Goal: Task Accomplishment & Management: Use online tool/utility

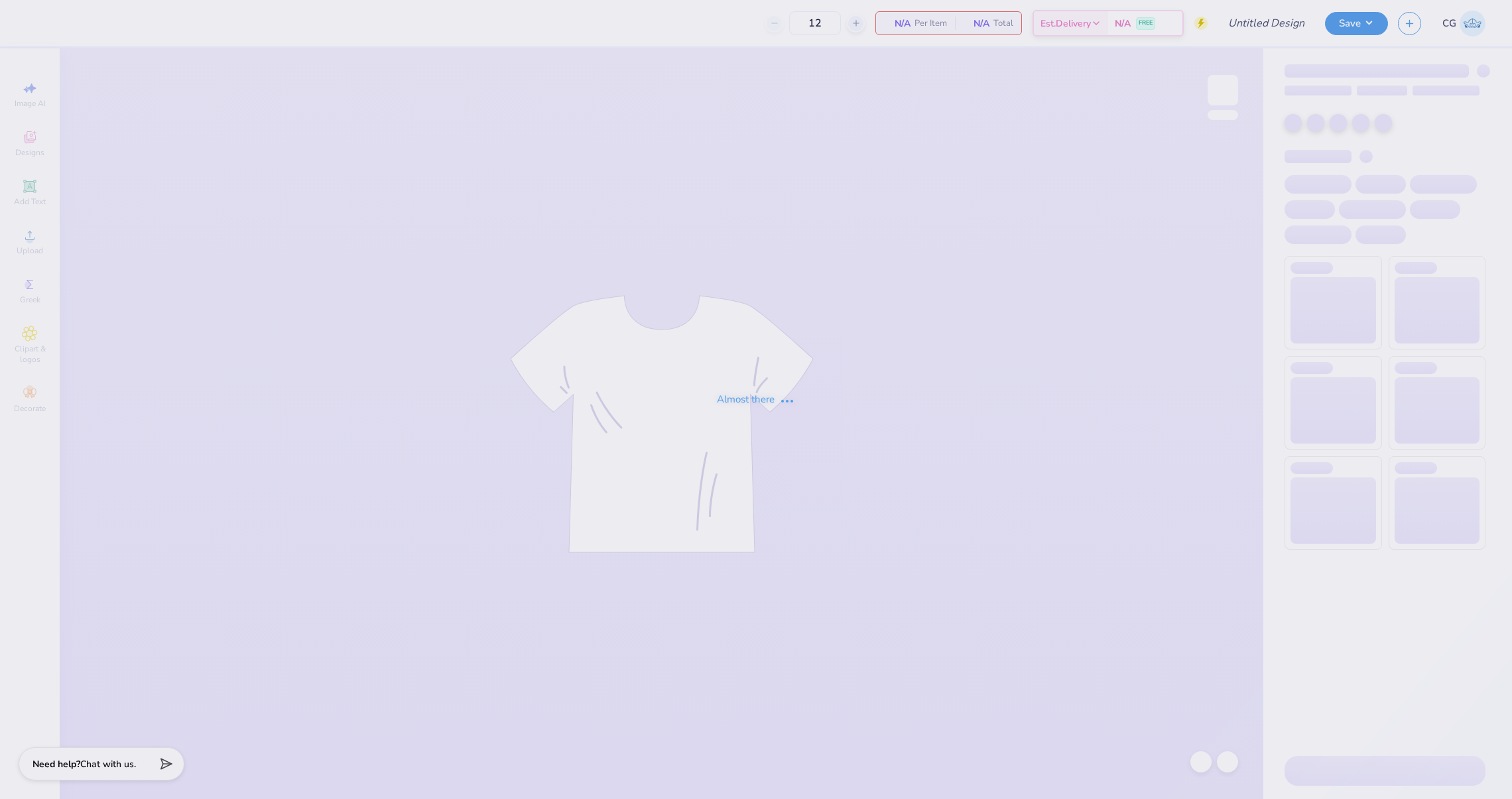
type input "KKG pickleball tank"
type input "90"
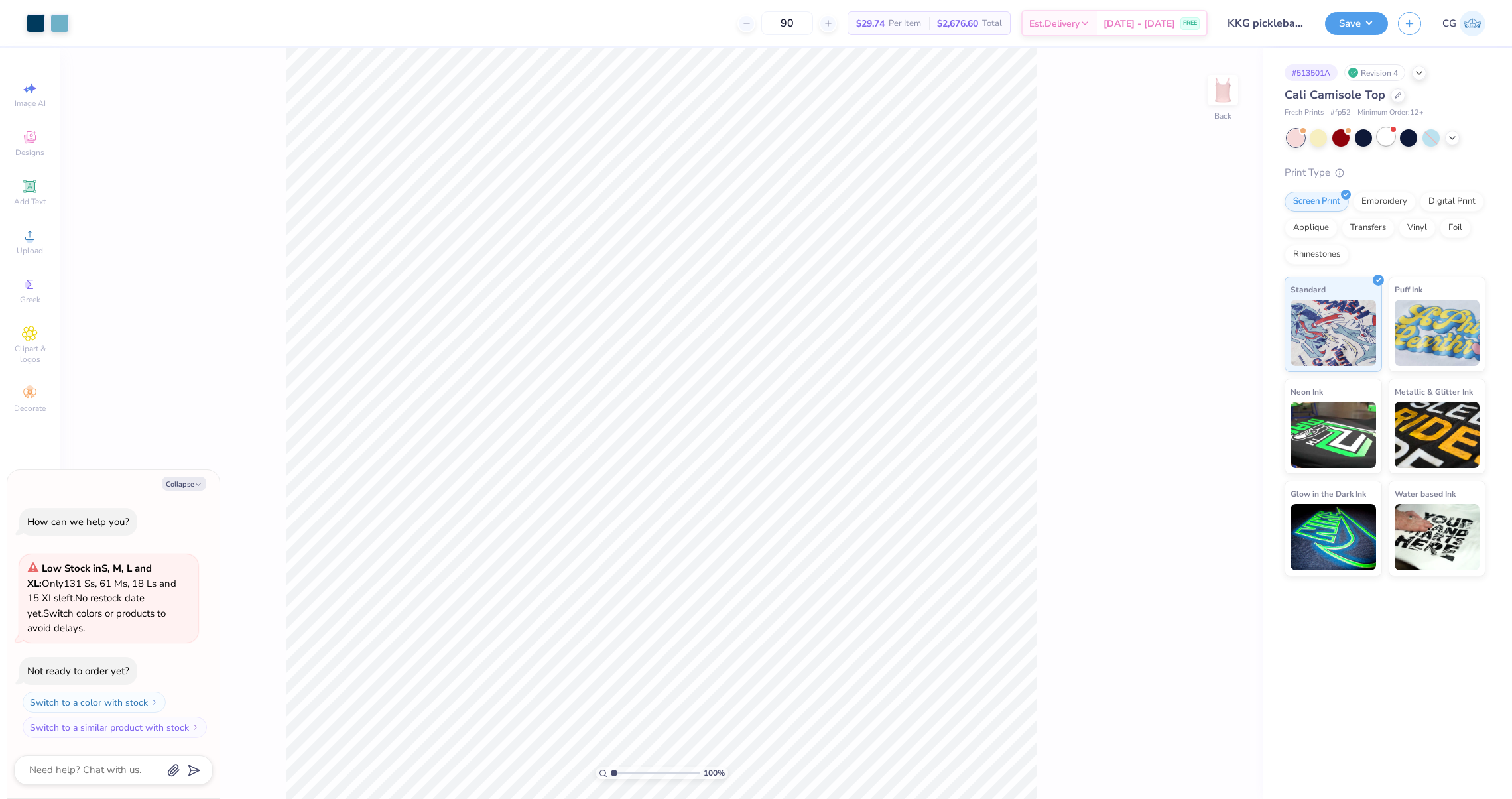
click at [1384, 130] on div at bounding box center [1386, 136] width 17 height 17
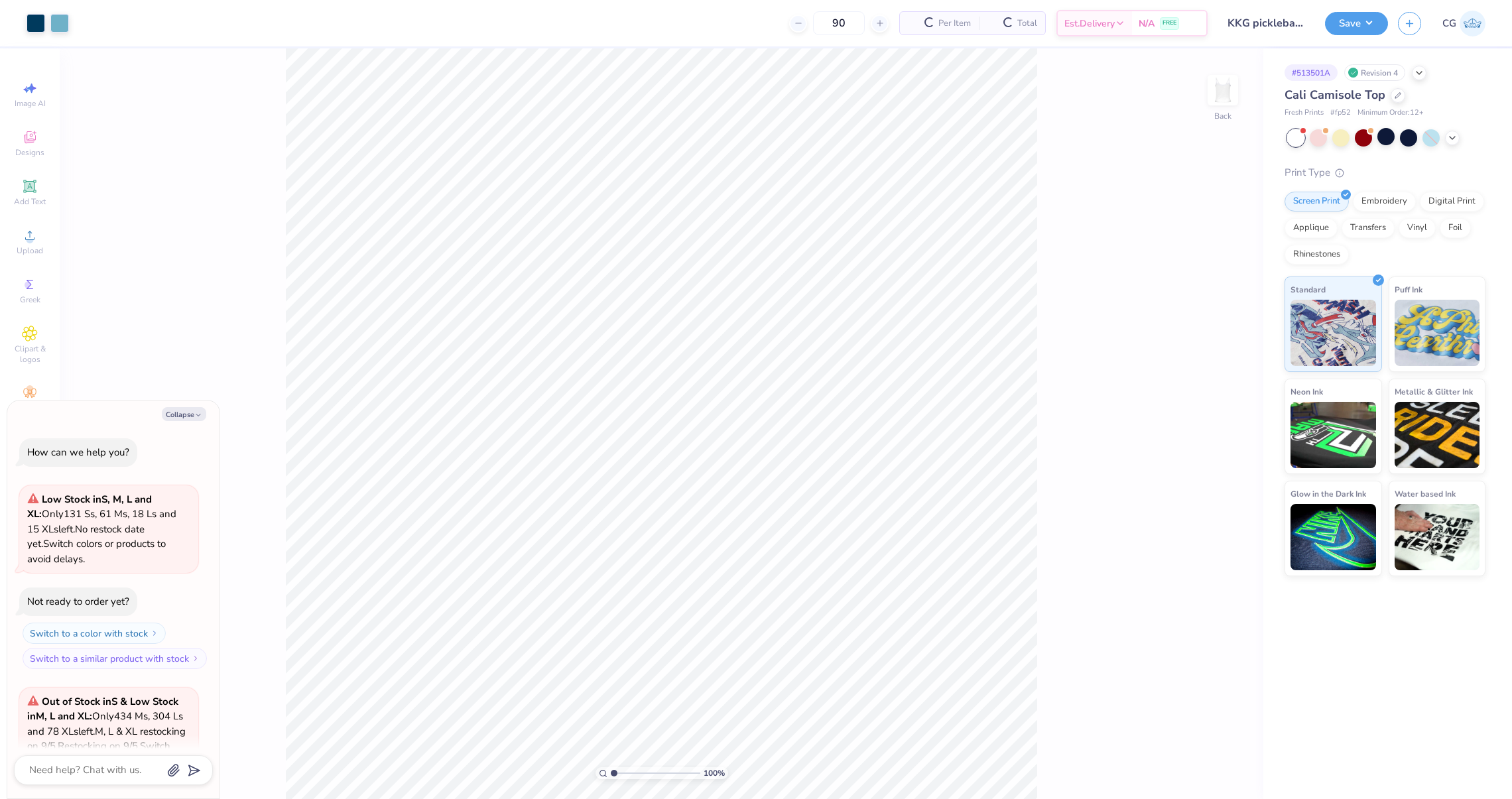
scroll to position [147, 0]
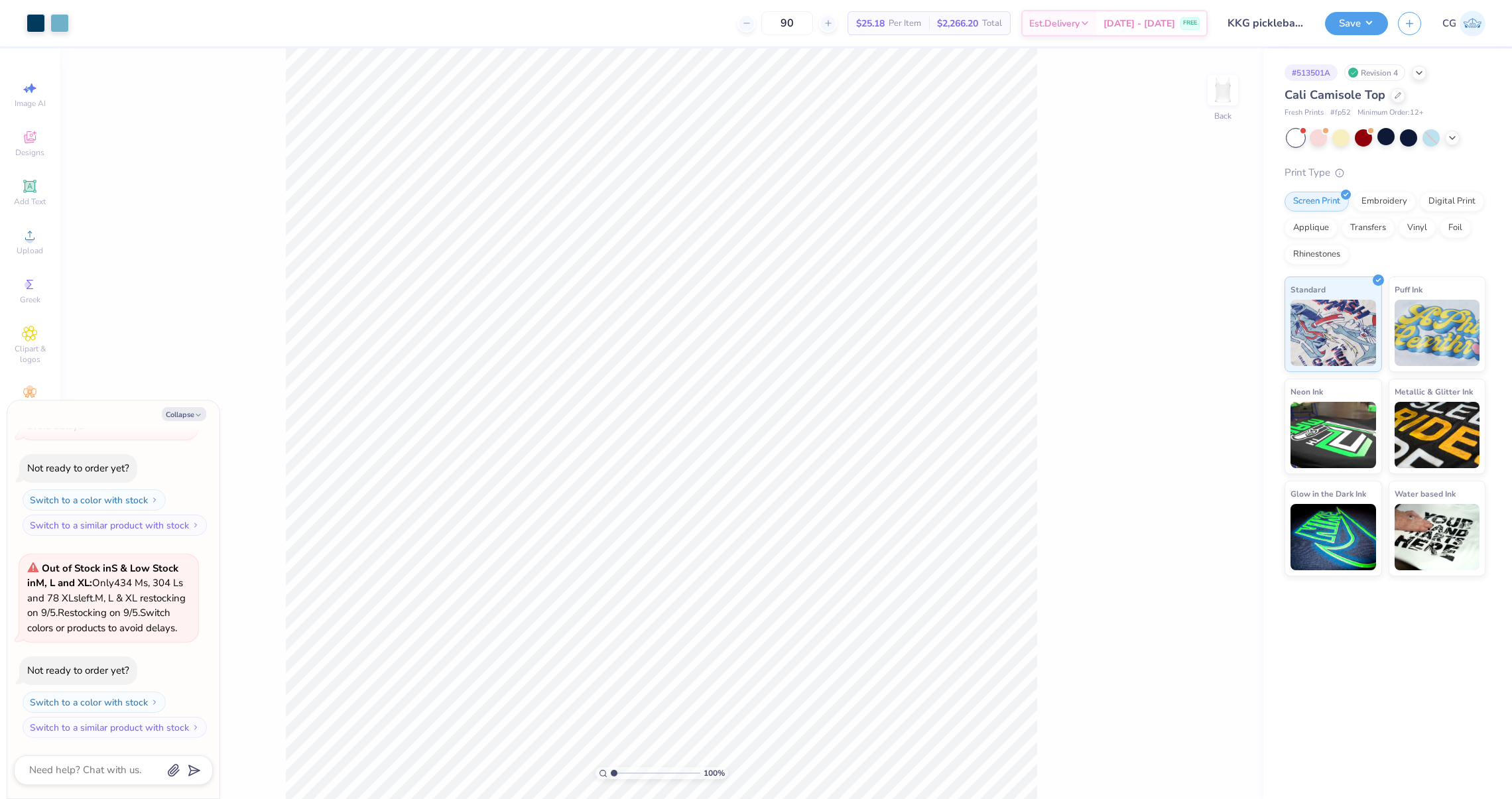
click at [1287, 133] on div at bounding box center [1295, 137] width 17 height 17
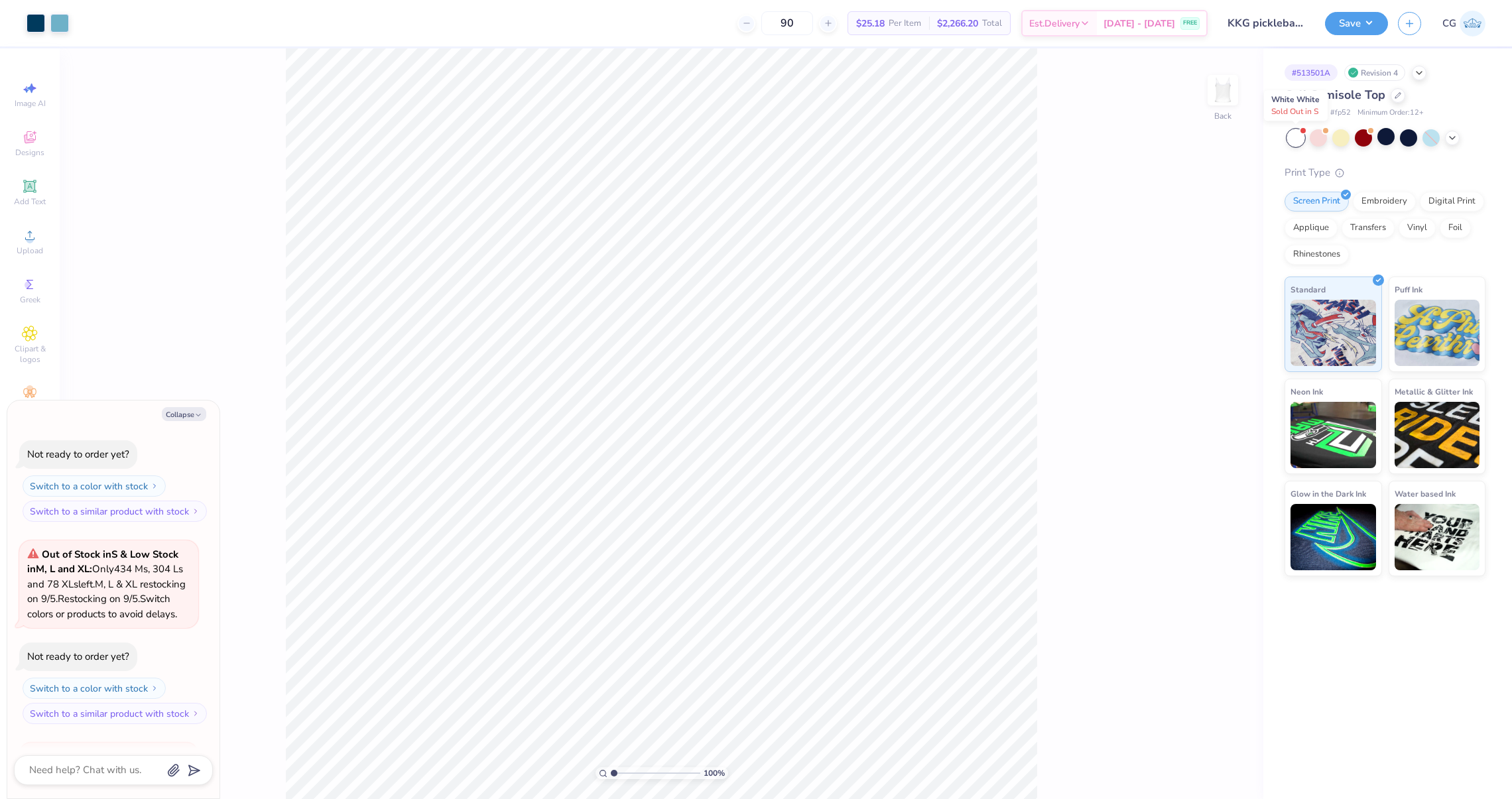
scroll to position [364, 0]
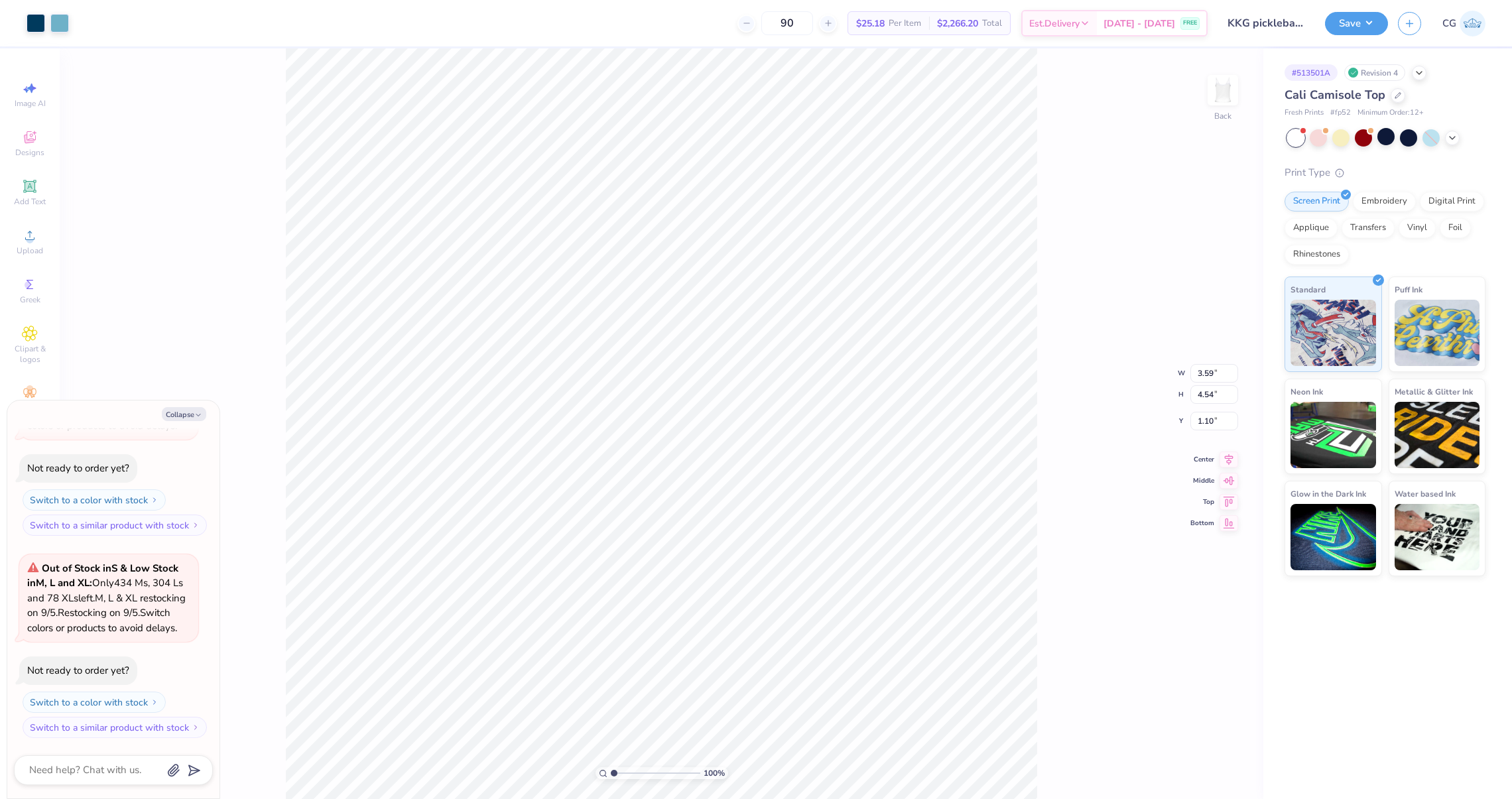
type textarea "x"
drag, startPoint x: 611, startPoint y: 771, endPoint x: 654, endPoint y: 770, distance: 43.0
type input "5.65"
click at [654, 770] on input "range" at bounding box center [656, 773] width 90 height 12
type textarea "x"
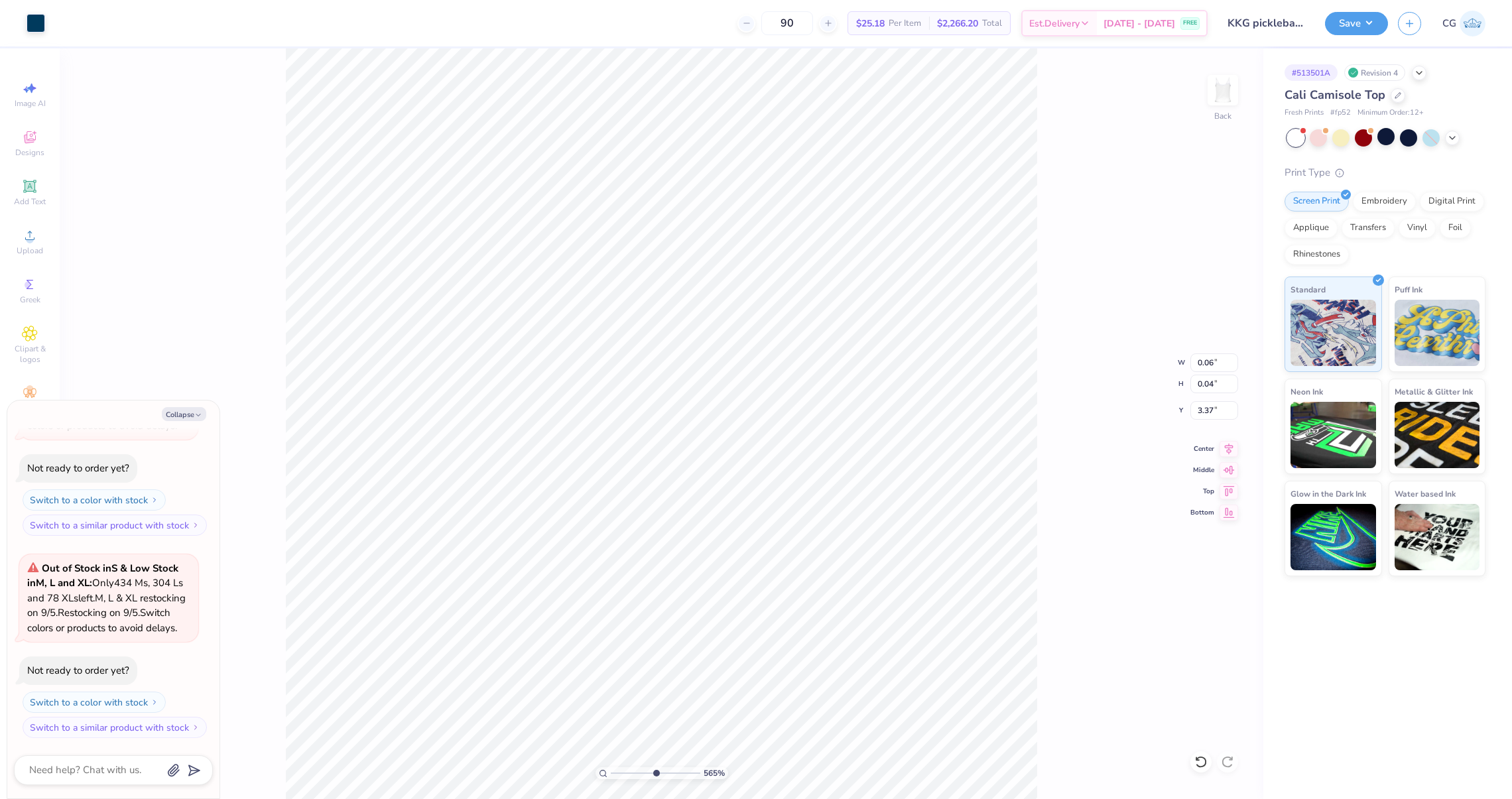
type input "2.74"
type input "3.24"
type input "2.39"
type textarea "x"
drag, startPoint x: 653, startPoint y: 768, endPoint x: 619, endPoint y: 774, distance: 34.5
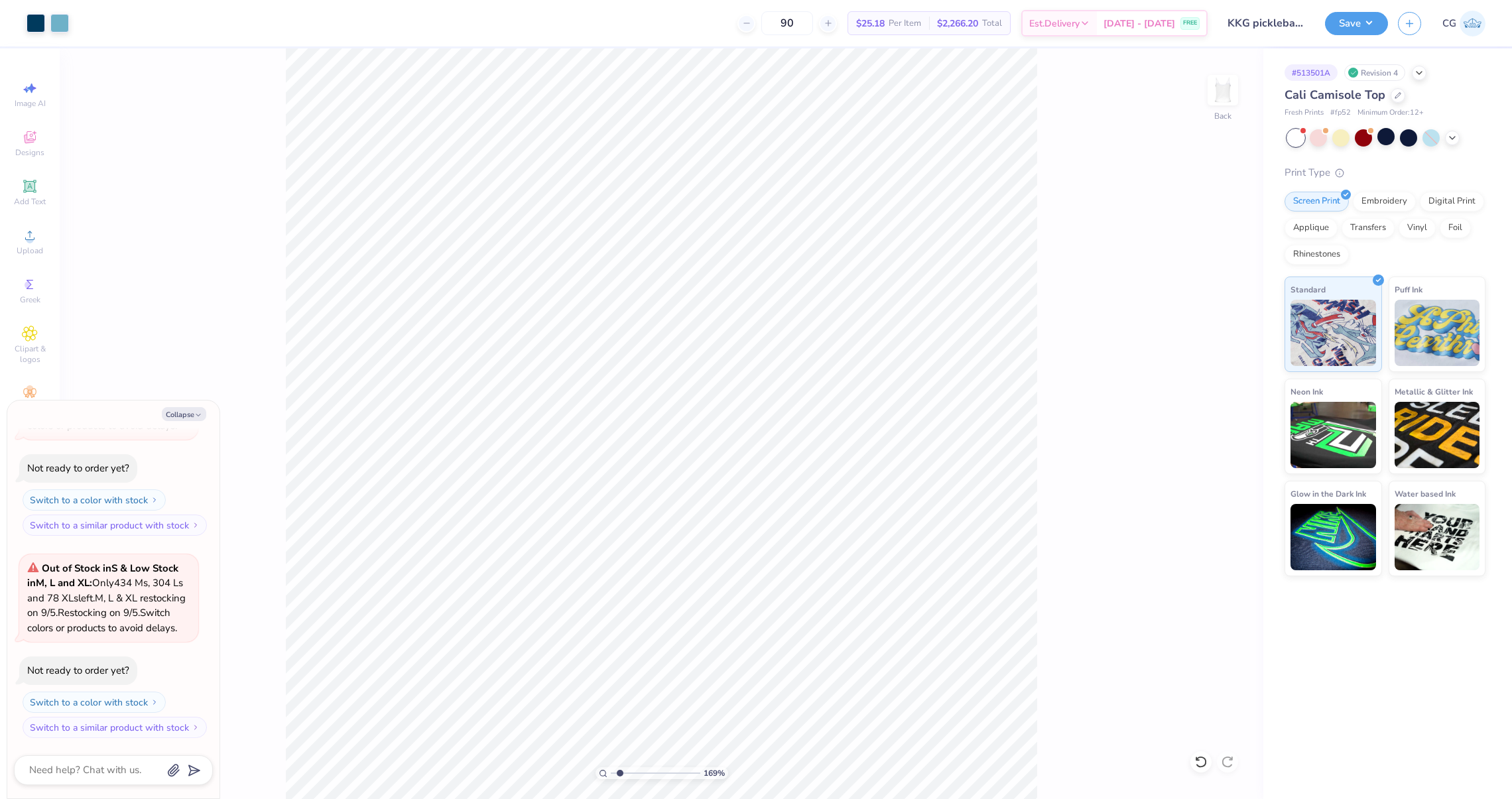
type input "1.69"
click at [619, 774] on input "range" at bounding box center [656, 773] width 90 height 12
type textarea "x"
type input "3.35"
type input "4.23"
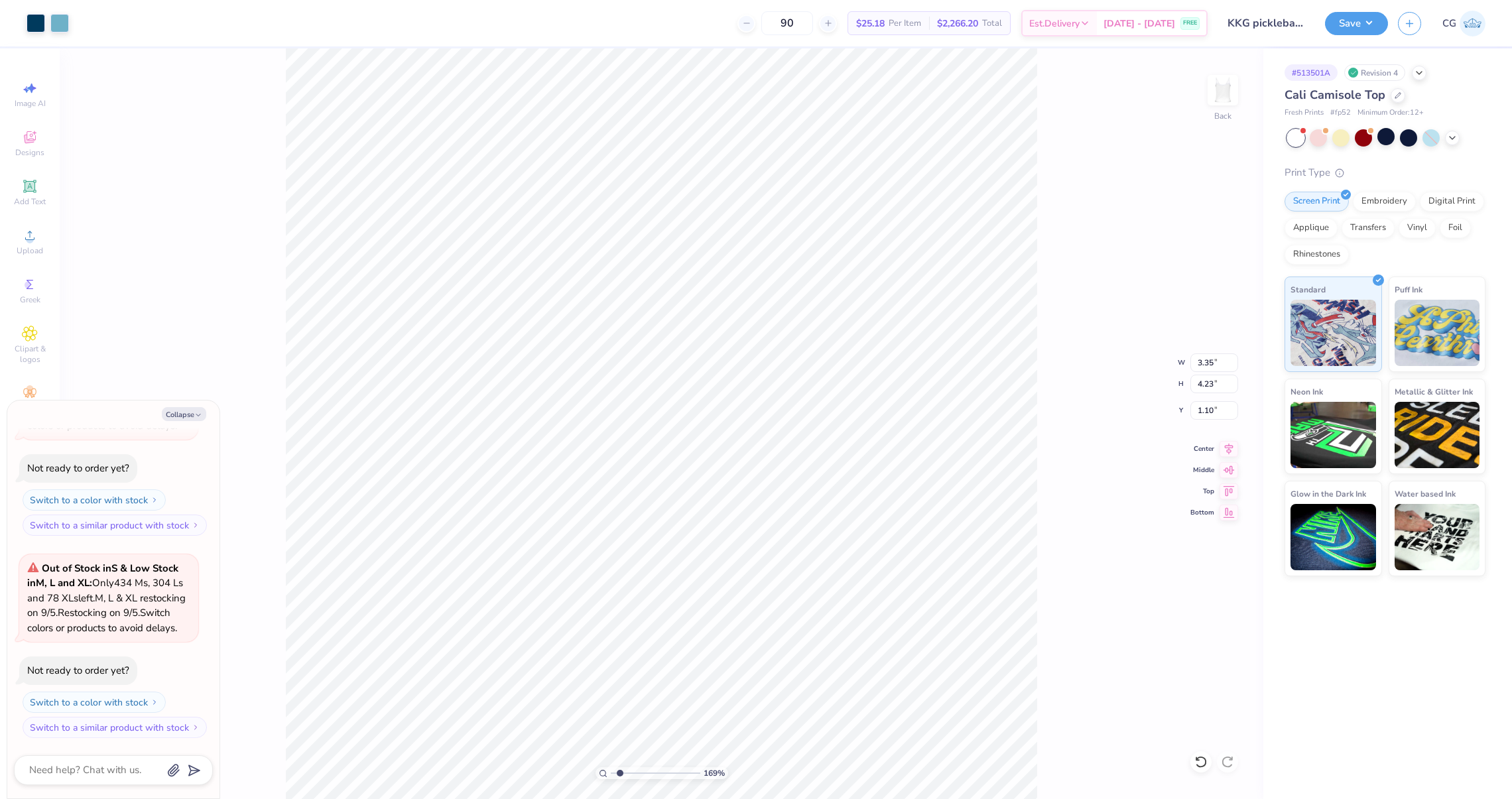
type textarea "x"
type input "3.59"
type input "4.54"
type textarea "x"
type input "10"
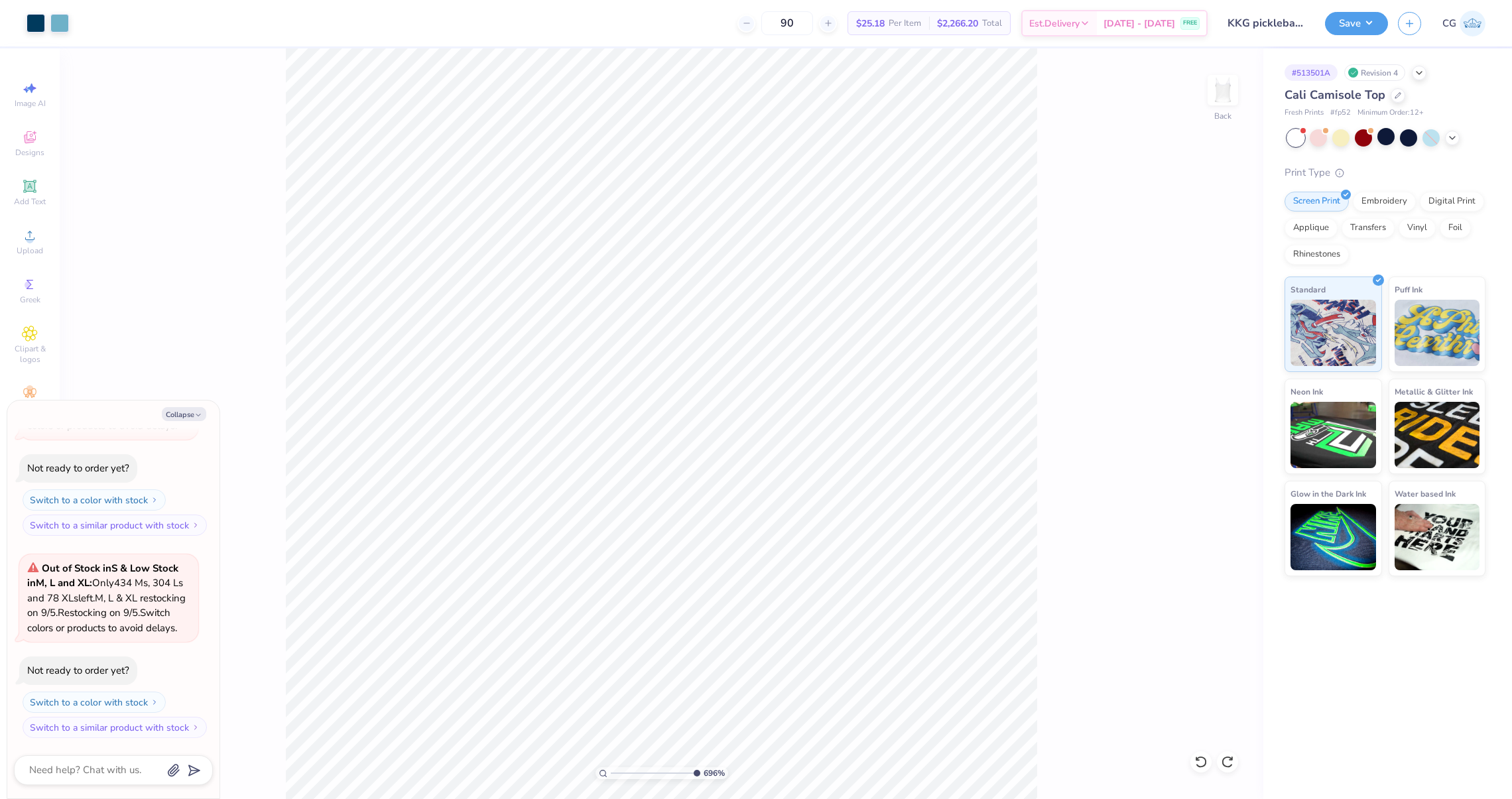
click at [708, 785] on div "696 %" at bounding box center [661, 423] width 751 height 750
click at [32, 23] on div at bounding box center [36, 22] width 19 height 19
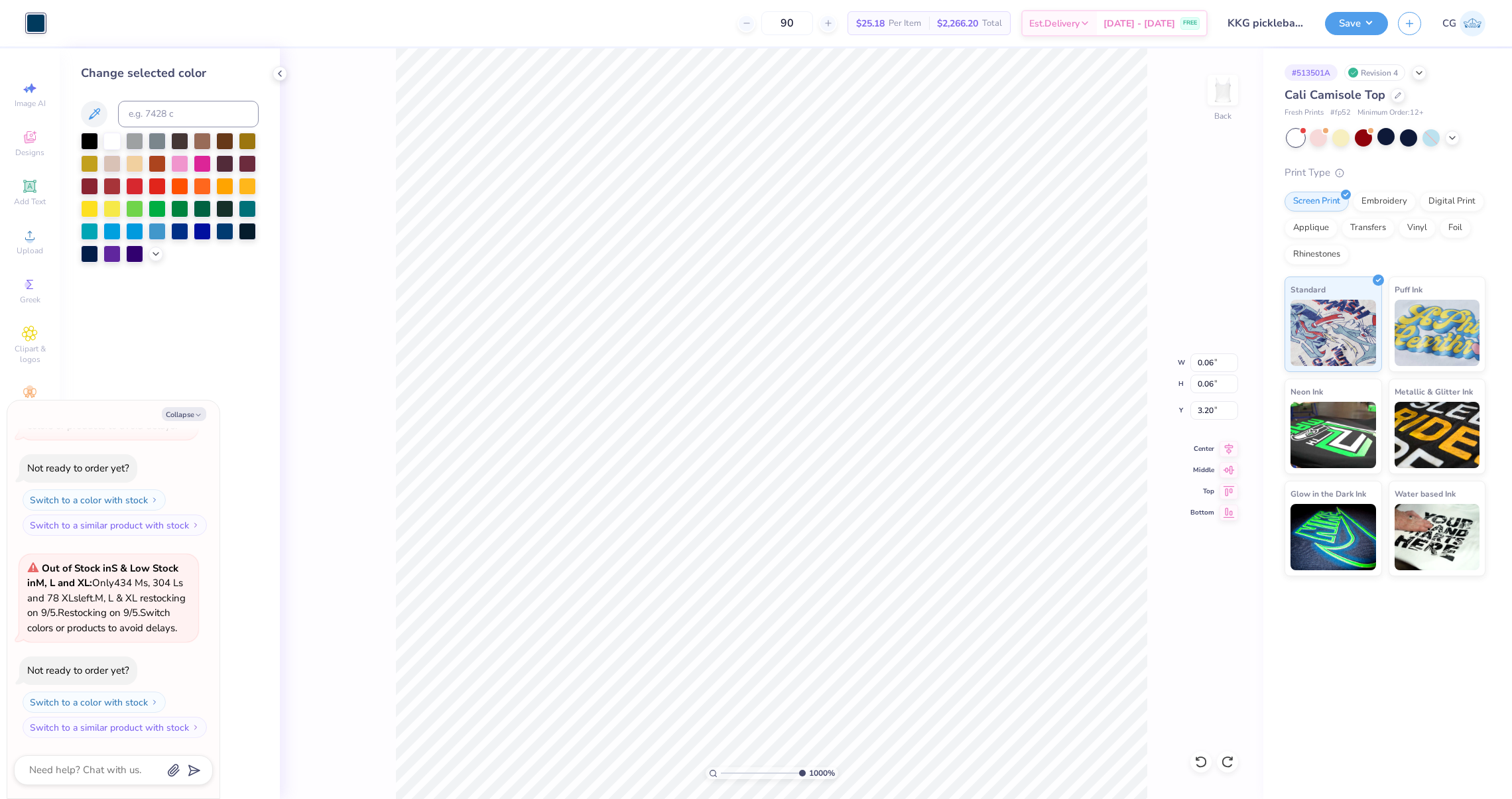
type textarea "x"
type input "0.81"
type input "0.99"
type input "2.77"
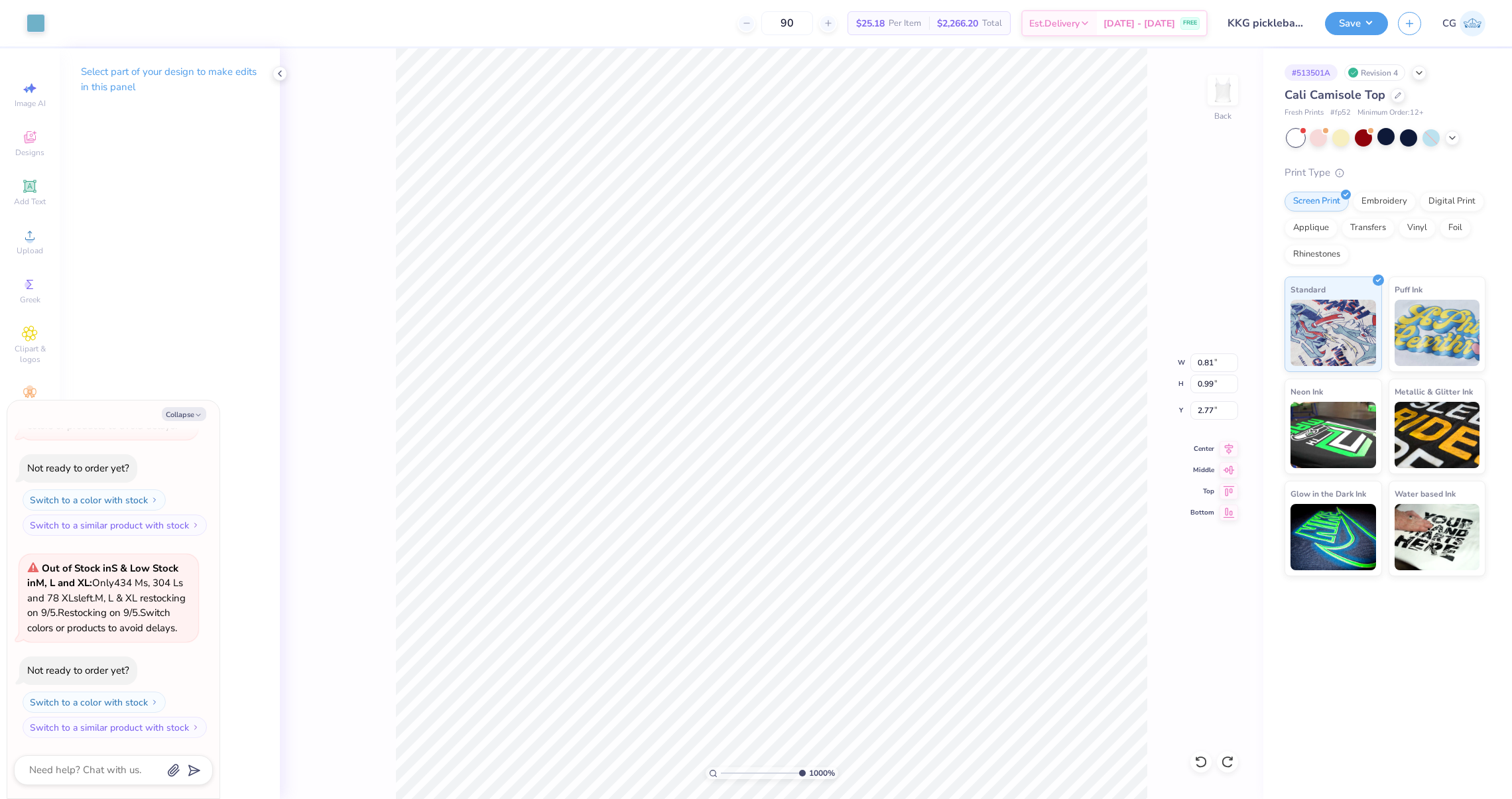
type textarea "x"
type input "0.06"
type input "3.20"
type textarea "x"
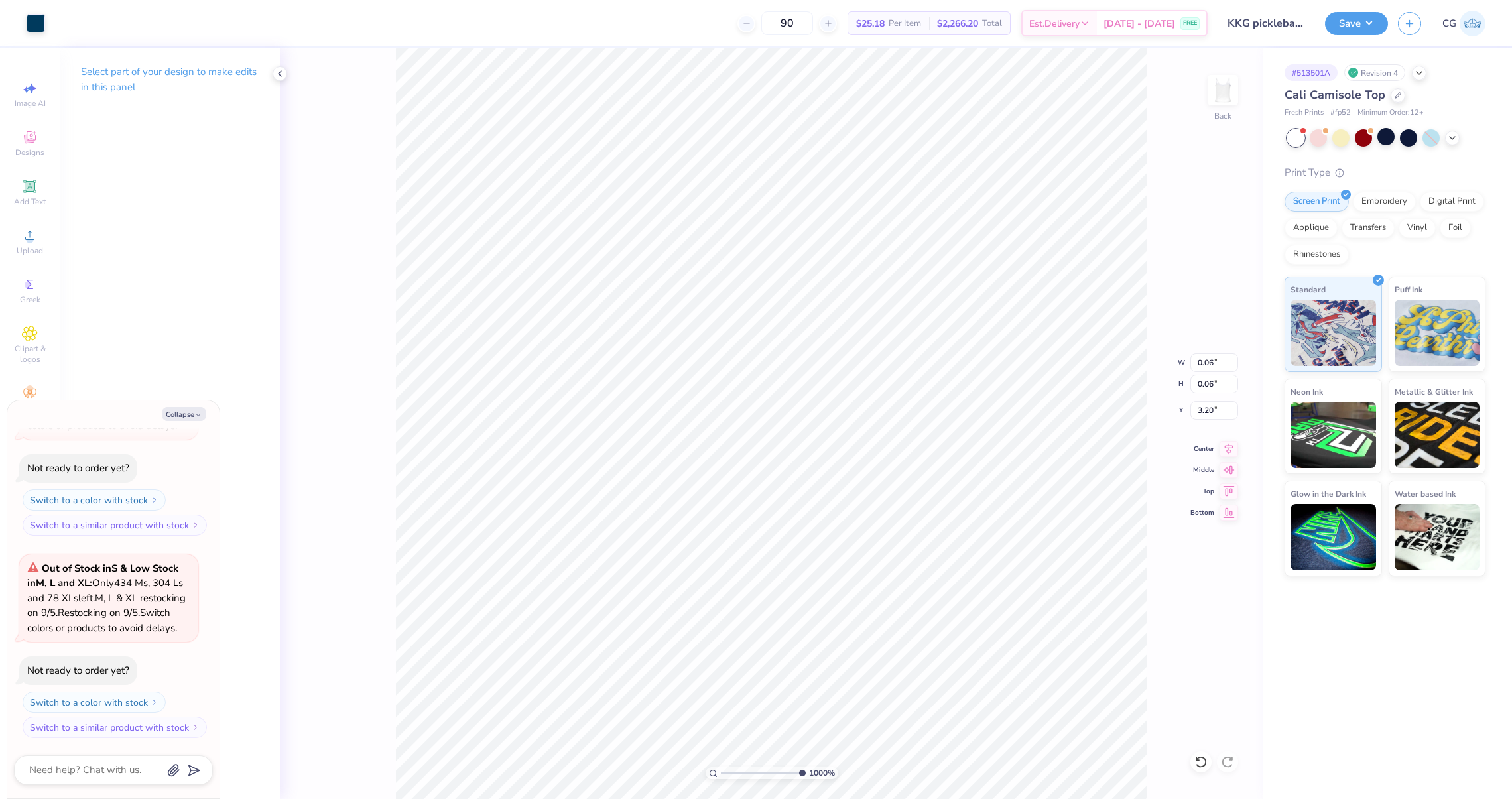
type input "2.74"
type input "3.24"
type input "2.39"
type textarea "x"
type input "0.06"
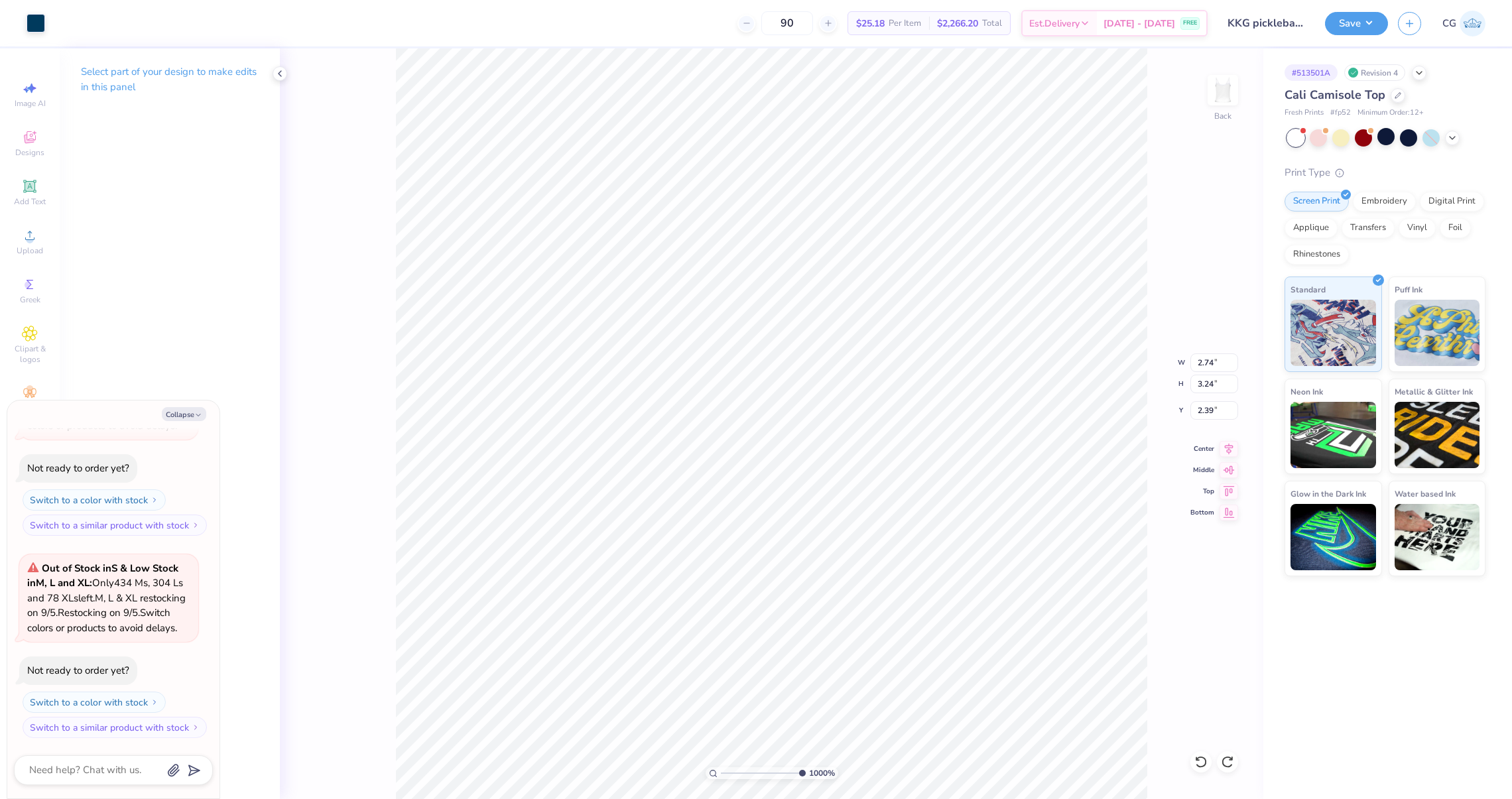
type input "0.06"
type input "3.20"
click at [46, 31] on div "Art colors 90 $25.18 Per Item $2,266.20 Total Est. Delivery Sep 13 - 16 FREE De…" at bounding box center [756, 23] width 1512 height 46
click at [37, 24] on div at bounding box center [36, 22] width 19 height 19
type textarea "x"
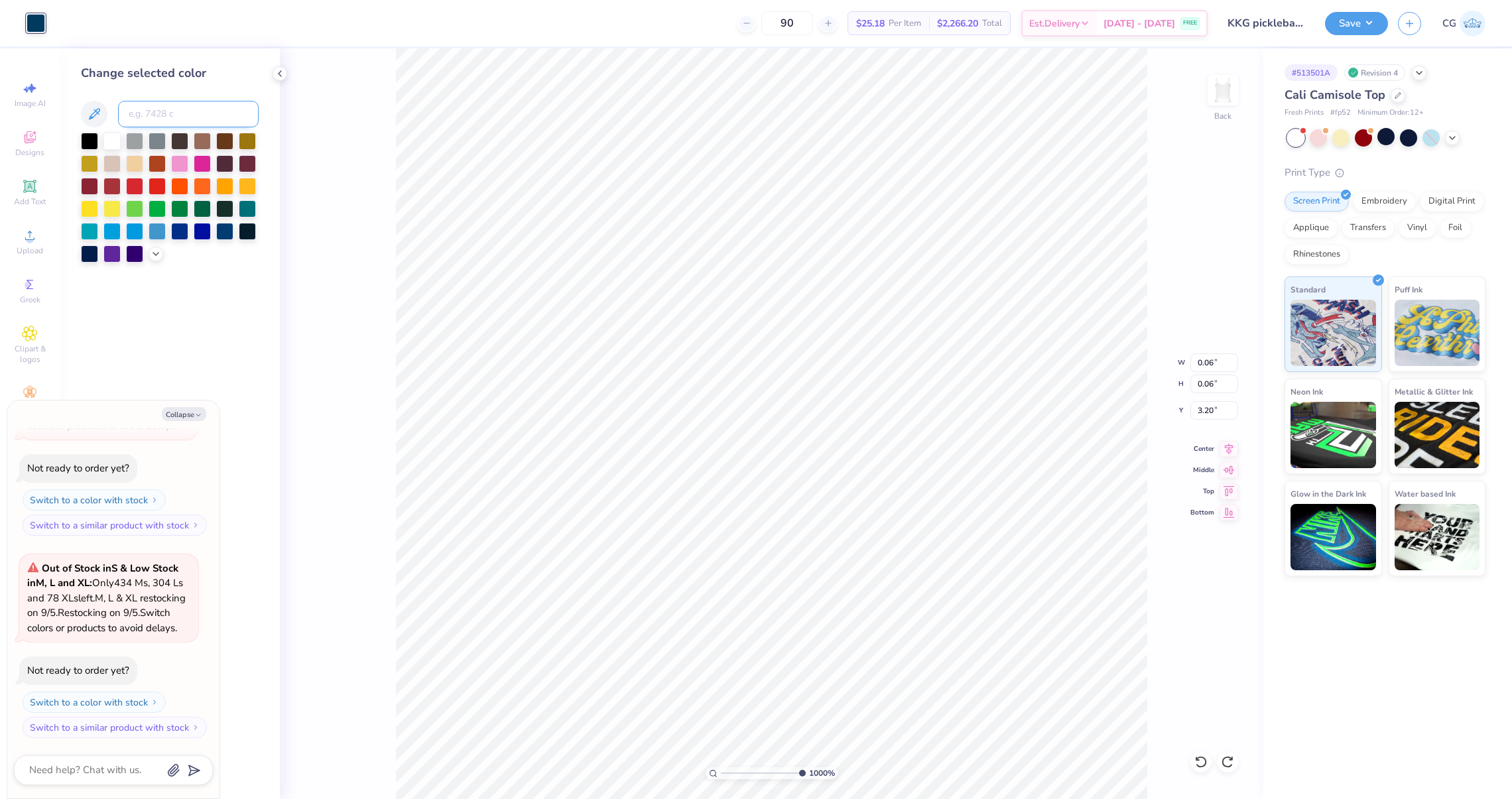
click at [159, 116] on input at bounding box center [188, 114] width 140 height 27
type input "7458"
type textarea "x"
type input "3.07"
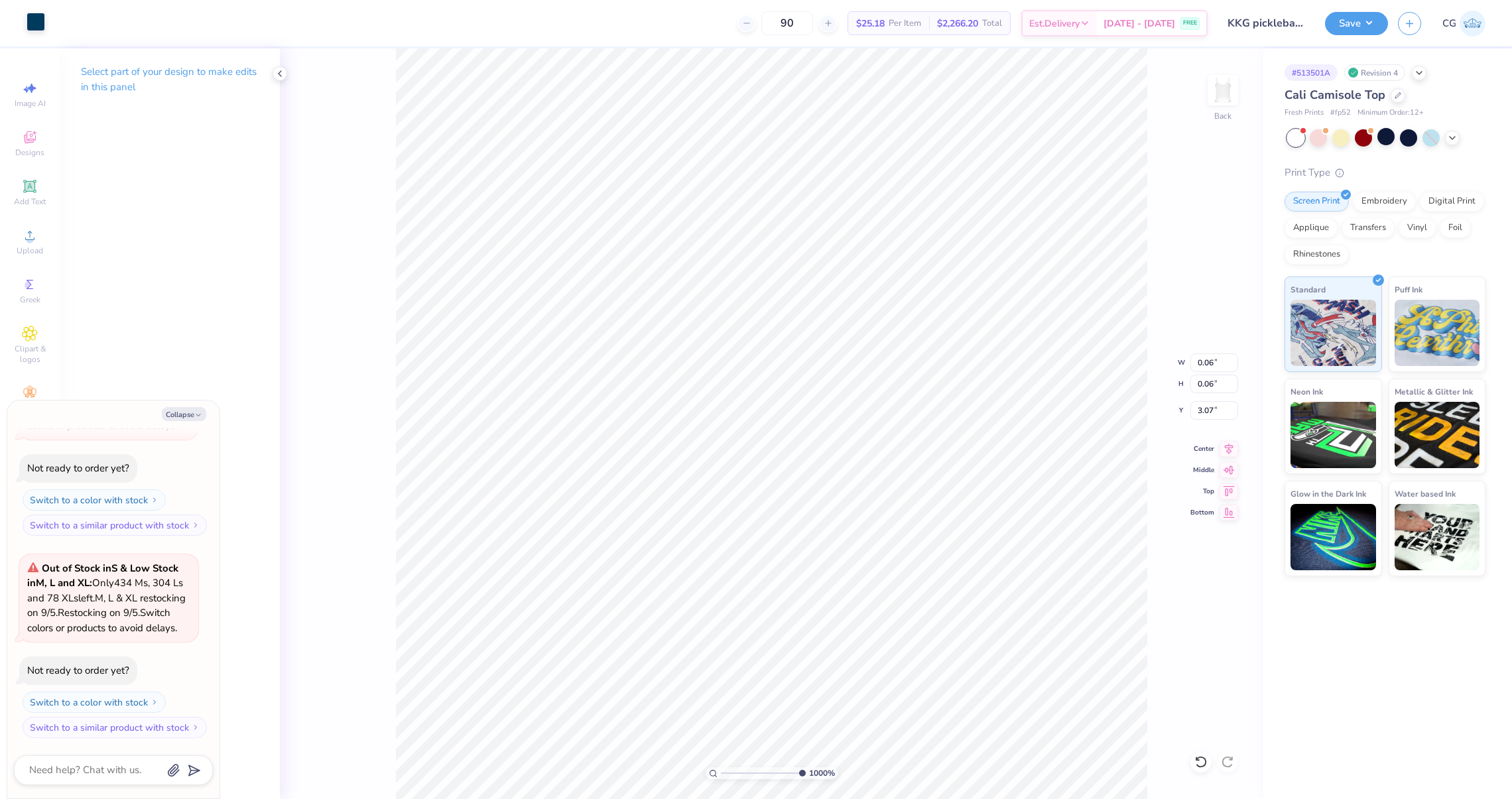
click at [41, 31] on div at bounding box center [36, 22] width 19 height 19
type textarea "x"
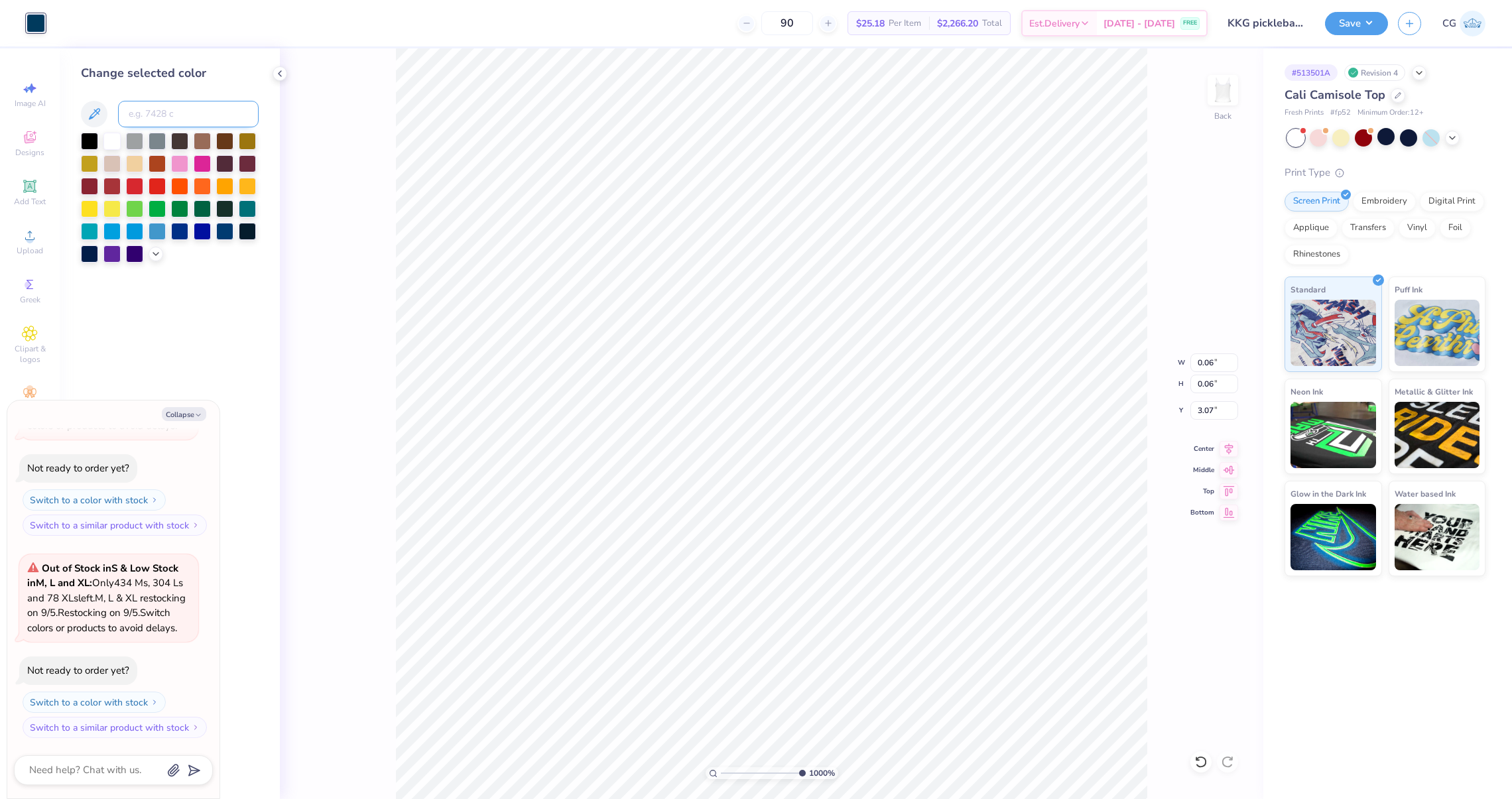
click at [158, 113] on input at bounding box center [188, 114] width 140 height 27
type input "7458"
type textarea "x"
type input "0.03"
type input "3.02"
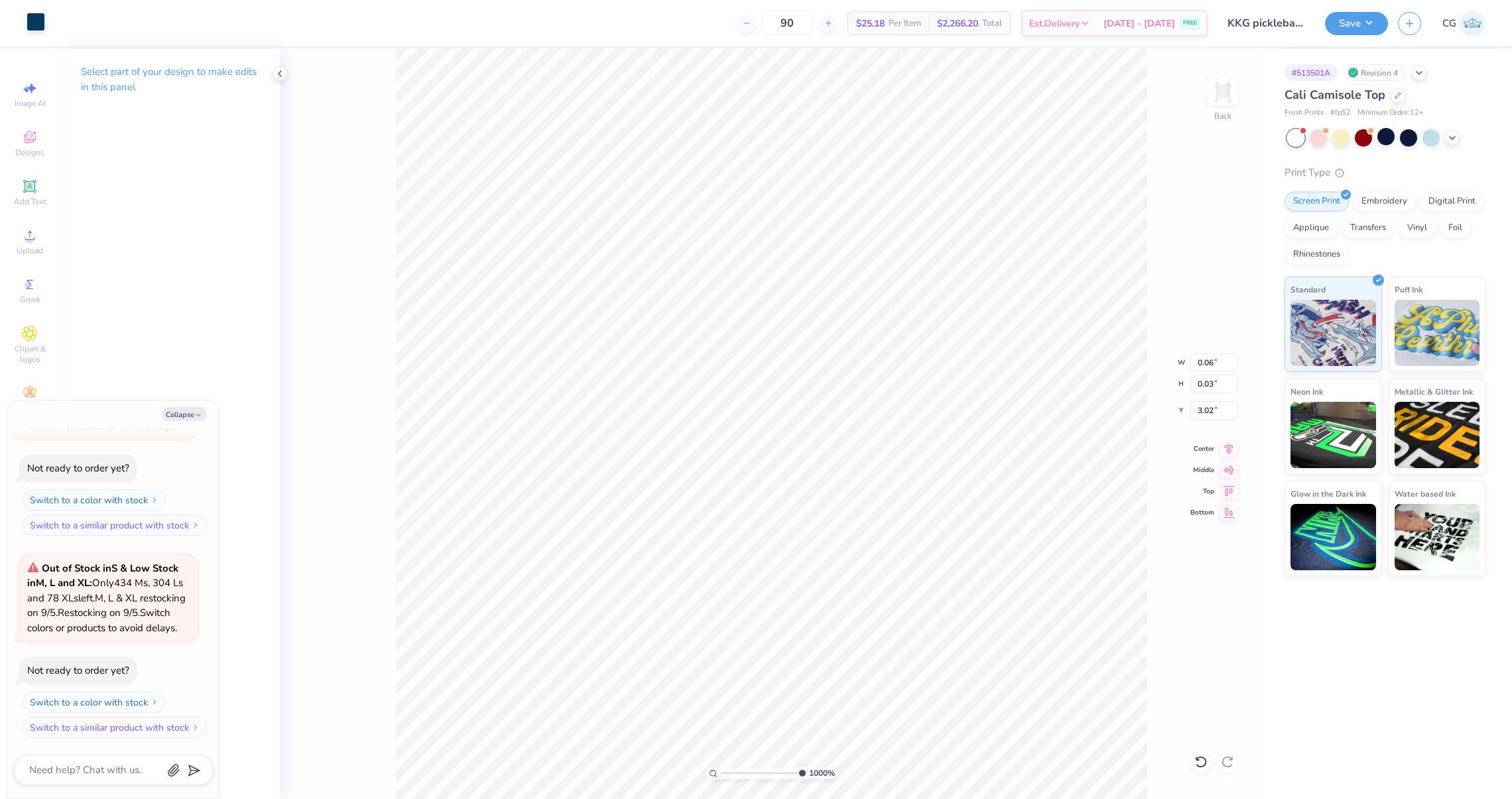
click at [44, 20] on div at bounding box center [36, 22] width 19 height 19
type textarea "x"
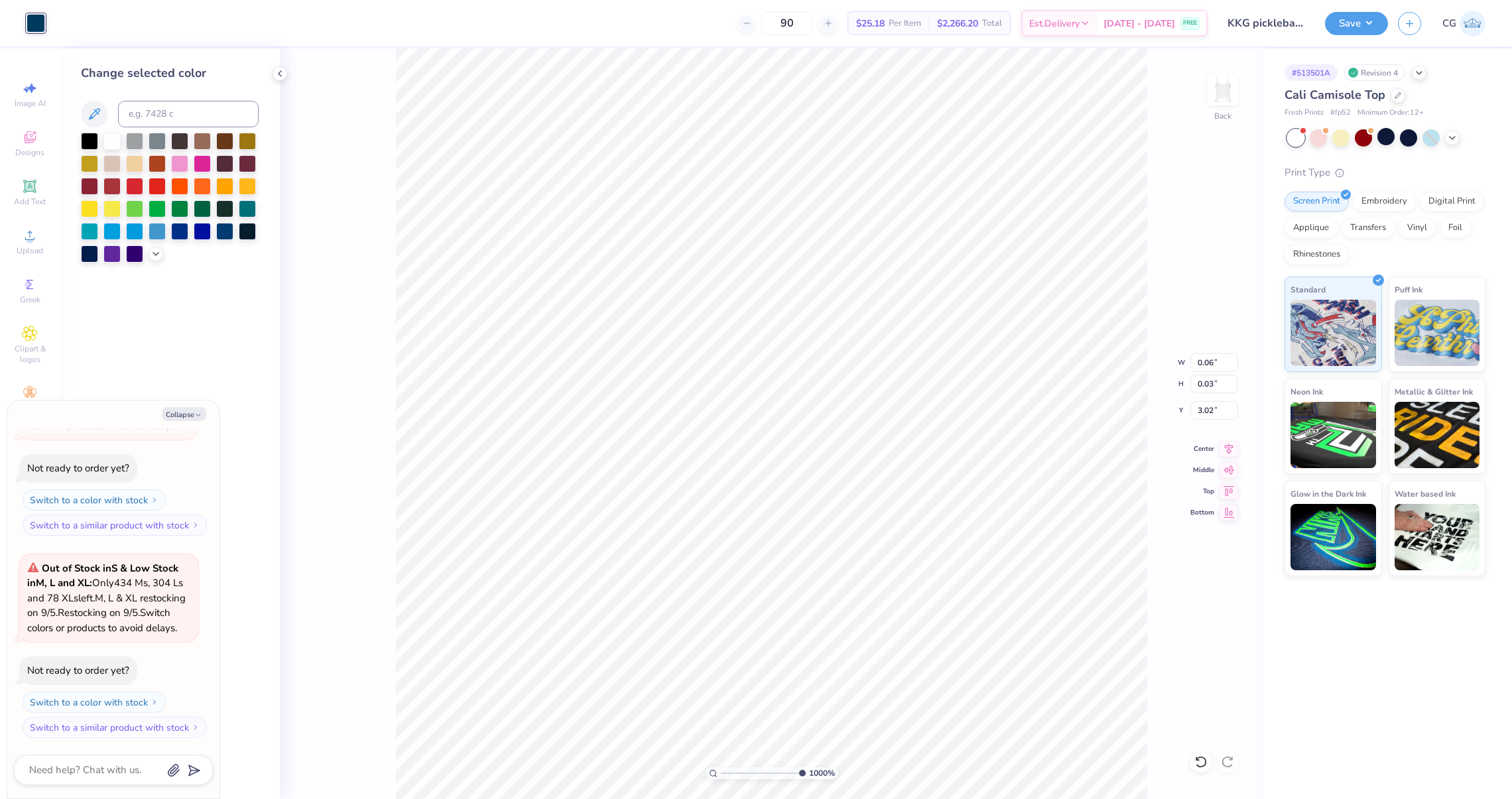
click at [175, 96] on div "Change selected color" at bounding box center [170, 163] width 178 height 198
click at [175, 106] on input at bounding box center [188, 114] width 140 height 27
type input "7458"
type textarea "x"
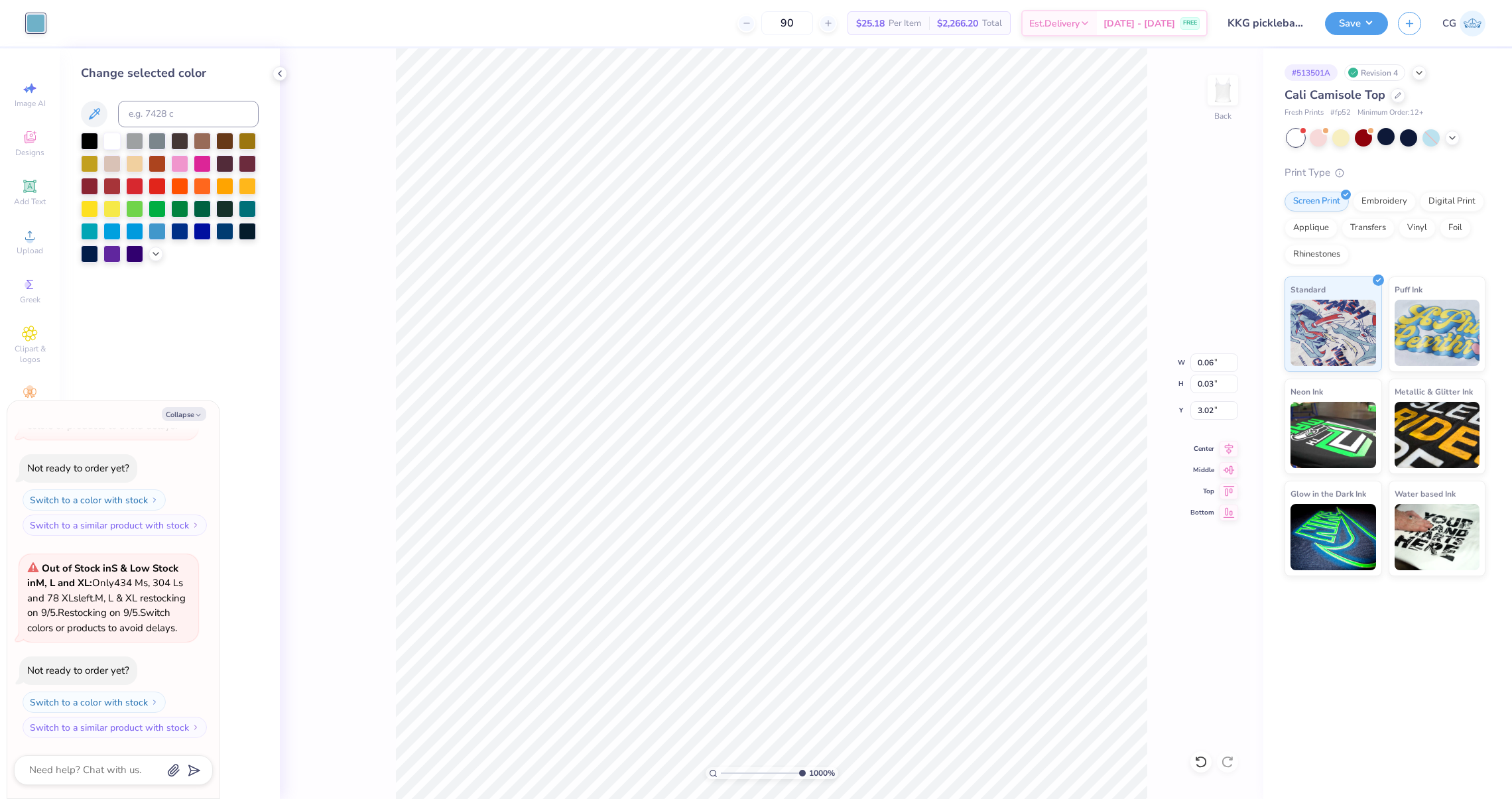
type input "0.05"
type input "0.04"
type input "3.03"
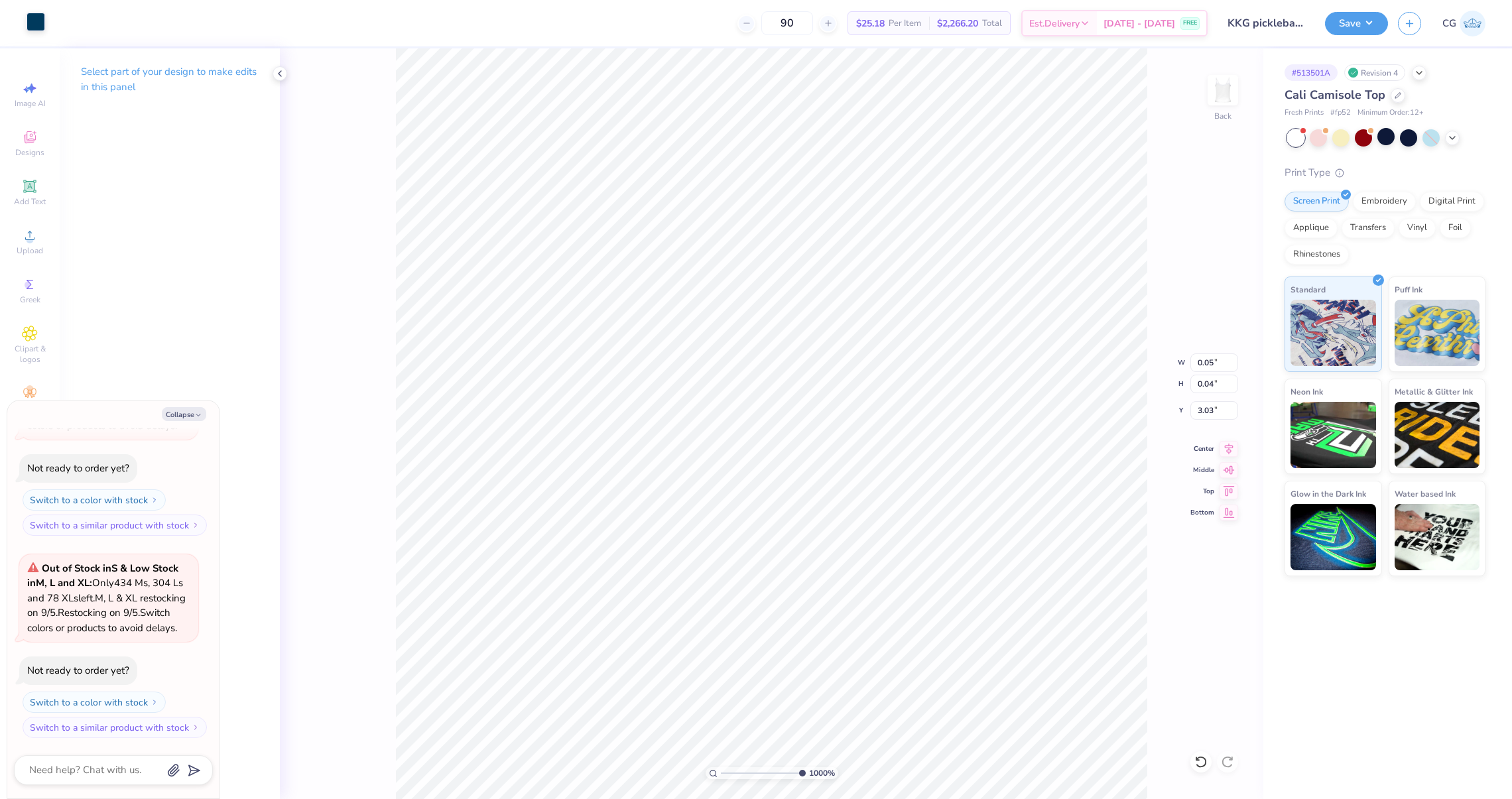
click at [40, 26] on div at bounding box center [36, 22] width 19 height 19
type textarea "x"
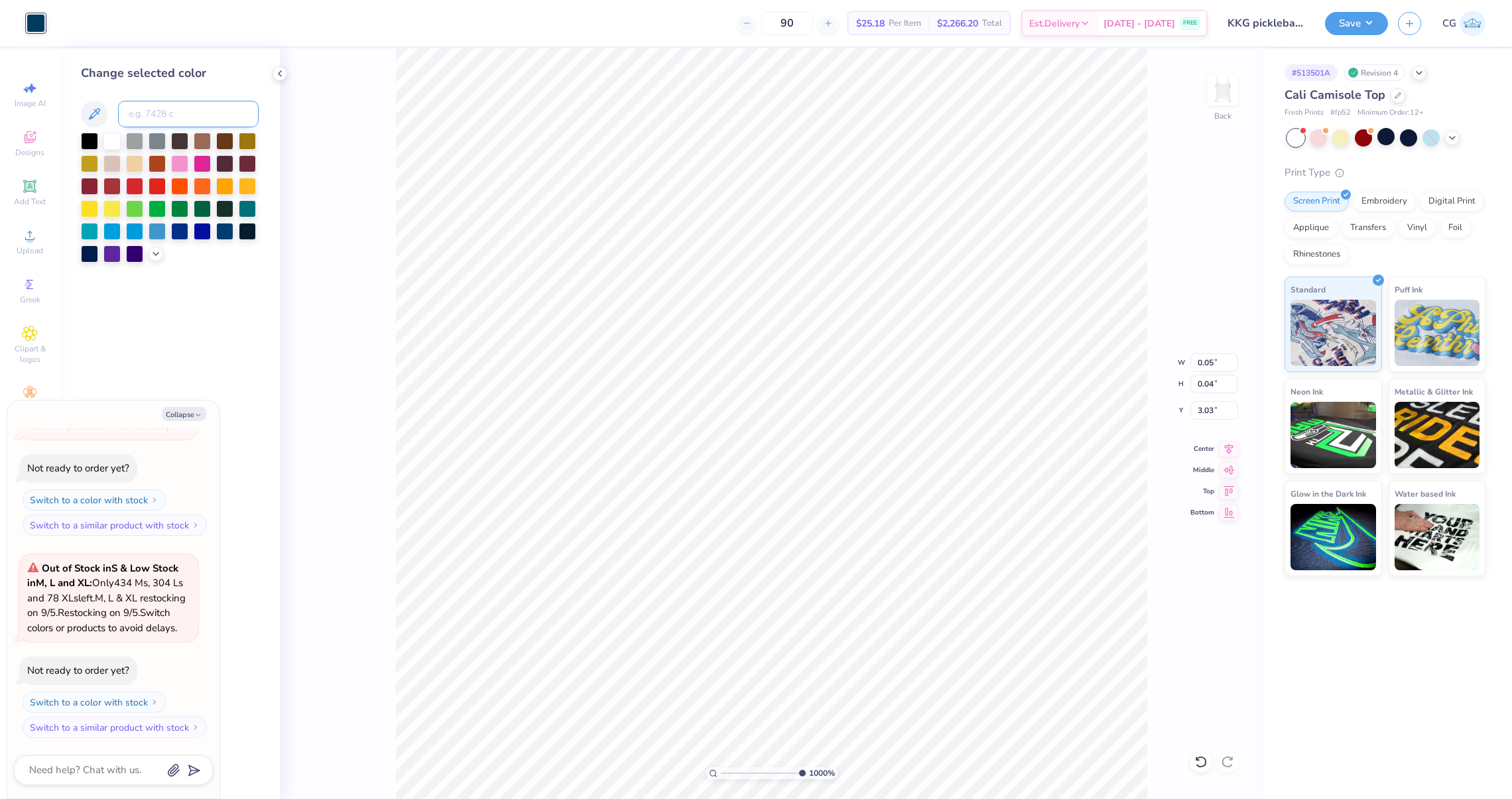
click at [150, 115] on input at bounding box center [188, 114] width 140 height 27
type input "7458"
type textarea "x"
type input "0.06"
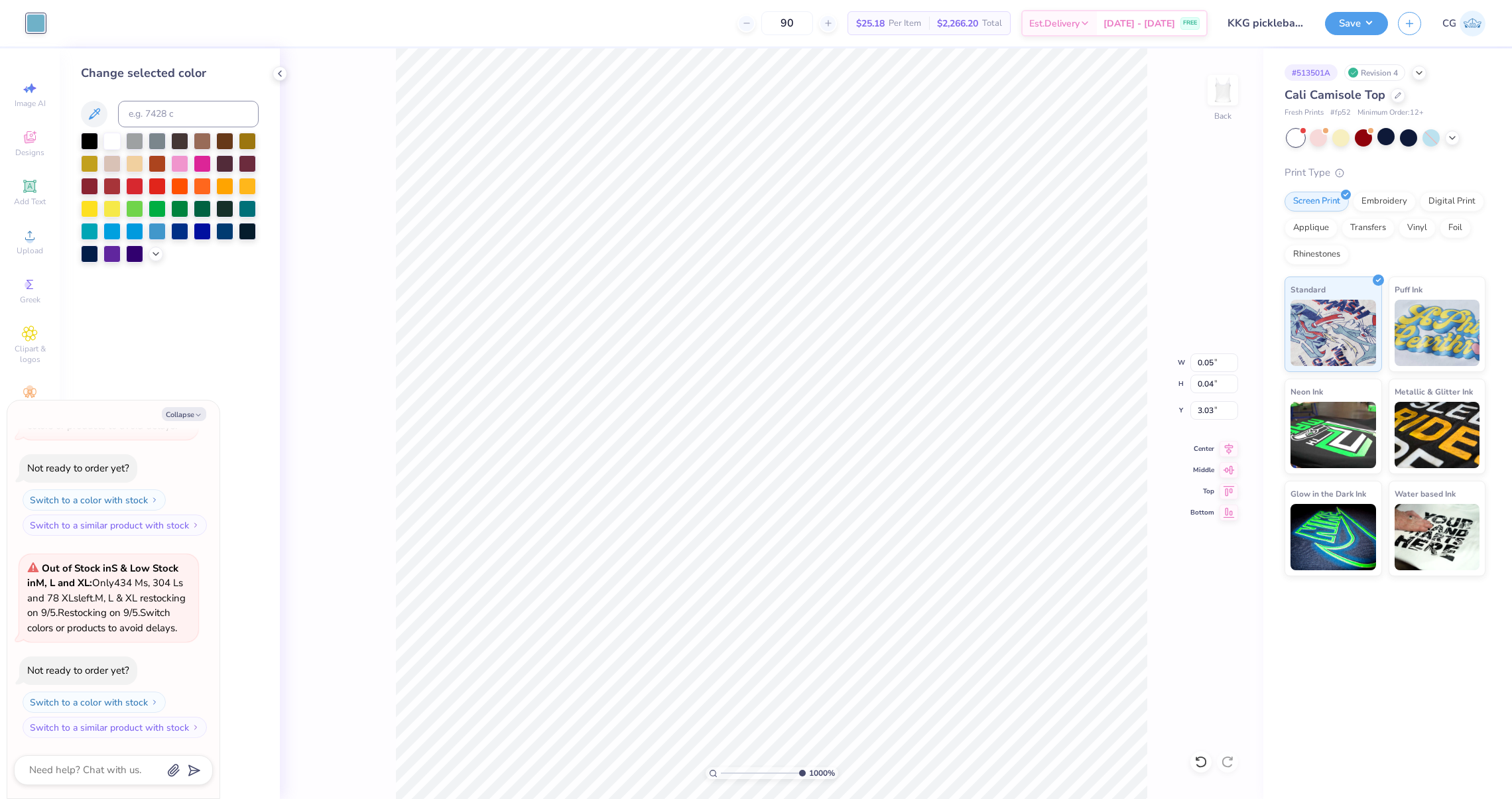
type input "3.14"
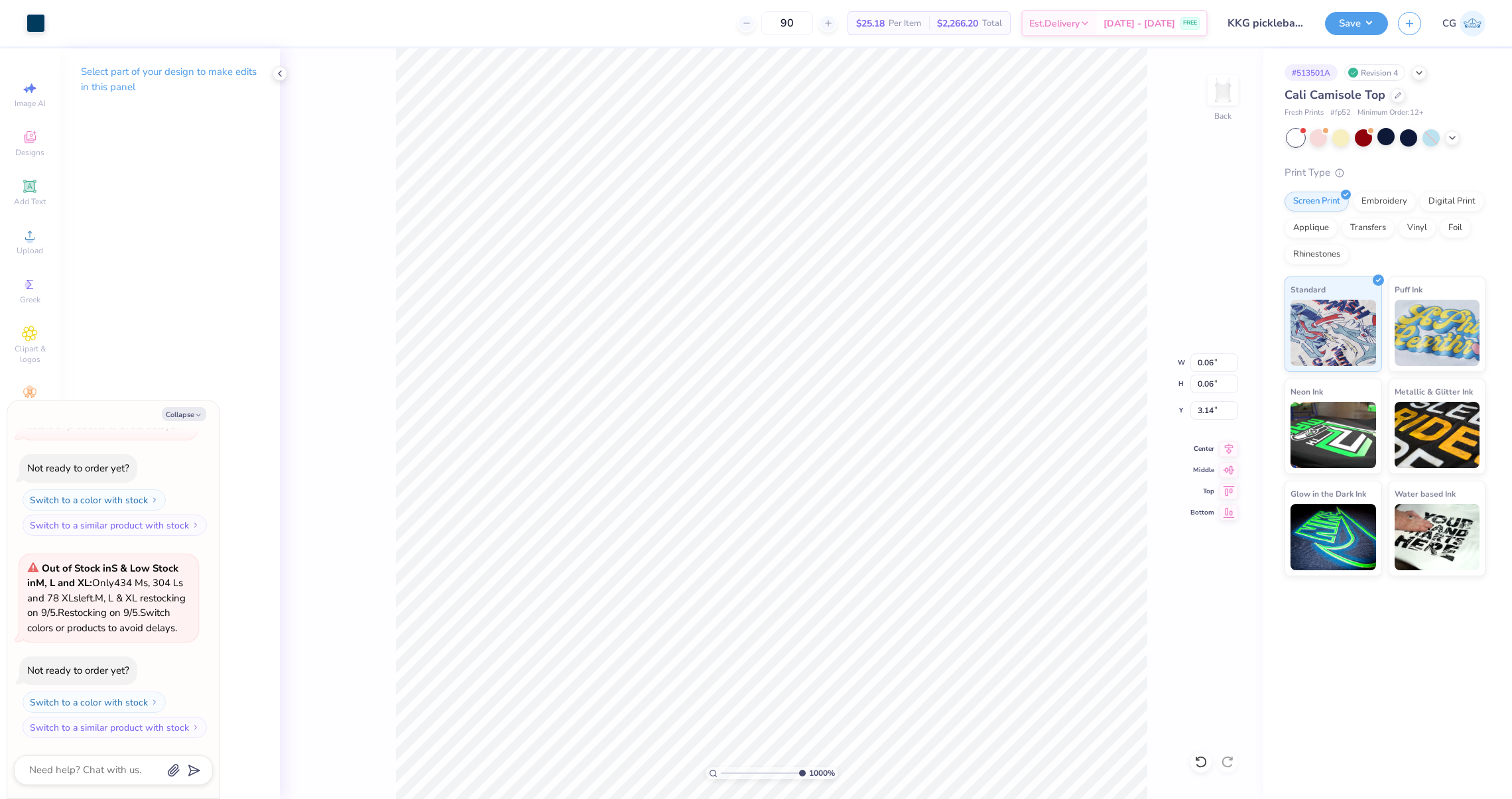
click at [24, 27] on div "Art colors" at bounding box center [22, 23] width 45 height 46
click at [25, 25] on div "Art colors" at bounding box center [22, 23] width 45 height 46
click at [30, 18] on div at bounding box center [36, 22] width 19 height 19
type textarea "x"
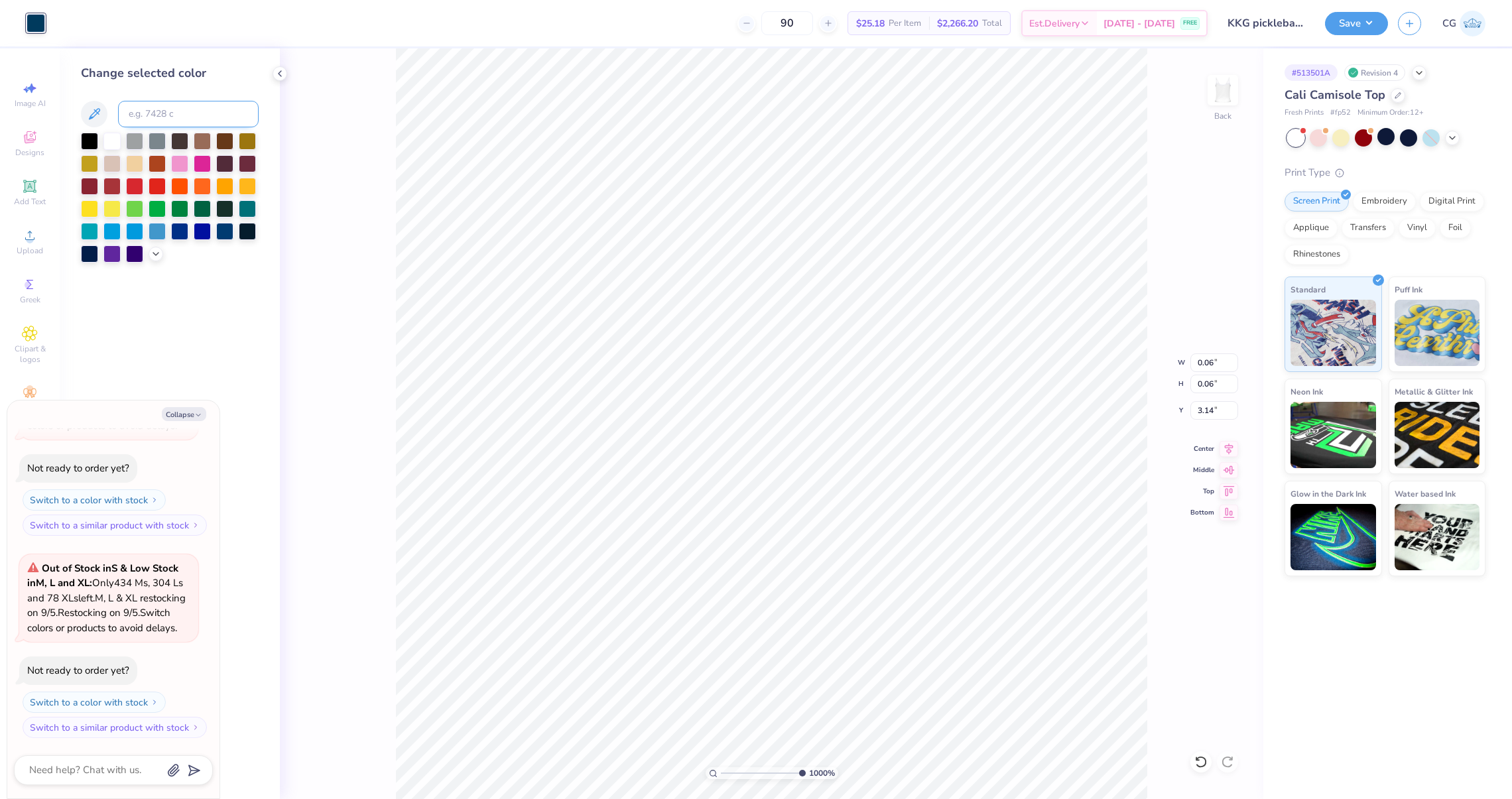
click at [173, 109] on input at bounding box center [188, 114] width 140 height 27
type input "7458"
type textarea "x"
type input "0.05"
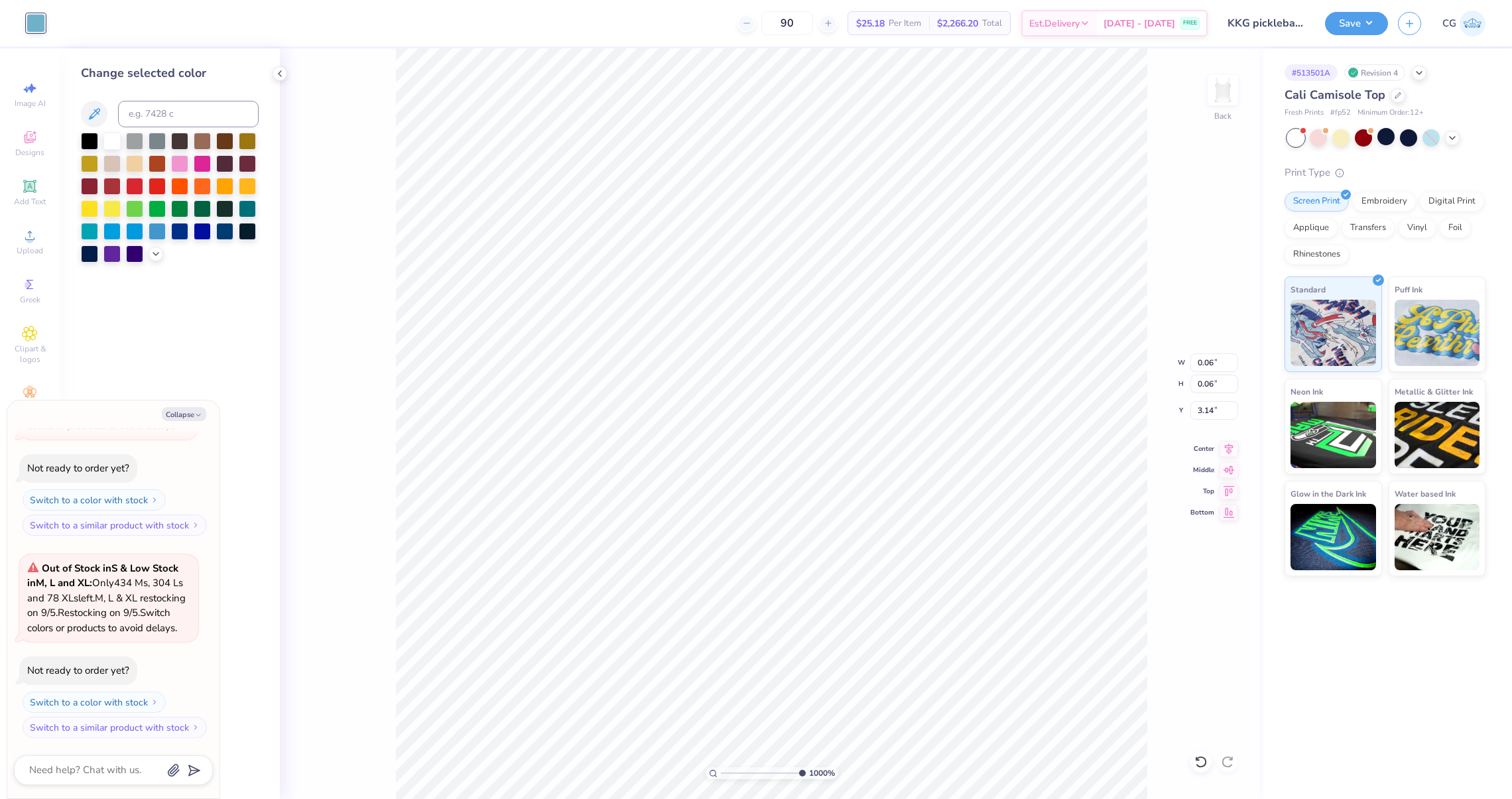
type input "3.12"
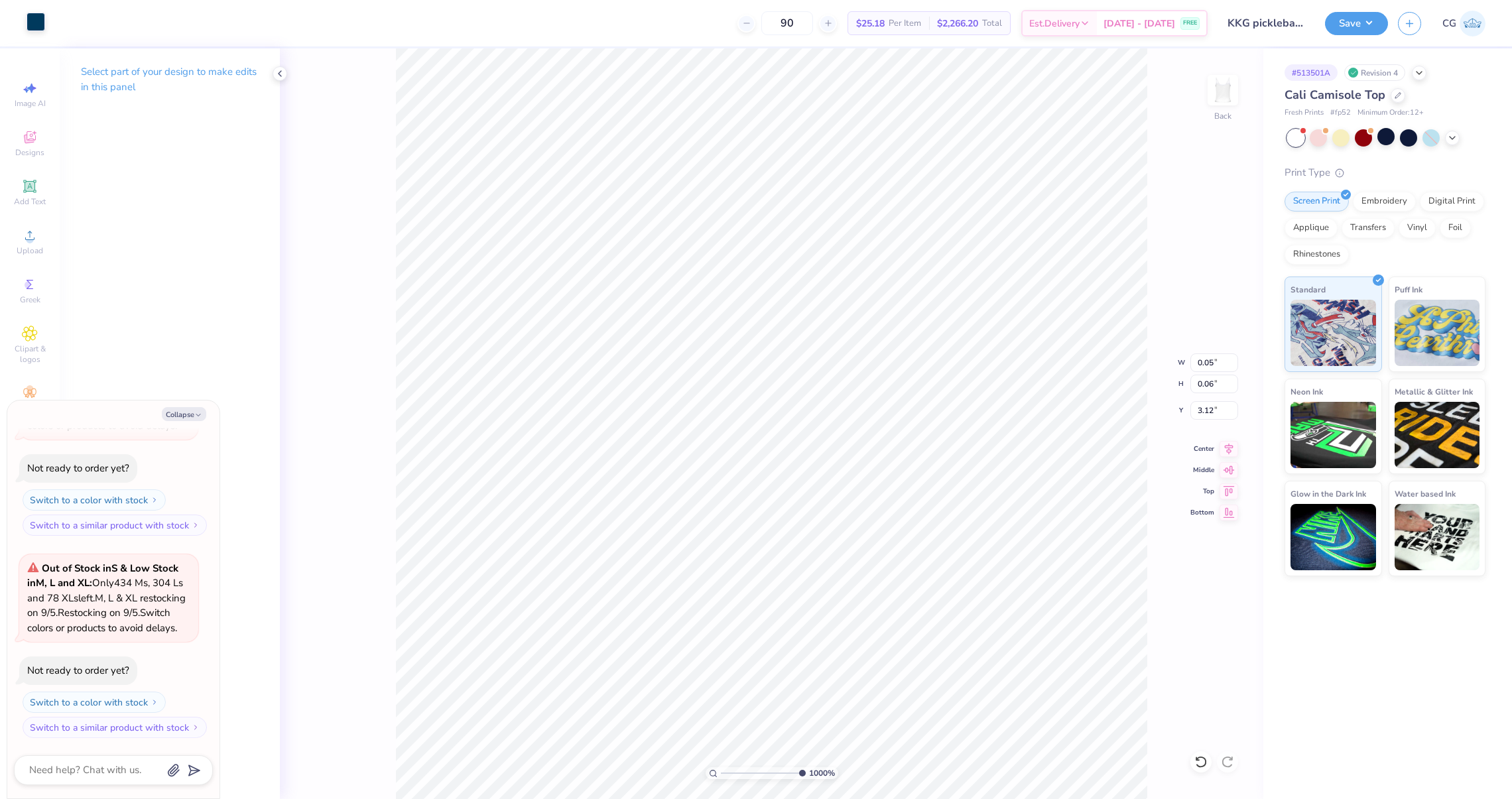
click at [36, 16] on div at bounding box center [36, 22] width 19 height 19
type textarea "x"
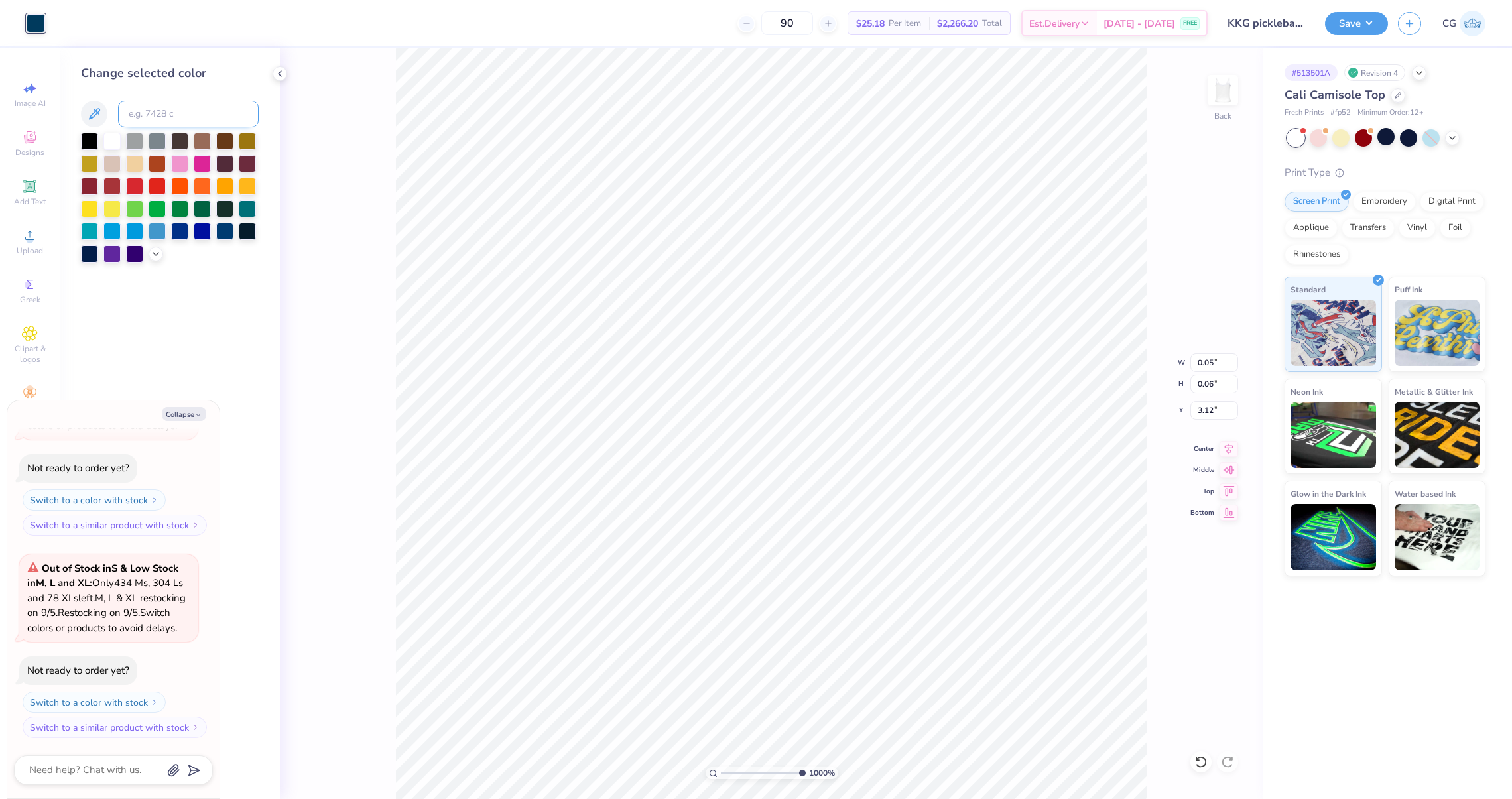
click at [156, 106] on input at bounding box center [188, 114] width 140 height 27
type input "7458"
type textarea "x"
type input "0.01"
type input "0.04"
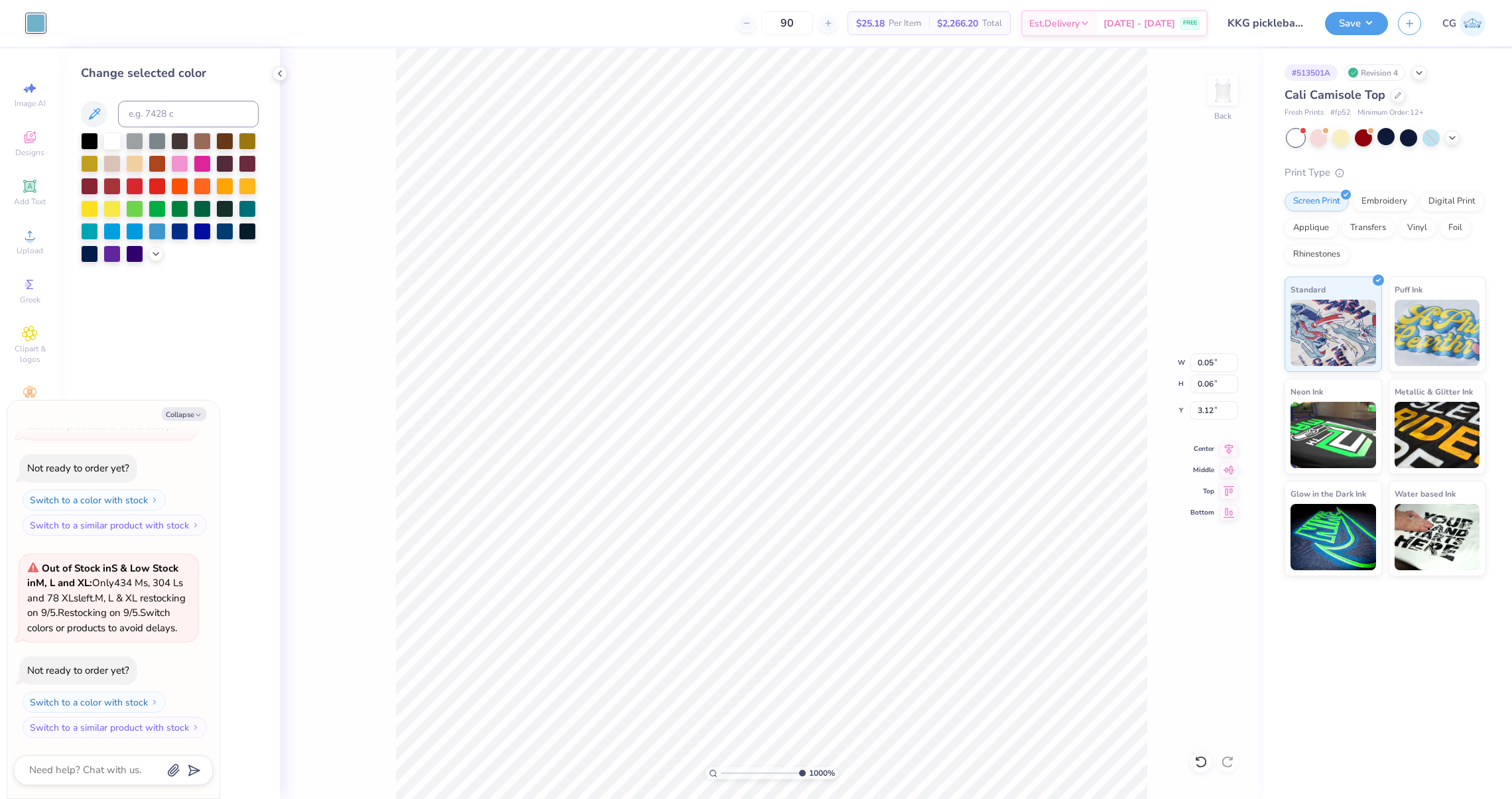
type input "3.13"
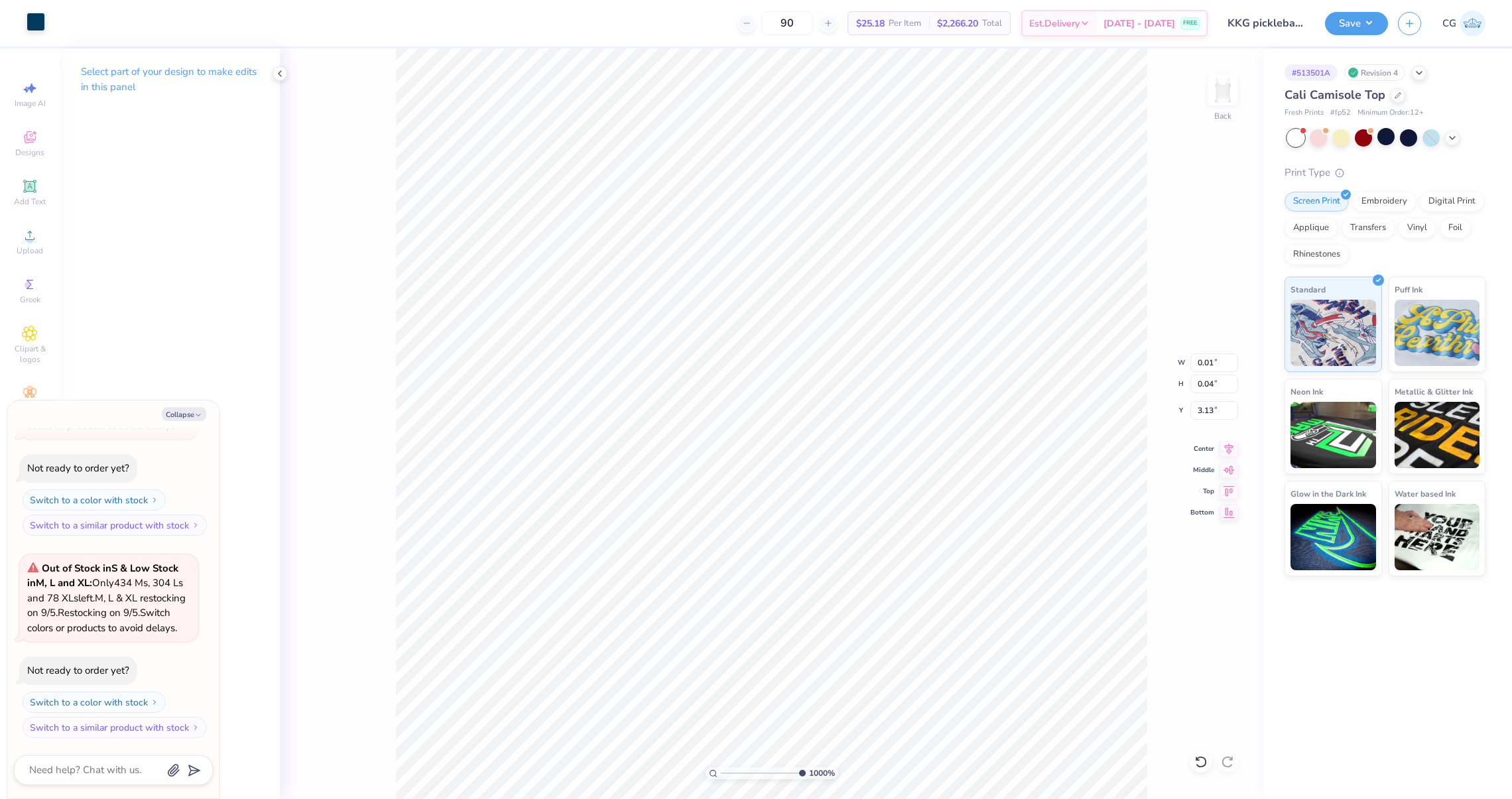
click at [34, 20] on div at bounding box center [36, 22] width 19 height 19
type textarea "x"
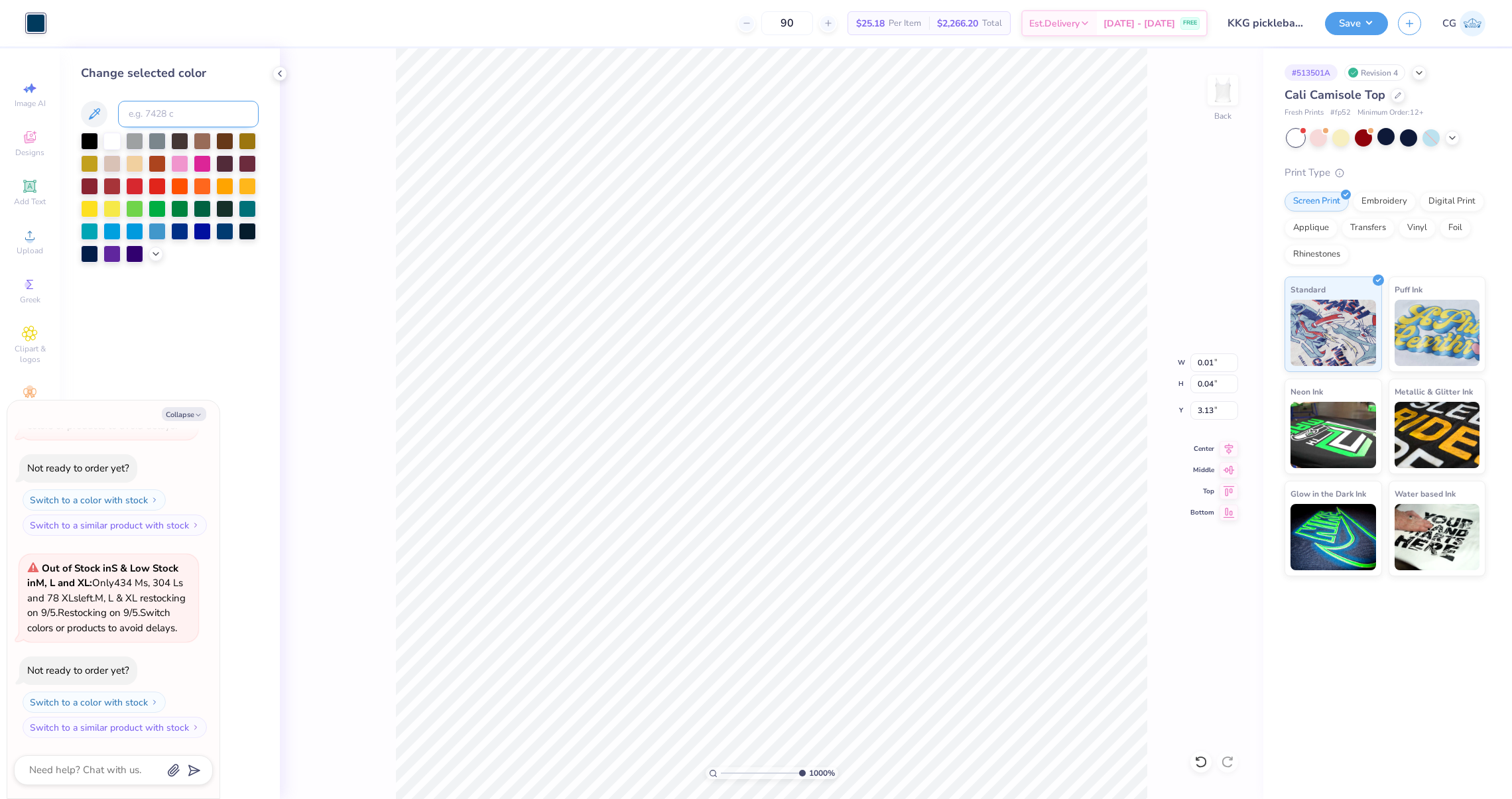
click at [154, 101] on input at bounding box center [188, 114] width 140 height 27
type input "7458"
type textarea "x"
type input "0.03"
type input "0.06"
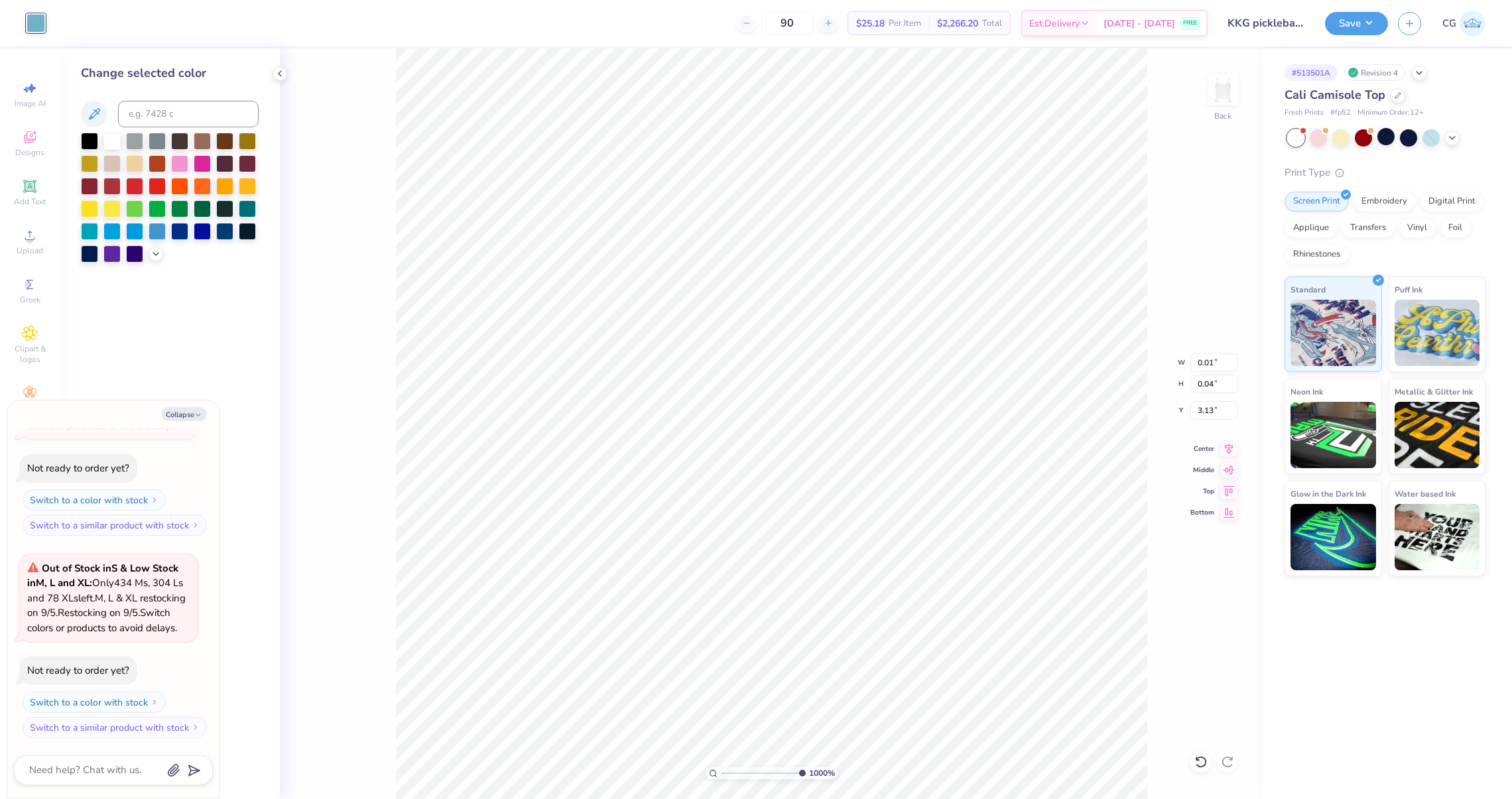
type input "3.24"
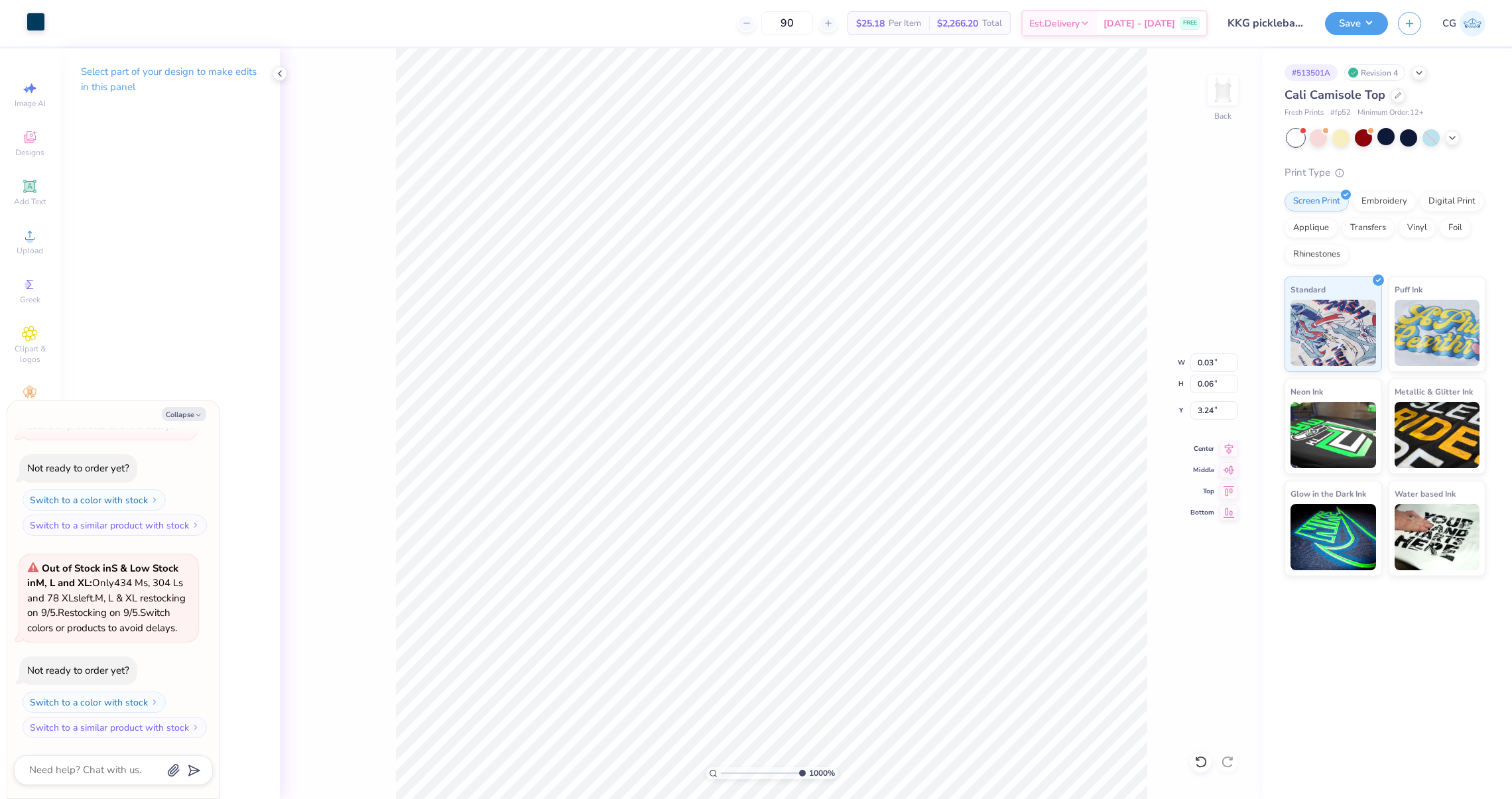
click at [43, 26] on div at bounding box center [36, 22] width 19 height 19
type textarea "x"
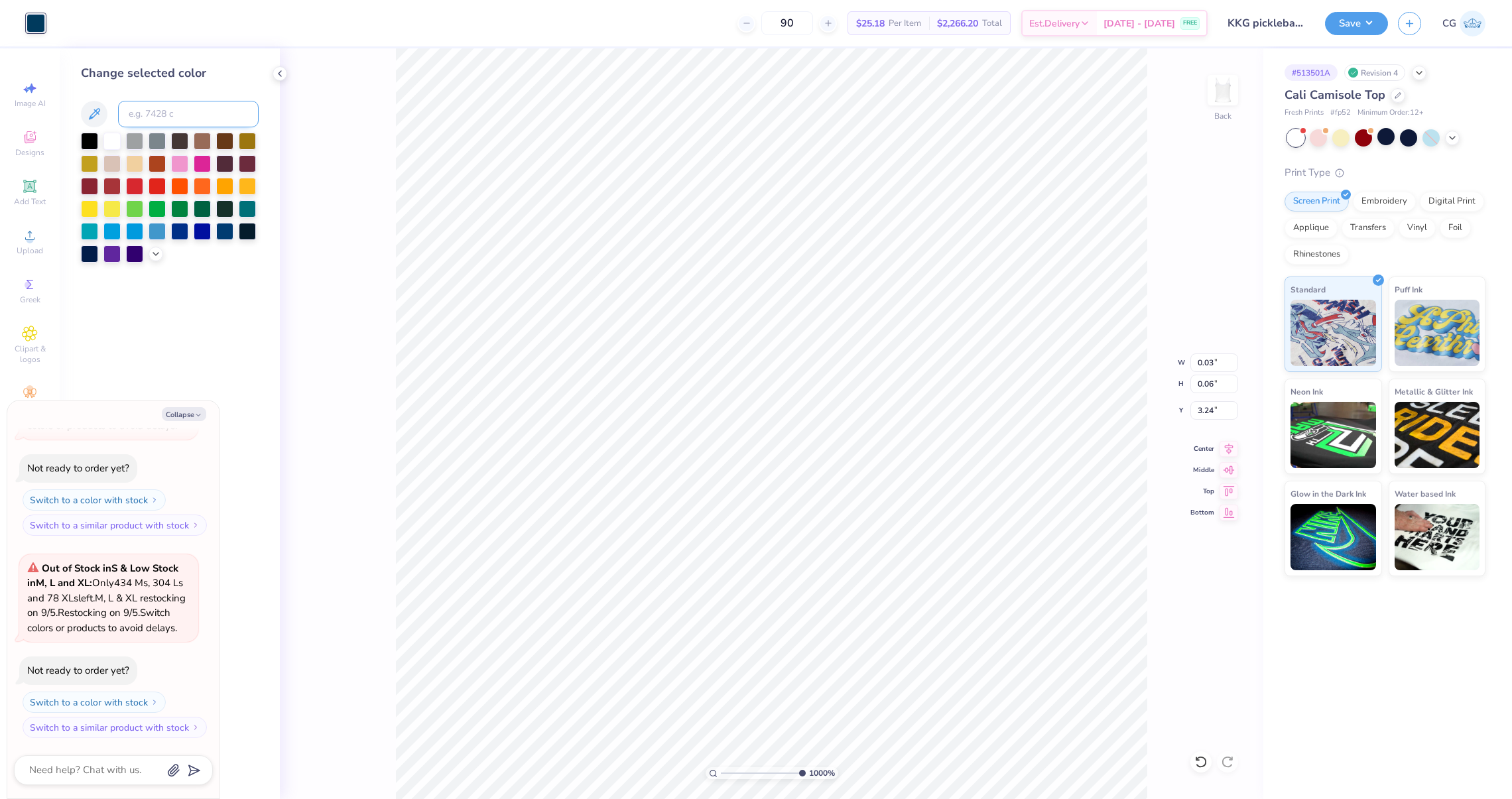
click at [149, 122] on input at bounding box center [188, 114] width 140 height 27
type input "7458"
type textarea "x"
type input "0.06"
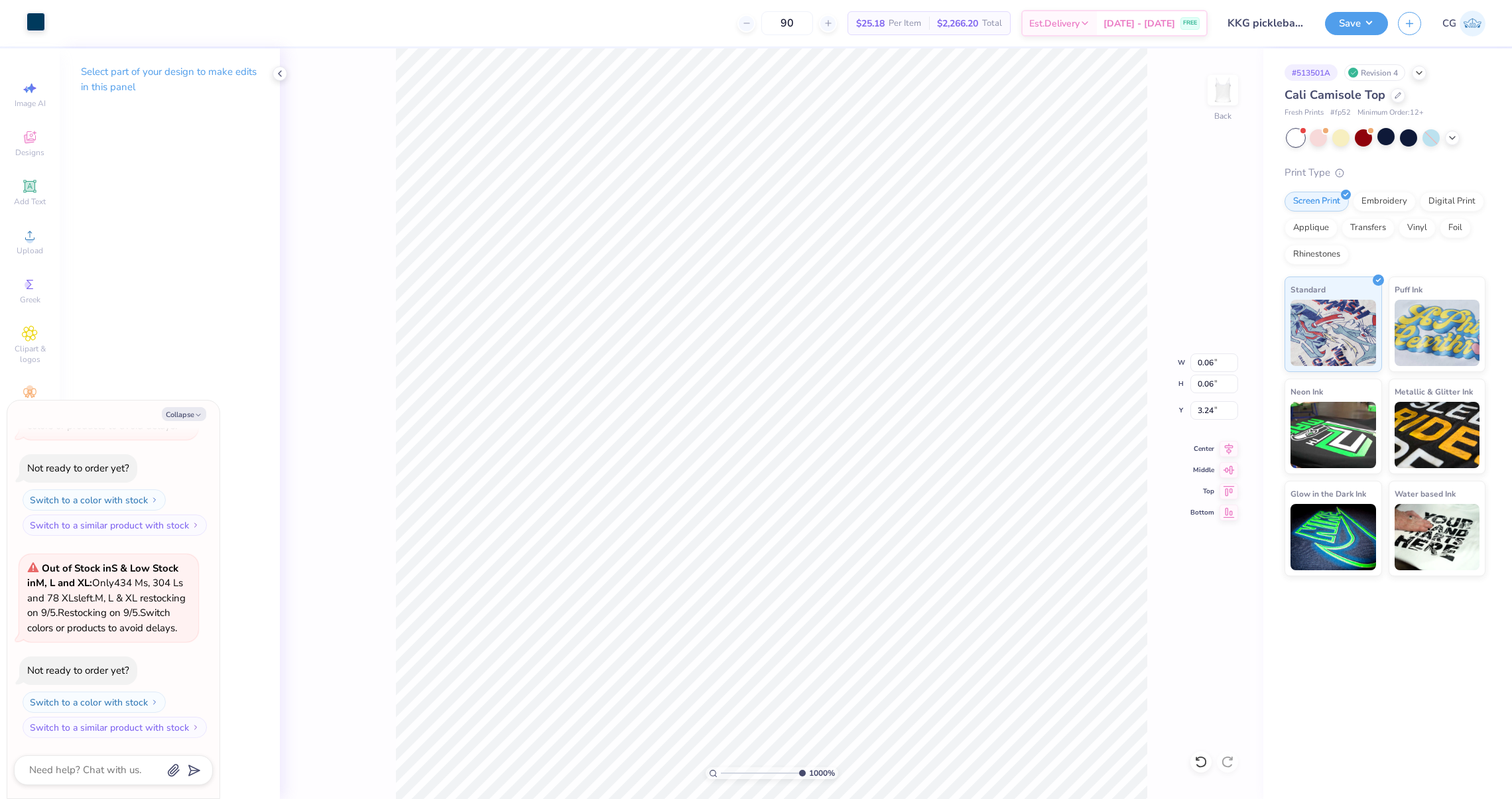
click at [43, 27] on div at bounding box center [36, 22] width 19 height 19
type textarea "x"
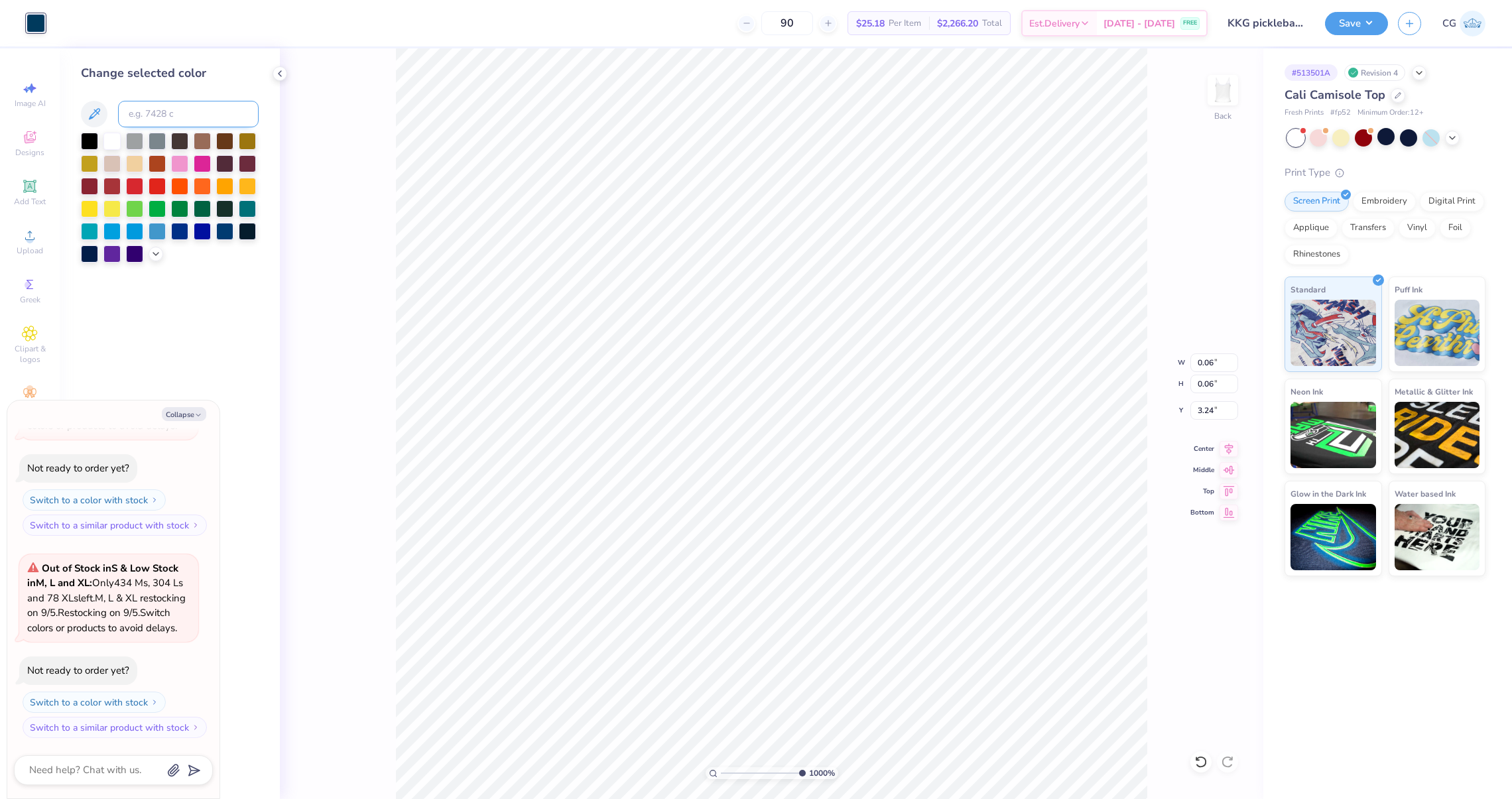
click at [180, 114] on input at bounding box center [188, 114] width 140 height 27
type input "7458"
type textarea "x"
type input "0.02"
type input "3.15"
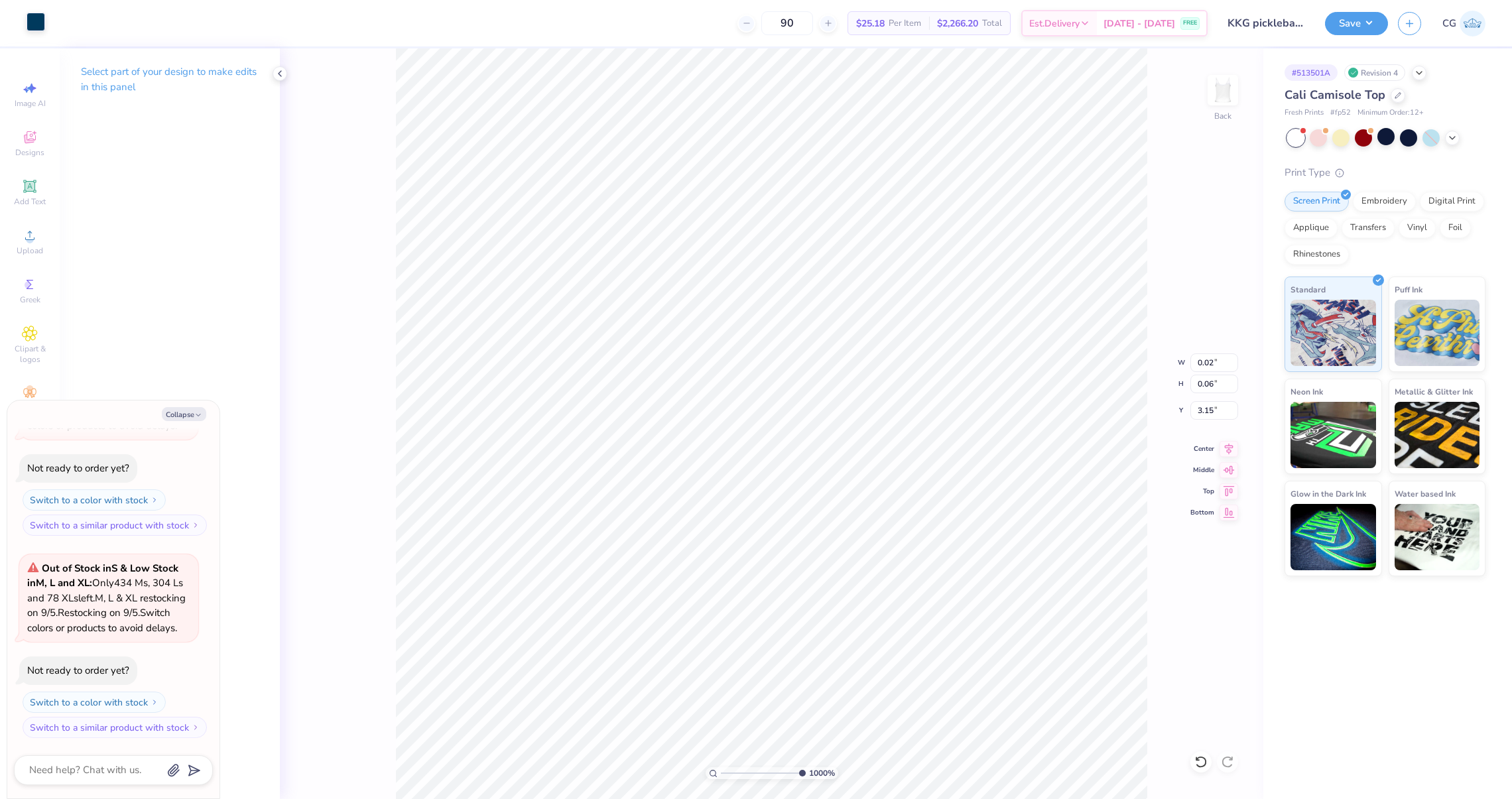
click at [40, 32] on div "Art colors" at bounding box center [22, 23] width 45 height 46
click at [40, 19] on div at bounding box center [36, 22] width 19 height 19
type textarea "x"
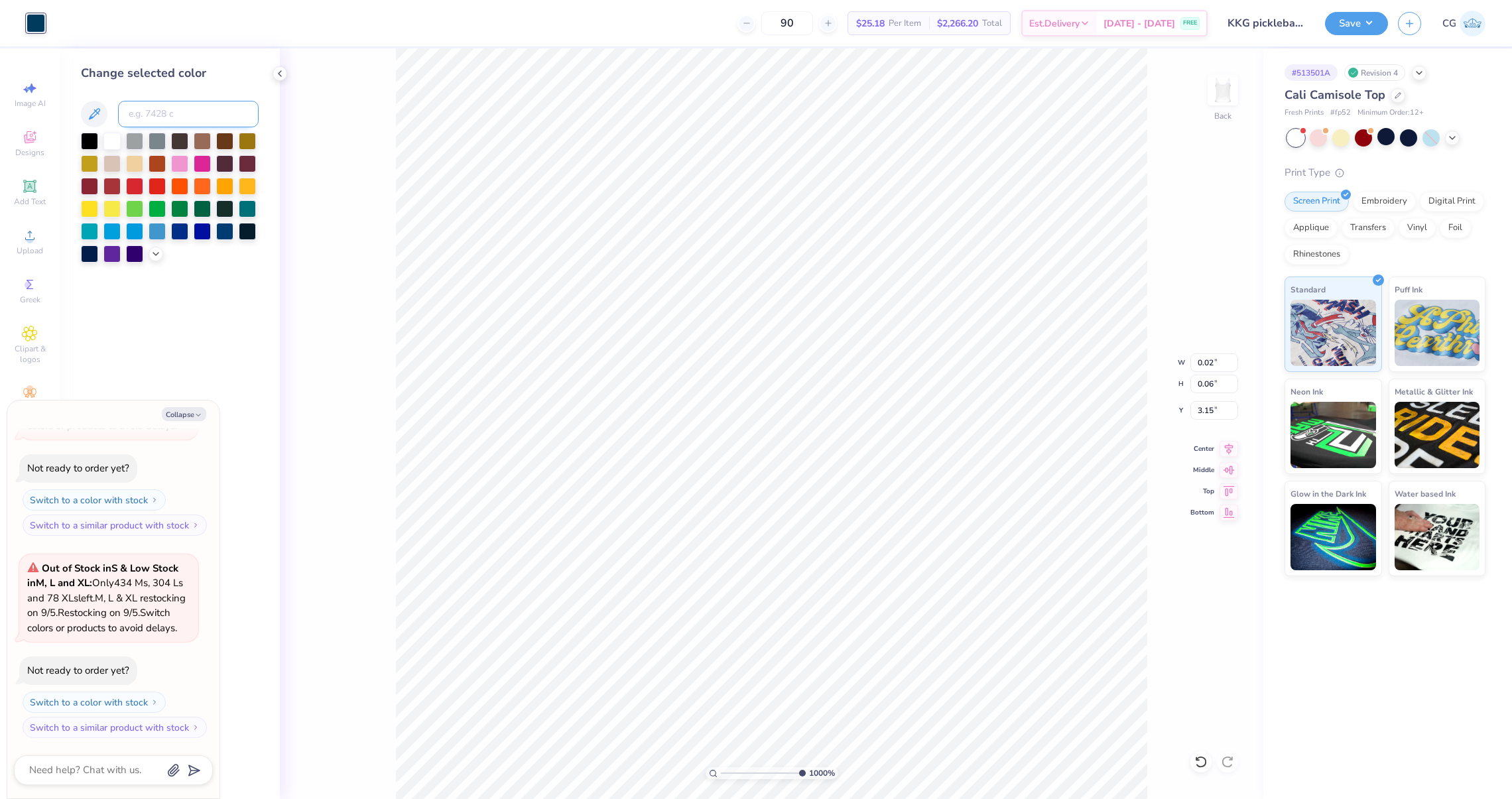
click at [182, 113] on input at bounding box center [188, 114] width 140 height 27
type input "7458"
type textarea "x"
type input "0.06"
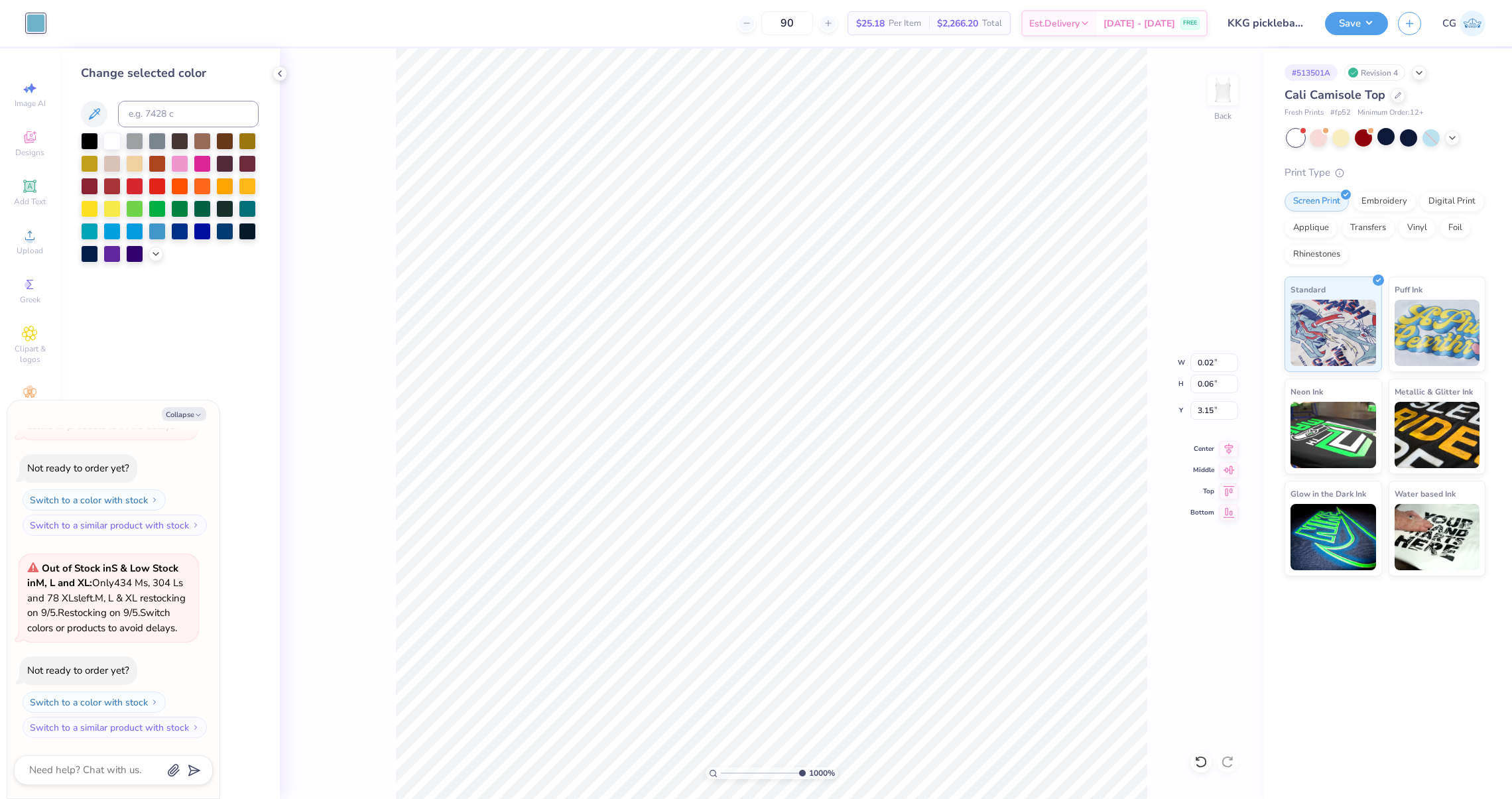
type input "0.04"
type input "3.37"
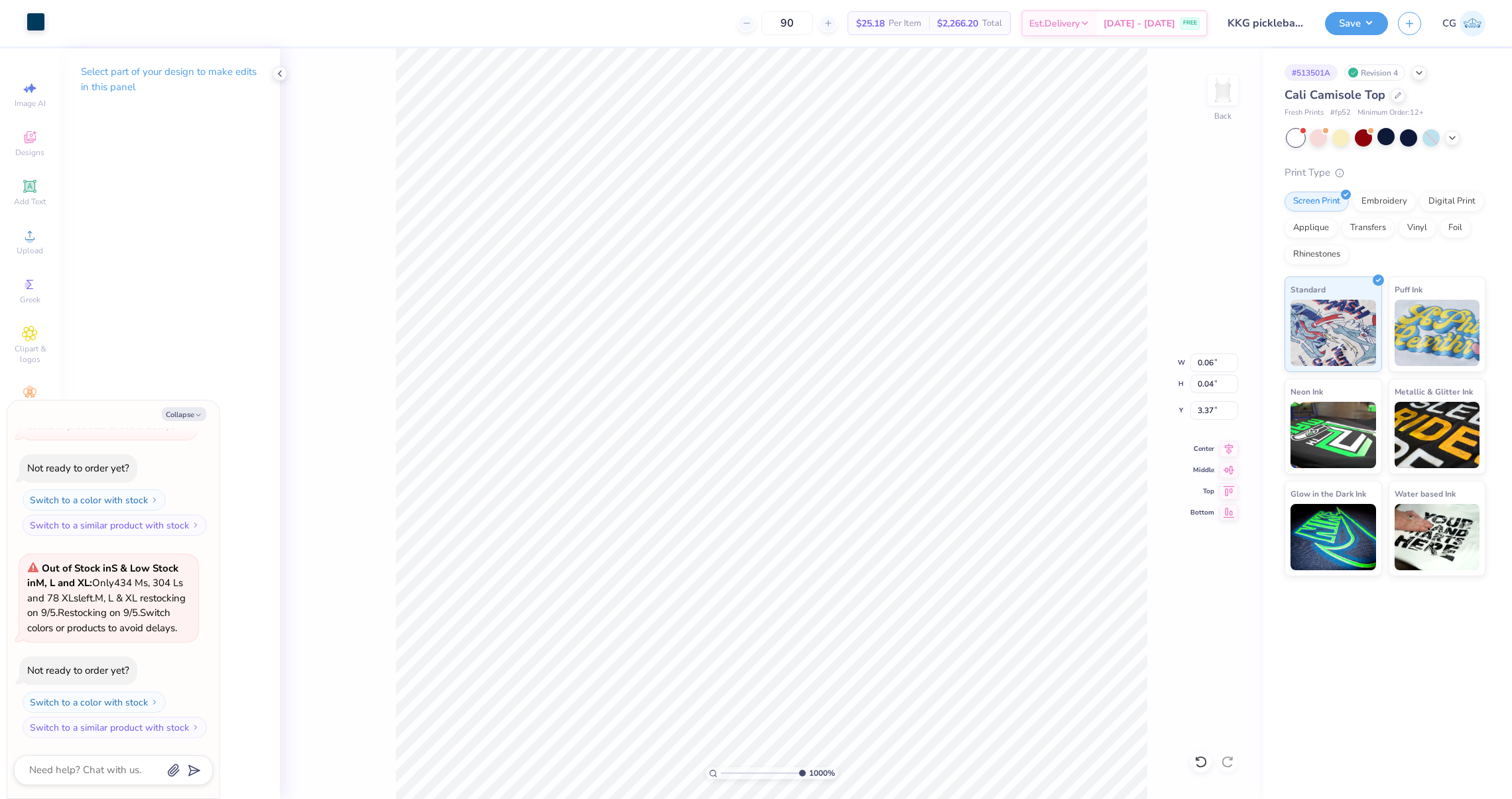
click at [43, 22] on div at bounding box center [36, 22] width 19 height 19
type textarea "x"
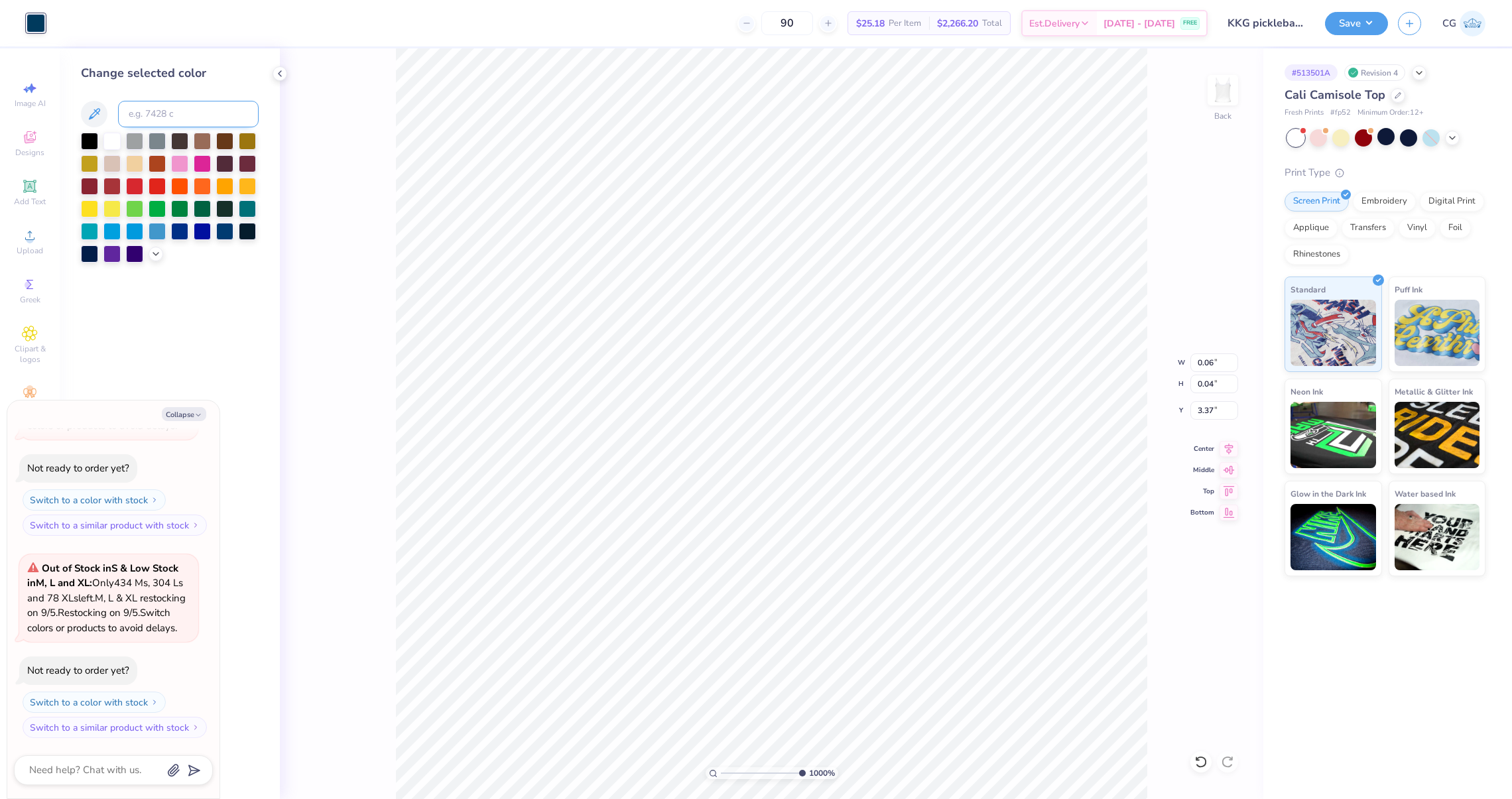
click at [154, 125] on input at bounding box center [188, 114] width 140 height 27
type input "7458"
type textarea "x"
type input "0.05"
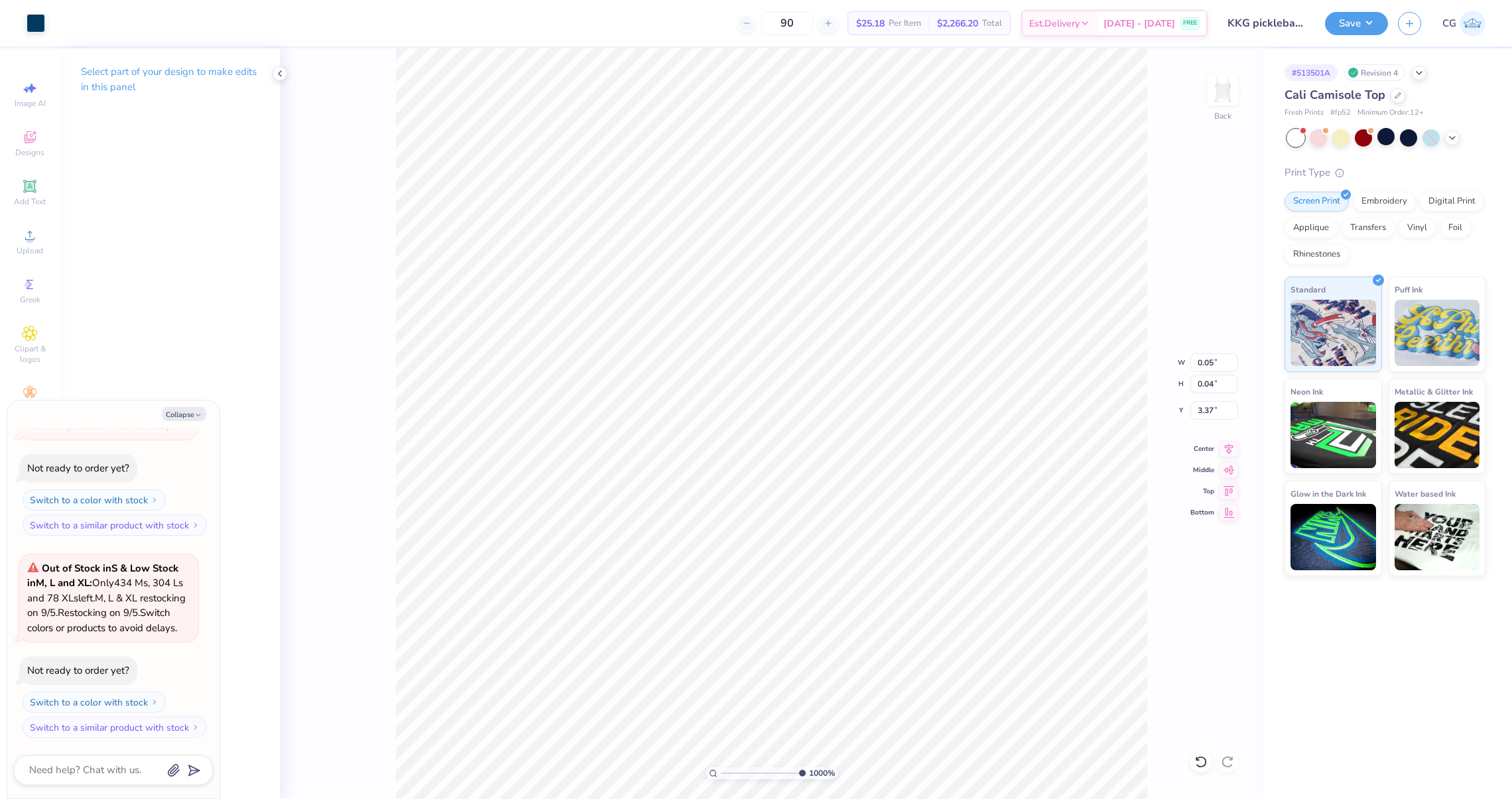
click at [47, 25] on div "Art colors 90 $25.18 Per Item $2,266.20 Total Est. Delivery Sep 13 - 16 FREE De…" at bounding box center [756, 23] width 1512 height 46
click at [41, 25] on div at bounding box center [36, 22] width 19 height 19
type textarea "x"
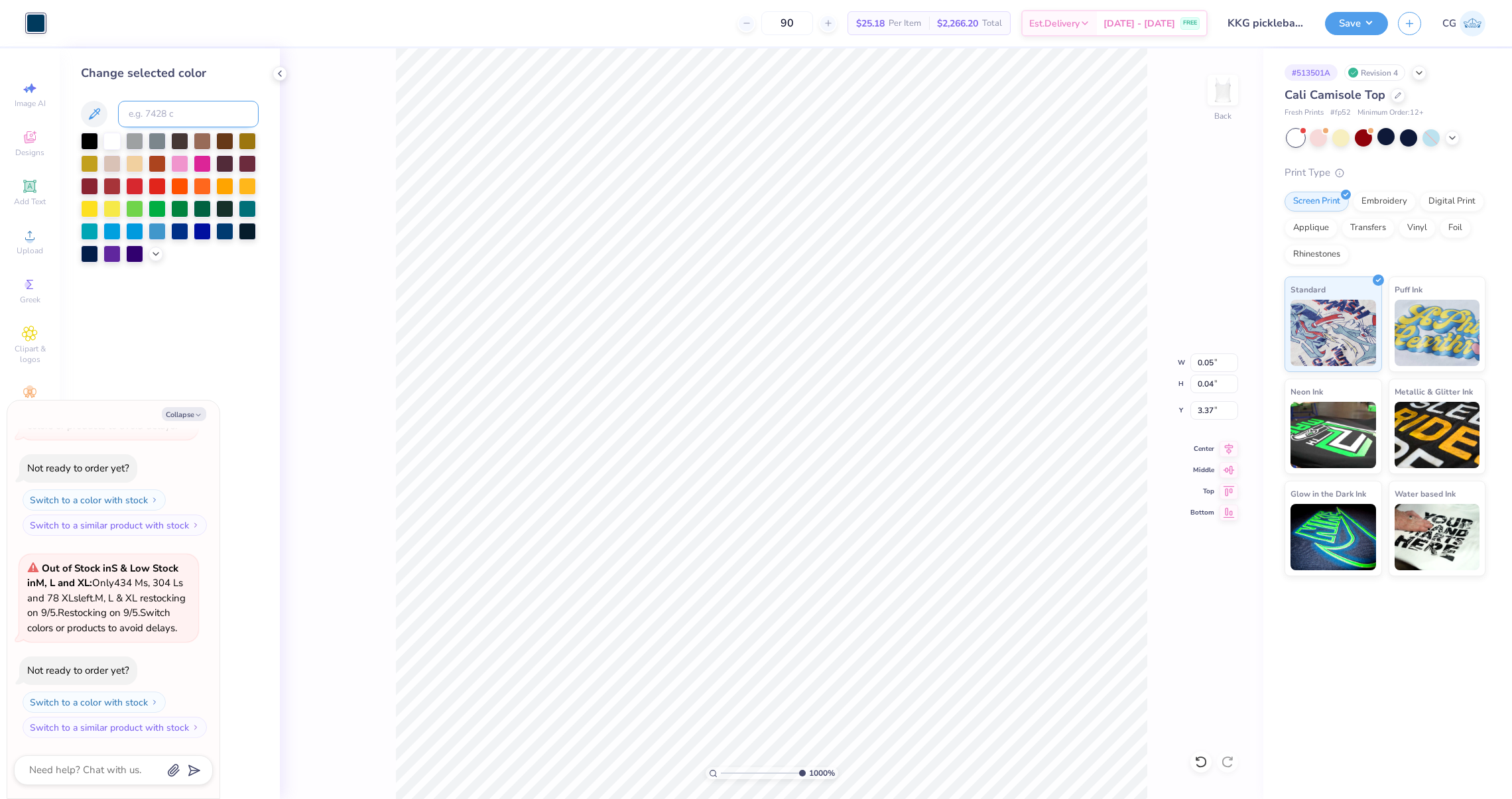
click at [153, 119] on input at bounding box center [188, 114] width 140 height 27
type input "7458"
type textarea "x"
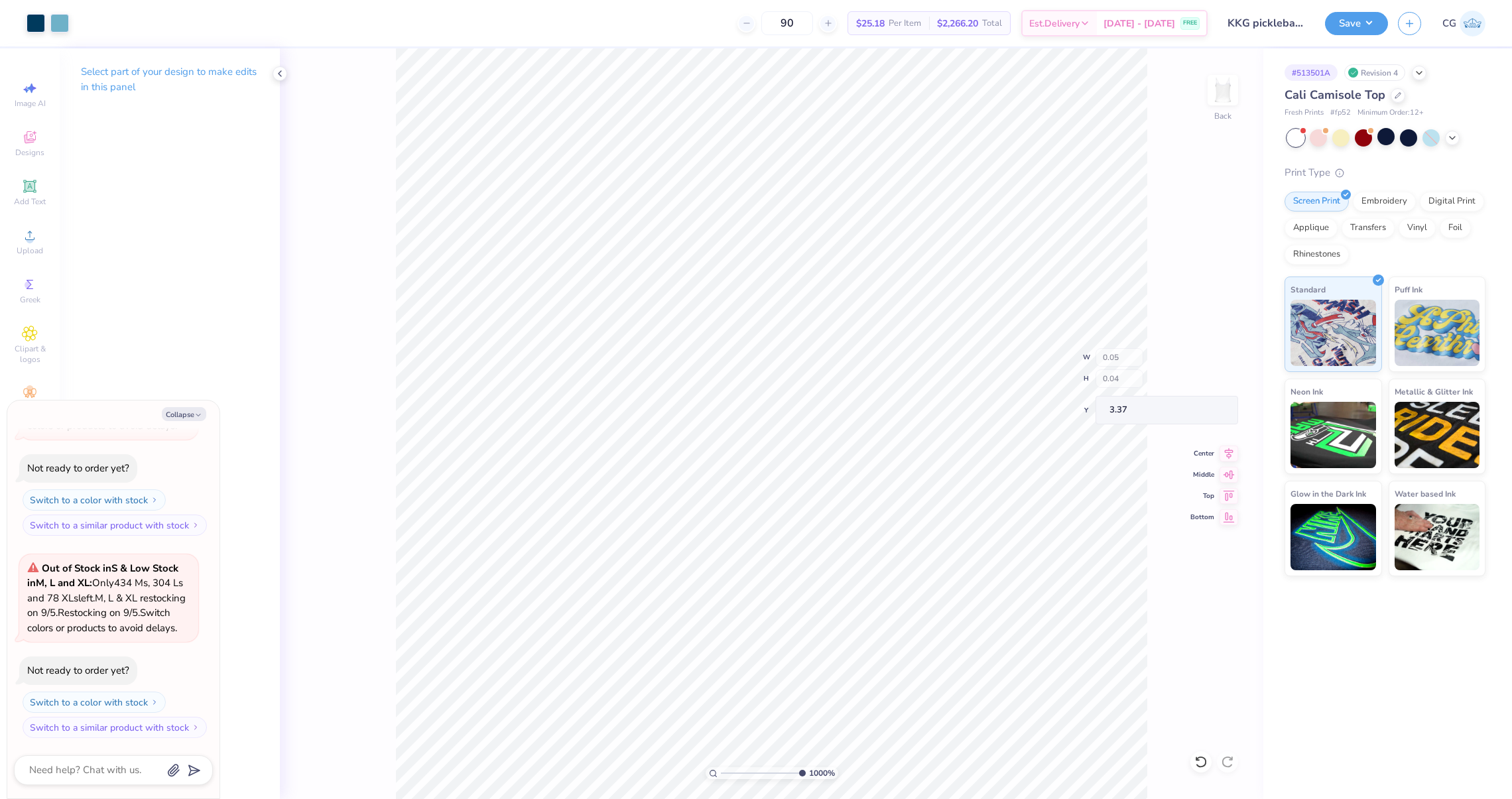
type textarea "x"
type input "2.74"
type input "3.24"
type input "2.39"
click at [34, 23] on div at bounding box center [36, 22] width 19 height 19
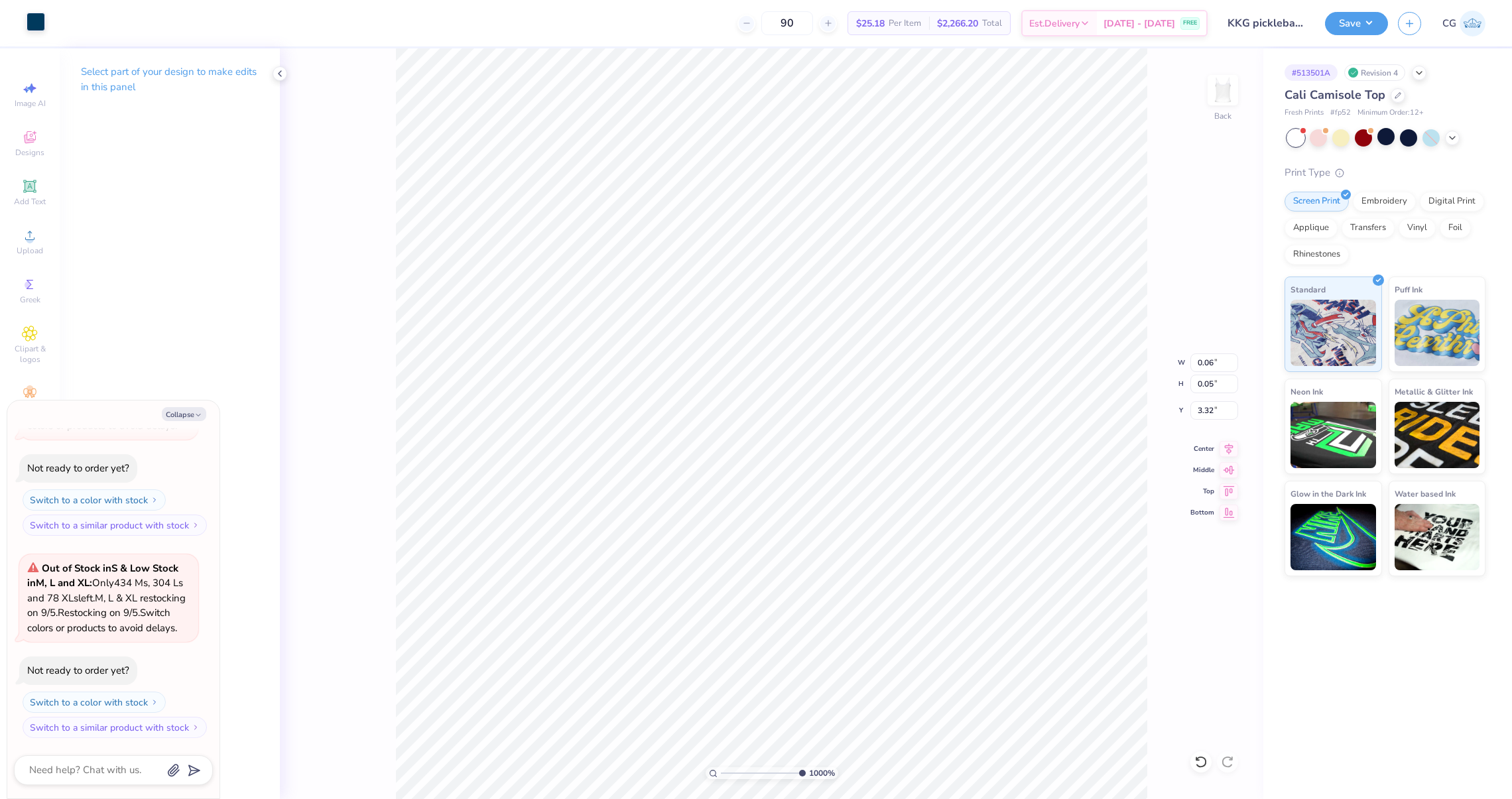
click at [43, 23] on div at bounding box center [36, 22] width 19 height 19
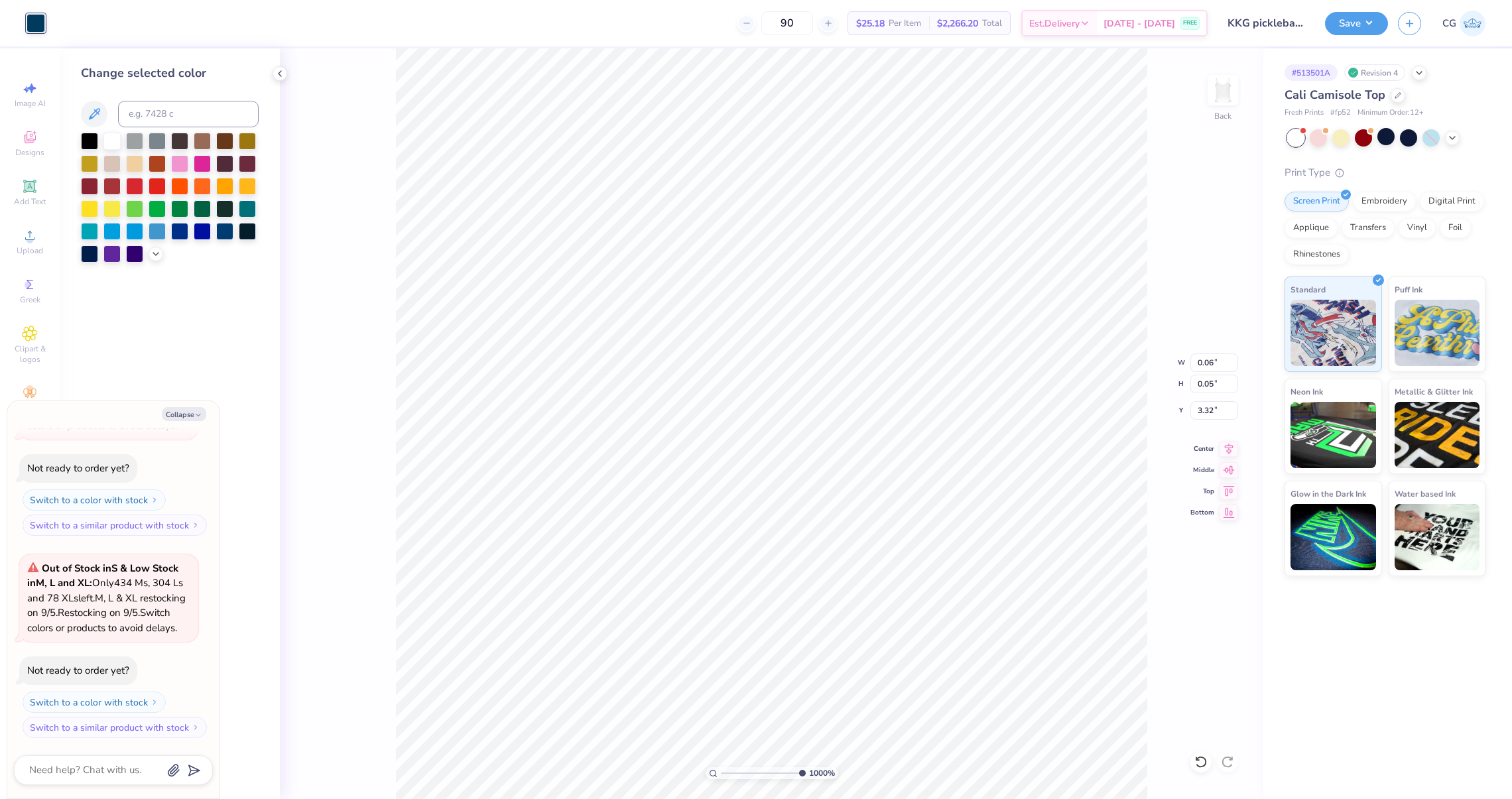
click at [185, 94] on div "Change selected color" at bounding box center [170, 163] width 178 height 198
click at [185, 98] on div "Change selected color" at bounding box center [170, 163] width 178 height 198
type textarea "x"
click at [176, 110] on input at bounding box center [188, 114] width 140 height 27
type input "7458"
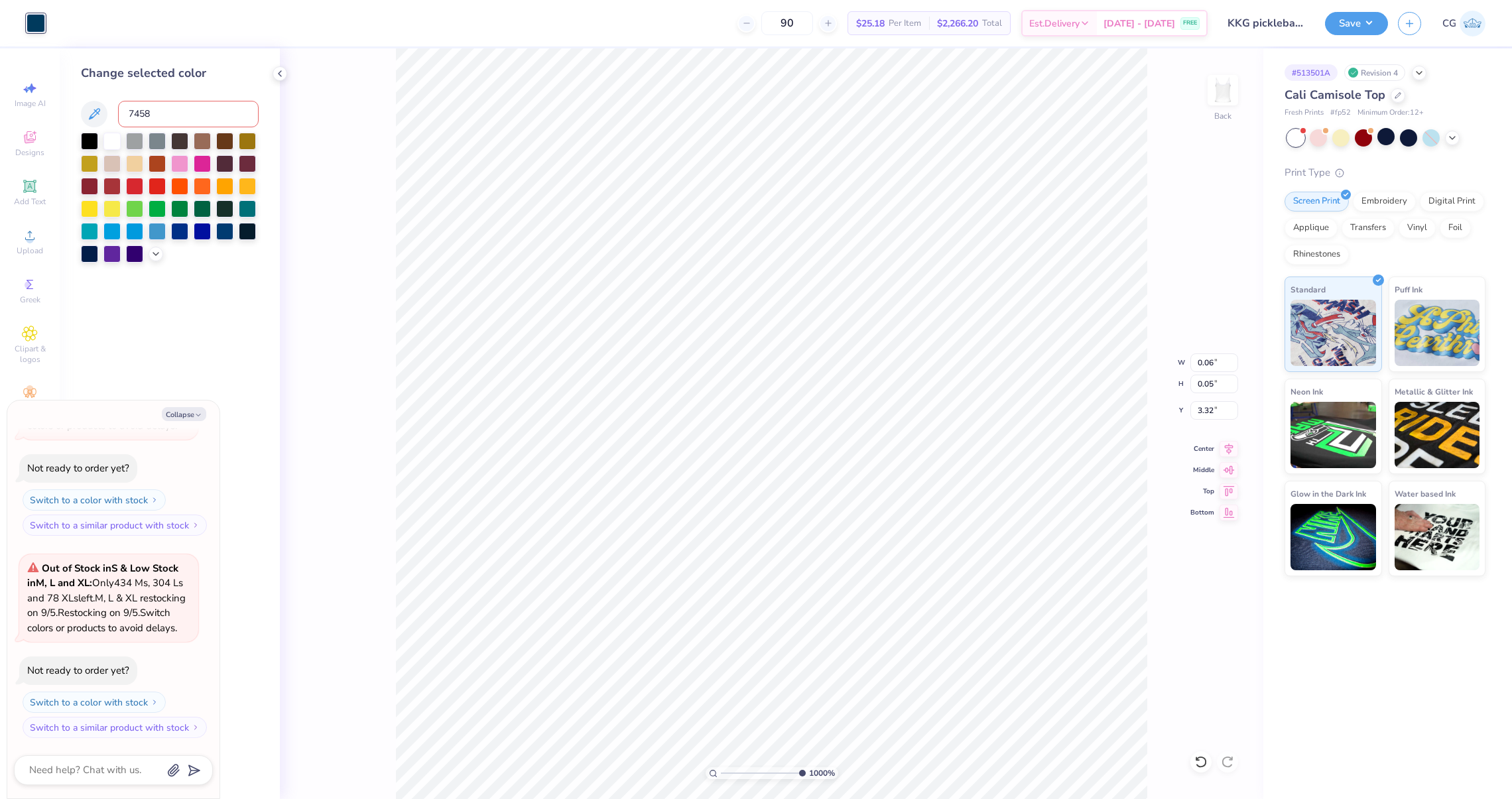
type textarea "x"
type input "0.05"
type input "0.06"
type input "3.26"
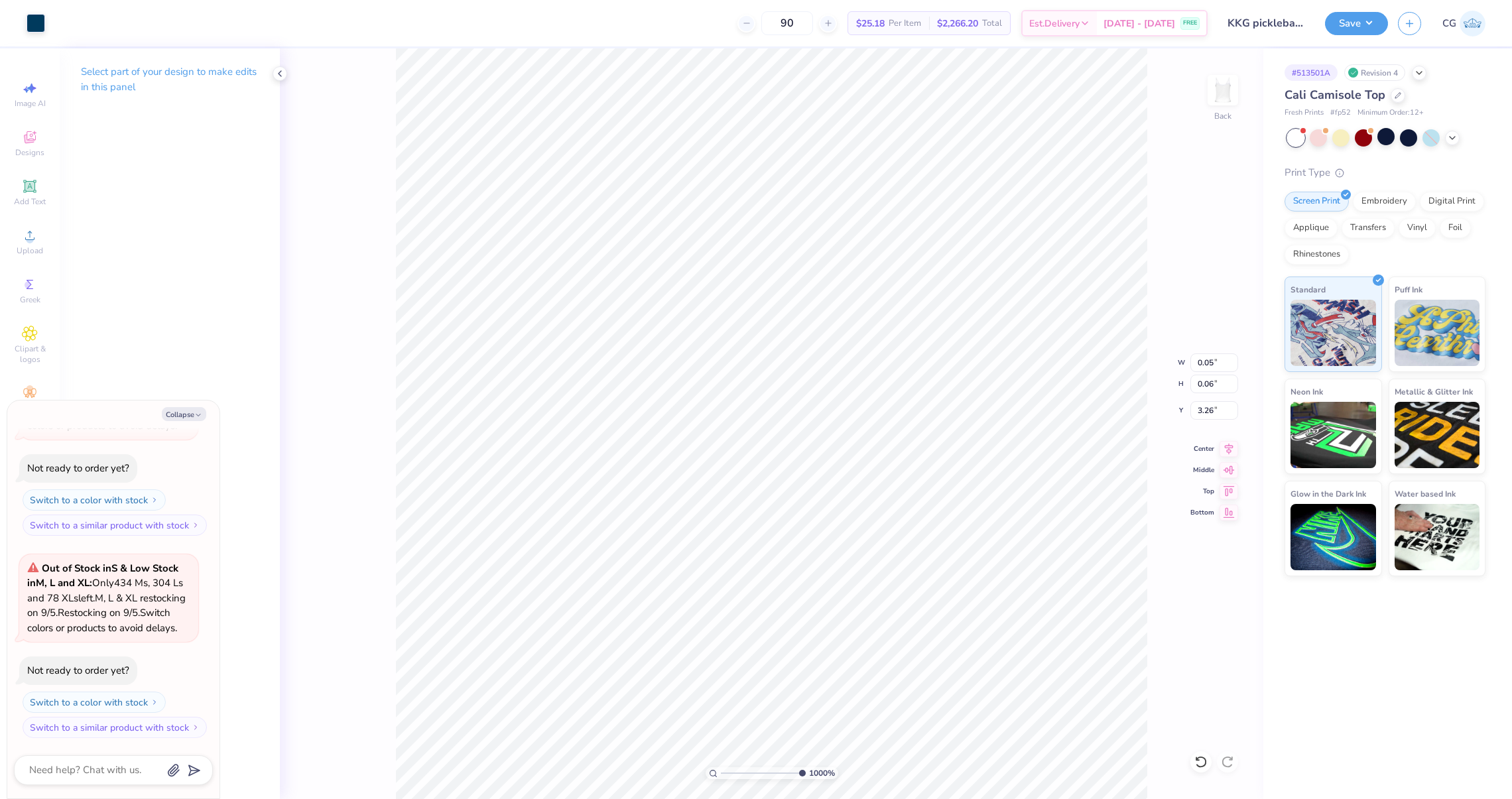
click at [22, 20] on div "Art colors" at bounding box center [22, 23] width 45 height 46
click at [42, 23] on div at bounding box center [36, 22] width 19 height 19
type textarea "x"
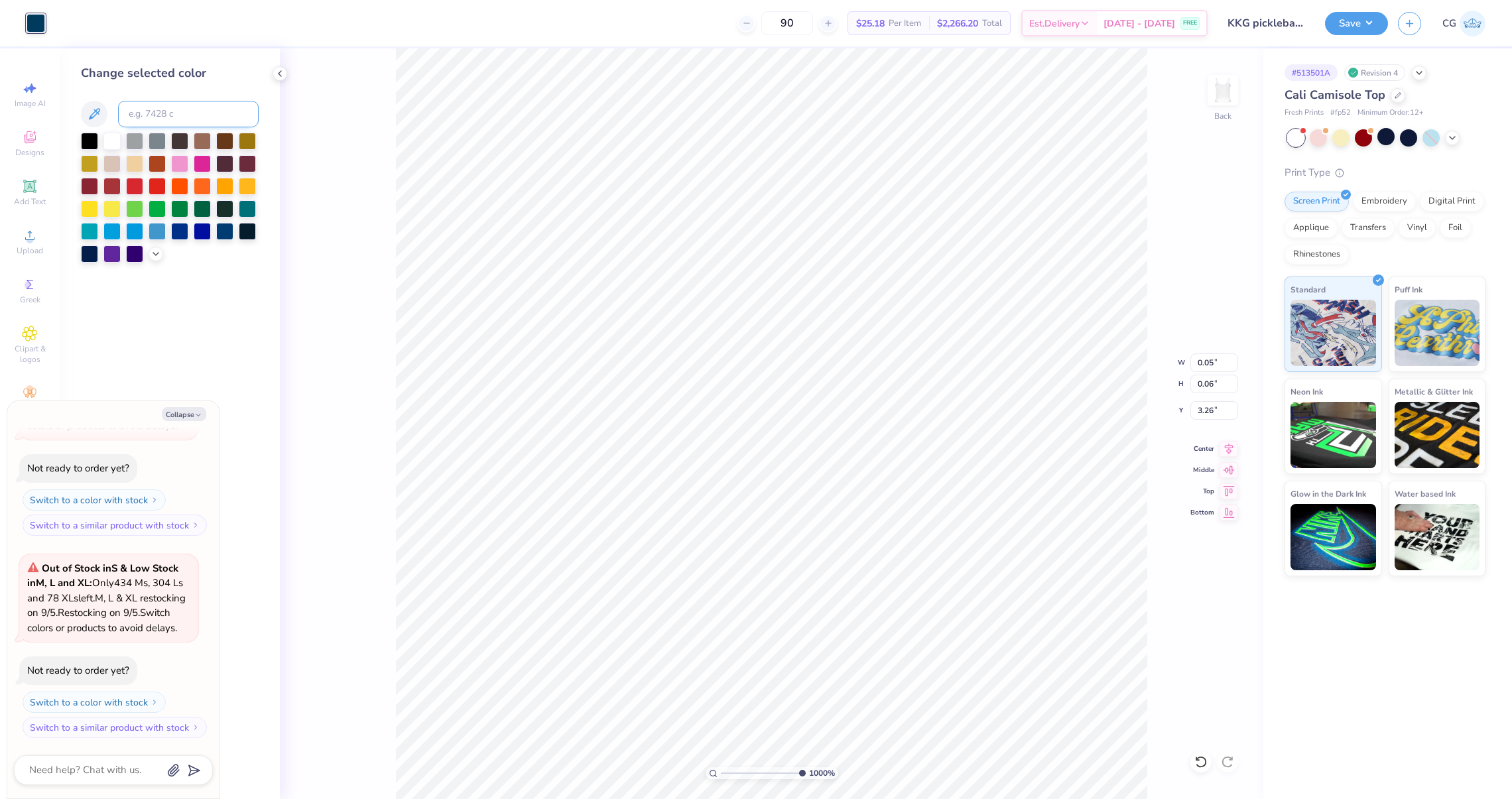
click at [161, 122] on input at bounding box center [188, 114] width 140 height 27
type input "7458"
type textarea "x"
type input "0.06"
type input "0.02"
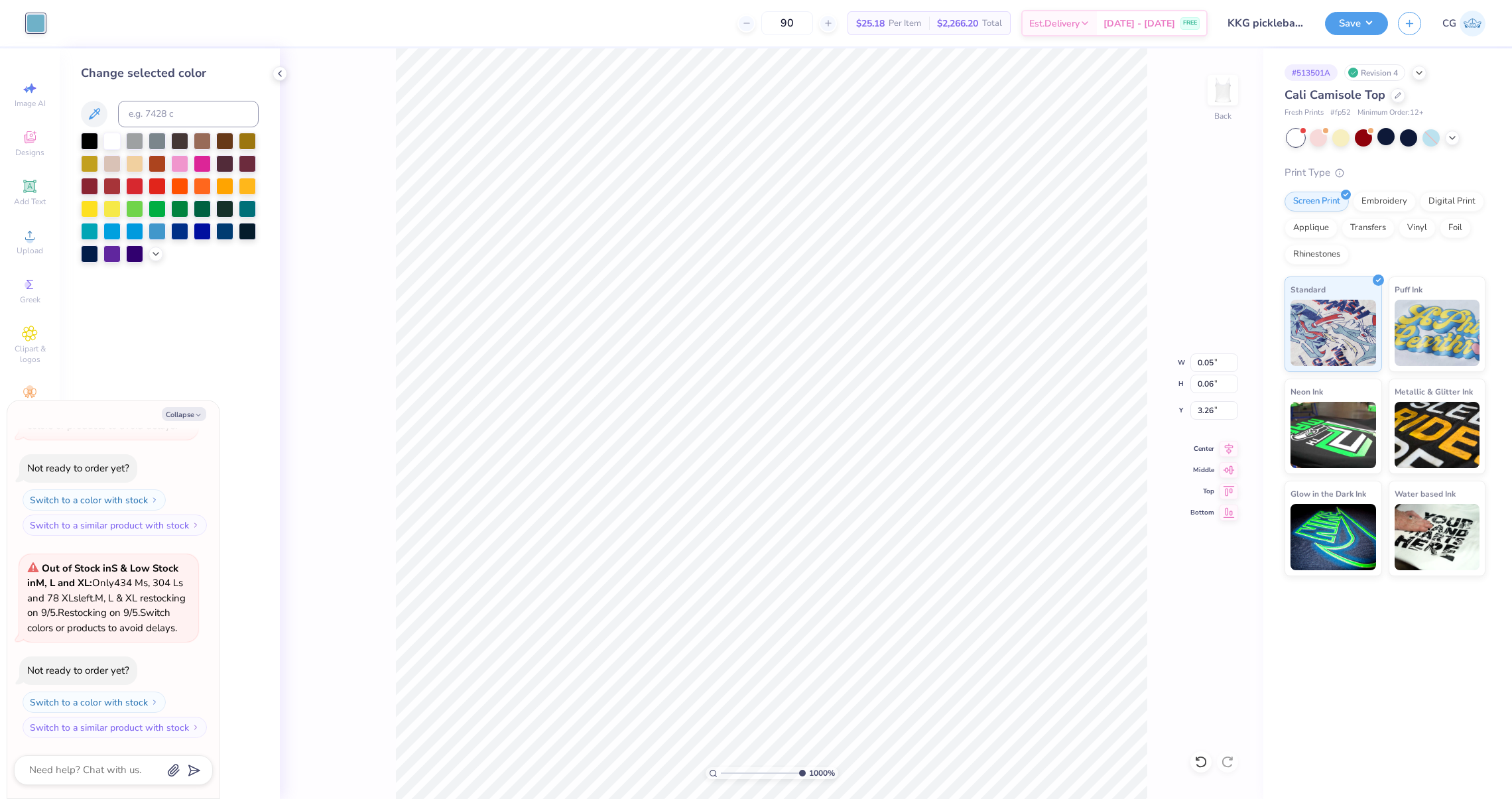
type input "3.44"
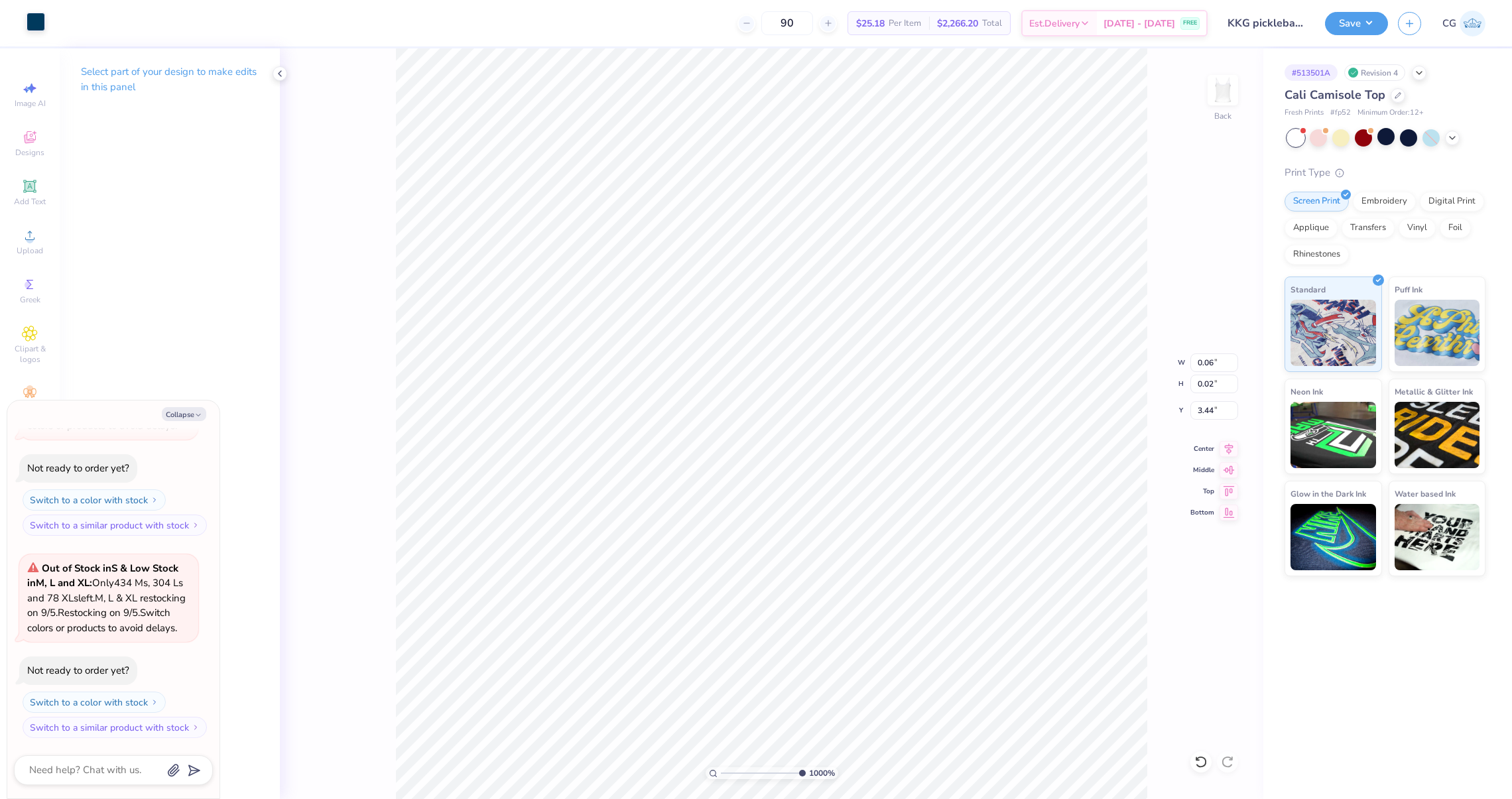
click at [40, 31] on div at bounding box center [36, 22] width 19 height 19
type textarea "x"
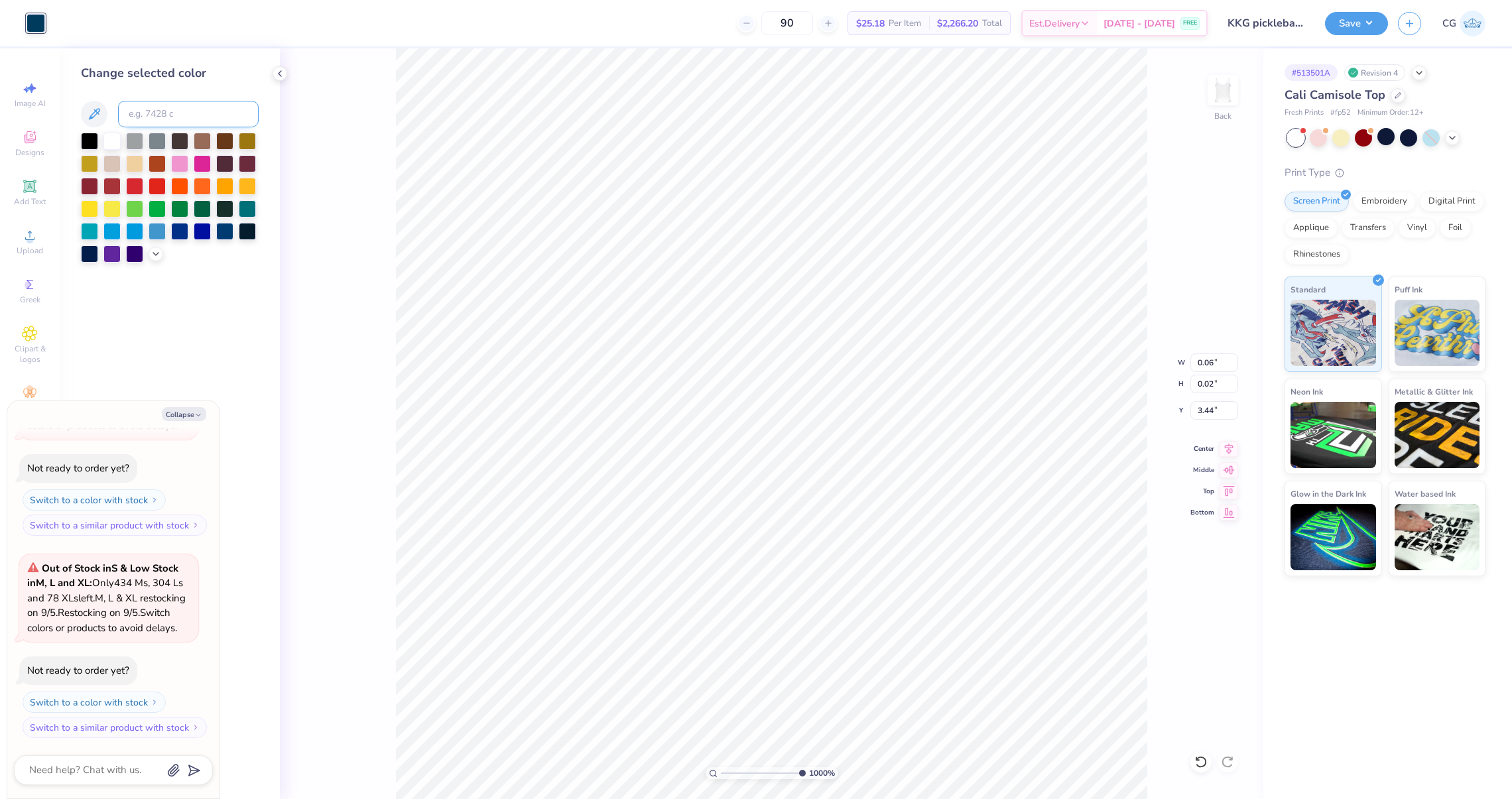
click at [150, 114] on input at bounding box center [188, 114] width 140 height 27
type input "7458"
type textarea "x"
type input "0.05"
type input "0.03"
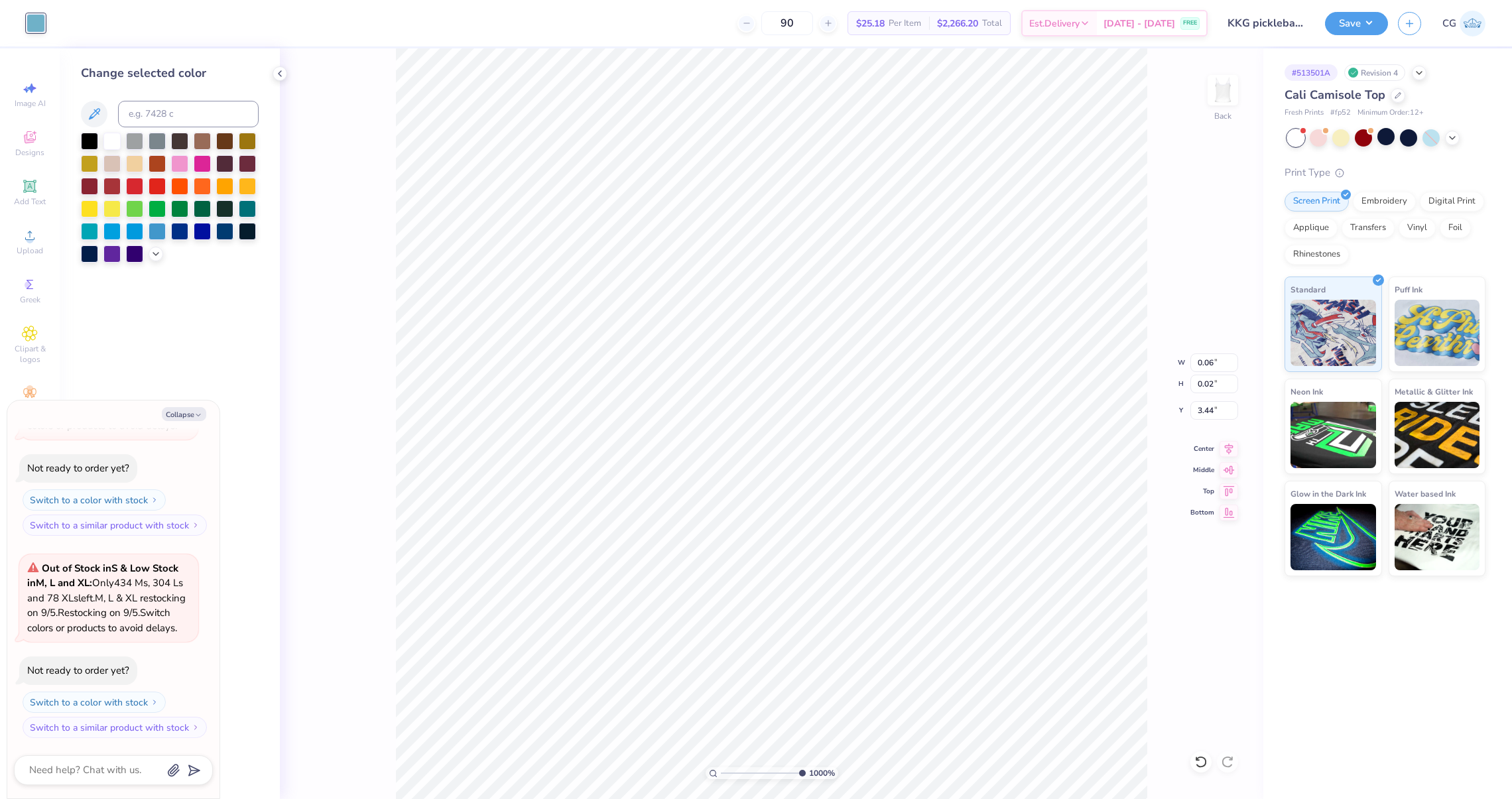
type input "3.39"
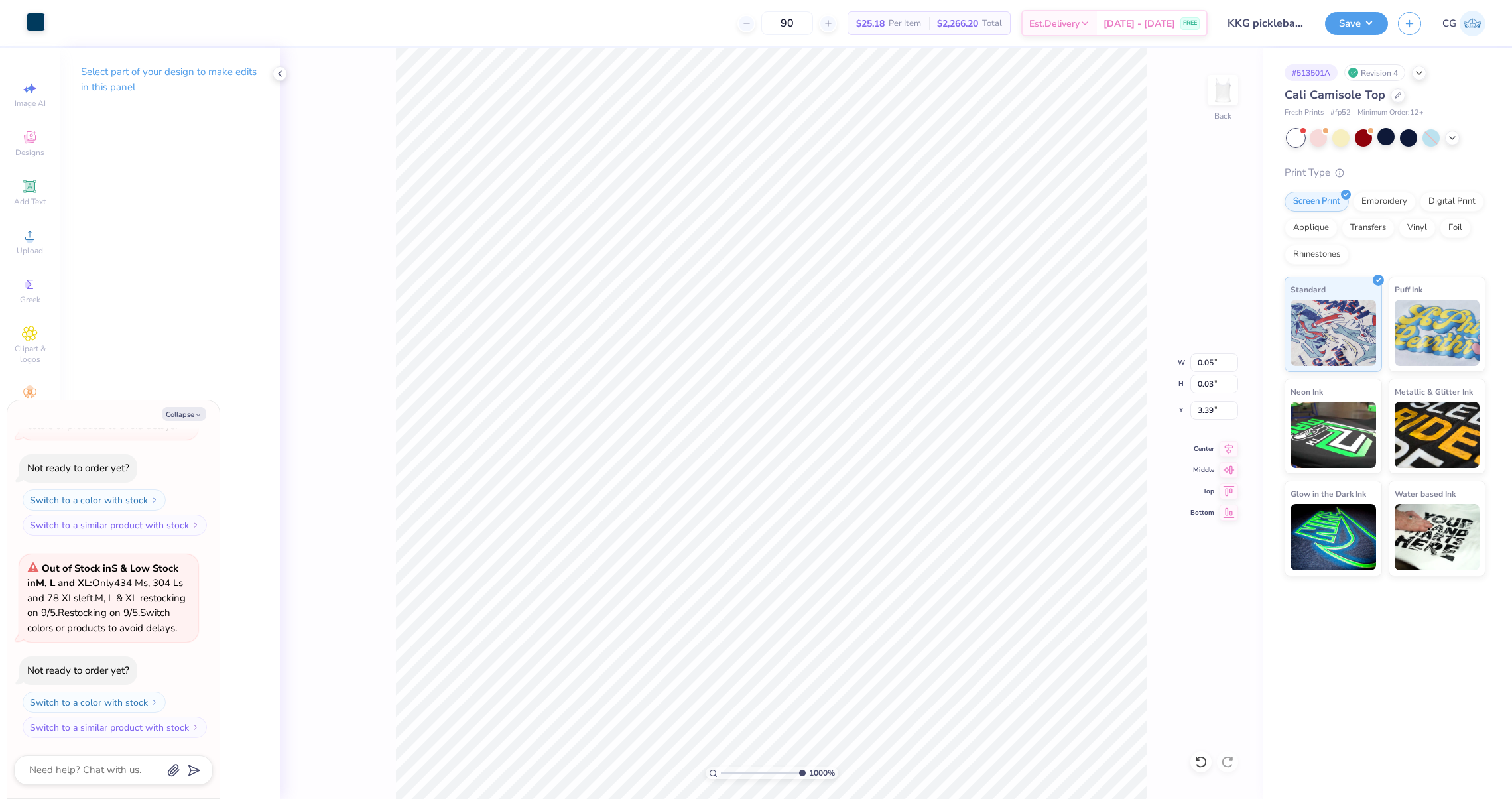
click at [31, 19] on div at bounding box center [36, 22] width 19 height 19
type textarea "x"
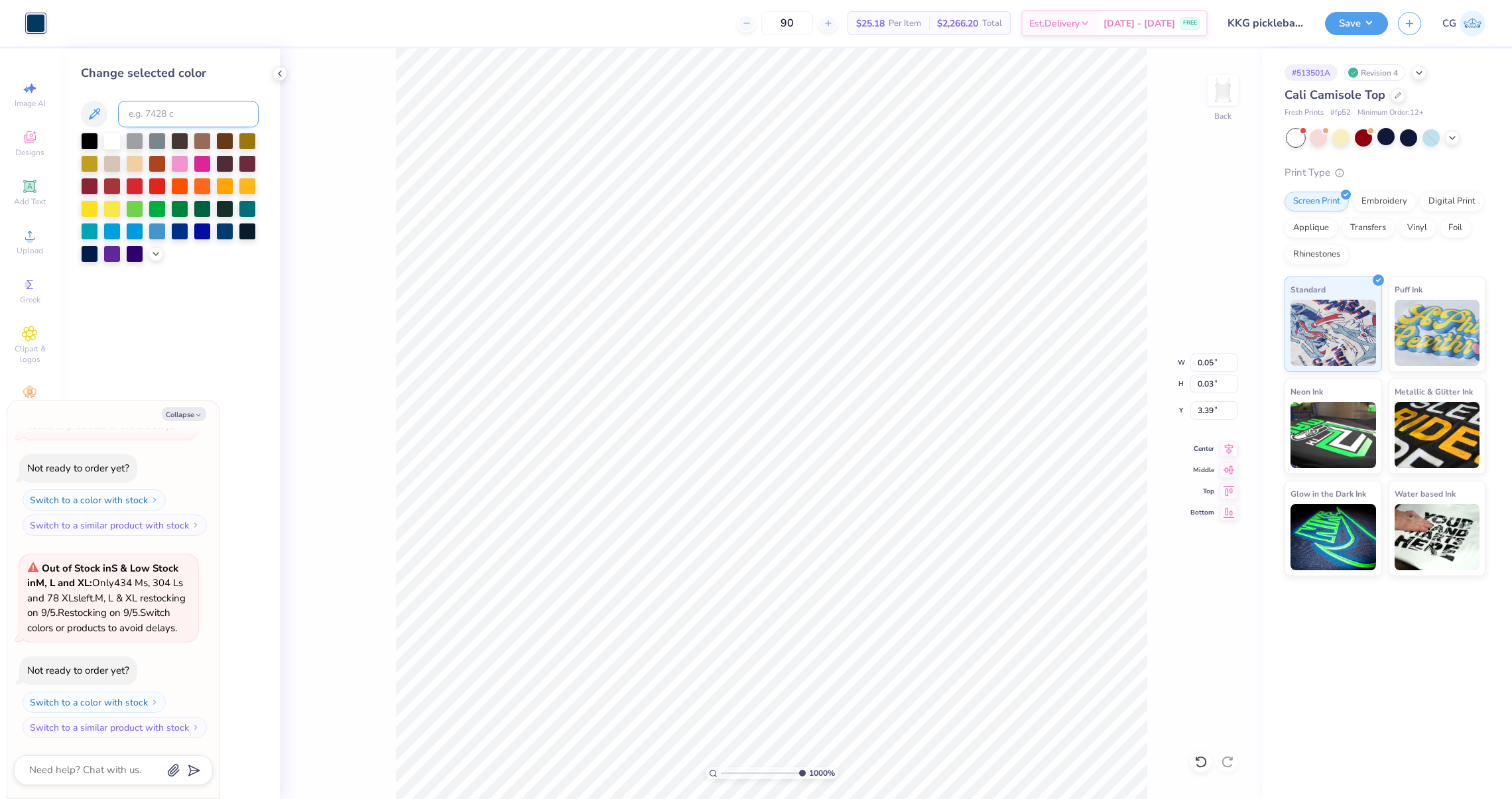
click at [158, 115] on input at bounding box center [188, 114] width 140 height 27
type input "7458"
type textarea "x"
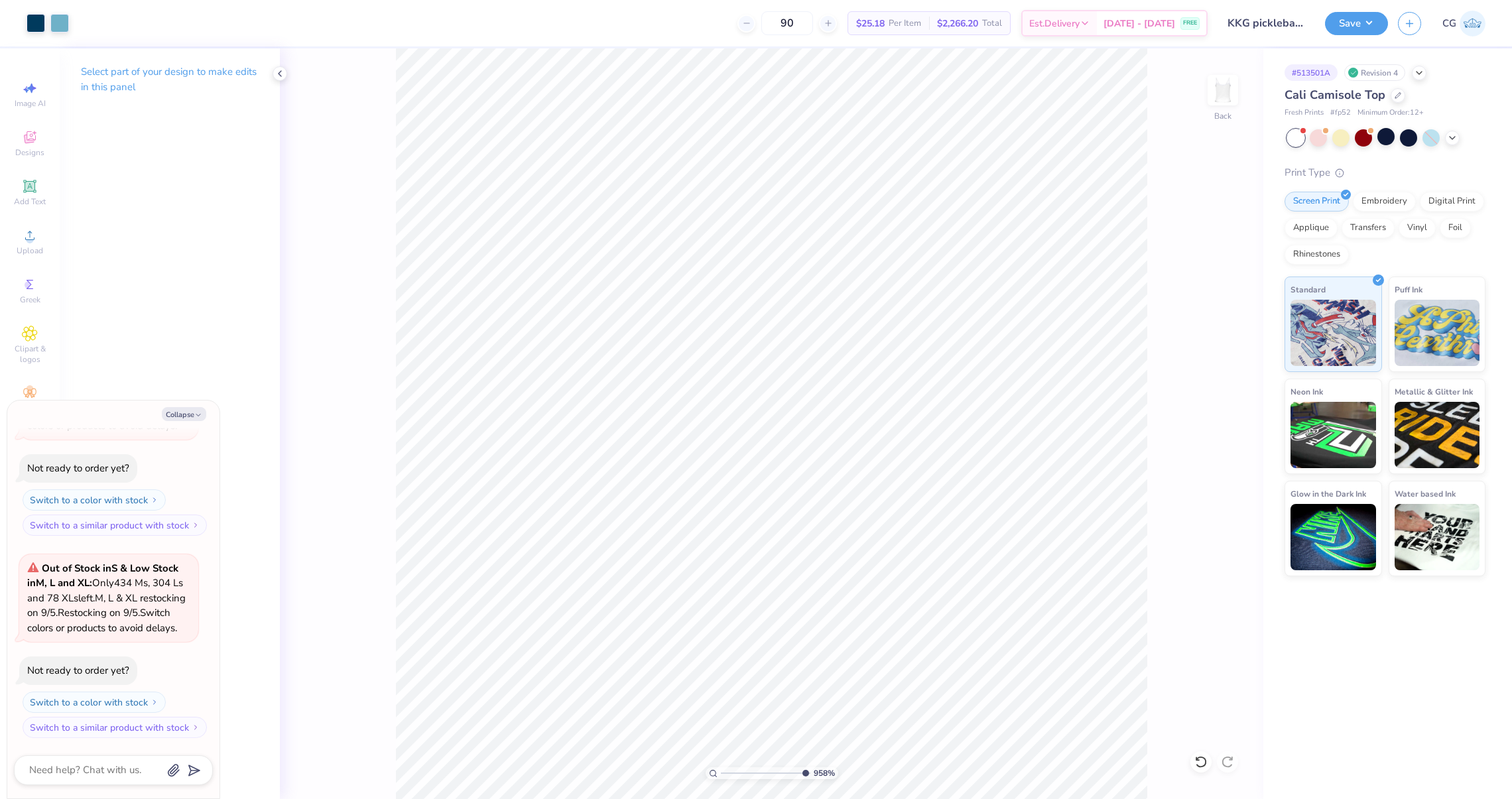
type input "10"
drag, startPoint x: 802, startPoint y: 771, endPoint x: 822, endPoint y: 776, distance: 20.6
click at [811, 776] on input "range" at bounding box center [766, 773] width 90 height 12
type textarea "x"
type input "2.74"
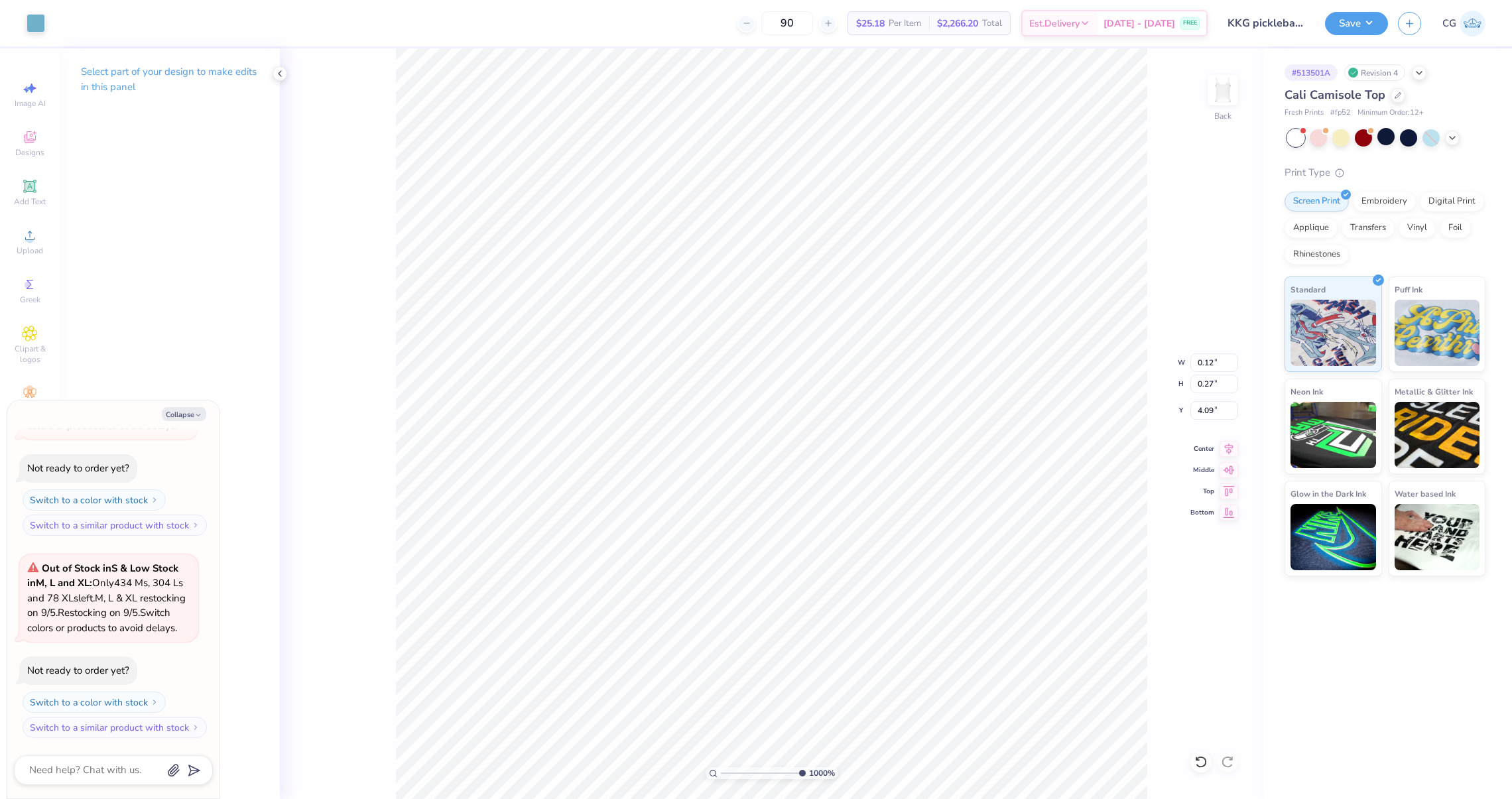
type input "3.24"
type input "2.39"
type textarea "x"
type input "0.12"
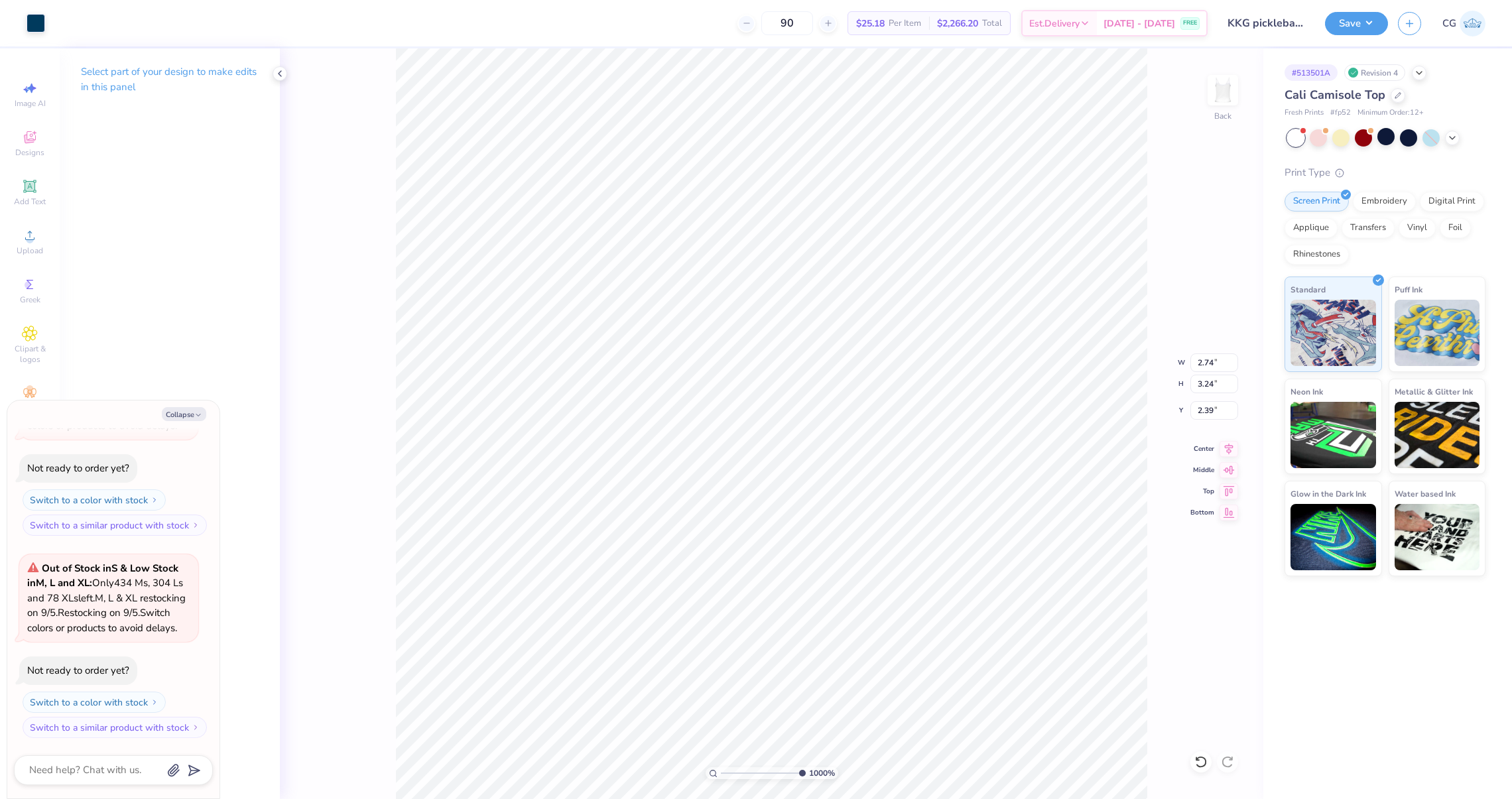
type input "3.78"
click at [1196, 759] on icon at bounding box center [1197, 759] width 3 height 3
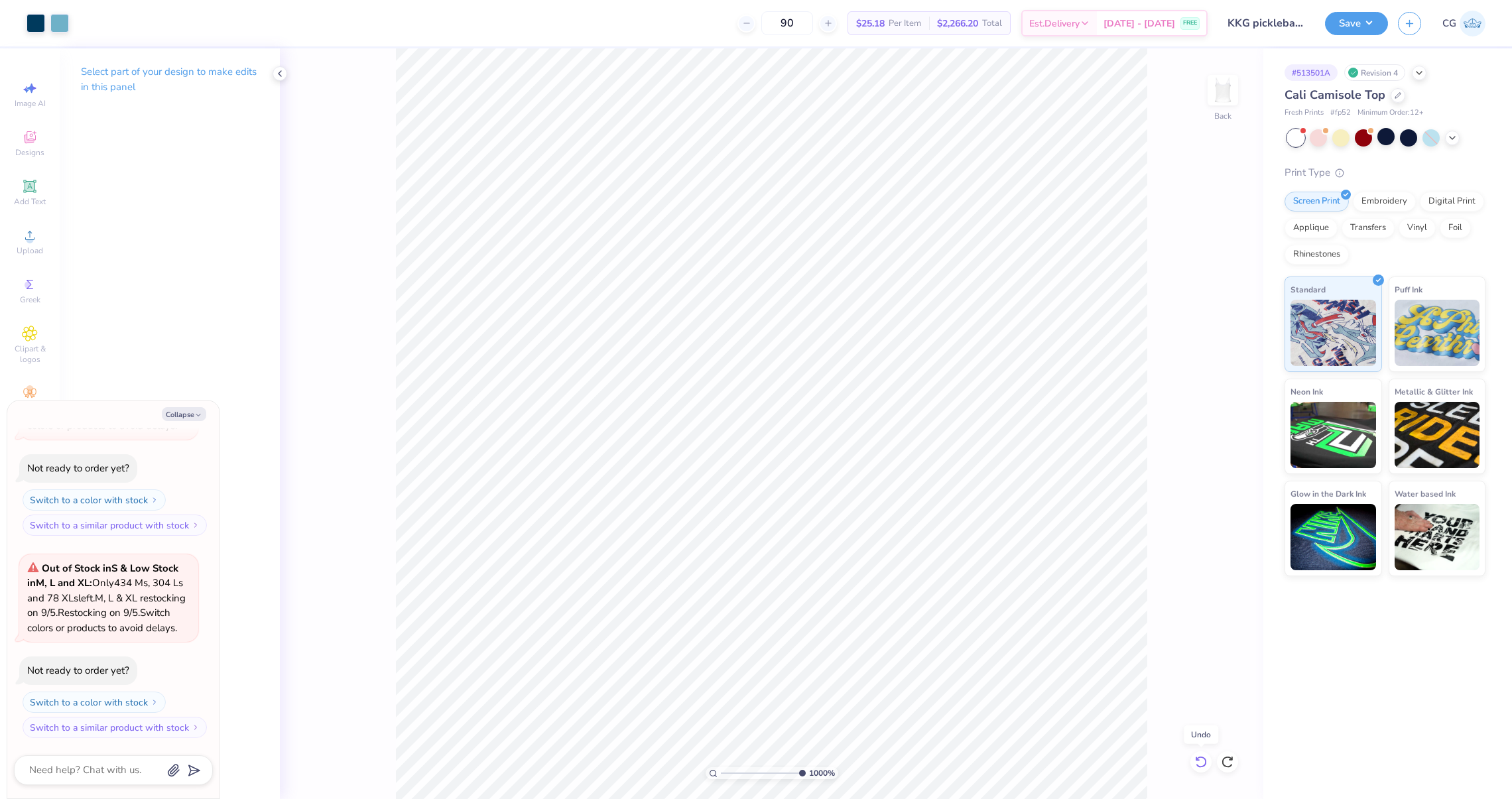
click at [1196, 759] on icon at bounding box center [1197, 759] width 3 height 3
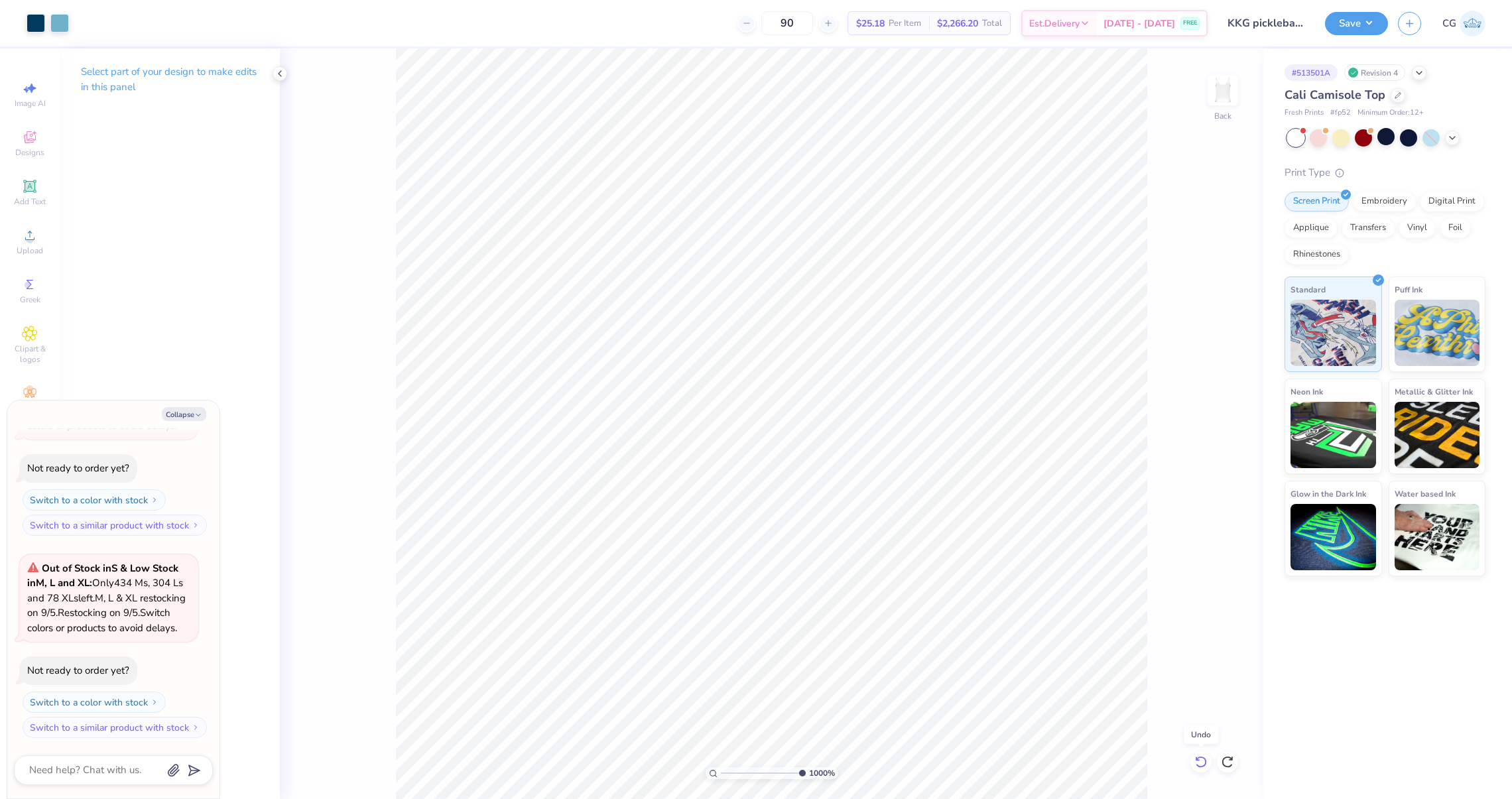
click at [1196, 759] on icon at bounding box center [1197, 759] width 3 height 3
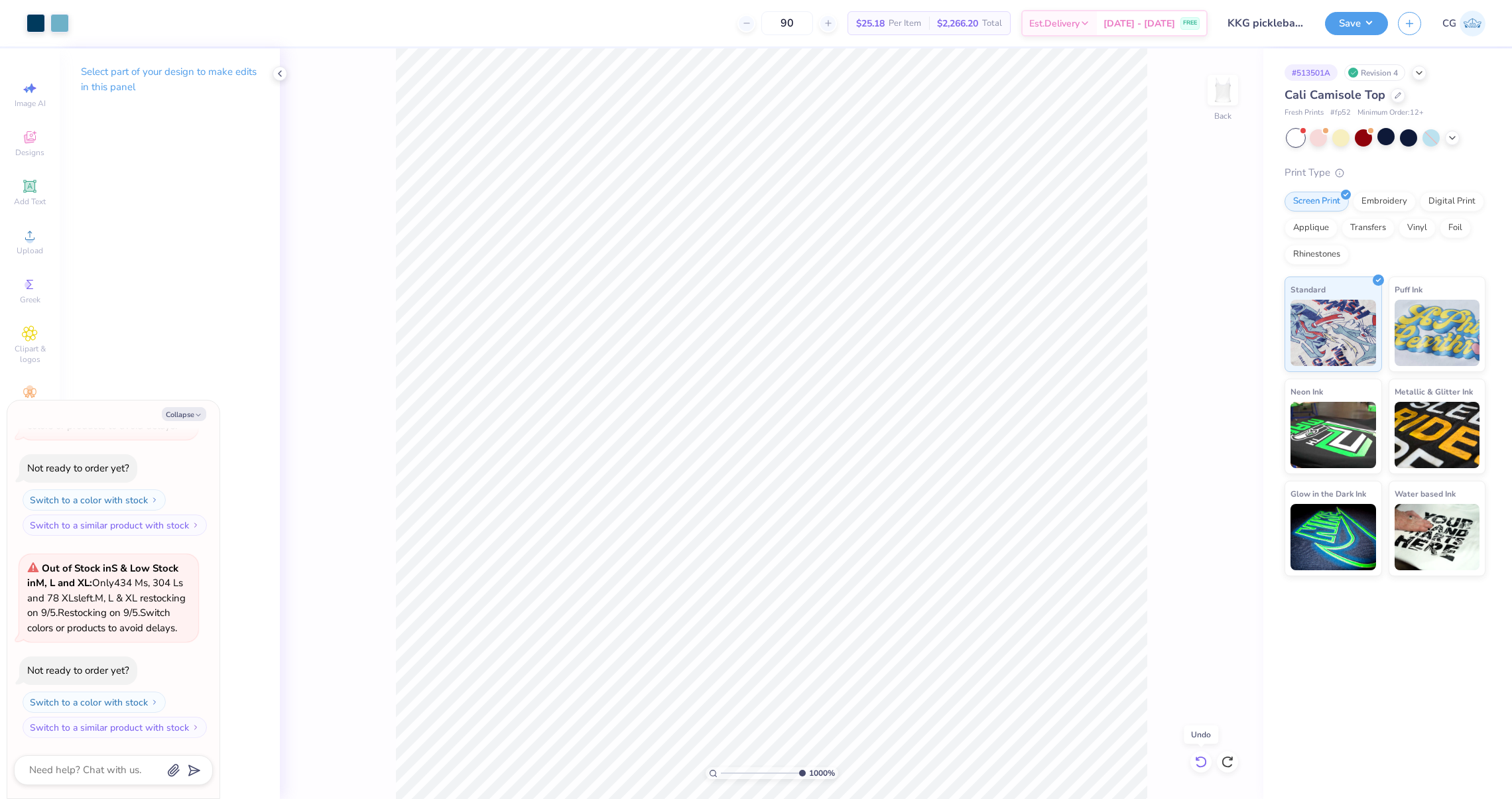
click at [1196, 759] on icon at bounding box center [1197, 759] width 3 height 3
click at [1196, 760] on div "1000 % Back" at bounding box center [772, 423] width 983 height 750
click at [1221, 756] on icon at bounding box center [1227, 762] width 13 height 13
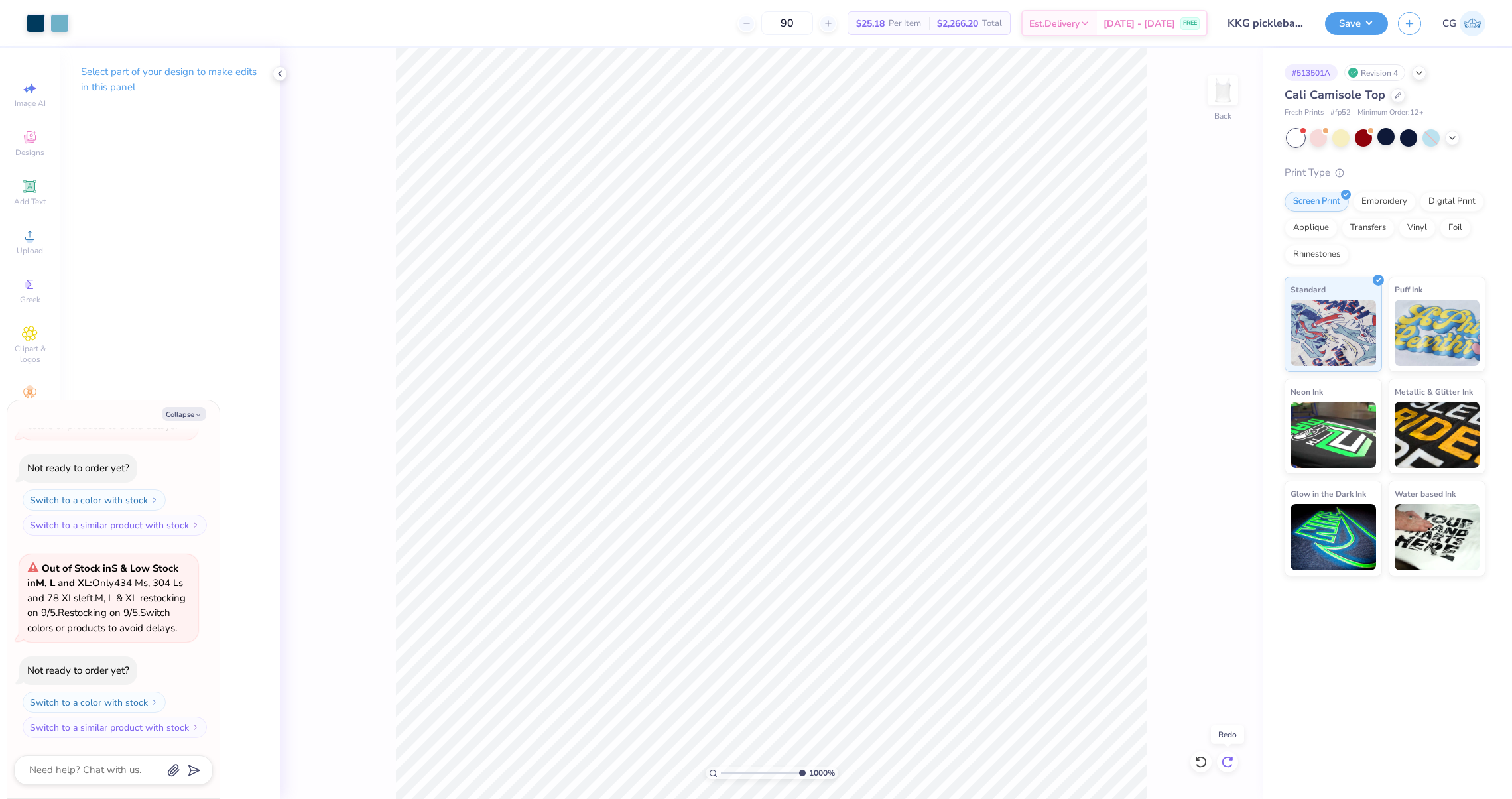
click at [1221, 756] on icon at bounding box center [1227, 762] width 13 height 13
click at [1207, 757] on div at bounding box center [1200, 762] width 21 height 21
type textarea "x"
type input "2.88"
click at [39, 16] on div at bounding box center [36, 22] width 19 height 19
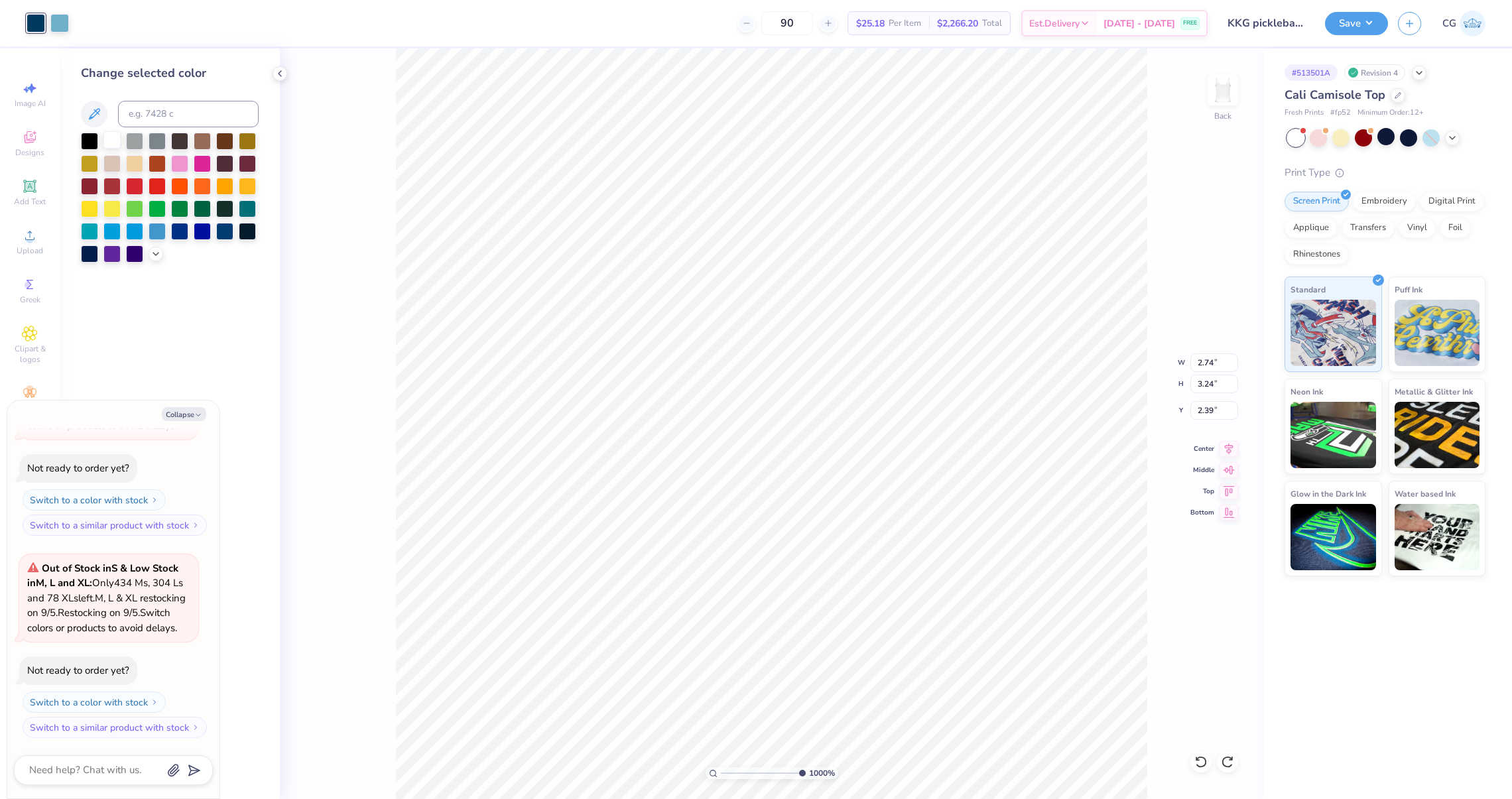
click at [115, 143] on div at bounding box center [111, 140] width 17 height 17
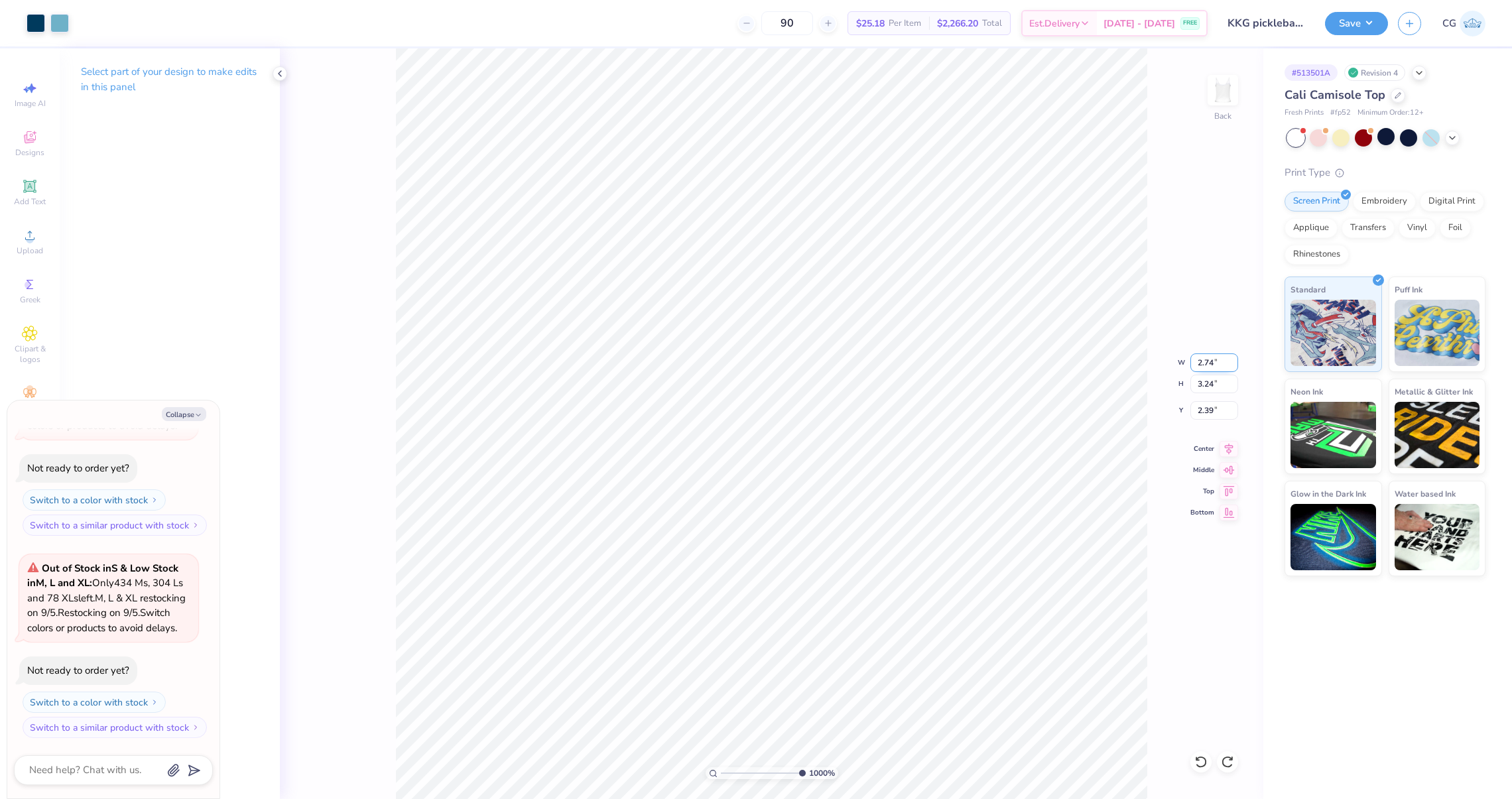
click at [1110, 355] on div "1000 % Back W 2.74 2.74 " H 3.24 3.24 " Y 2.39 2.39 " Center Middle Top Bottom" at bounding box center [772, 423] width 983 height 750
click at [45, 25] on div at bounding box center [36, 22] width 19 height 19
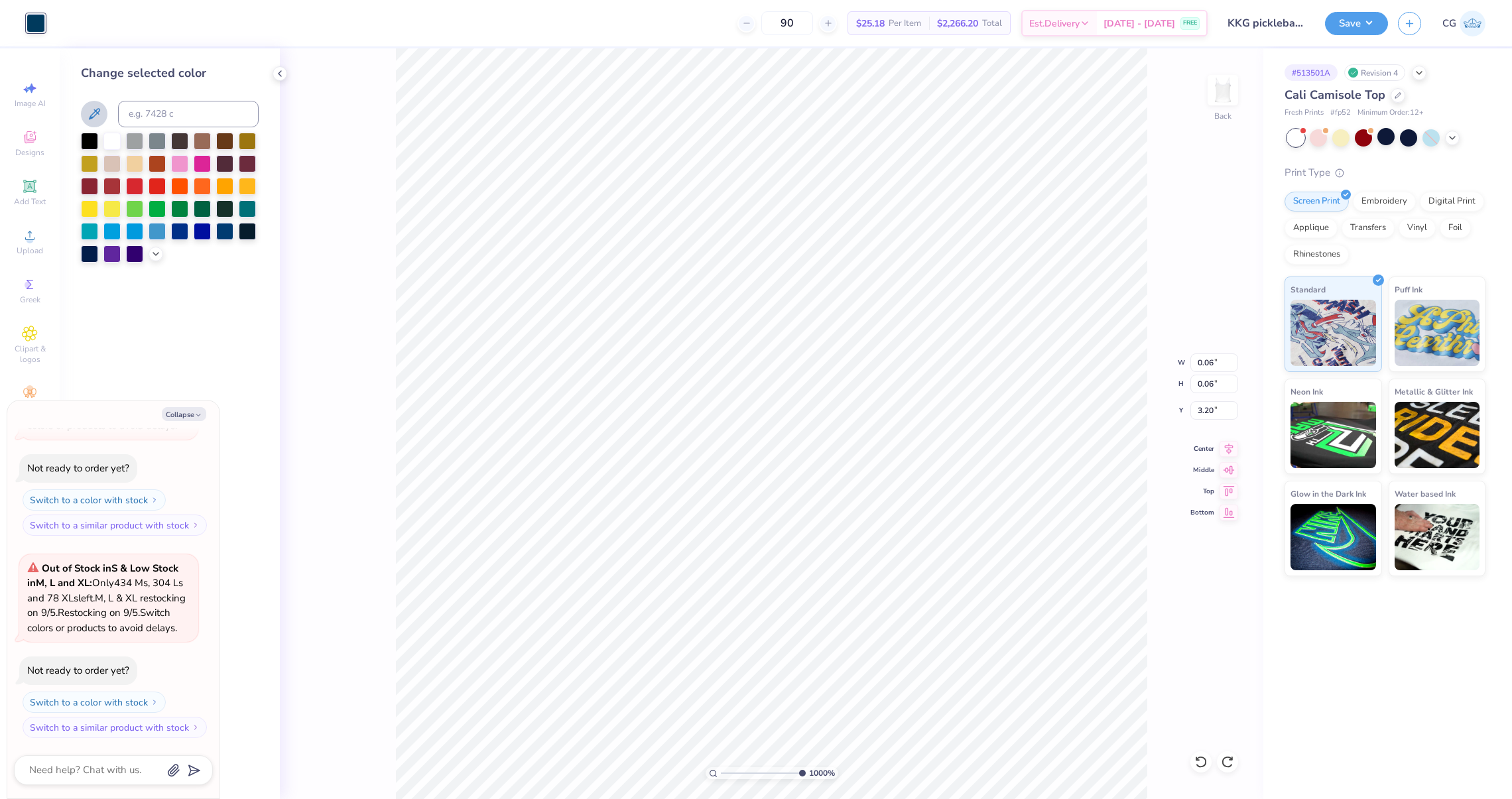
click at [96, 102] on button at bounding box center [94, 114] width 27 height 27
type textarea "x"
type input "3.24"
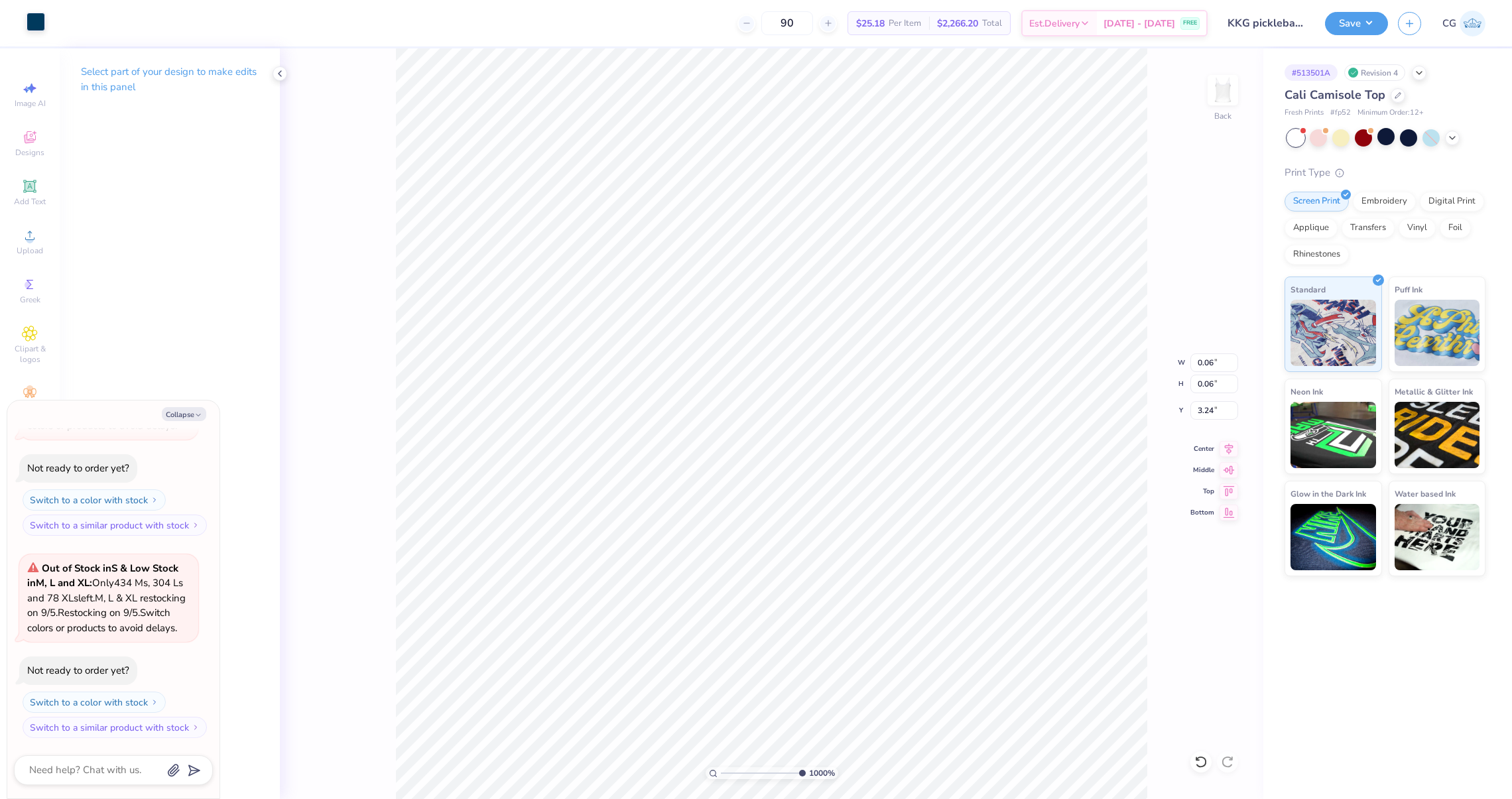
click at [39, 24] on div at bounding box center [36, 22] width 19 height 19
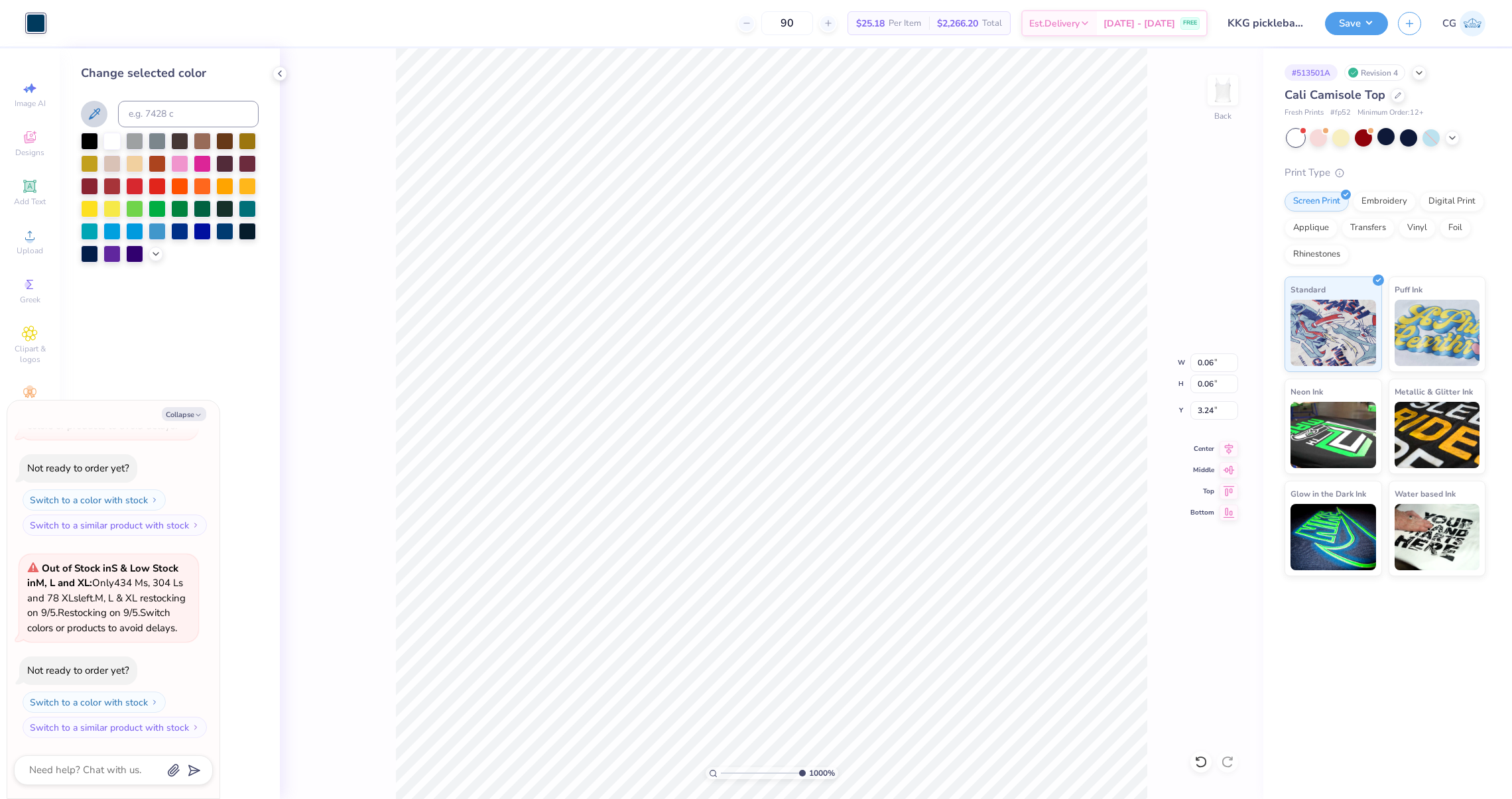
click at [91, 121] on icon at bounding box center [93, 114] width 16 height 16
type textarea "x"
type input "0.04"
type input "3.37"
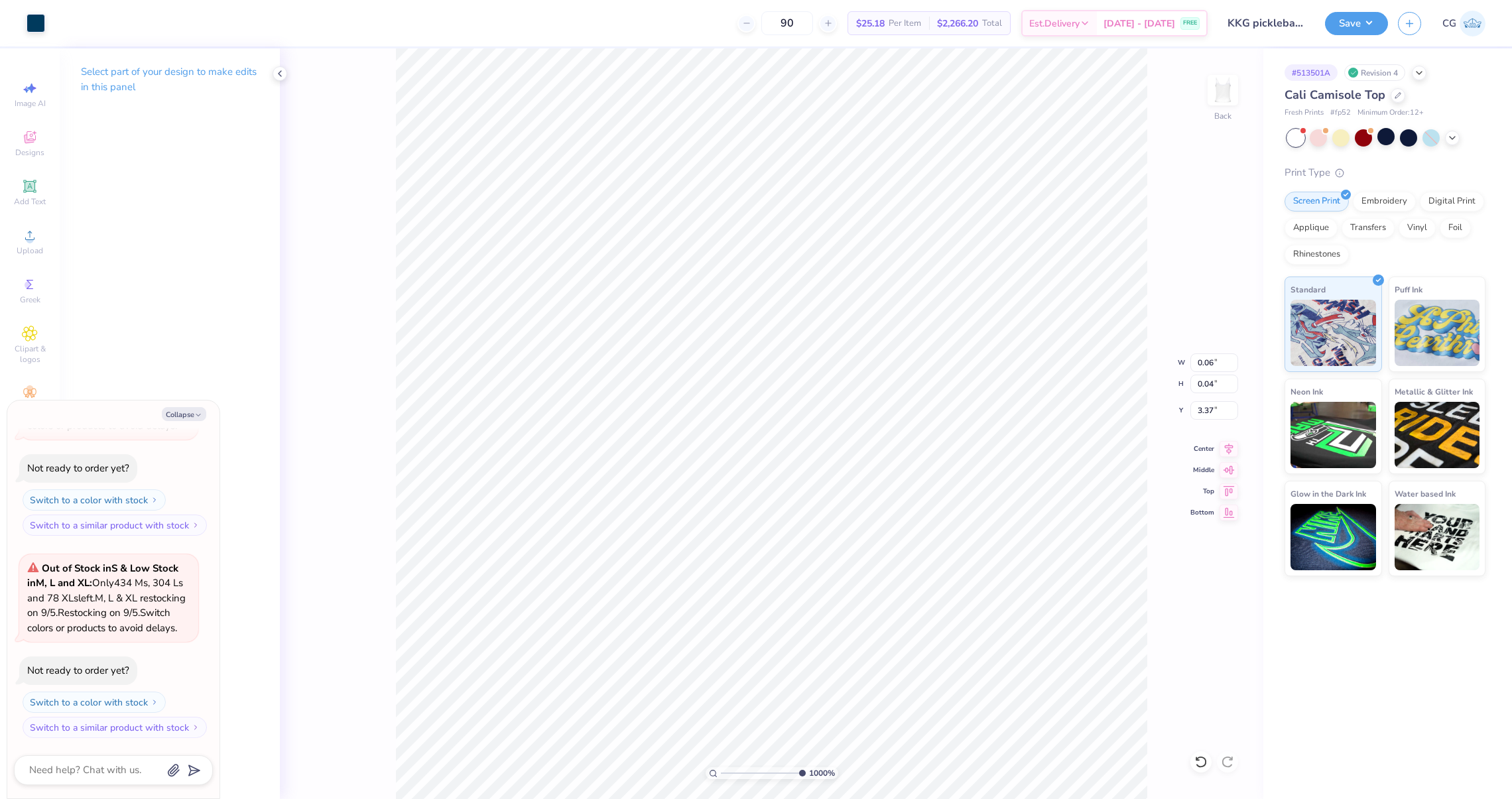
click at [37, 34] on div "Art colors" at bounding box center [22, 23] width 45 height 46
click at [32, 27] on div at bounding box center [36, 22] width 19 height 19
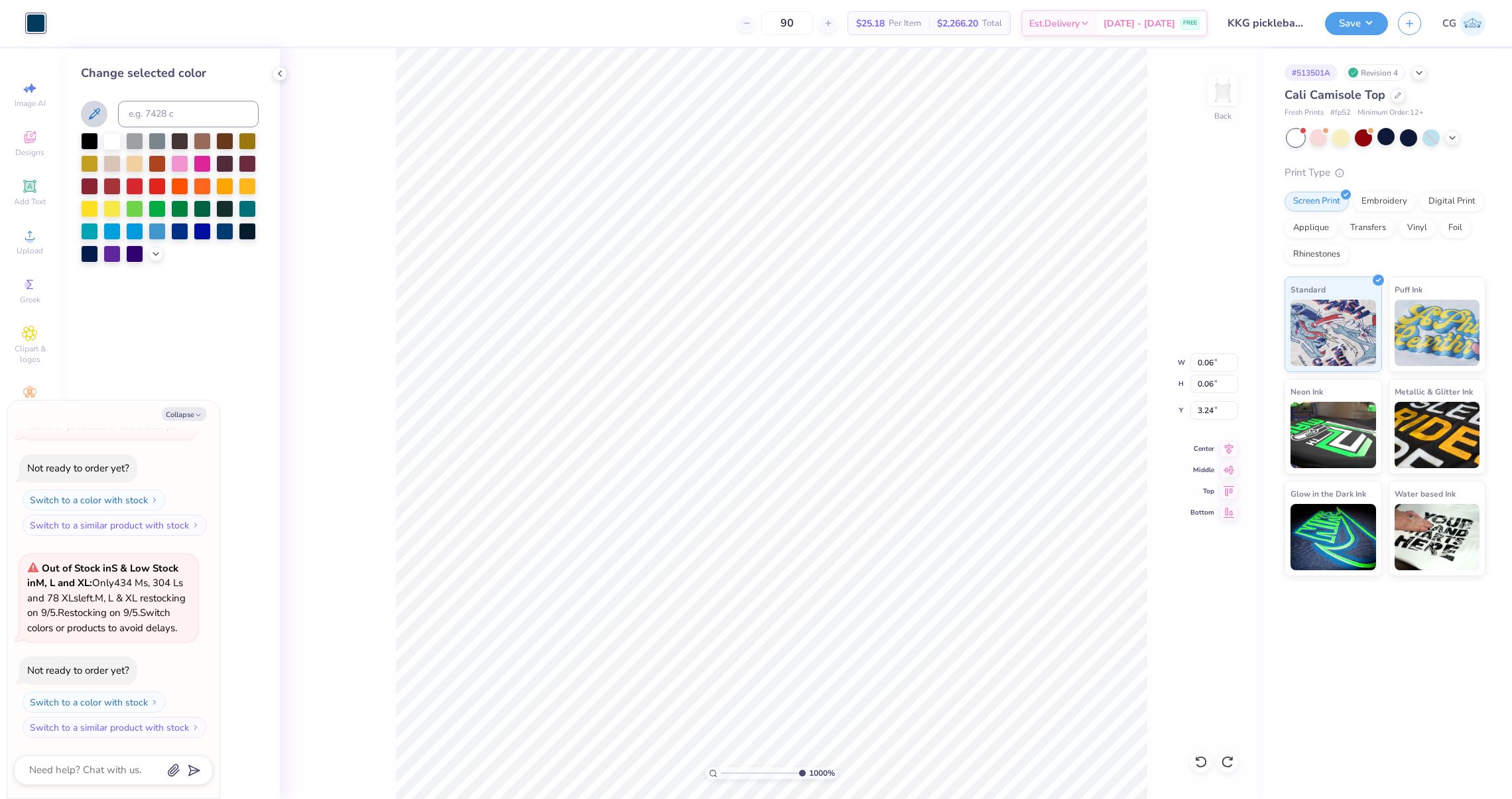
click at [87, 112] on icon at bounding box center [93, 114] width 16 height 16
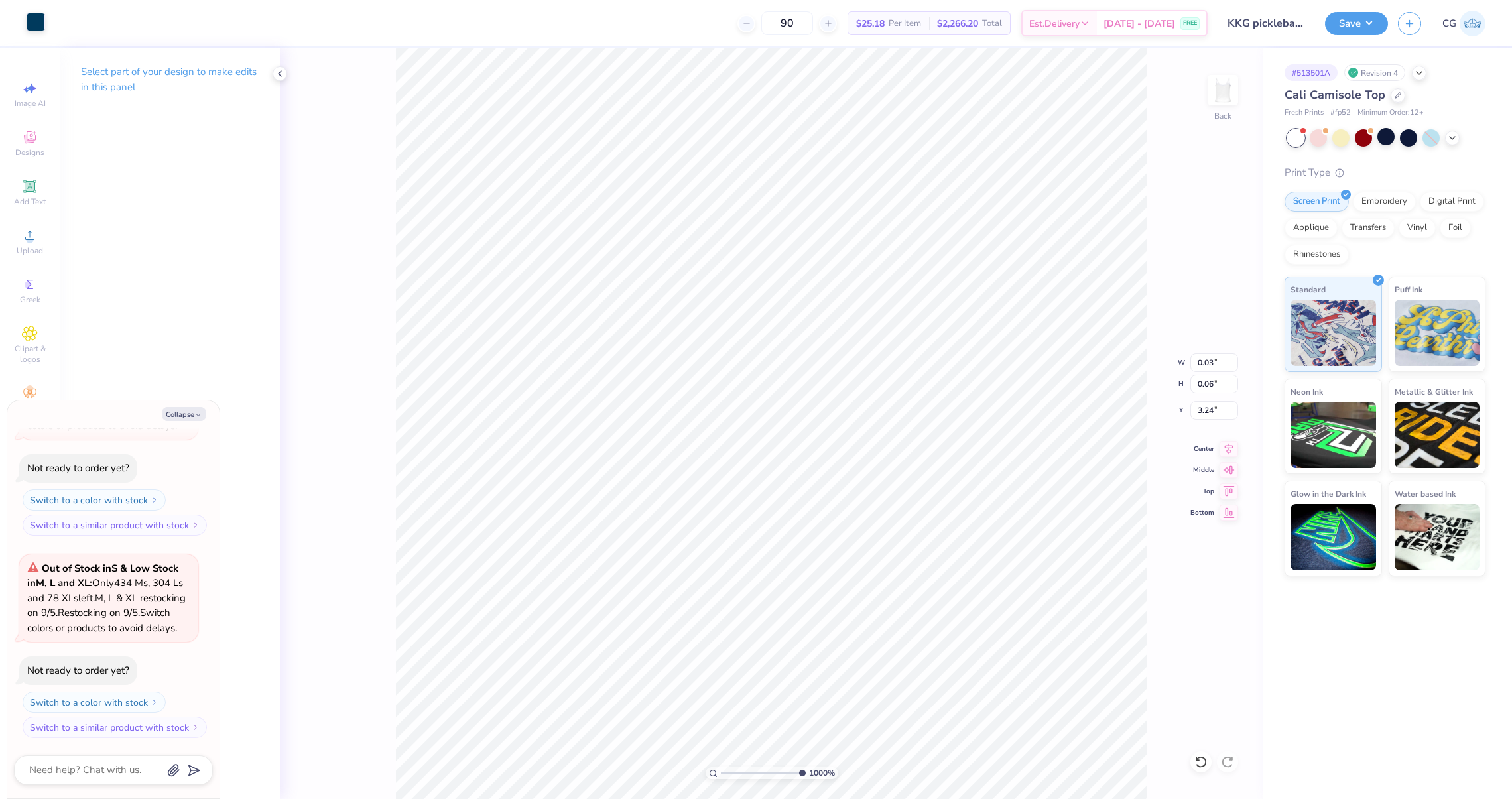
click at [29, 23] on div at bounding box center [36, 22] width 19 height 19
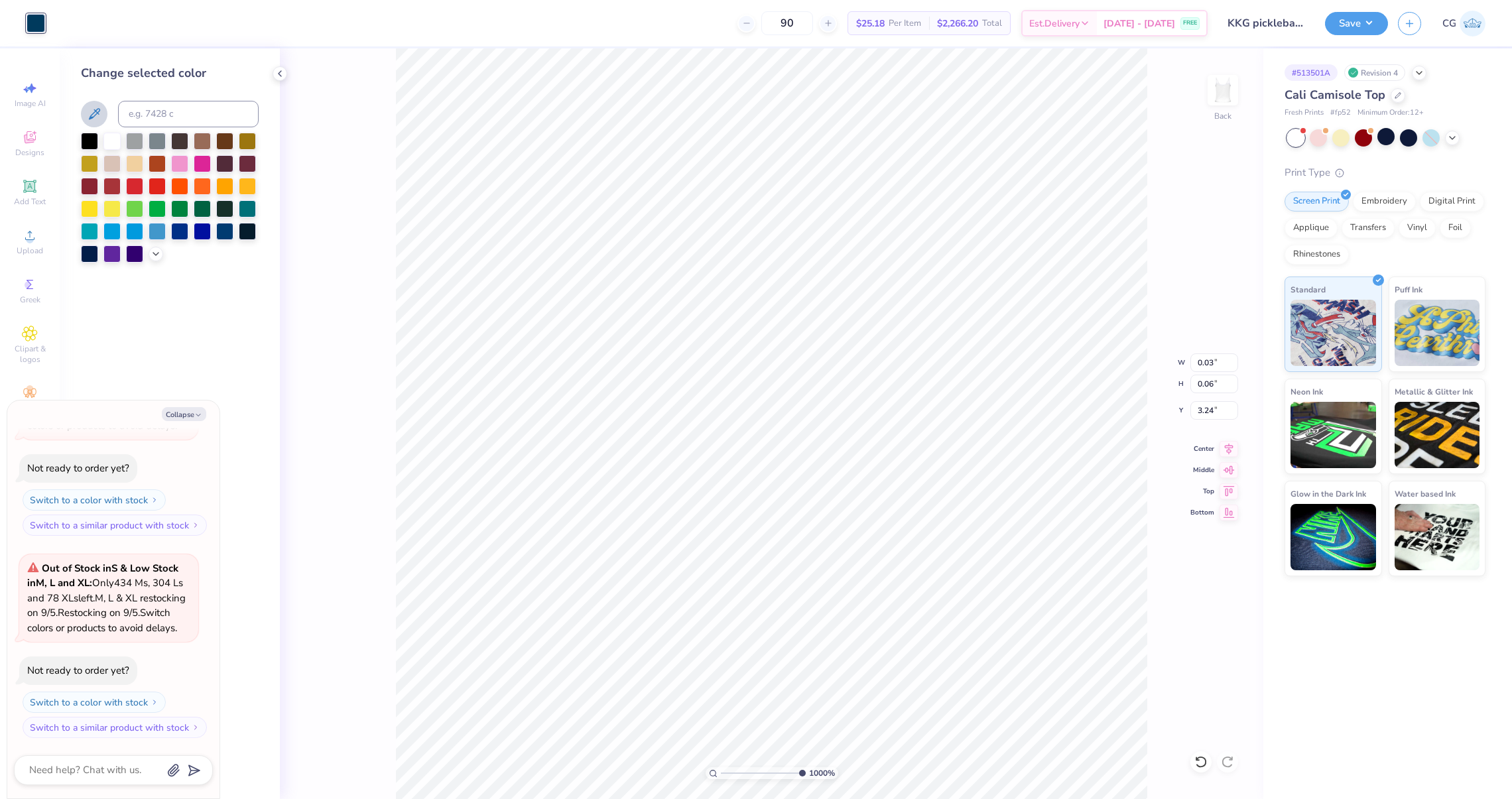
click at [93, 108] on icon at bounding box center [93, 114] width 16 height 16
type textarea "x"
type input "0.05"
type input "3.12"
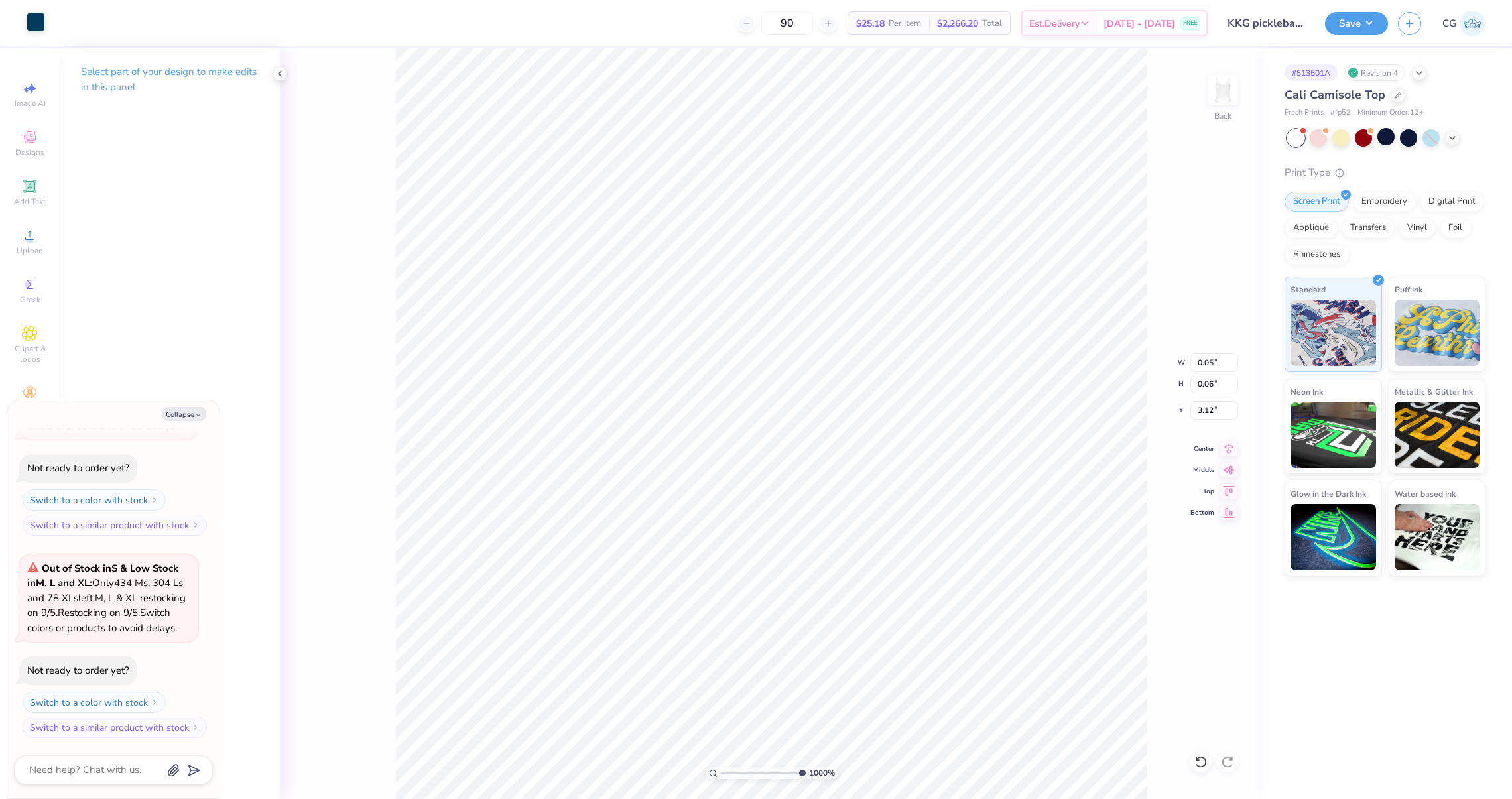
click at [38, 31] on div at bounding box center [36, 22] width 19 height 19
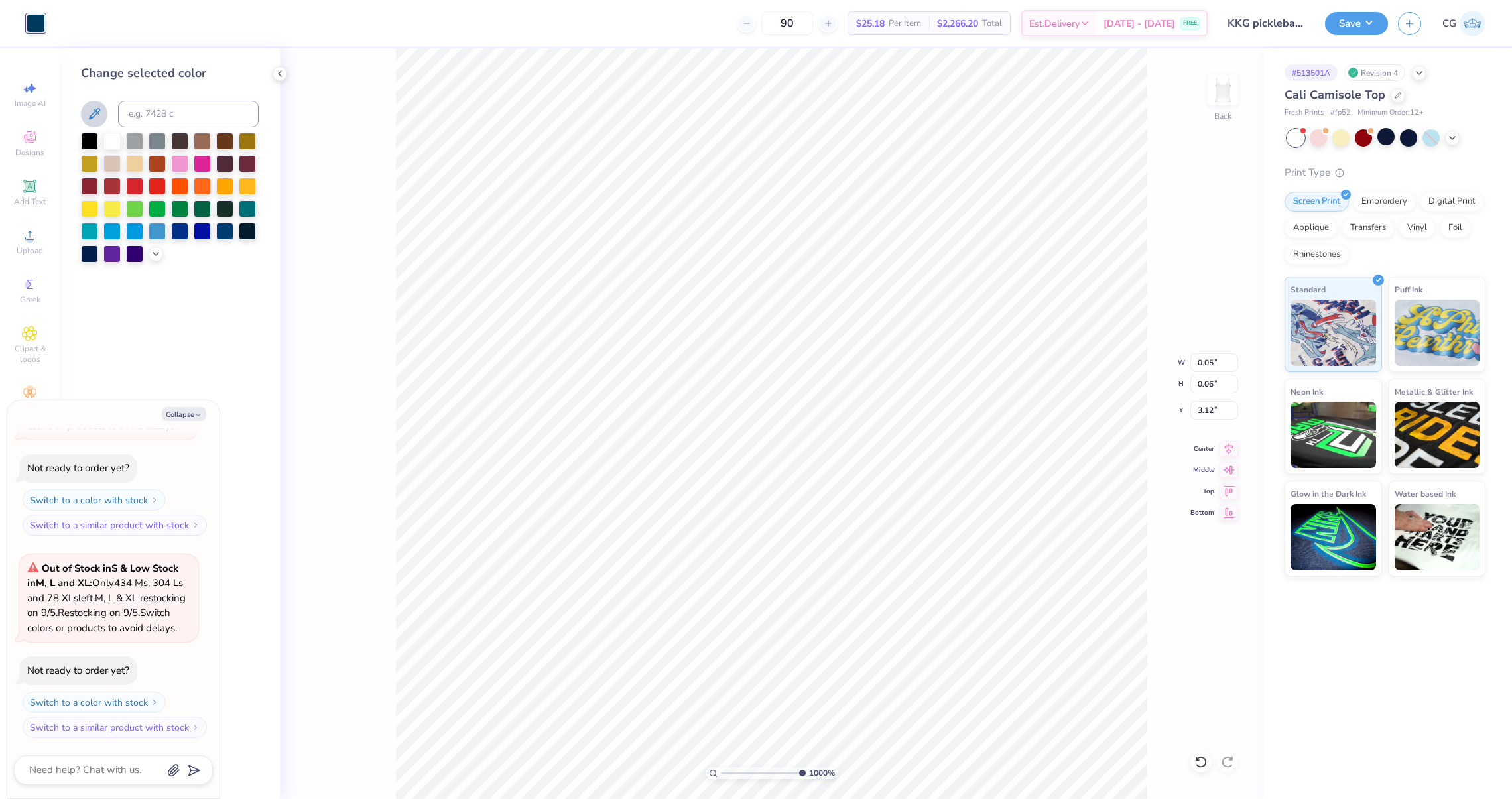
click at [93, 122] on icon at bounding box center [93, 114] width 16 height 16
type textarea "x"
type input "0.01"
type input "0.04"
type input "3.13"
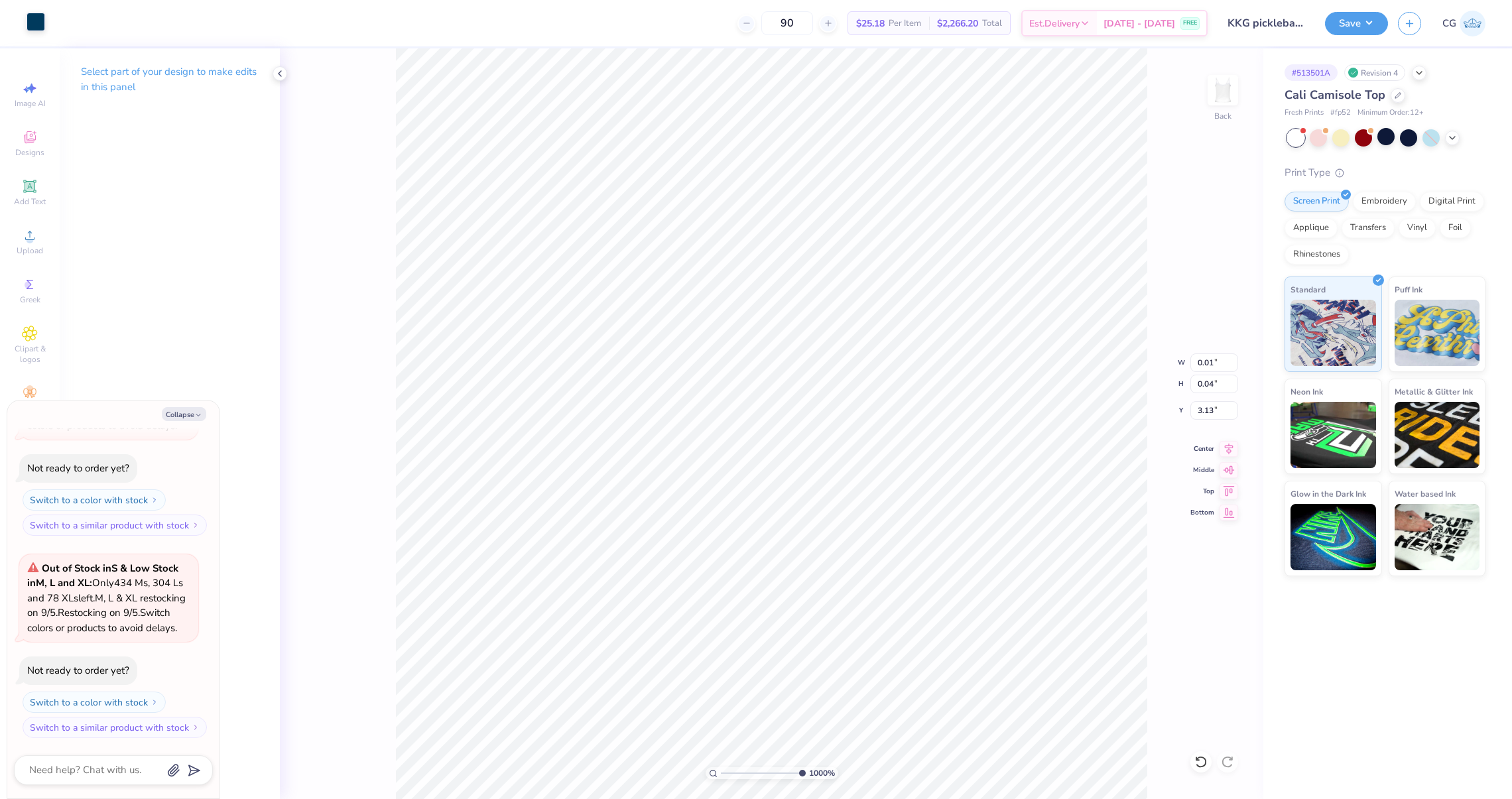
click at [33, 27] on div at bounding box center [36, 22] width 19 height 19
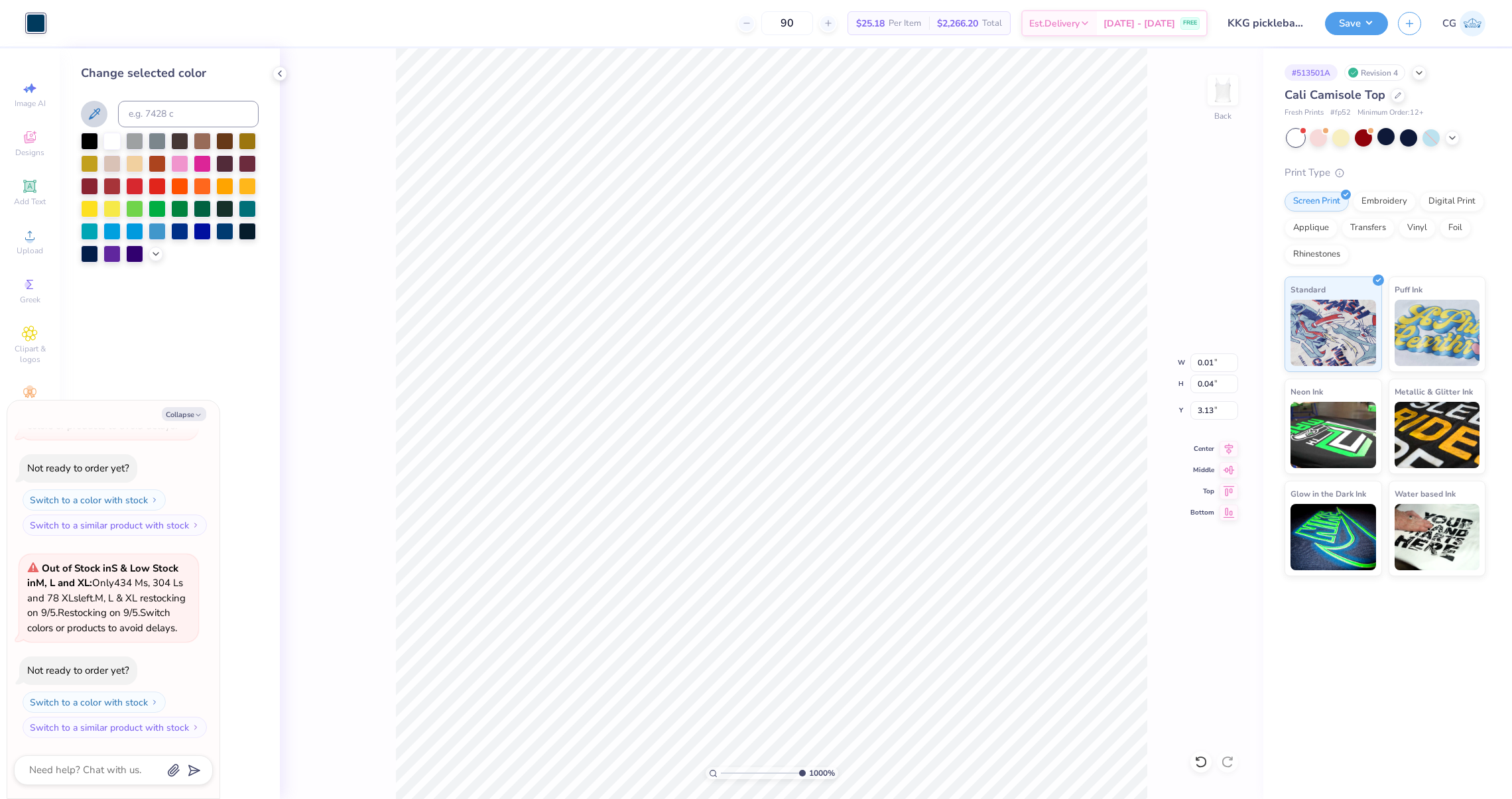
click at [90, 115] on icon at bounding box center [93, 114] width 16 height 16
type textarea "x"
type input "0.06"
type input "0.03"
type input "3.02"
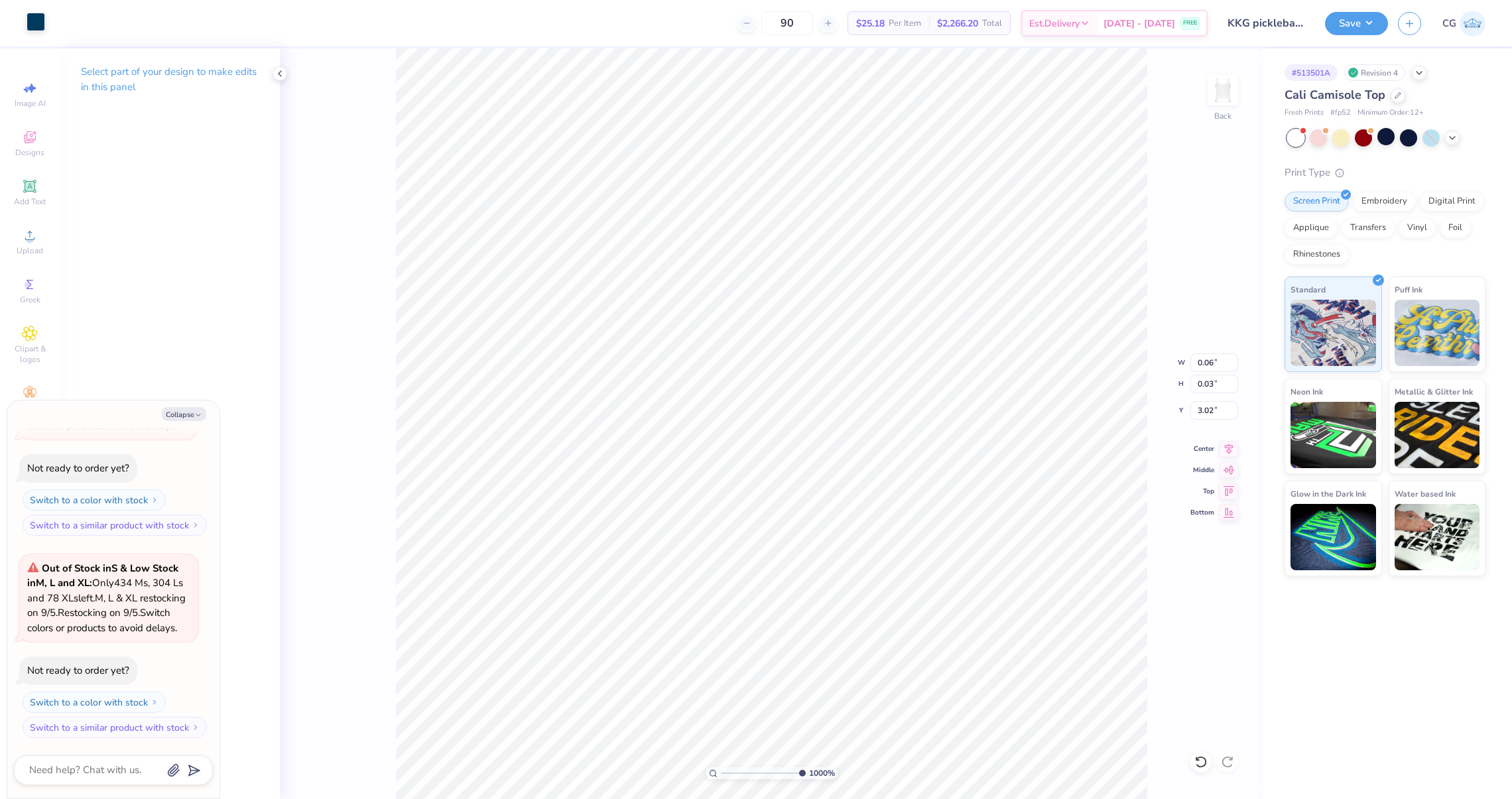
click at [34, 30] on div at bounding box center [36, 22] width 19 height 19
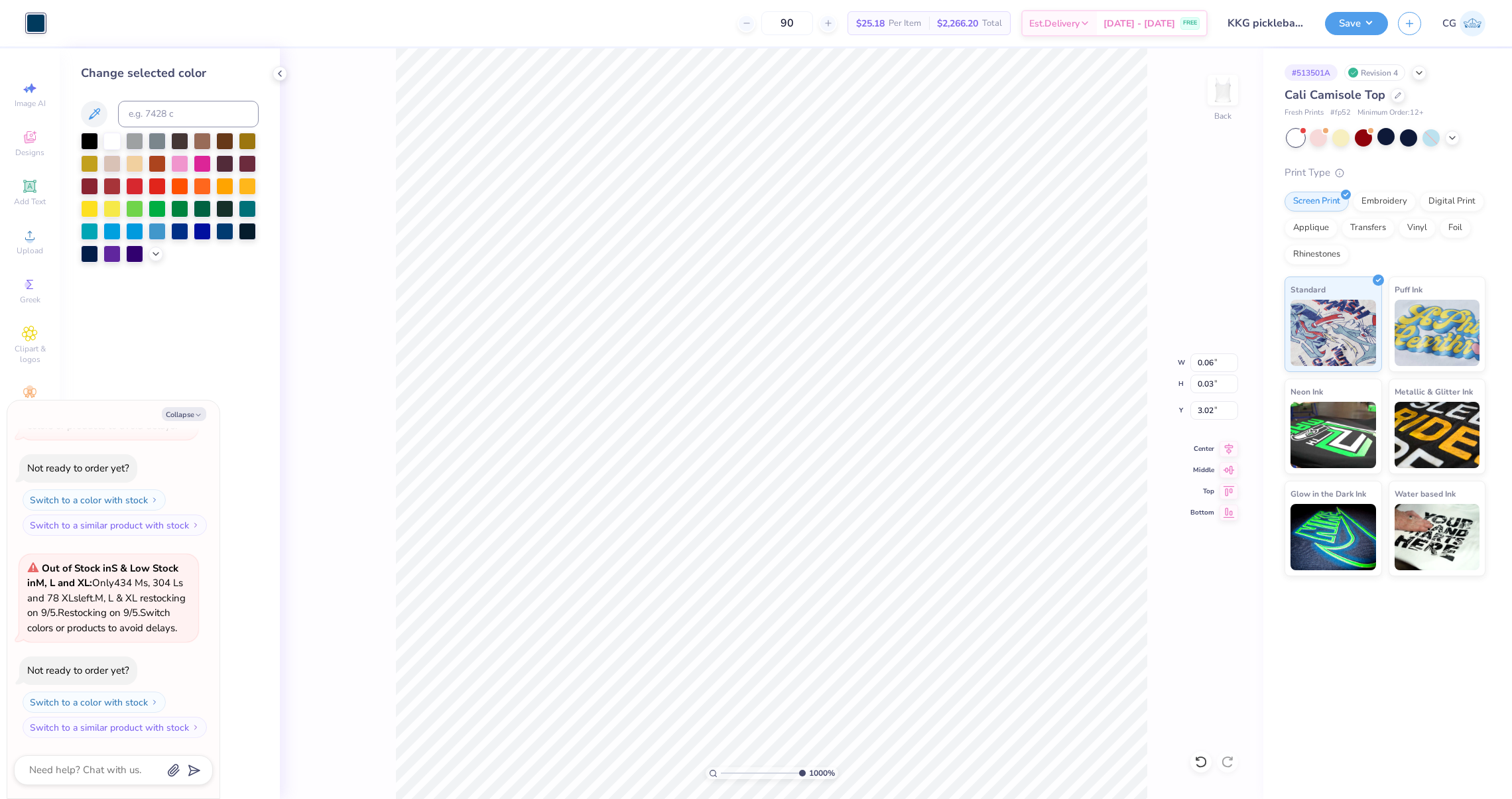
drag, startPoint x: 87, startPoint y: 118, endPoint x: 365, endPoint y: 96, distance: 278.9
click at [87, 118] on icon at bounding box center [93, 114] width 16 height 16
type textarea "x"
type input "0.06"
type input "3.07"
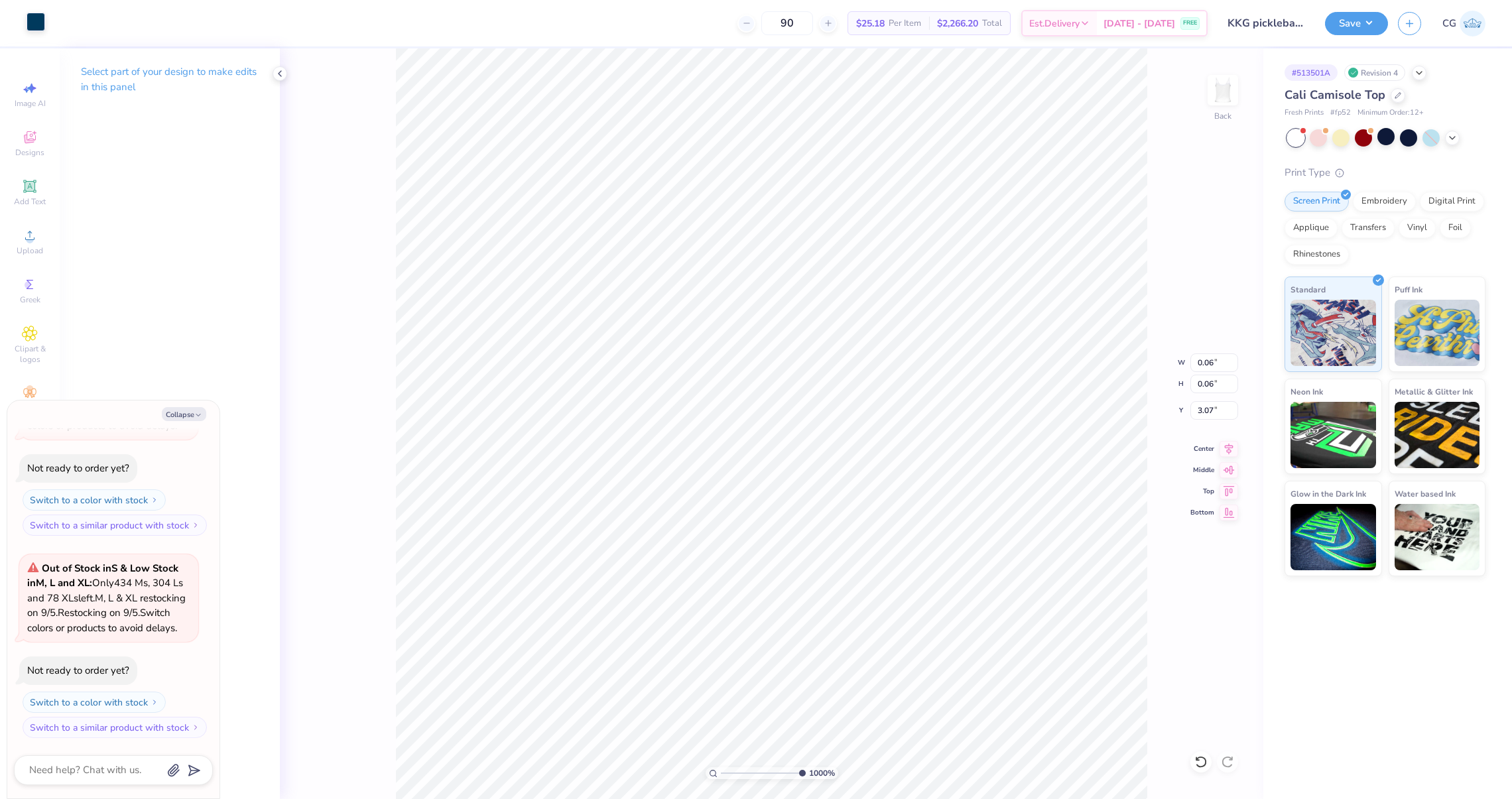
click at [32, 33] on div "Art colors" at bounding box center [22, 23] width 45 height 46
click at [37, 28] on div at bounding box center [36, 22] width 19 height 19
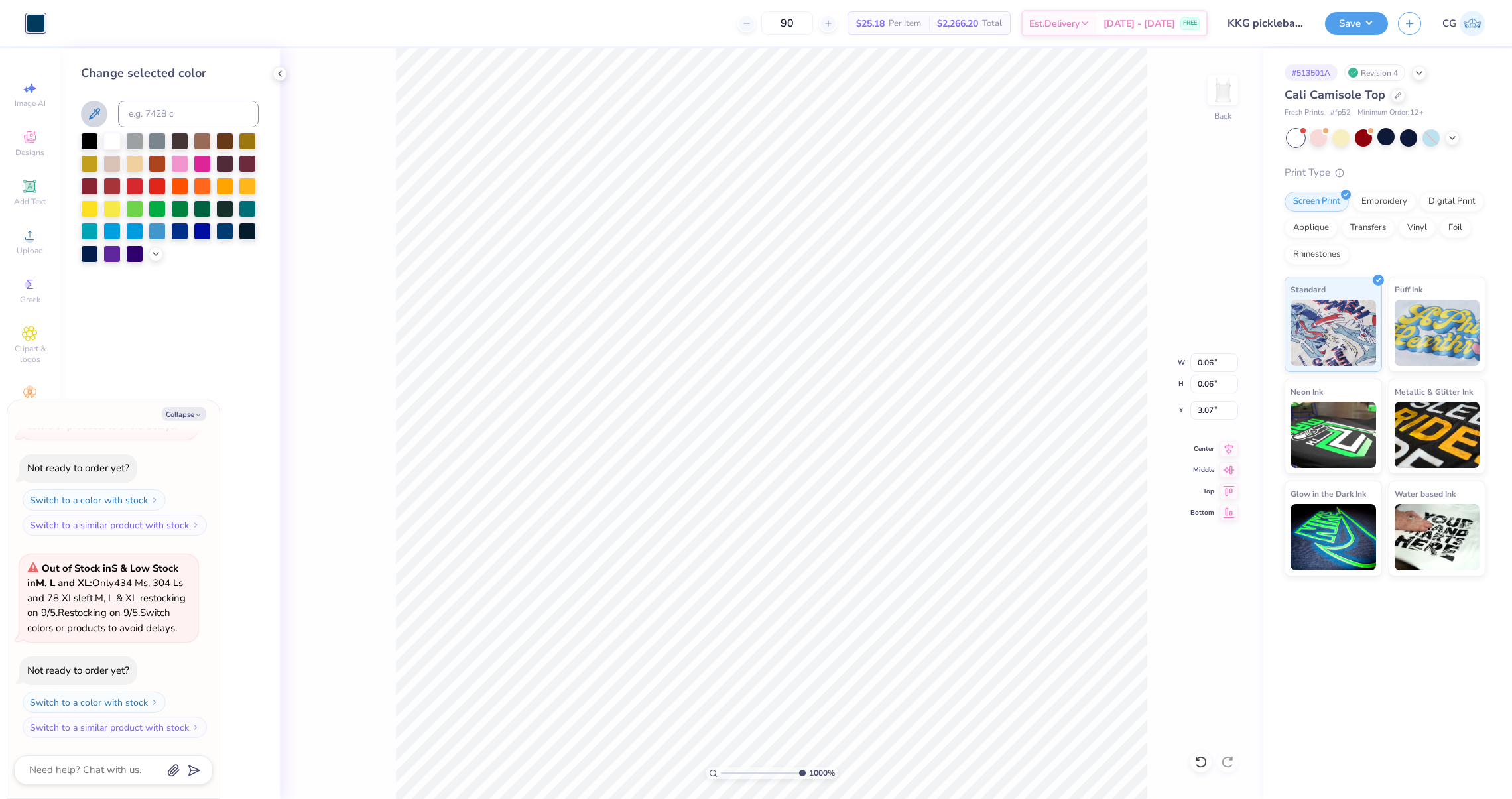
click at [97, 111] on icon at bounding box center [93, 114] width 16 height 16
type textarea "x"
type input "0.05"
type input "0.04"
type input "3.03"
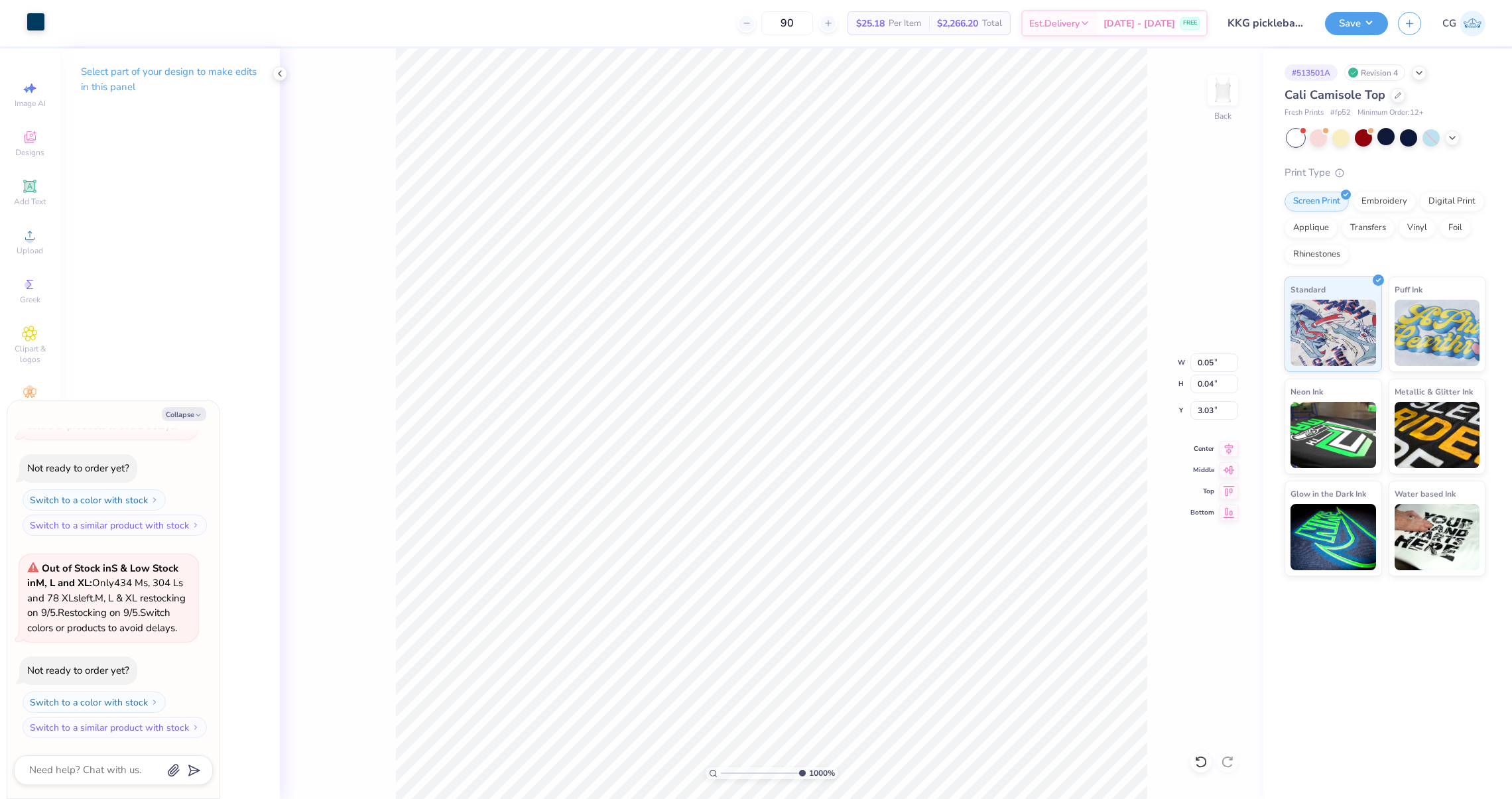
click at [41, 29] on div at bounding box center [36, 22] width 19 height 19
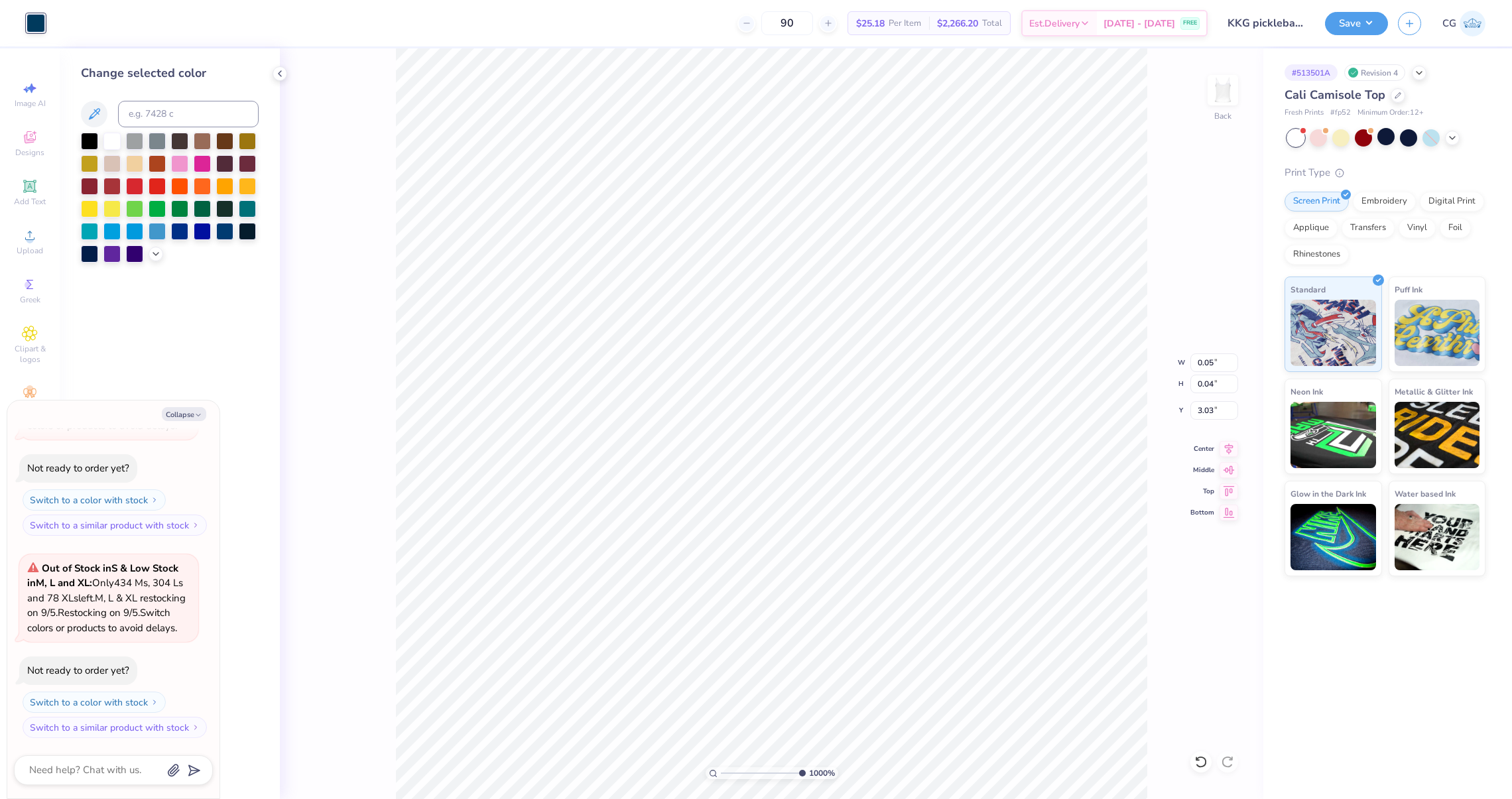
click at [97, 109] on icon at bounding box center [93, 114] width 16 height 16
type textarea "x"
type input "0.06"
type input "3.20"
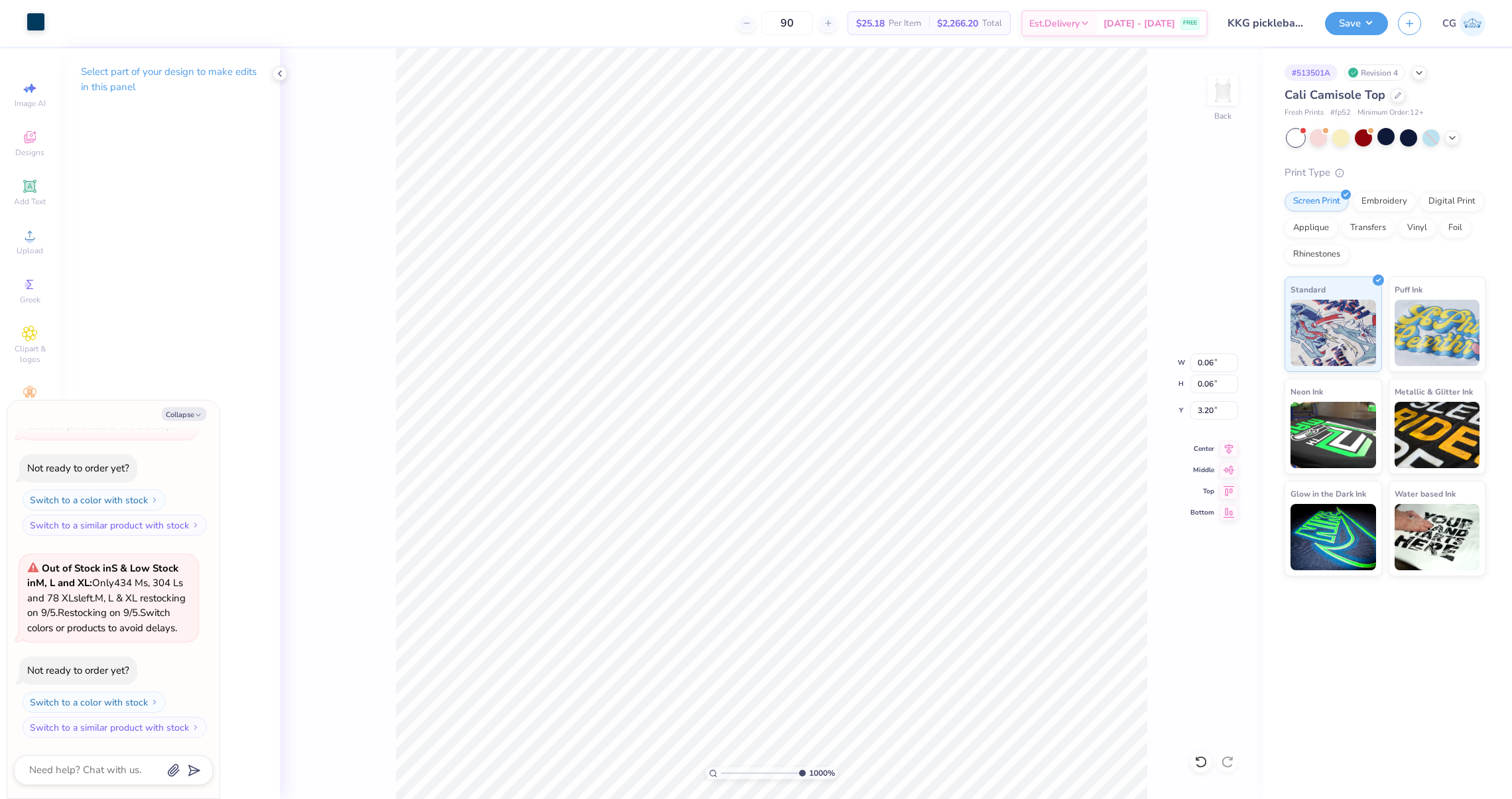
click at [31, 15] on div at bounding box center [36, 22] width 19 height 19
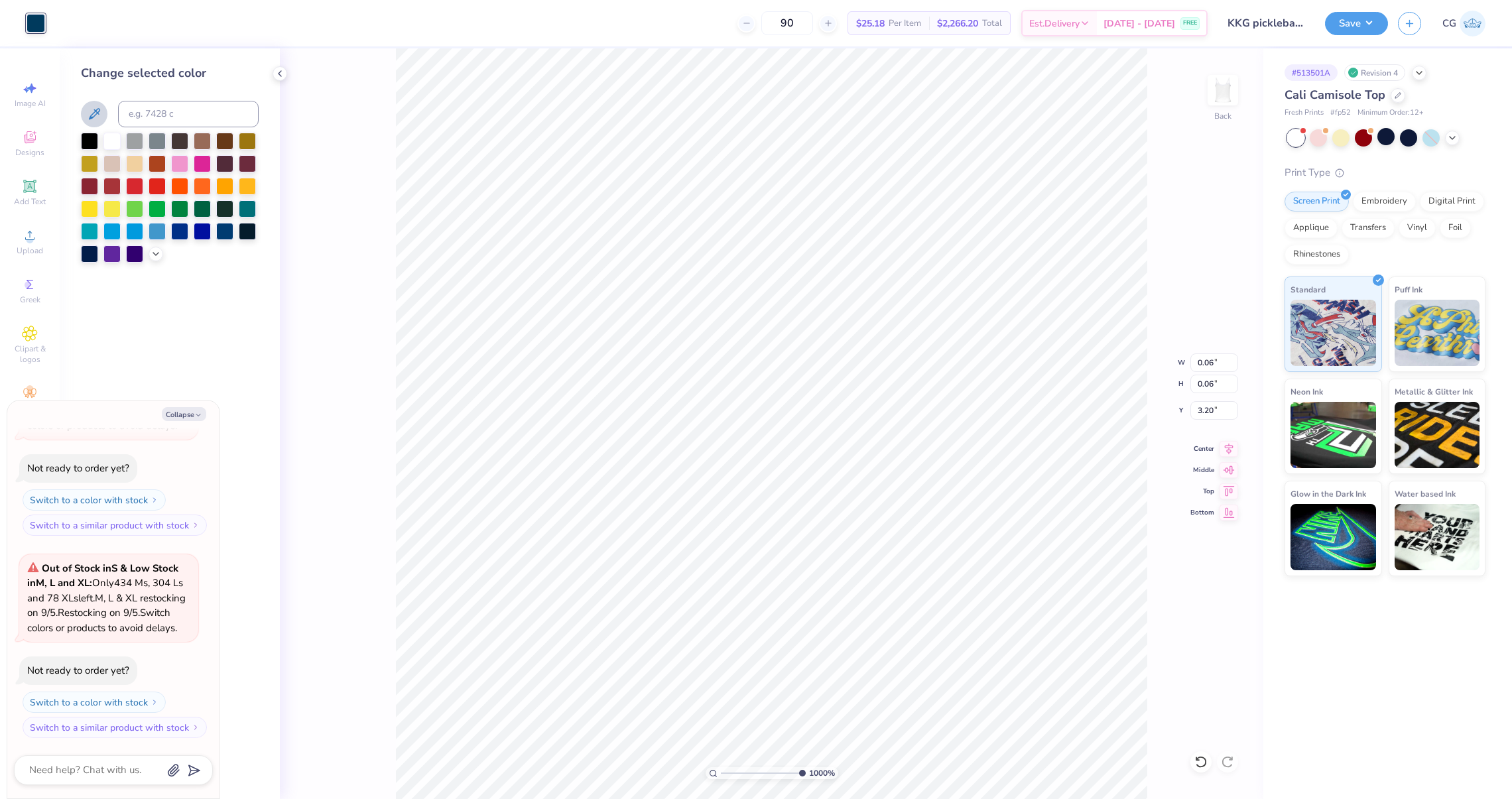
click at [101, 122] on icon at bounding box center [93, 114] width 16 height 16
type textarea "x"
type input "3.14"
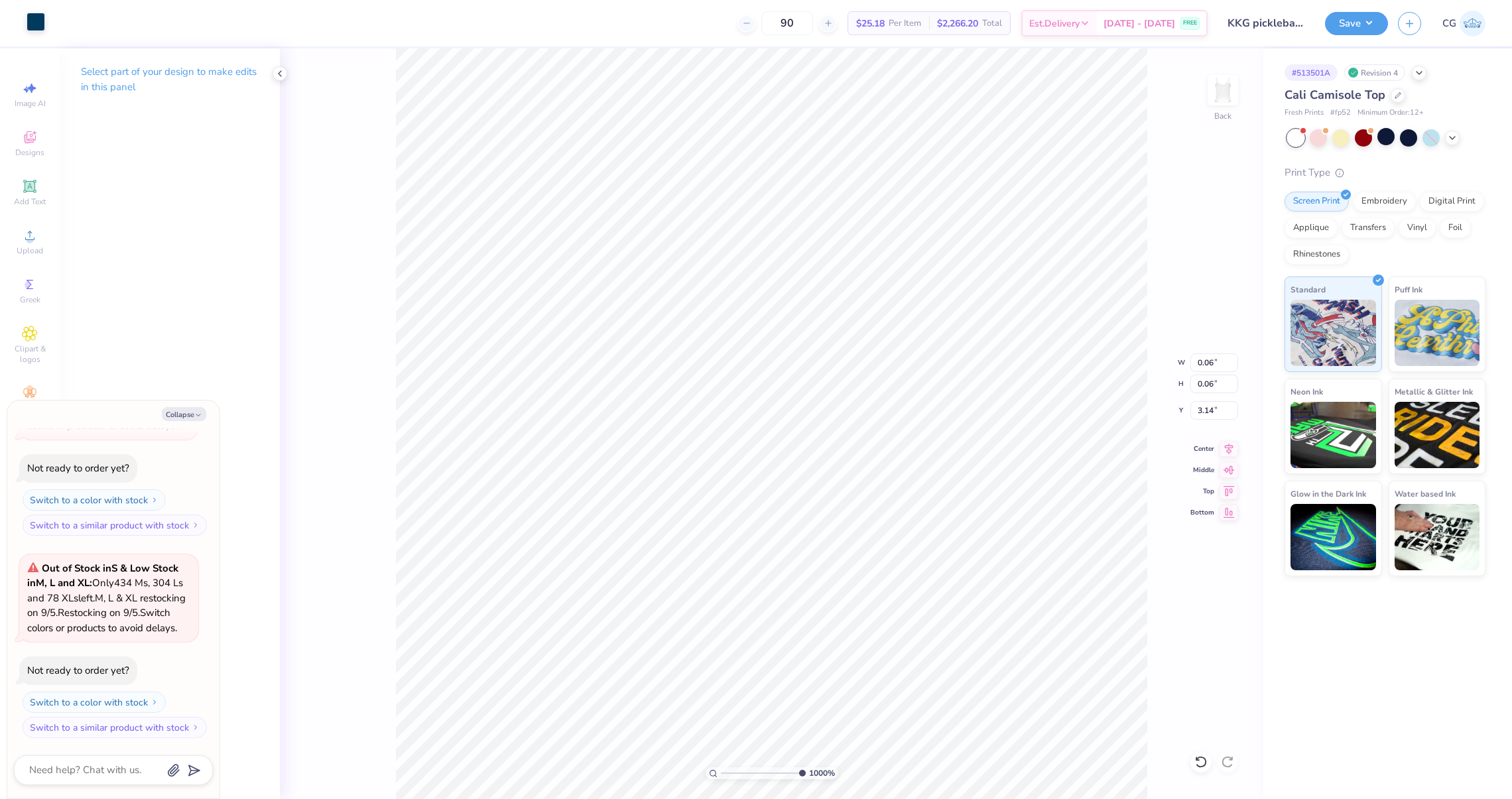
click at [40, 28] on div at bounding box center [36, 22] width 19 height 19
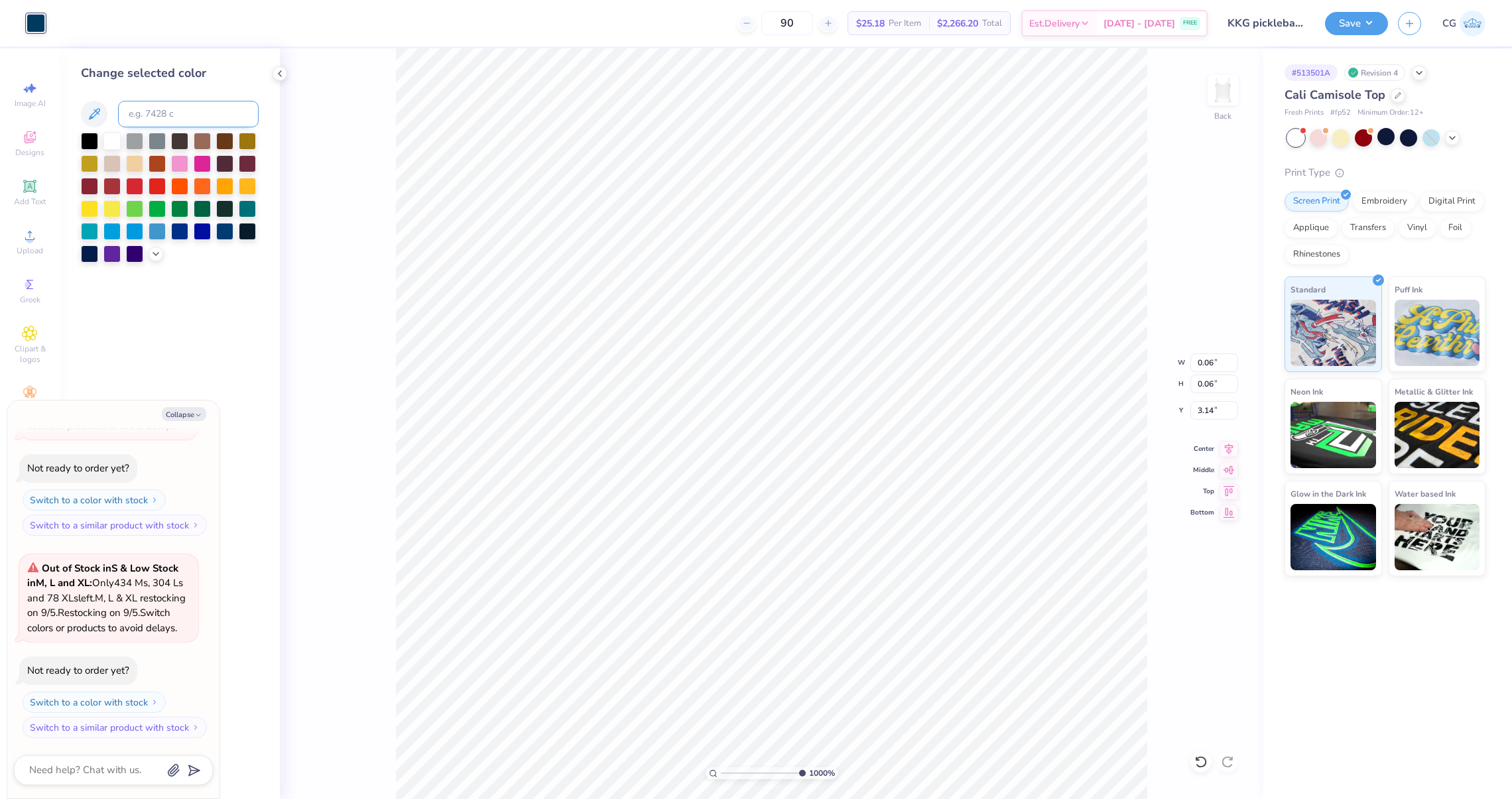
drag, startPoint x: 89, startPoint y: 112, endPoint x: 245, endPoint y: 105, distance: 156.2
click at [89, 112] on icon at bounding box center [93, 114] width 16 height 16
type textarea "x"
type input "0.05"
type input "3.32"
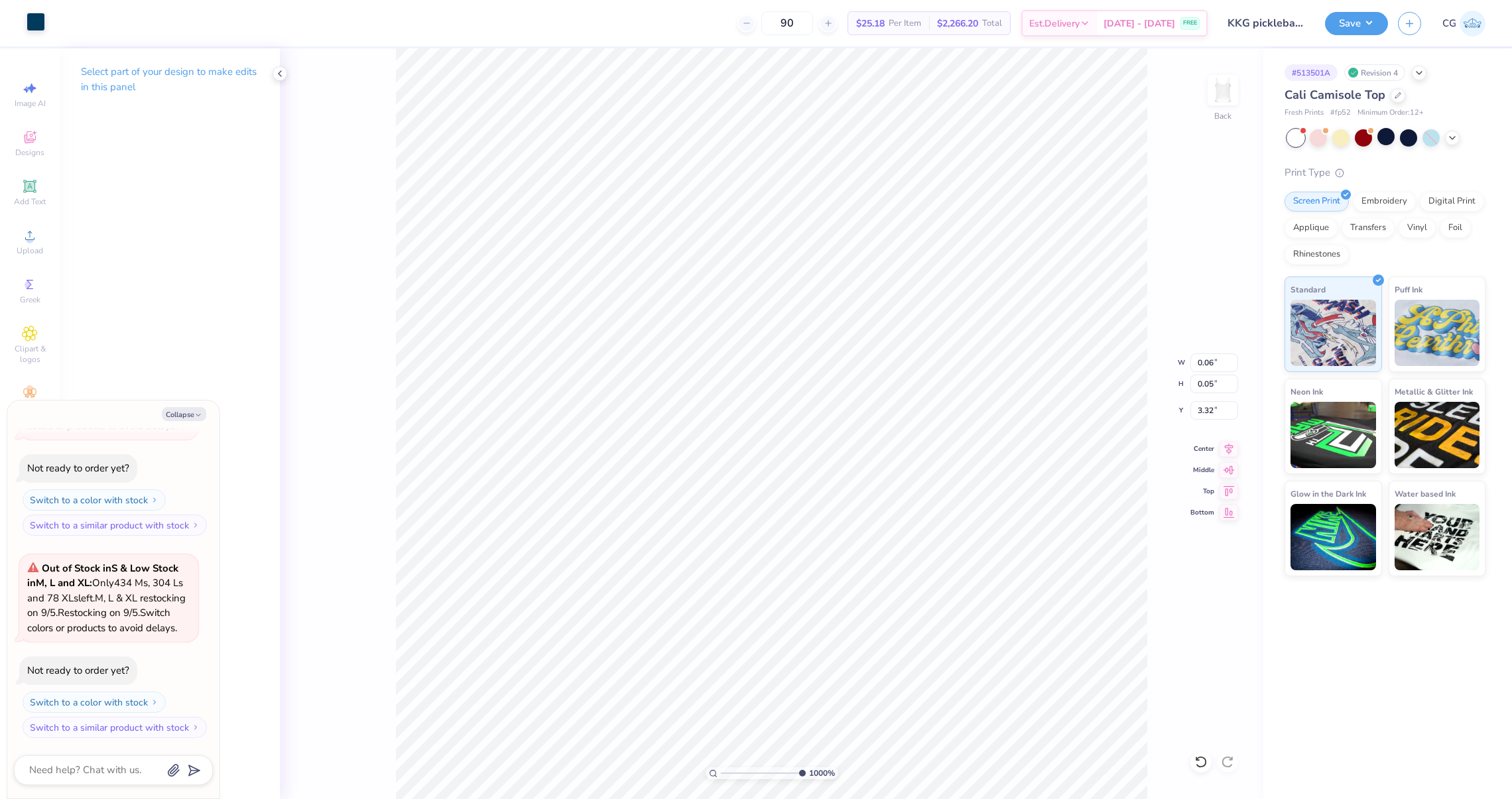
click at [40, 31] on div at bounding box center [36, 22] width 19 height 19
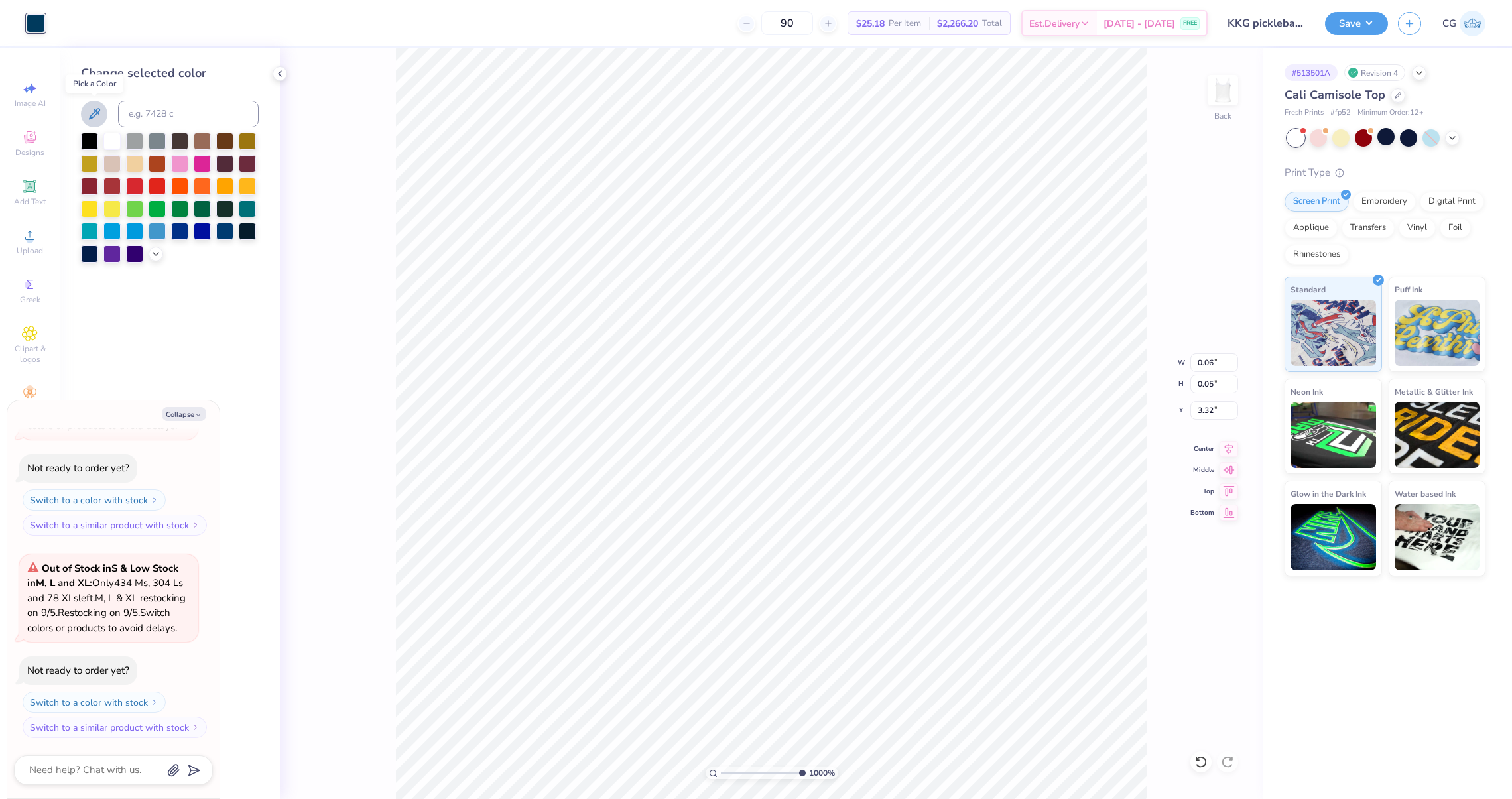
click at [97, 105] on button at bounding box center [94, 114] width 27 height 27
type textarea "x"
type input "0.05"
type input "0.06"
type input "3.26"
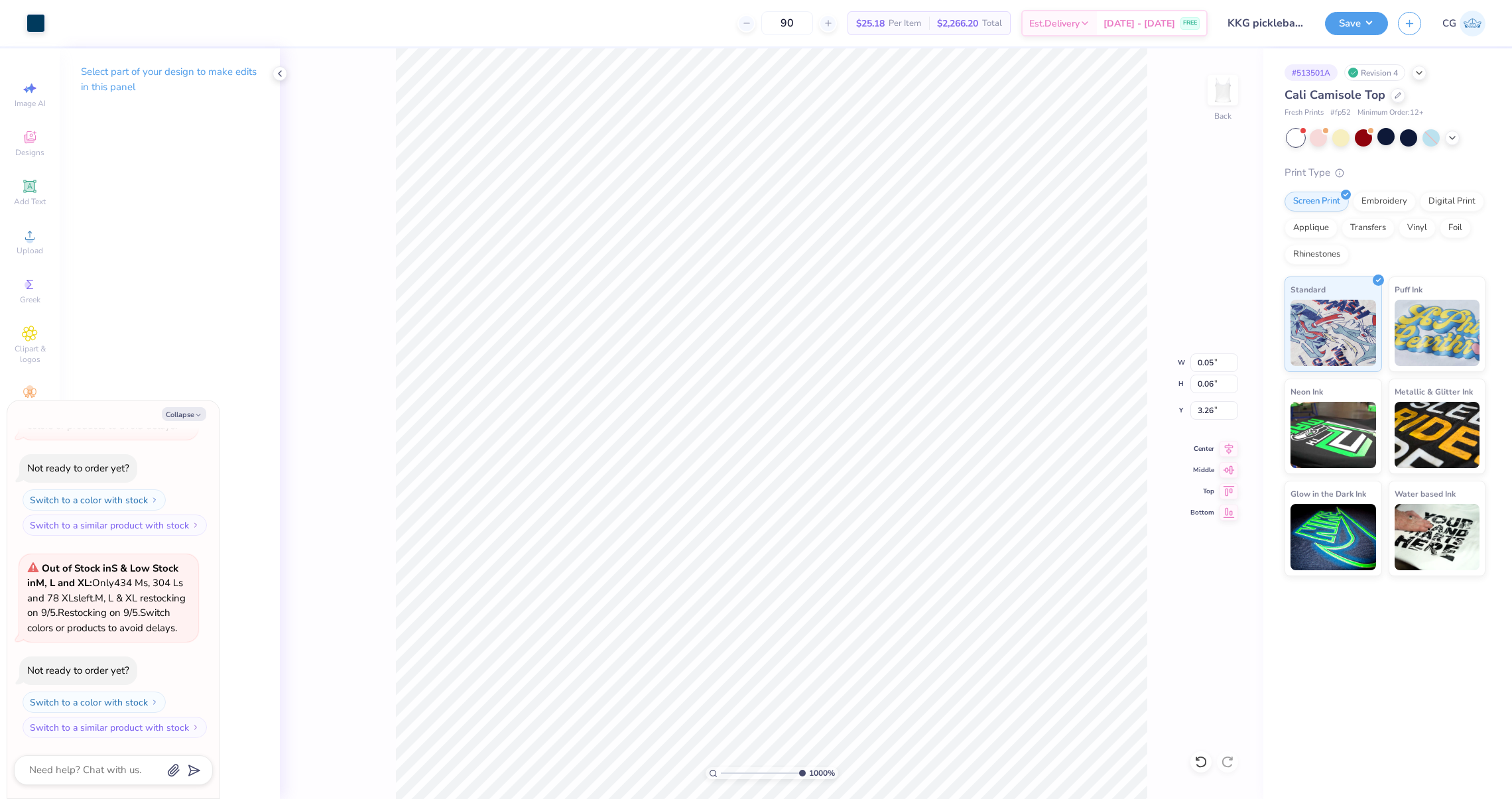
click at [43, 28] on div at bounding box center [36, 23] width 19 height 19
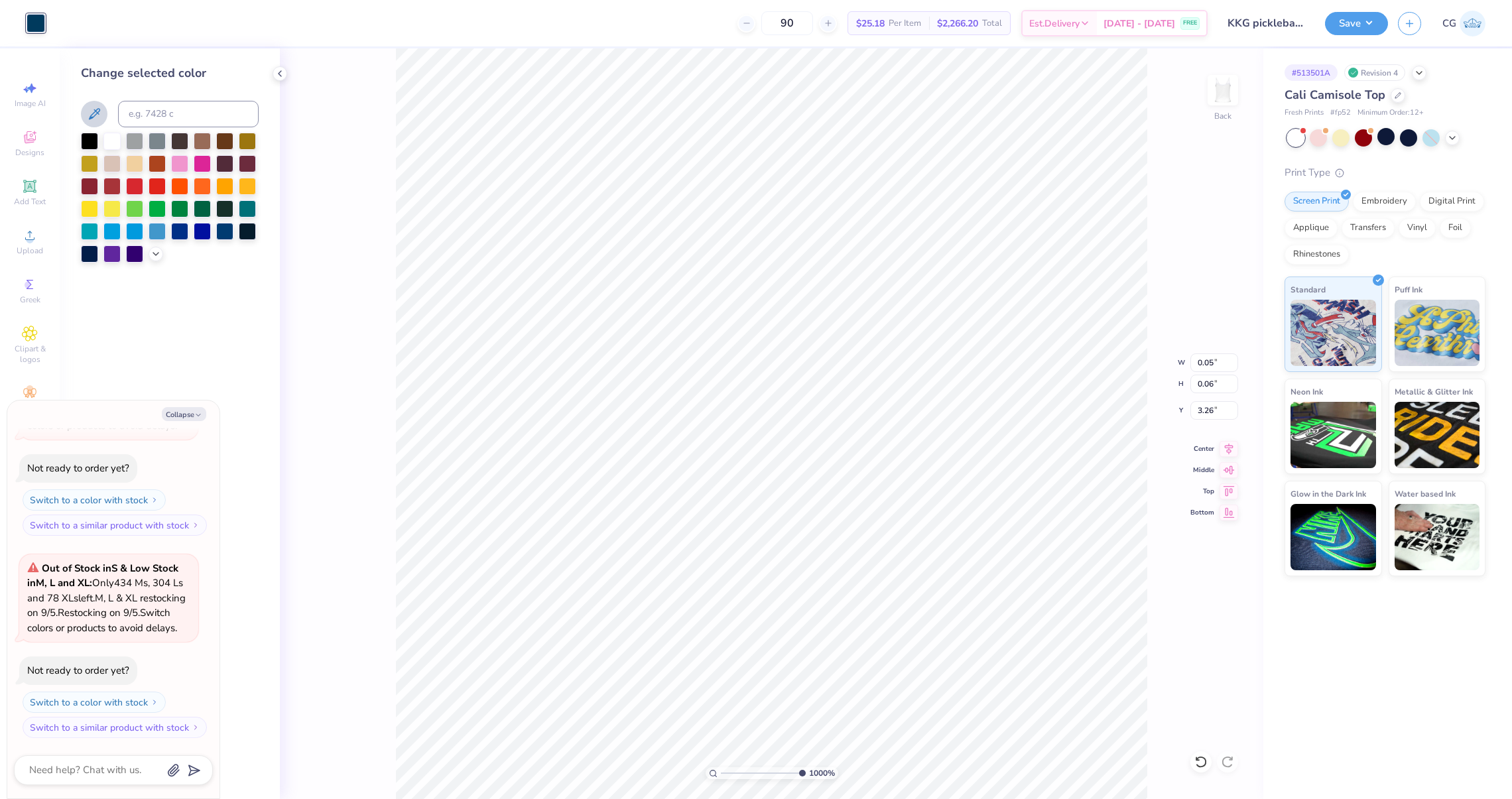
click at [95, 109] on icon at bounding box center [93, 114] width 16 height 16
type textarea "x"
type input "0.02"
type input "3.15"
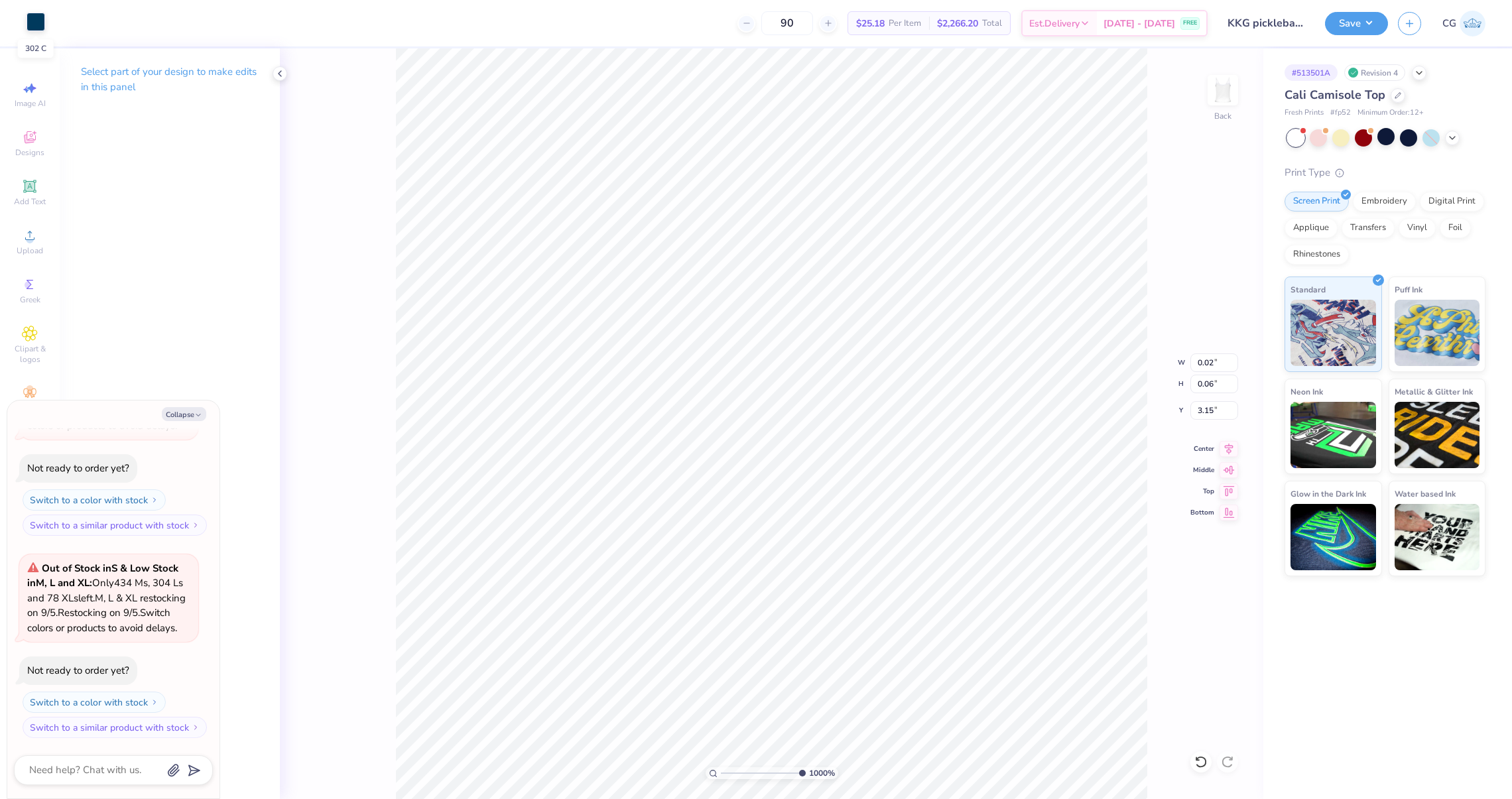
click at [32, 21] on div at bounding box center [36, 22] width 19 height 19
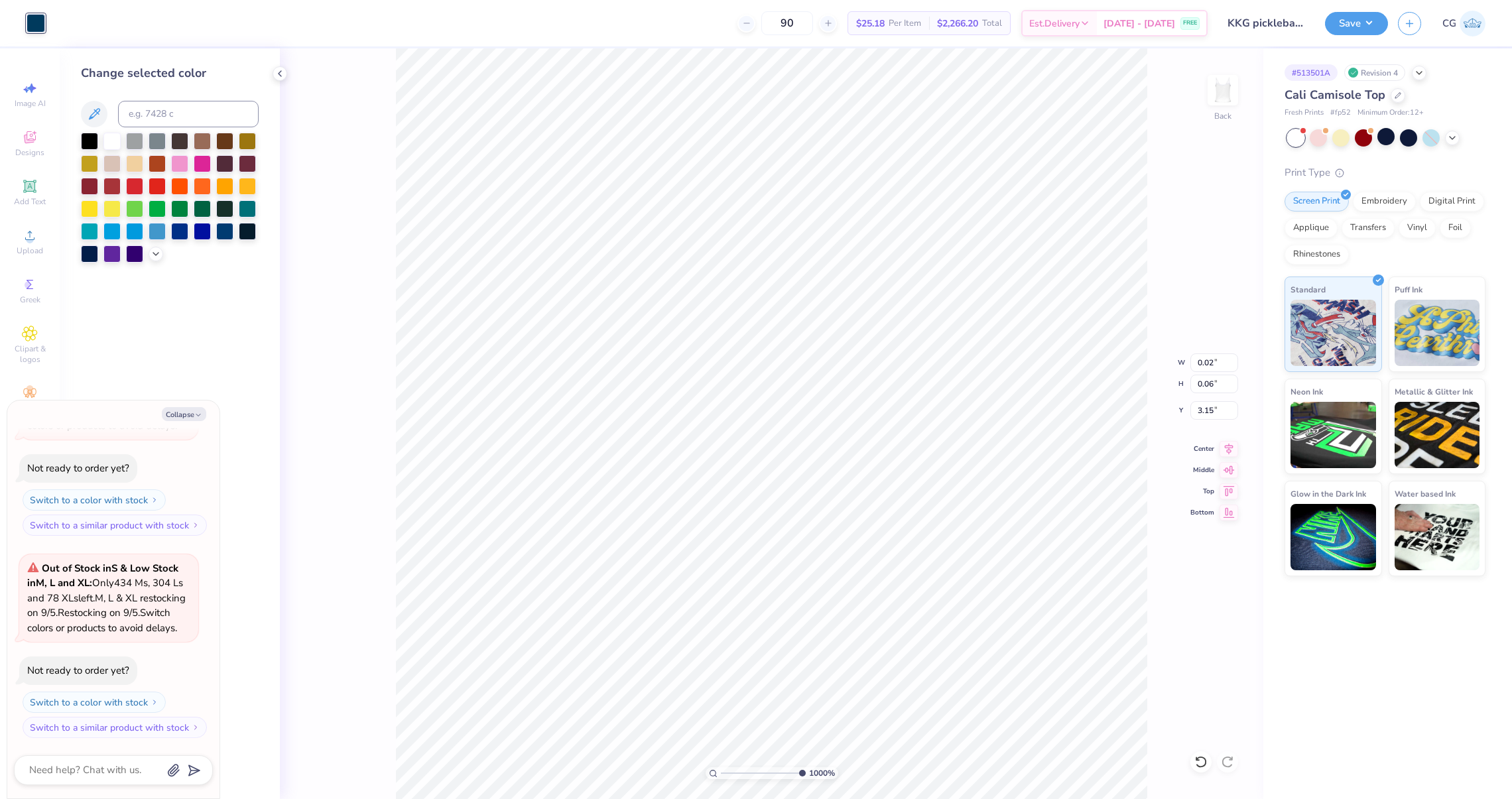
click at [84, 103] on div at bounding box center [170, 114] width 178 height 27
click at [96, 104] on button at bounding box center [94, 114] width 27 height 27
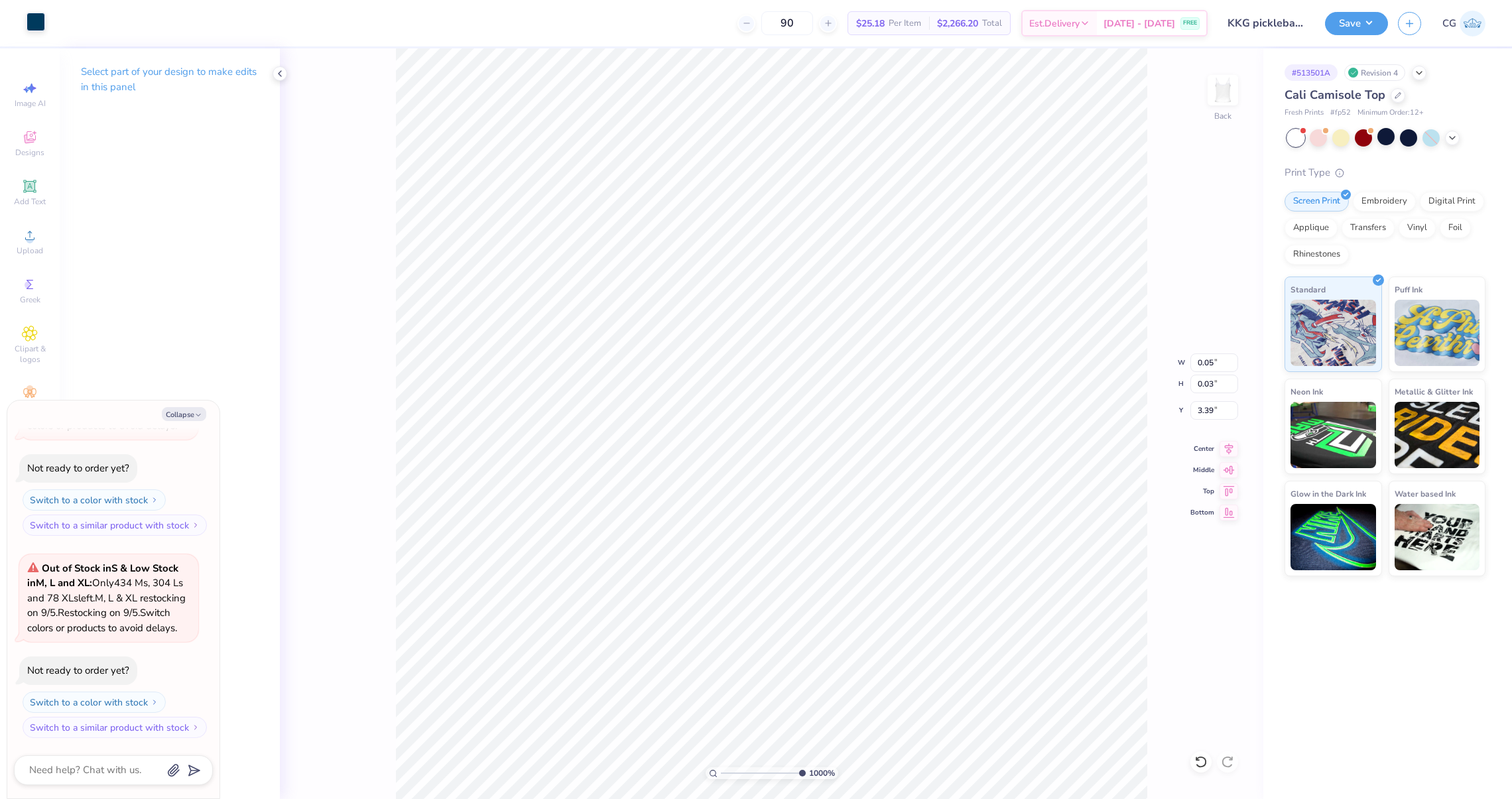
click at [44, 27] on div at bounding box center [36, 22] width 19 height 19
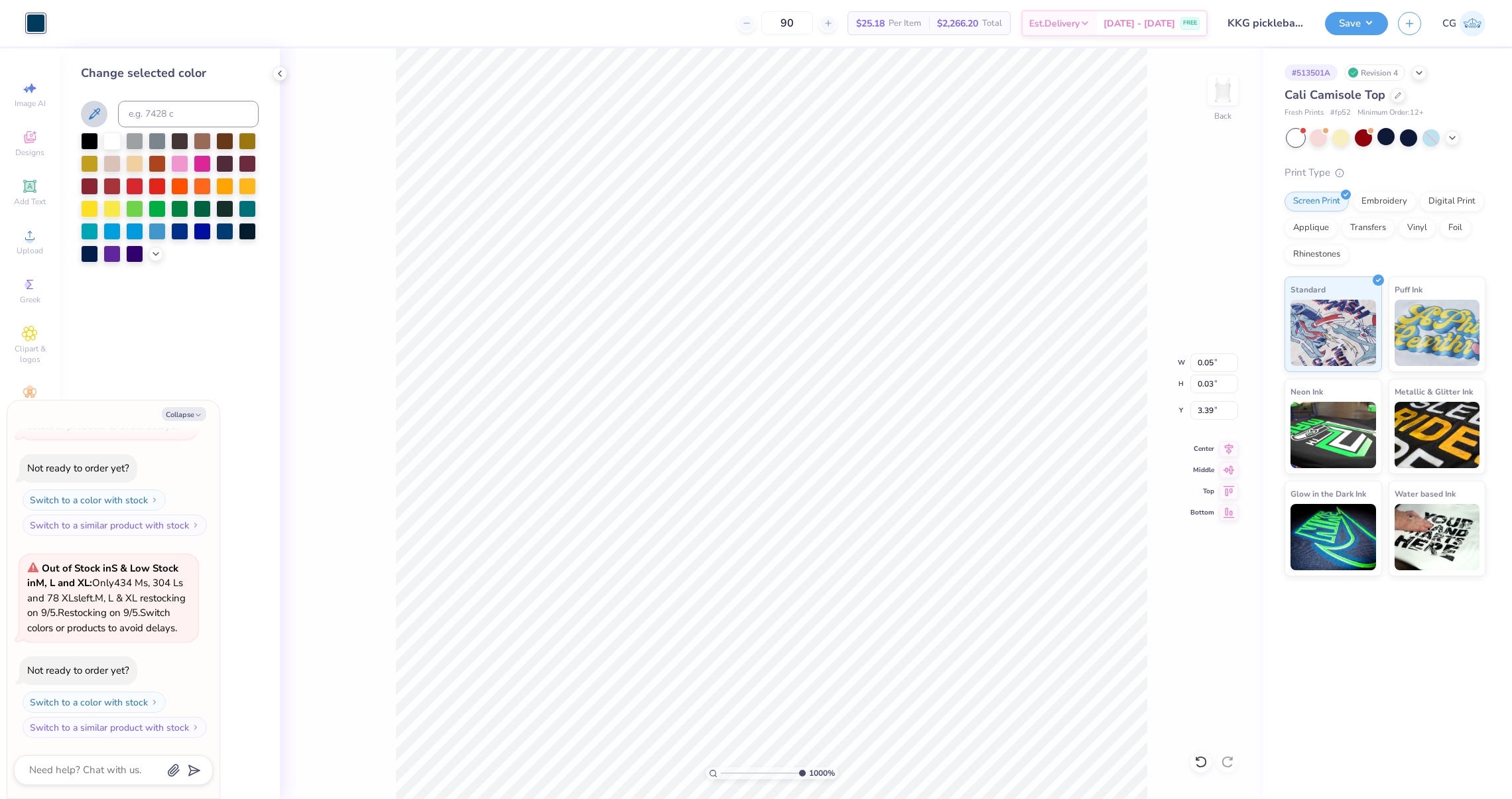
click at [87, 115] on icon at bounding box center [93, 114] width 16 height 16
type textarea "x"
type input "0.06"
type input "0.04"
type input "3.37"
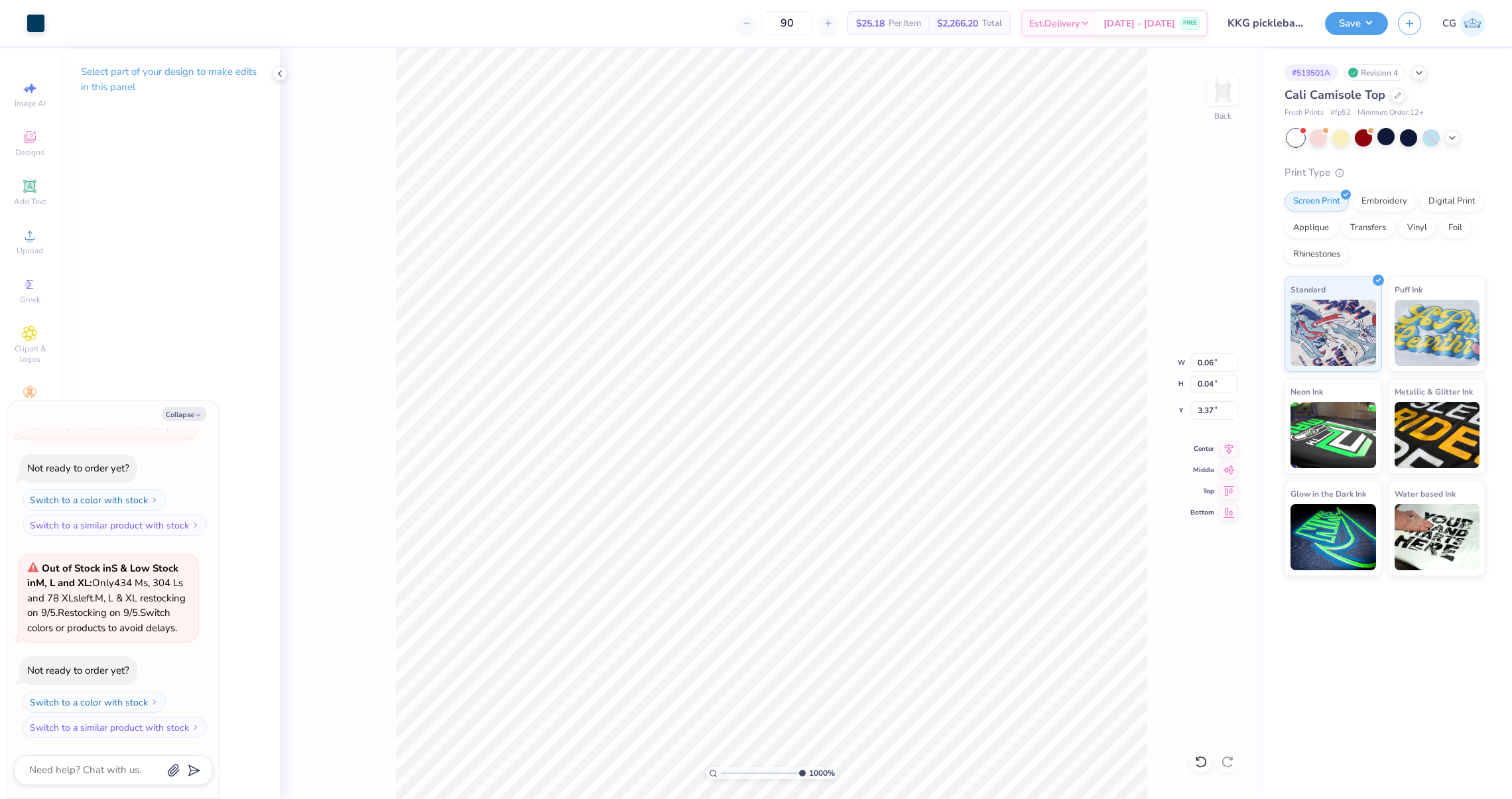
click at [25, 24] on div "Art colors" at bounding box center [22, 23] width 45 height 46
click at [36, 22] on div at bounding box center [36, 22] width 19 height 19
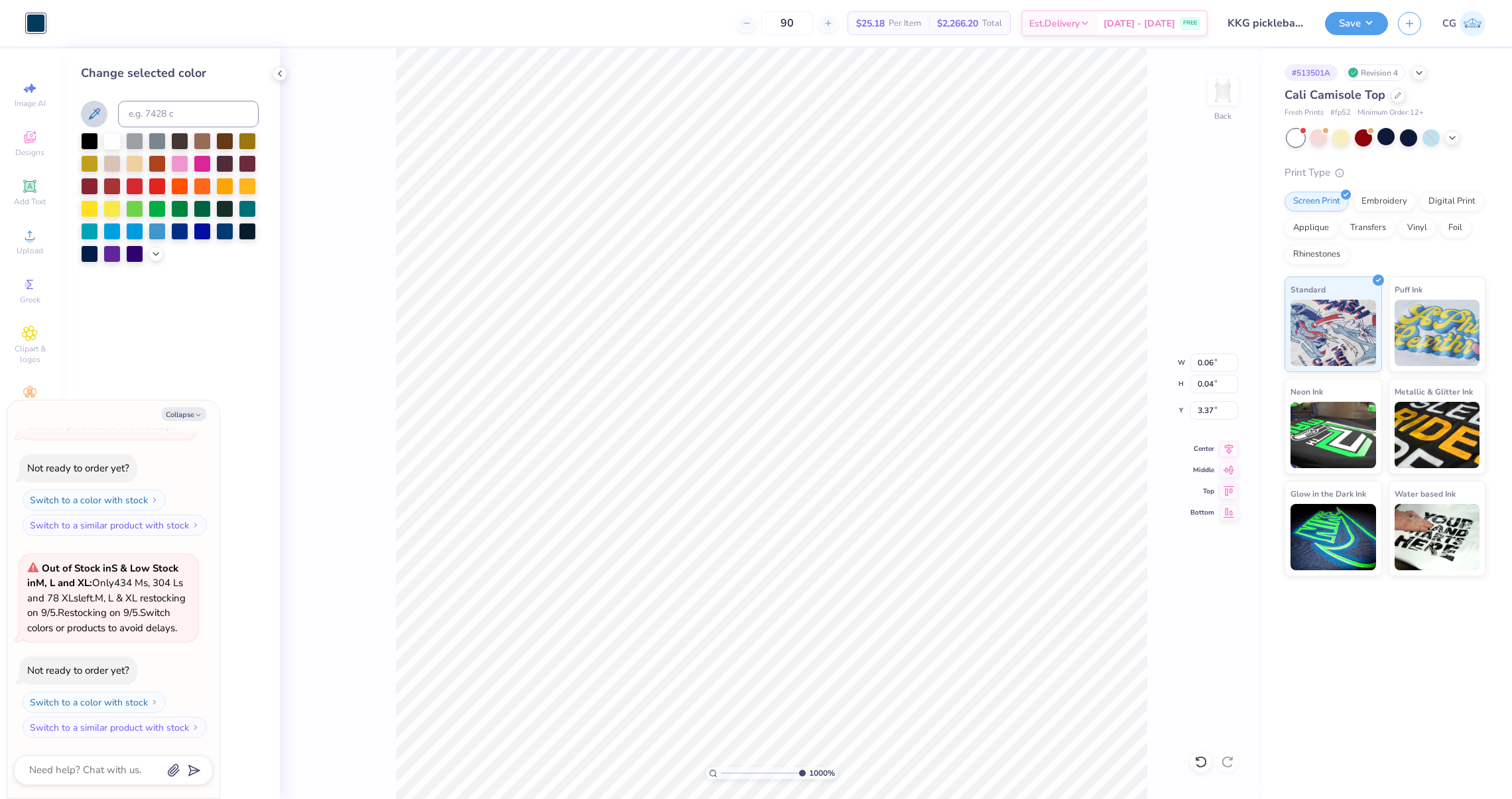
click at [87, 111] on icon at bounding box center [93, 114] width 16 height 16
type textarea "x"
type input "0.05"
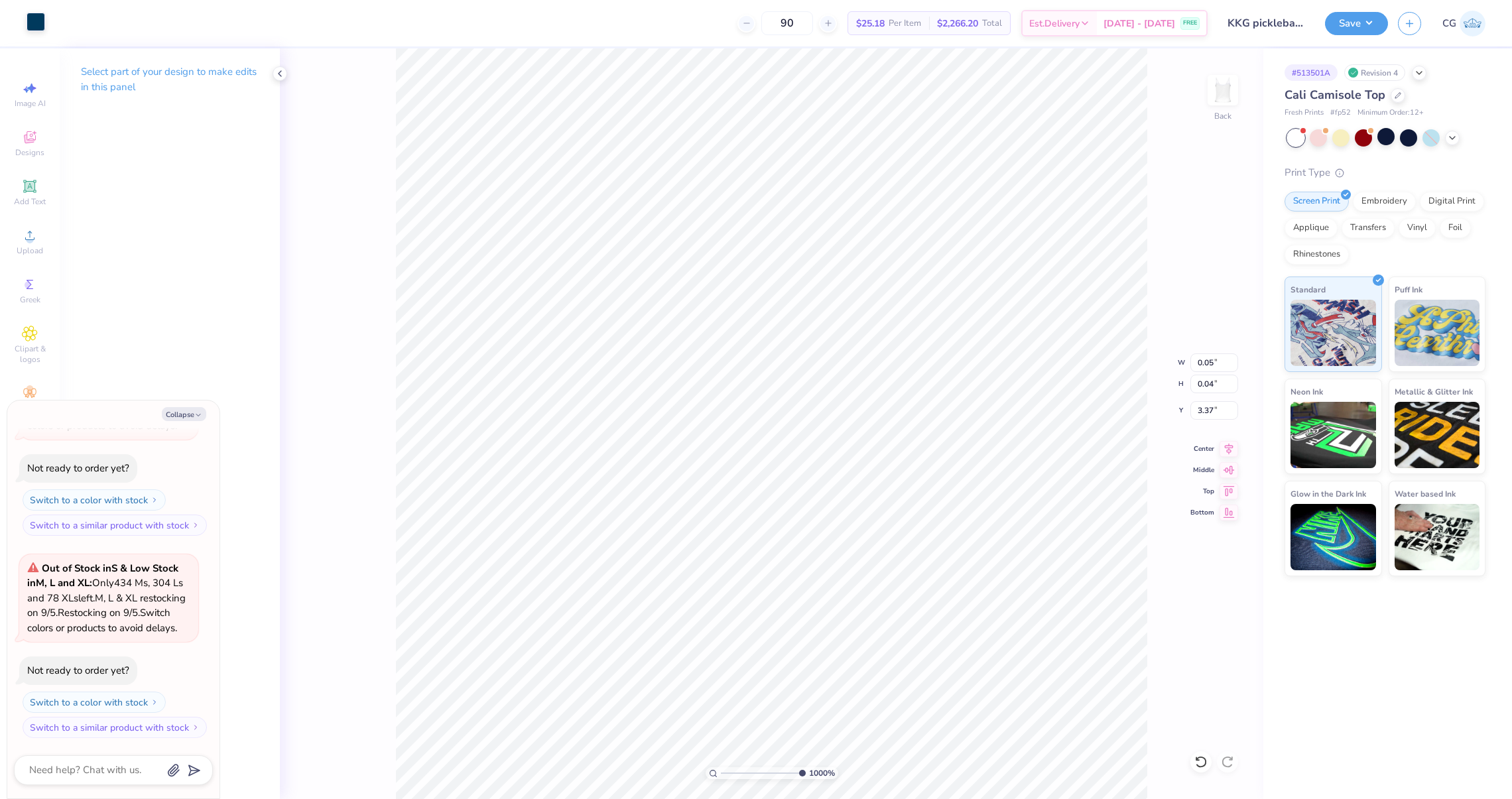
click at [29, 31] on div at bounding box center [36, 22] width 19 height 19
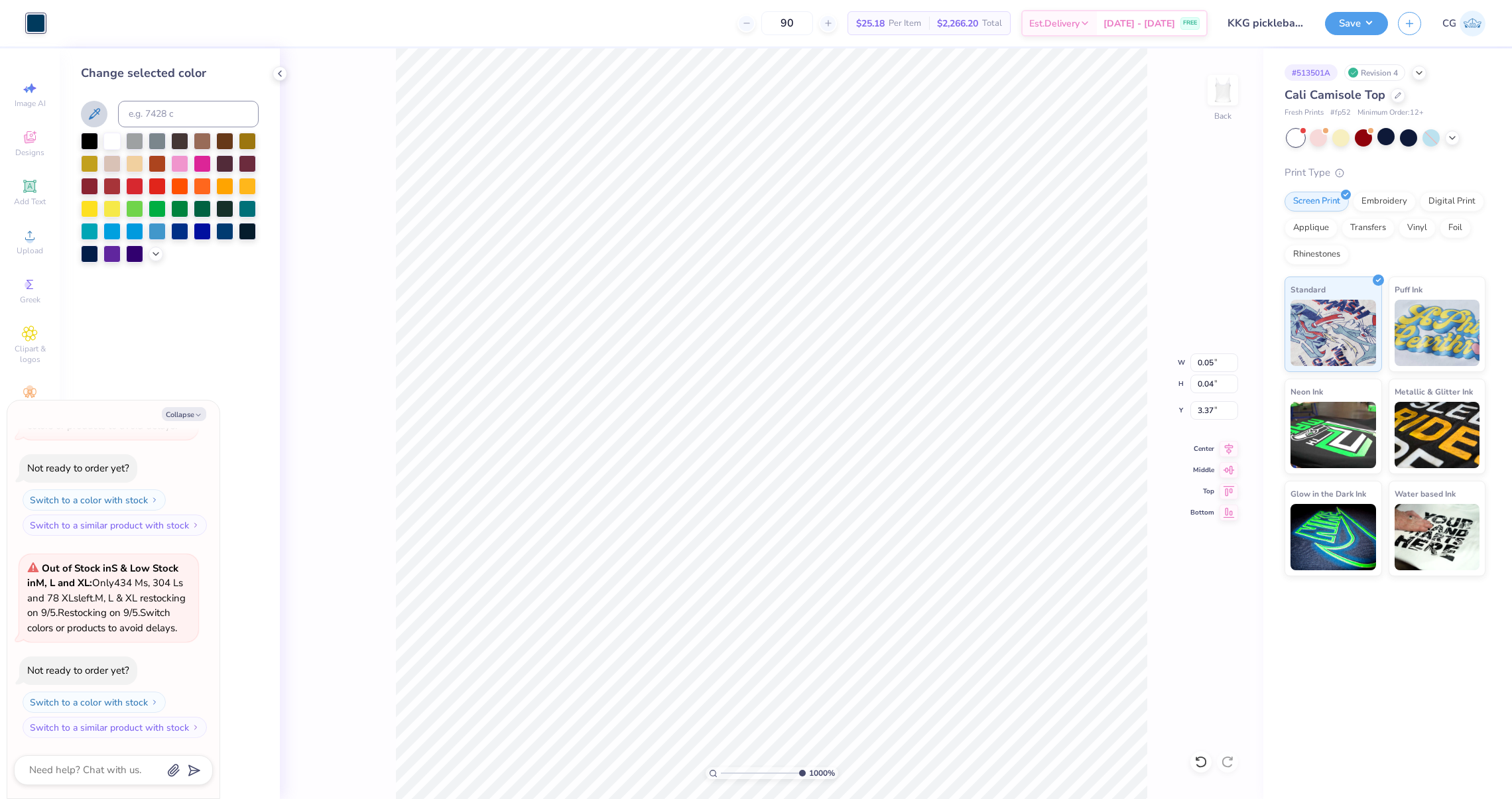
click at [89, 107] on icon at bounding box center [93, 114] width 16 height 16
type textarea "x"
type input "0.81"
type input "0.99"
type input "2.77"
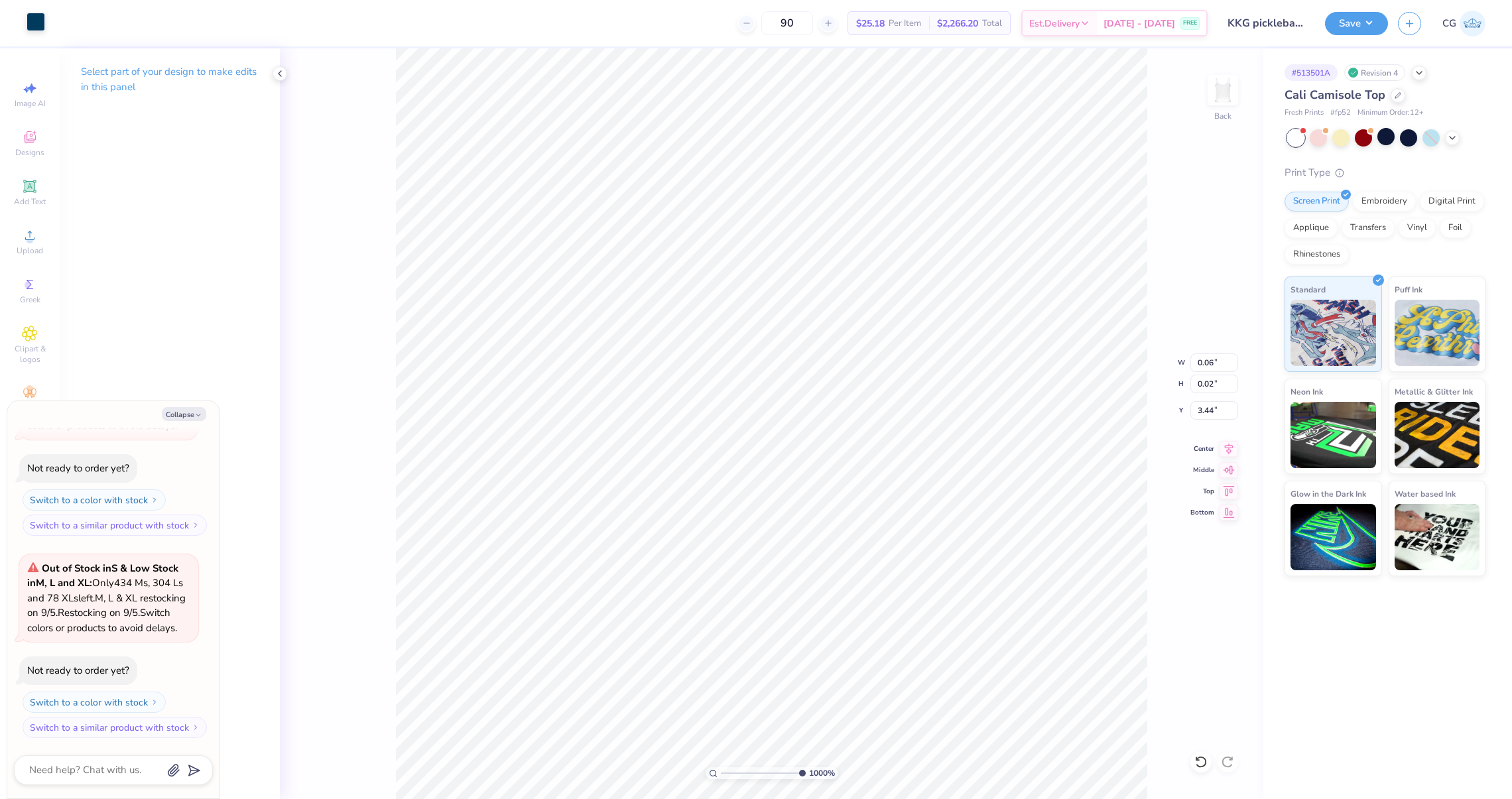
click at [40, 21] on div at bounding box center [36, 22] width 19 height 19
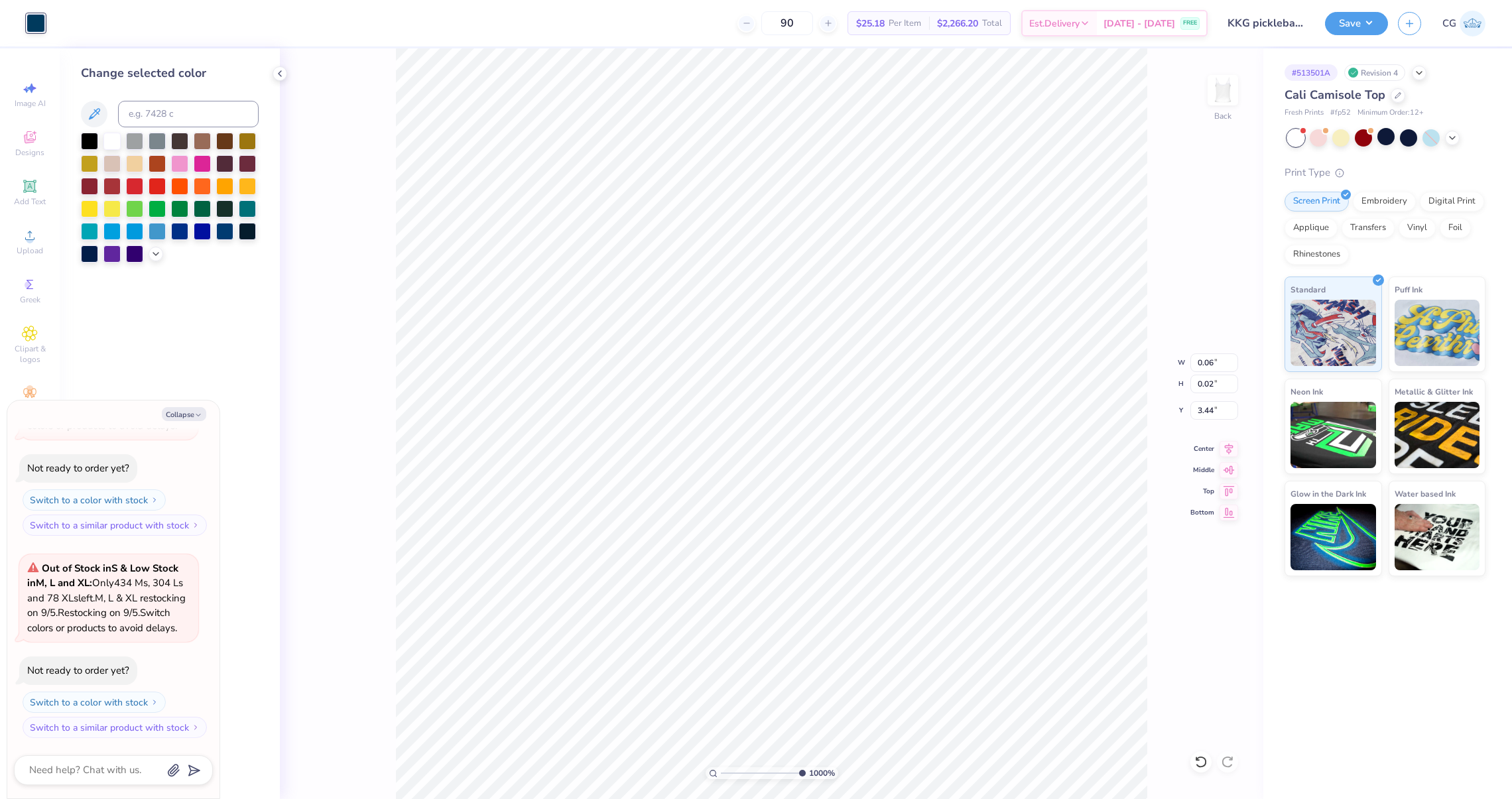
click at [88, 101] on div at bounding box center [170, 114] width 178 height 27
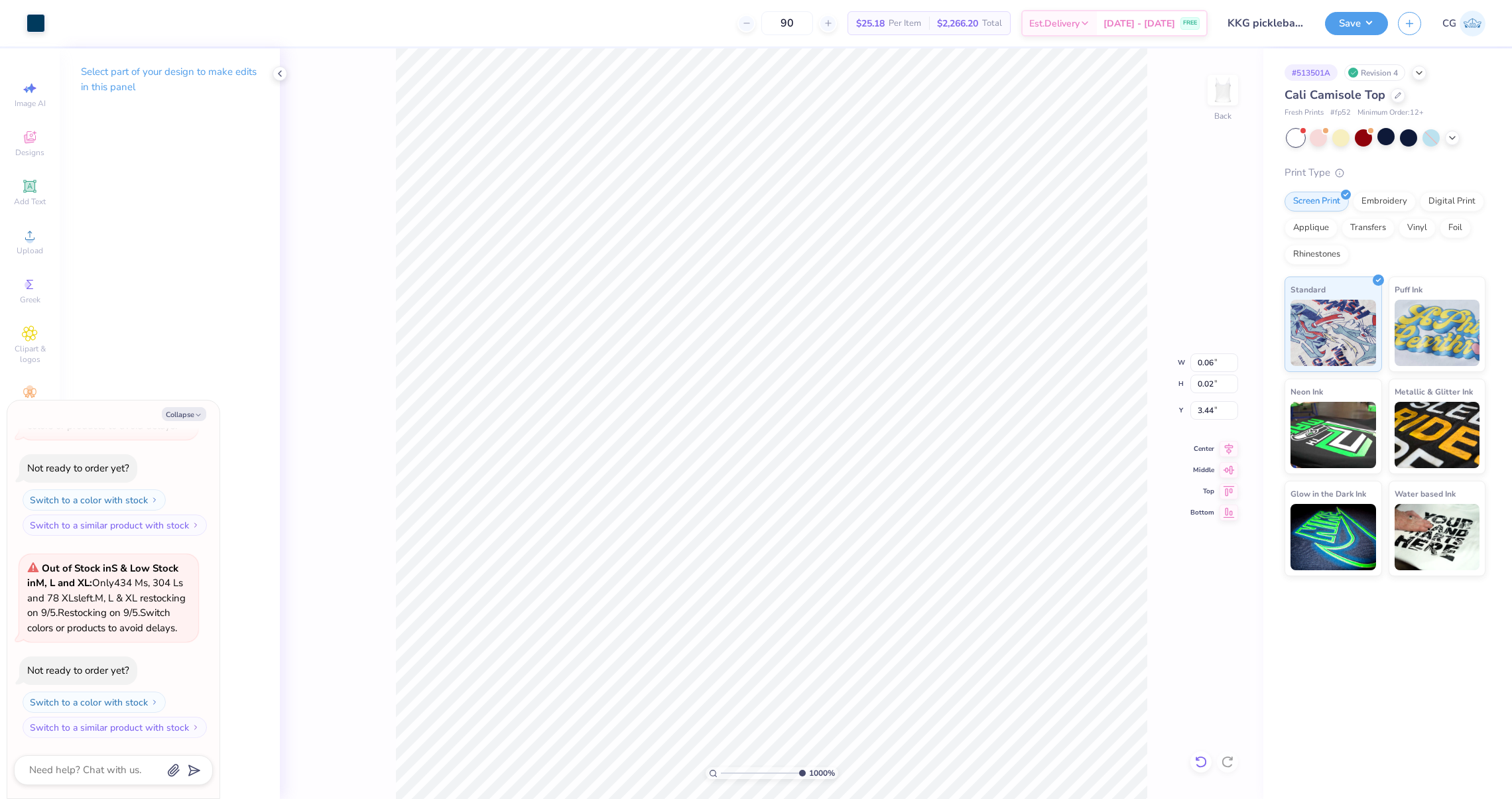
click at [1201, 757] on icon at bounding box center [1200, 762] width 11 height 12
click at [30, 22] on div at bounding box center [36, 22] width 19 height 19
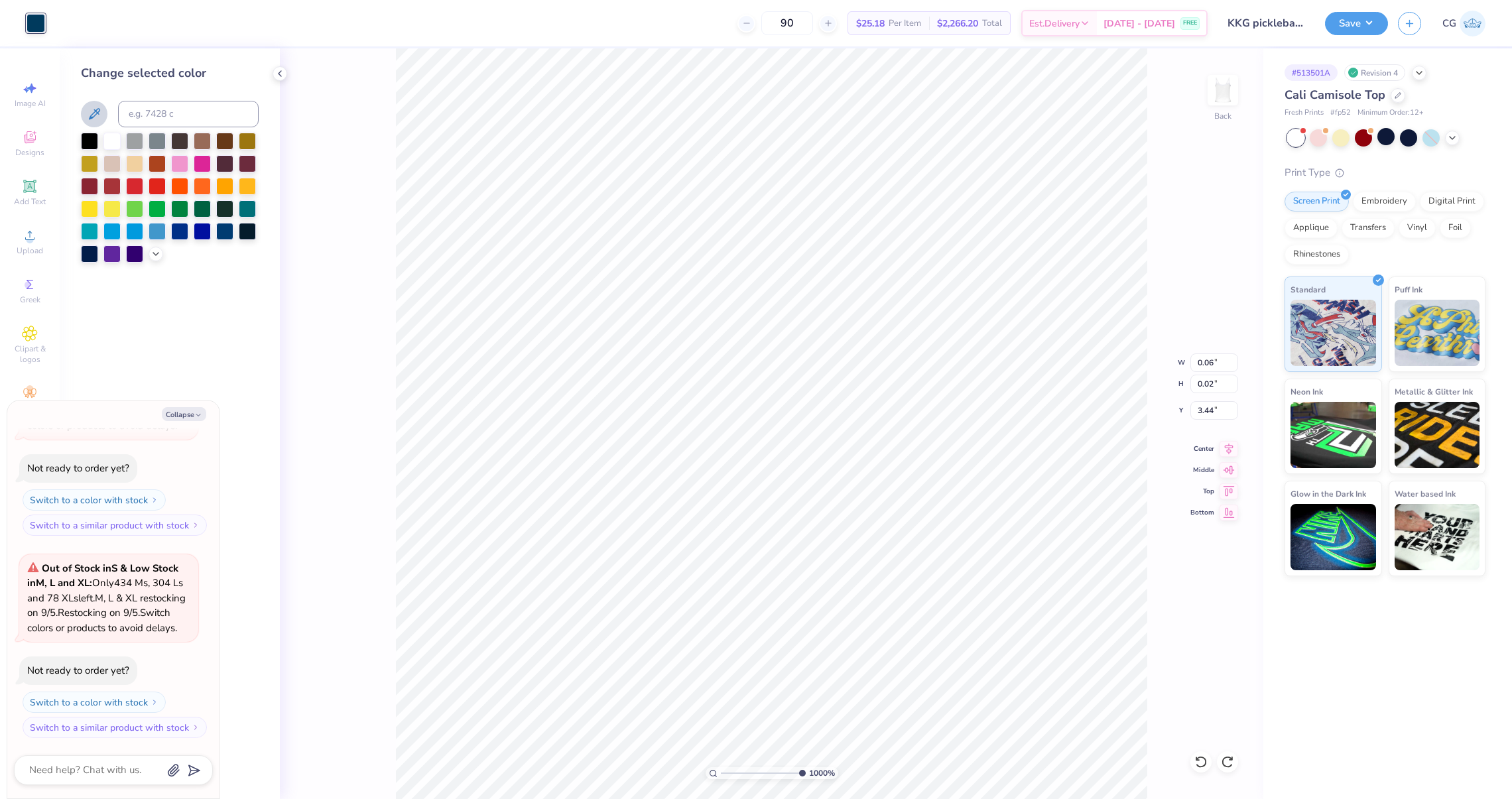
click at [96, 117] on icon at bounding box center [93, 114] width 16 height 16
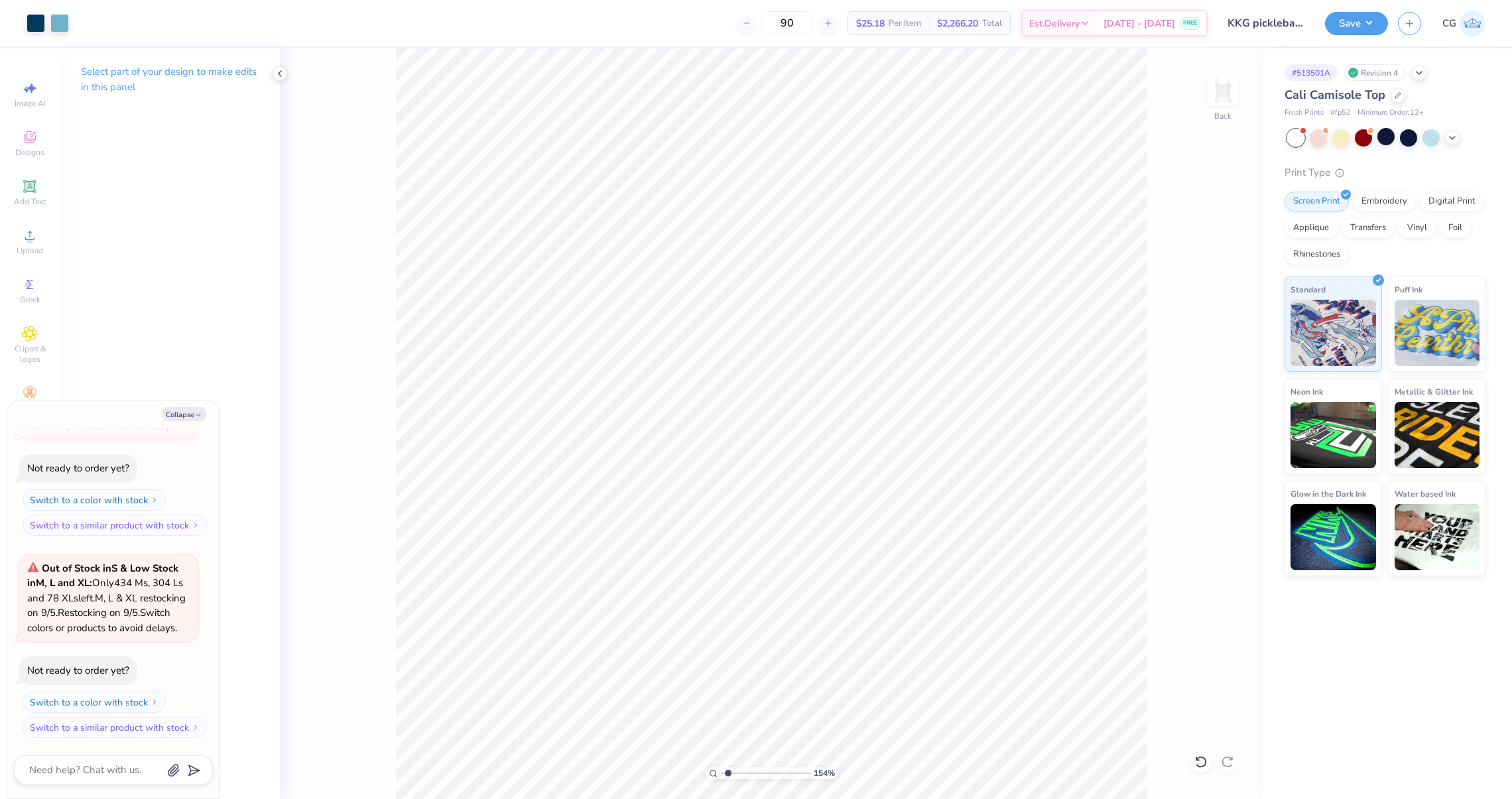
drag, startPoint x: 796, startPoint y: 773, endPoint x: 728, endPoint y: 773, distance: 68.0
click at [728, 773] on input "range" at bounding box center [766, 773] width 90 height 12
click at [1208, 408] on input "1.13" at bounding box center [1214, 410] width 48 height 19
drag, startPoint x: 731, startPoint y: 770, endPoint x: 707, endPoint y: 773, distance: 24.2
click at [721, 773] on input "range" at bounding box center [766, 773] width 90 height 12
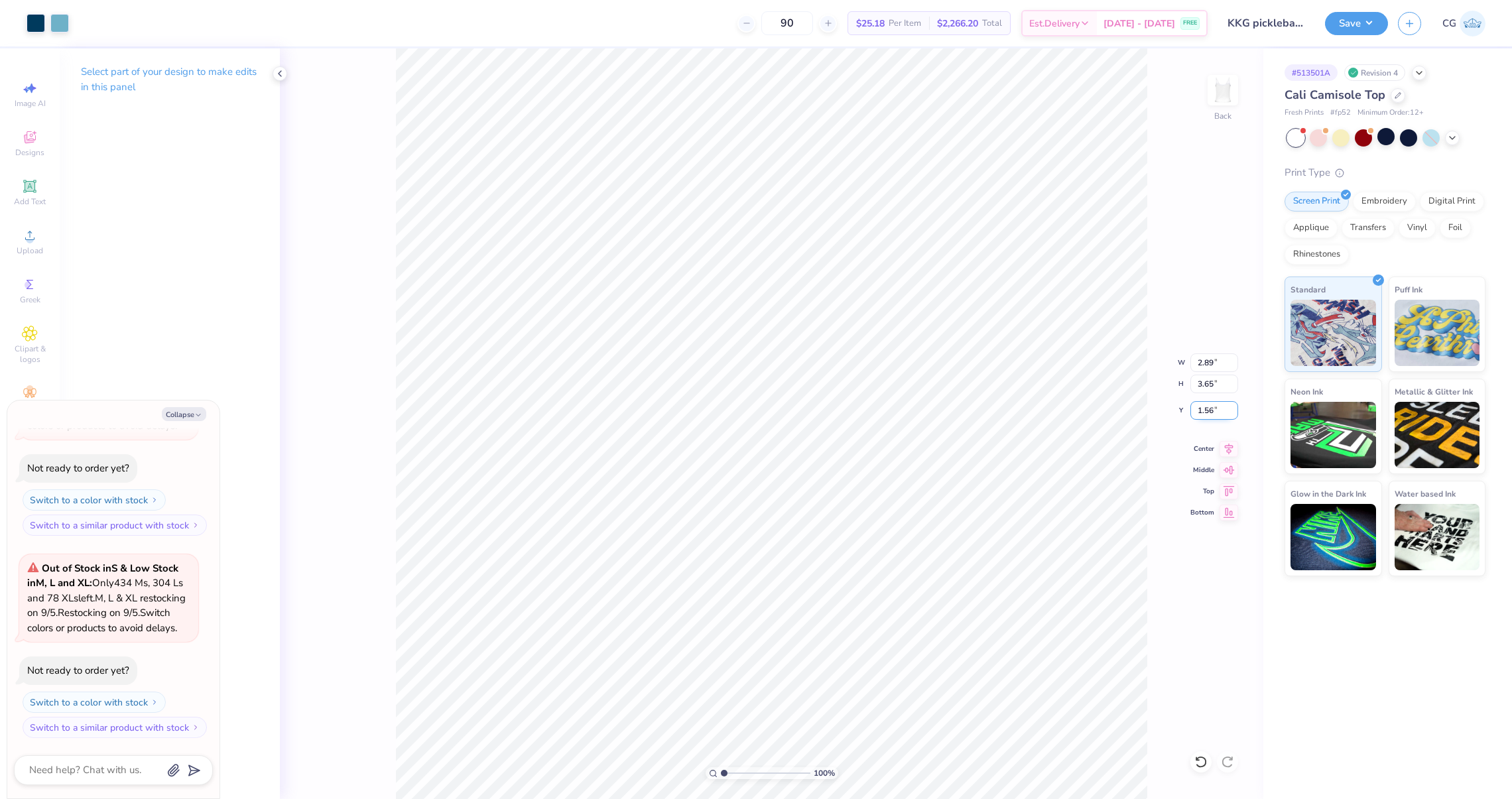
click at [1211, 408] on input "1.56" at bounding box center [1214, 410] width 48 height 19
click at [721, 770] on input "range" at bounding box center [766, 773] width 90 height 12
click at [1375, 28] on button "Save" at bounding box center [1357, 21] width 63 height 23
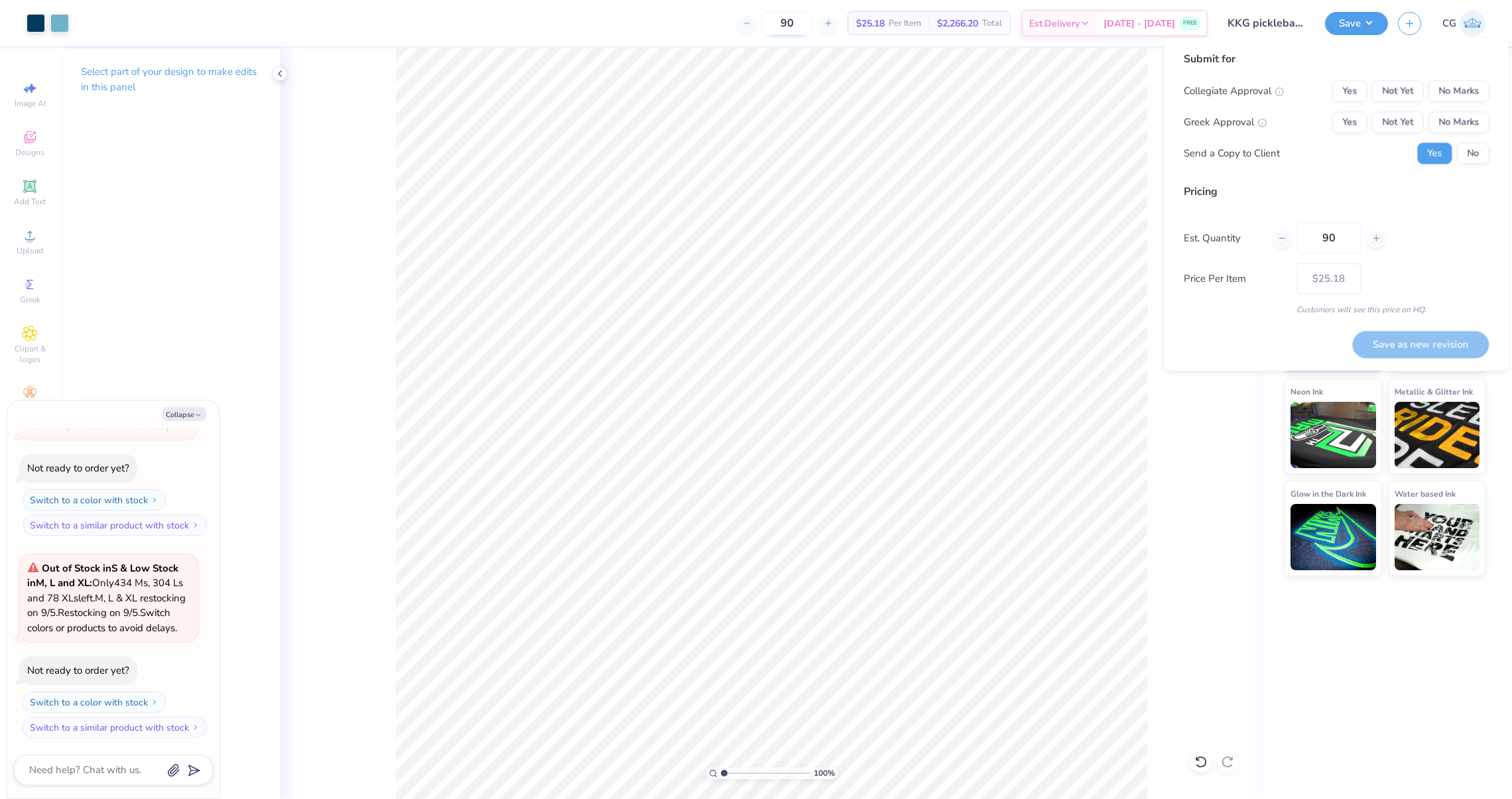
click at [806, 27] on input "90" at bounding box center [787, 23] width 52 height 24
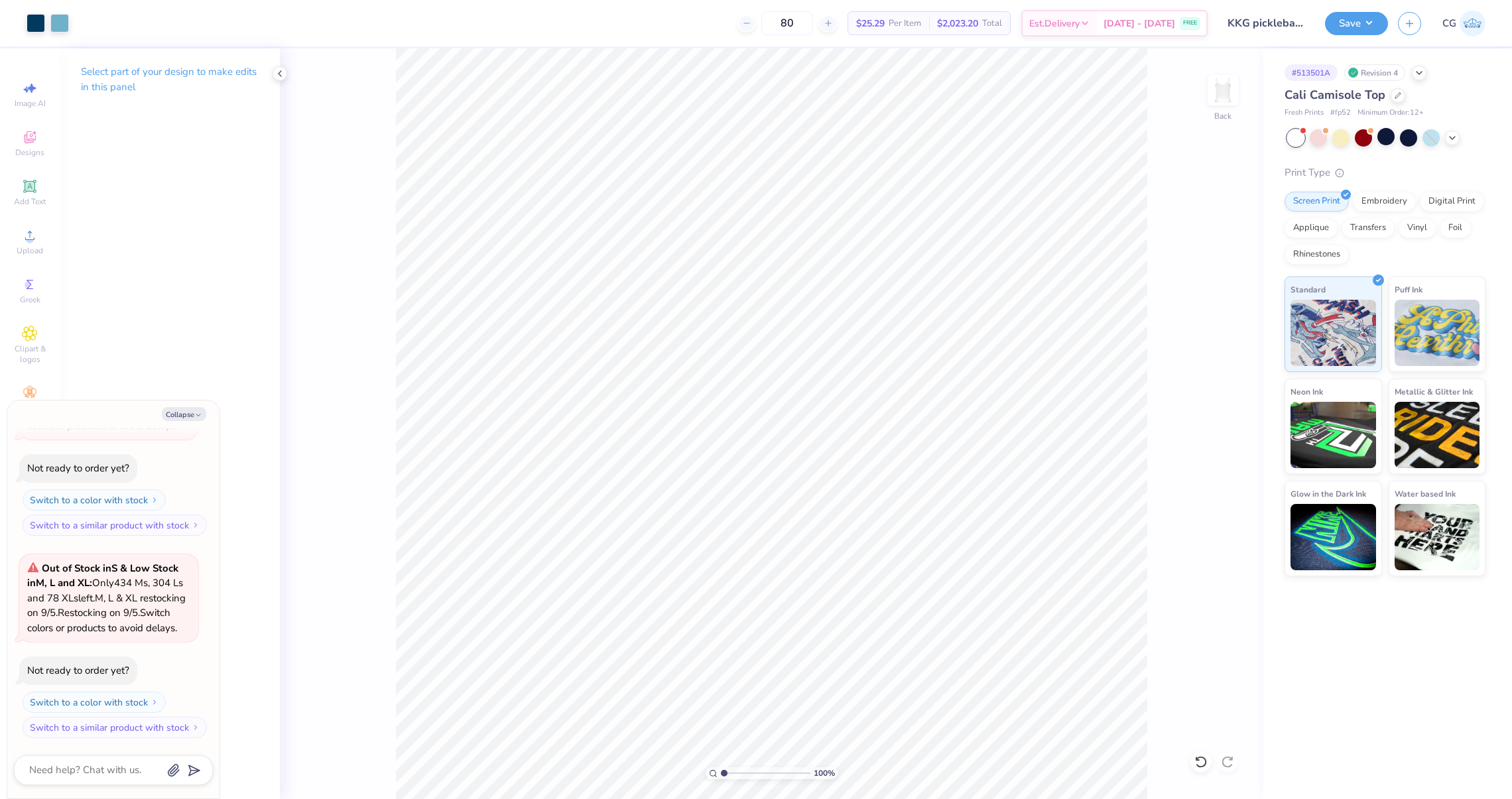
click at [1366, 37] on div "Save CG" at bounding box center [1419, 23] width 187 height 46
click at [1360, 26] on button "Save" at bounding box center [1357, 21] width 63 height 23
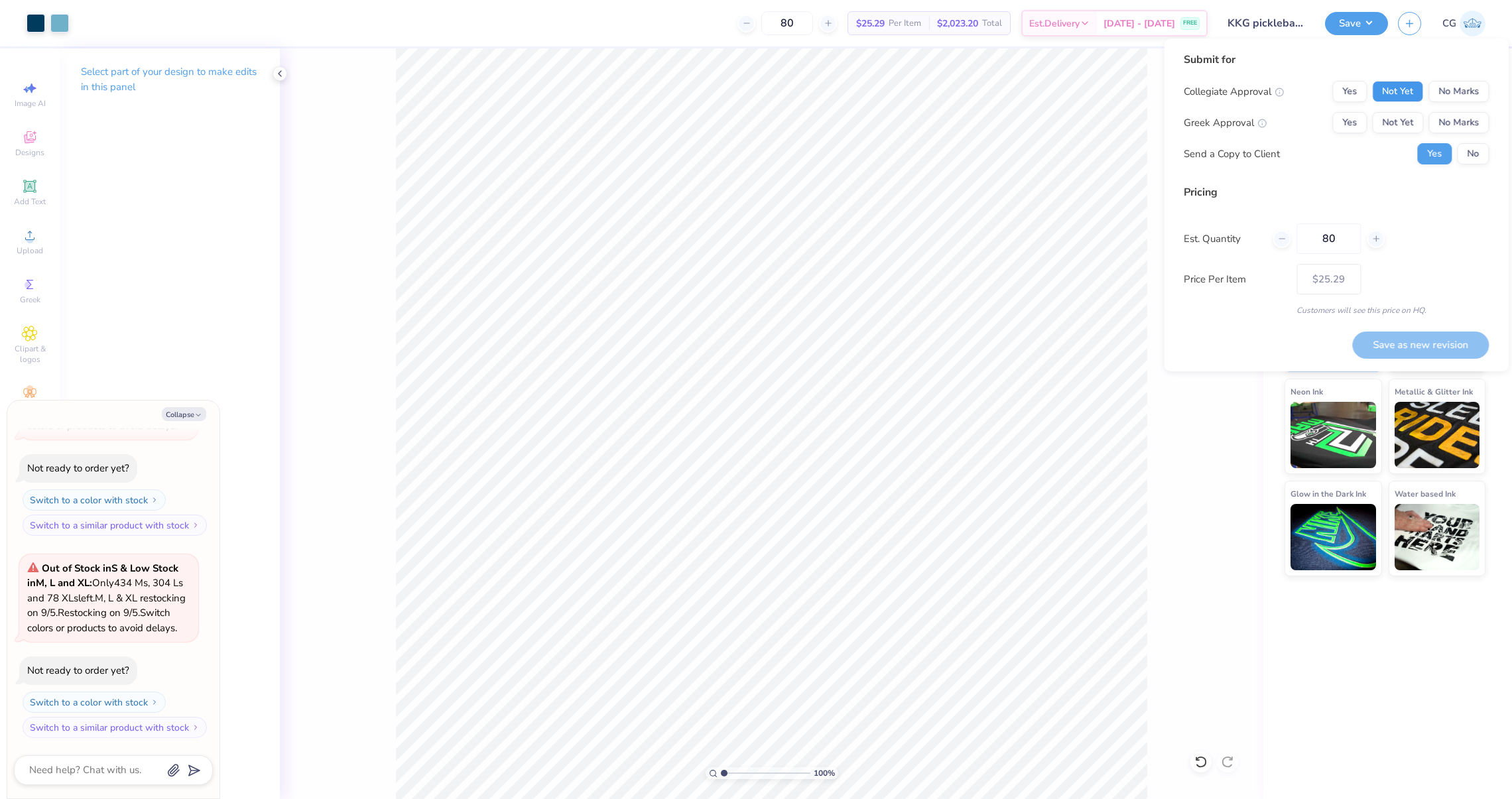
click at [1398, 97] on button "Not Yet" at bounding box center [1398, 91] width 51 height 21
click at [1366, 119] on button "Yes" at bounding box center [1349, 122] width 34 height 21
click at [1479, 152] on button "No" at bounding box center [1472, 154] width 32 height 21
click at [1431, 333] on button "Save as new revision" at bounding box center [1420, 345] width 137 height 27
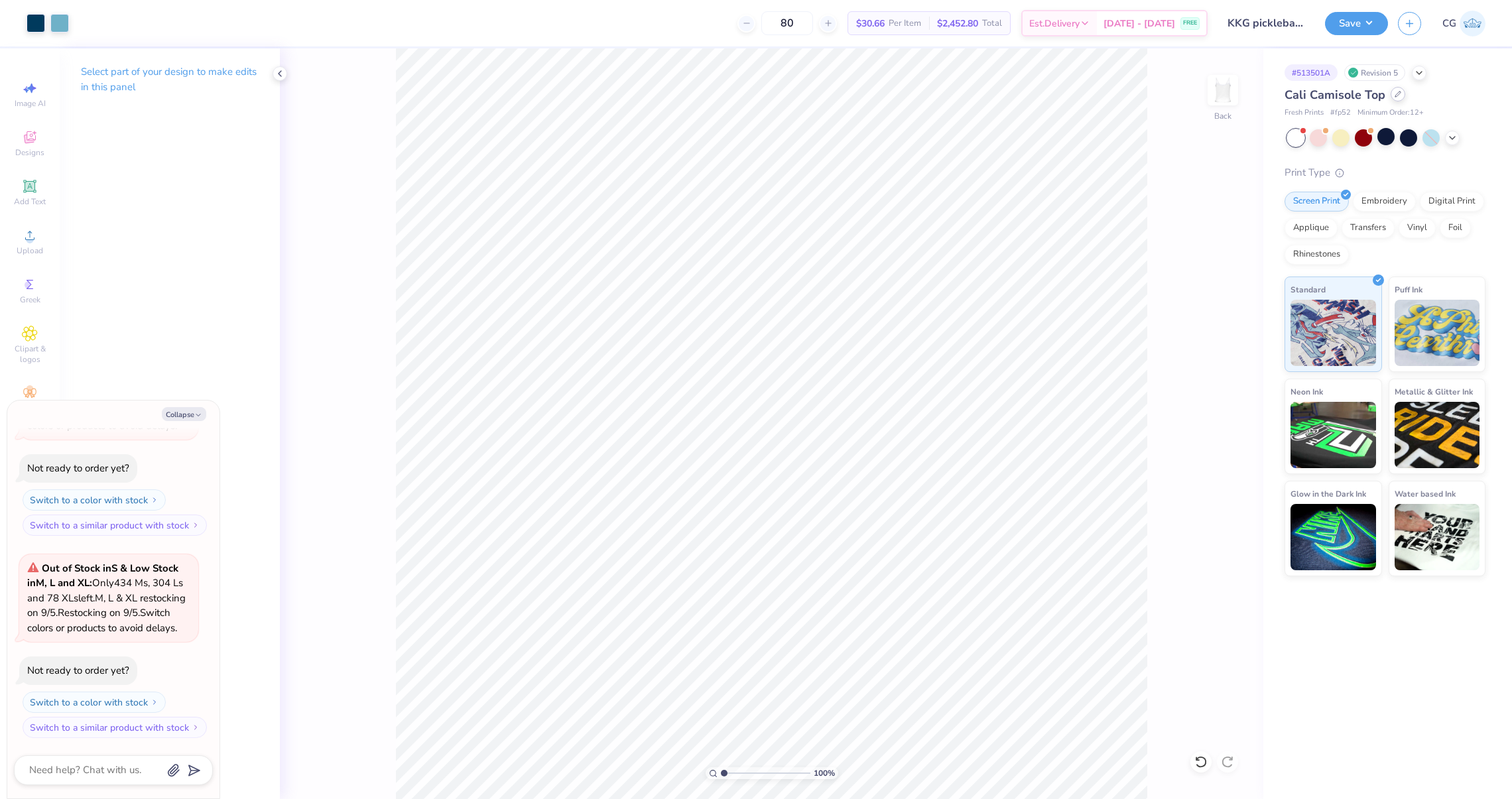
click at [1401, 93] on div at bounding box center [1398, 94] width 15 height 15
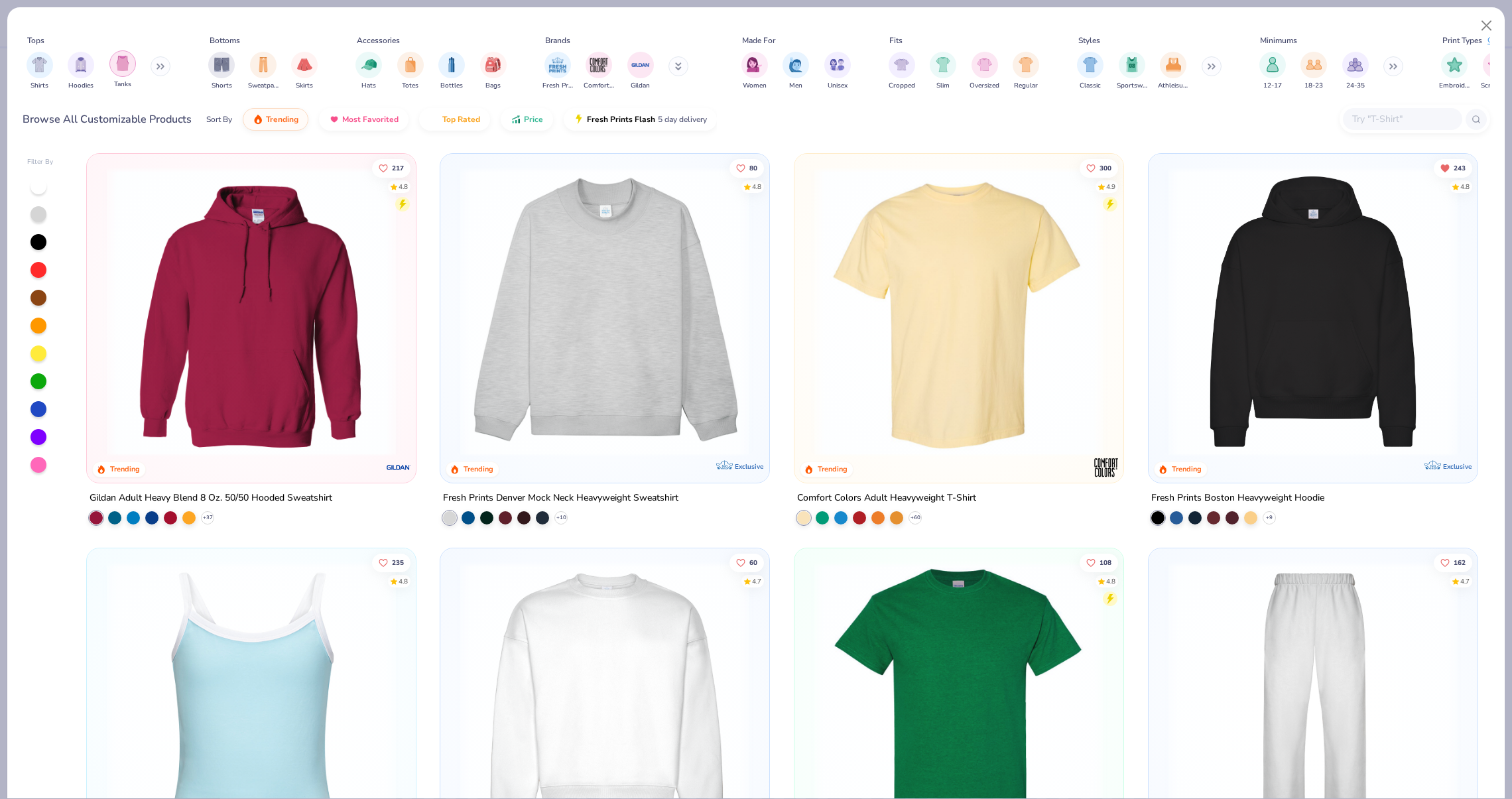
click at [127, 74] on div "filter for Tanks" at bounding box center [123, 63] width 27 height 27
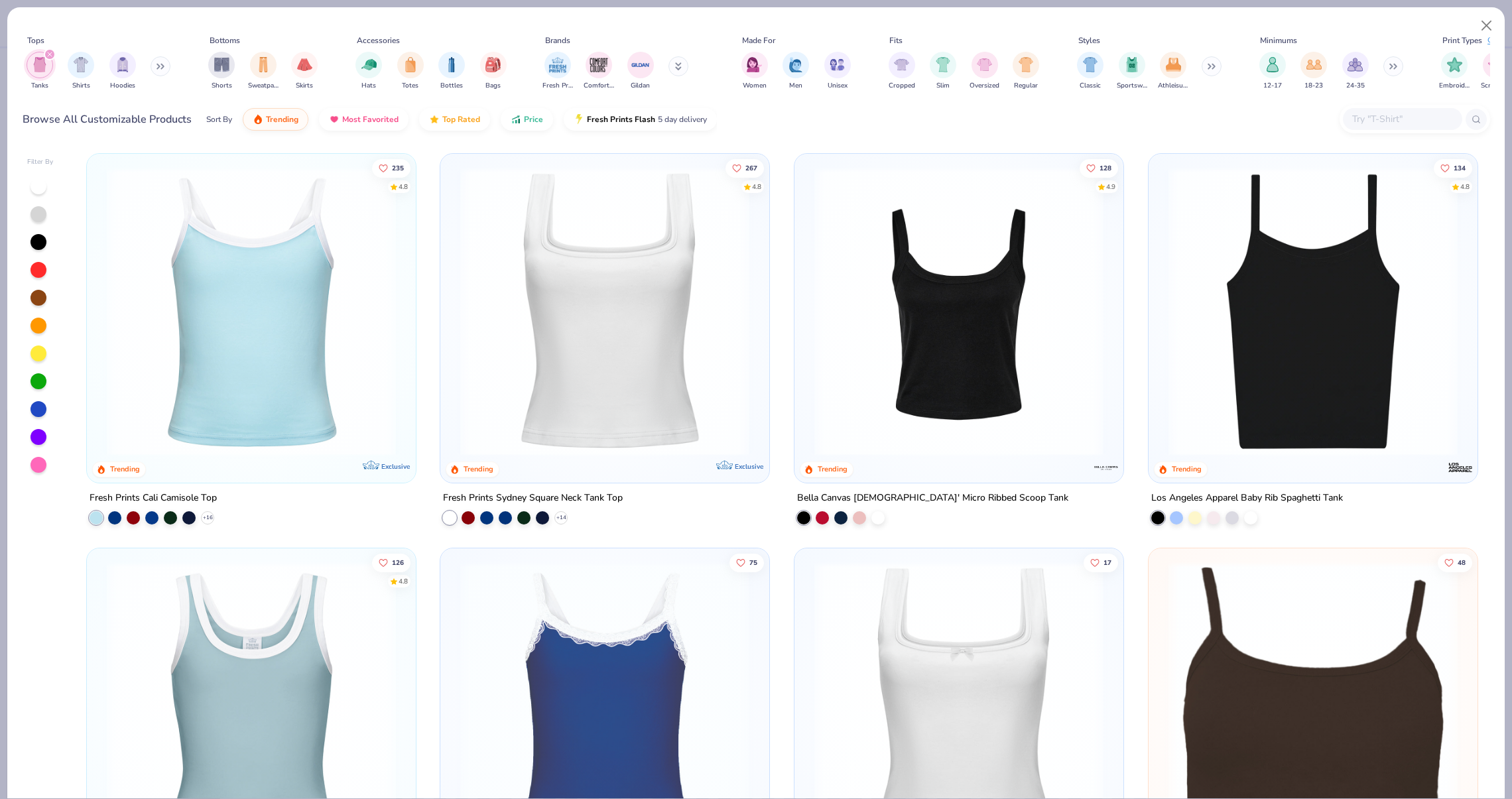
click at [994, 341] on img at bounding box center [958, 311] width 303 height 289
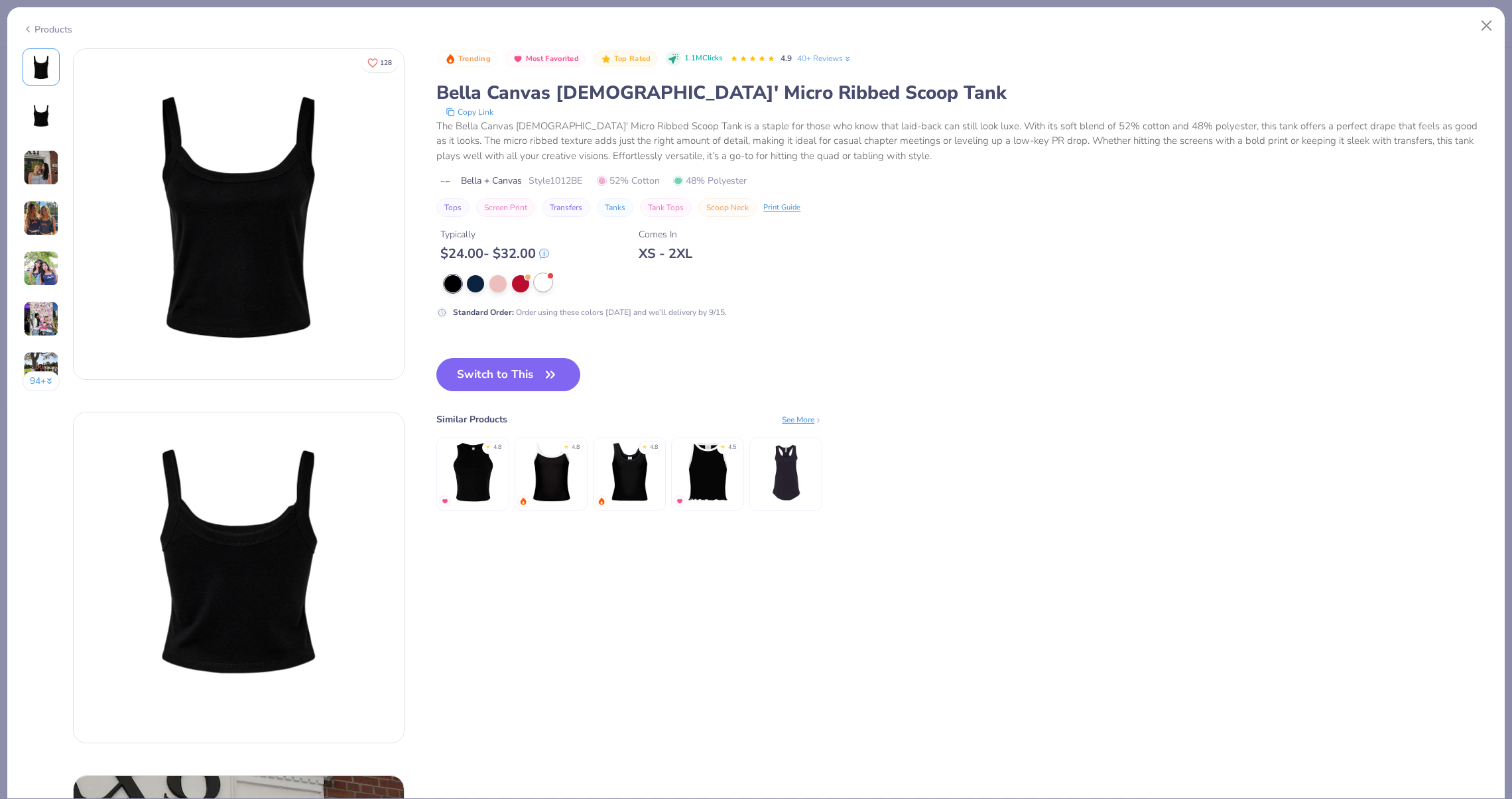
click at [544, 285] on div at bounding box center [542, 282] width 17 height 17
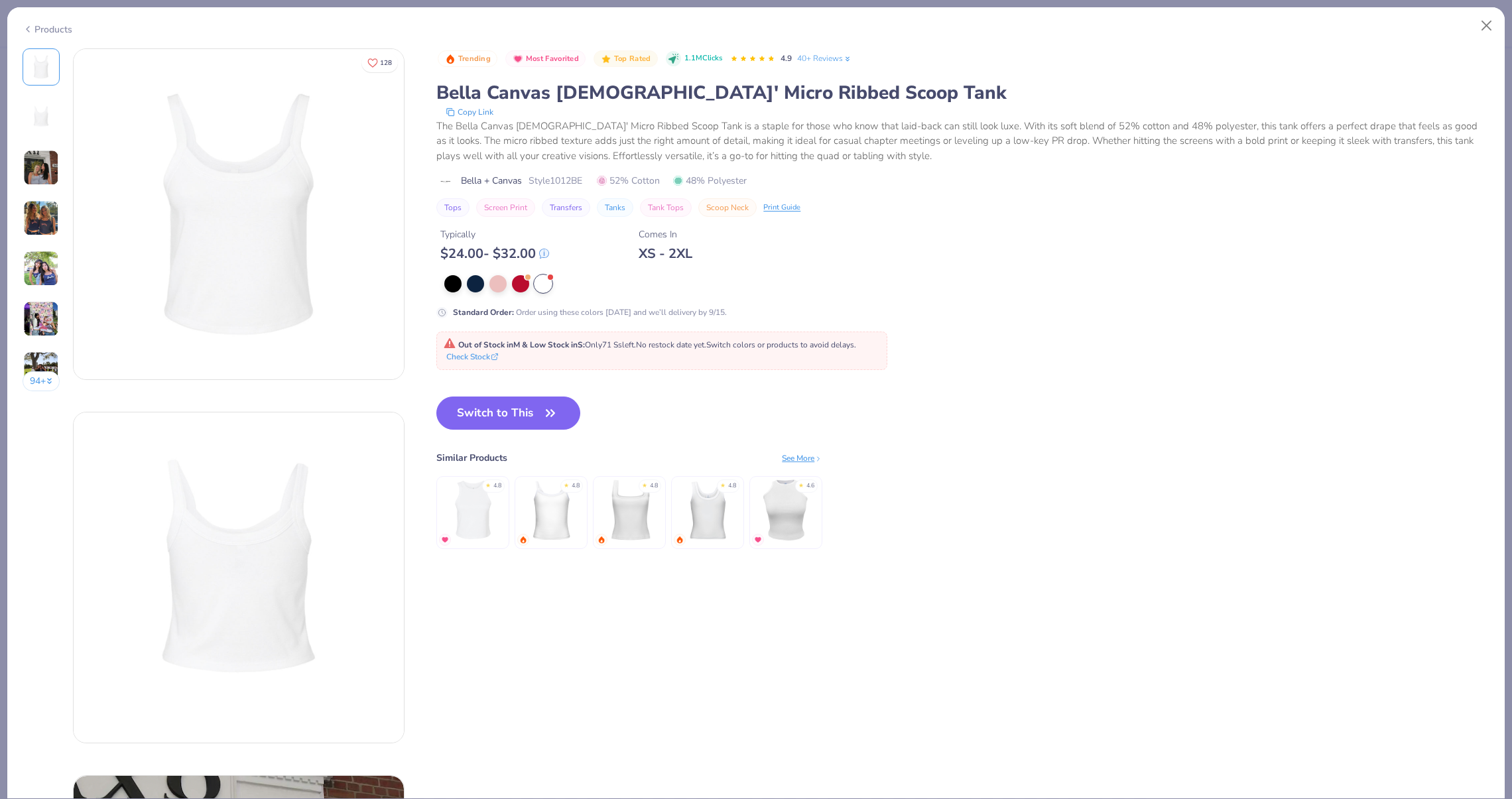
click at [1481, 40] on div "Products" at bounding box center [756, 25] width 1497 height 34
click at [1481, 32] on button "Close" at bounding box center [1487, 26] width 25 height 25
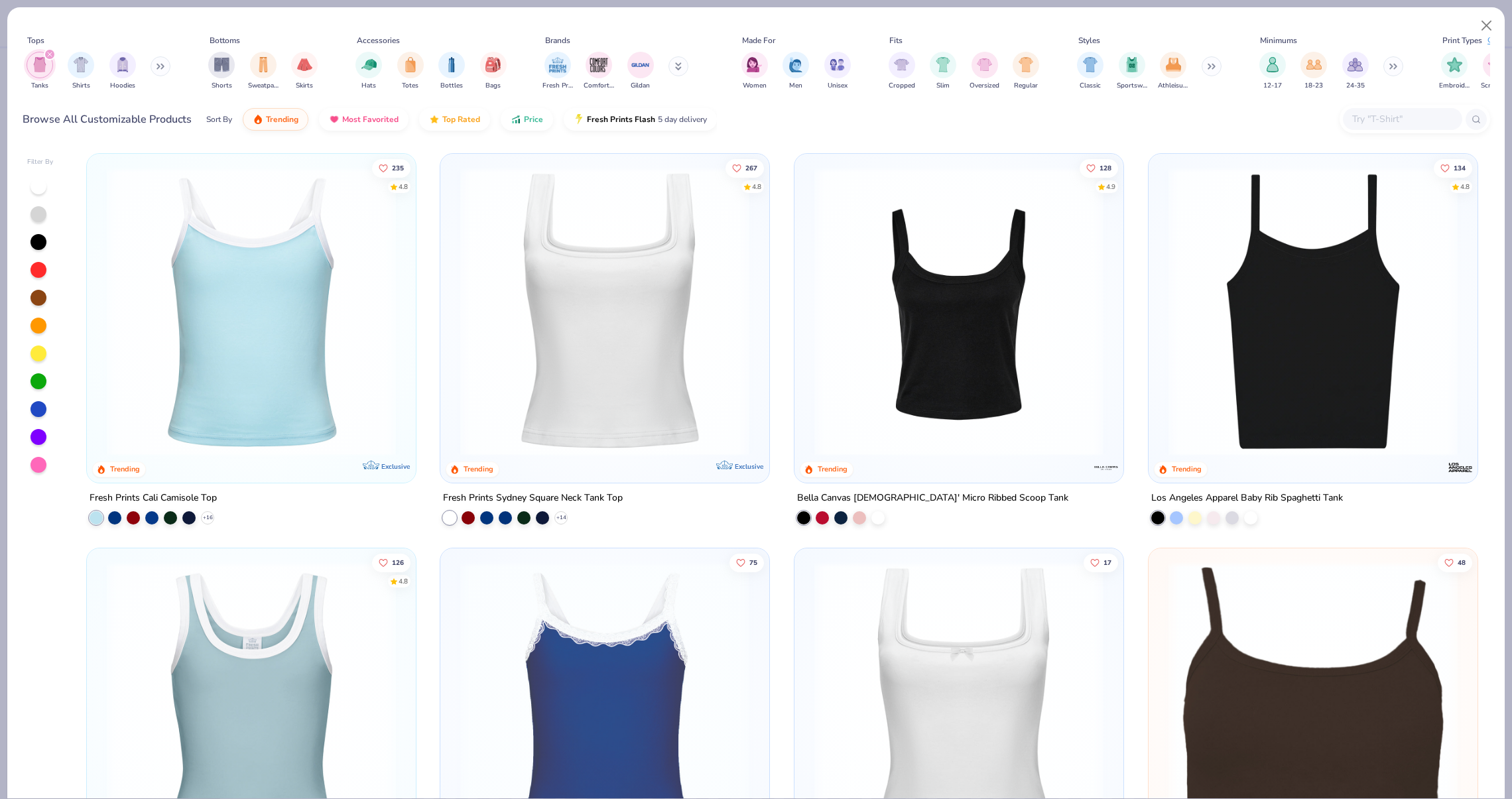
click at [1217, 293] on img at bounding box center [1313, 311] width 303 height 289
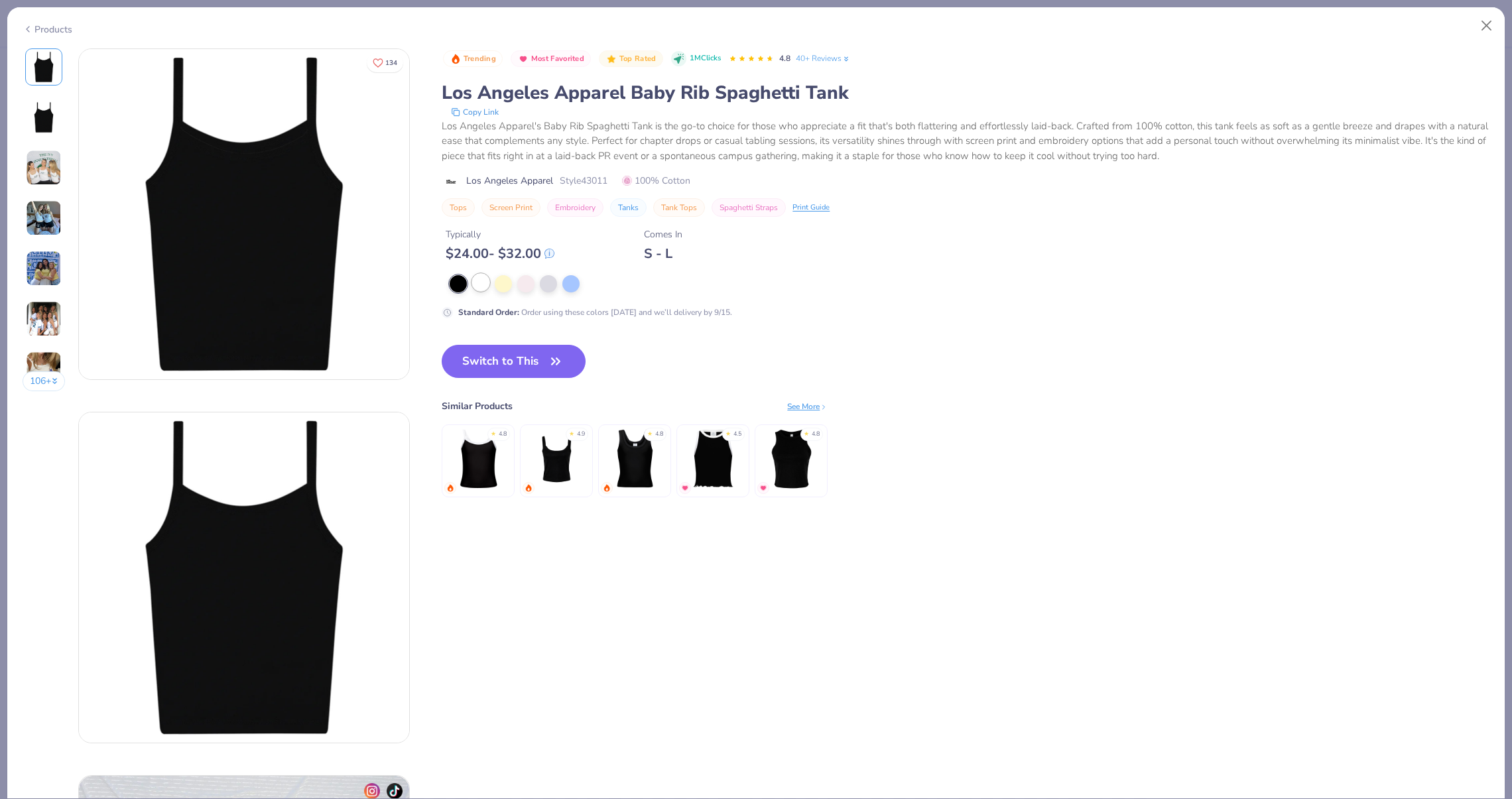
click at [475, 284] on div at bounding box center [480, 282] width 17 height 17
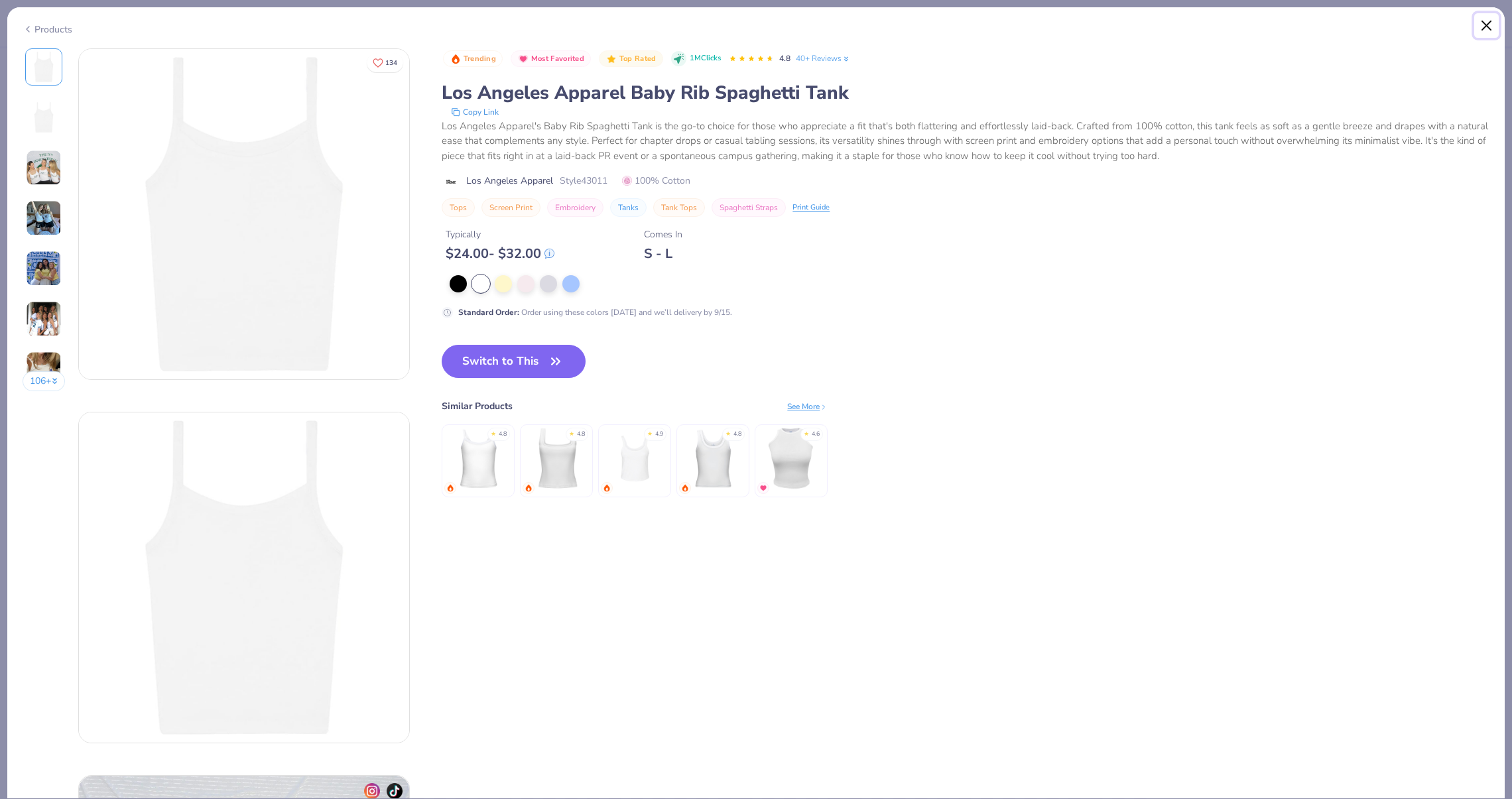
click at [1488, 20] on button "Close" at bounding box center [1487, 26] width 25 height 25
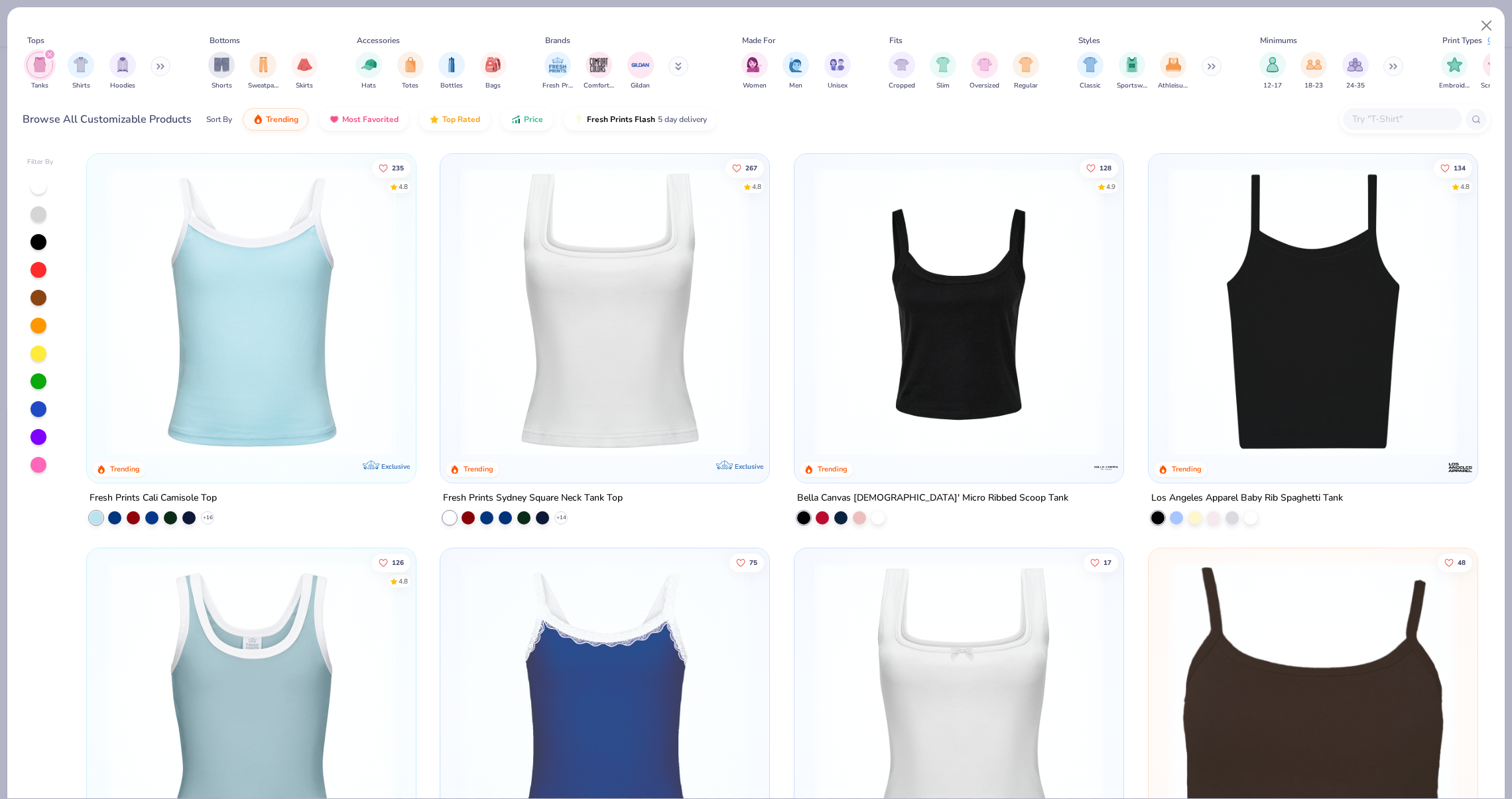
click at [599, 393] on img at bounding box center [604, 311] width 303 height 289
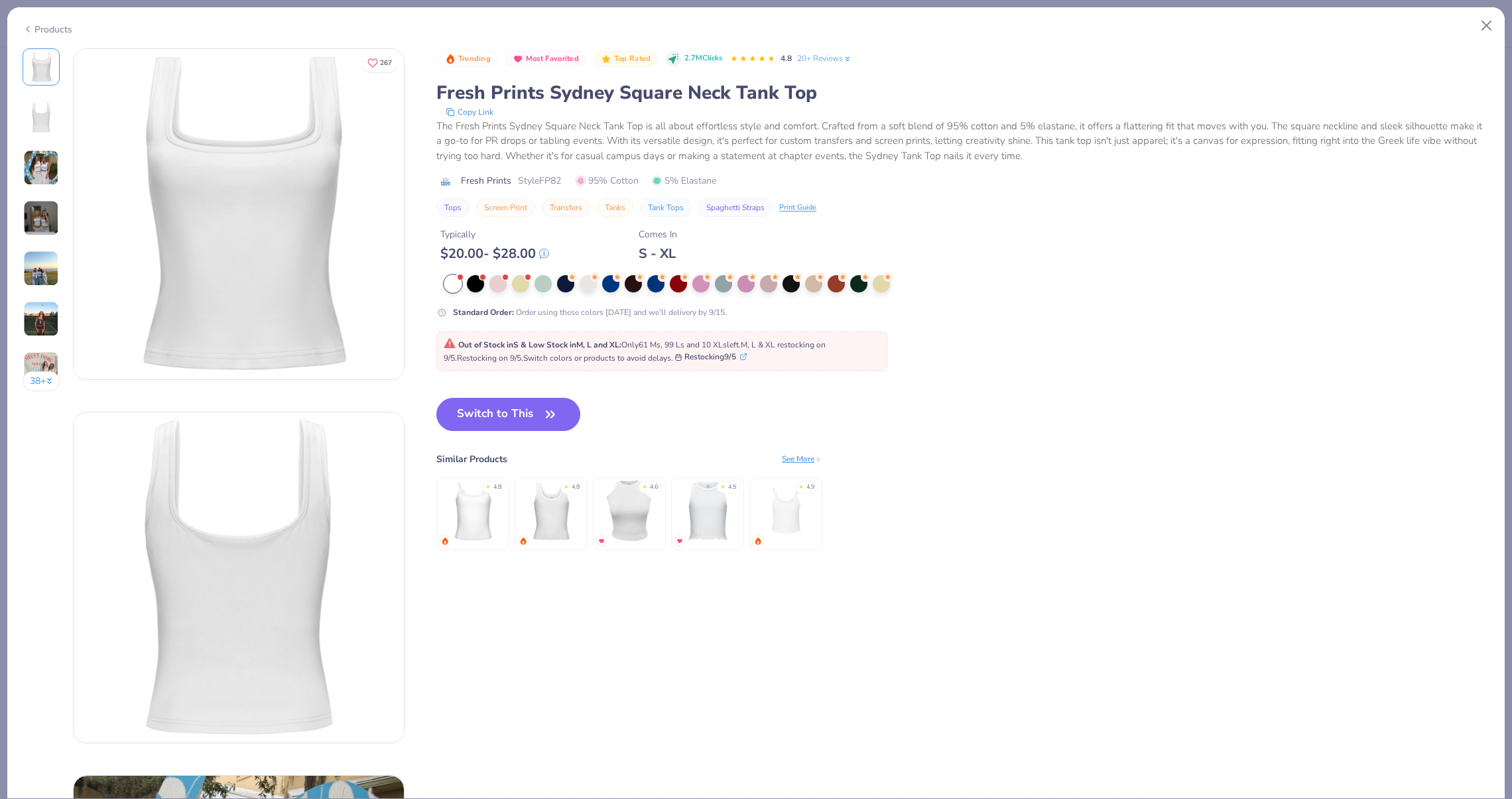
click at [41, 238] on div "38 +" at bounding box center [41, 225] width 38 height 352
click at [40, 231] on img at bounding box center [41, 218] width 36 height 36
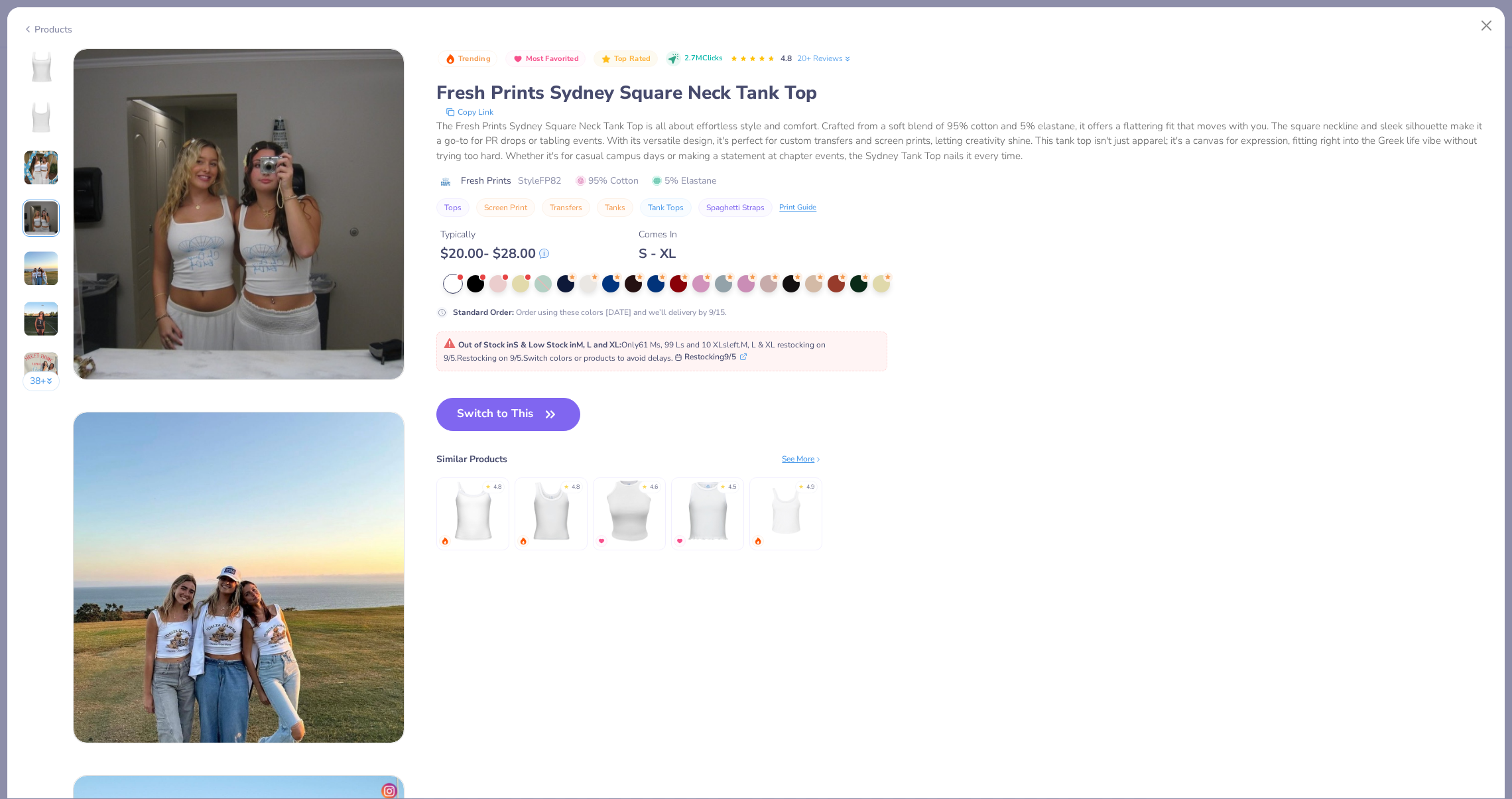
click at [44, 266] on img at bounding box center [41, 269] width 36 height 36
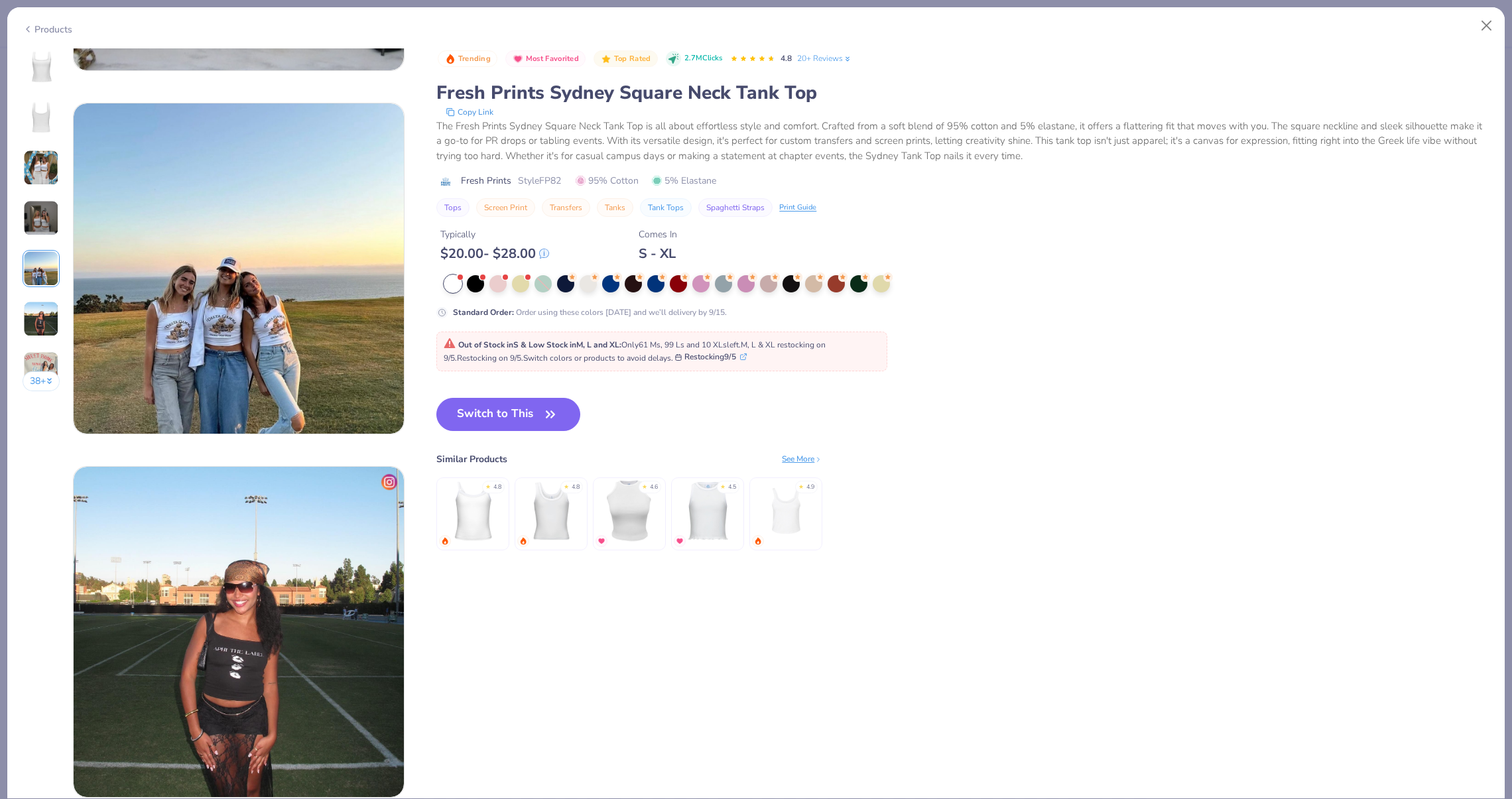
scroll to position [1453, 0]
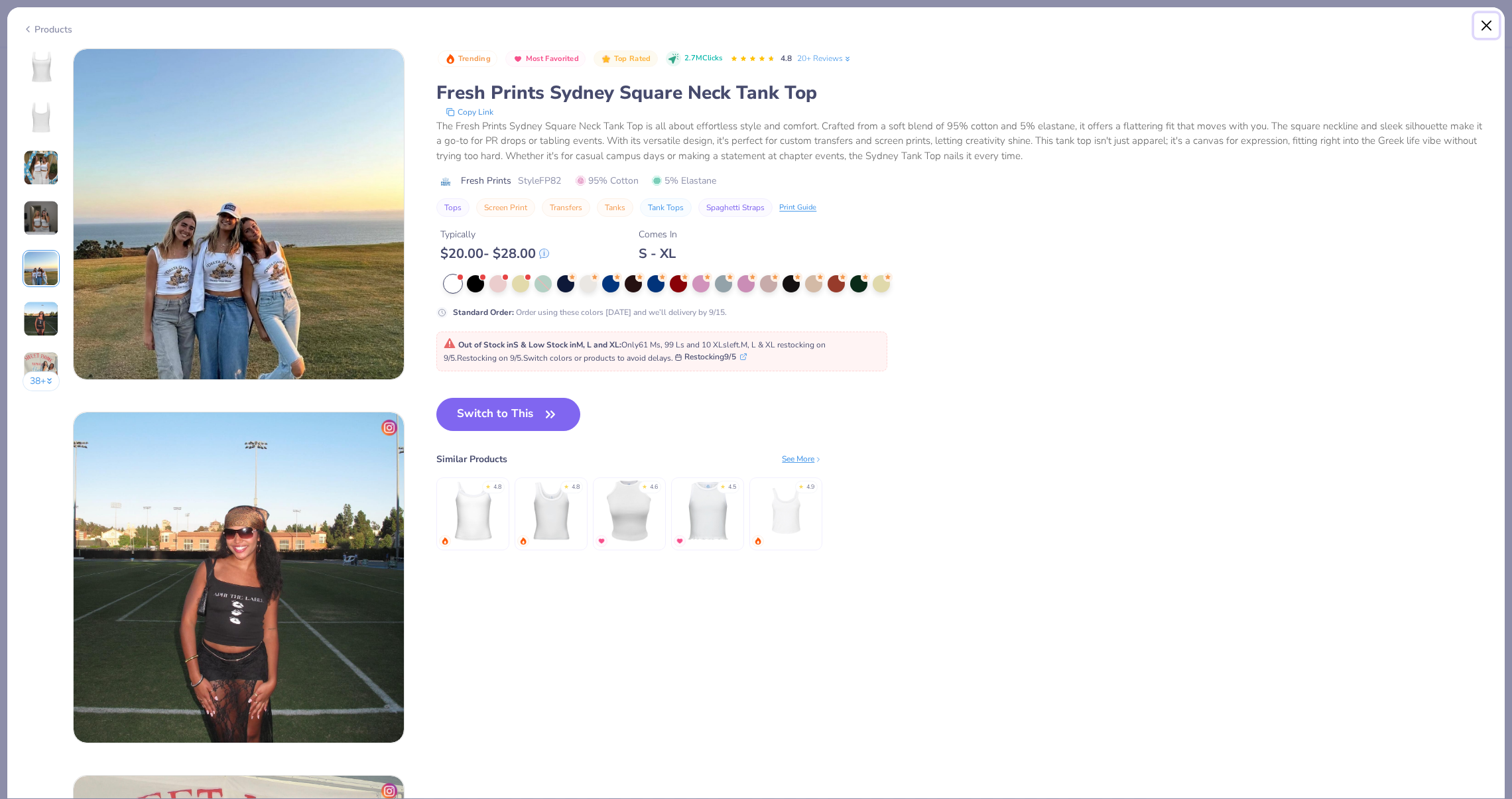
click at [1481, 25] on button "Close" at bounding box center [1487, 26] width 25 height 25
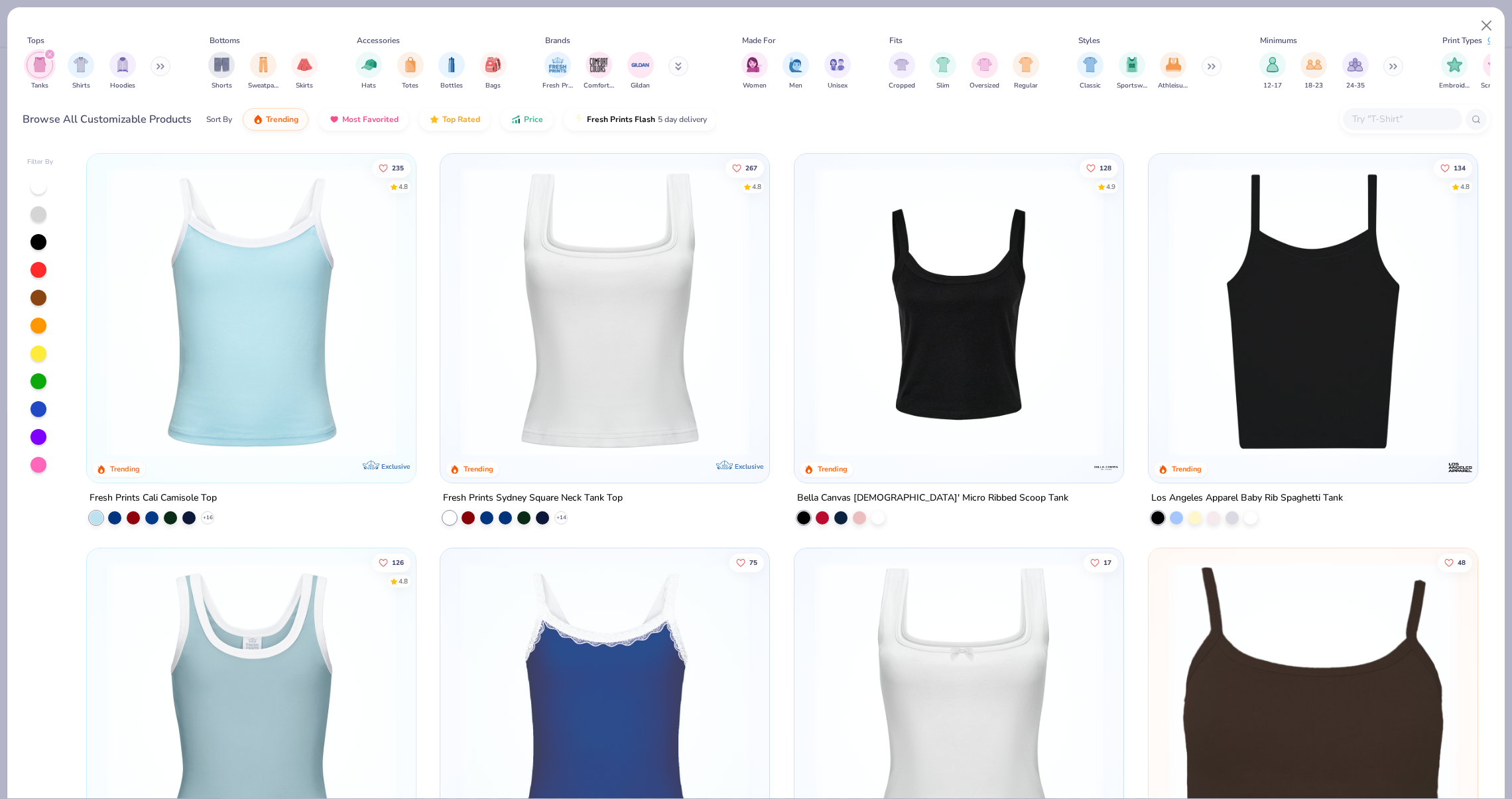
click at [1189, 392] on img at bounding box center [1313, 311] width 303 height 289
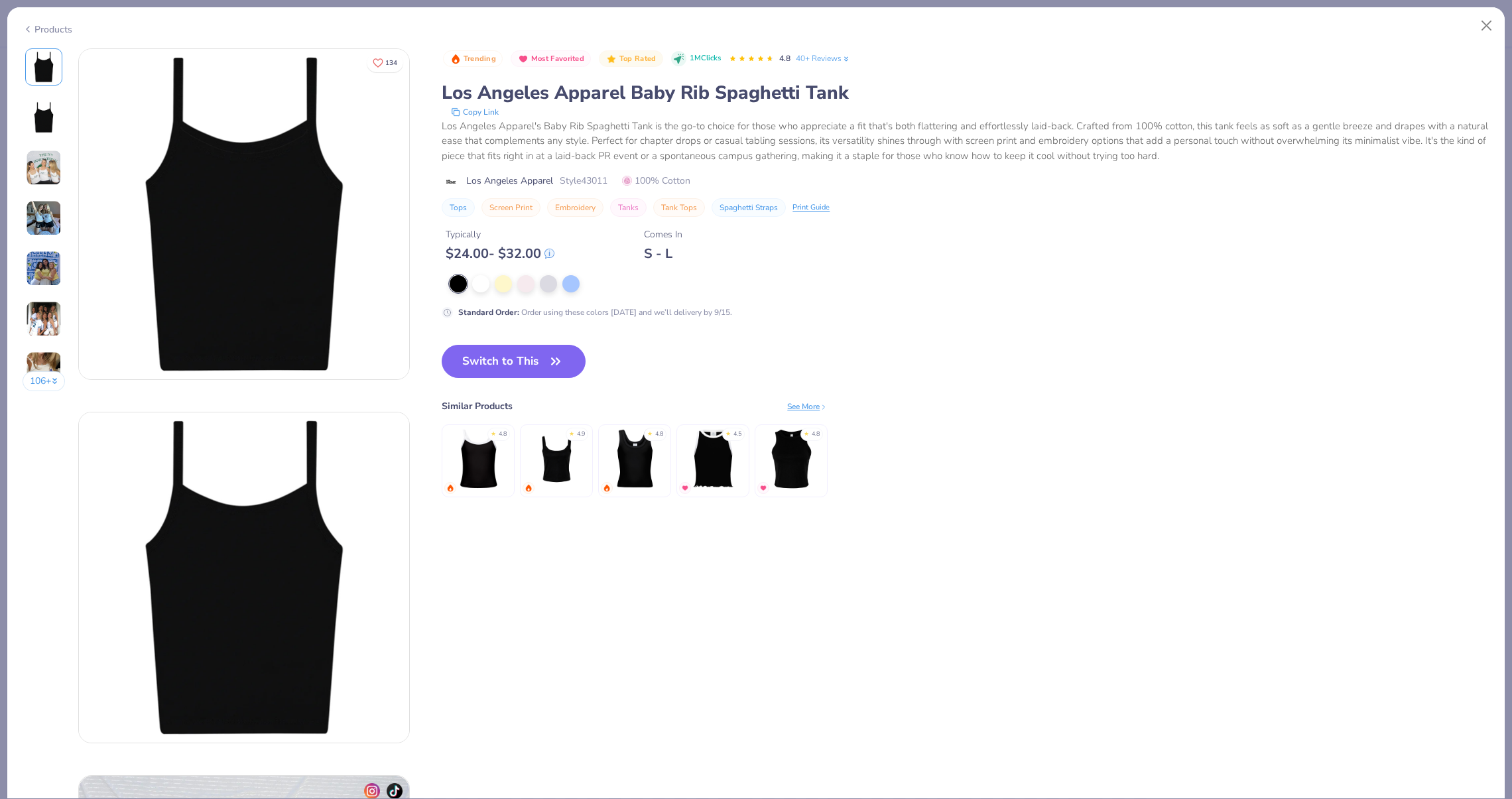
click at [483, 293] on div "Standard Order : Order using these colors today and we’ll delivery by 9/15." at bounding box center [707, 296] width 530 height 43
click at [480, 287] on div at bounding box center [480, 282] width 17 height 17
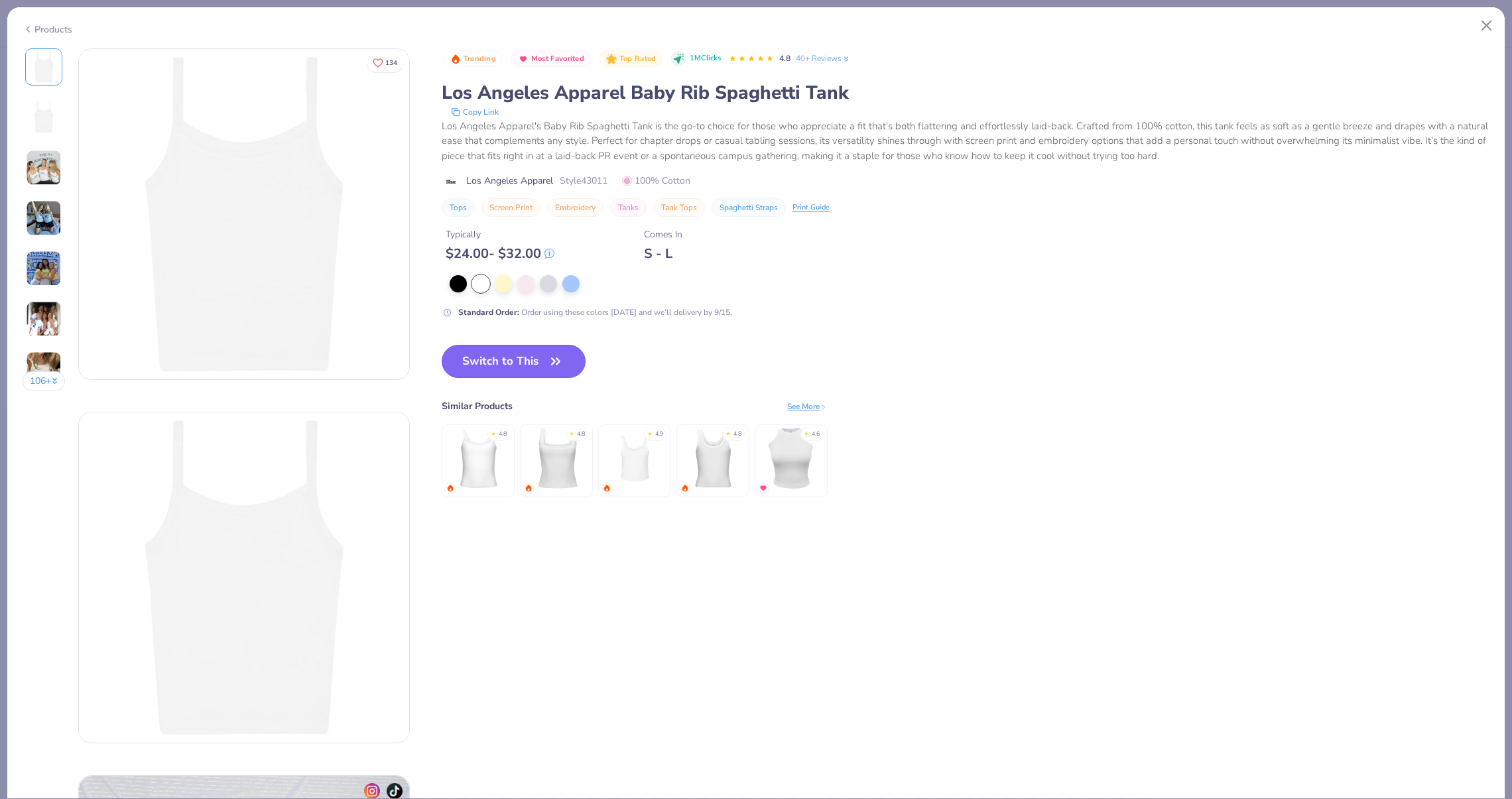
click at [506, 360] on button "Switch to This" at bounding box center [513, 361] width 144 height 33
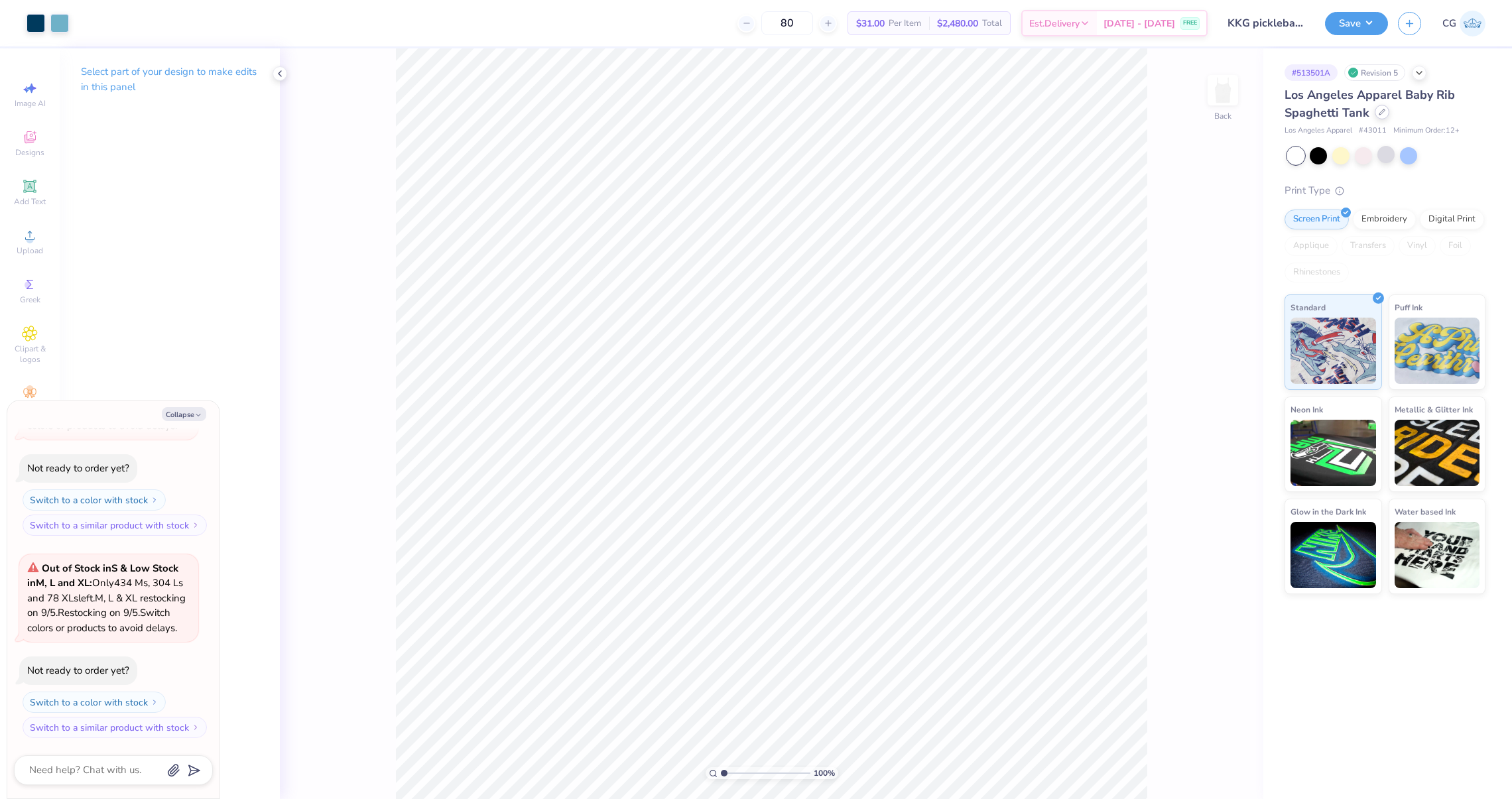
click at [1377, 118] on div at bounding box center [1382, 112] width 15 height 15
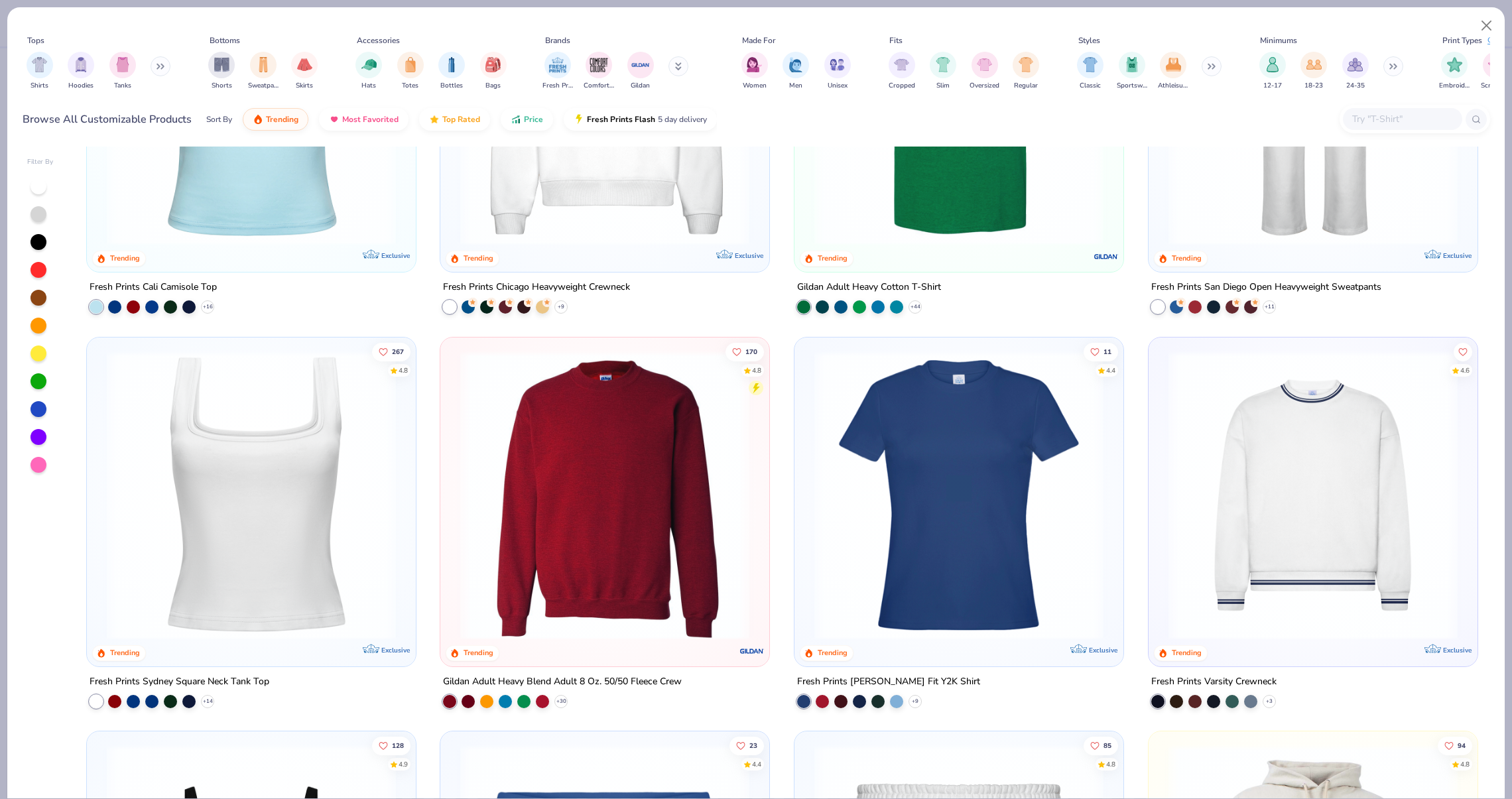
scroll to position [1151, 0]
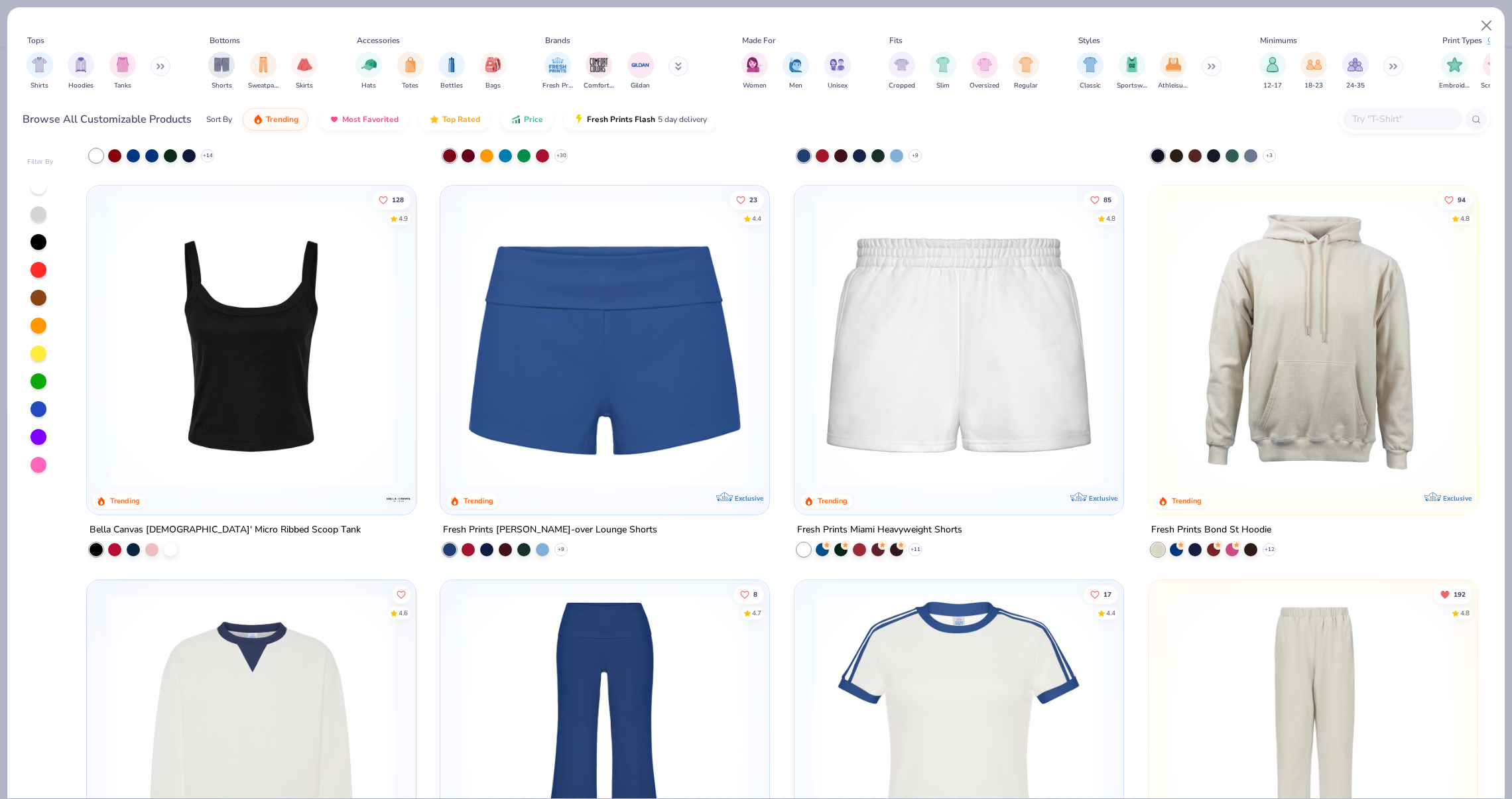
click at [264, 361] on img at bounding box center [251, 343] width 303 height 289
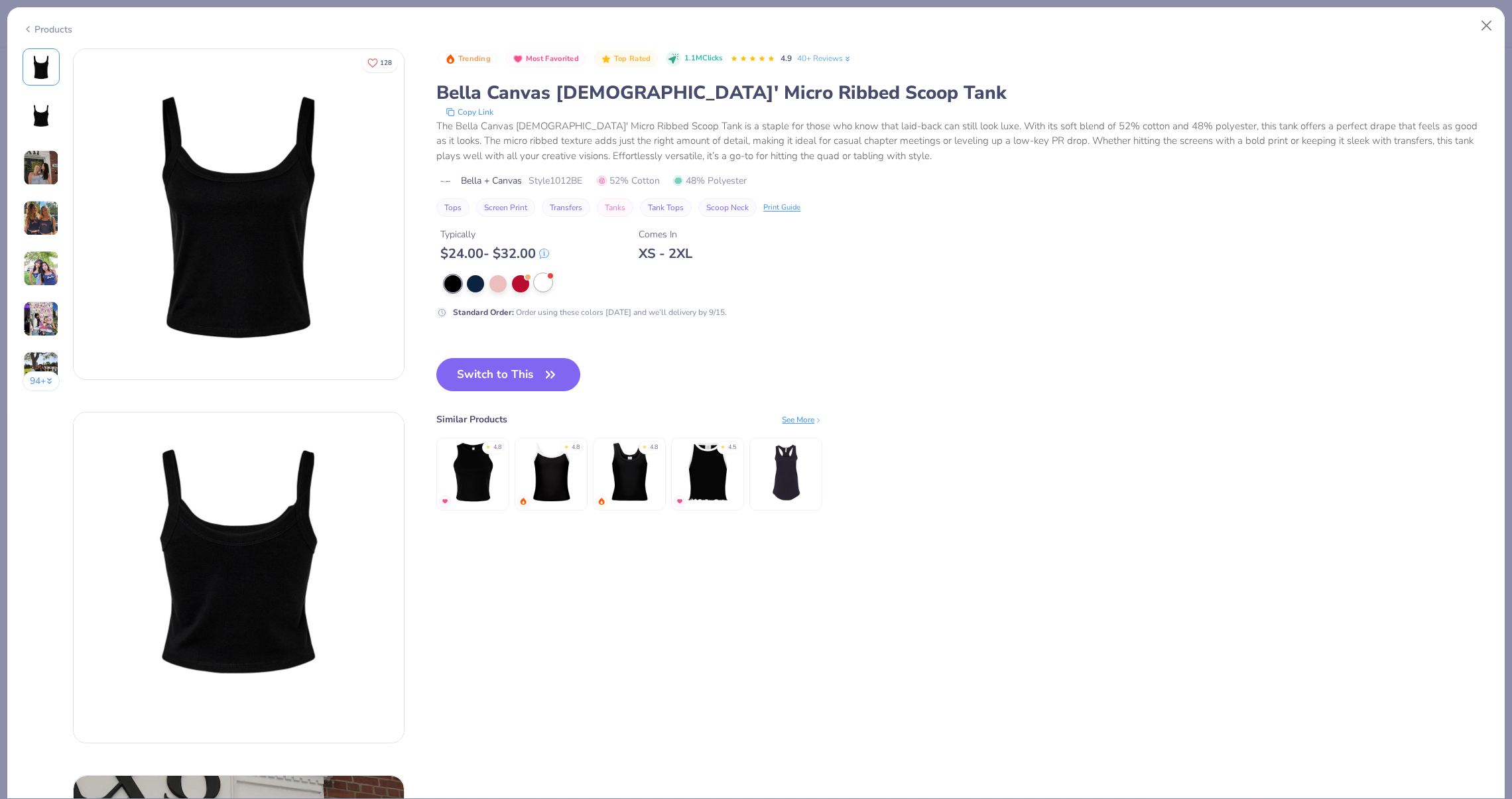
click at [544, 280] on div at bounding box center [542, 282] width 17 height 17
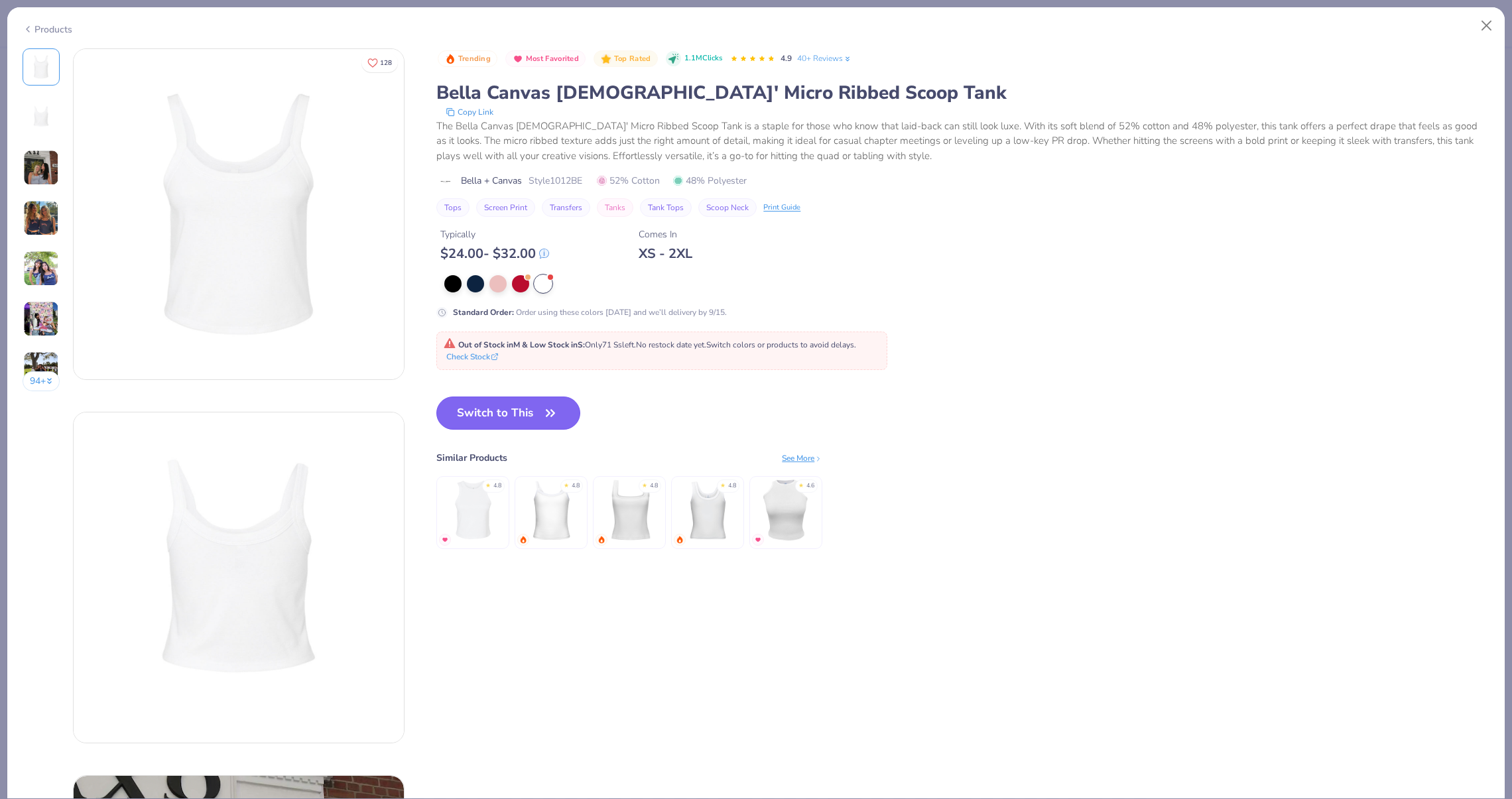
click at [541, 404] on icon "button" at bounding box center [550, 413] width 19 height 19
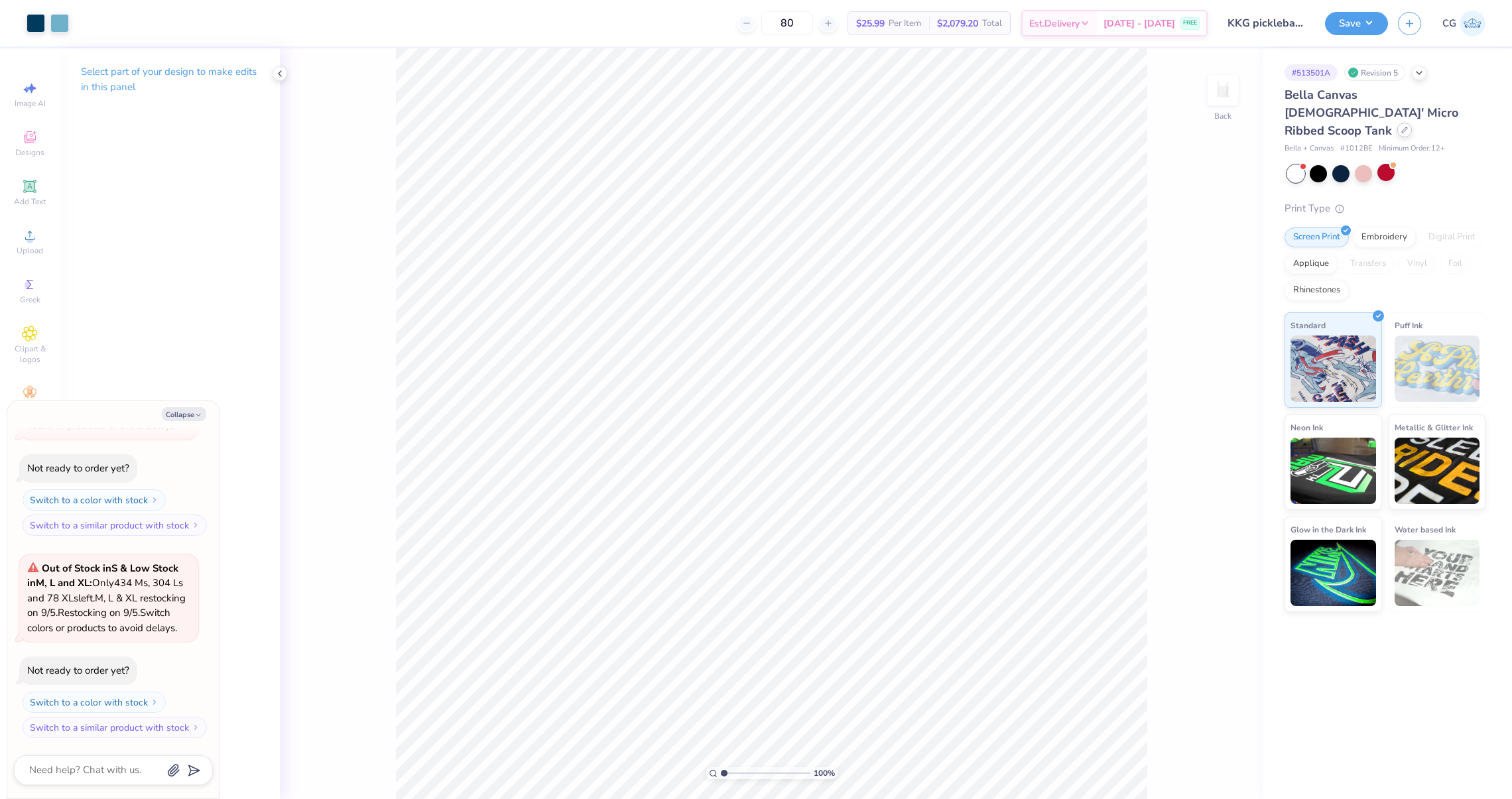
click at [1401, 127] on icon at bounding box center [1404, 130] width 7 height 7
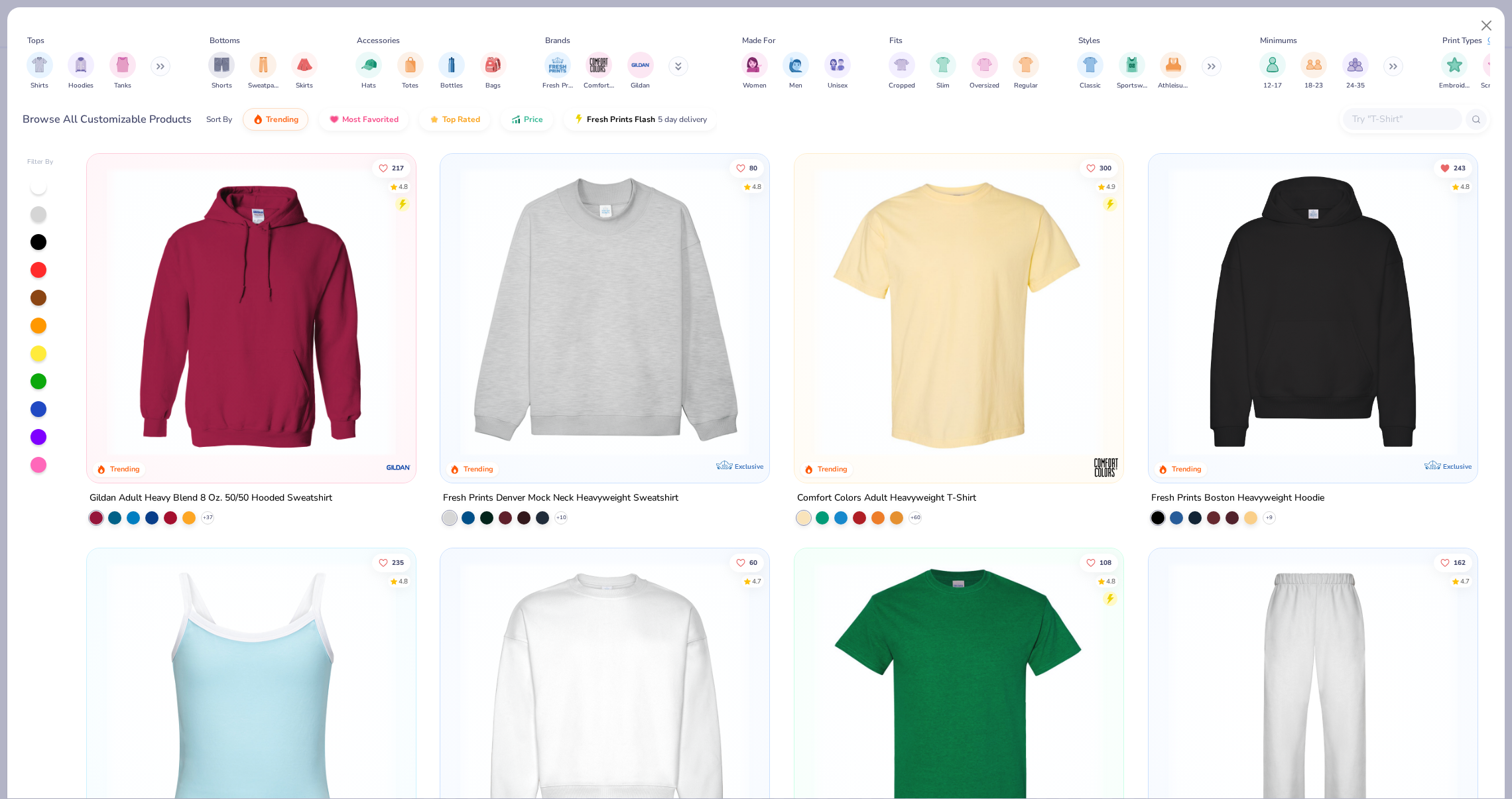
click at [276, 632] on img at bounding box center [251, 706] width 303 height 289
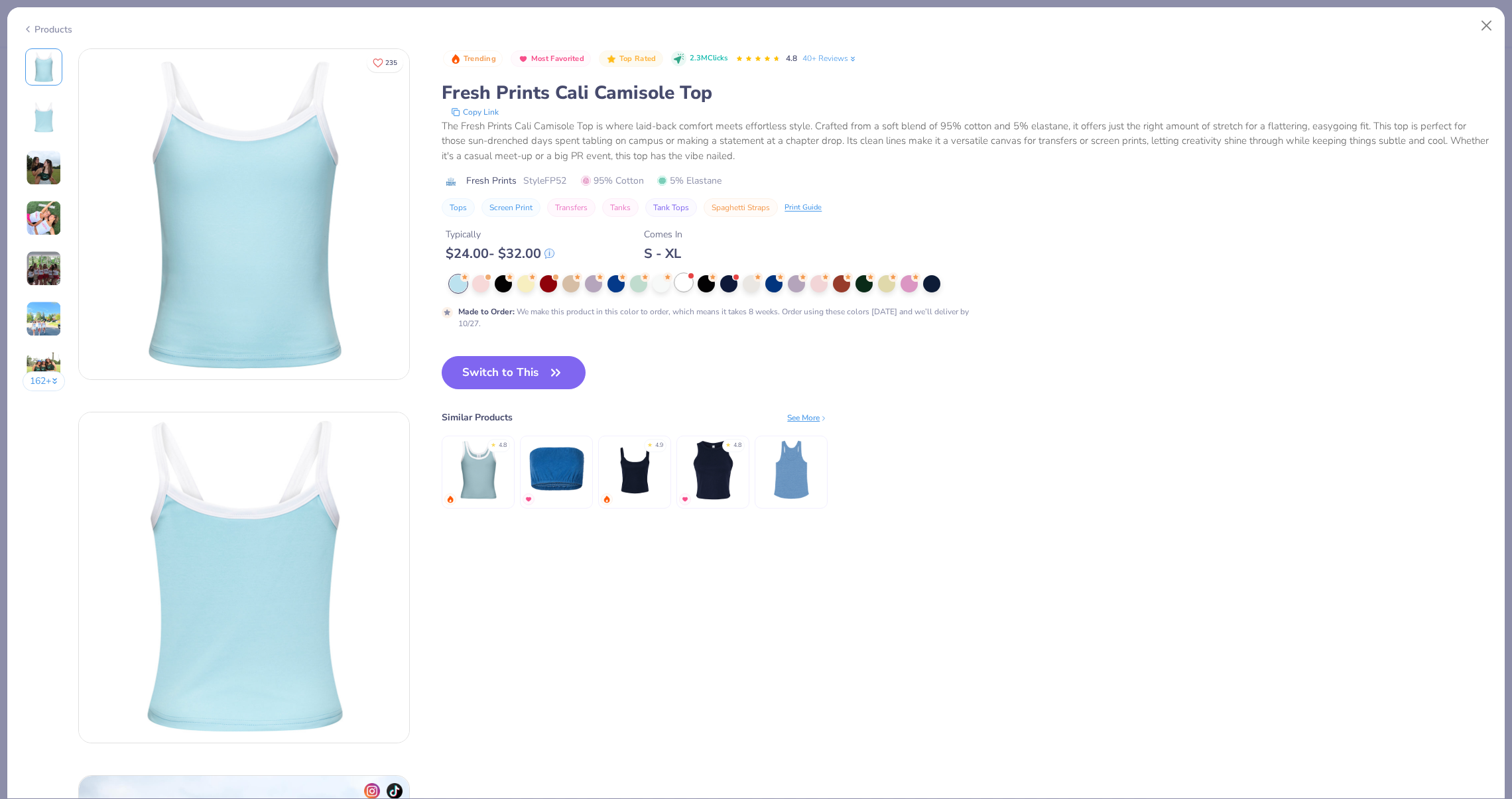
click at [686, 282] on div at bounding box center [684, 282] width 17 height 17
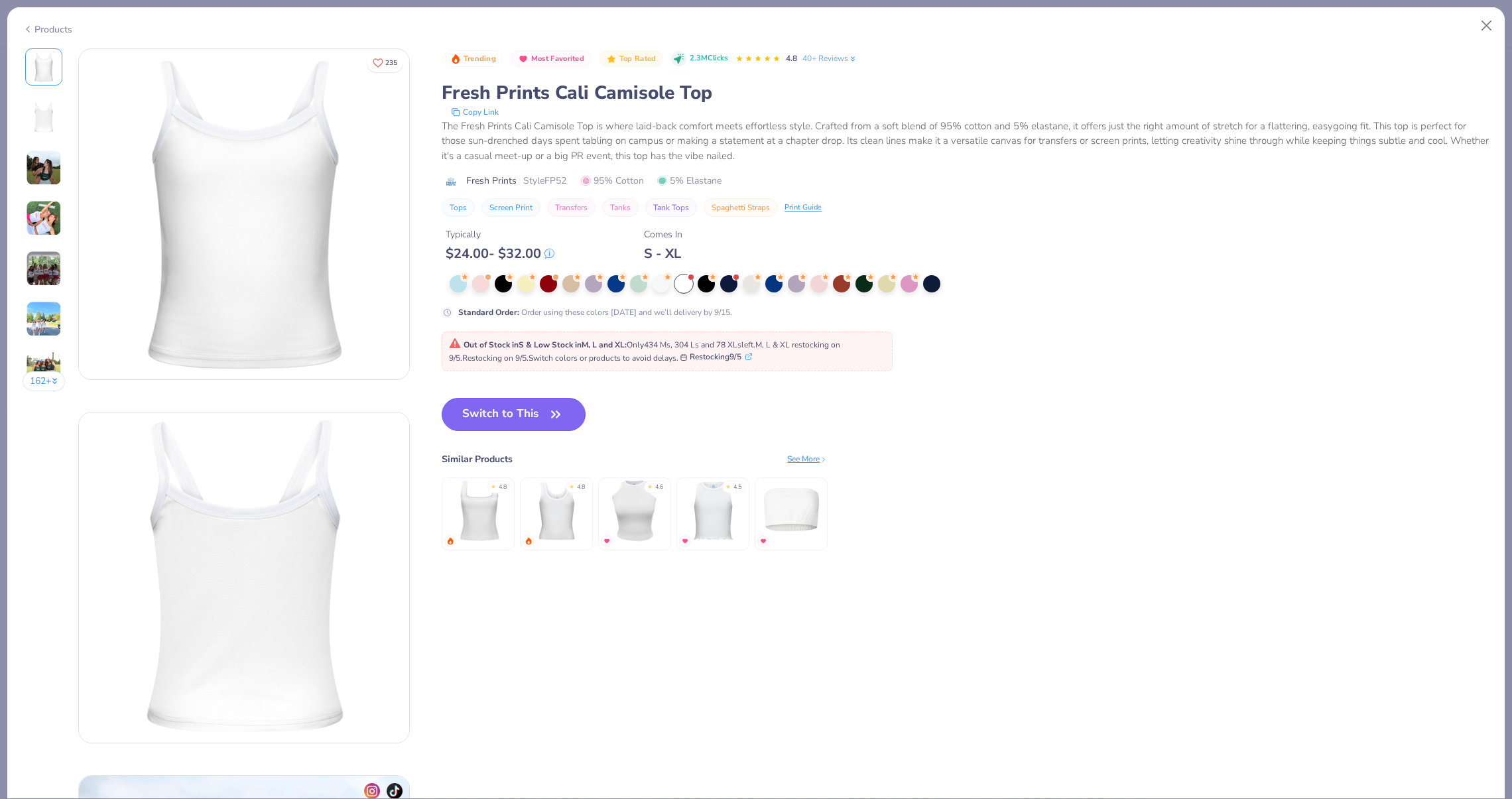
click at [521, 415] on button "Switch to This" at bounding box center [513, 414] width 144 height 33
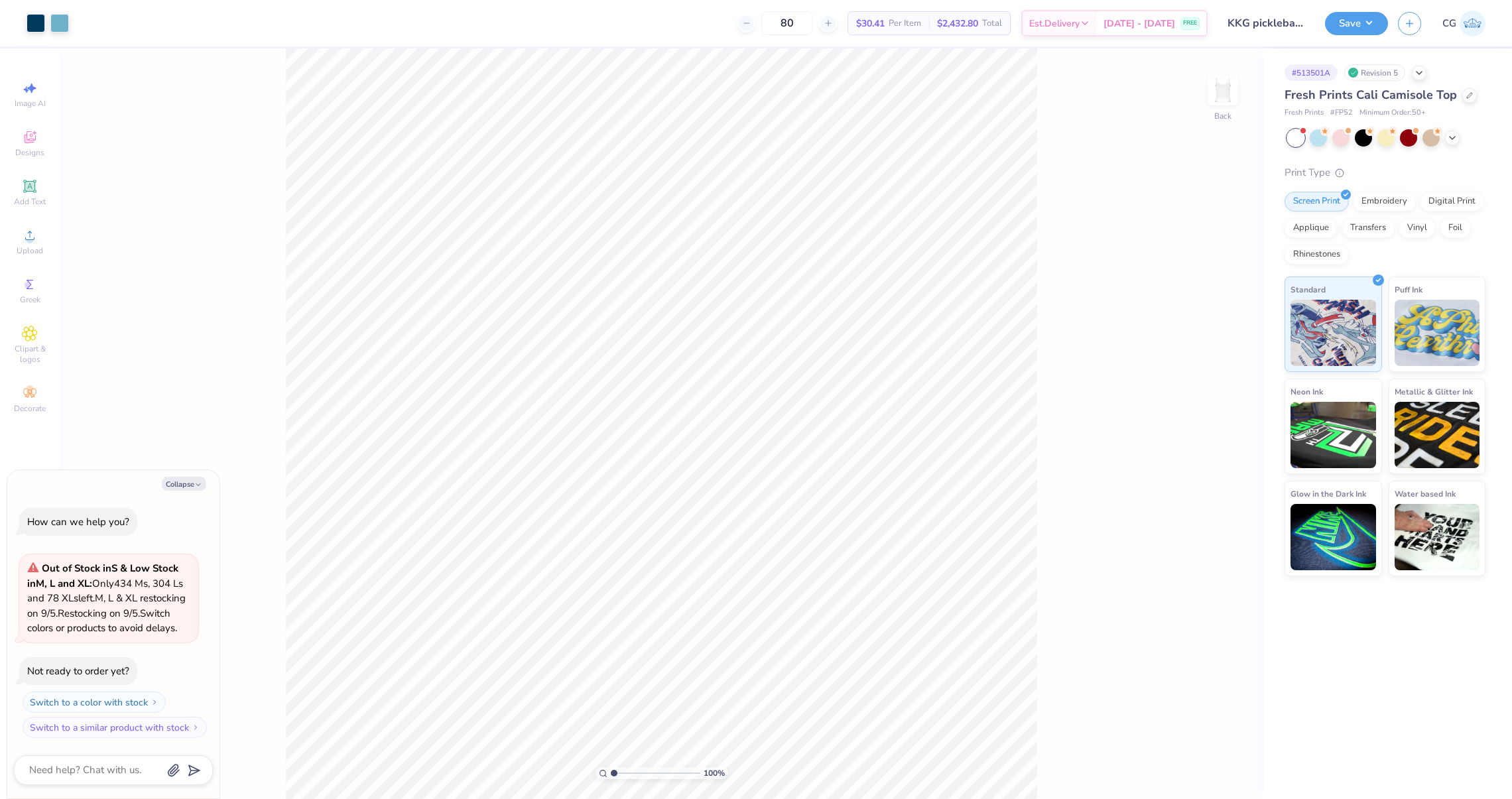
click at [1473, 93] on div "Fresh Prints Cali Camisole Top" at bounding box center [1384, 95] width 201 height 18
click at [915, 19] on span "Per Item" at bounding box center [904, 23] width 32 height 14
click at [1465, 24] on img at bounding box center [1472, 23] width 26 height 26
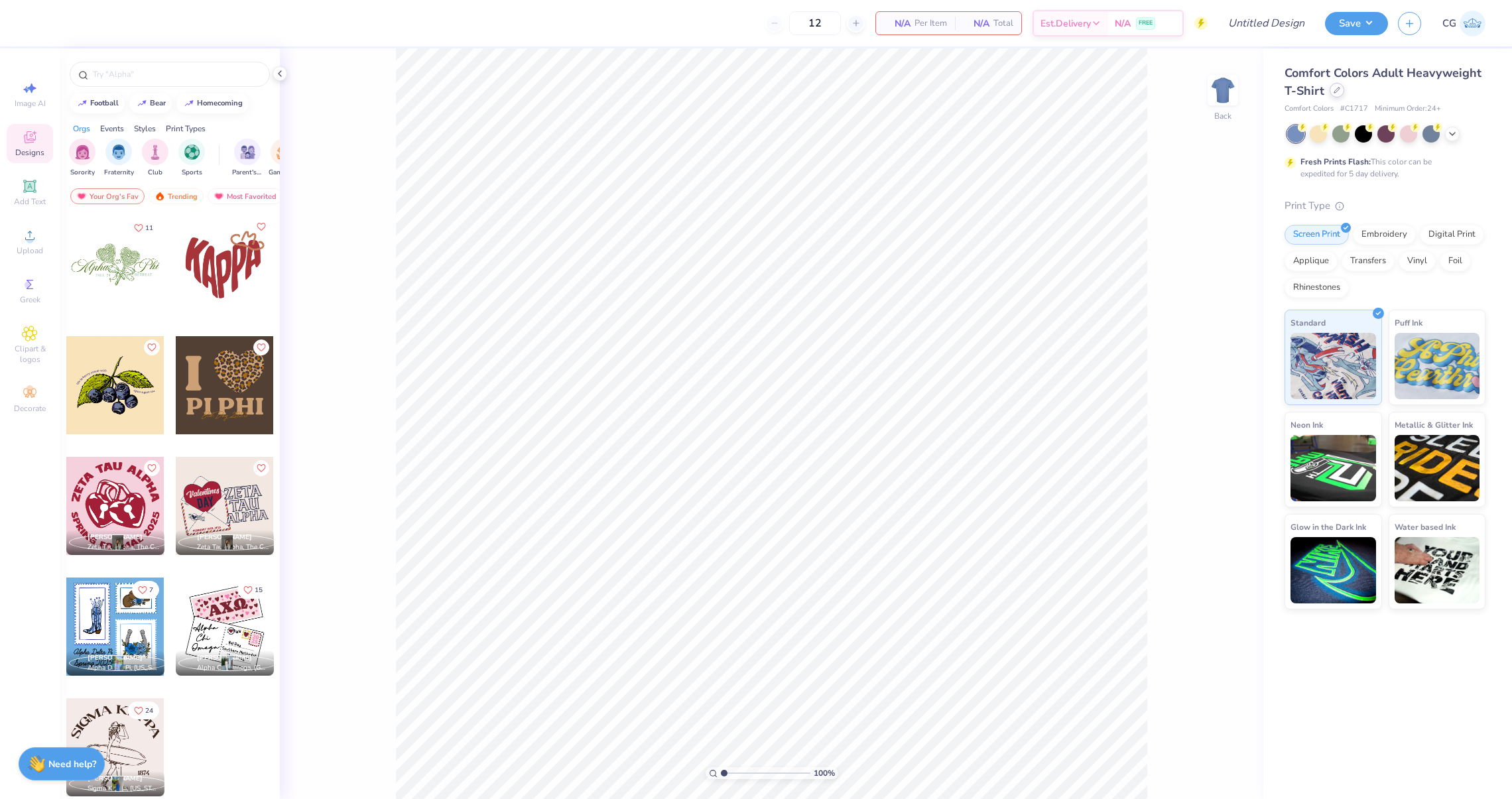
click at [1336, 93] on div at bounding box center [1337, 90] width 15 height 15
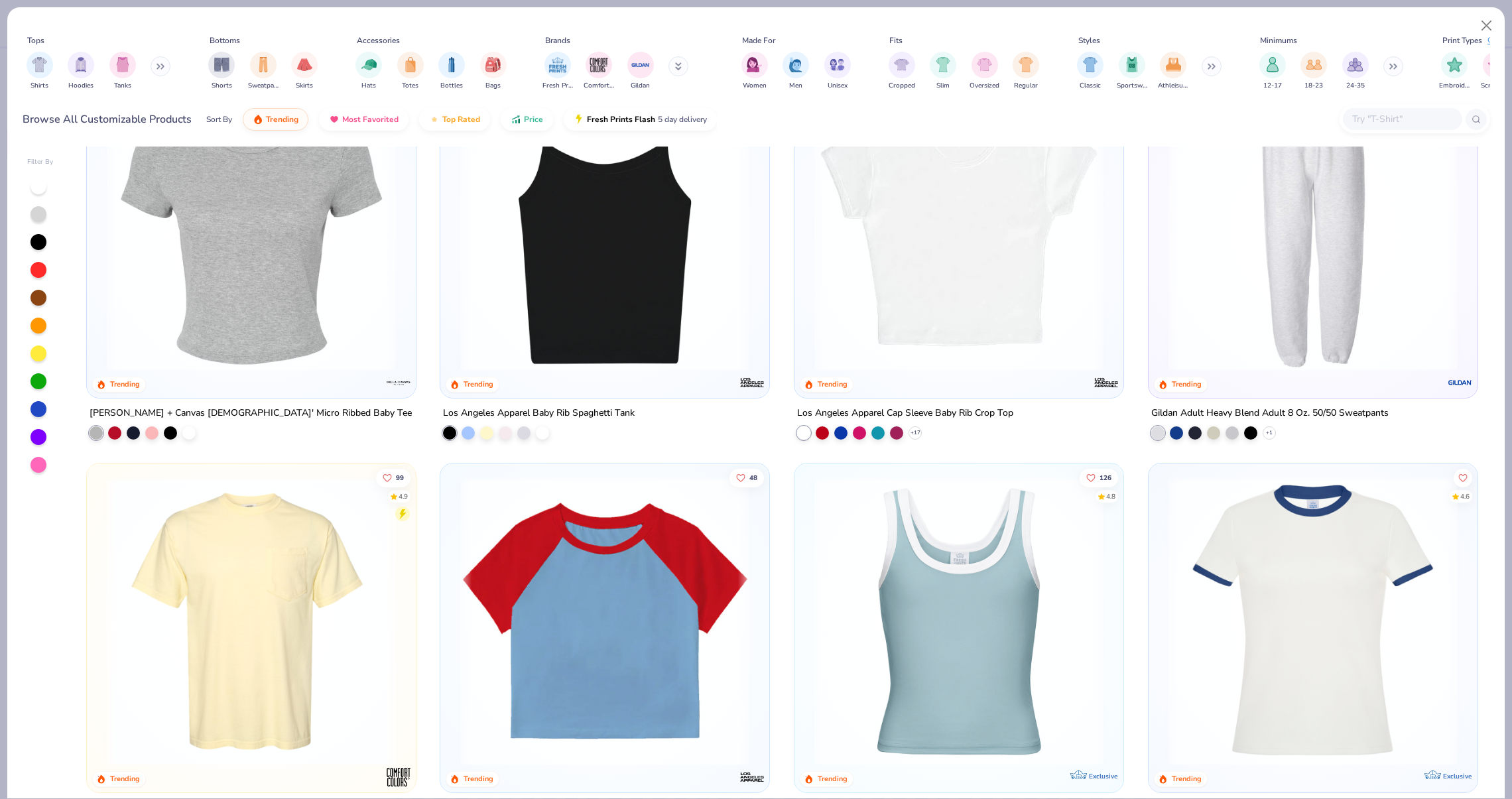
scroll to position [2059, 0]
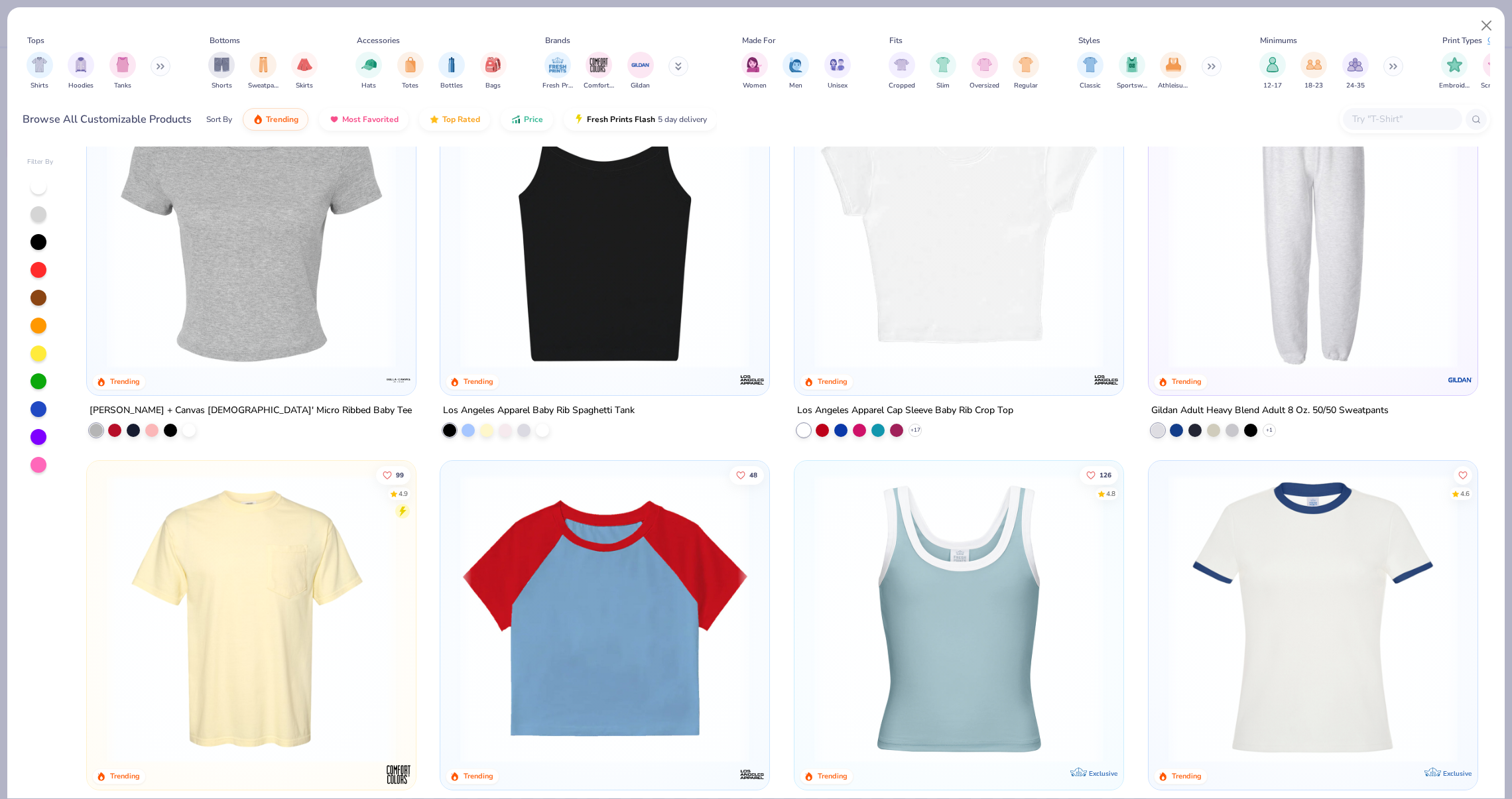
click at [301, 610] on img at bounding box center [251, 618] width 303 height 289
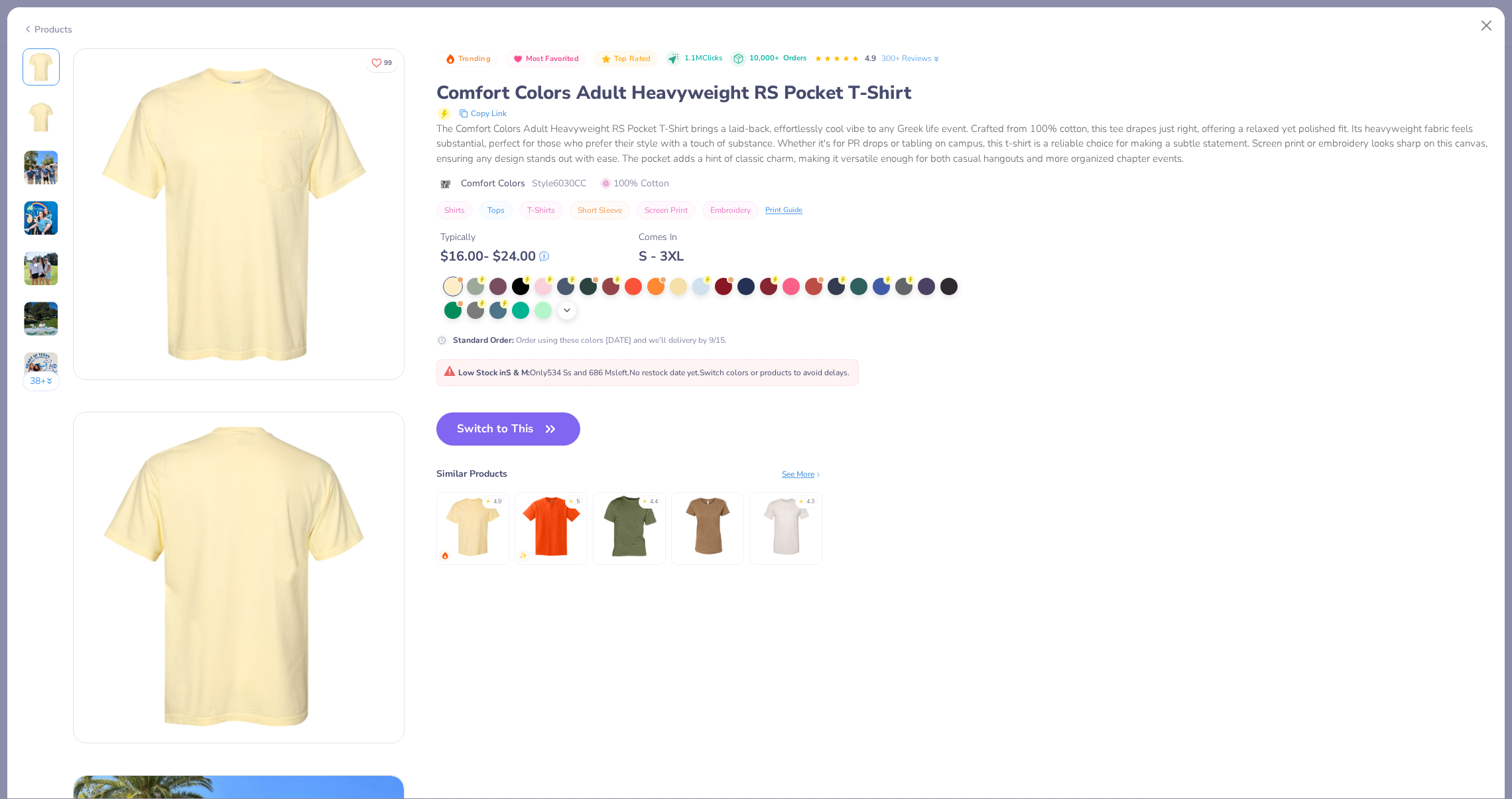
click at [569, 309] on polyline at bounding box center [566, 311] width 5 height 3
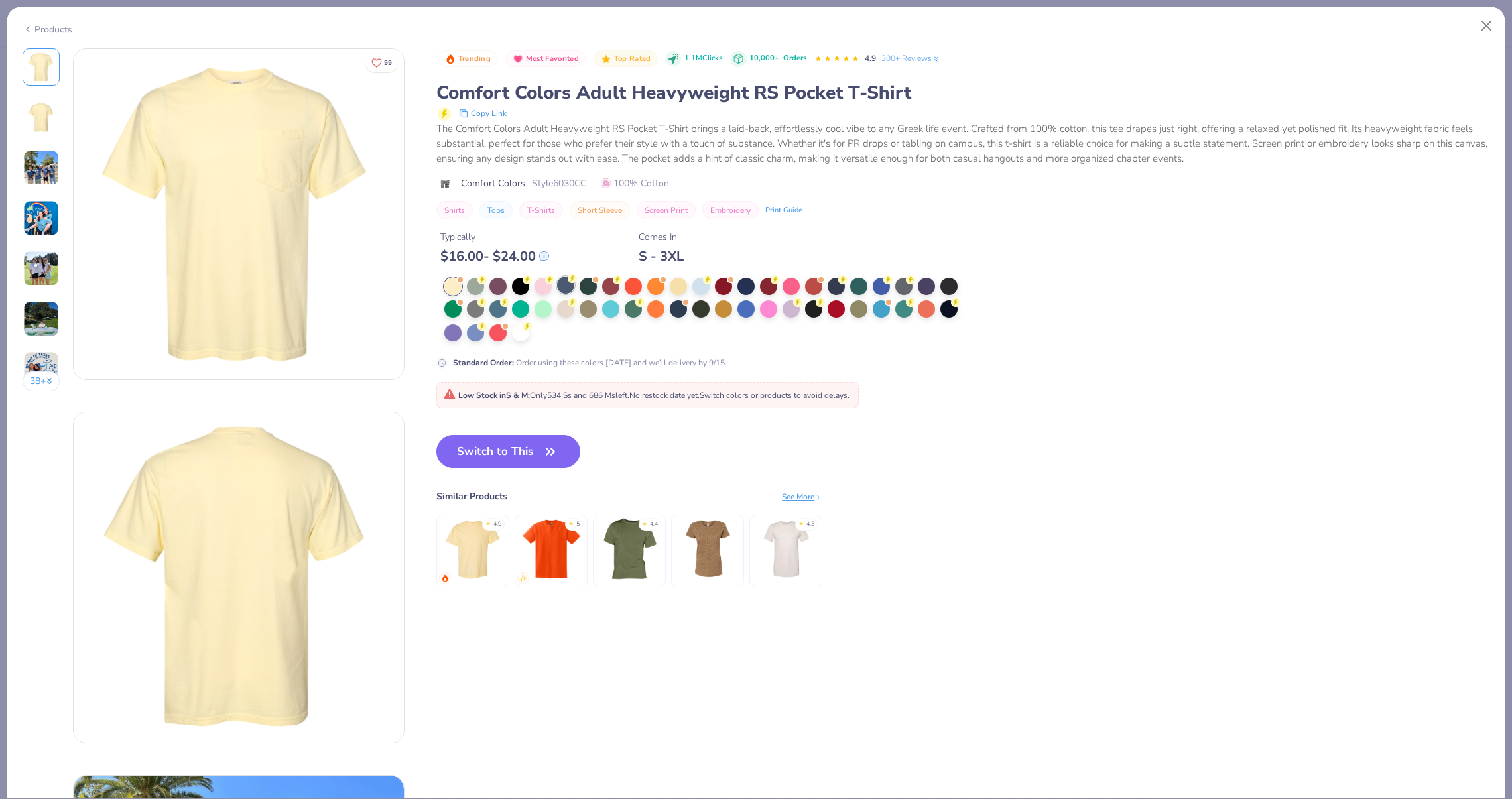
click at [561, 292] on div at bounding box center [566, 285] width 17 height 17
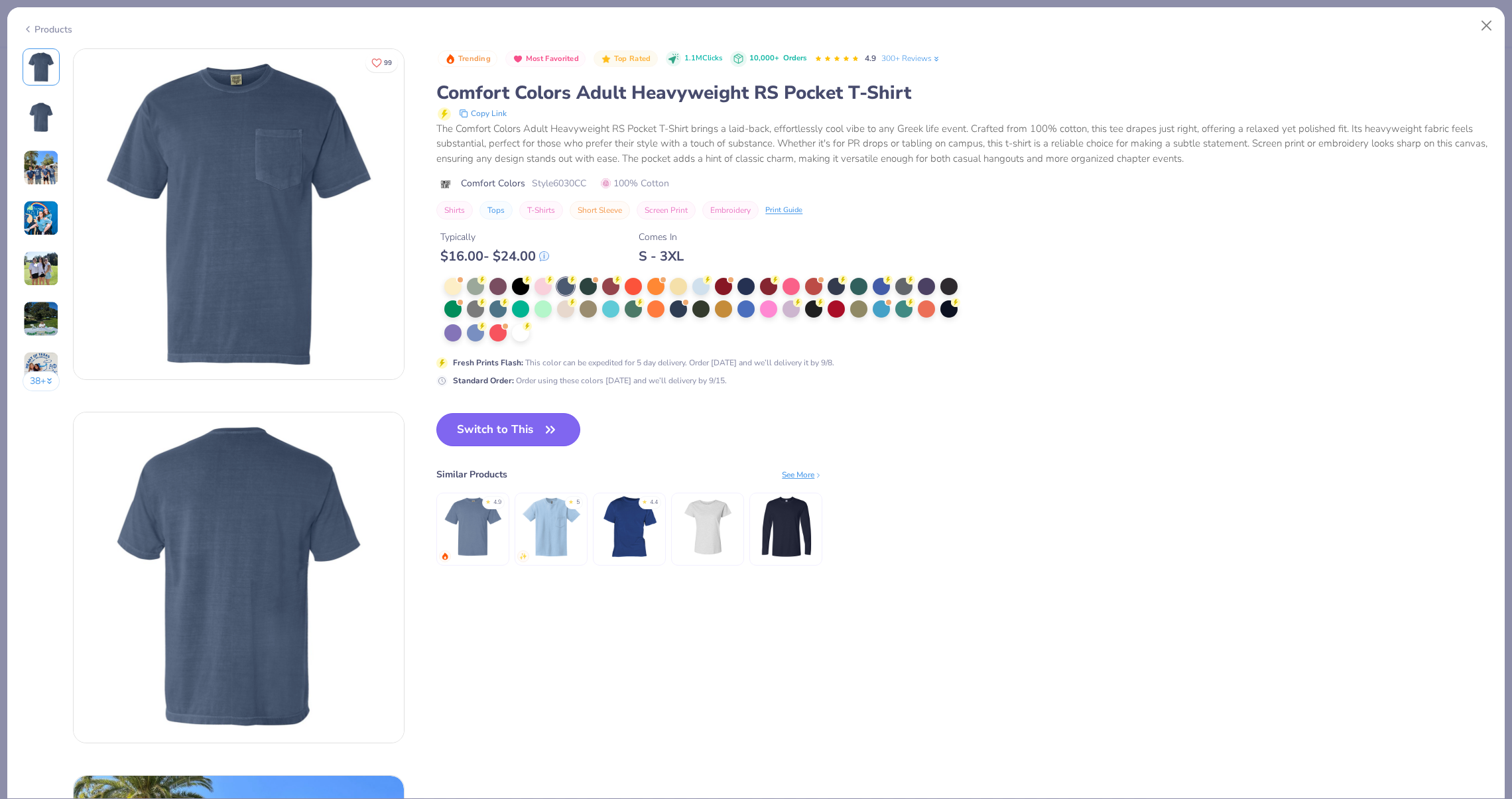
click at [510, 423] on button "Switch to This" at bounding box center [508, 429] width 144 height 33
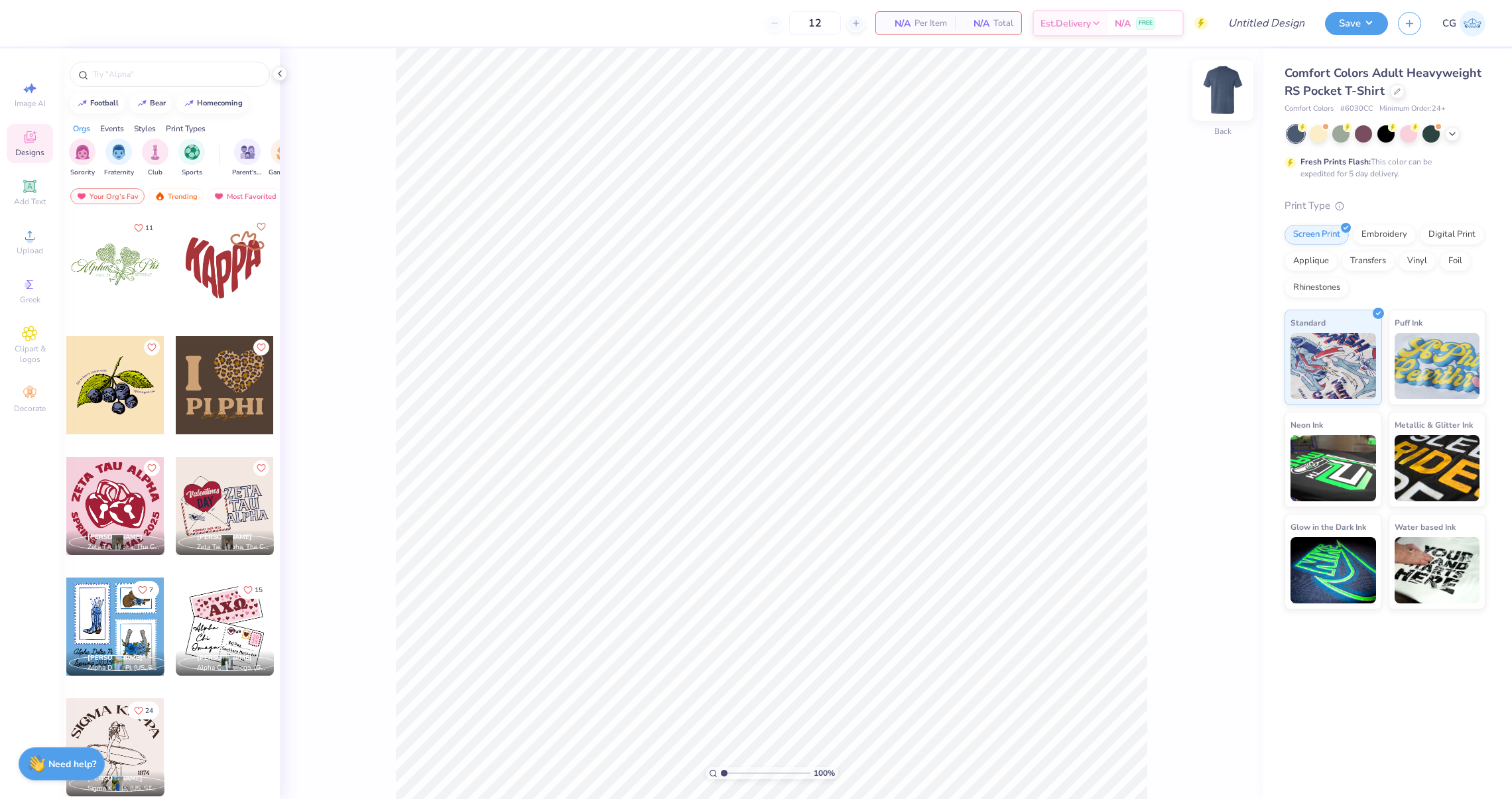
click at [1219, 97] on img at bounding box center [1222, 90] width 53 height 53
click at [198, 66] on div at bounding box center [170, 75] width 200 height 25
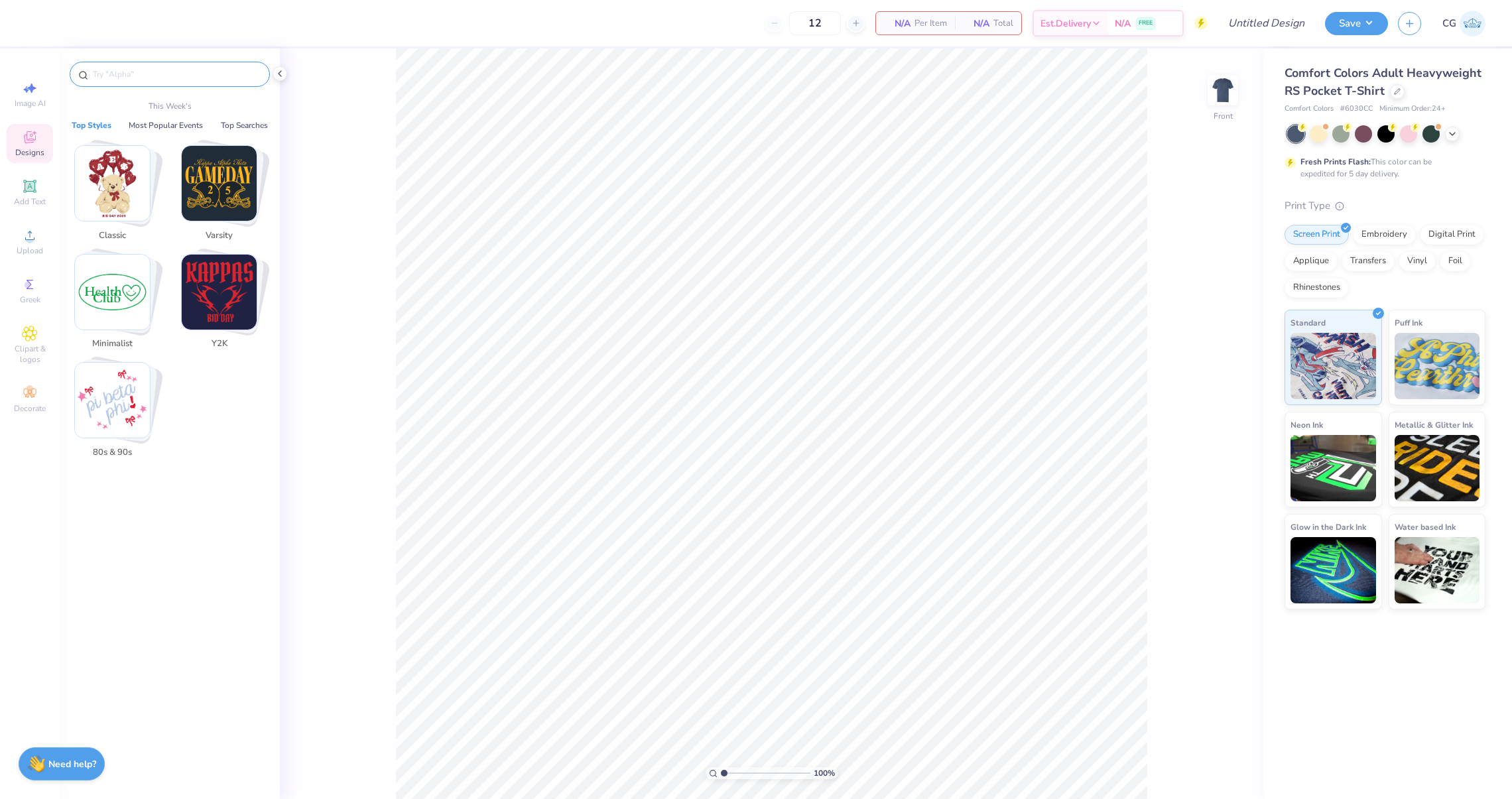
click at [144, 80] on input "text" at bounding box center [176, 75] width 170 height 13
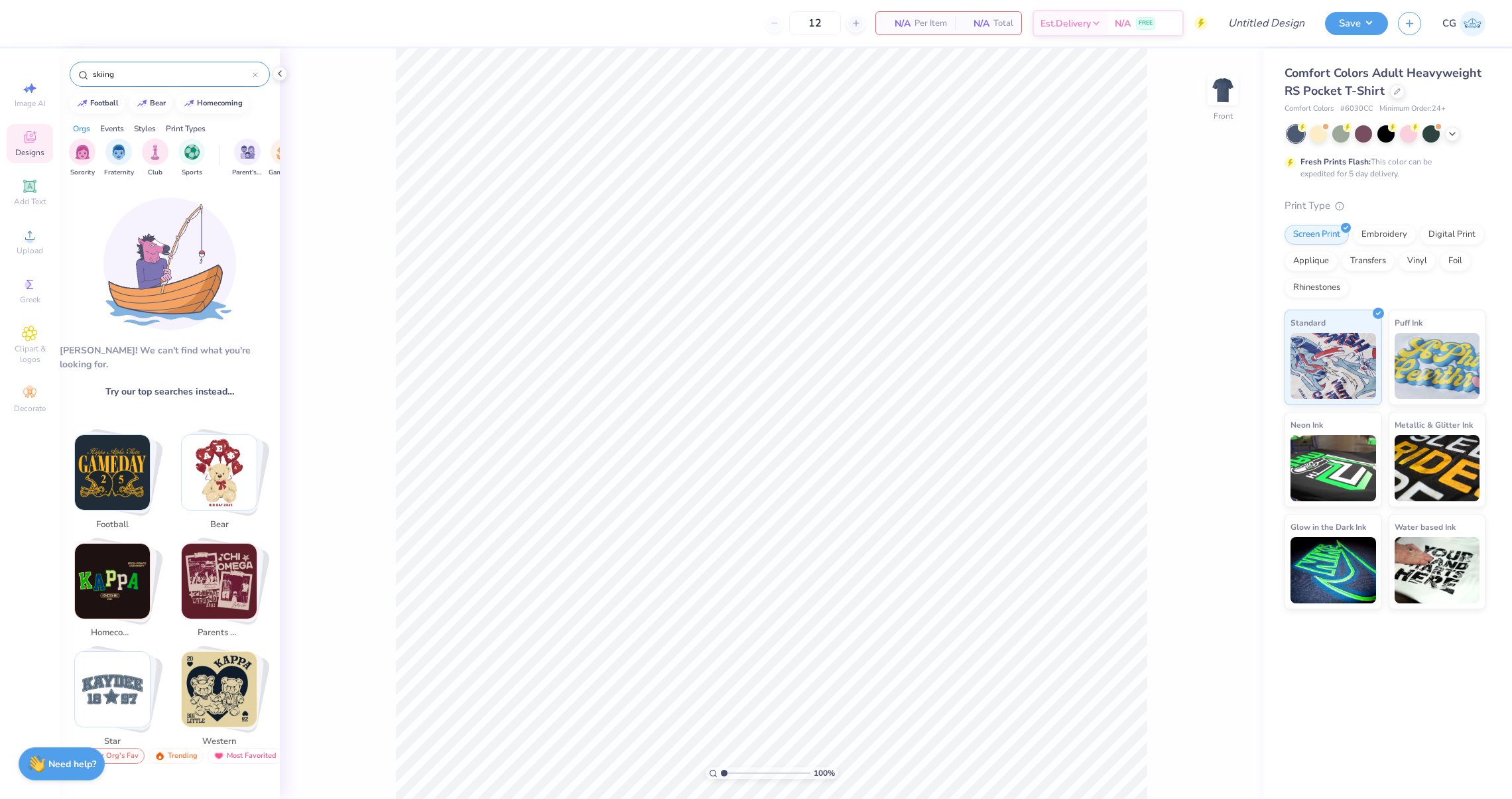
type input "skiing"
click at [254, 78] on div at bounding box center [255, 74] width 5 height 12
type input "ski"
click at [24, 134] on icon at bounding box center [29, 137] width 16 height 16
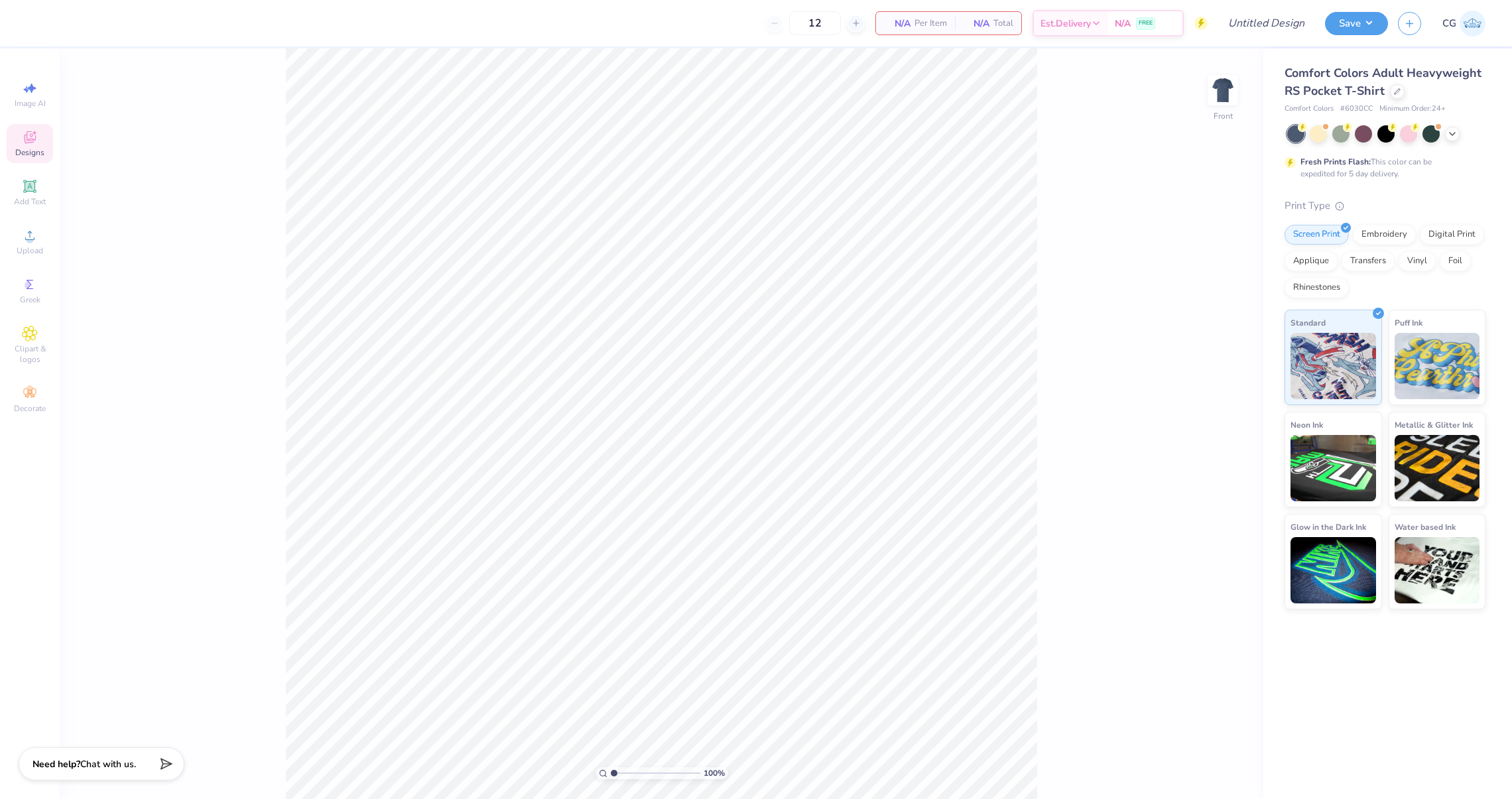
click at [34, 149] on span "Designs" at bounding box center [29, 152] width 29 height 10
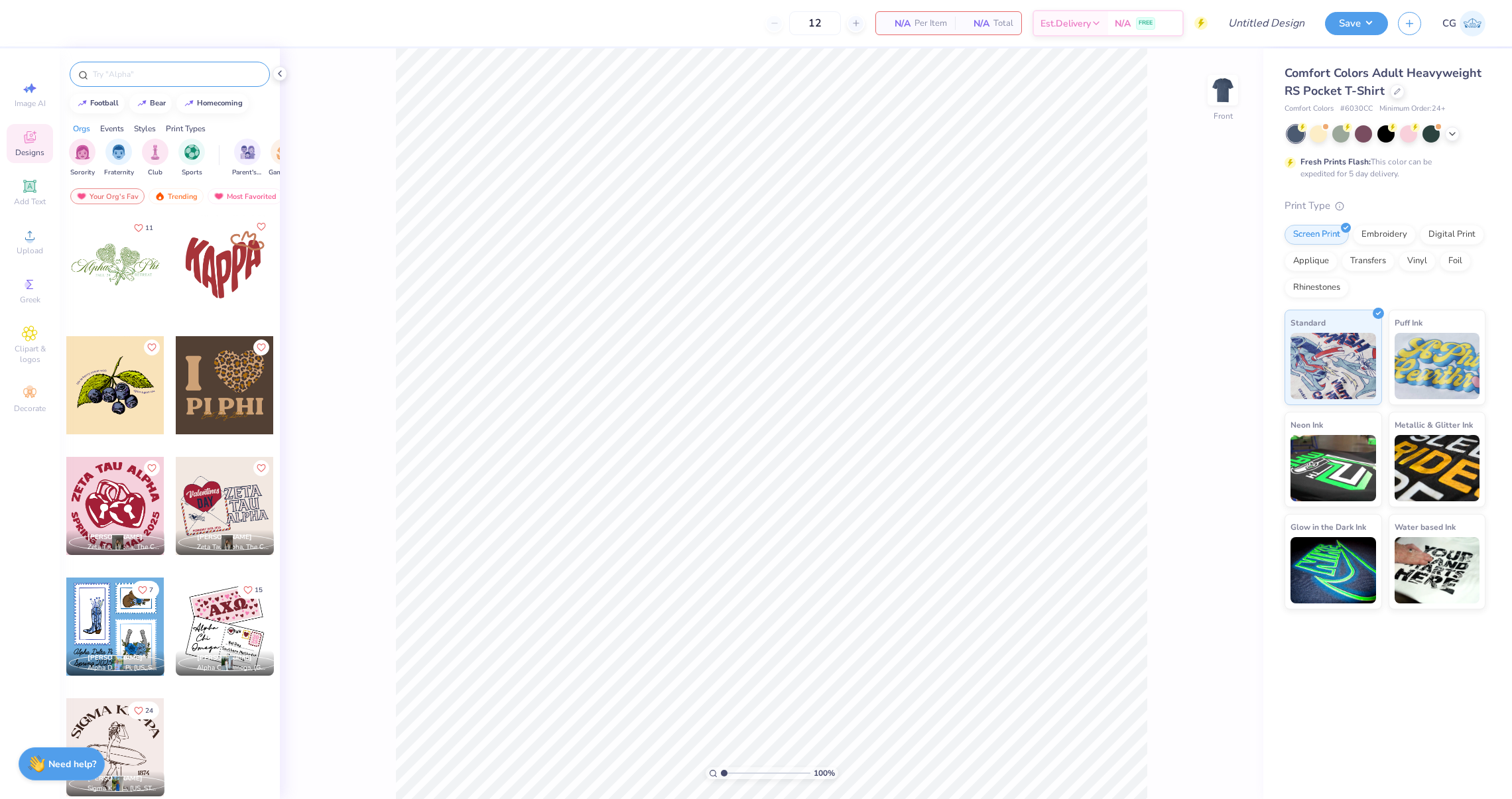
click at [161, 81] on div at bounding box center [170, 75] width 200 height 25
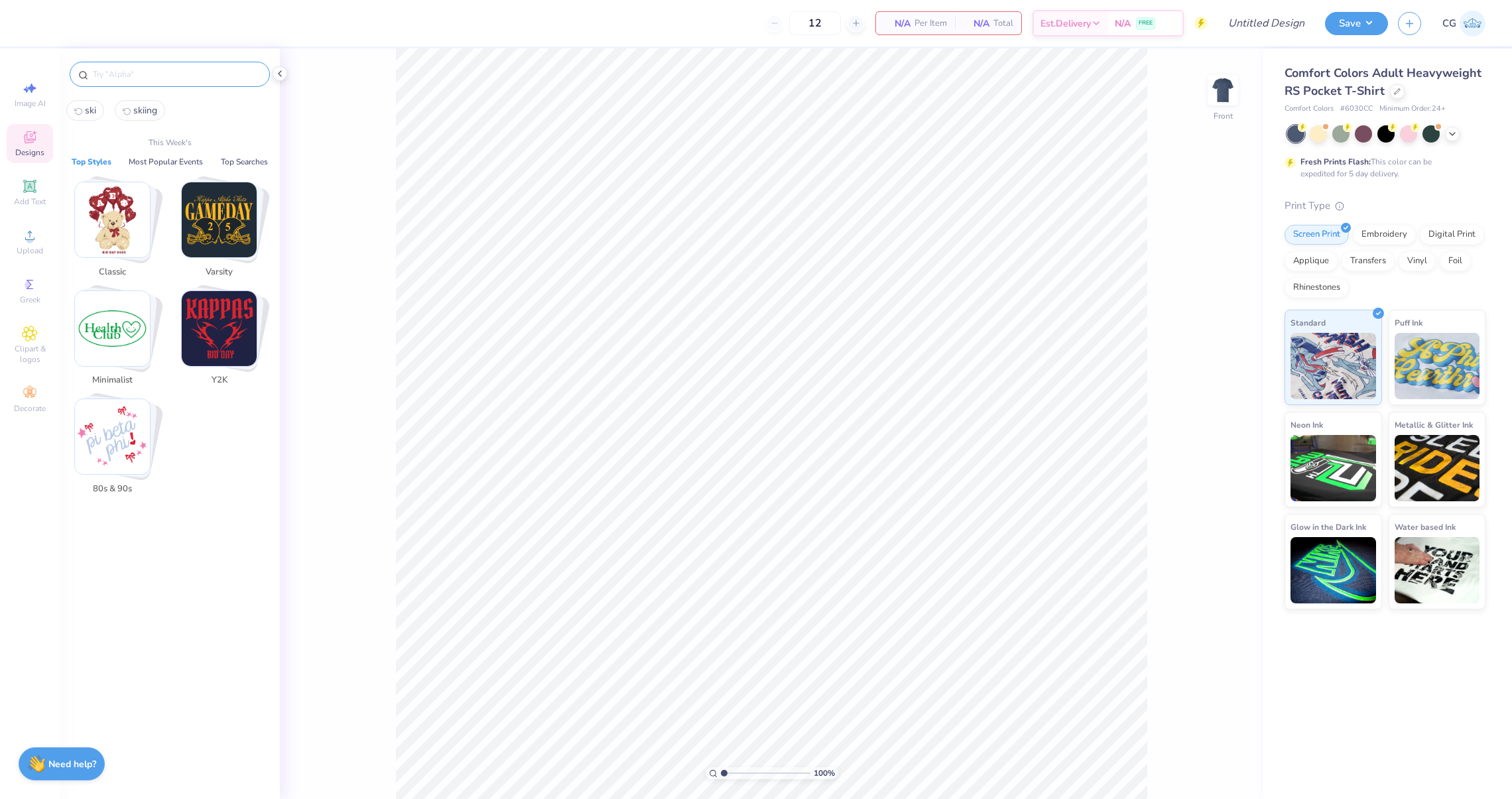
click at [145, 75] on input "text" at bounding box center [176, 75] width 170 height 13
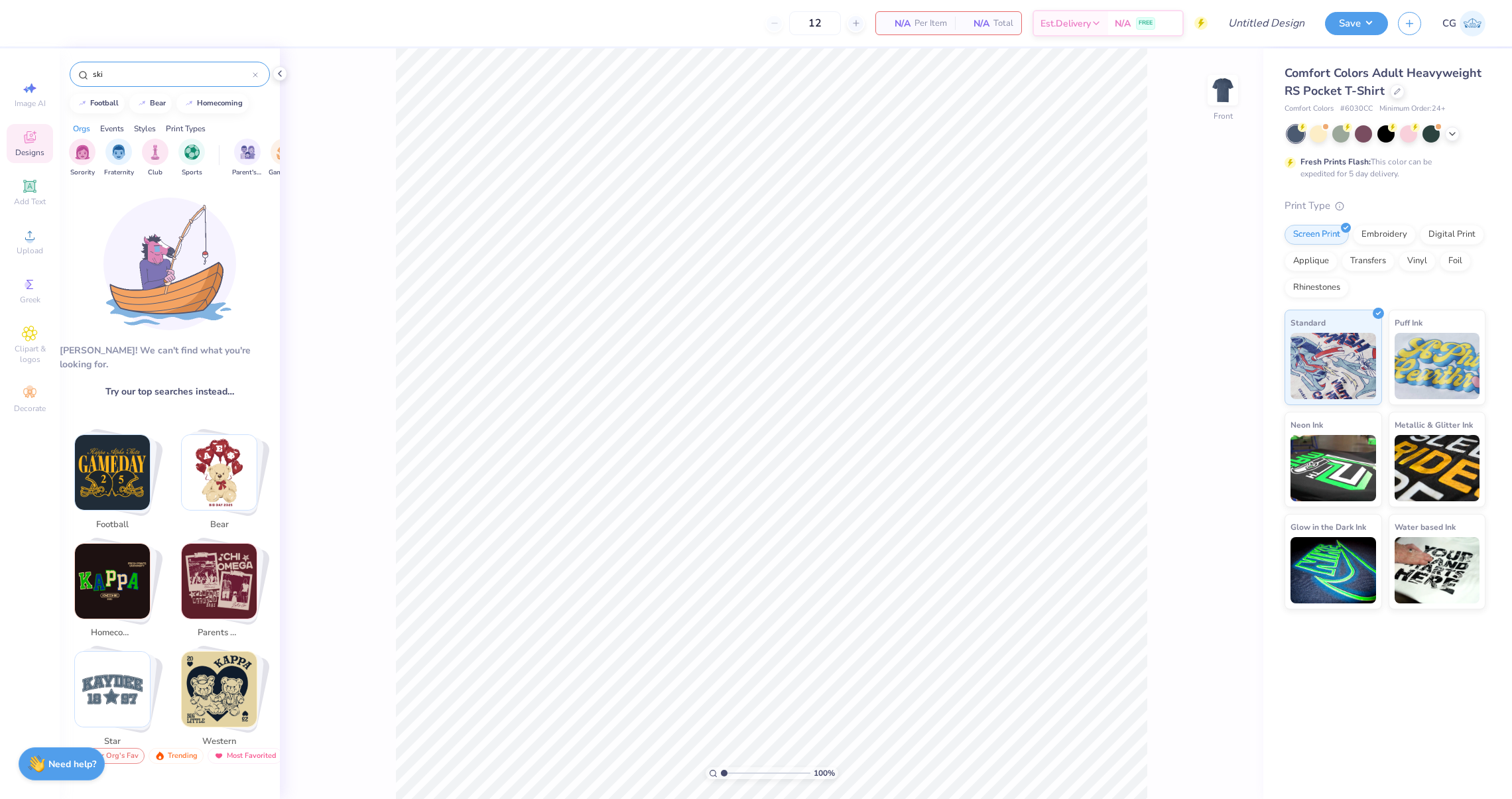
click at [251, 78] on input "ski" at bounding box center [172, 75] width 161 height 13
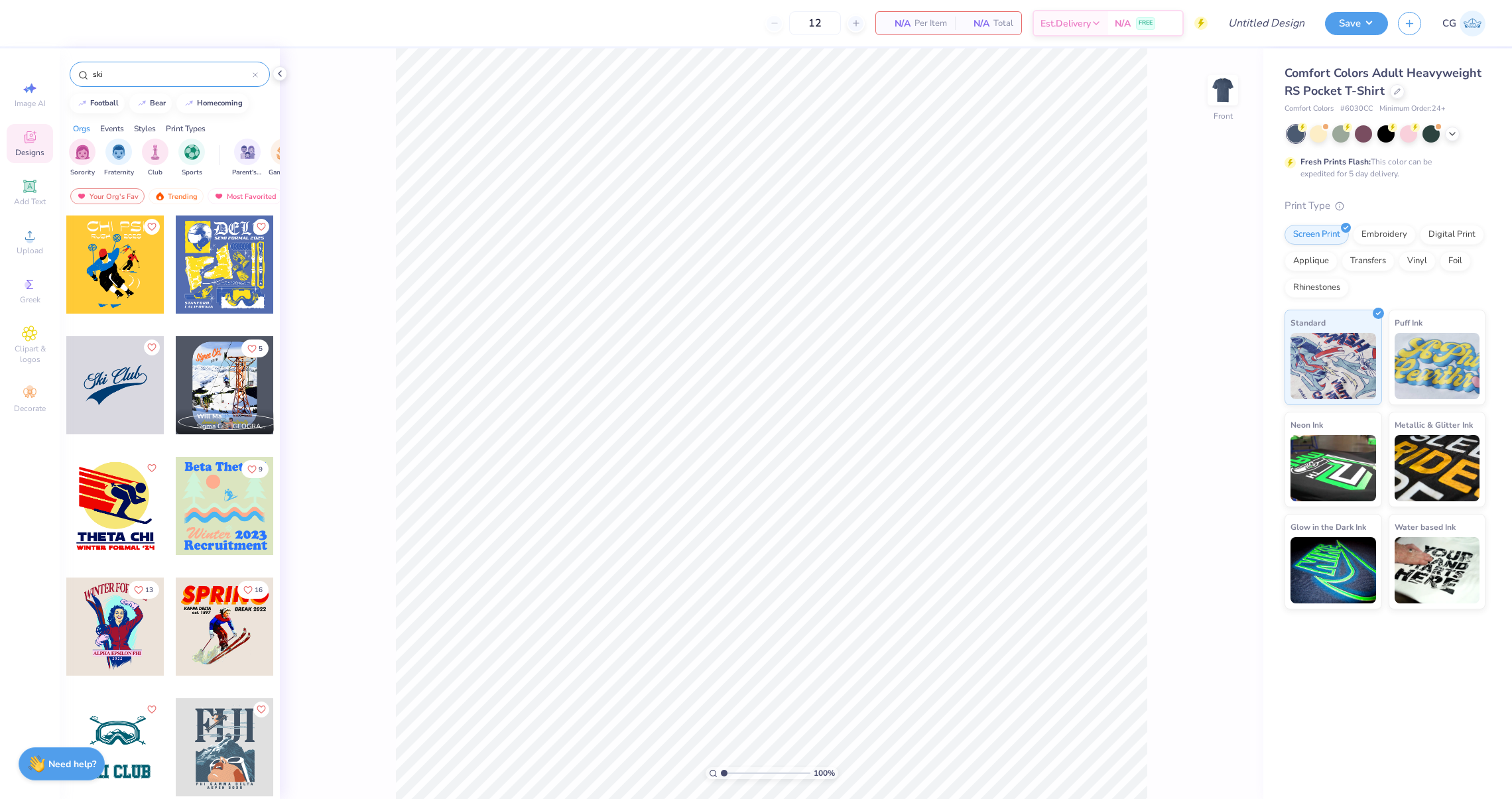
type input "ski"
click at [258, 78] on div "ski" at bounding box center [170, 75] width 200 height 25
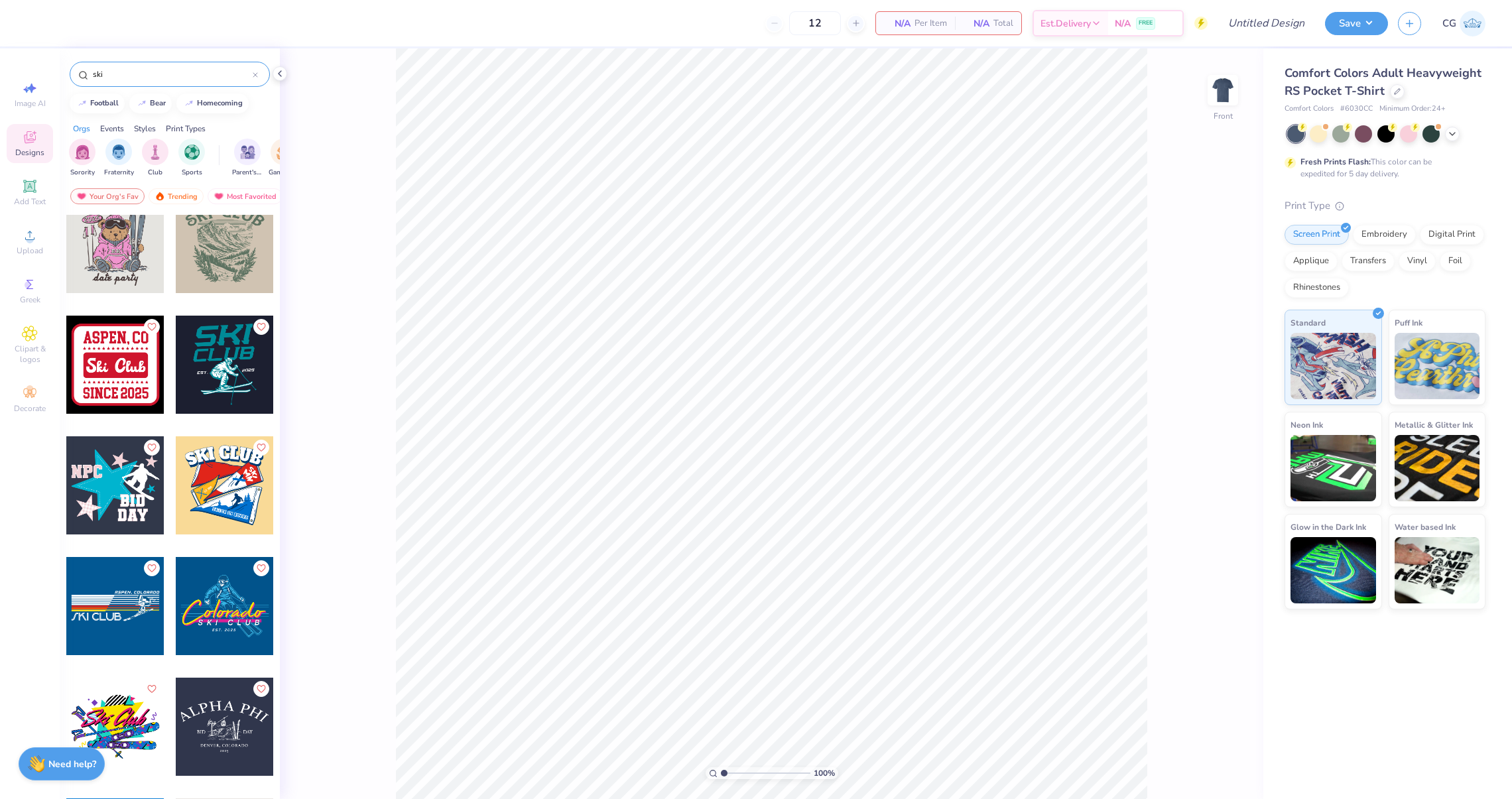
scroll to position [802, 0]
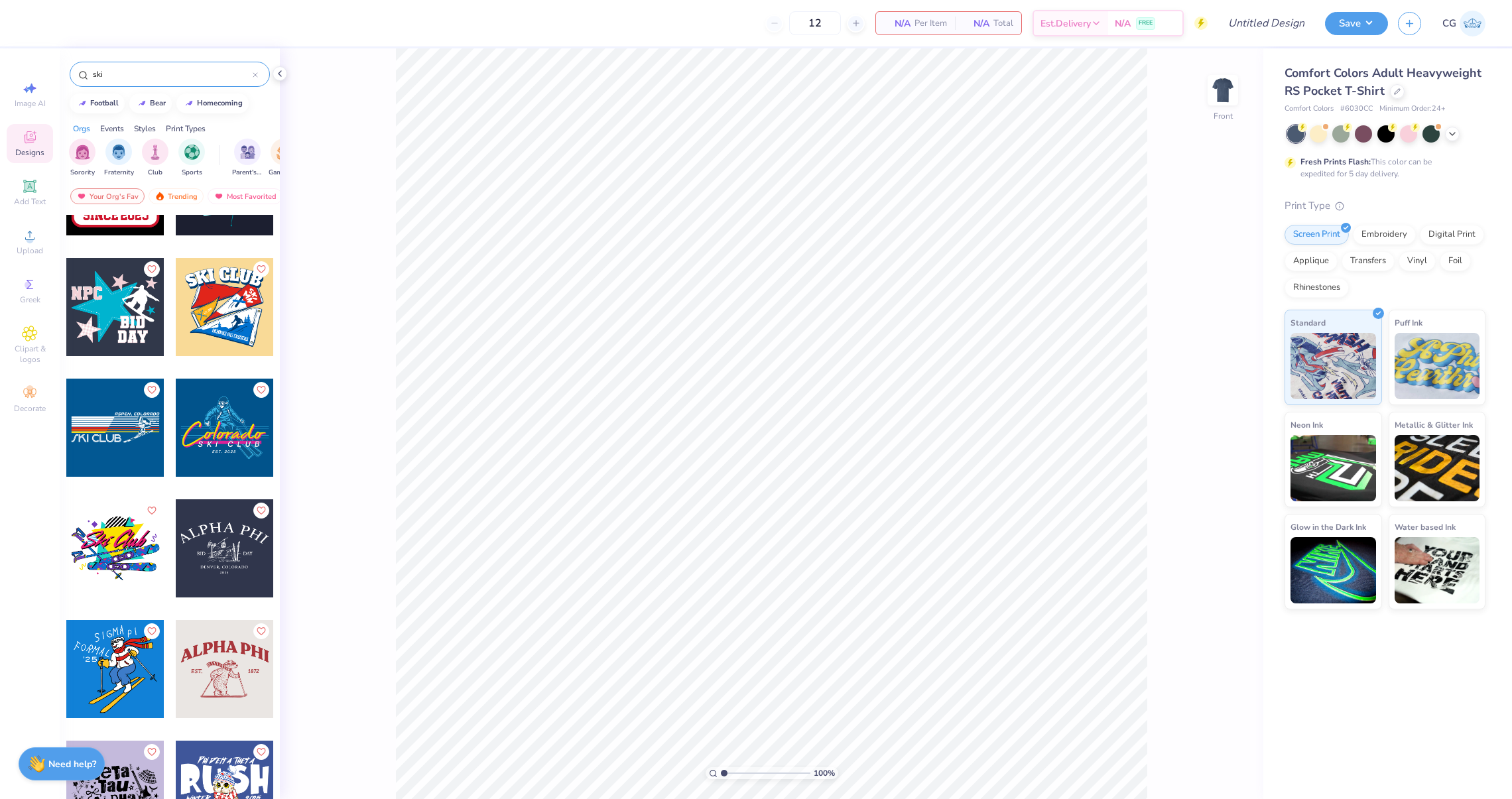
click at [254, 546] on div at bounding box center [224, 547] width 98 height 98
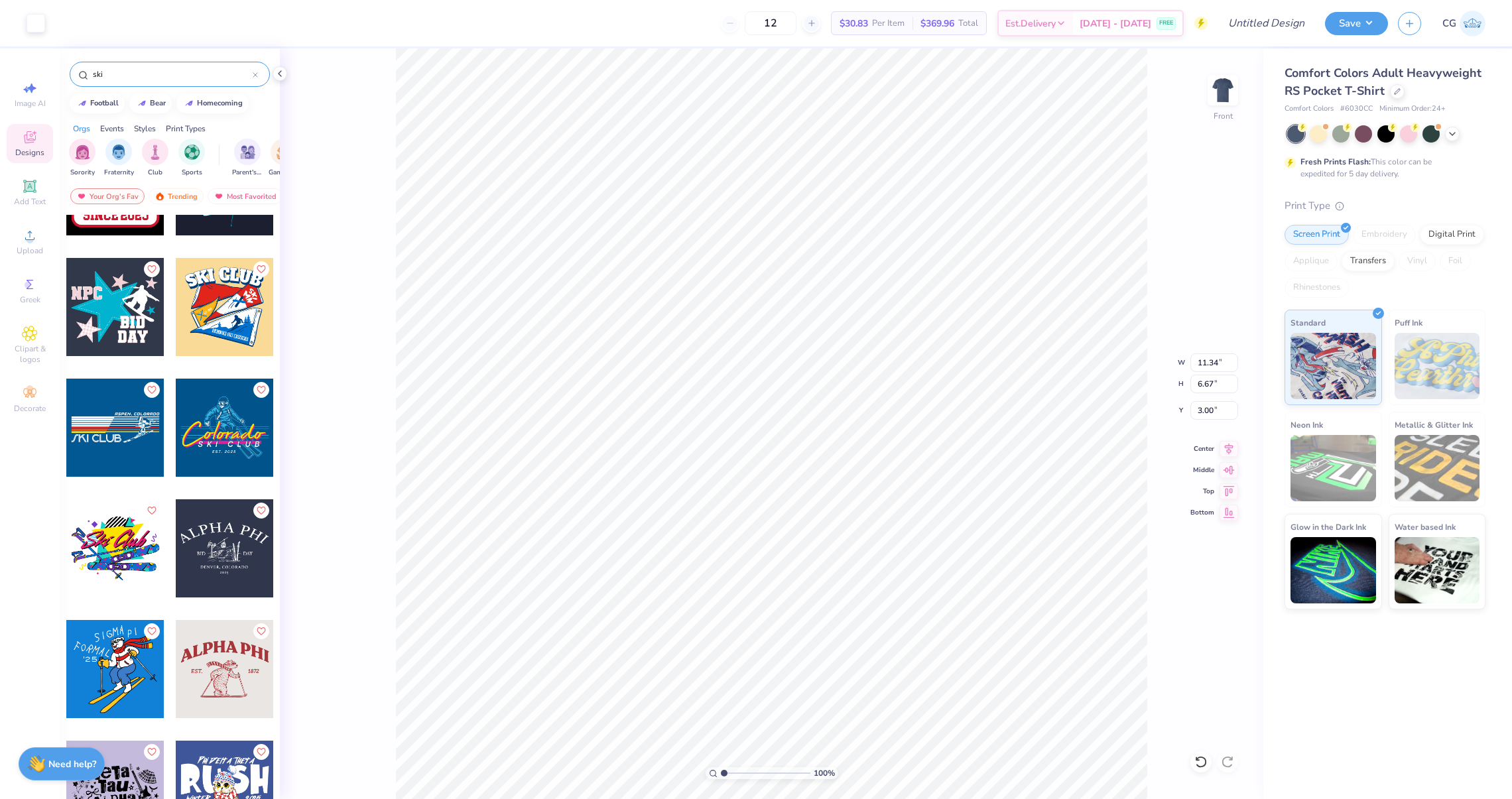
type input "4.27"
drag, startPoint x: 722, startPoint y: 774, endPoint x: 752, endPoint y: 773, distance: 30.0
click at [752, 773] on input "range" at bounding box center [766, 773] width 90 height 12
drag, startPoint x: 749, startPoint y: 771, endPoint x: 731, endPoint y: 773, distance: 18.1
type input "1.81"
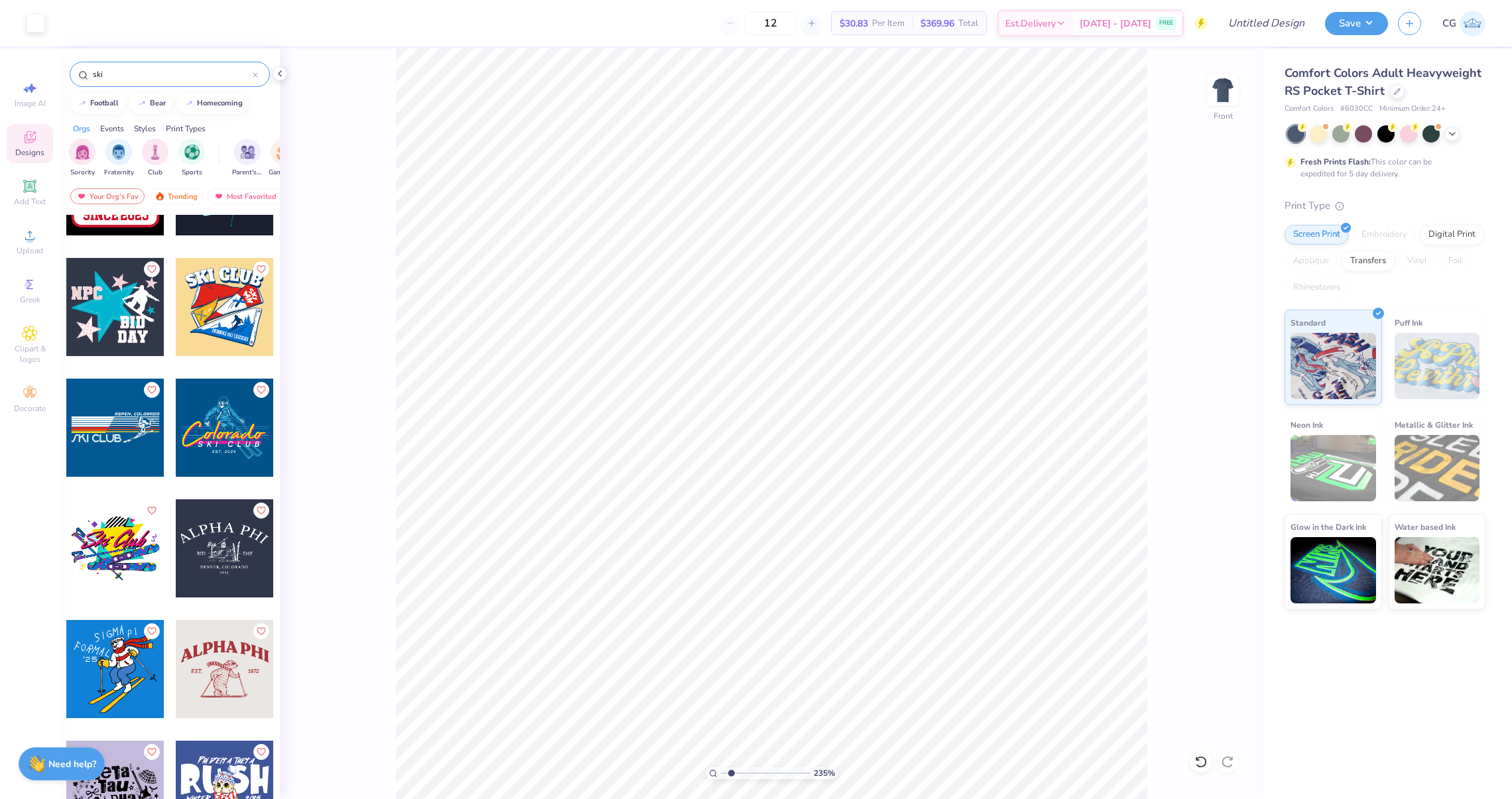
click at [731, 773] on input "range" at bounding box center [766, 773] width 90 height 12
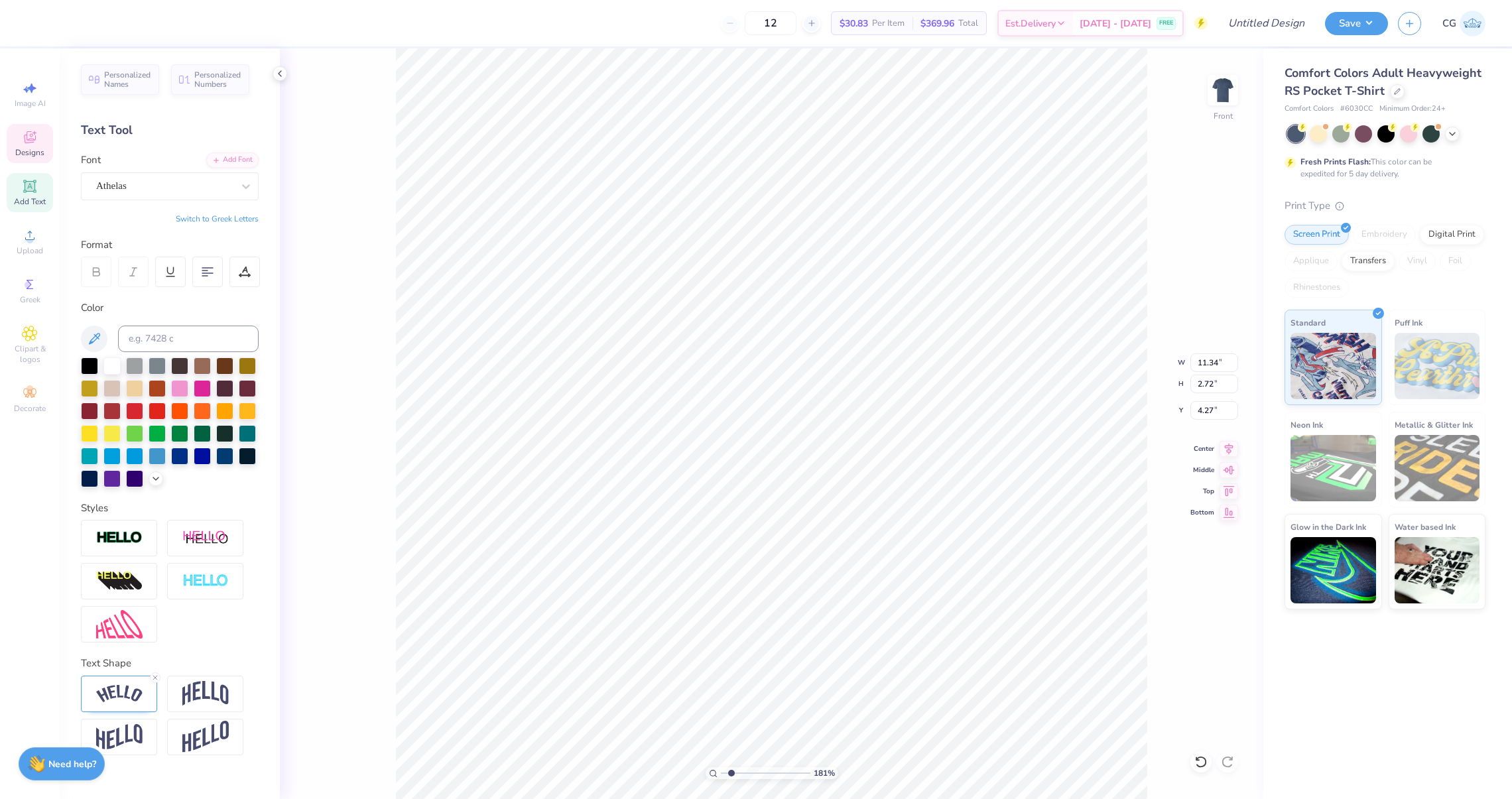
scroll to position [0, 0]
type textarea "A"
type textarea "Mt. Alpha Kappa Psi"
click at [175, 688] on div at bounding box center [205, 694] width 76 height 37
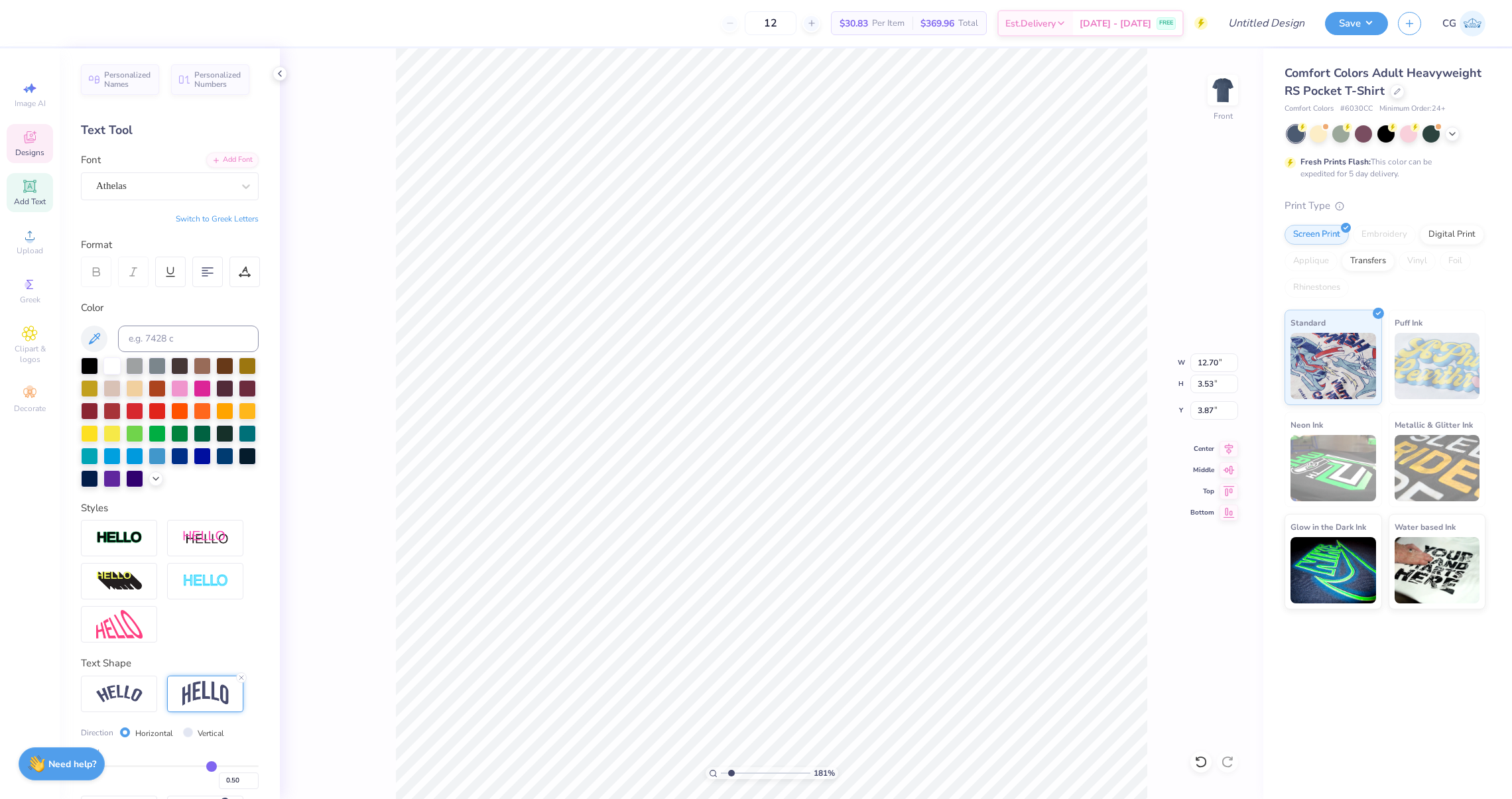
type input "12.70"
type input "3.53"
type input "3.87"
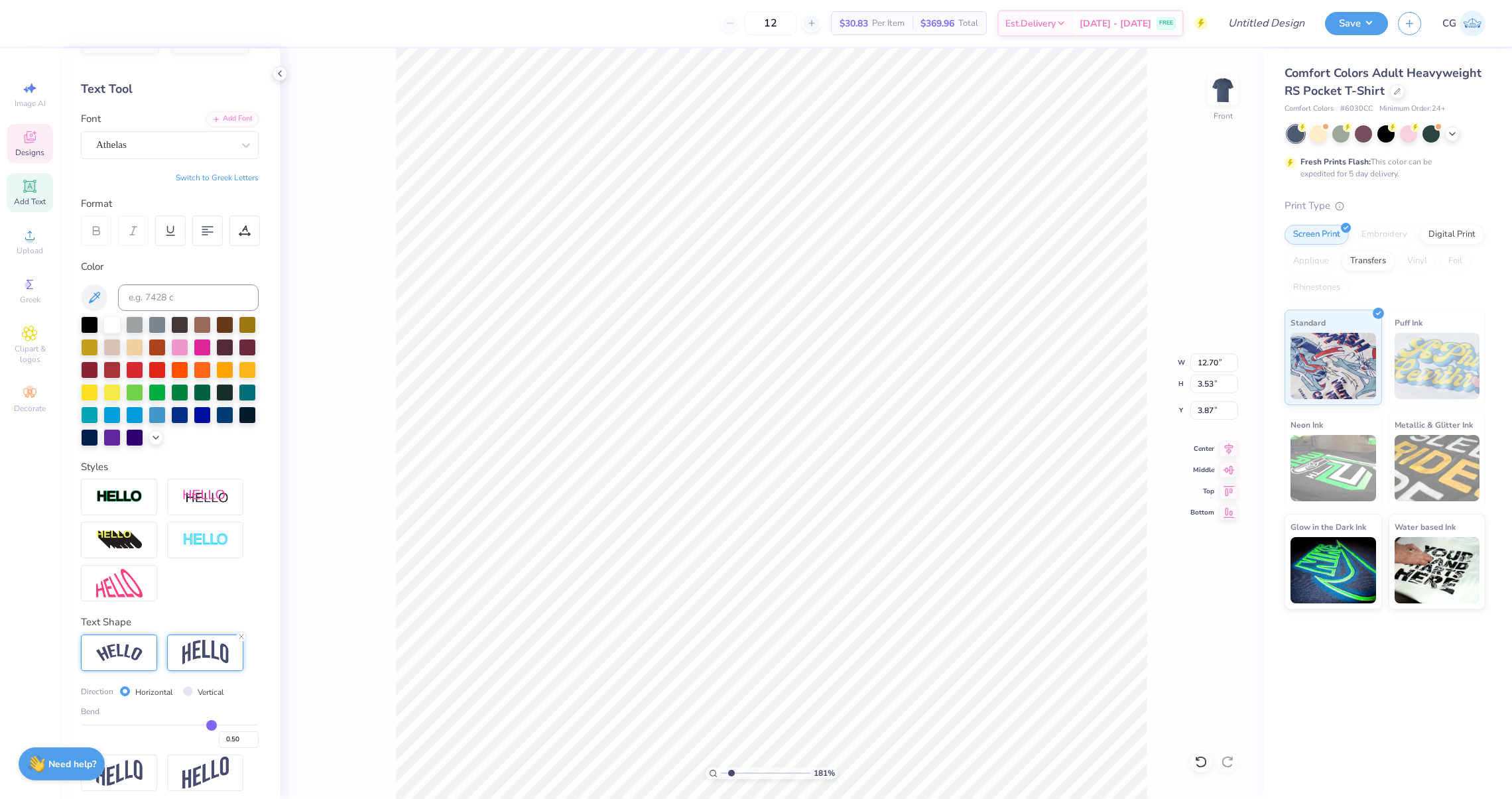
scroll to position [48, 0]
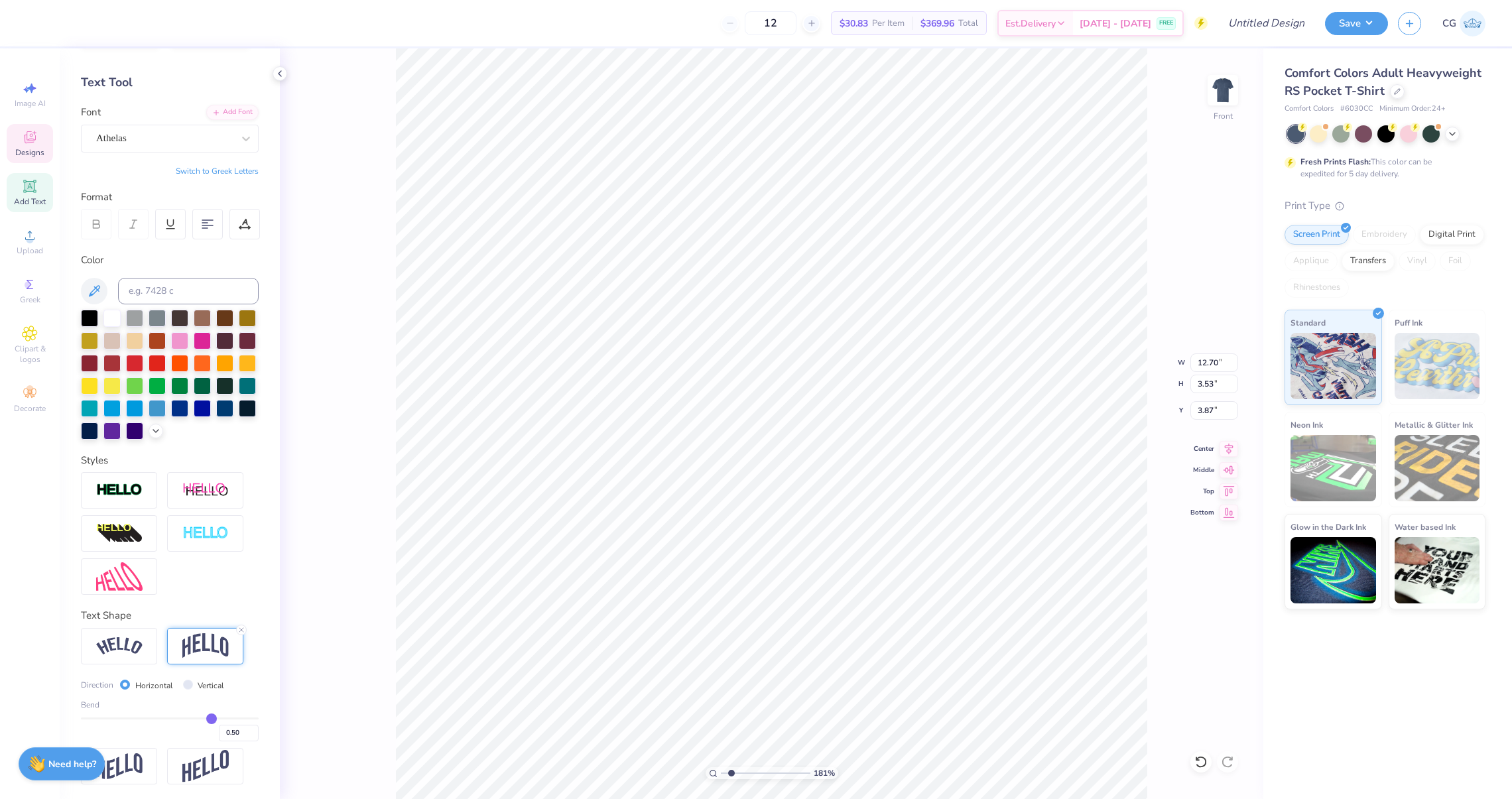
click at [140, 665] on div "Direction Horizontal Vertical Bend 0.50" at bounding box center [170, 706] width 178 height 157
type input "0.53"
type input "0.52"
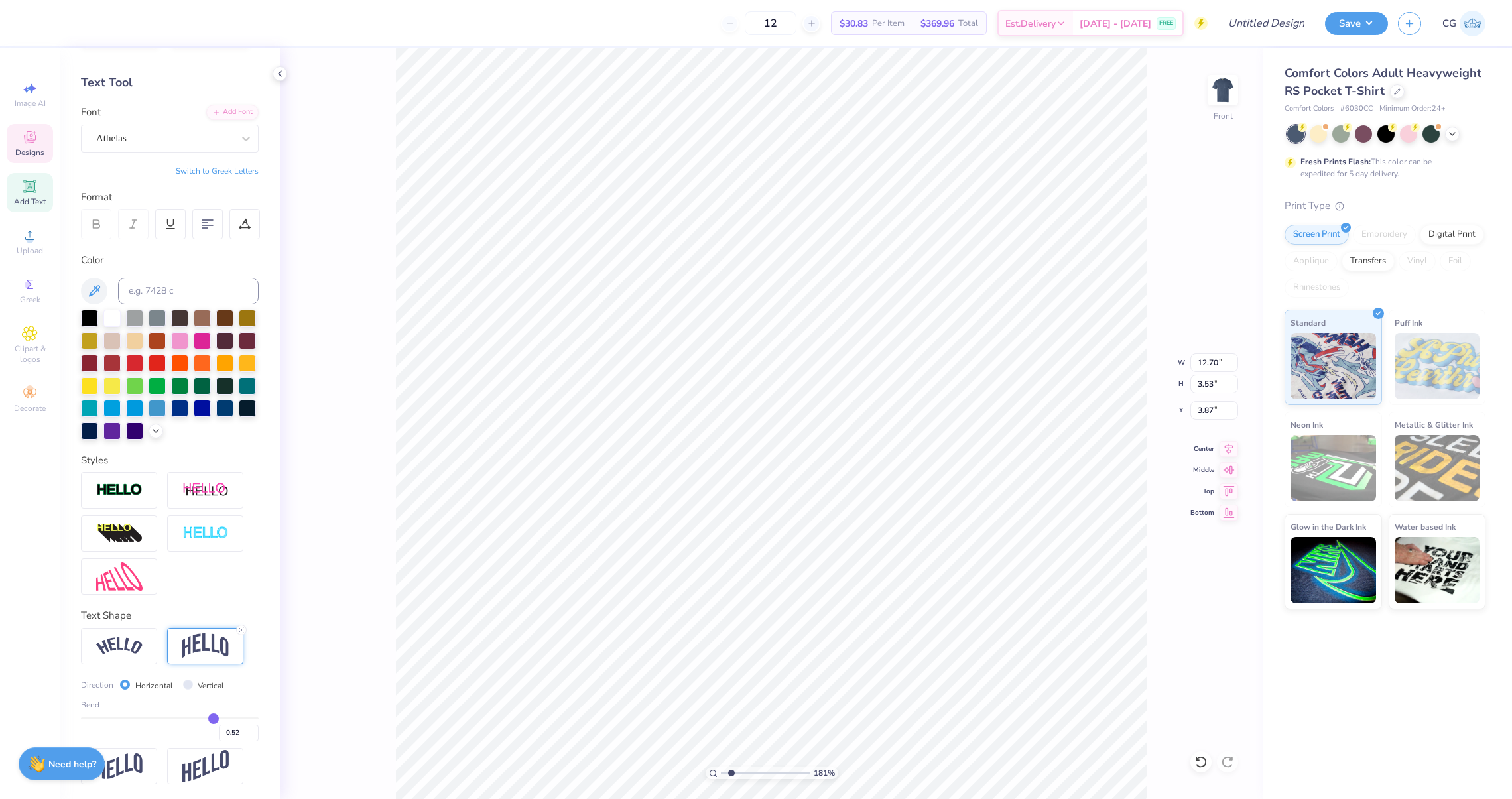
type input "0.5"
type input "0.50"
type input "0.49"
type input "0.47"
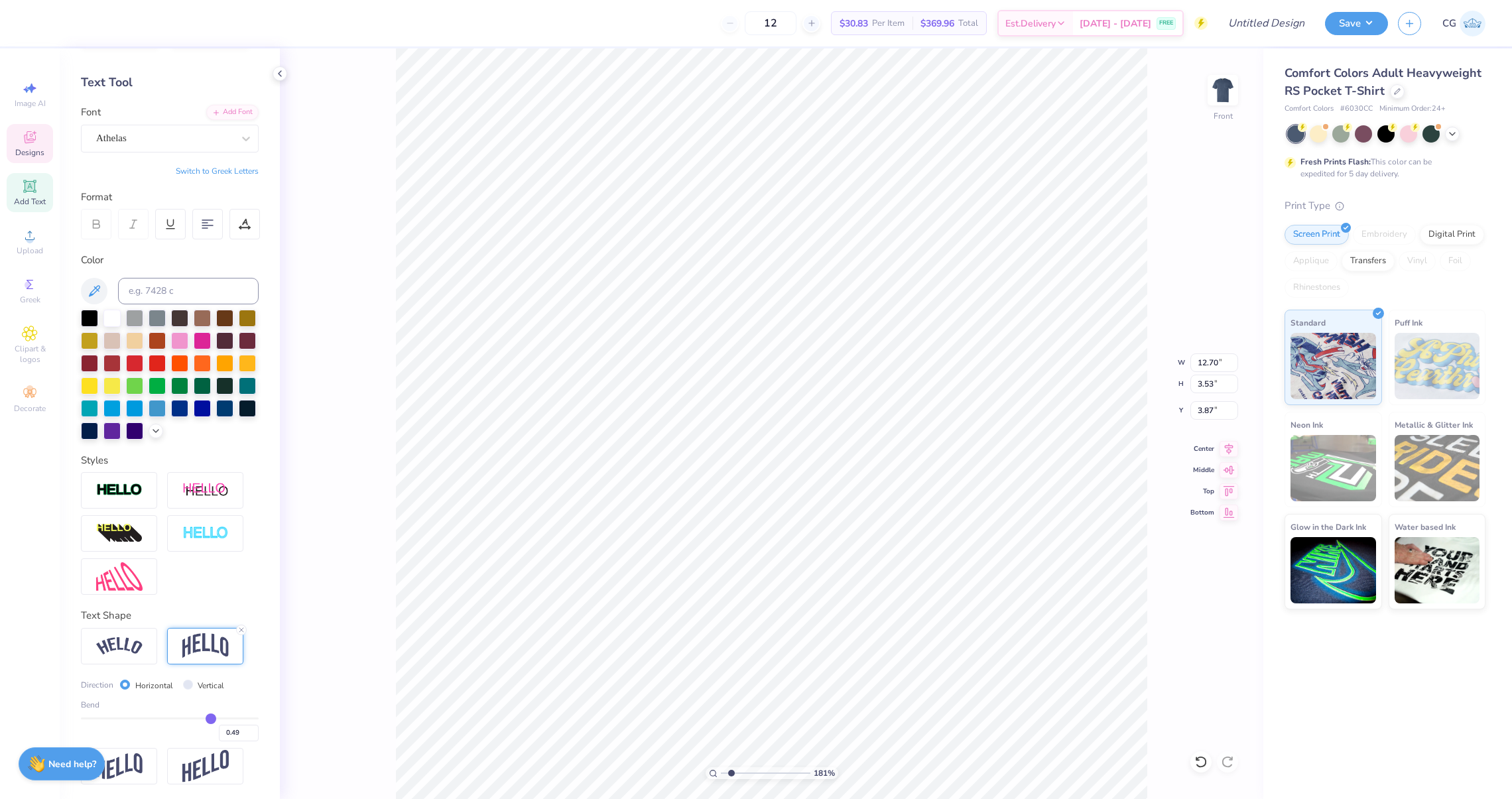
type input "0.47"
type input "0.46"
type input "0.45"
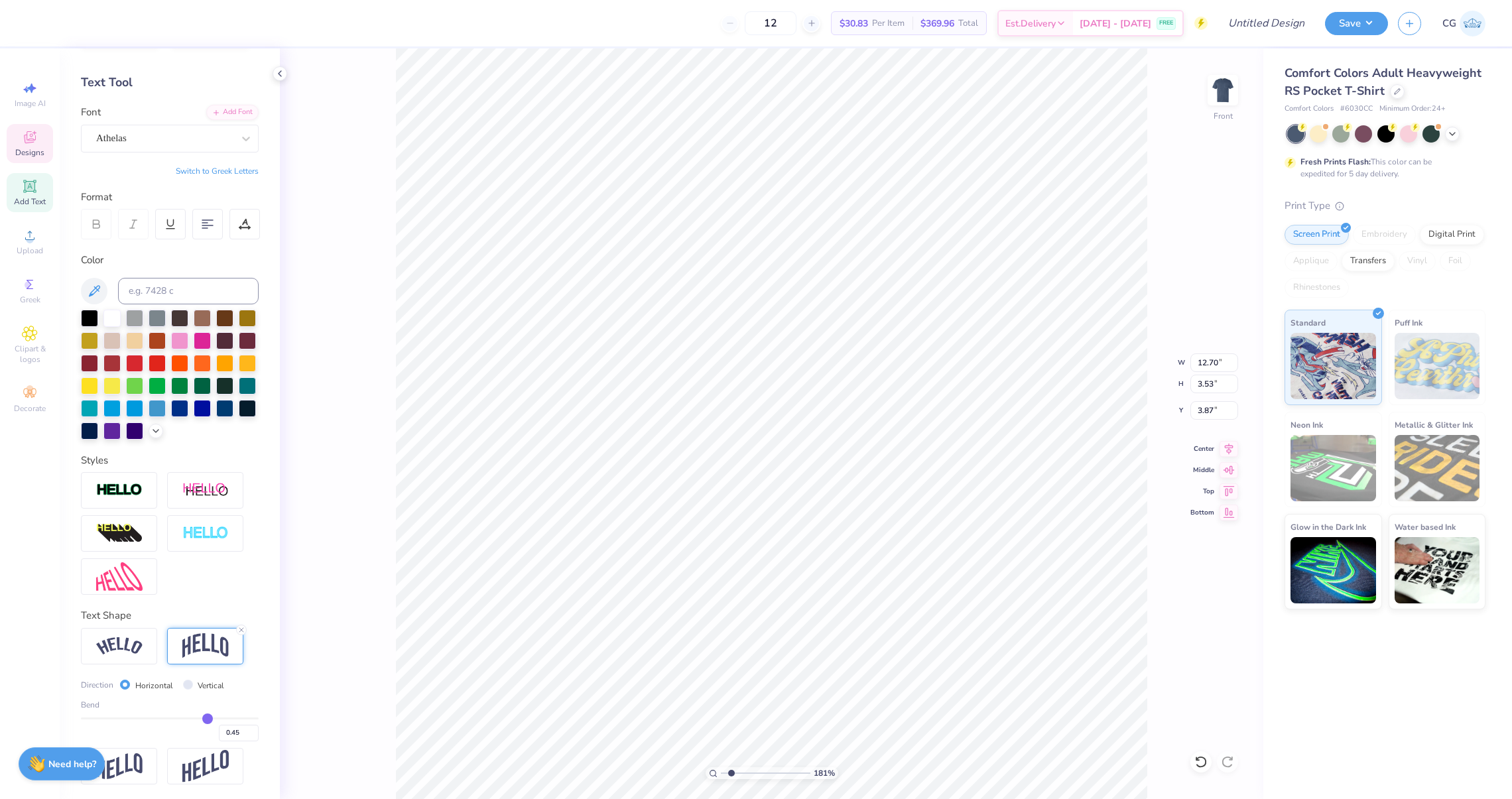
type input "0.44"
type input "0.43"
type input "0.42"
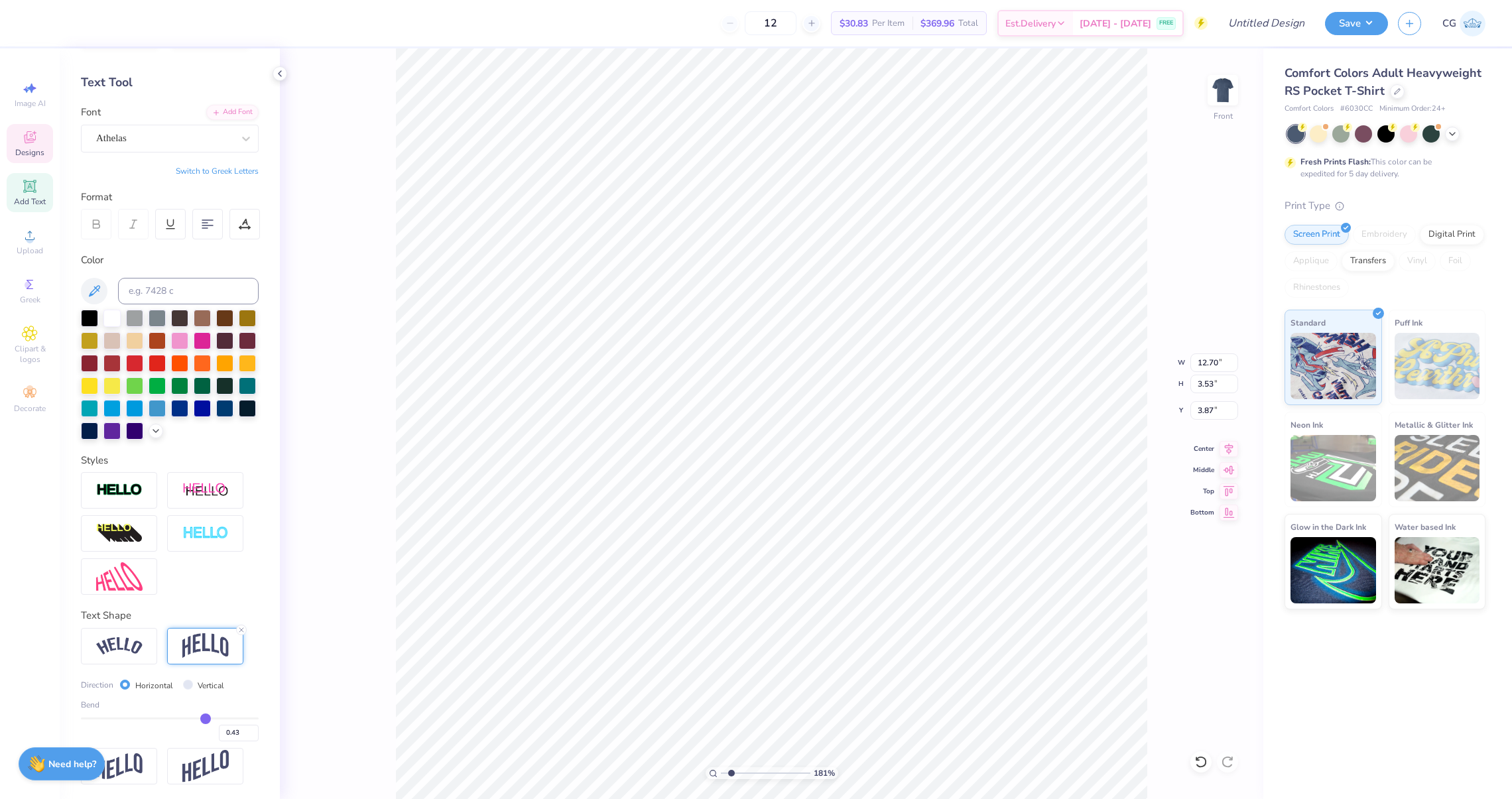
type input "0.42"
type input "0.41"
type input "0.4"
type input "0.40"
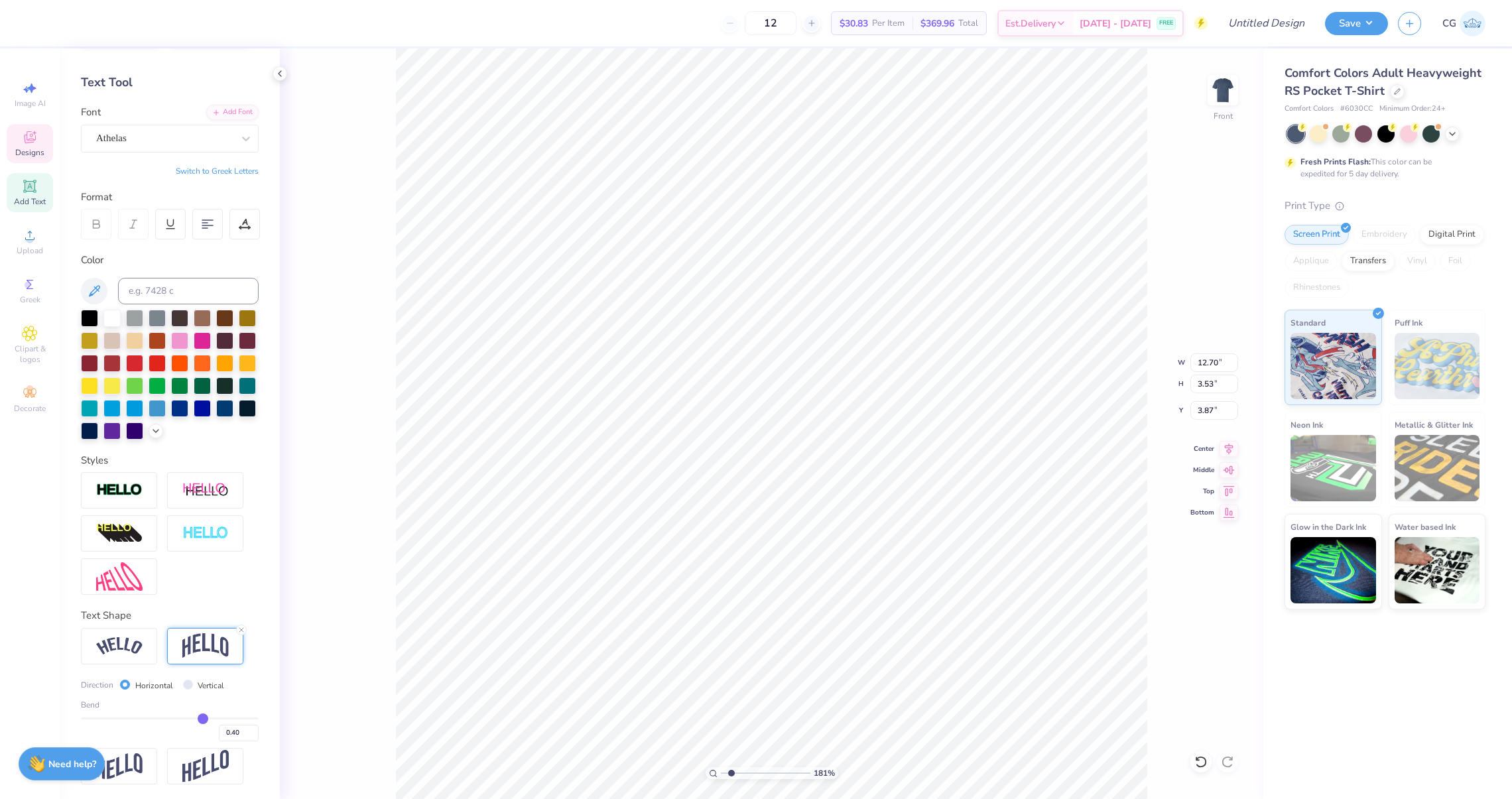
type input "0.39"
type input "0.38"
type input "0.37"
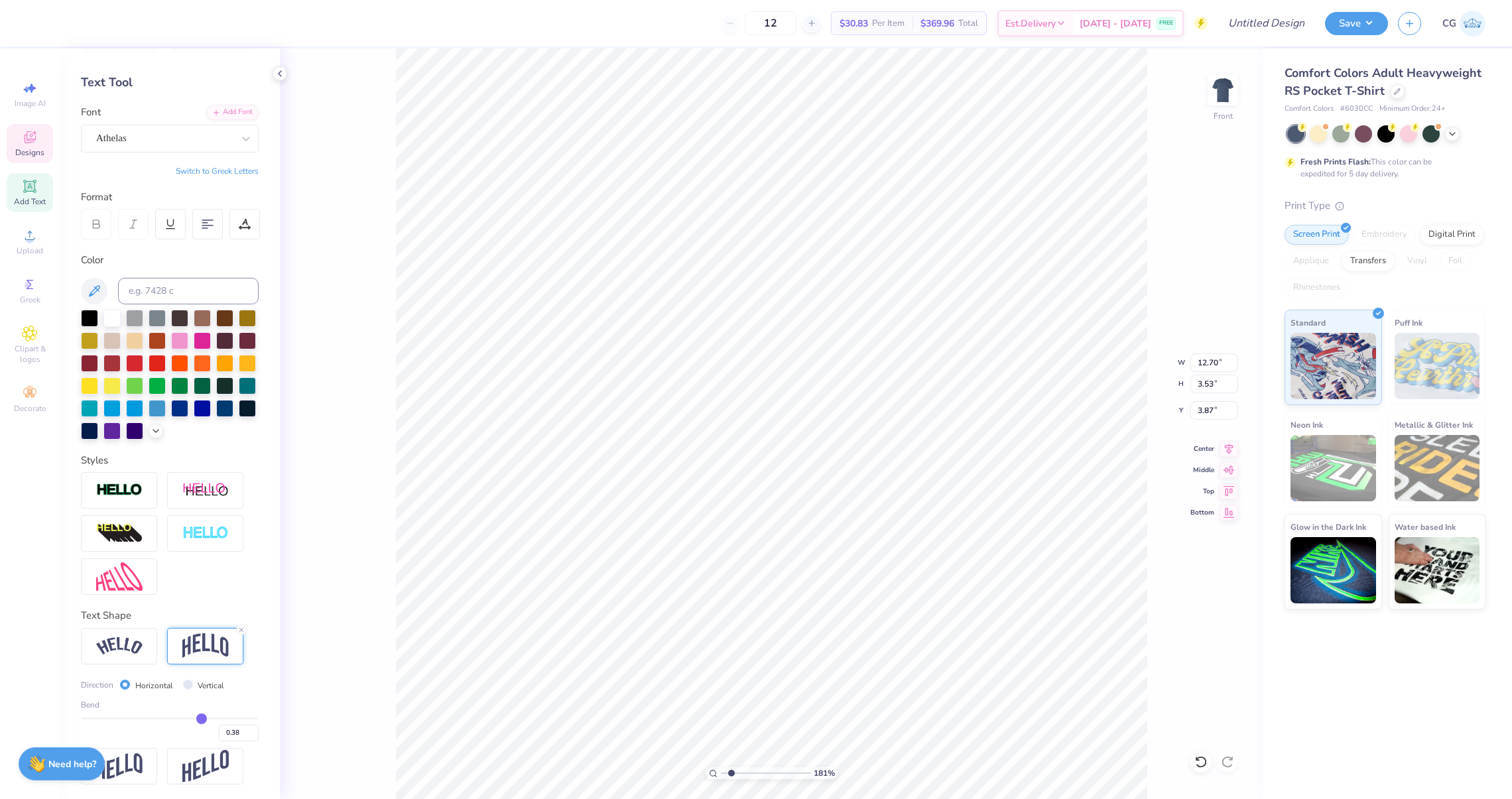
type input "0.37"
type input "0.36"
type input "0.35"
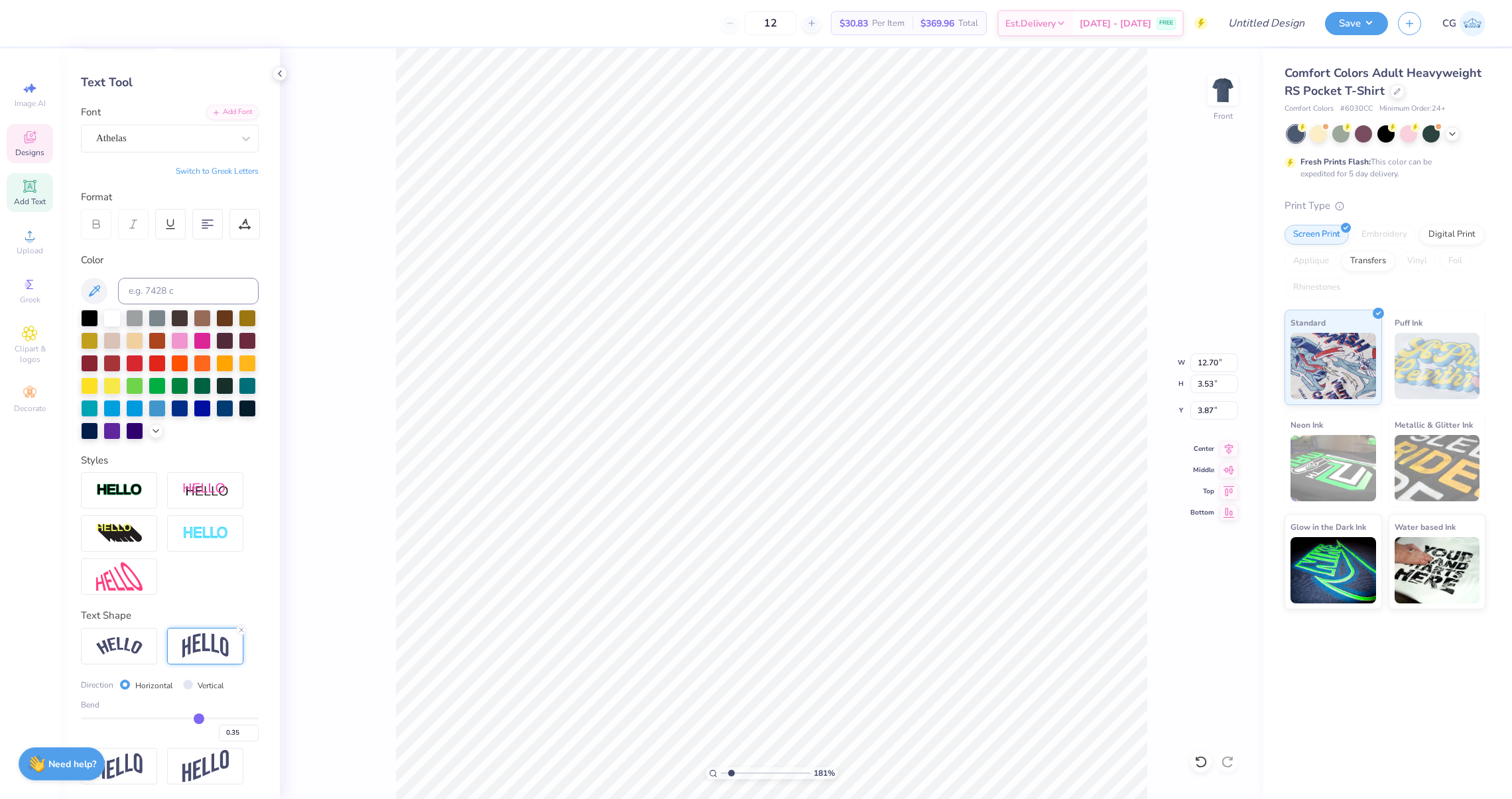
type input "0.34"
type input "0.33"
type input "0.32"
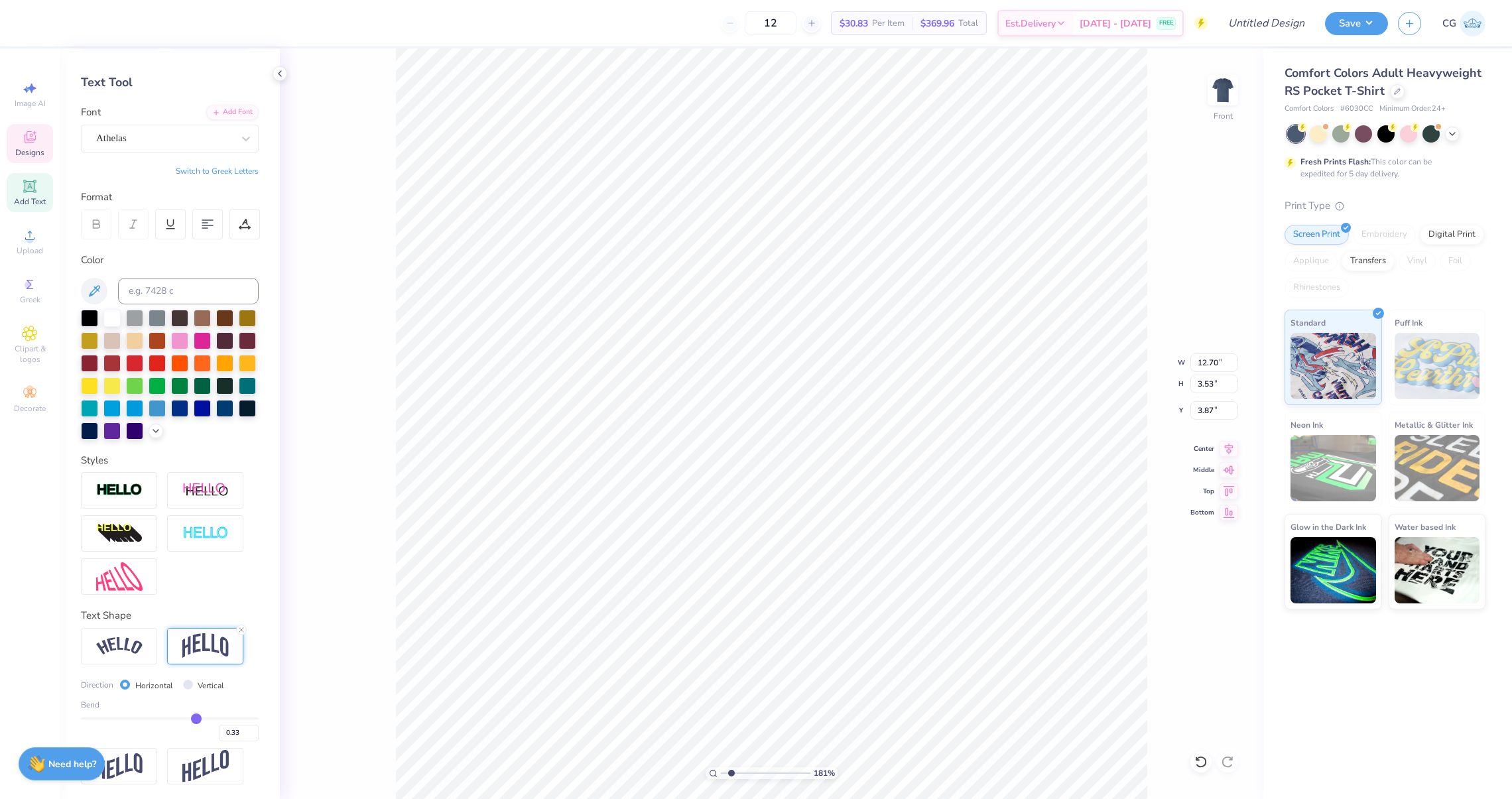
type input "0.32"
type input "0.31"
type input "0.3"
type input "0.30"
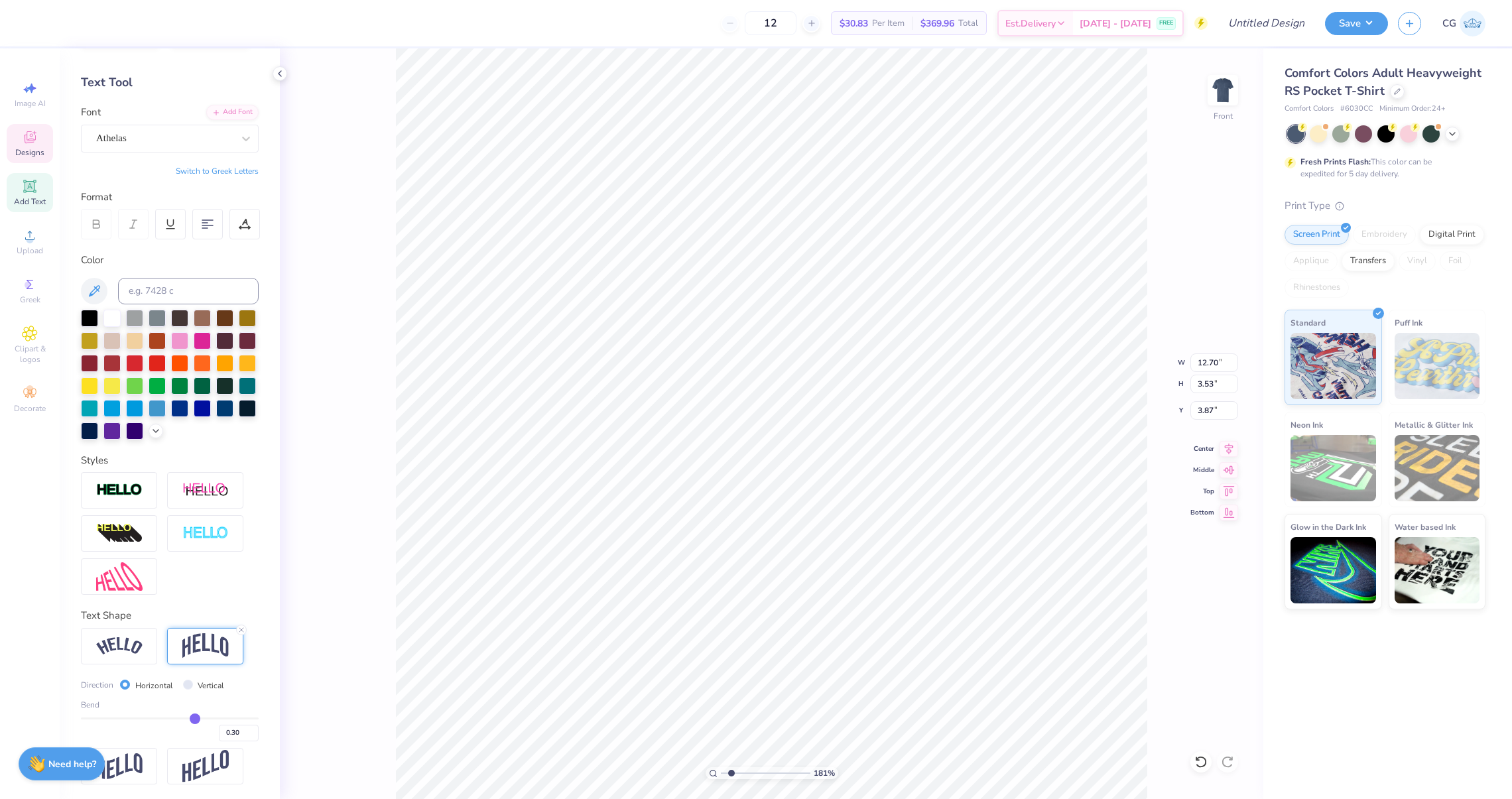
type input "0.29"
type input "0.28"
type input "0.27"
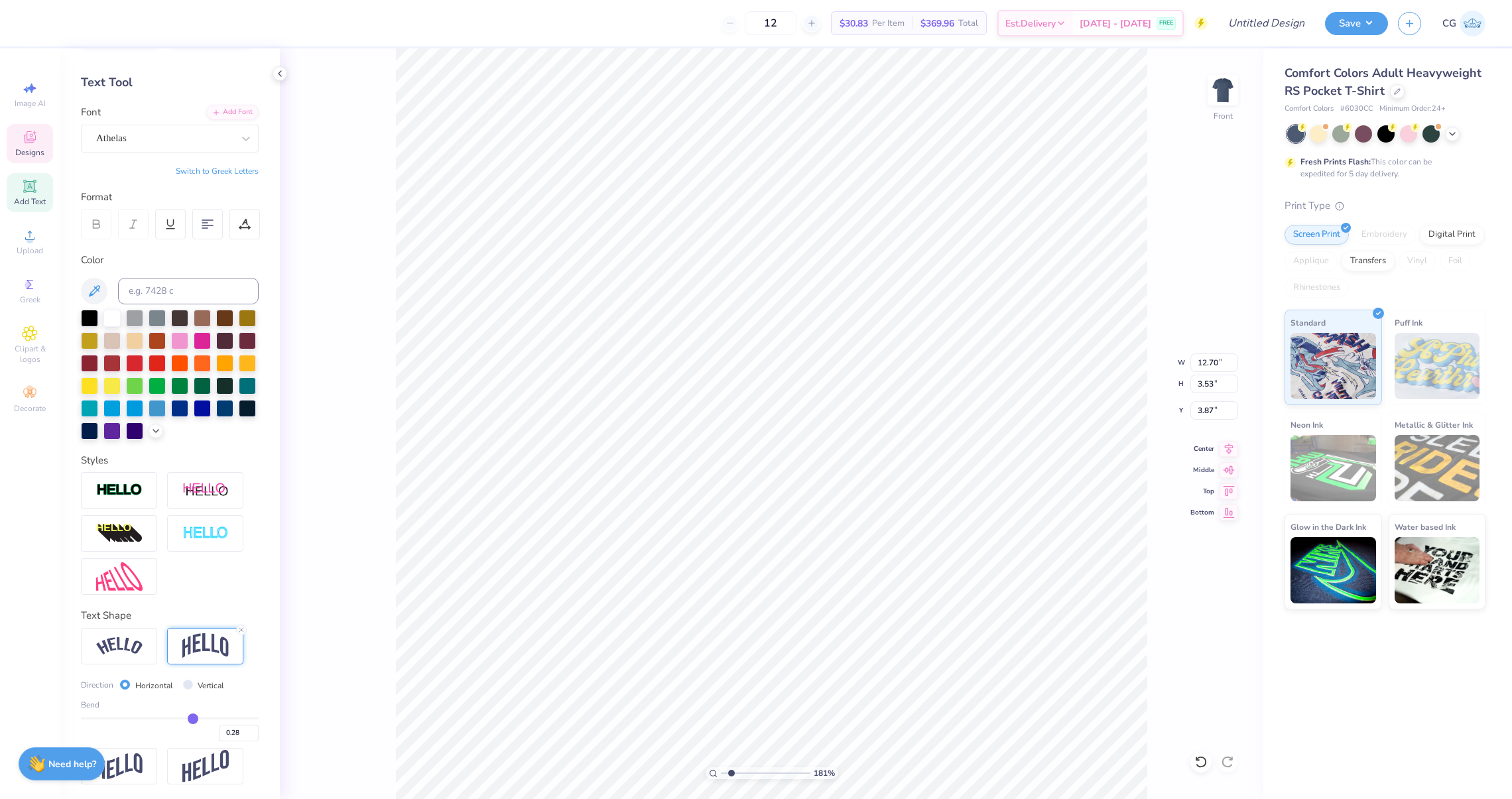
type input "0.27"
type input "0.26"
drag, startPoint x: 214, startPoint y: 718, endPoint x: 192, endPoint y: 723, distance: 22.6
type input "0.26"
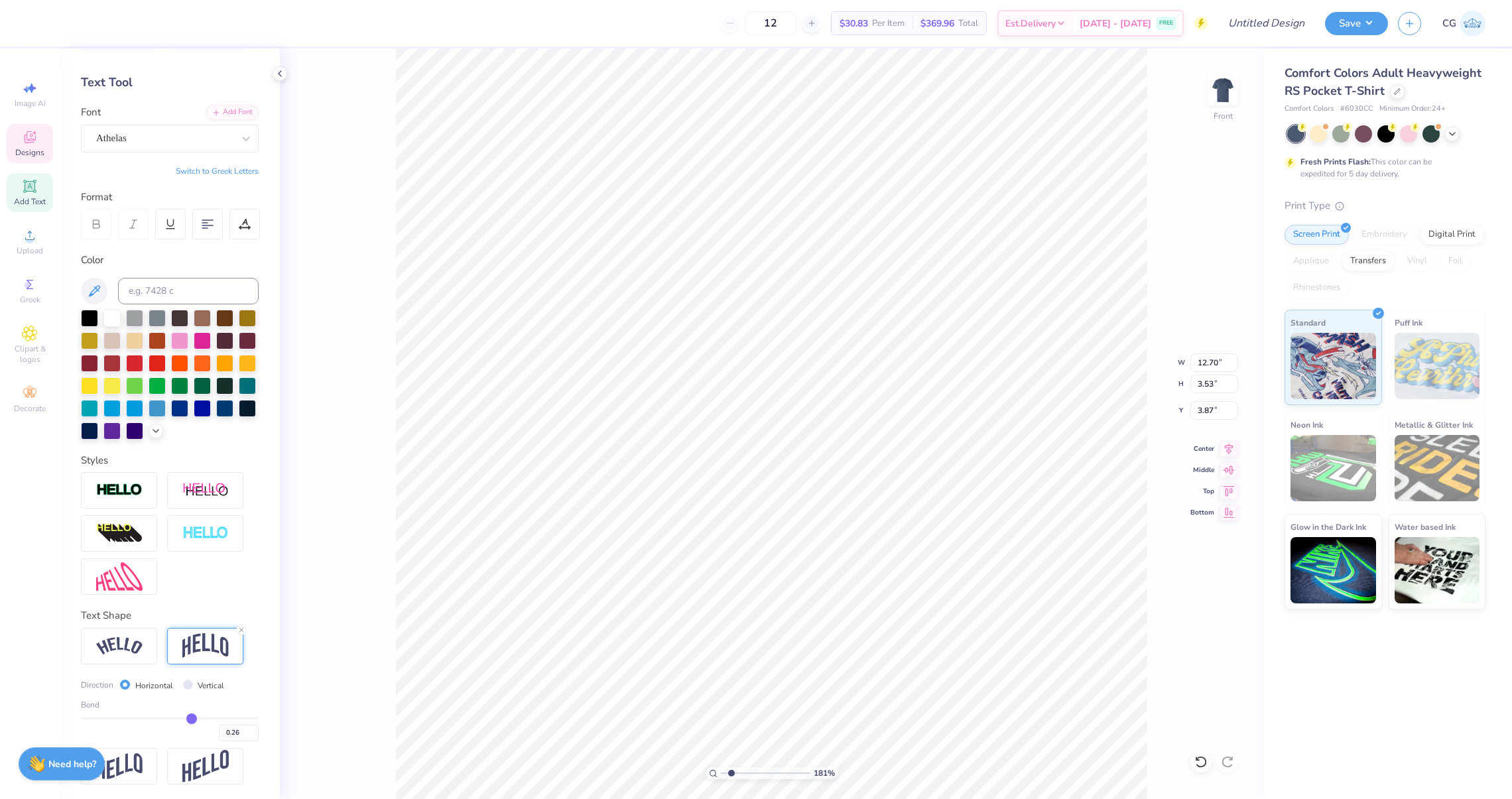
click at [192, 719] on input "range" at bounding box center [170, 718] width 178 height 2
type input "2.22"
type input "4.52"
type input "0.27"
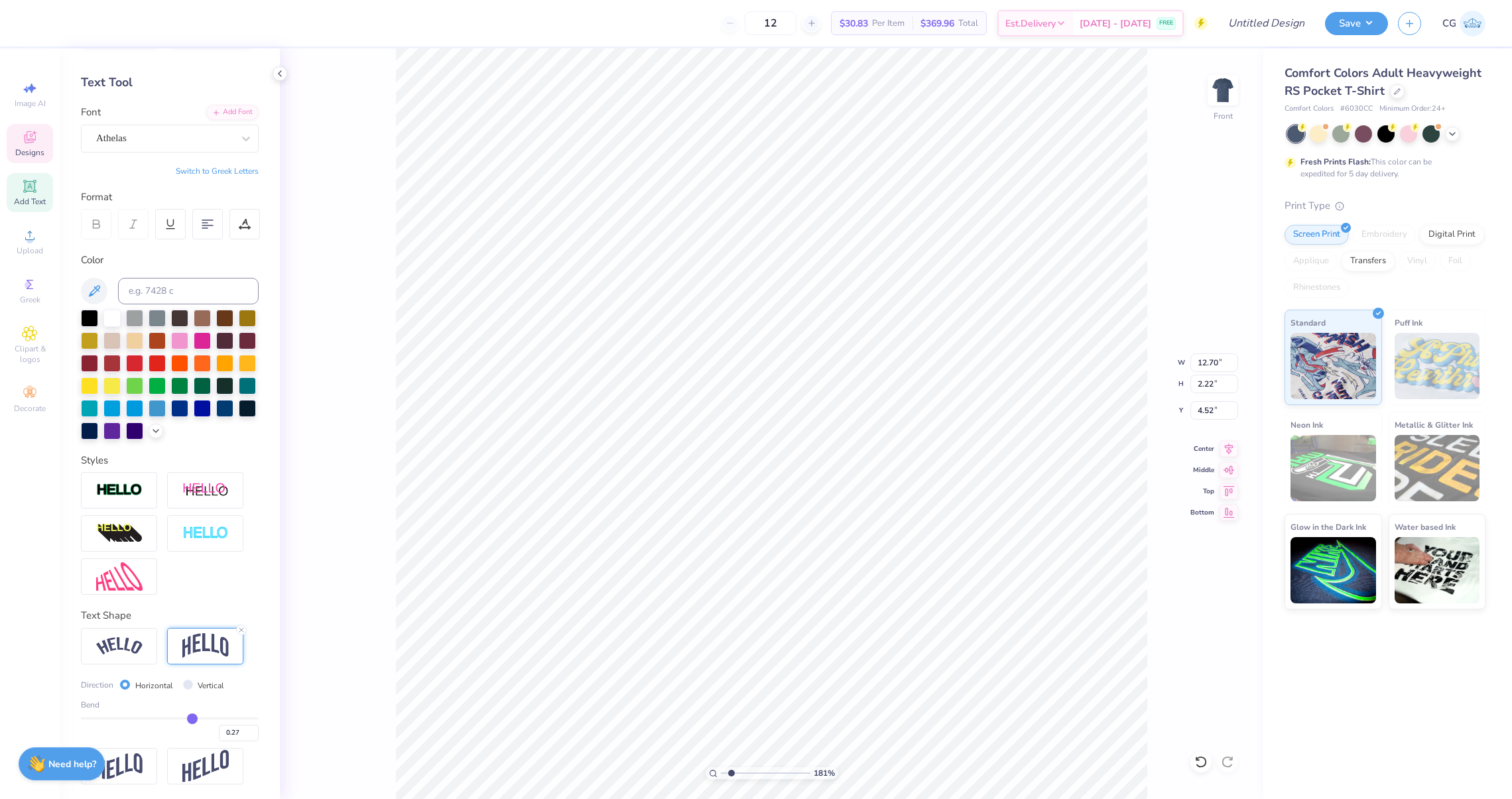
type input "0.26"
type input "0.25"
type input "0.24"
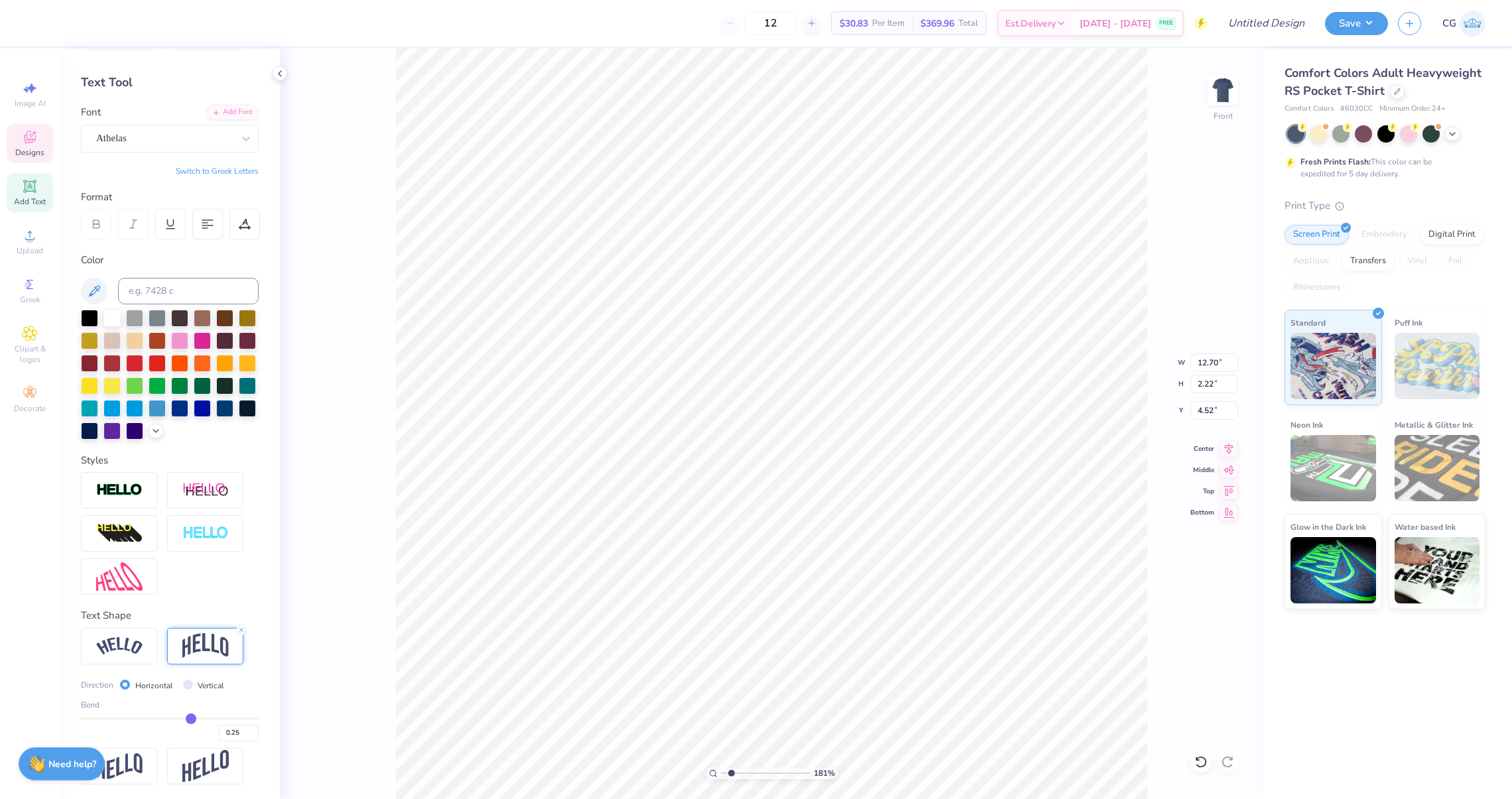
type input "0.24"
type input "0.23"
type input "0.22"
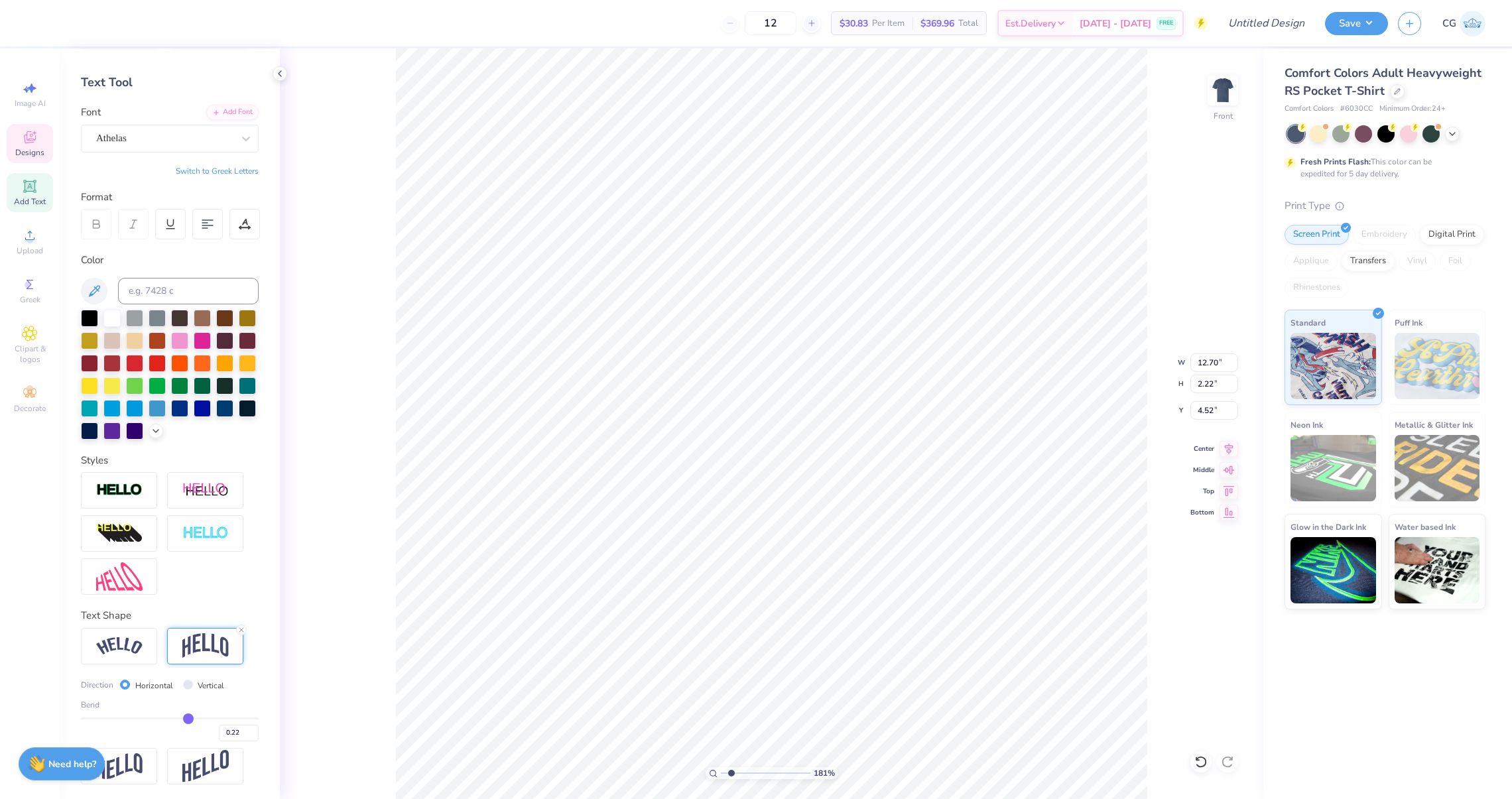
type input "0.21"
type input "0.2"
type input "0.20"
type input "0.19"
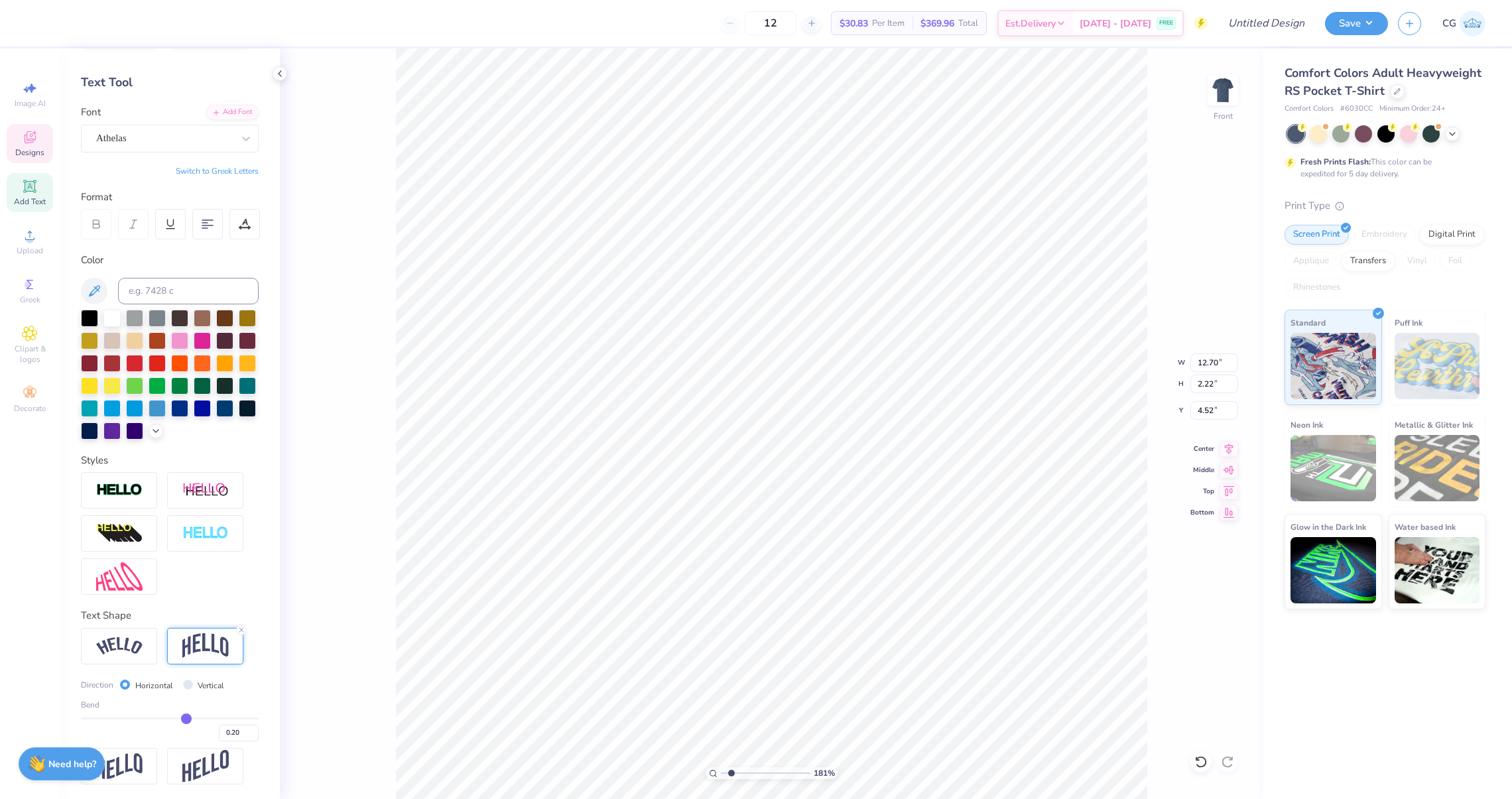
type input "0.19"
type input "0.2"
type input "0.20"
type input "0.21"
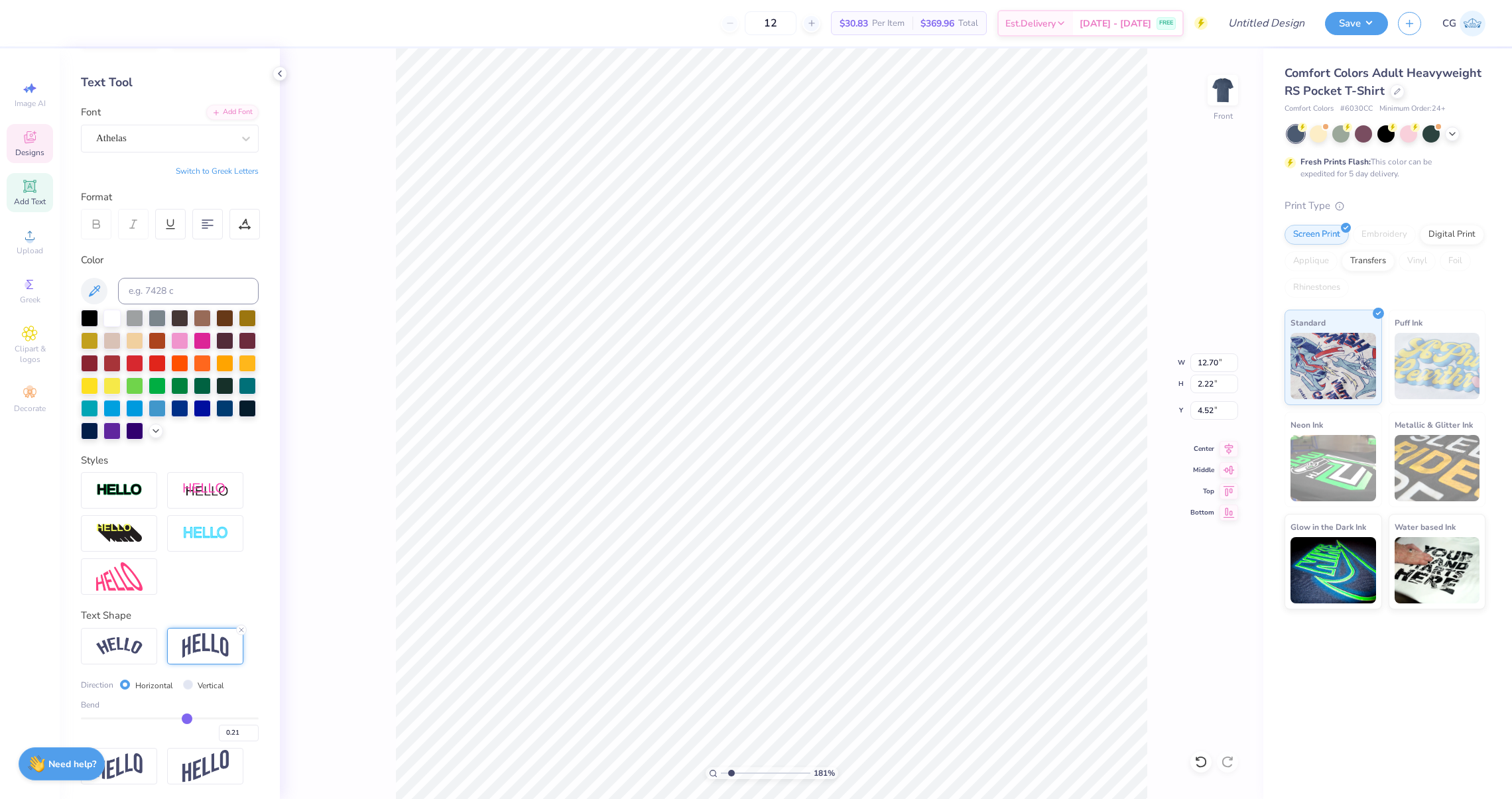
type input "0.22"
type input "0.23"
type input "0.24"
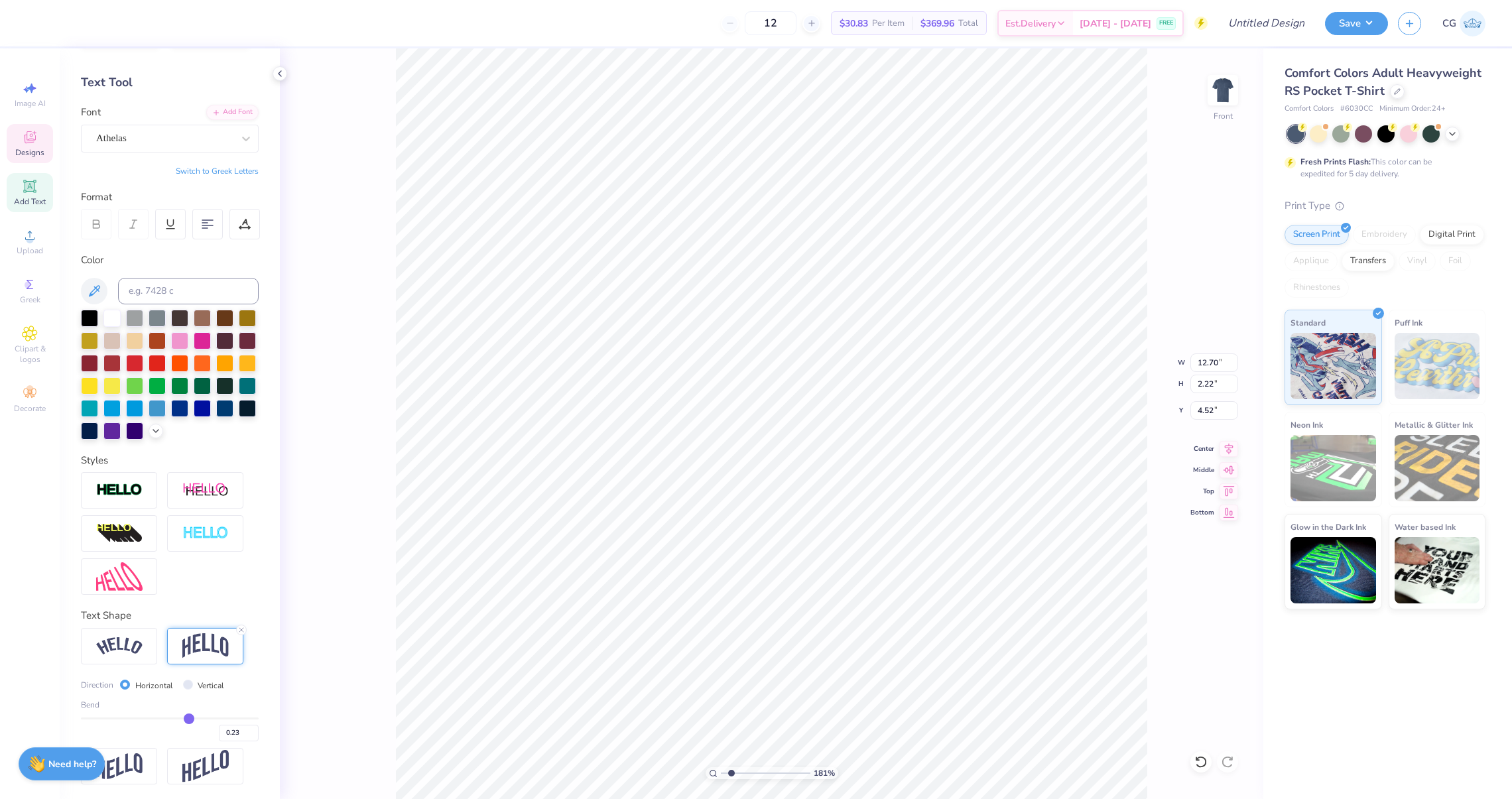
type input "0.24"
type input "0.25"
type input "0.26"
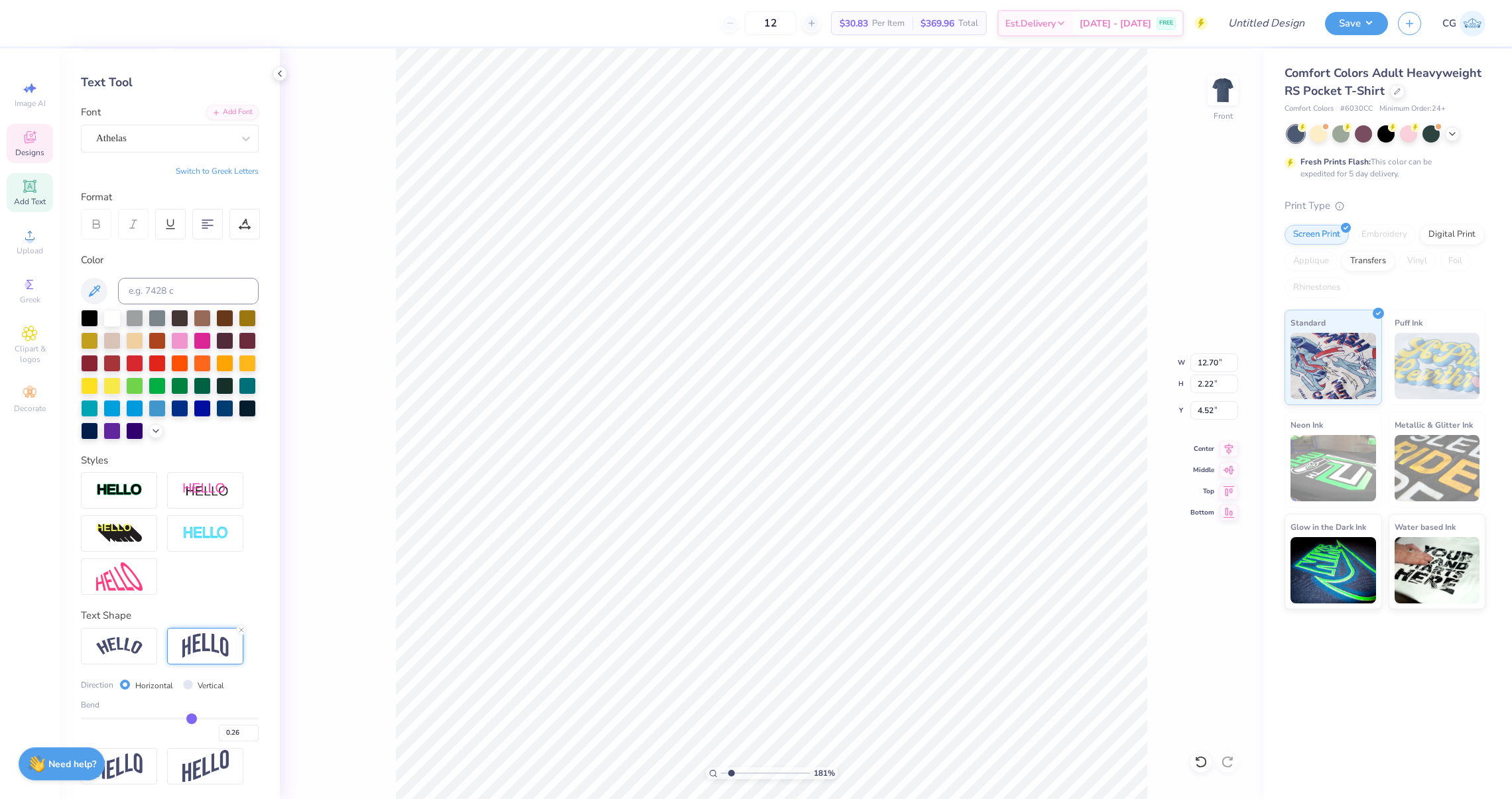
type input "0.27"
type input "0.28"
type input "0.29"
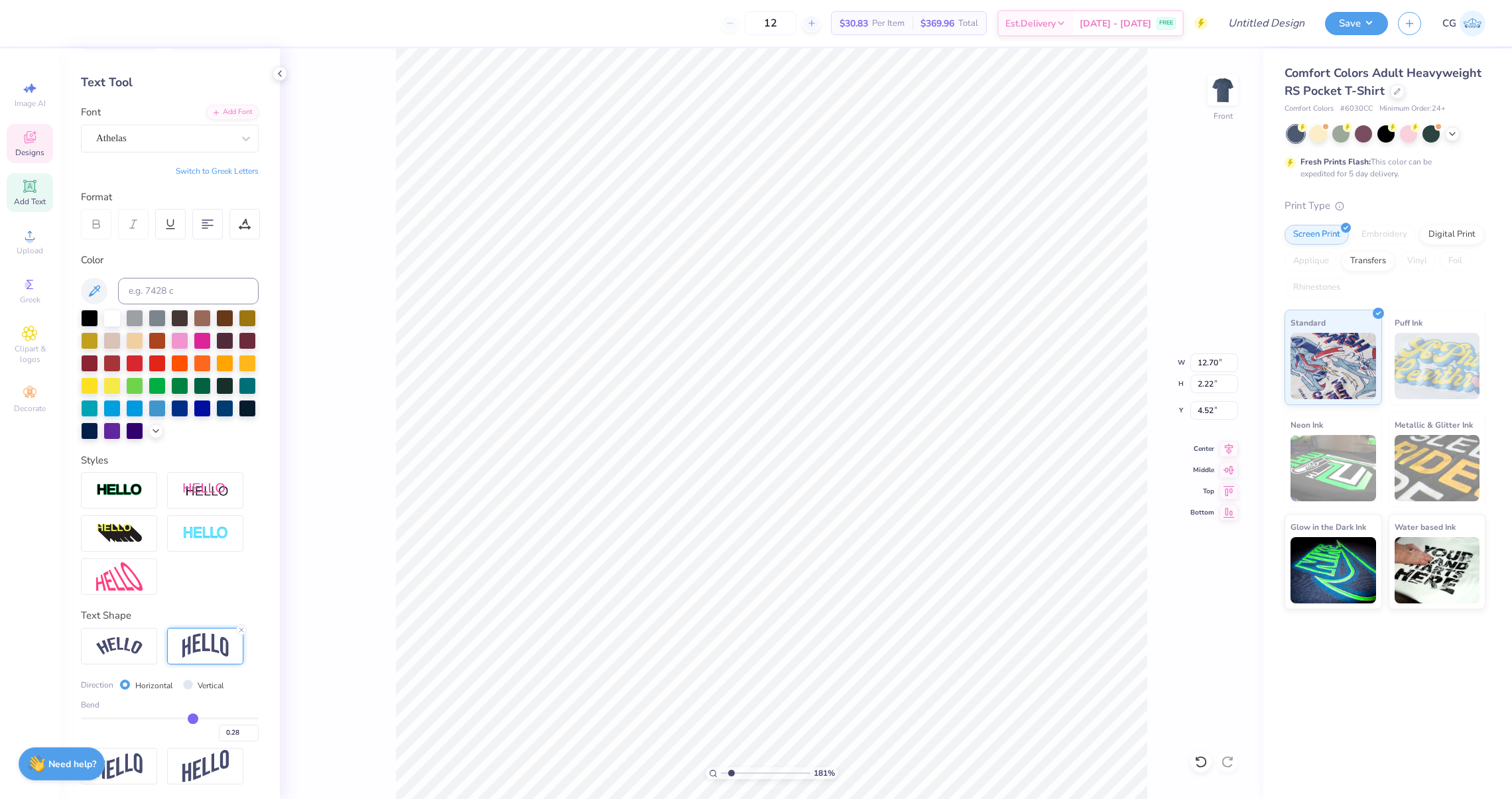
type input "0.29"
type input "0.3"
type input "0.30"
type input "0.31"
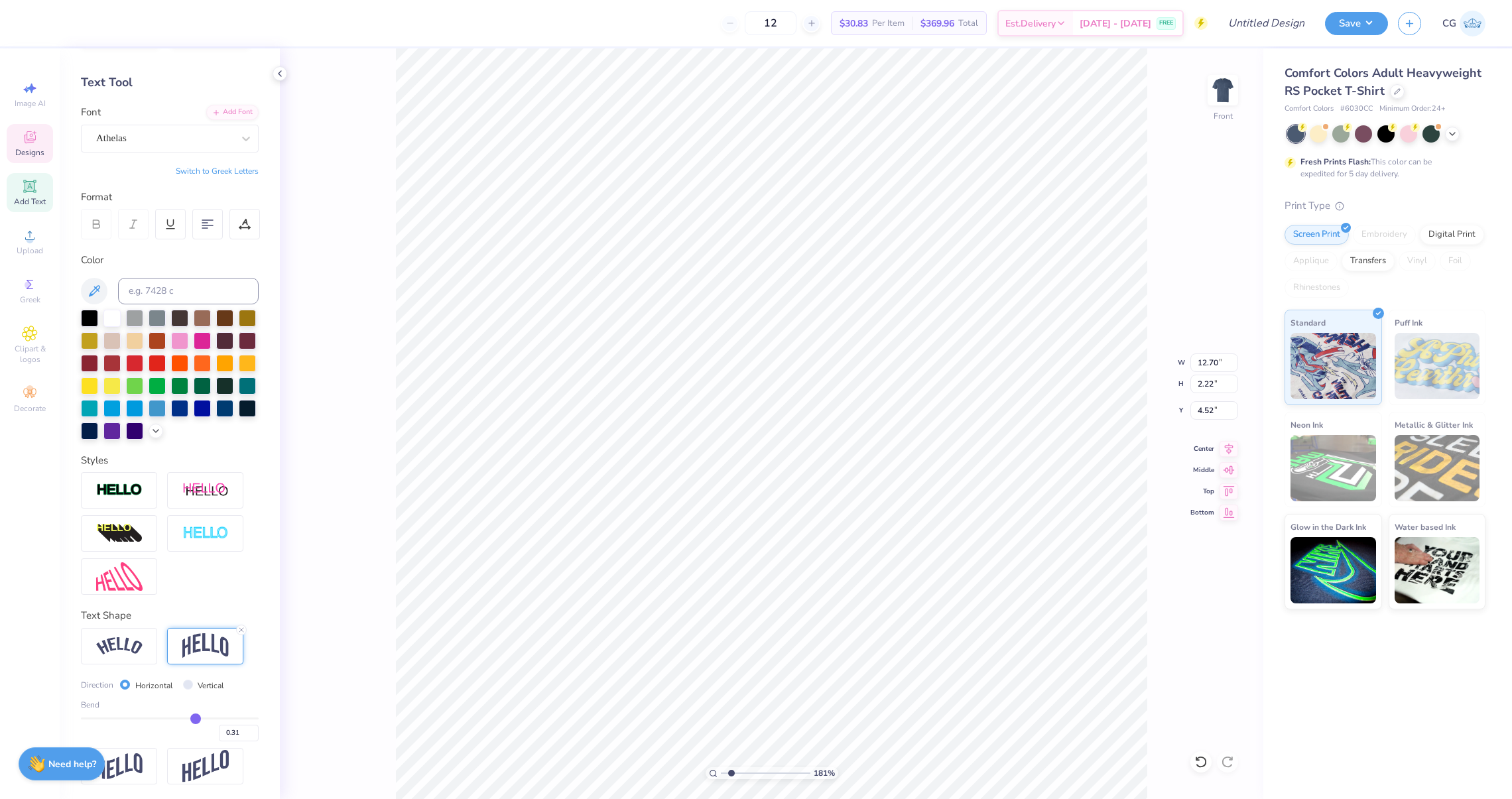
type input "0.32"
type input "0.33"
type input "0.34"
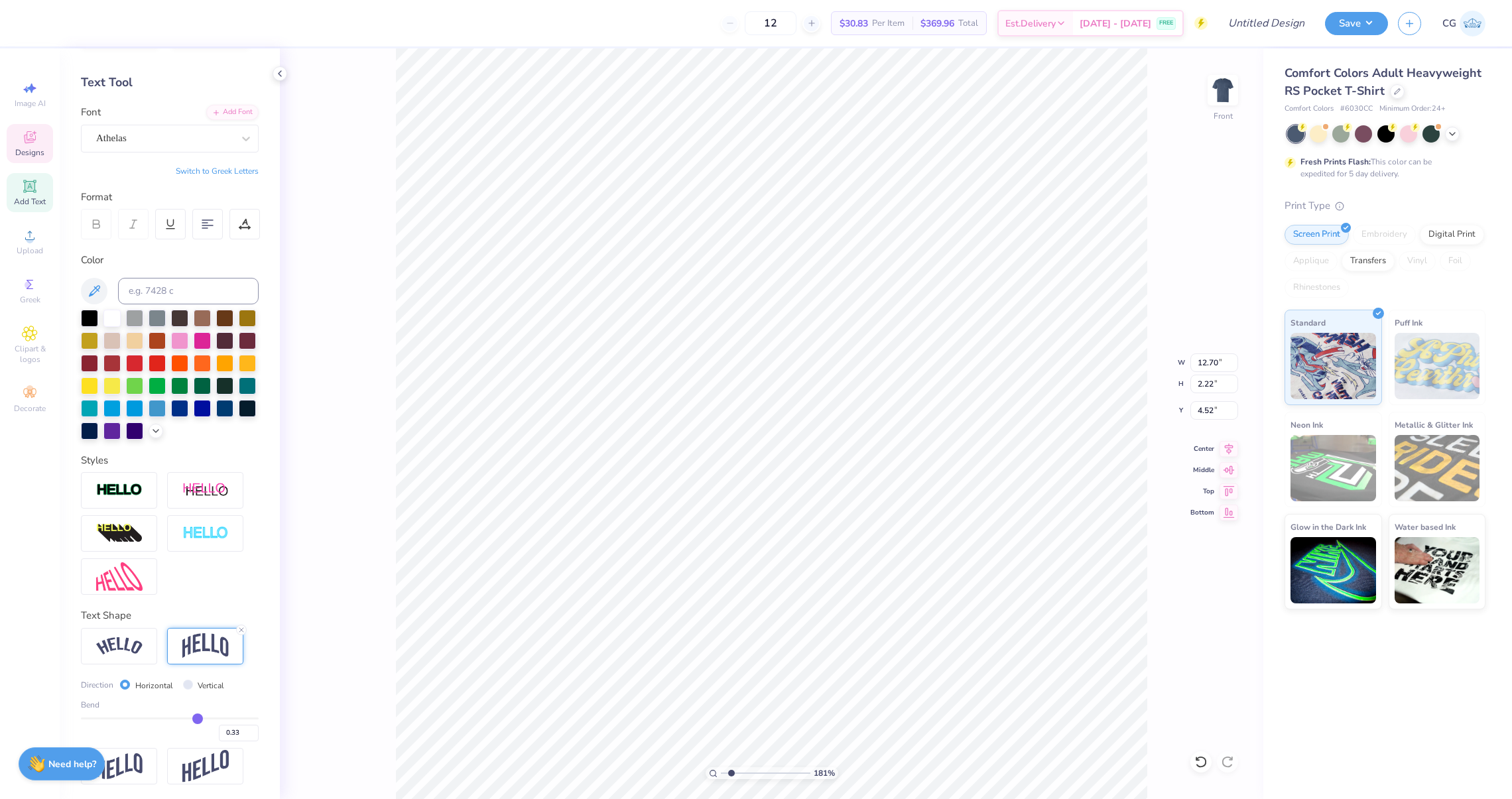
type input "0.34"
type input "0.35"
type input "0.36"
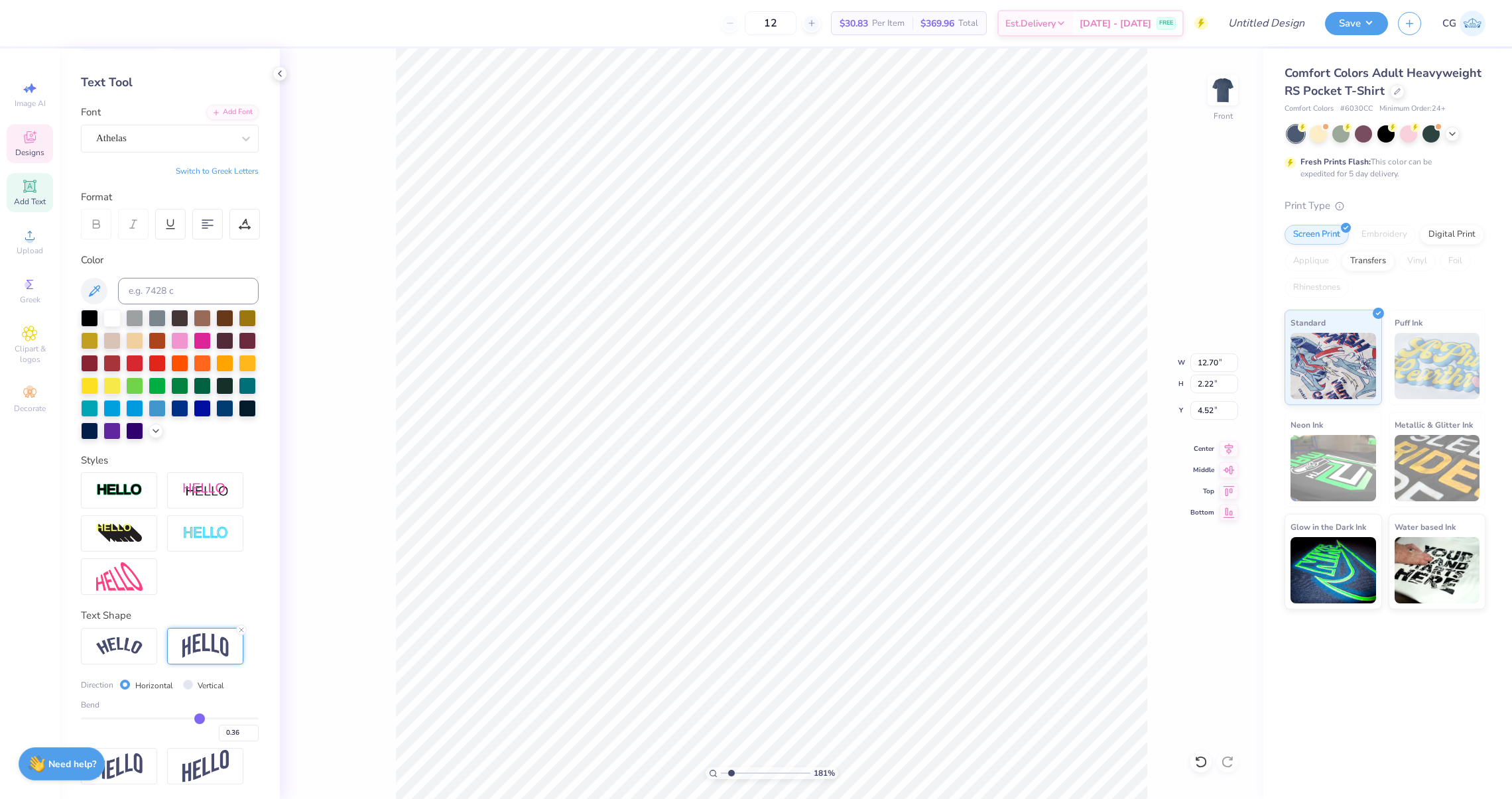
type input "2.74"
type input "4.26"
drag, startPoint x: 192, startPoint y: 721, endPoint x: 199, endPoint y: 718, distance: 7.6
type input "0.36"
click at [199, 718] on input "range" at bounding box center [170, 718] width 178 height 2
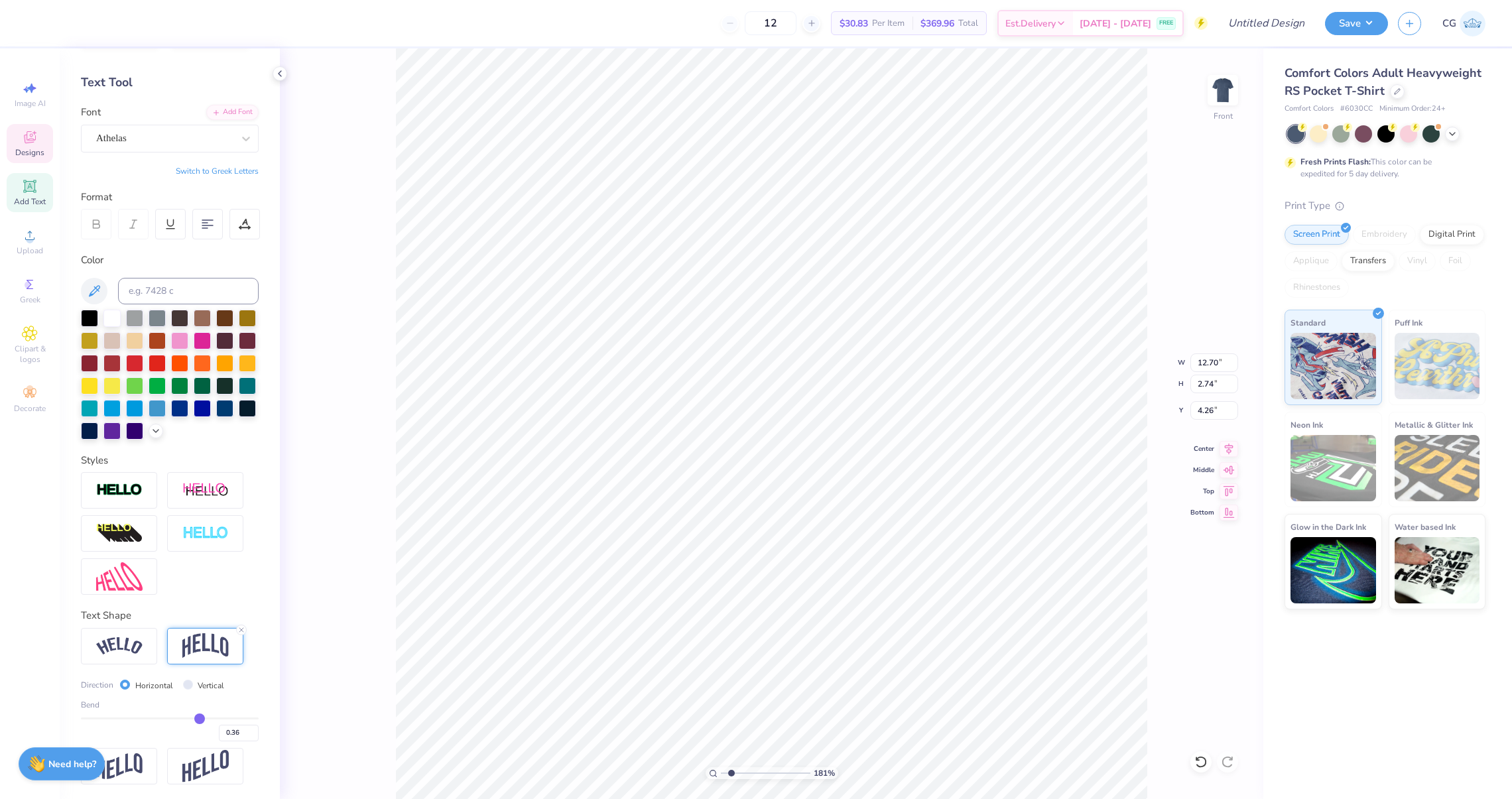
type input "12.00"
type input "2.59"
type input "4.40"
type input "3.20"
type input "6.20"
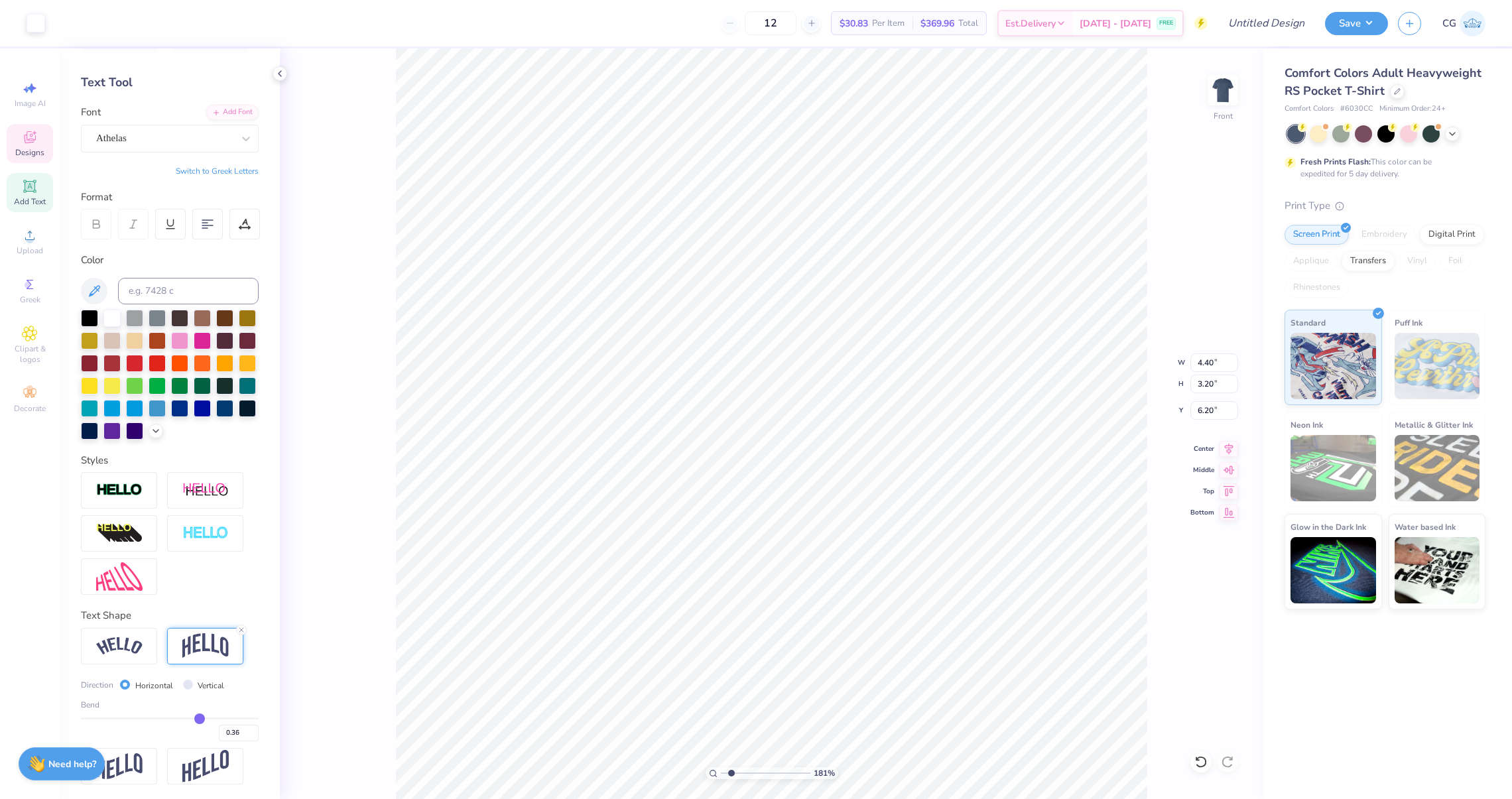
type input "12.00"
type input "2.59"
type input "4.75"
drag, startPoint x: 731, startPoint y: 771, endPoint x: 722, endPoint y: 771, distance: 9.0
click at [722, 771] on input "range" at bounding box center [766, 773] width 90 height 12
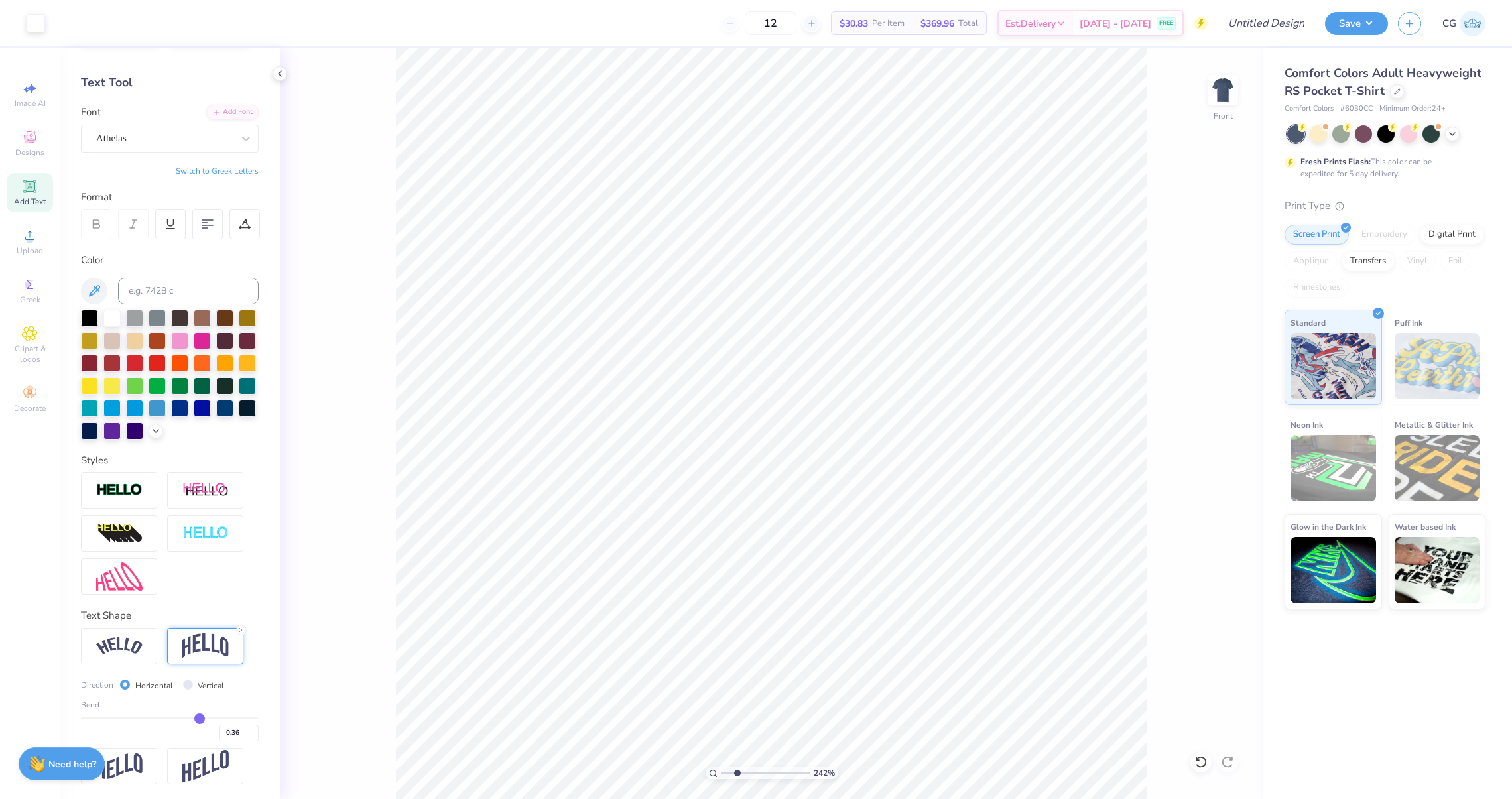
drag, startPoint x: 722, startPoint y: 771, endPoint x: 736, endPoint y: 771, distance: 14.0
type input "2.44"
click at [736, 771] on input "range" at bounding box center [766, 773] width 90 height 12
click at [242, 227] on icon at bounding box center [245, 224] width 12 height 12
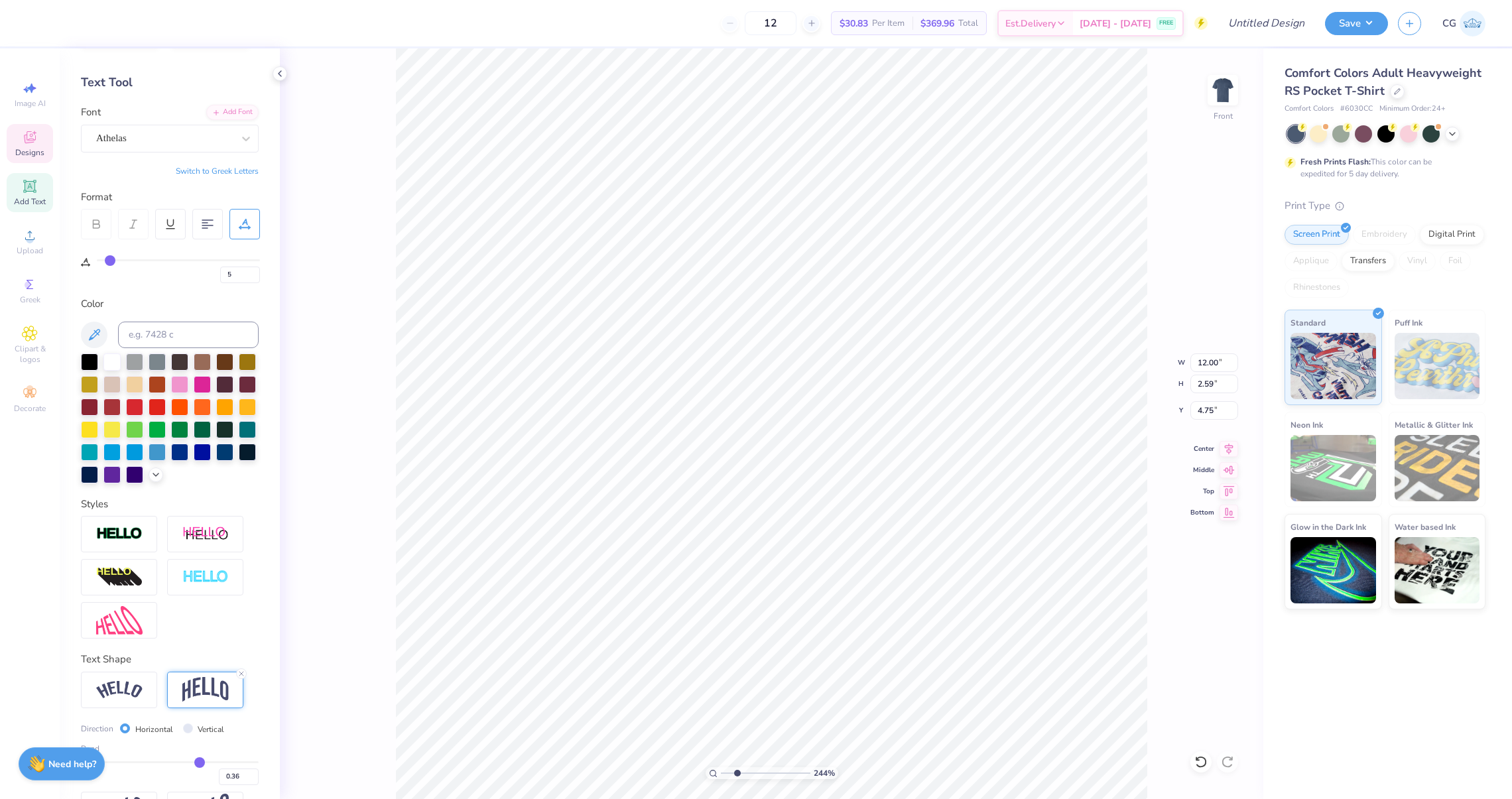
type input "4"
type input "3"
type input "2"
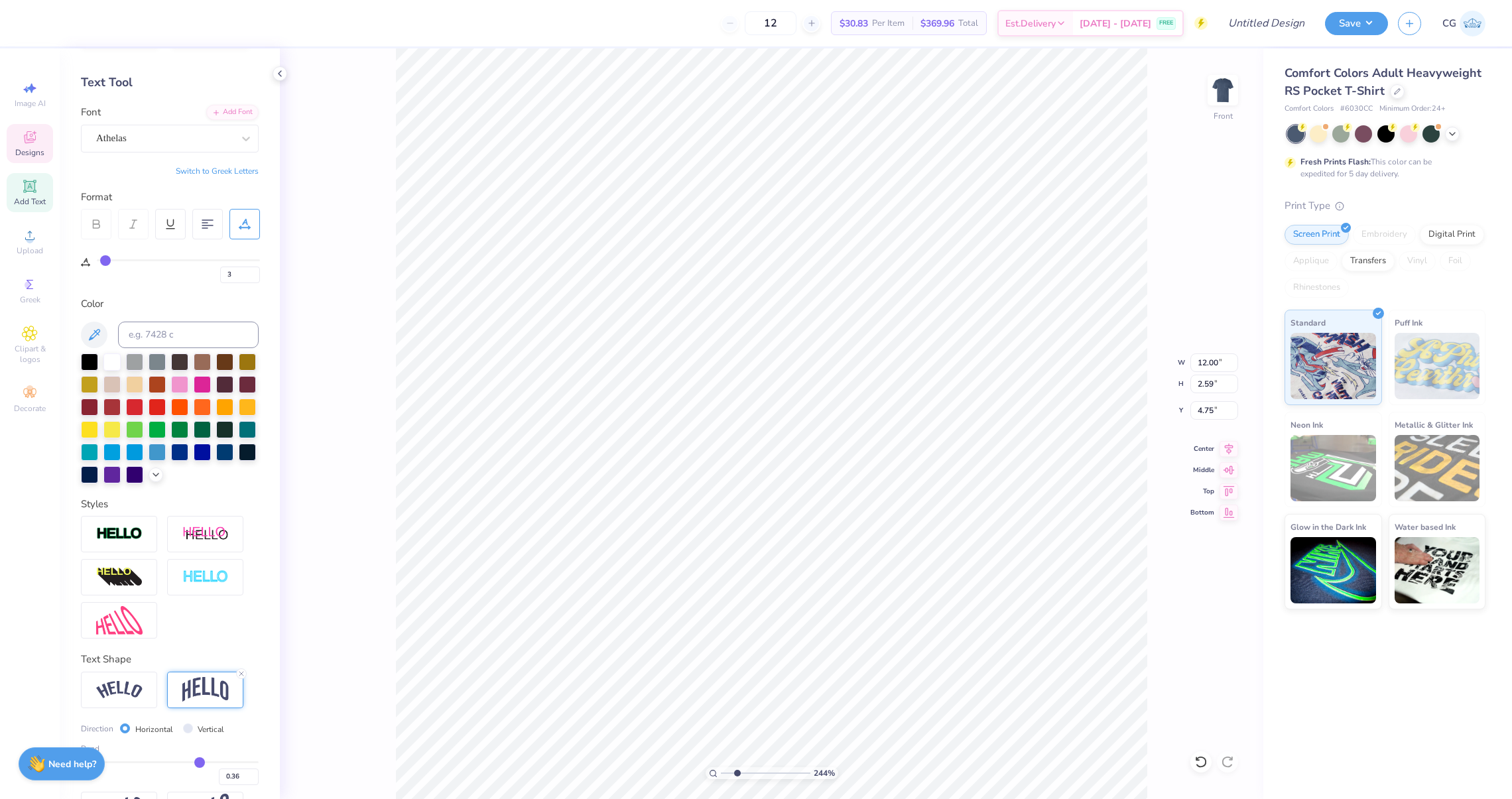
type input "2"
type input "1"
type input "0"
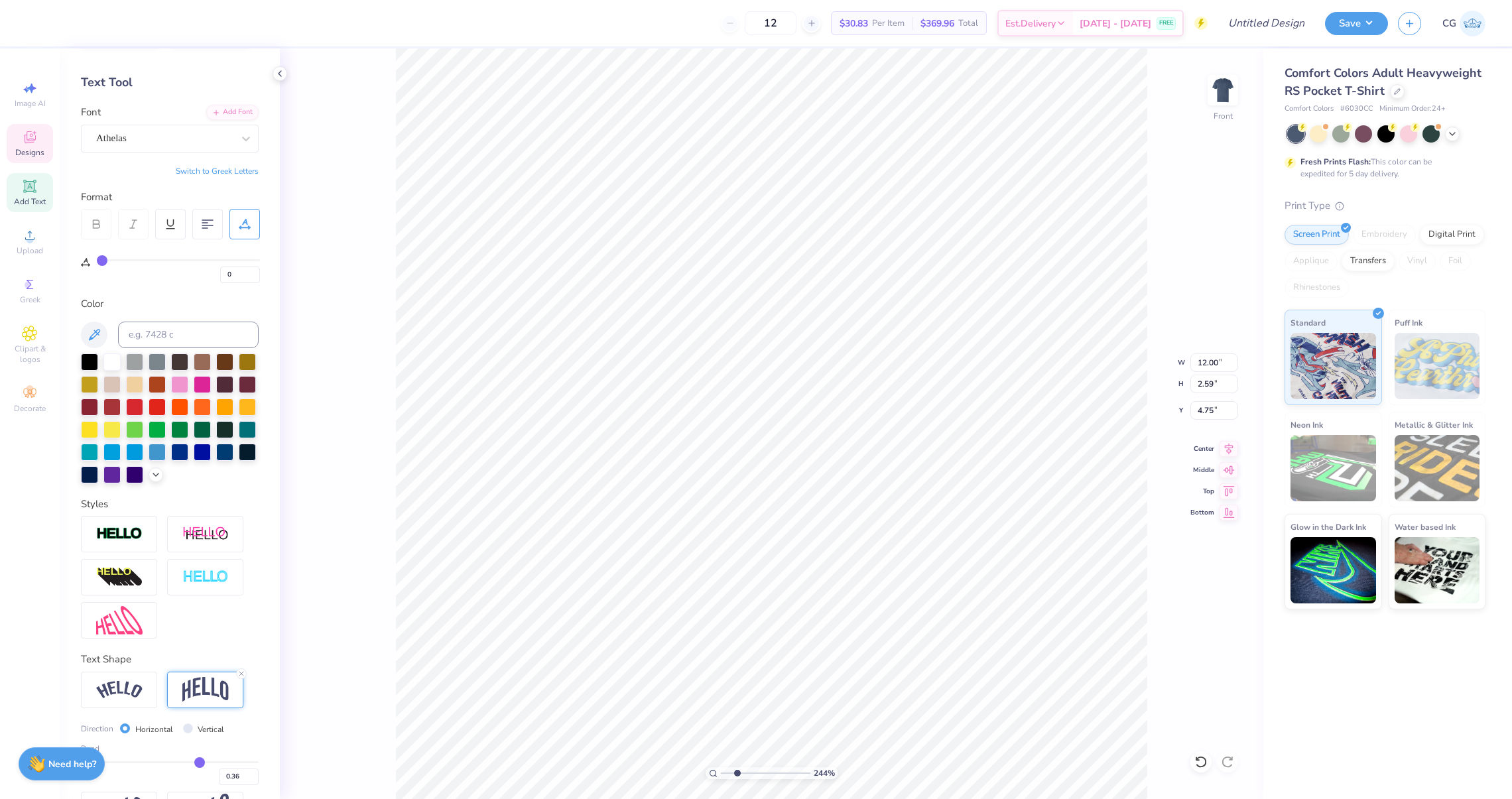
drag, startPoint x: 108, startPoint y: 259, endPoint x: 97, endPoint y: 259, distance: 11.0
type input "0"
click at [97, 259] on input "range" at bounding box center [179, 260] width 163 height 2
type input "10.83"
type input "2.42"
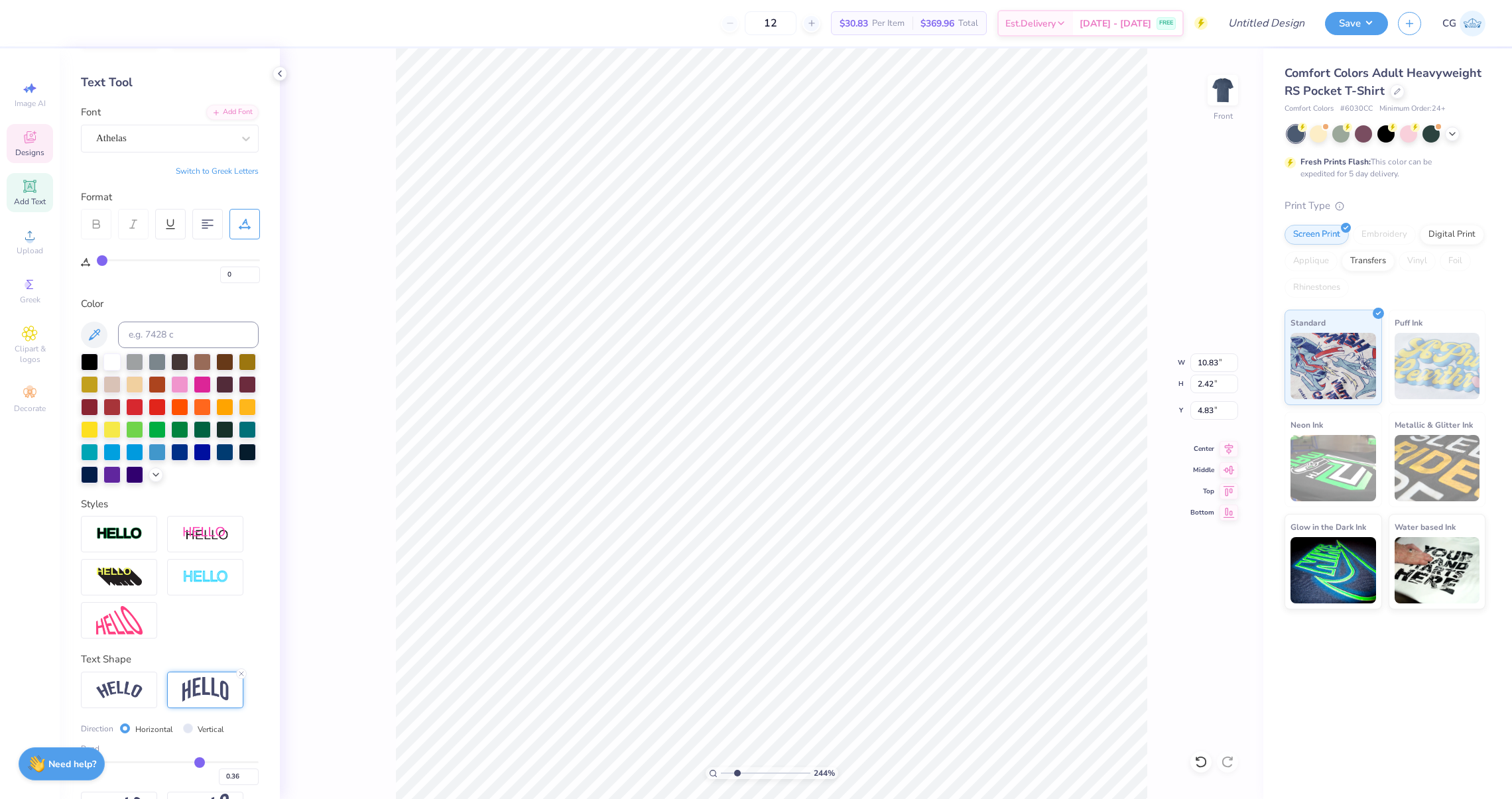
type input "4.83"
type input "1"
type input "0"
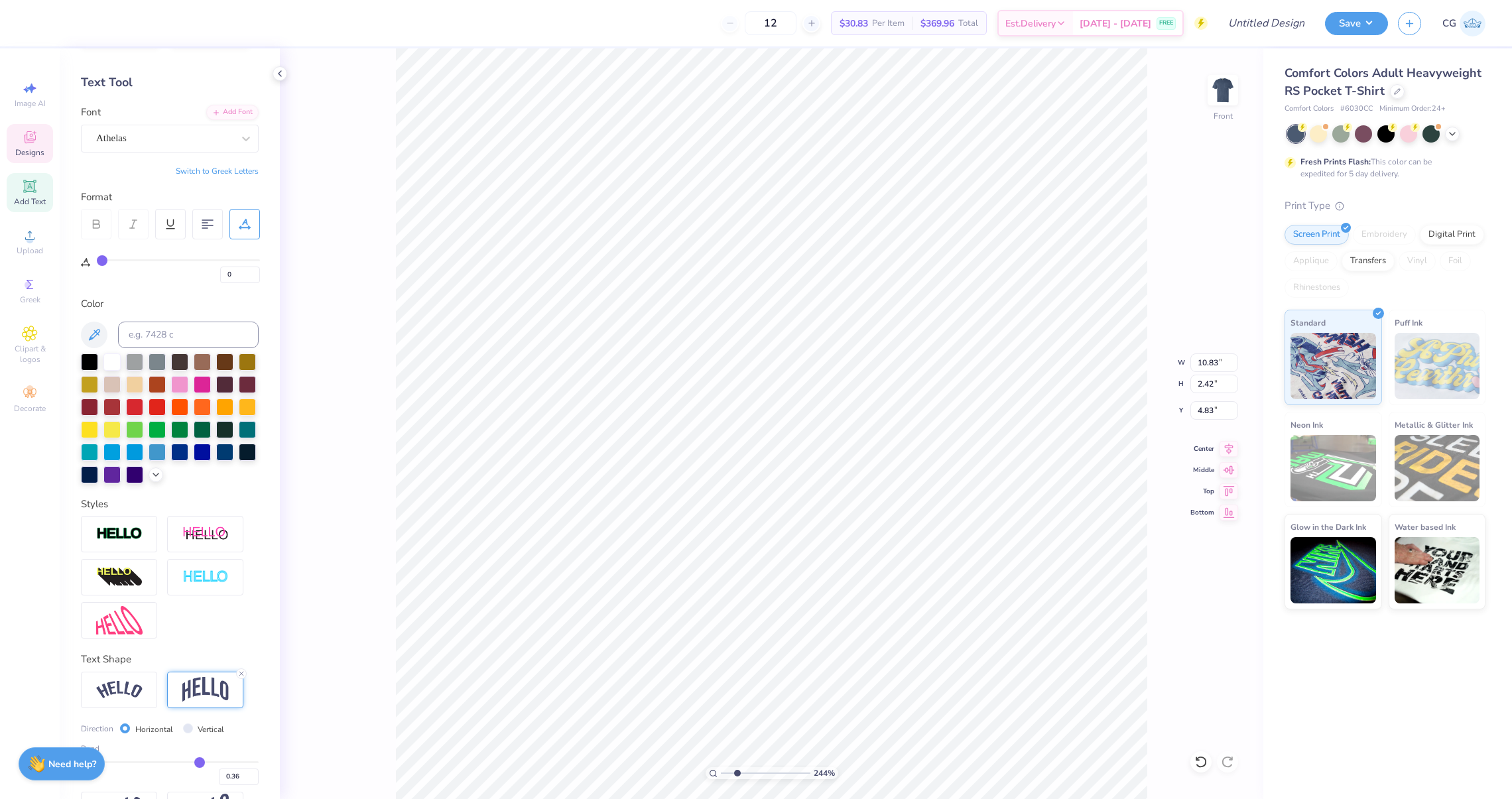
type input "1"
type input "2"
type input "3"
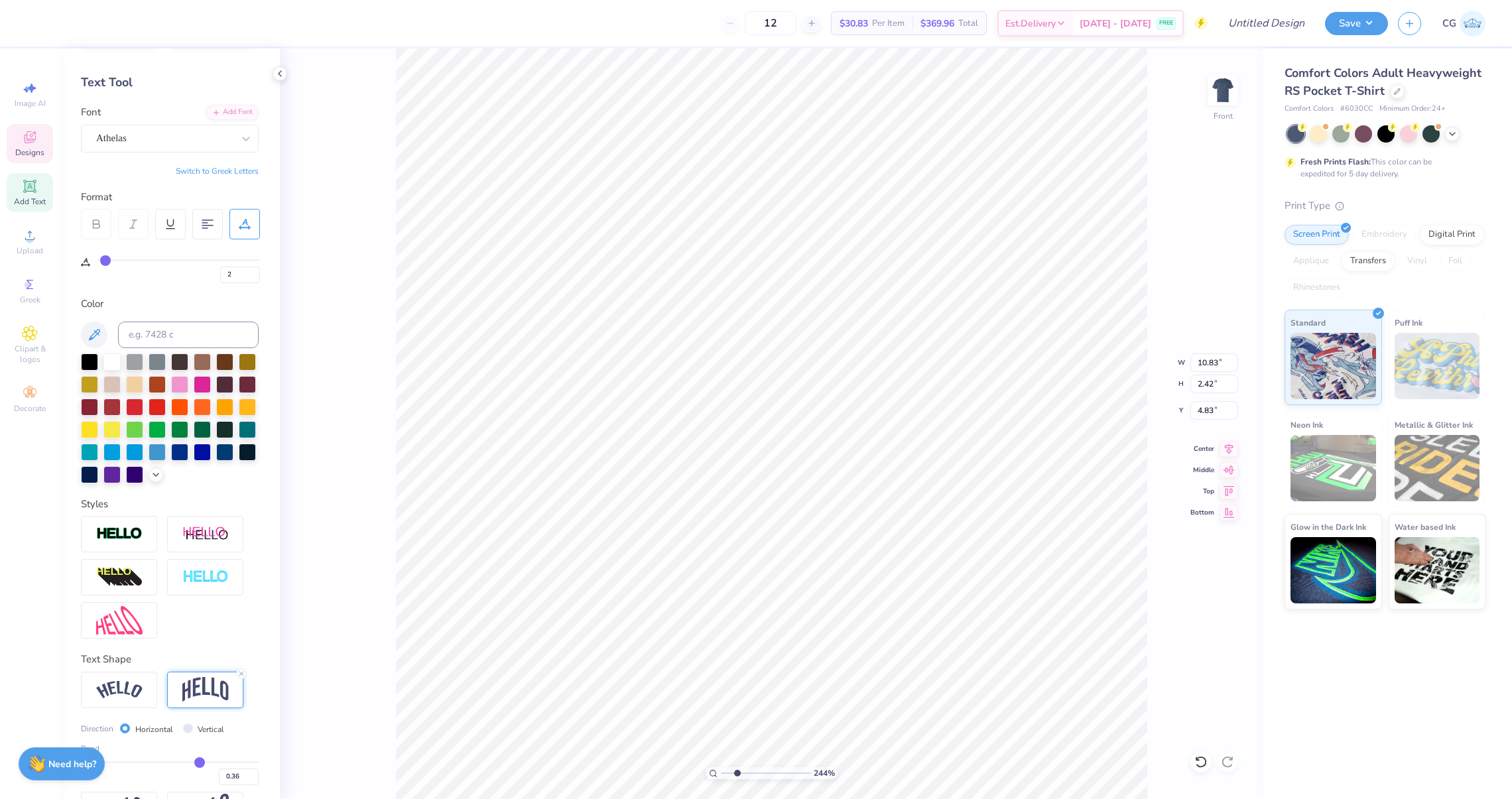
type input "3"
type input "6"
type input "8"
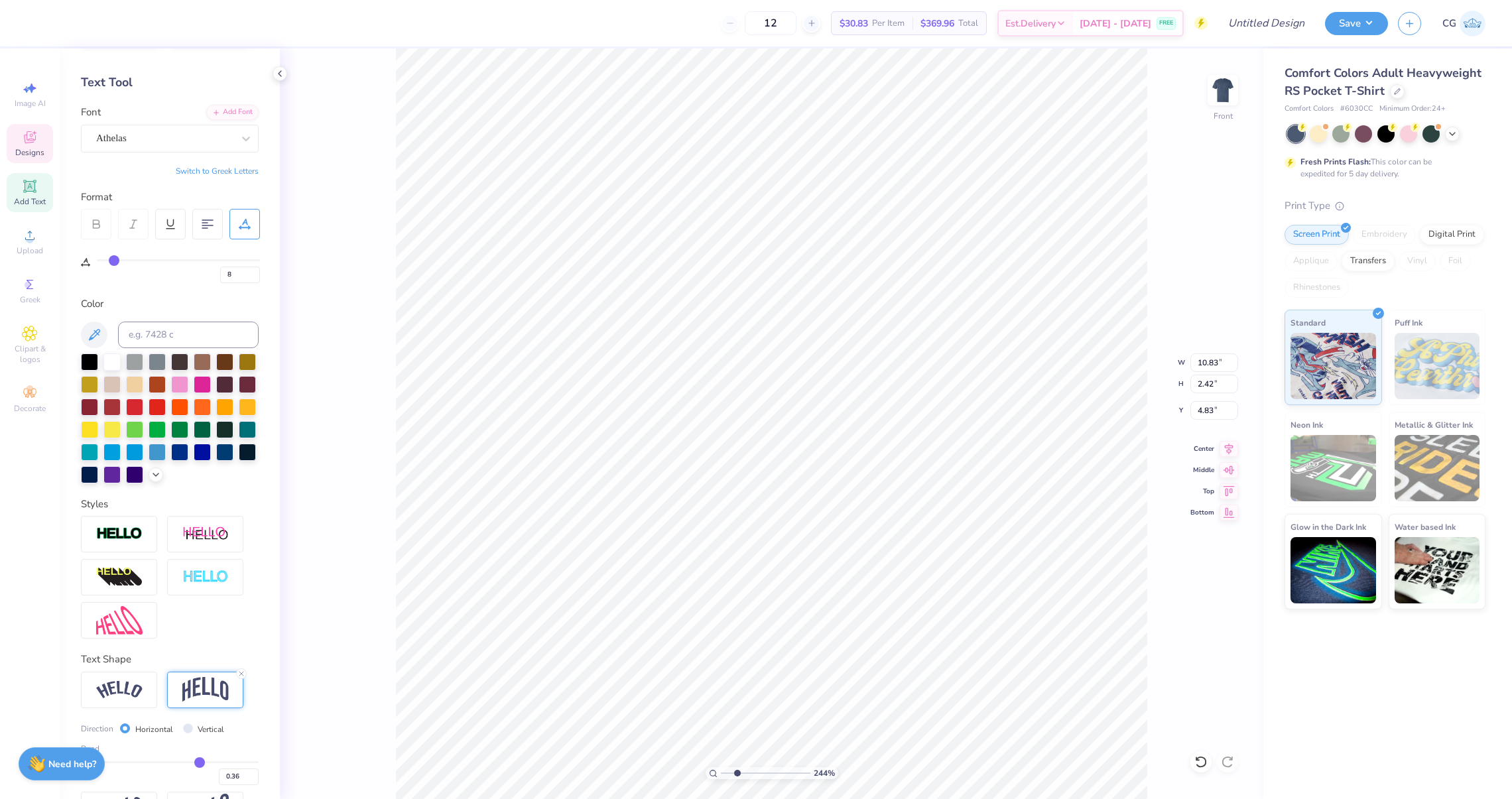
type input "12"
type input "16"
type input "19"
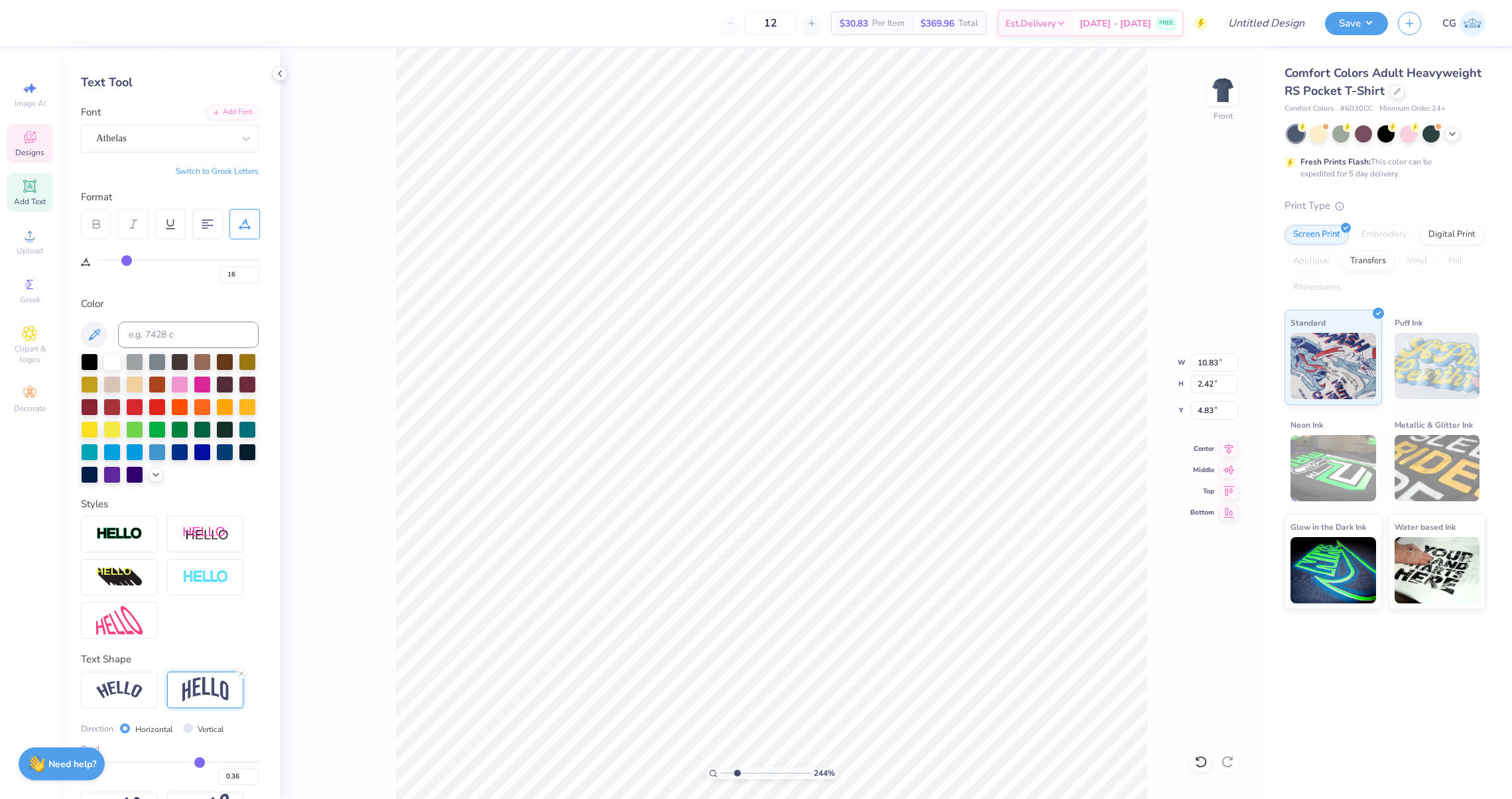
type input "19"
type input "21"
type input "23"
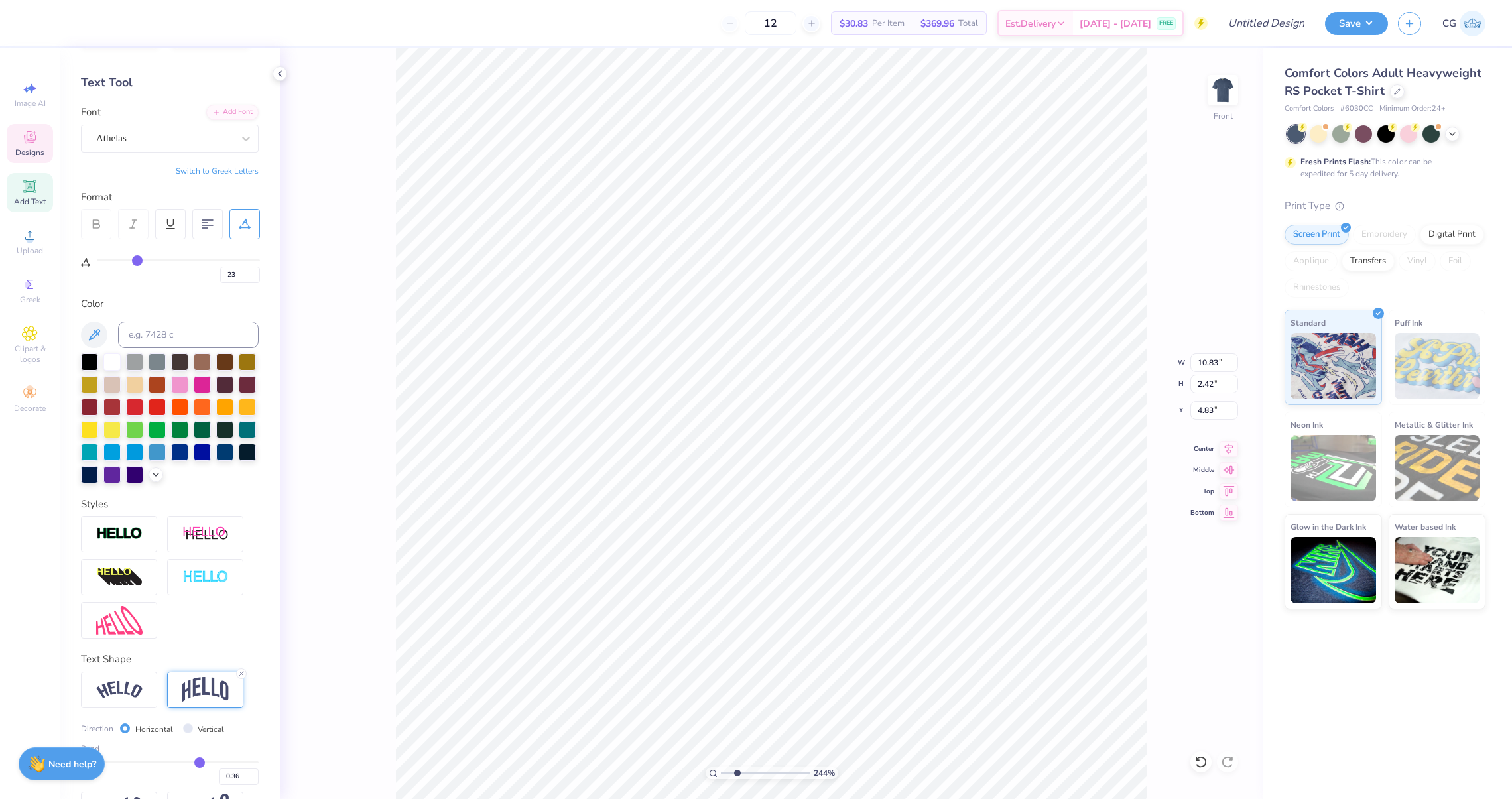
type input "25"
type input "26"
type input "27"
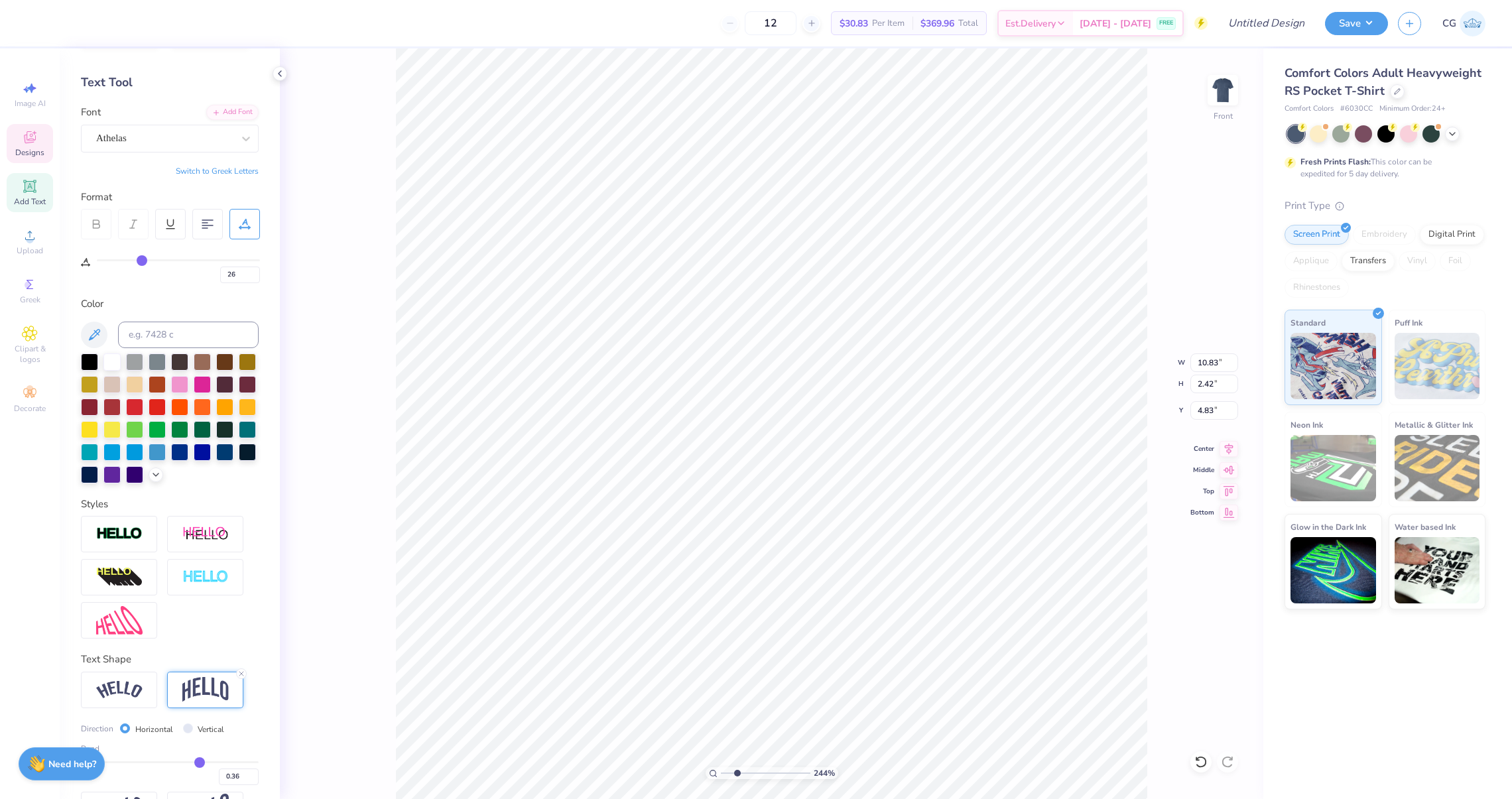
type input "27"
type input "28"
type input "29"
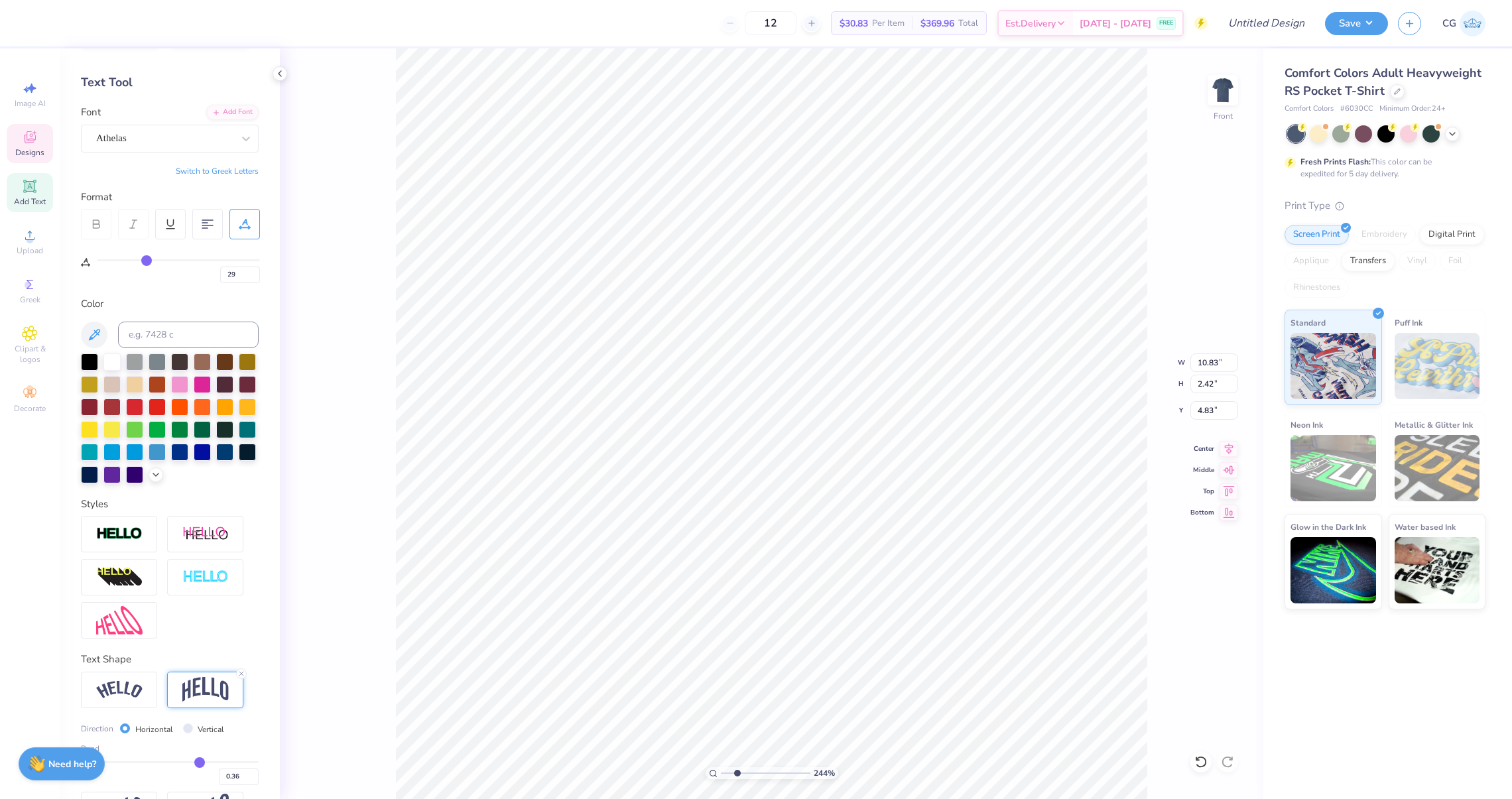
type input "30"
type input "32"
type input "34"
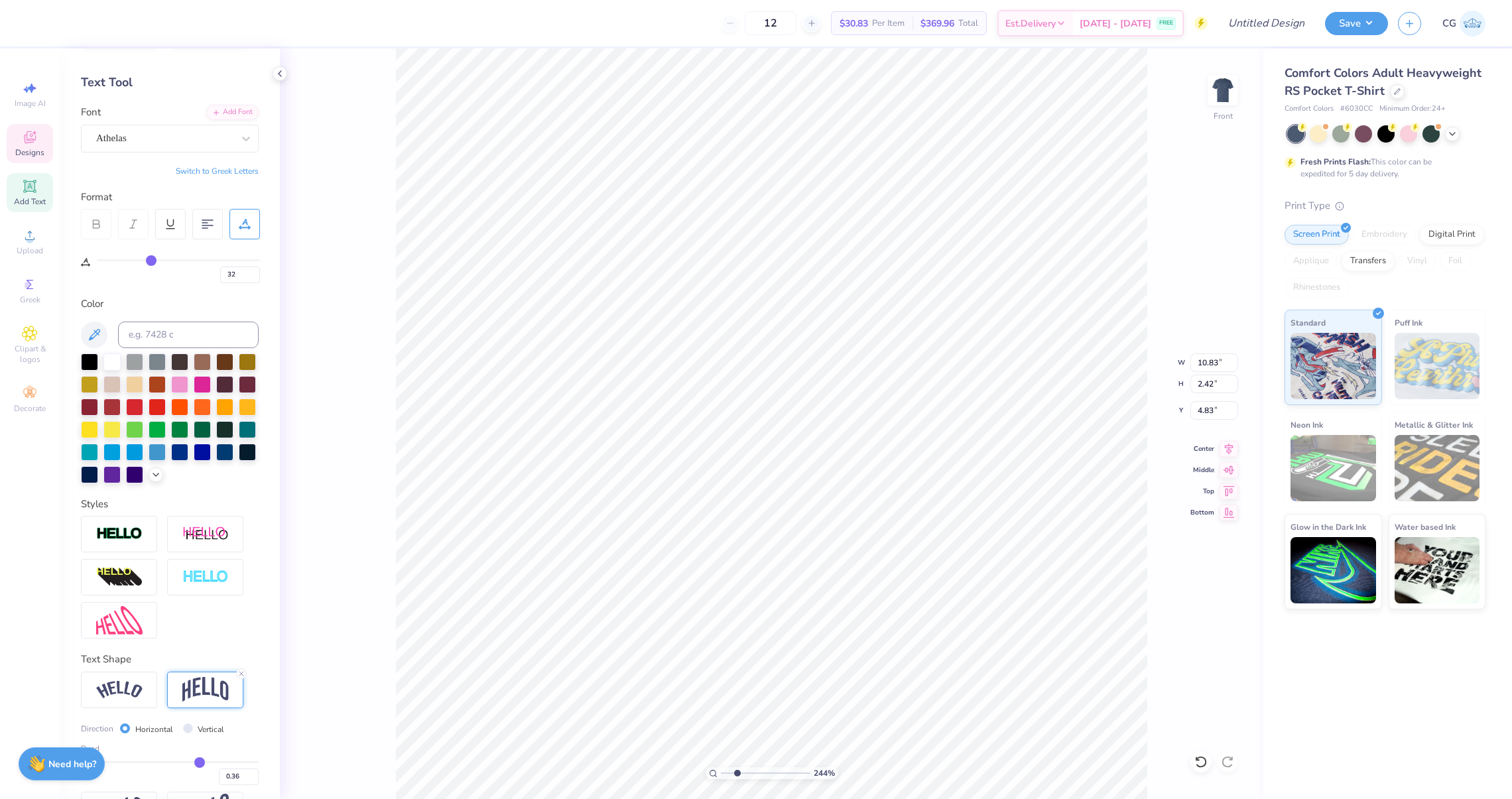
type input "34"
type input "36"
type input "38"
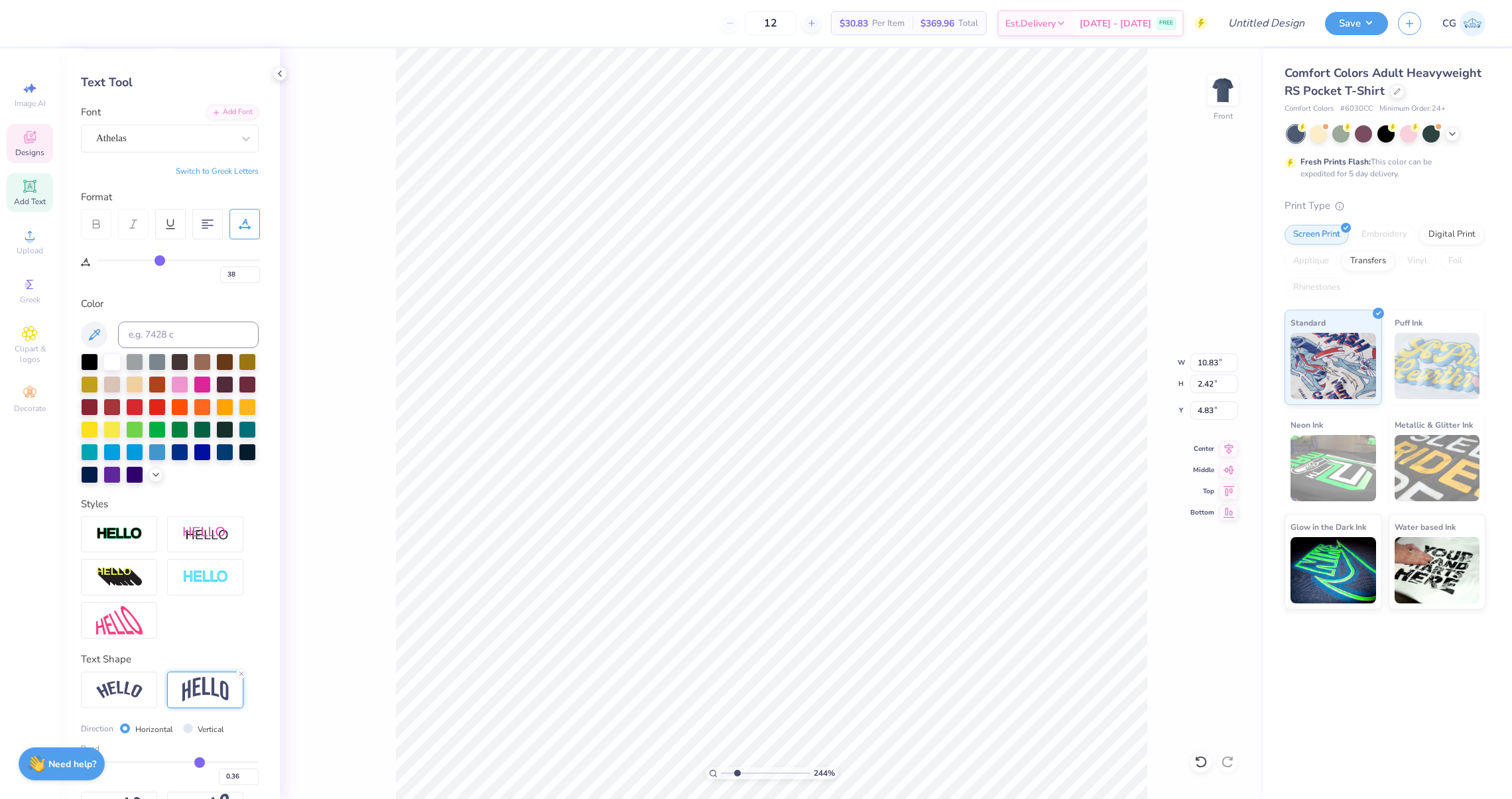
type input "40"
type input "41"
type input "42"
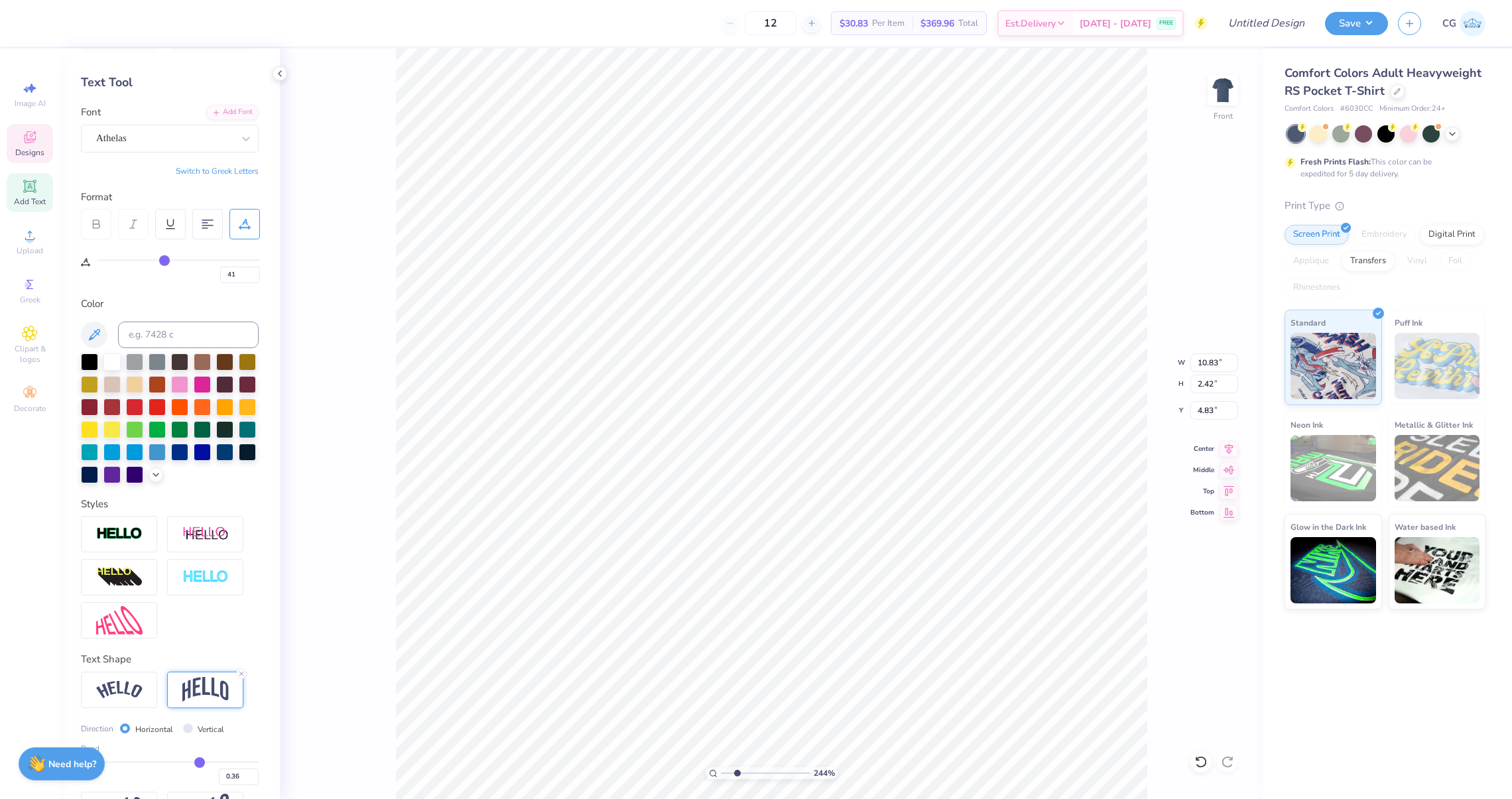
type input "42"
type input "43"
type input "44"
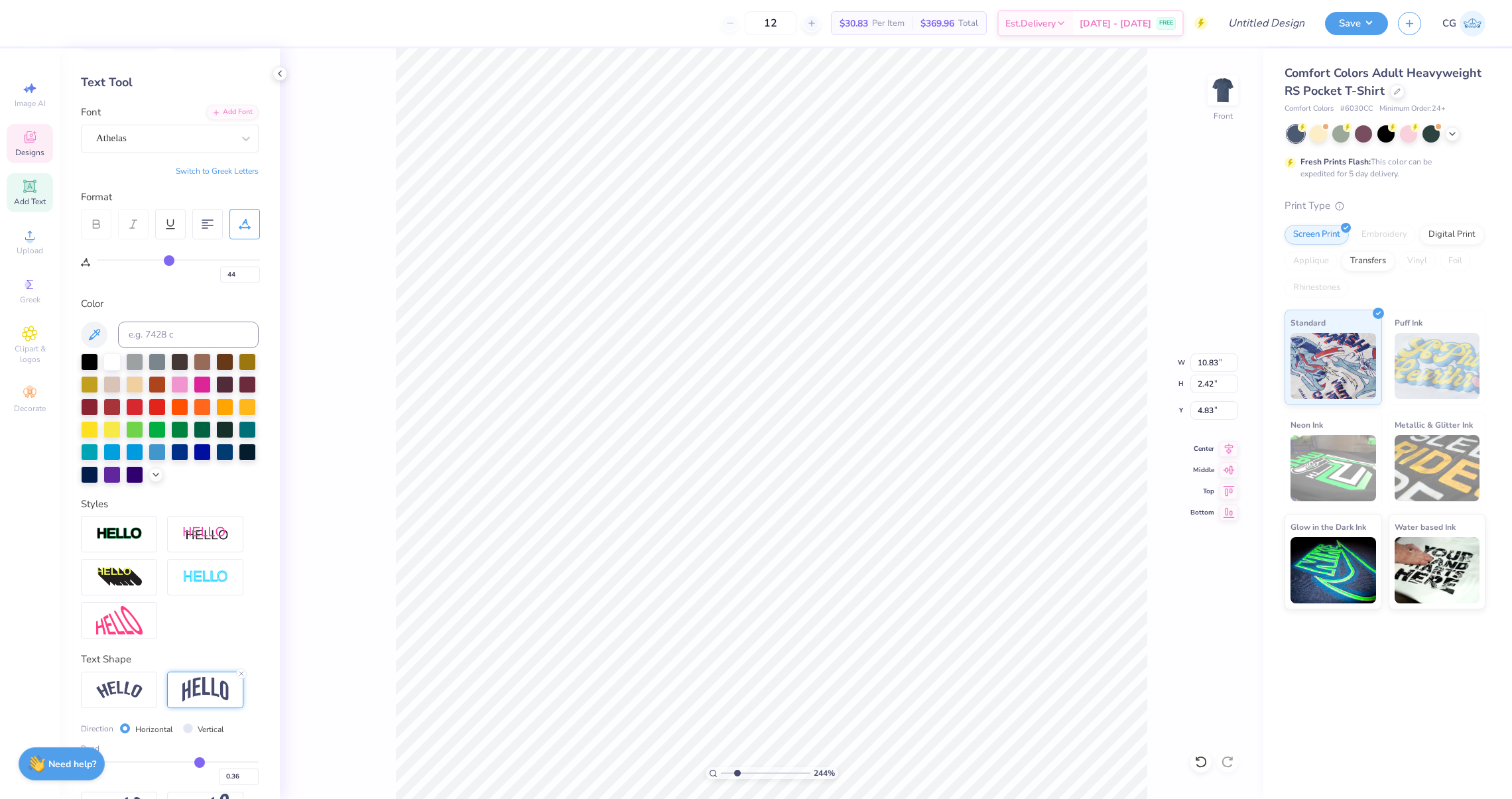
type input "45"
type input "46"
drag, startPoint x: 104, startPoint y: 259, endPoint x: 93, endPoint y: 278, distance: 22.0
click at [97, 261] on input "range" at bounding box center [179, 260] width 163 height 2
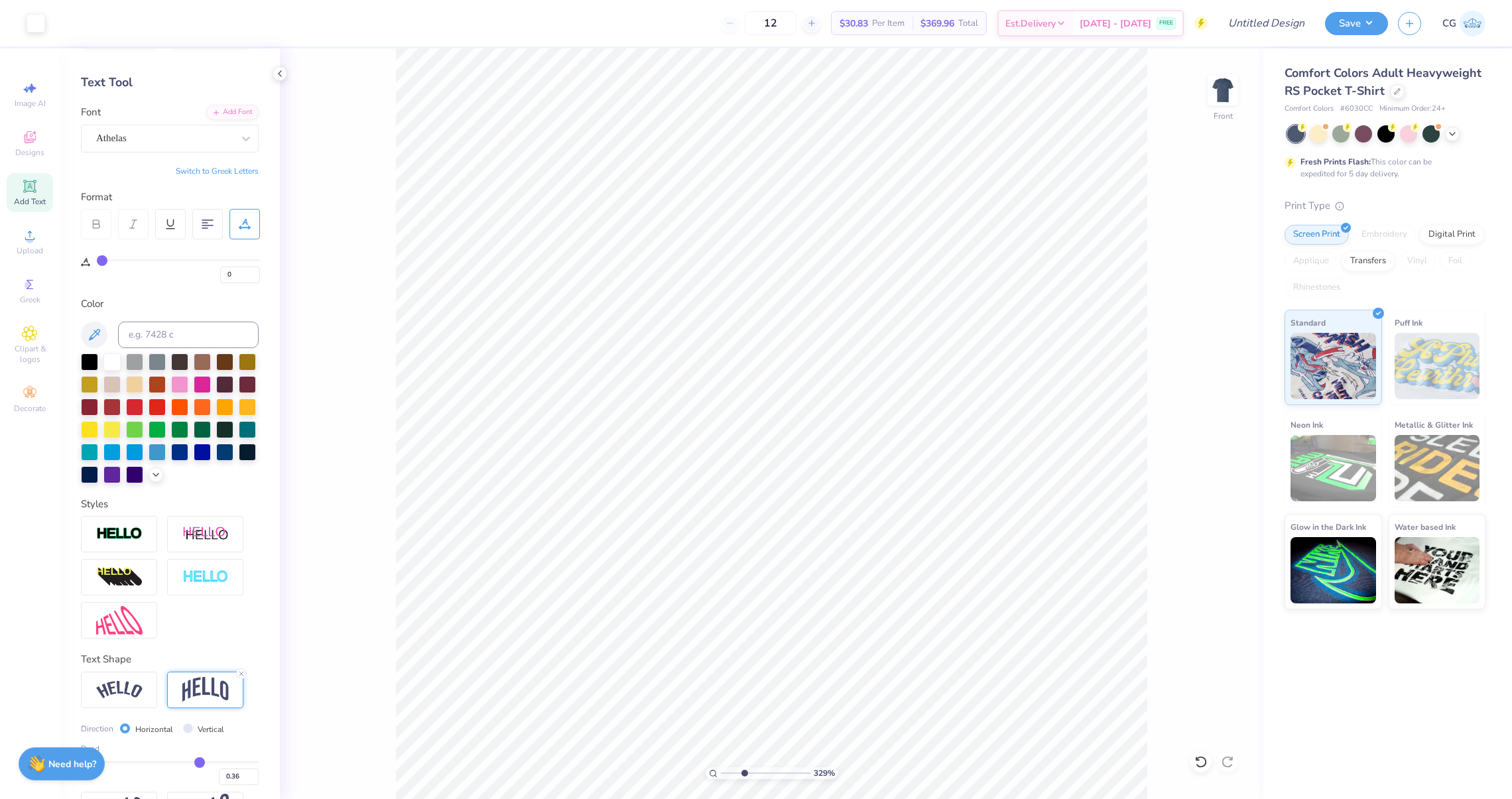
drag, startPoint x: 736, startPoint y: 772, endPoint x: 744, endPoint y: 774, distance: 8.2
click at [744, 774] on input "range" at bounding box center [766, 773] width 90 height 12
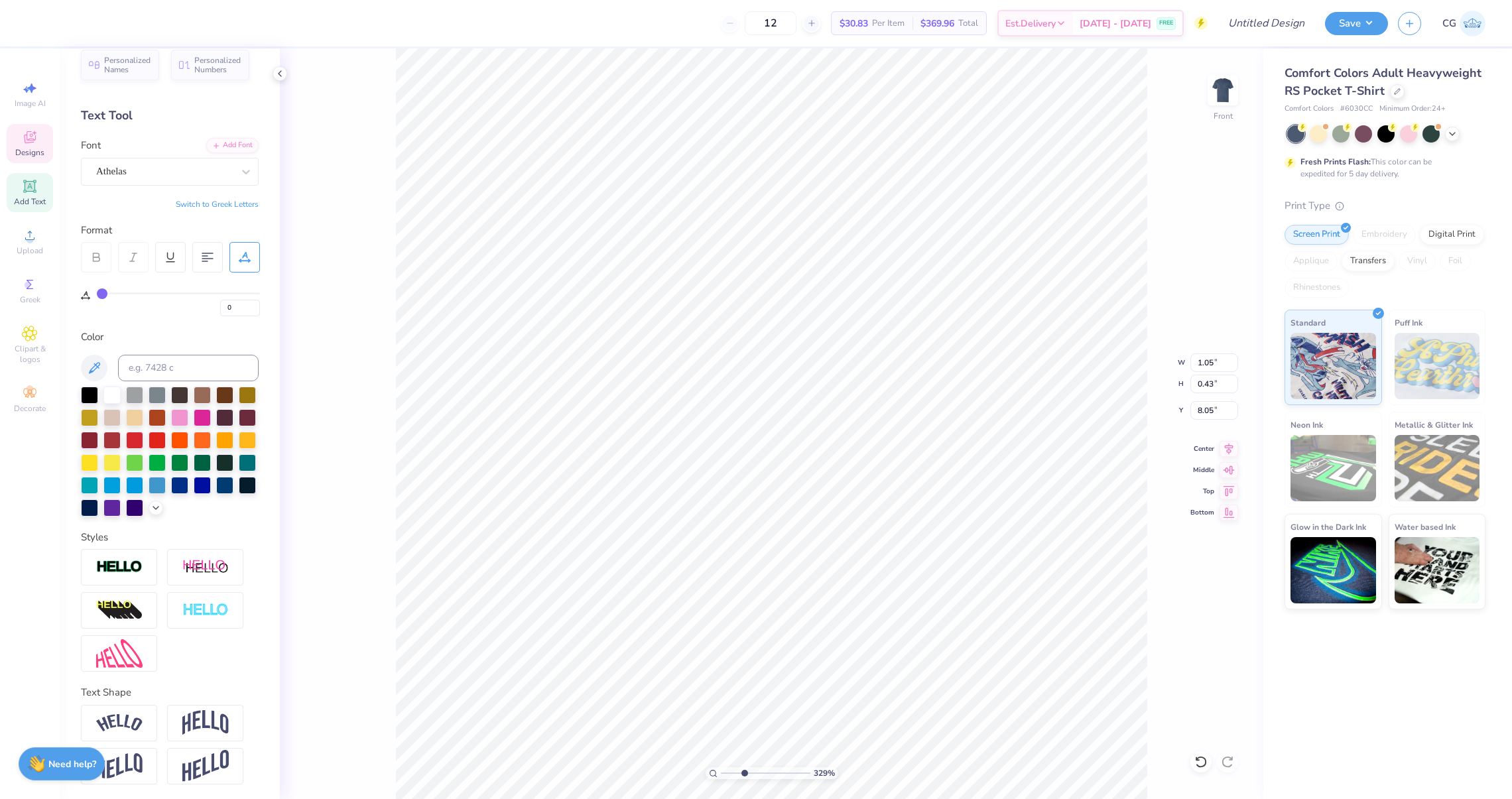
scroll to position [0, 0]
drag, startPoint x: 746, startPoint y: 770, endPoint x: 719, endPoint y: 770, distance: 27.0
click at [721, 770] on input "range" at bounding box center [766, 773] width 90 height 12
drag, startPoint x: 725, startPoint y: 777, endPoint x: 716, endPoint y: 778, distance: 9.1
click at [721, 778] on input "range" at bounding box center [766, 773] width 90 height 12
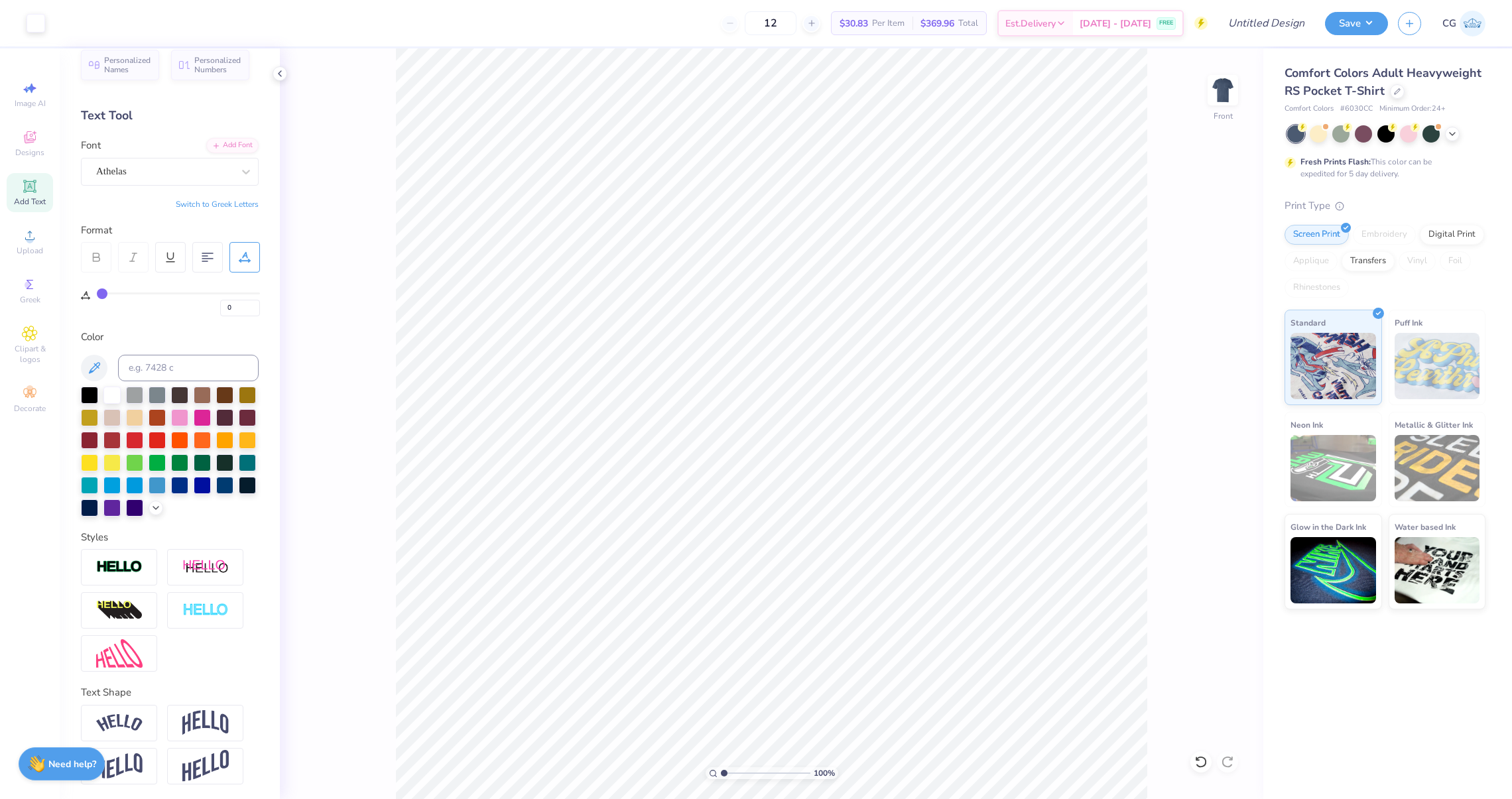
click at [1202, 102] on div "100 % Front" at bounding box center [772, 423] width 983 height 750
click at [1212, 102] on img at bounding box center [1222, 90] width 53 height 53
drag, startPoint x: 722, startPoint y: 774, endPoint x: 731, endPoint y: 771, distance: 9.5
click at [731, 771] on input "range" at bounding box center [766, 773] width 90 height 12
click at [28, 140] on icon at bounding box center [30, 139] width 10 height 9
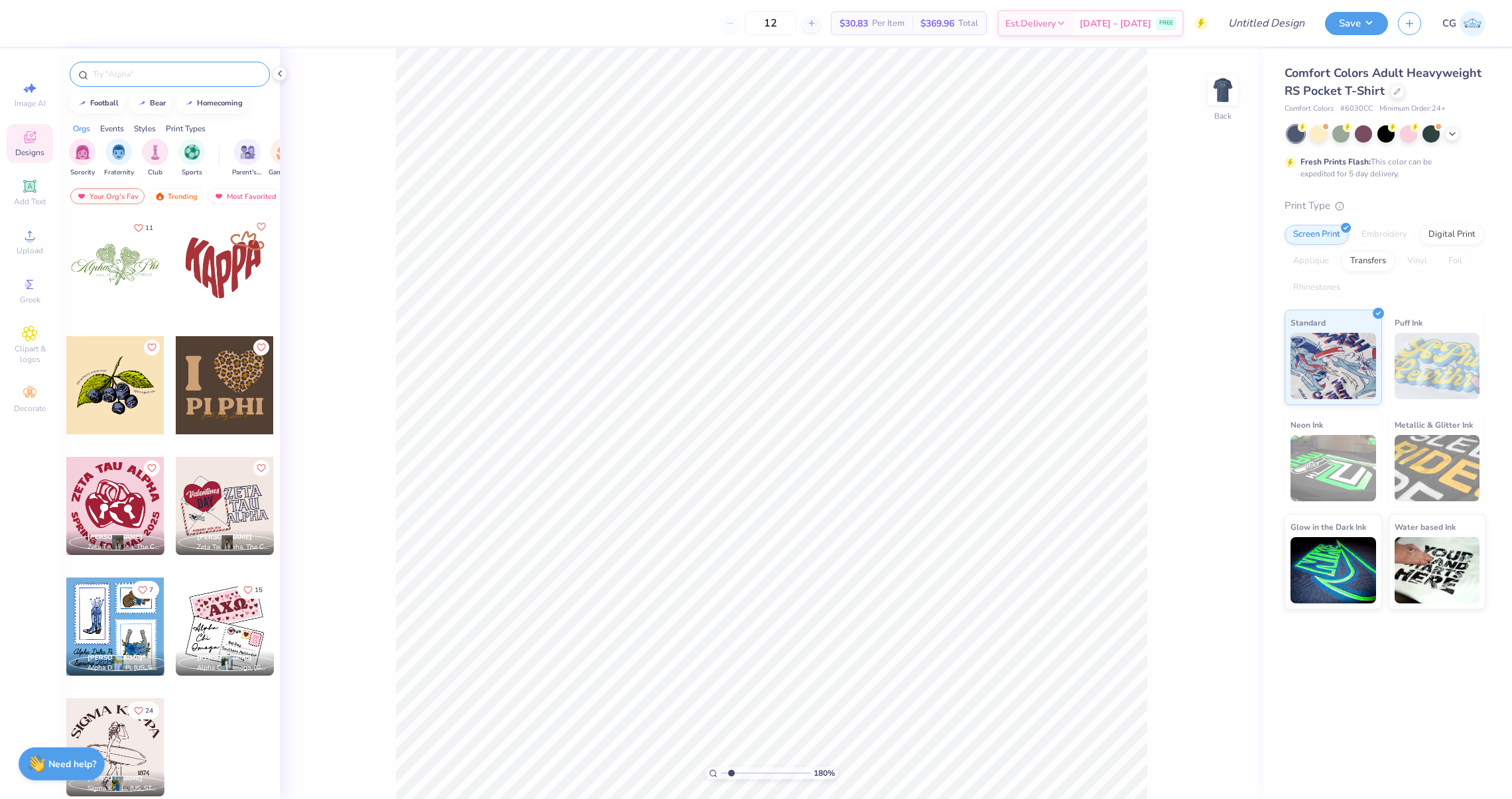
click at [149, 81] on div at bounding box center [170, 75] width 200 height 25
click at [140, 69] on input "text" at bounding box center [176, 75] width 170 height 13
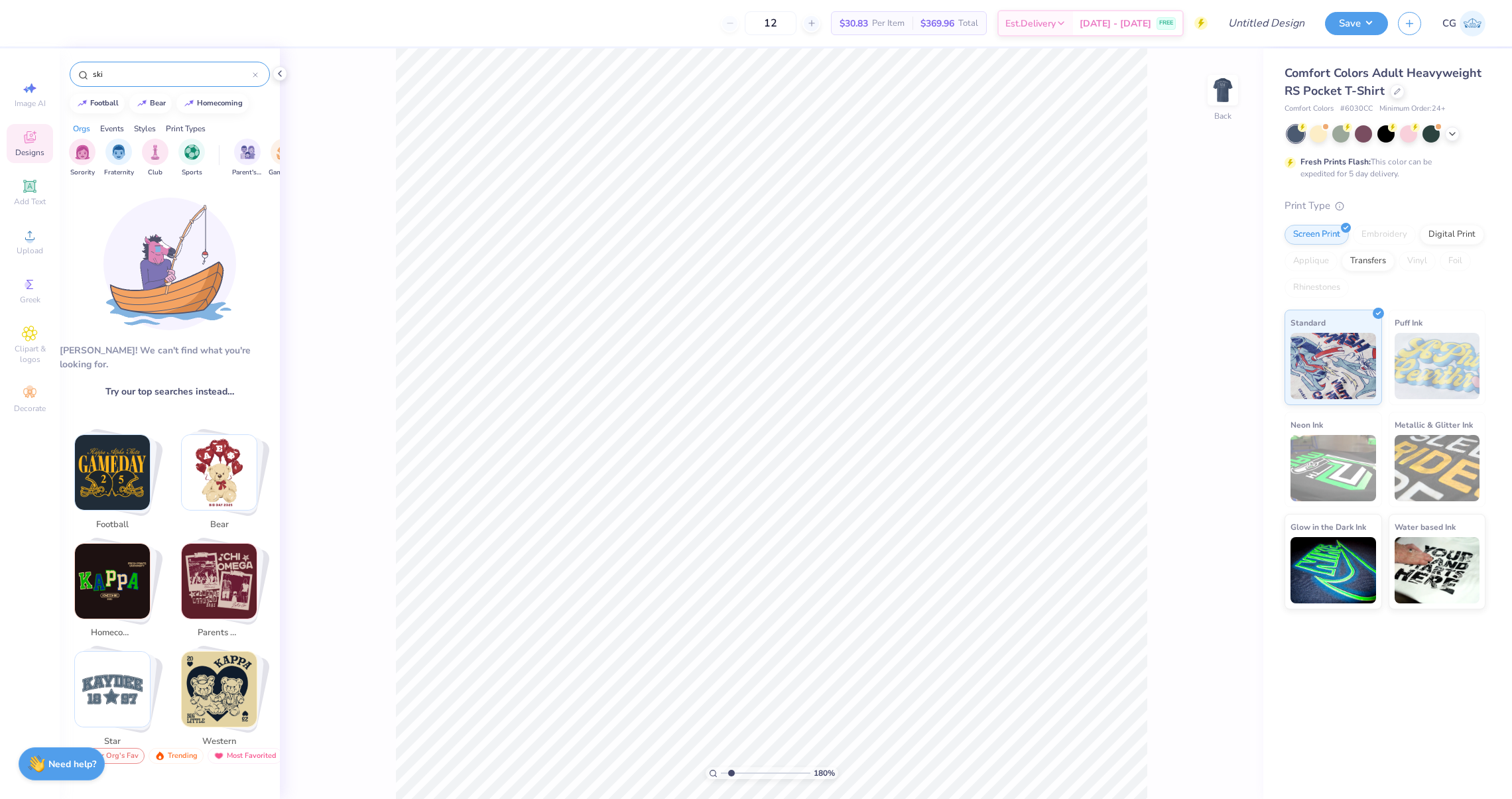
click at [123, 78] on input "ski" at bounding box center [172, 75] width 161 height 13
click at [241, 81] on div "ski" at bounding box center [170, 75] width 200 height 25
click at [255, 73] on icon at bounding box center [255, 75] width 5 height 5
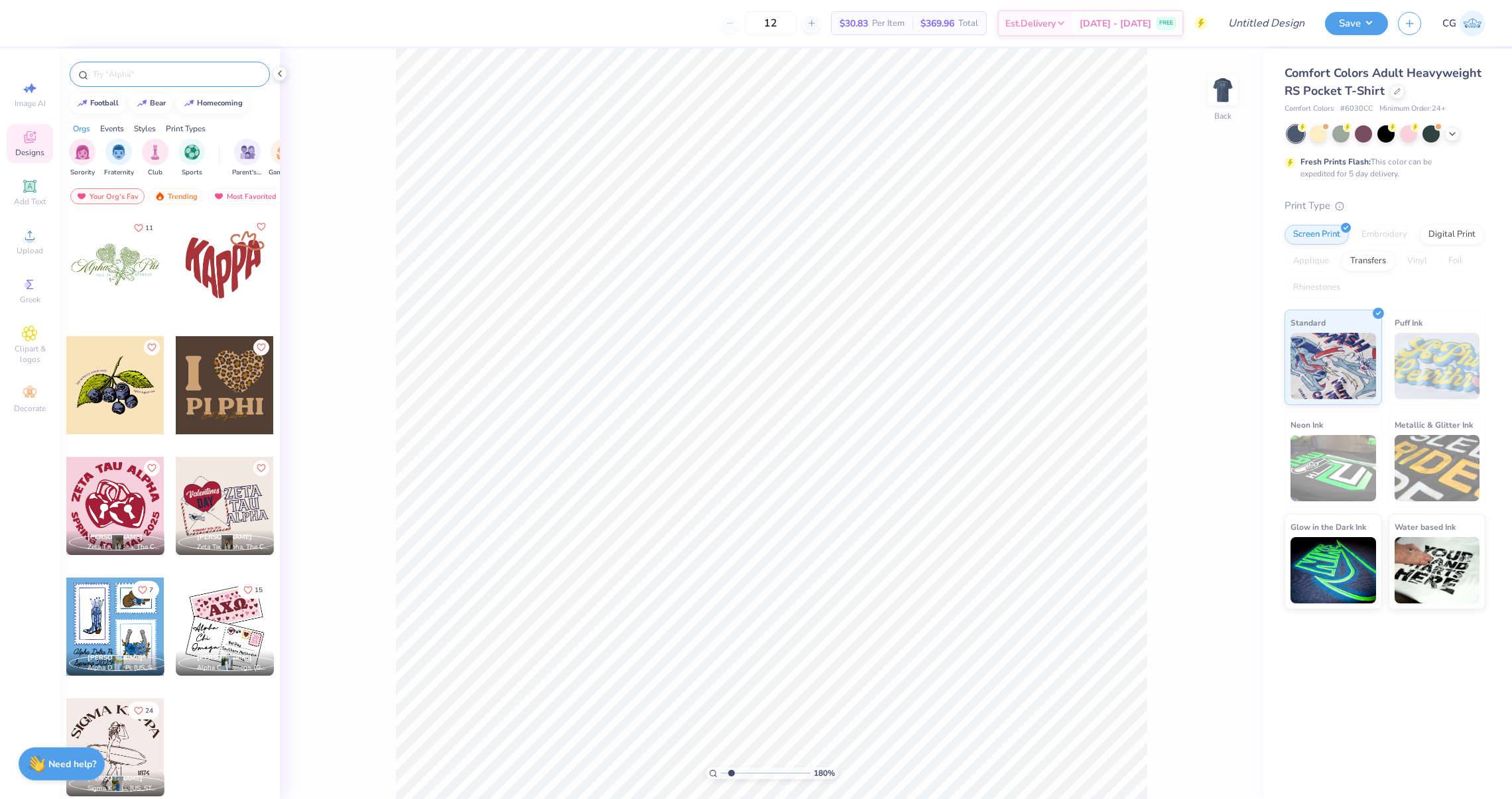
click at [239, 75] on input "text" at bounding box center [176, 75] width 170 height 13
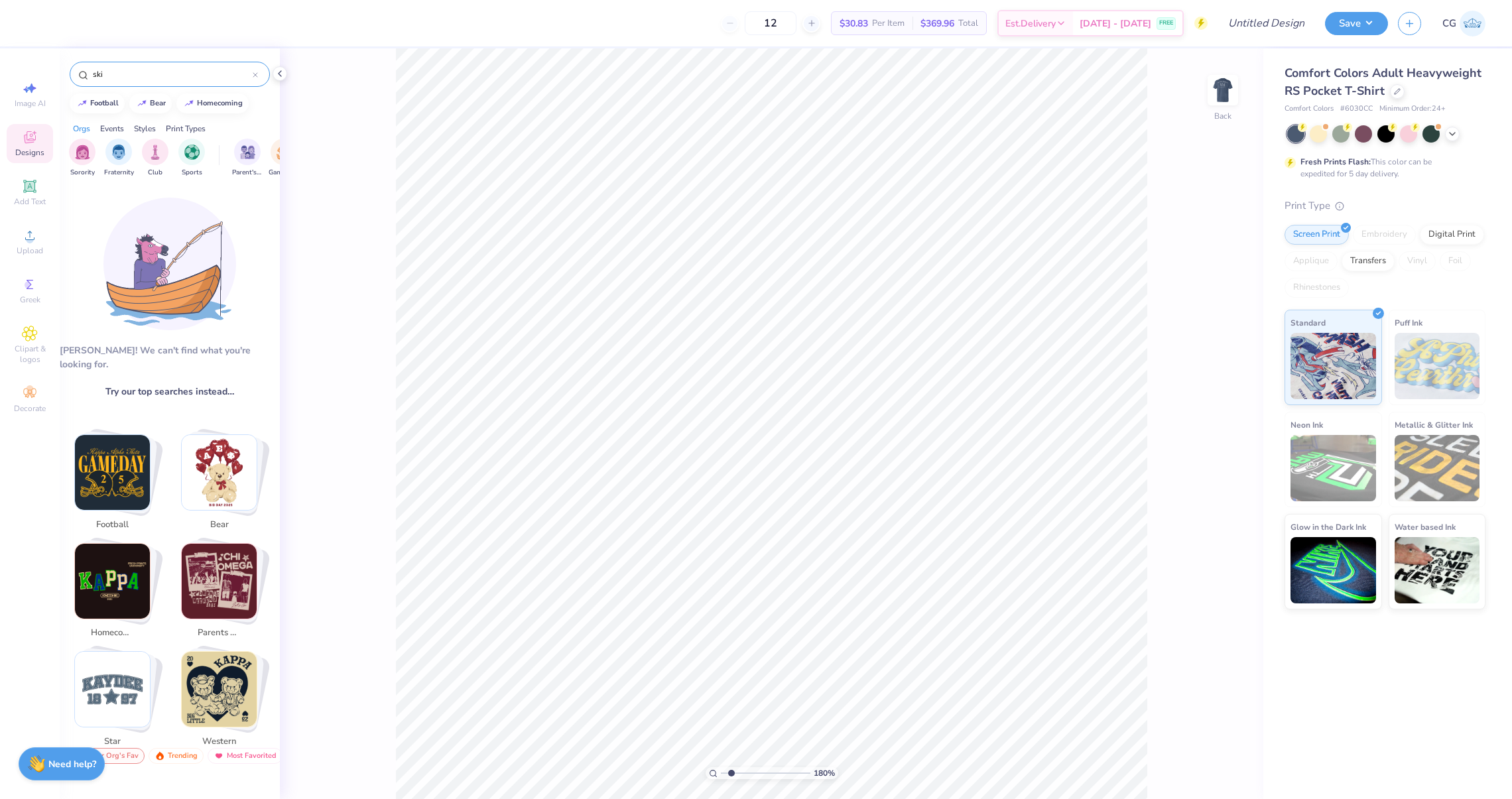
click at [134, 479] on img "Stack Card Button football" at bounding box center [112, 472] width 75 height 75
click at [128, 72] on input "football" at bounding box center [172, 75] width 161 height 13
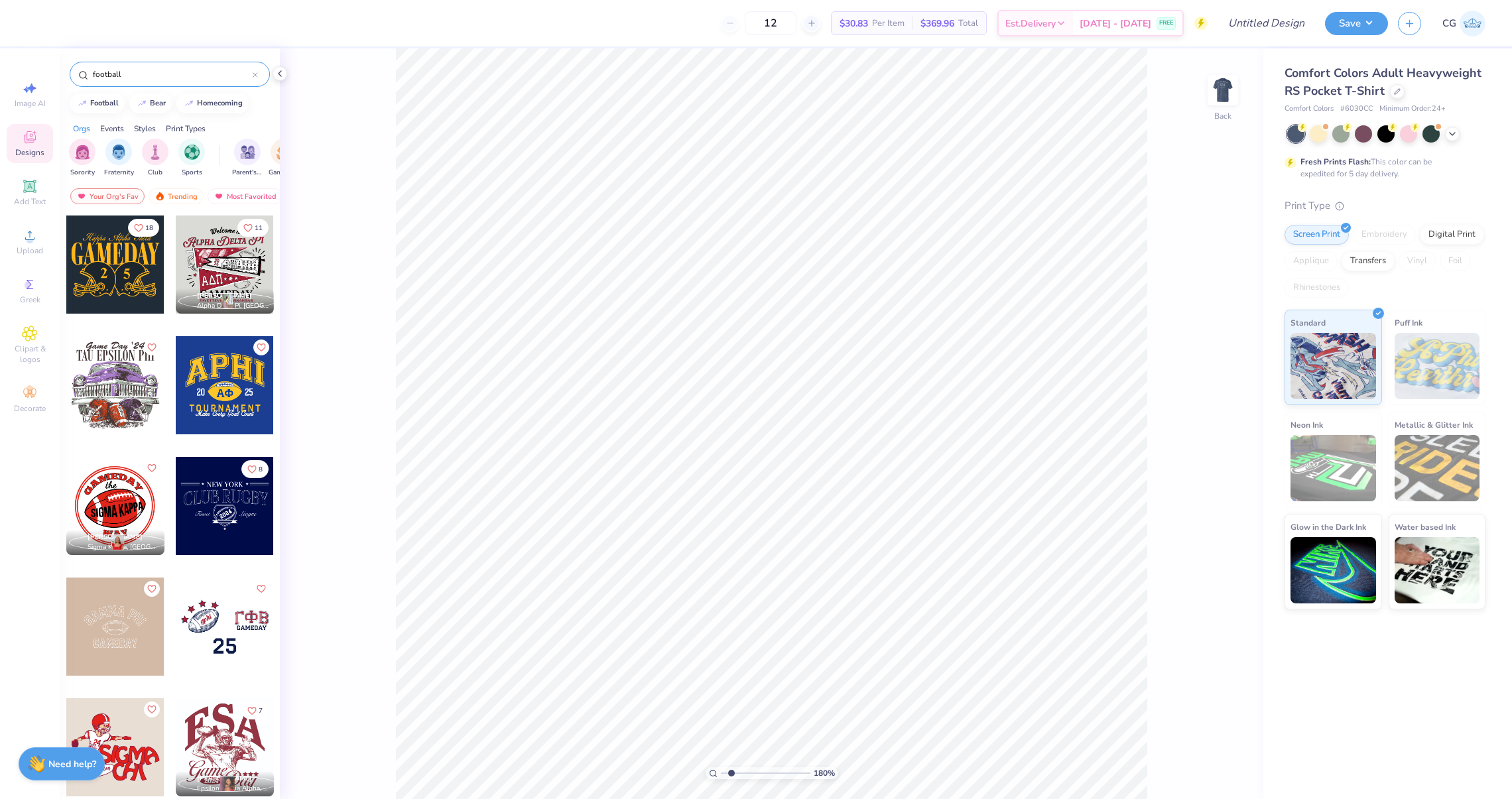
drag, startPoint x: 128, startPoint y: 72, endPoint x: 42, endPoint y: 72, distance: 86.0
click at [43, 72] on div "12 $30.83 Per Item $369.96 Total Est. Delivery Sep 13 - 16 FREE Design Title Sa…" at bounding box center [756, 400] width 1512 height 799
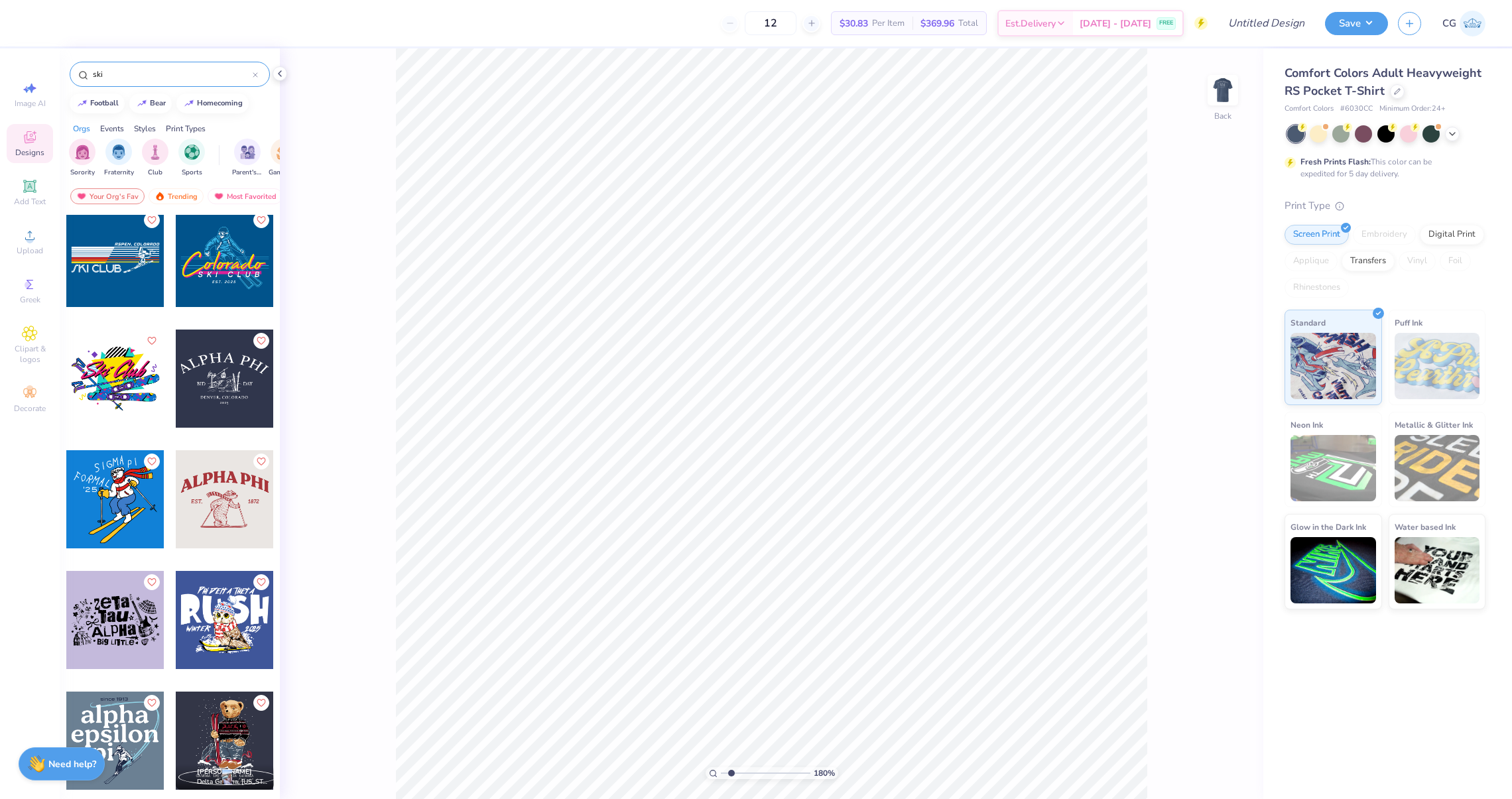
scroll to position [973, 0]
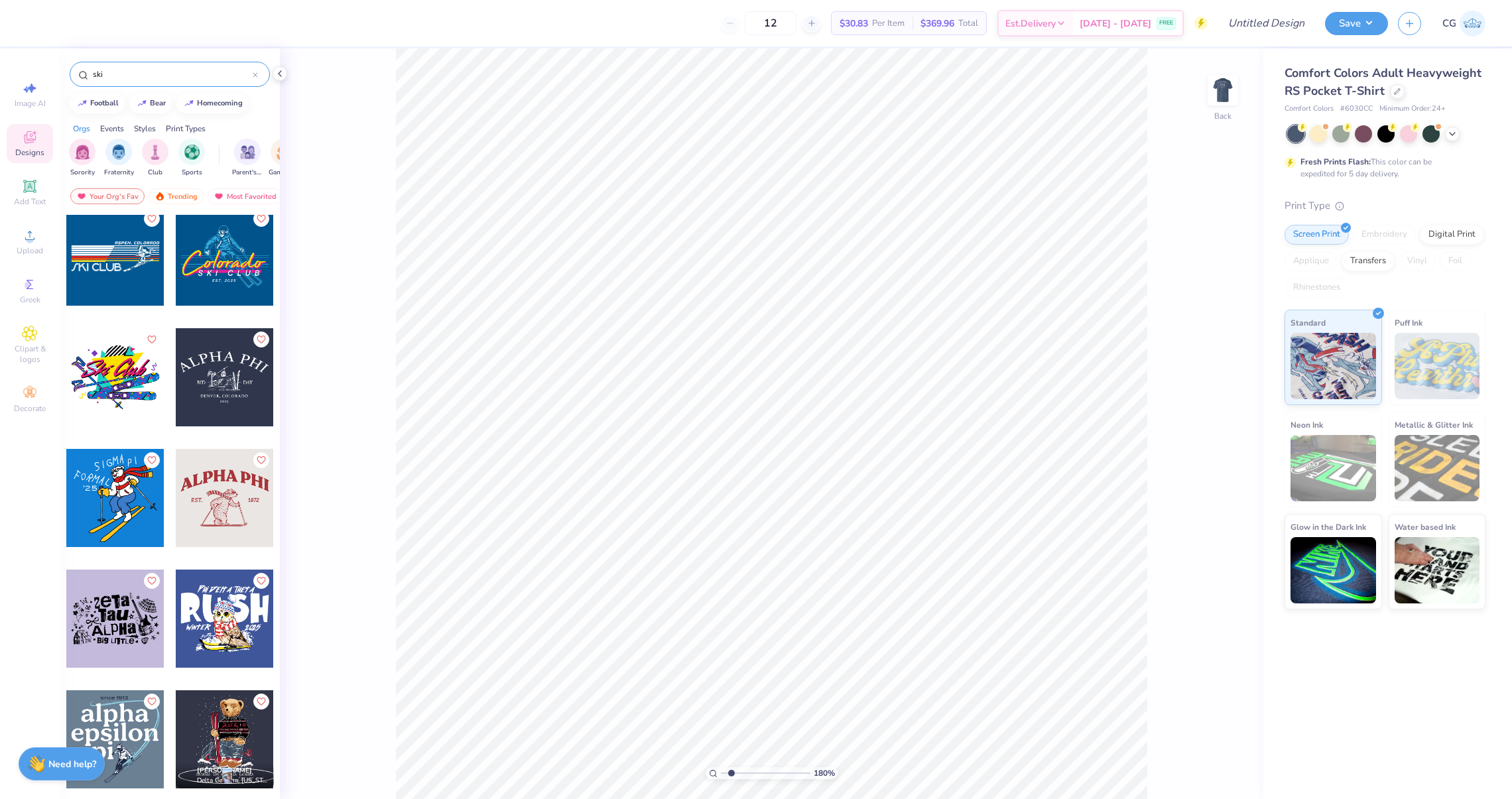
click at [226, 422] on div at bounding box center [224, 376] width 98 height 98
drag, startPoint x: 731, startPoint y: 775, endPoint x: 780, endPoint y: 776, distance: 49.0
click at [780, 776] on input "range" at bounding box center [766, 773] width 90 height 12
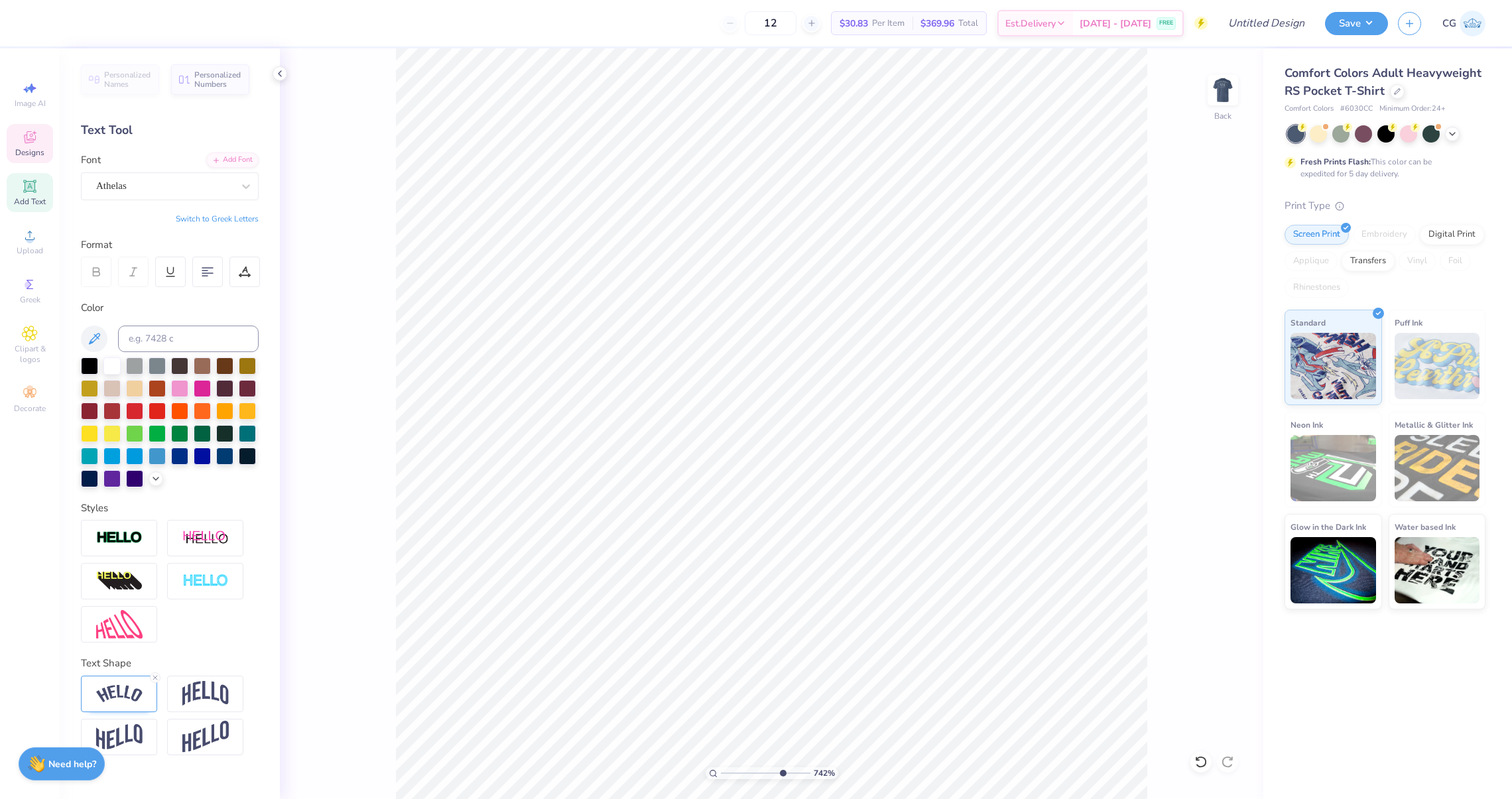
click at [27, 156] on span "Designs" at bounding box center [29, 152] width 29 height 10
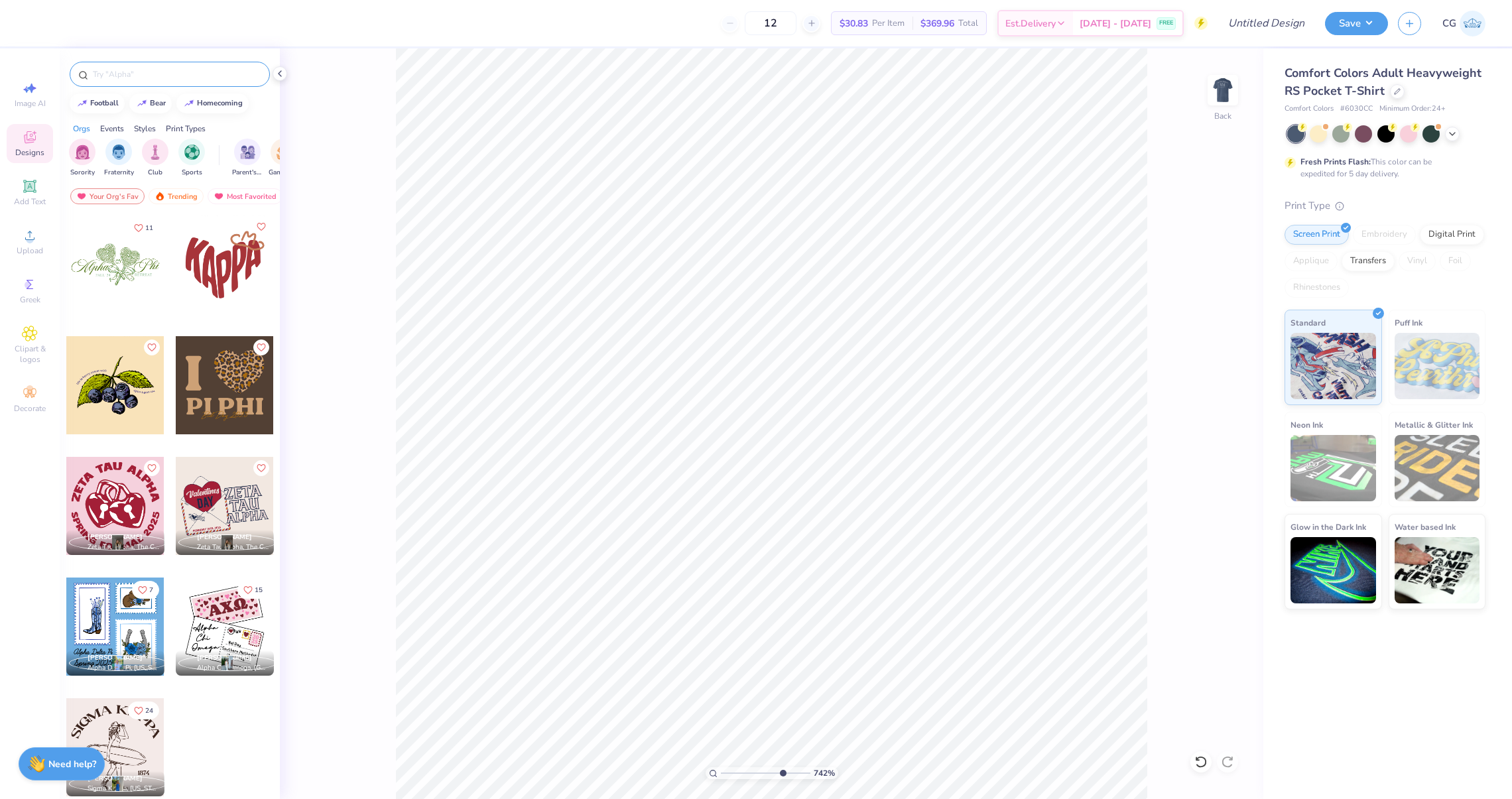
click at [123, 78] on input "text" at bounding box center [176, 75] width 170 height 13
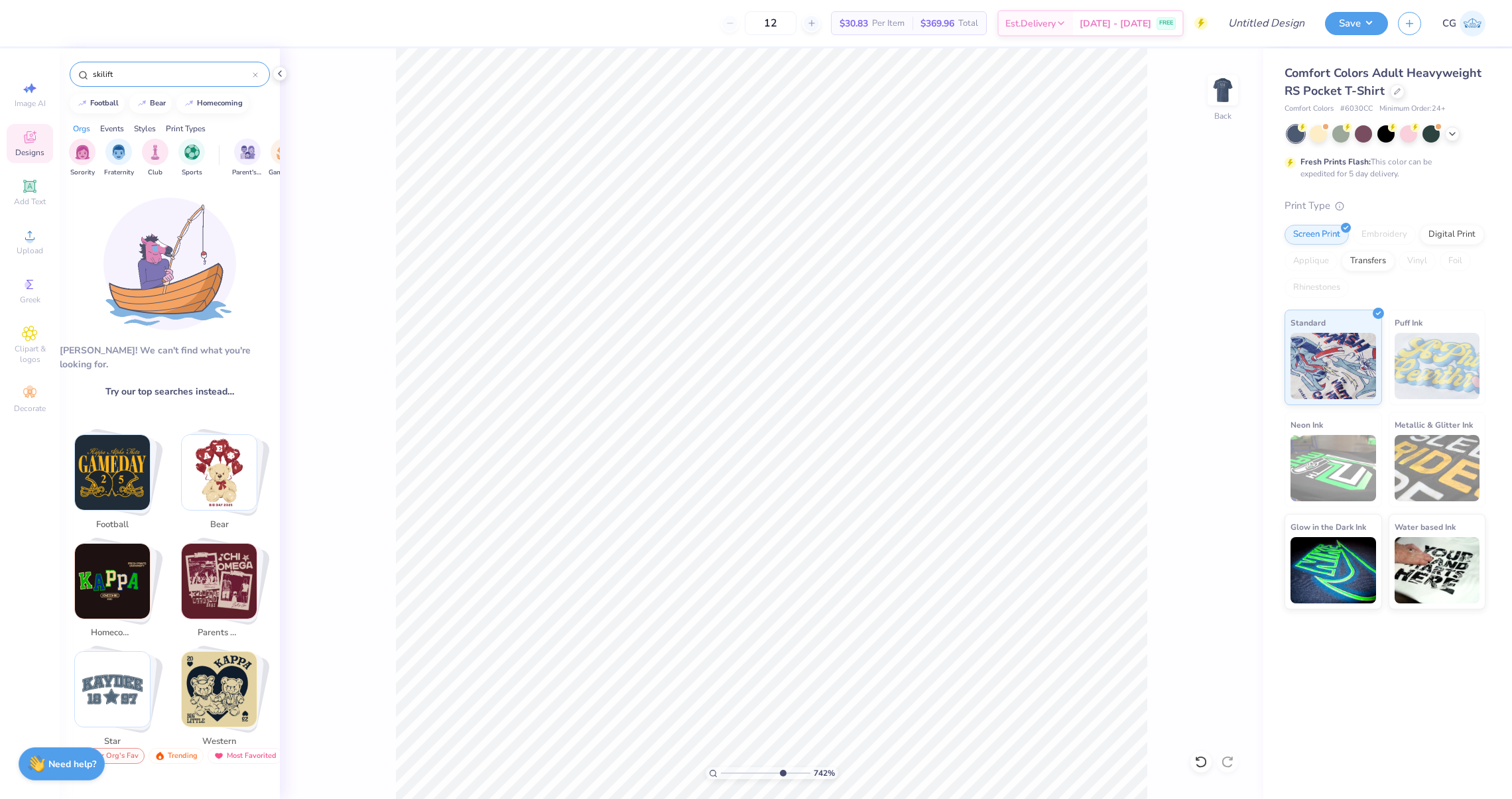
drag, startPoint x: 125, startPoint y: 71, endPoint x: 81, endPoint y: 71, distance: 44.0
click at [81, 71] on div "skilift" at bounding box center [170, 75] width 200 height 25
click at [30, 78] on div "Image AI" at bounding box center [30, 94] width 46 height 39
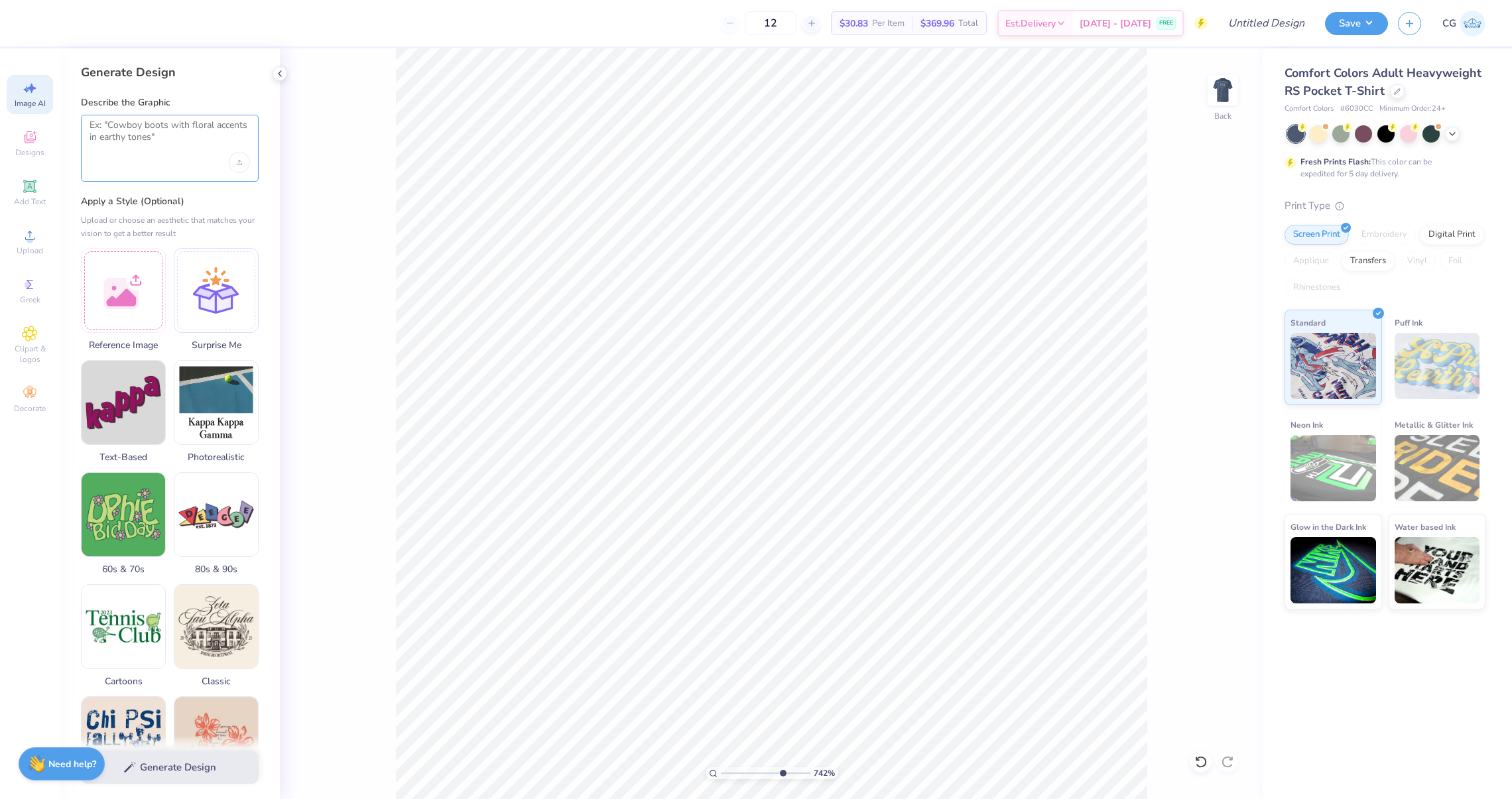
click at [122, 122] on textarea at bounding box center [170, 136] width 161 height 33
click at [215, 765] on button "Generate Design" at bounding box center [170, 763] width 178 height 32
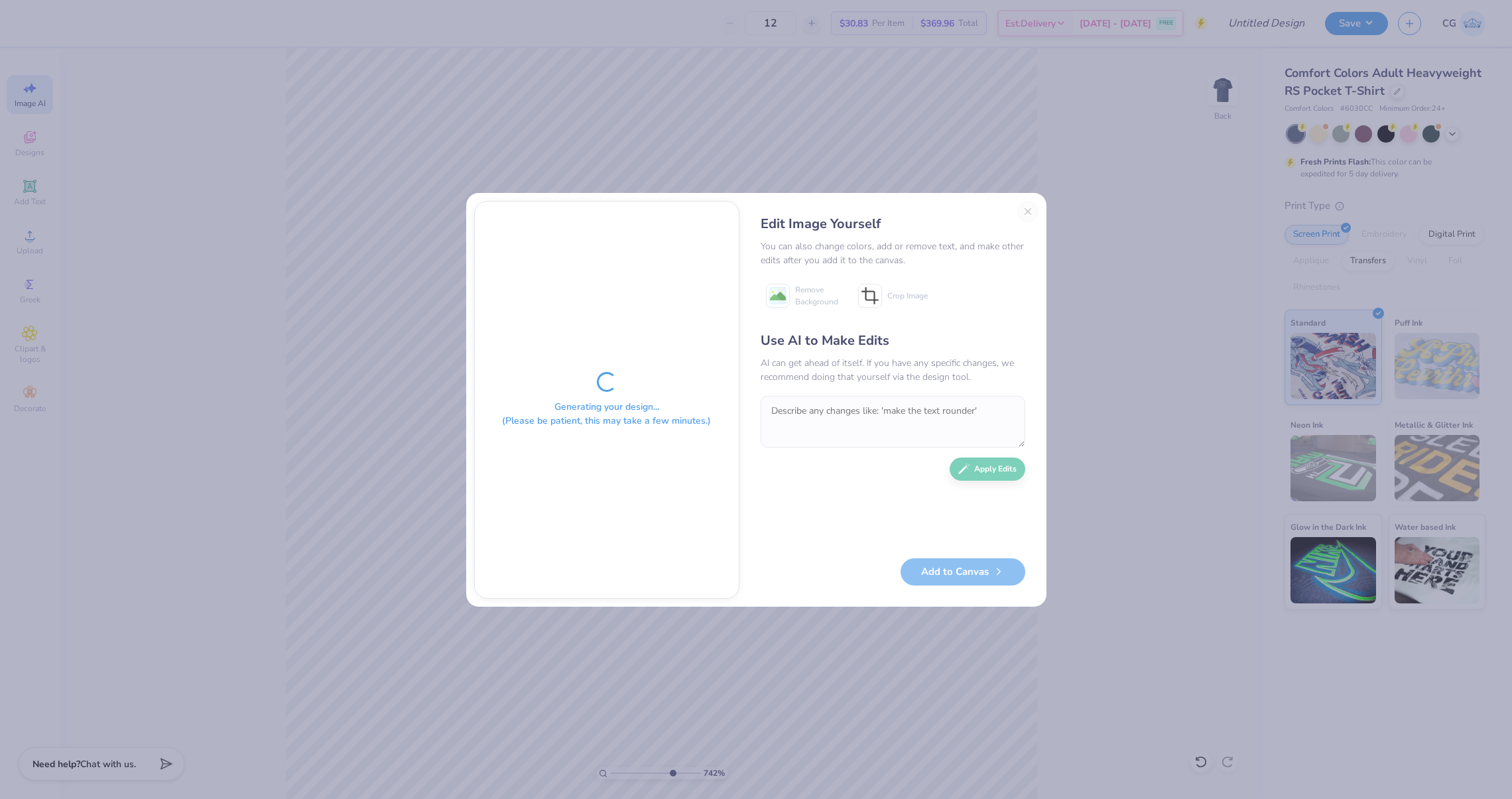
click at [1026, 210] on div "Edit Image Yourself You can also change colors, add or remove text, and make ot…" at bounding box center [893, 400] width 291 height 398
click at [1030, 209] on div "Edit Image Yourself You can also change colors, add or remove text, and make ot…" at bounding box center [893, 400] width 291 height 398
click at [1029, 209] on div "Edit Image Yourself You can also change colors, add or remove text, and make ot…" at bounding box center [893, 400] width 291 height 398
click at [1024, 212] on div "Edit Image Yourself You can also change colors, add or remove text, and make ot…" at bounding box center [893, 400] width 291 height 398
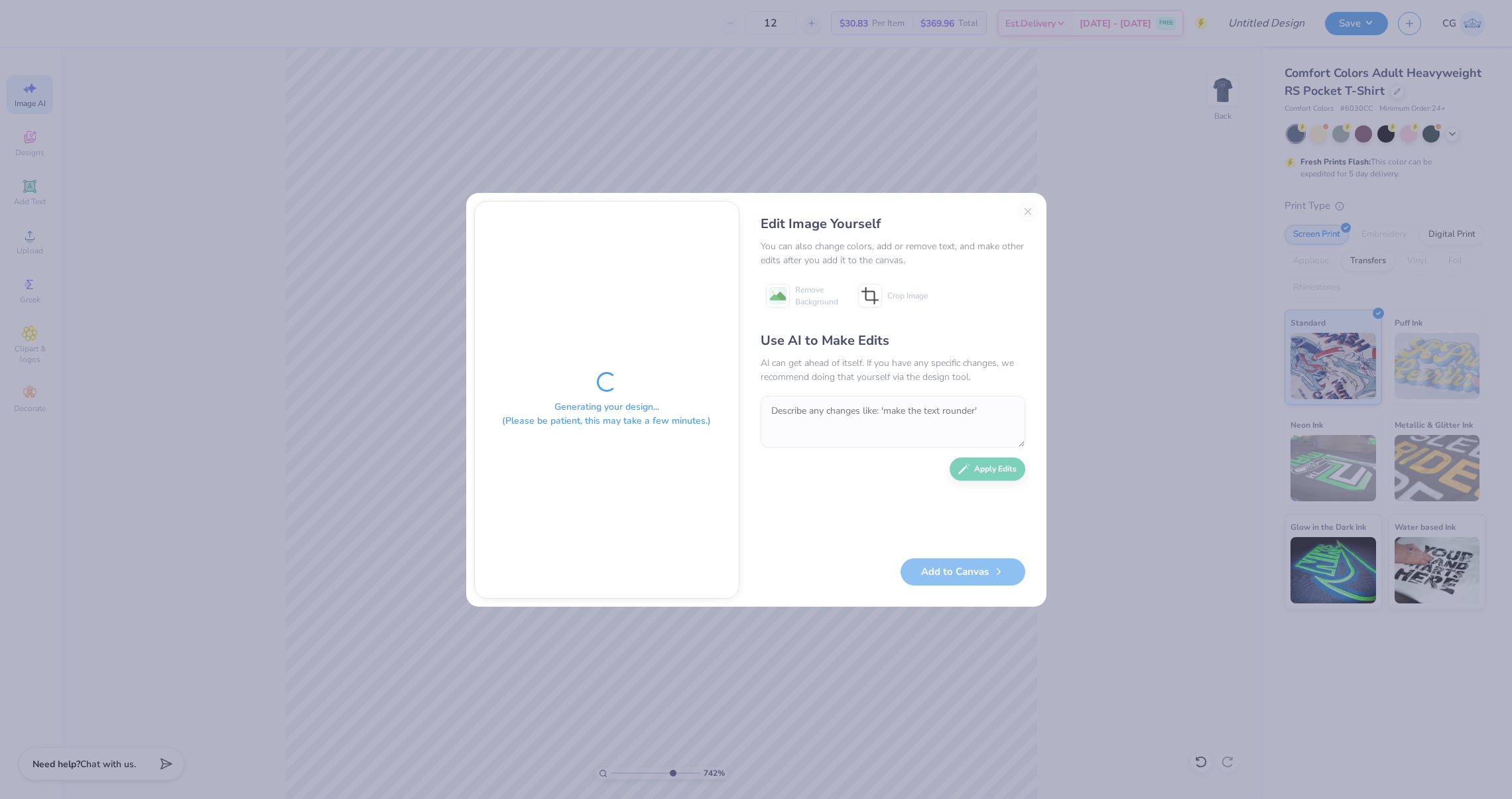
click at [966, 568] on div "Add to Canvas" at bounding box center [893, 571] width 264 height 27
click at [865, 196] on div "Generating your design... (Please be patient, this may take a few minutes.) Edi…" at bounding box center [756, 400] width 580 height 414
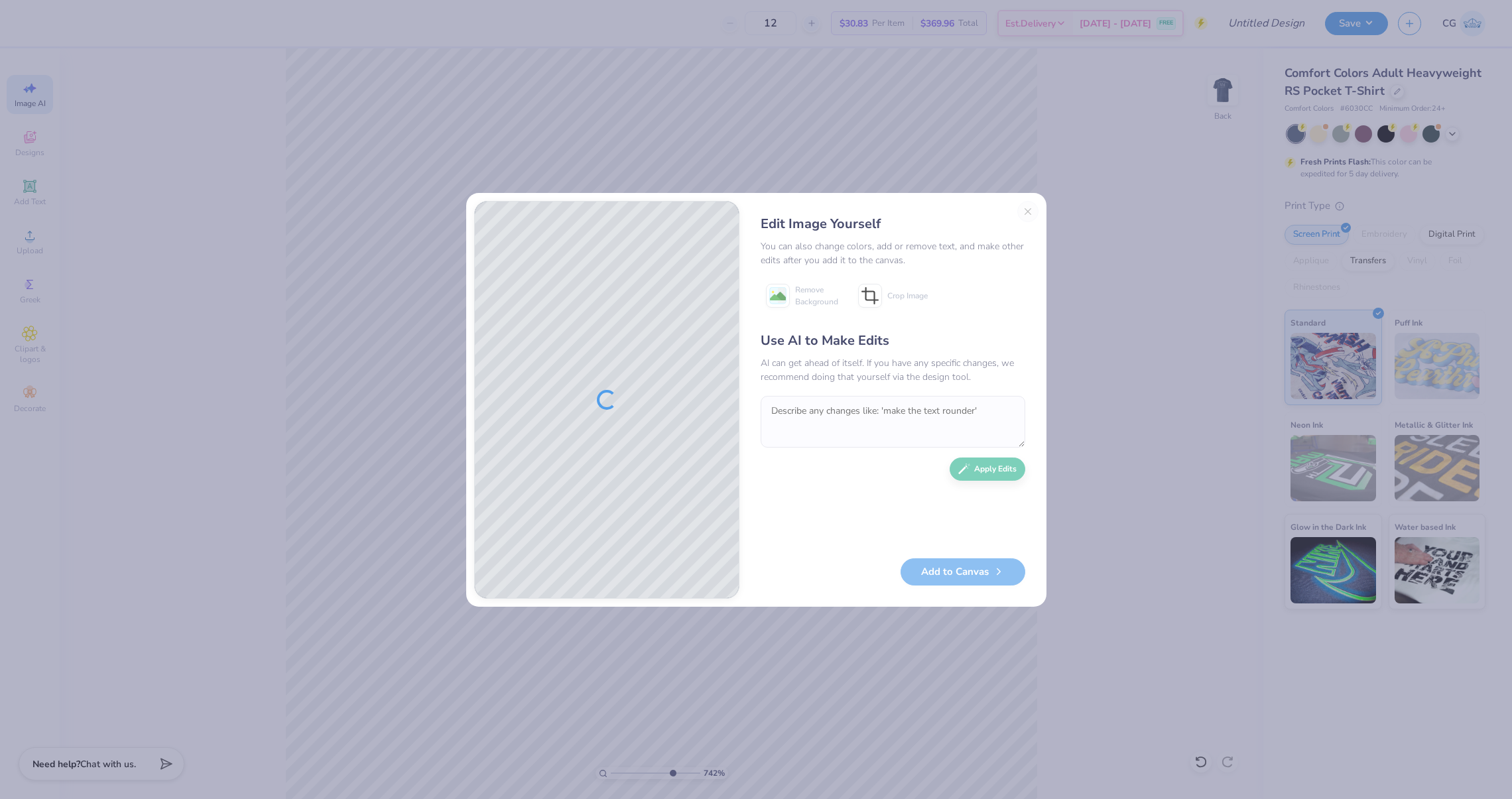
click at [1025, 214] on div "Edit Image Yourself You can also change colors, add or remove text, and make ot…" at bounding box center [893, 400] width 291 height 398
click at [1030, 209] on div "Edit Image Yourself You can also change colors, add or remove text, and make ot…" at bounding box center [893, 400] width 291 height 398
click at [971, 167] on div "Edit Image Yourself You can also change colors, add or remove text, and make ot…" at bounding box center [756, 400] width 1512 height 799
click at [318, 140] on div "Edit Image Yourself You can also change colors, add or remove text, and make ot…" at bounding box center [756, 400] width 1512 height 799
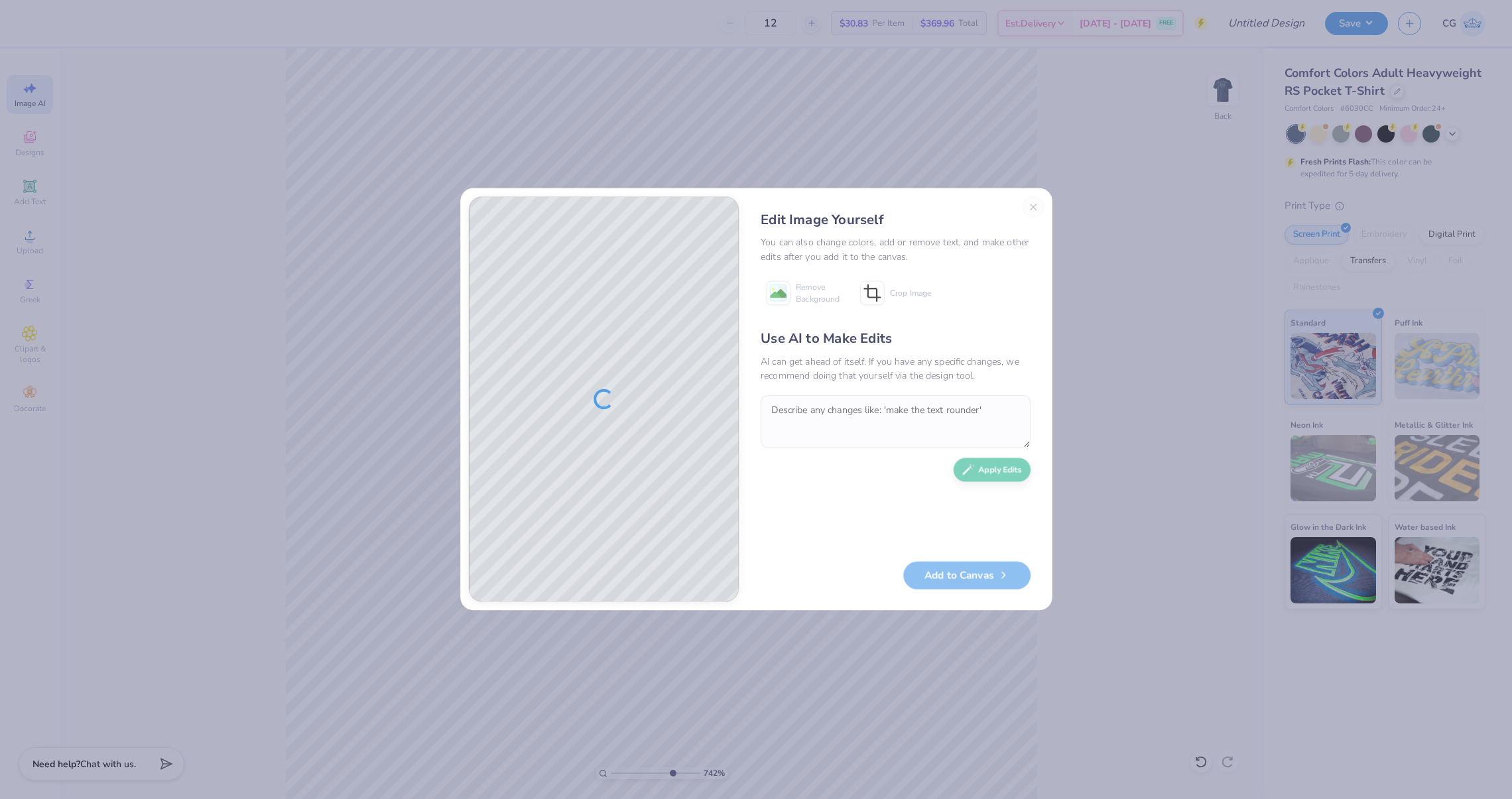
click at [318, 140] on div "Edit Image Yourself You can also change colors, add or remove text, and make ot…" at bounding box center [756, 400] width 1512 height 799
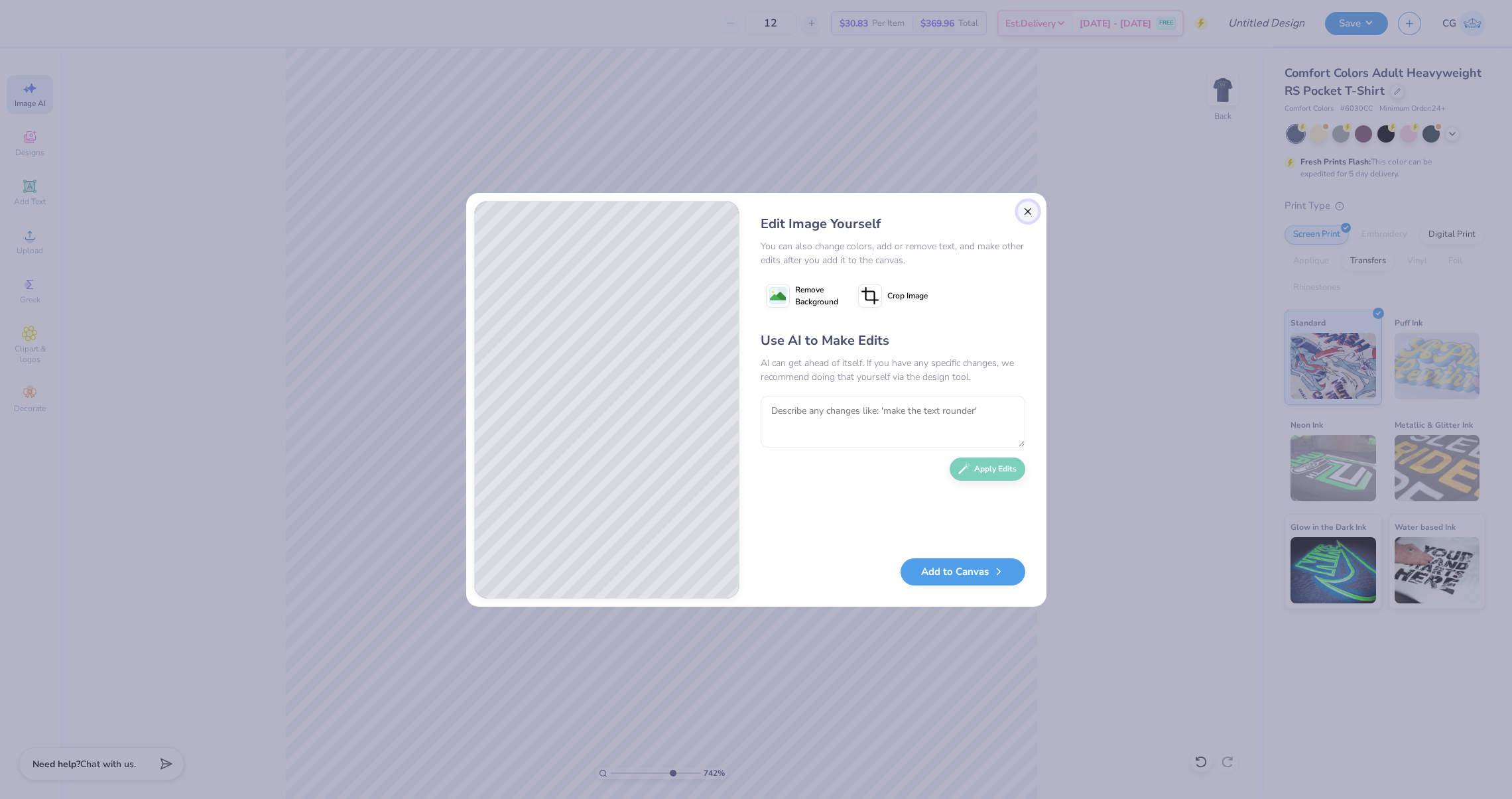
click at [1026, 201] on button "Close" at bounding box center [1028, 211] width 21 height 21
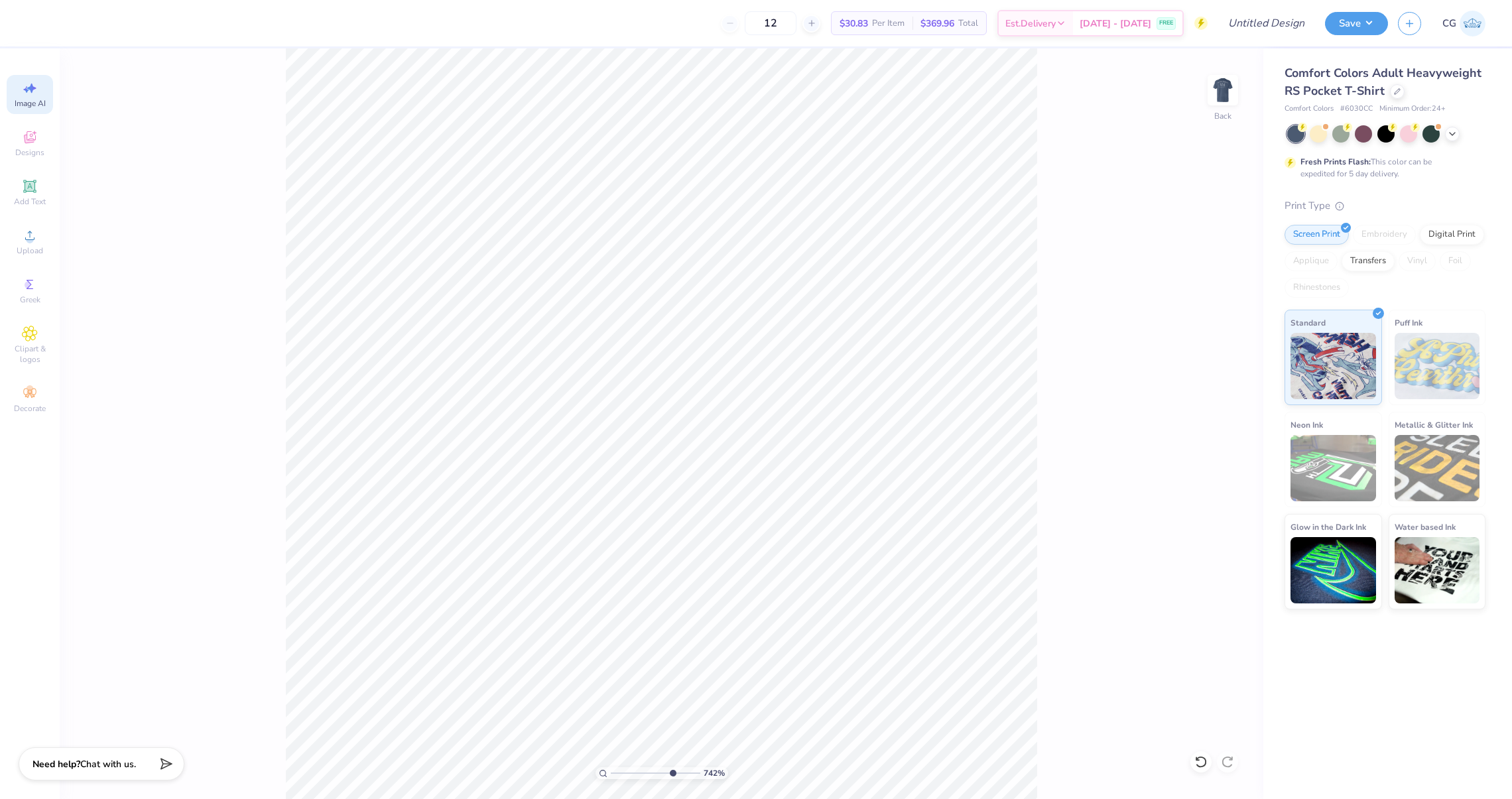
scroll to position [0, 29]
click at [21, 155] on span "Designs" at bounding box center [29, 152] width 29 height 10
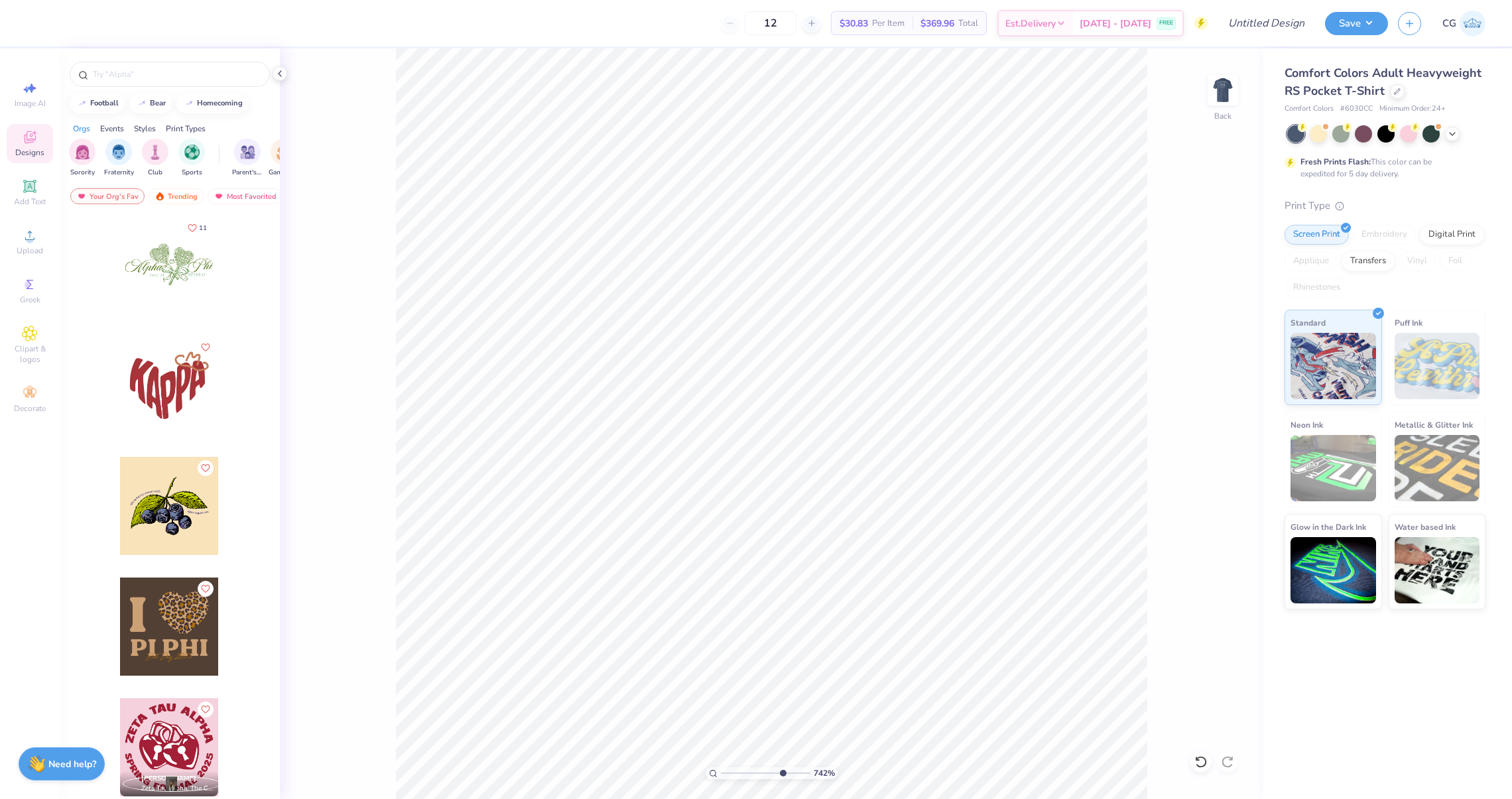
scroll to position [0, 0]
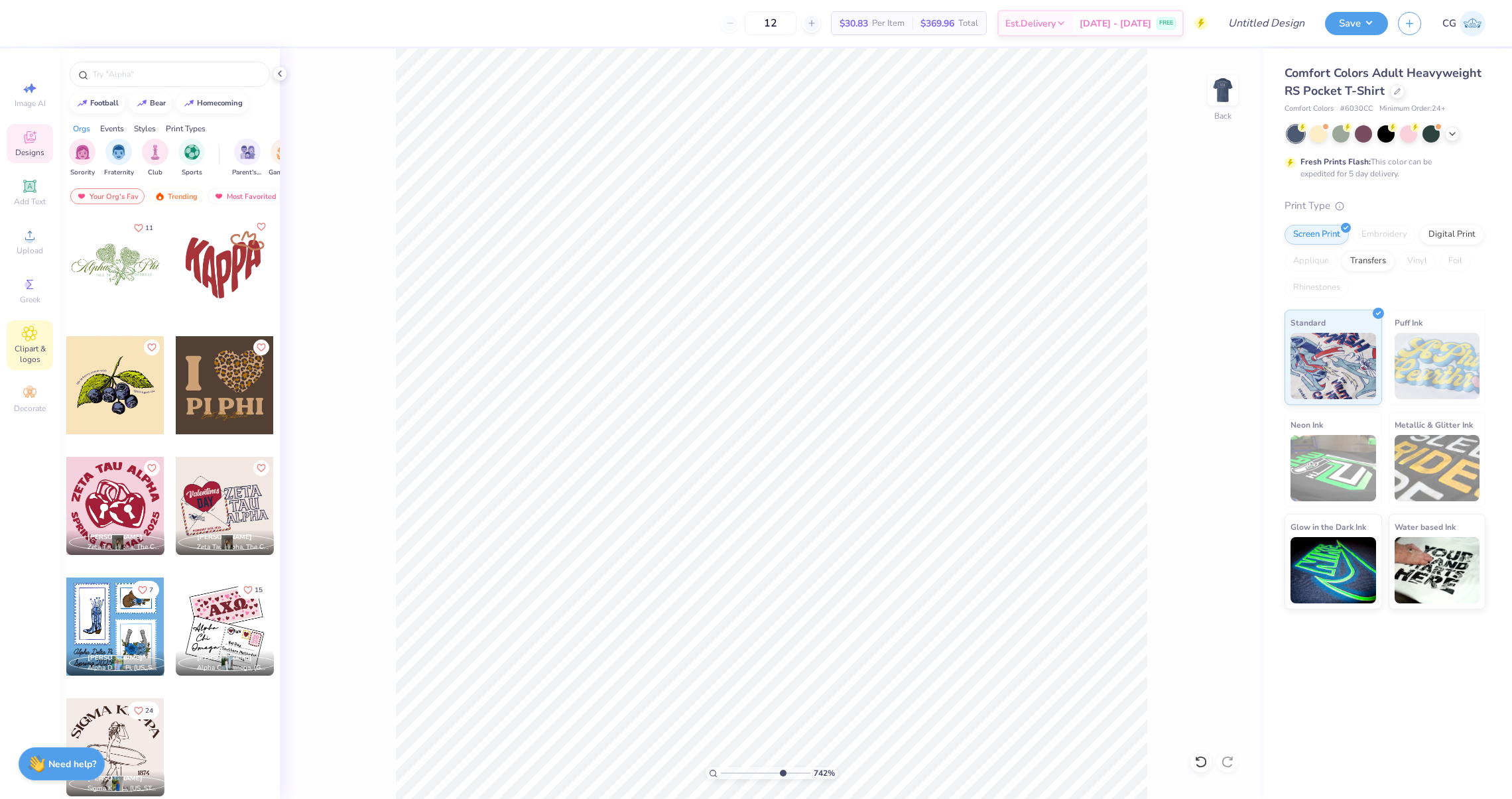
click at [34, 339] on icon at bounding box center [30, 334] width 15 height 15
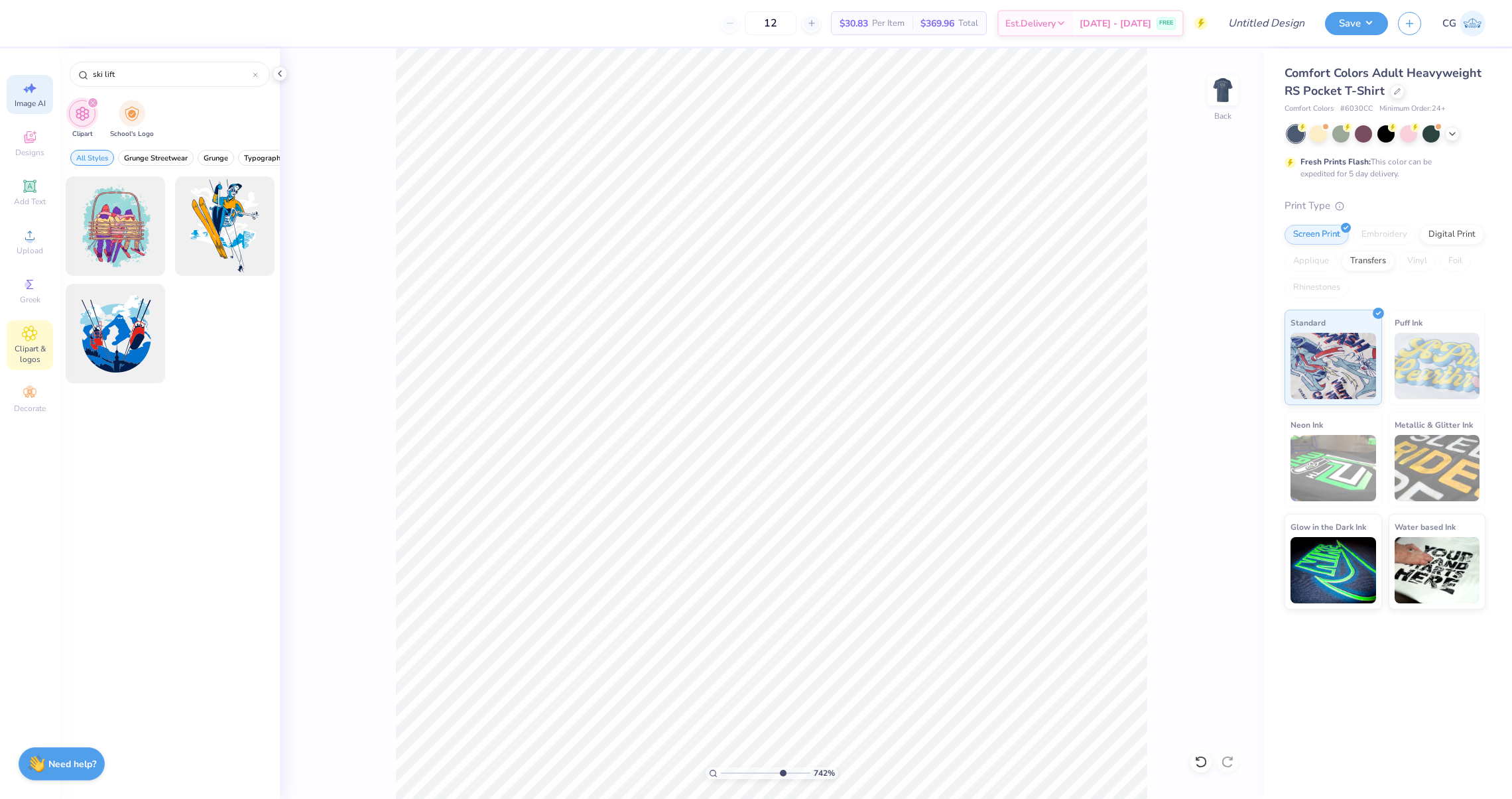
click at [33, 114] on div "Image AI" at bounding box center [30, 94] width 46 height 39
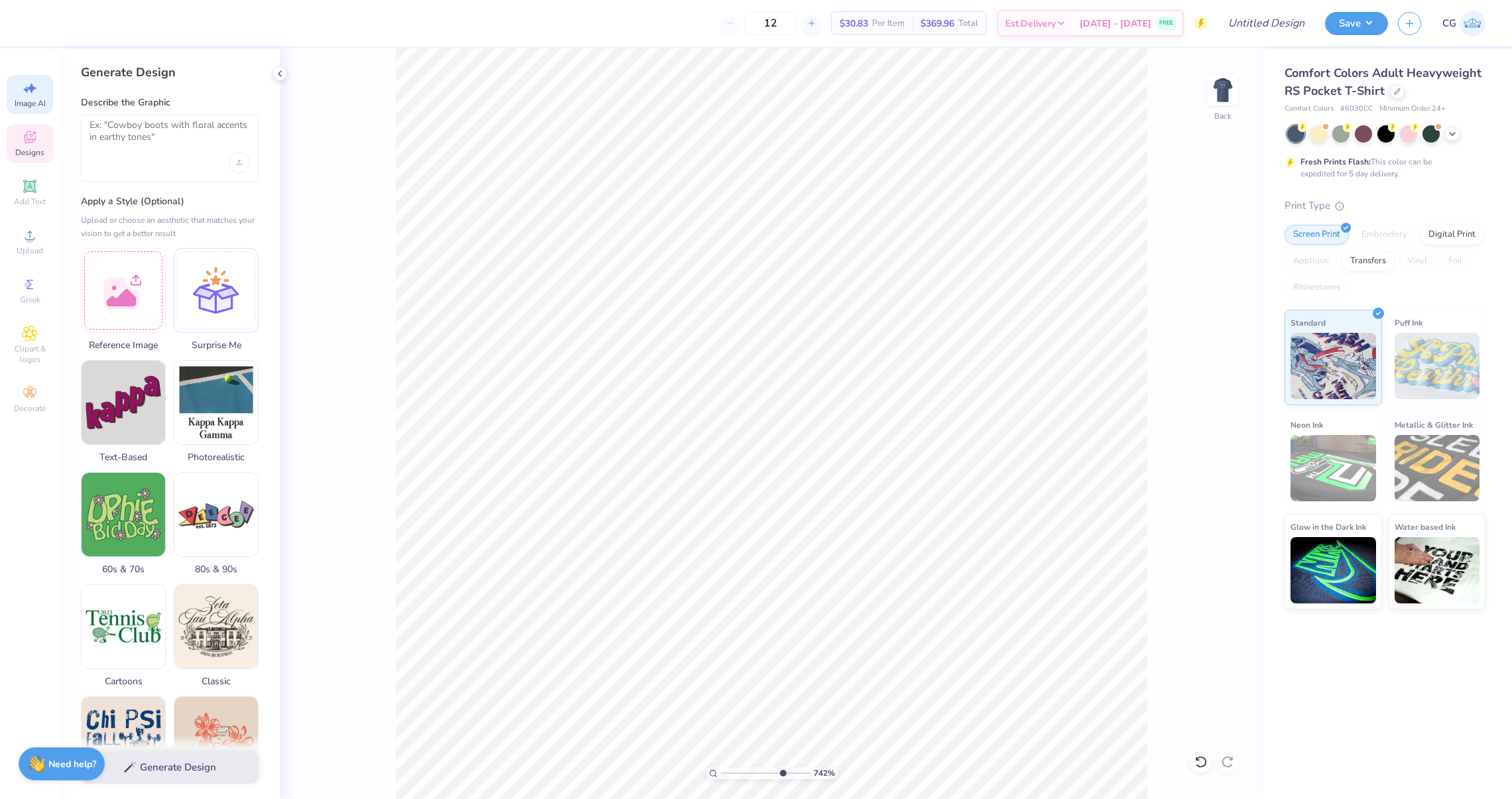
click at [34, 142] on icon at bounding box center [29, 137] width 16 height 16
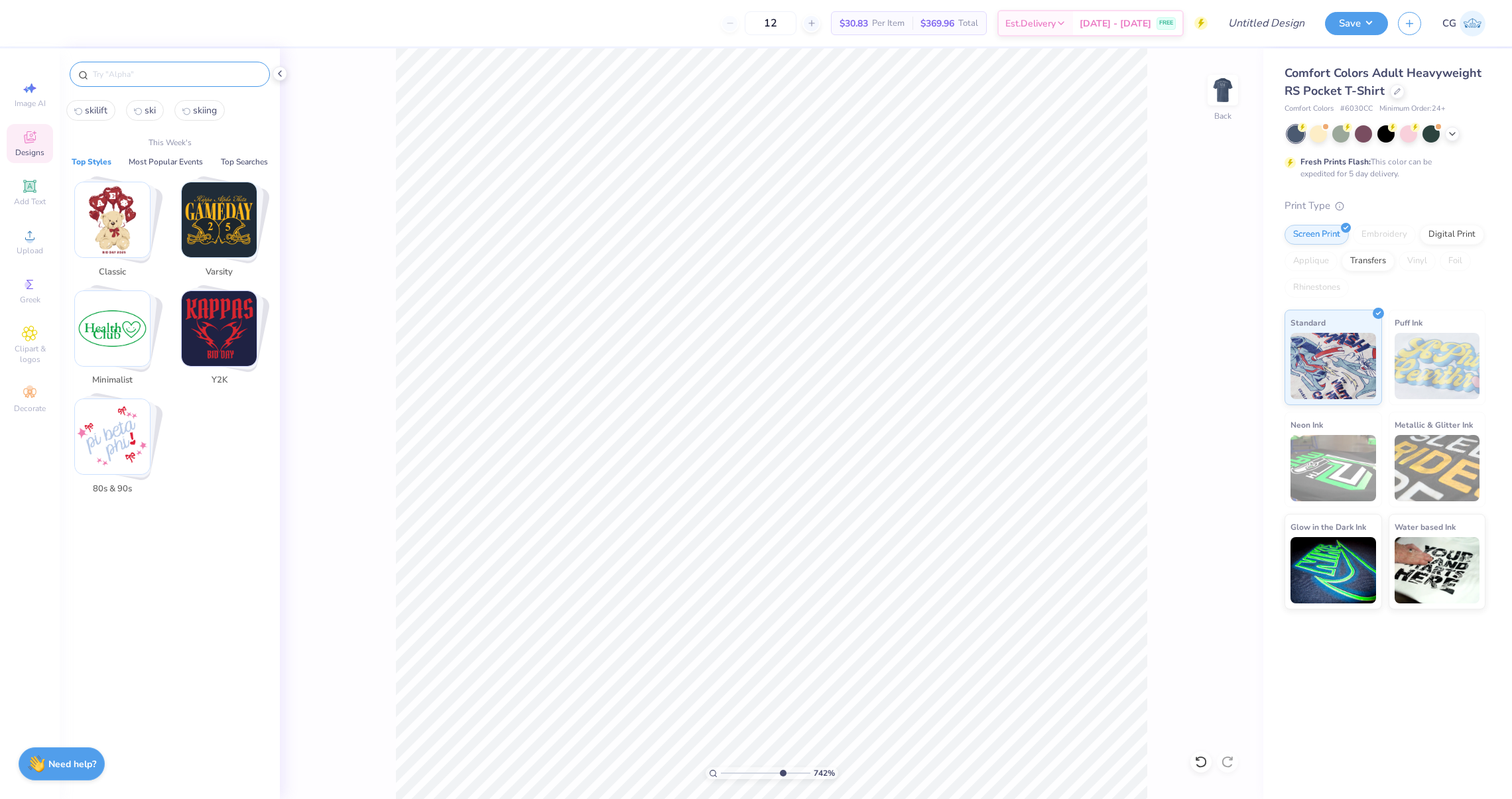
click at [127, 76] on input "text" at bounding box center [176, 75] width 170 height 13
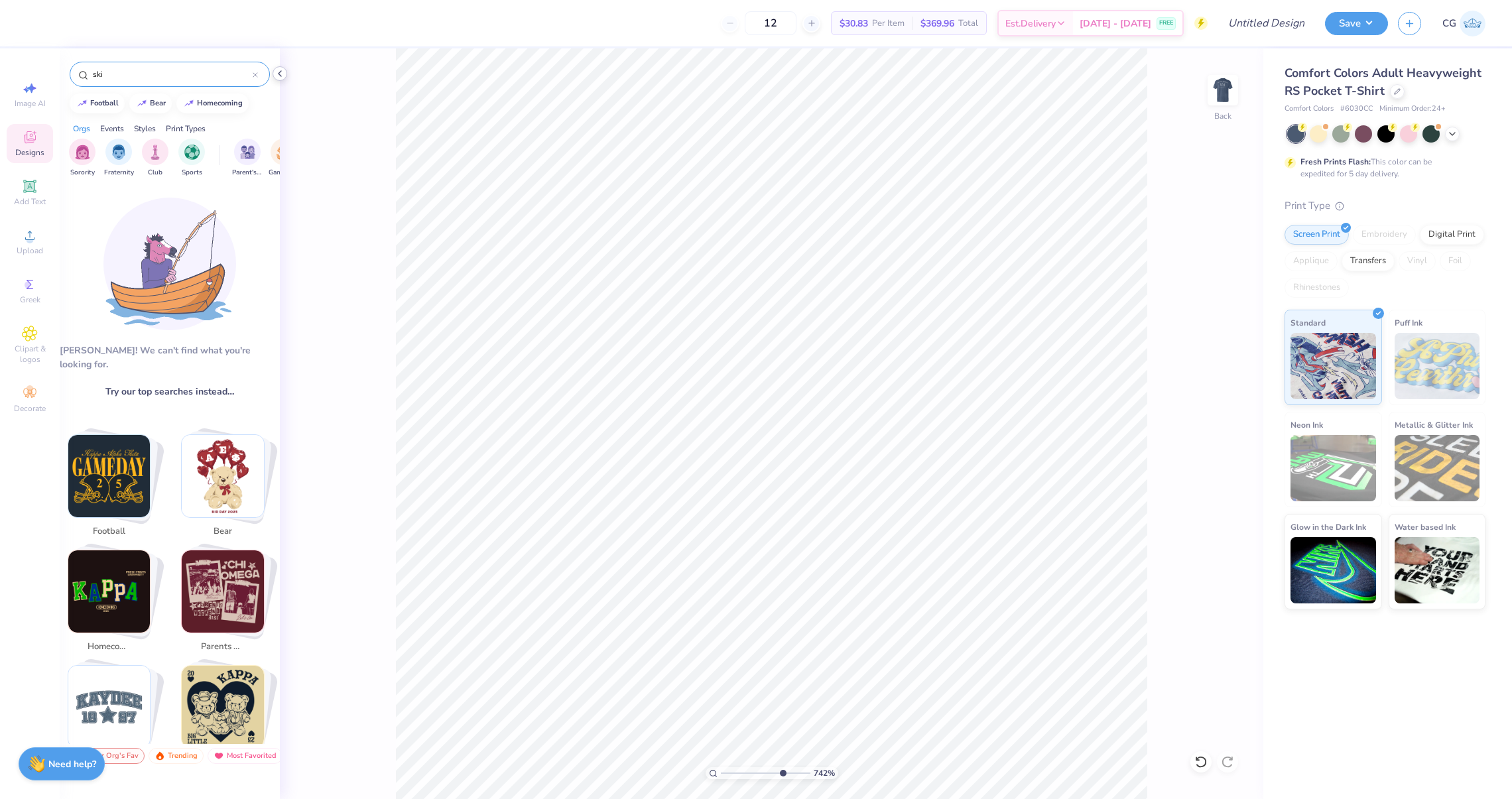
click at [281, 72] on icon at bounding box center [279, 73] width 10 height 10
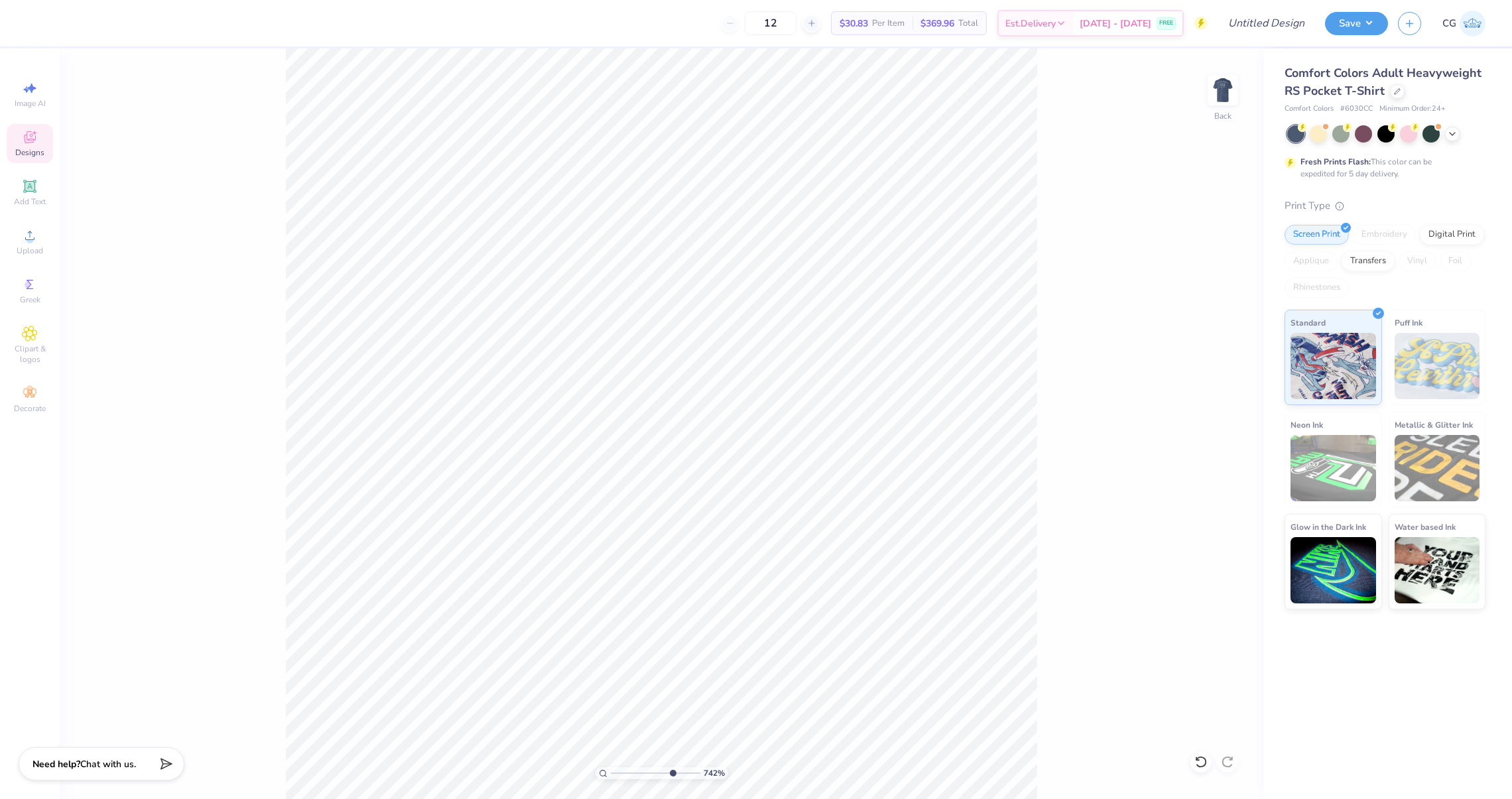
click at [27, 151] on span "Designs" at bounding box center [29, 152] width 29 height 10
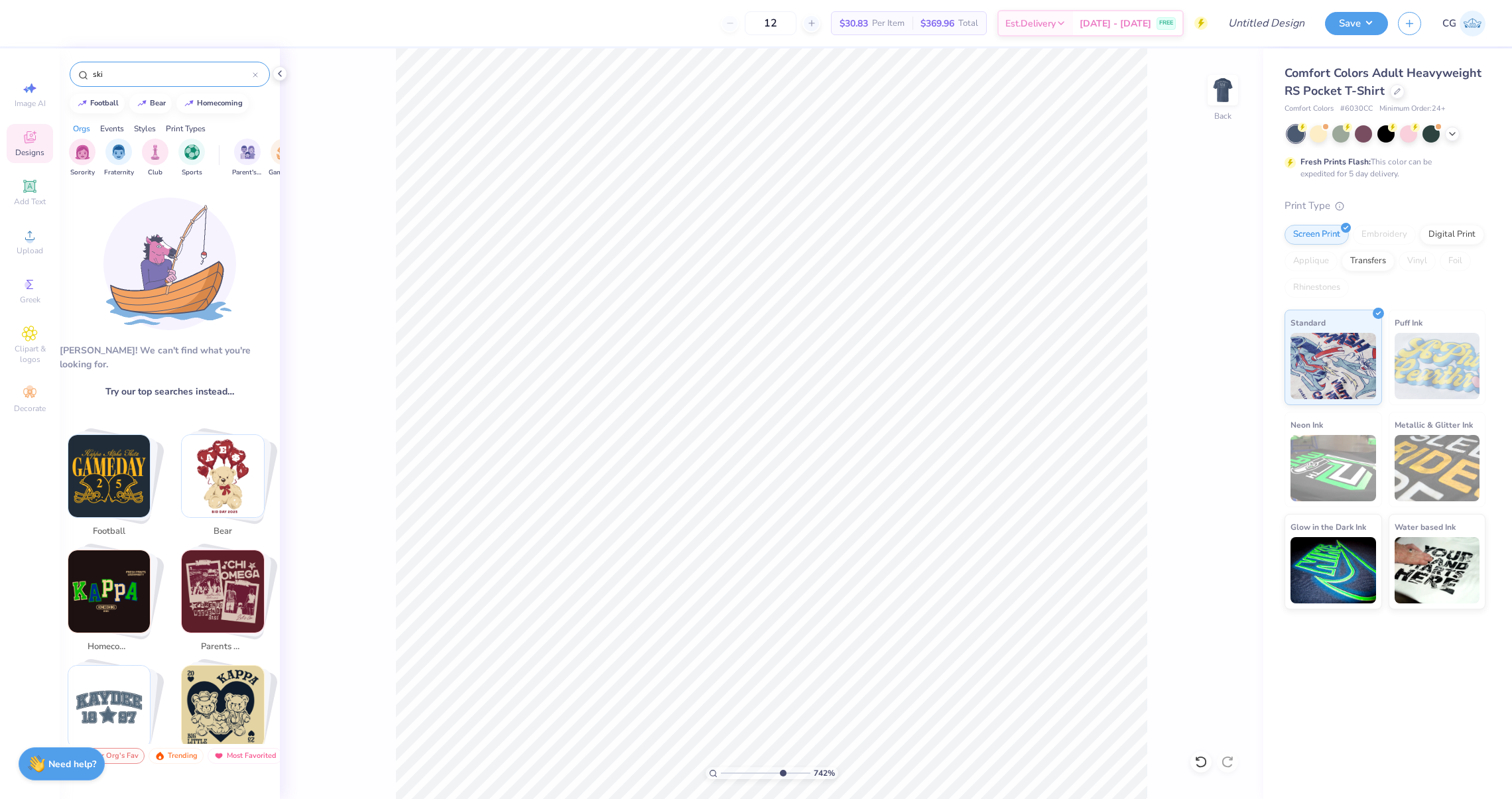
click at [135, 80] on div "ski" at bounding box center [170, 75] width 200 height 25
click at [134, 76] on input "ski" at bounding box center [172, 75] width 161 height 13
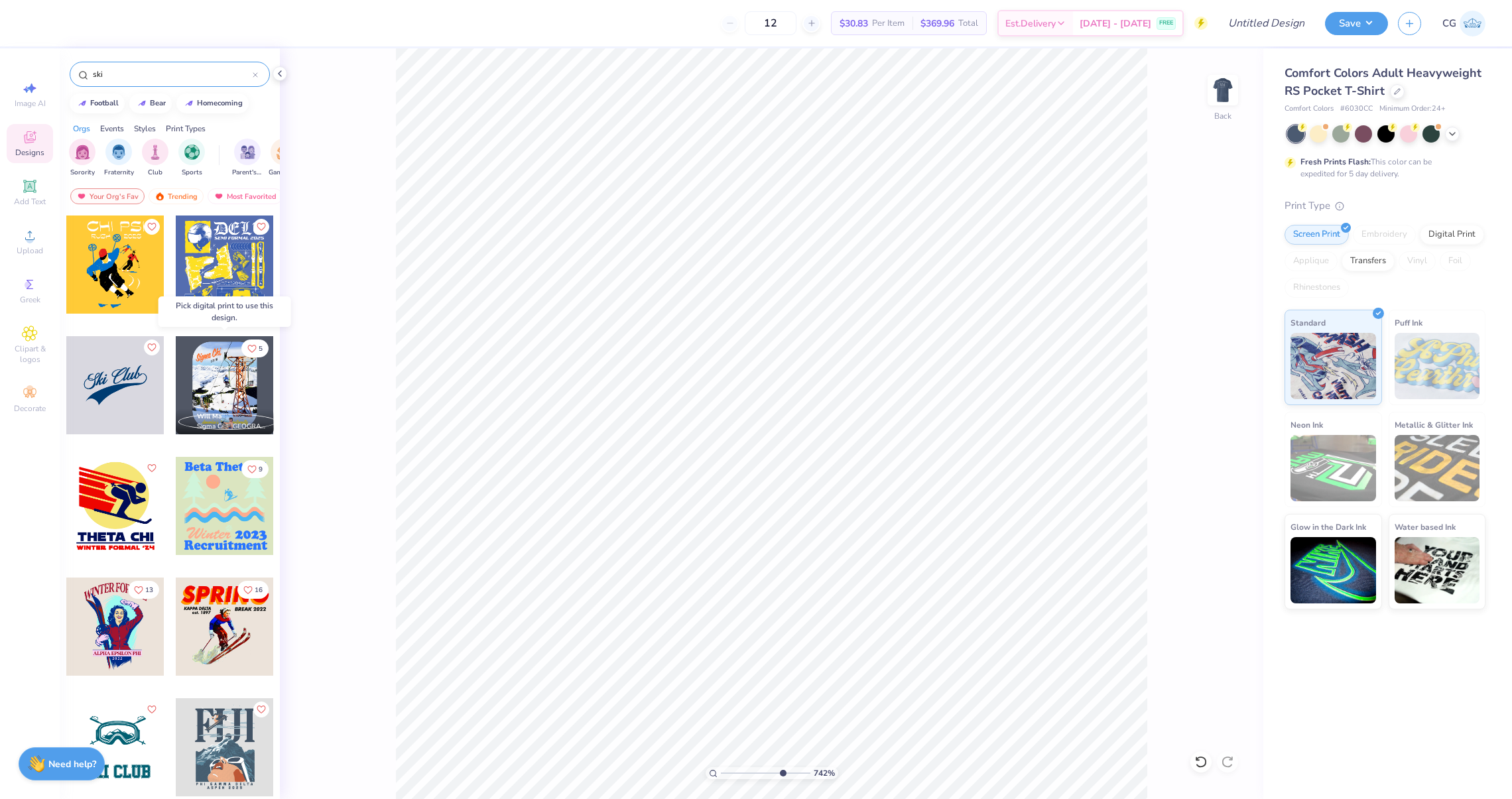
click at [247, 381] on div at bounding box center [224, 385] width 98 height 98
drag, startPoint x: 778, startPoint y: 774, endPoint x: 732, endPoint y: 774, distance: 46.0
click at [732, 774] on input "range" at bounding box center [766, 773] width 90 height 12
click at [220, 417] on span "Will Major" at bounding box center [214, 416] width 33 height 9
click at [220, 404] on div at bounding box center [224, 385] width 98 height 98
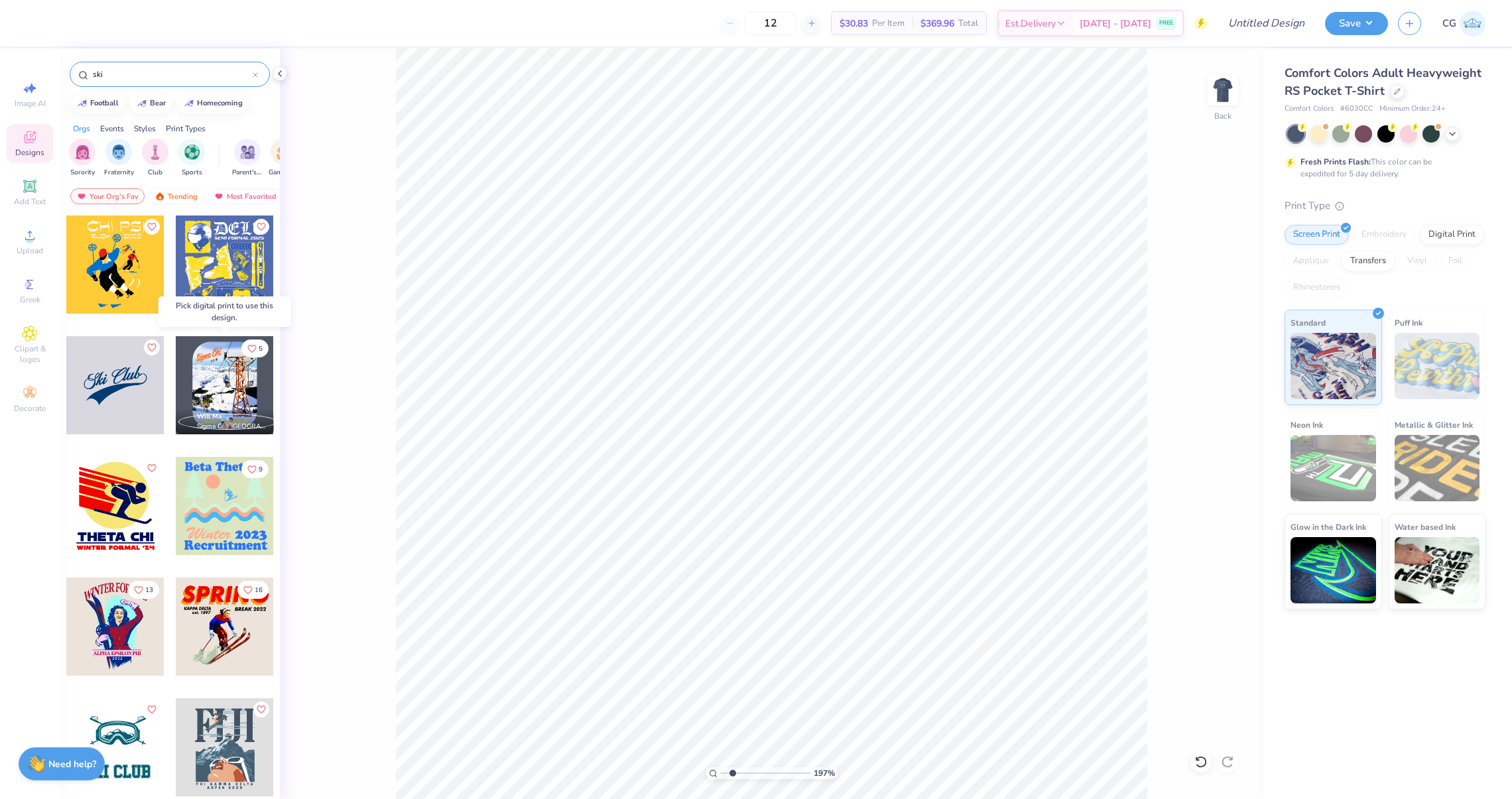
click at [220, 404] on div at bounding box center [224, 385] width 98 height 98
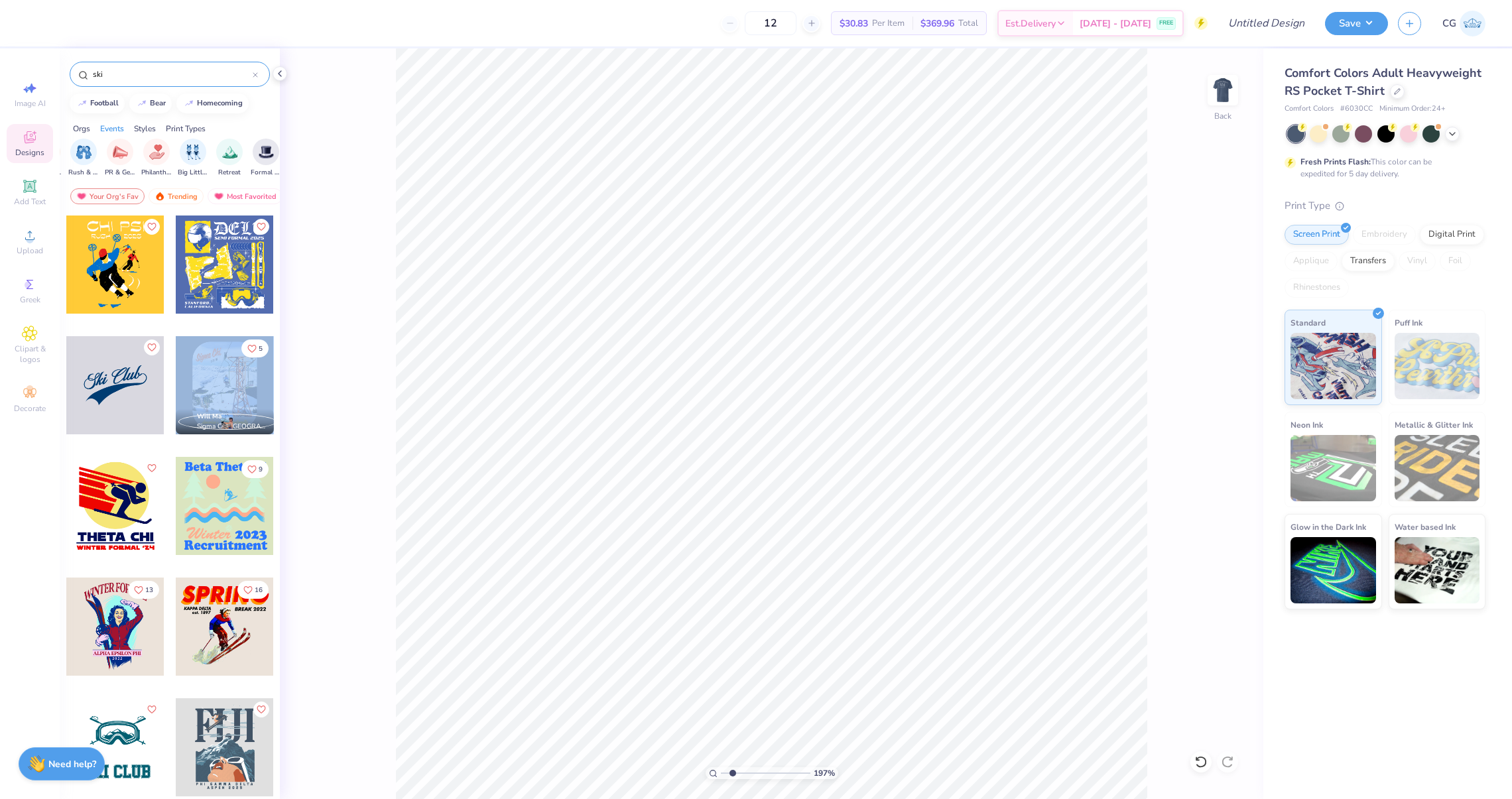
scroll to position [0, 274]
click at [185, 126] on div "Print Types" at bounding box center [185, 128] width 40 height 12
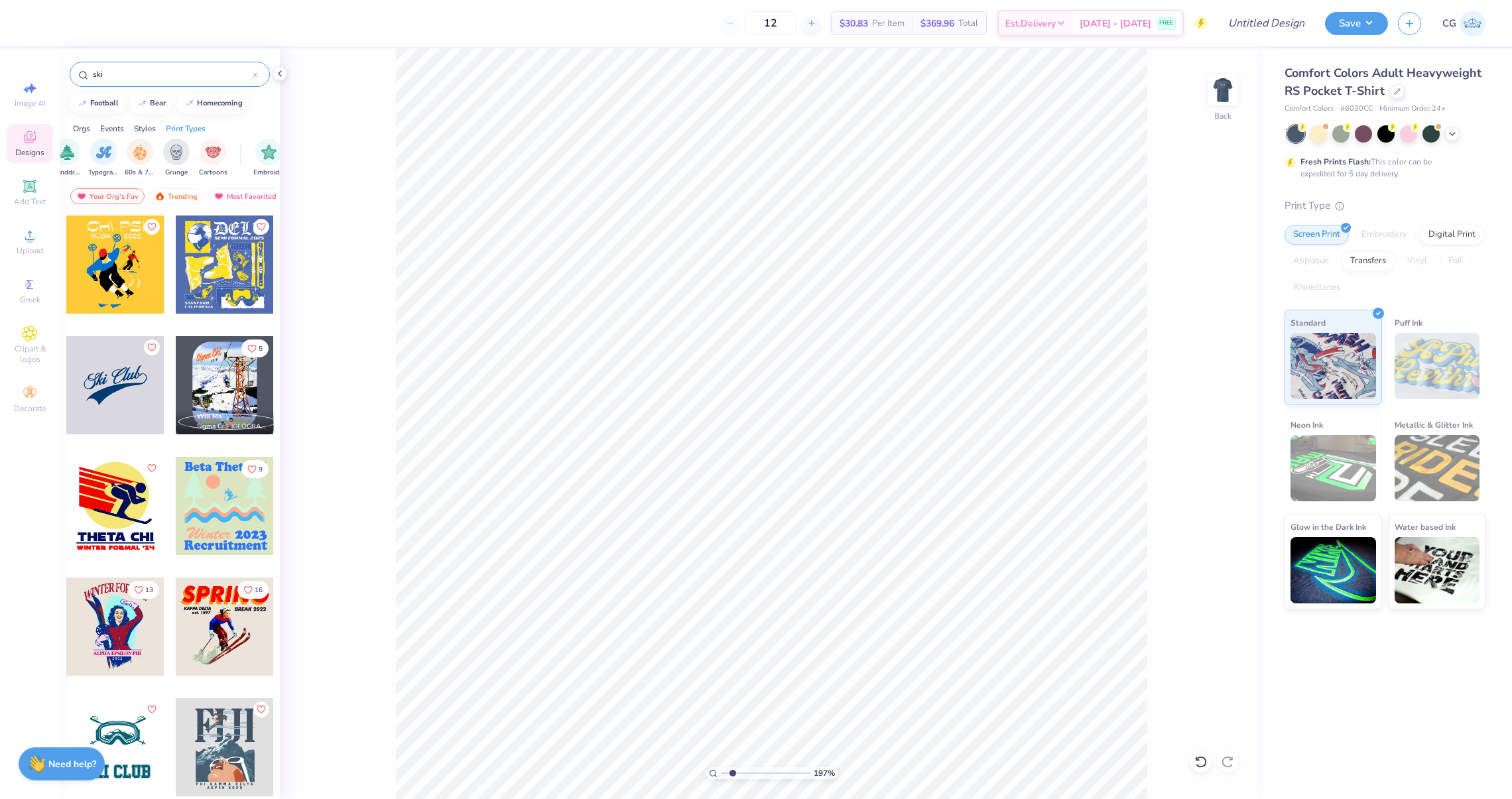
scroll to position [0, 1079]
click at [180, 156] on div "filter for Digital Print" at bounding box center [192, 151] width 27 height 27
click at [226, 391] on div at bounding box center [224, 385] width 98 height 98
click at [228, 393] on div at bounding box center [224, 385] width 98 height 98
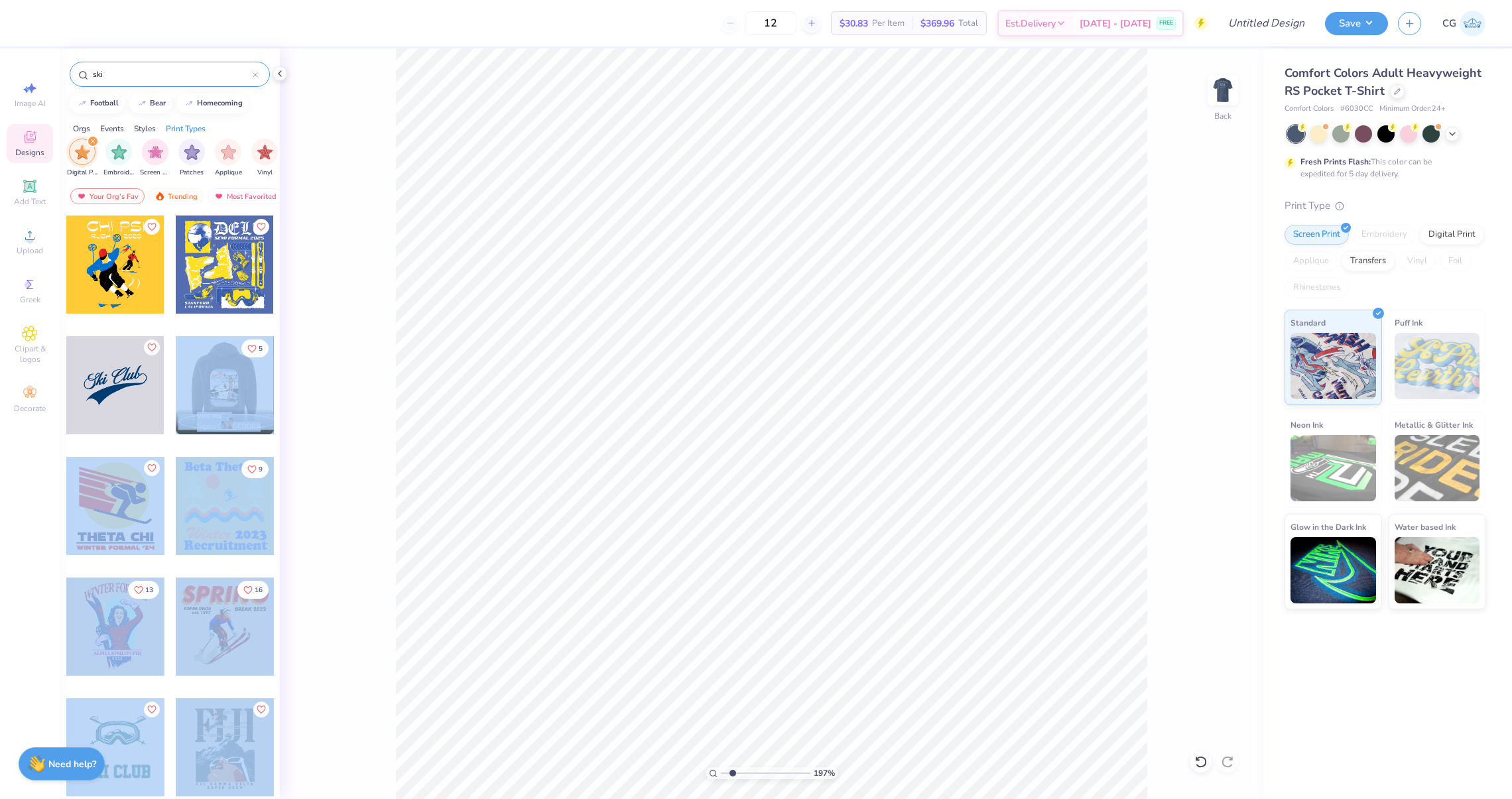
click at [464, 379] on div "12 $30.83 Per Item $369.96 Total Est. Delivery Sep 13 - 16 FREE Design Title Sa…" at bounding box center [756, 400] width 1512 height 799
click at [189, 411] on div "Will Major Sigma Chi, Elon University" at bounding box center [222, 421] width 93 height 20
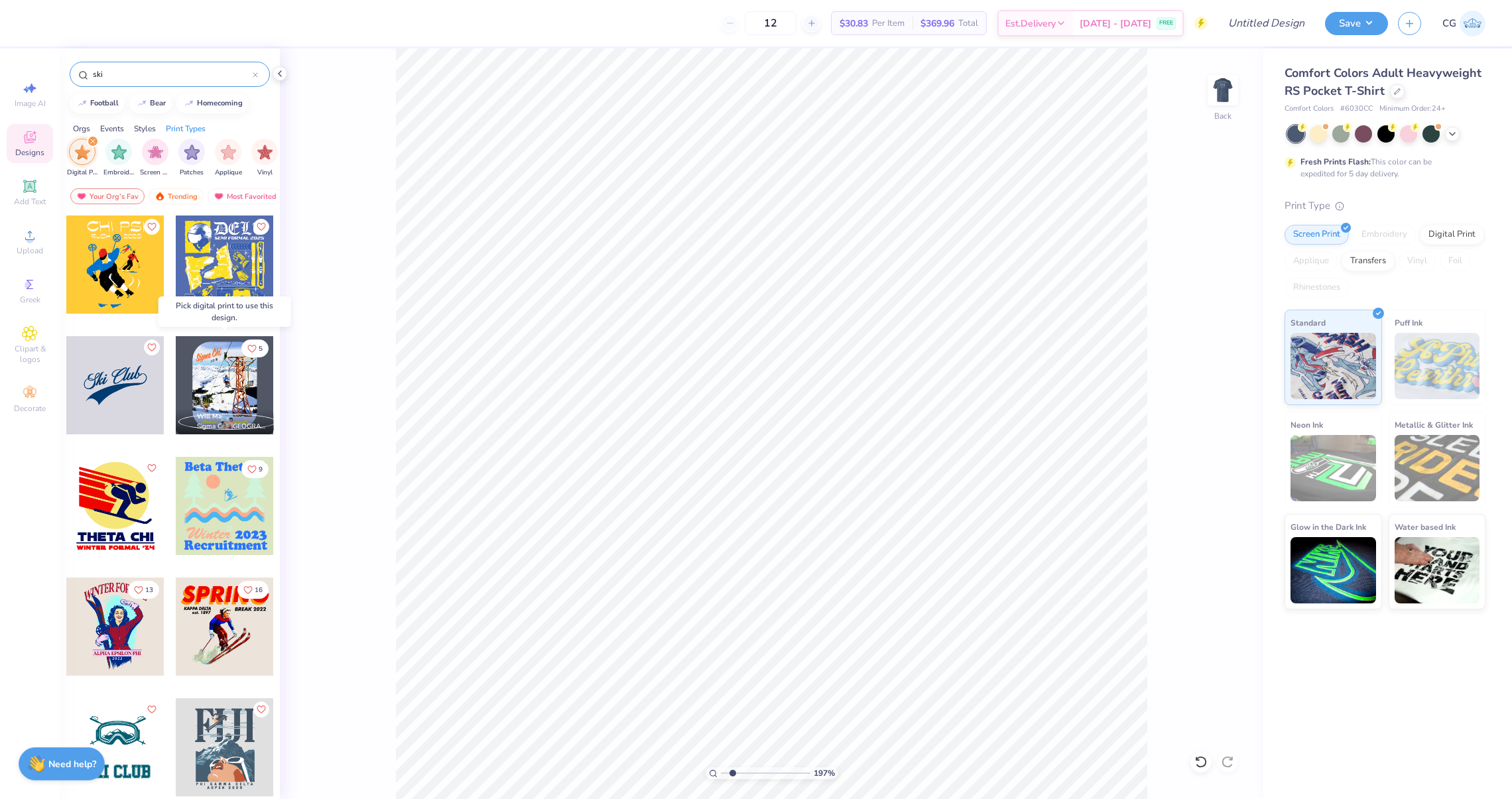
click at [208, 423] on span "Sigma Chi, Elon University" at bounding box center [233, 426] width 72 height 10
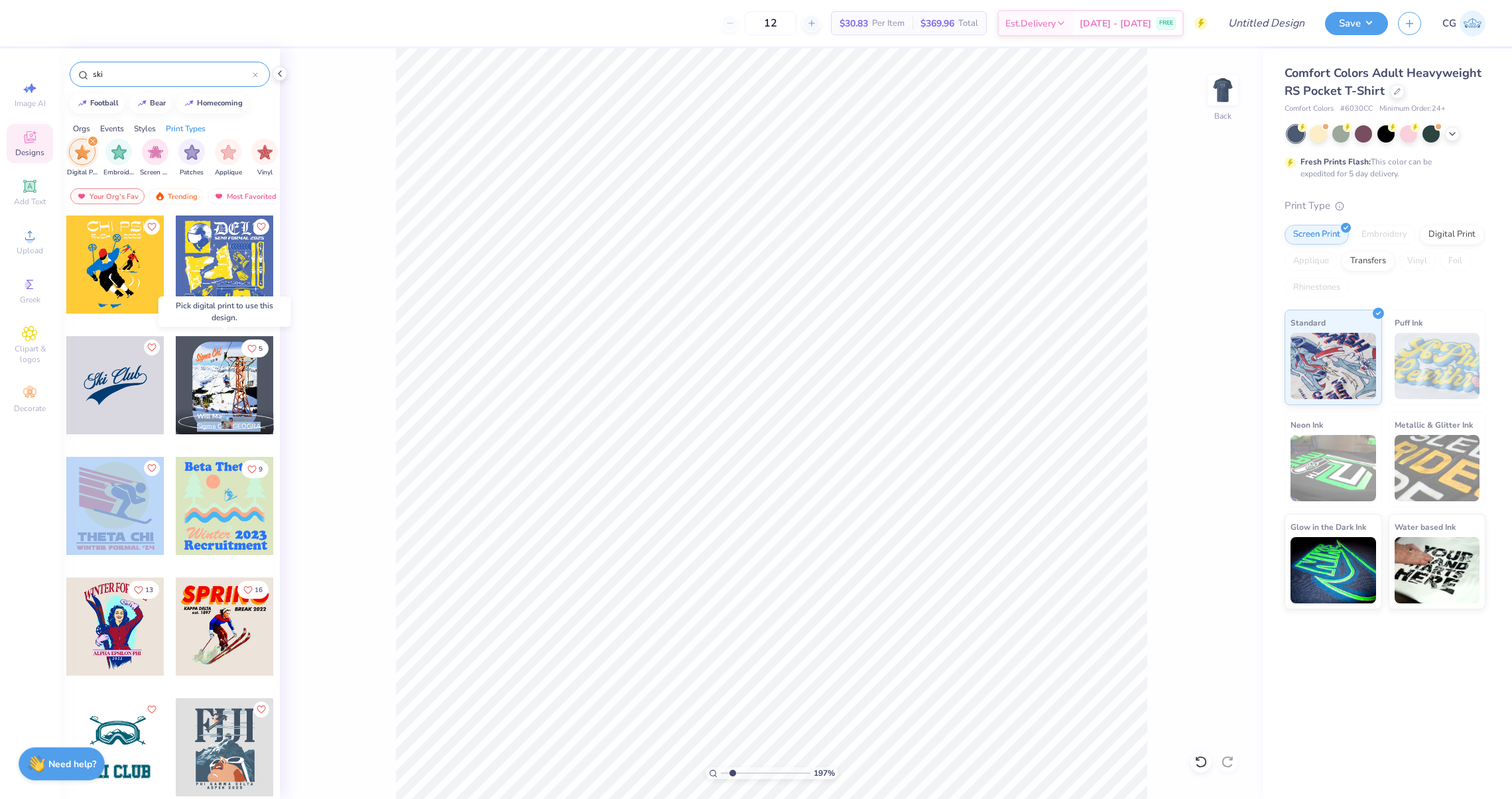
click at [208, 423] on span "Sigma Chi, Elon University" at bounding box center [233, 426] width 72 height 10
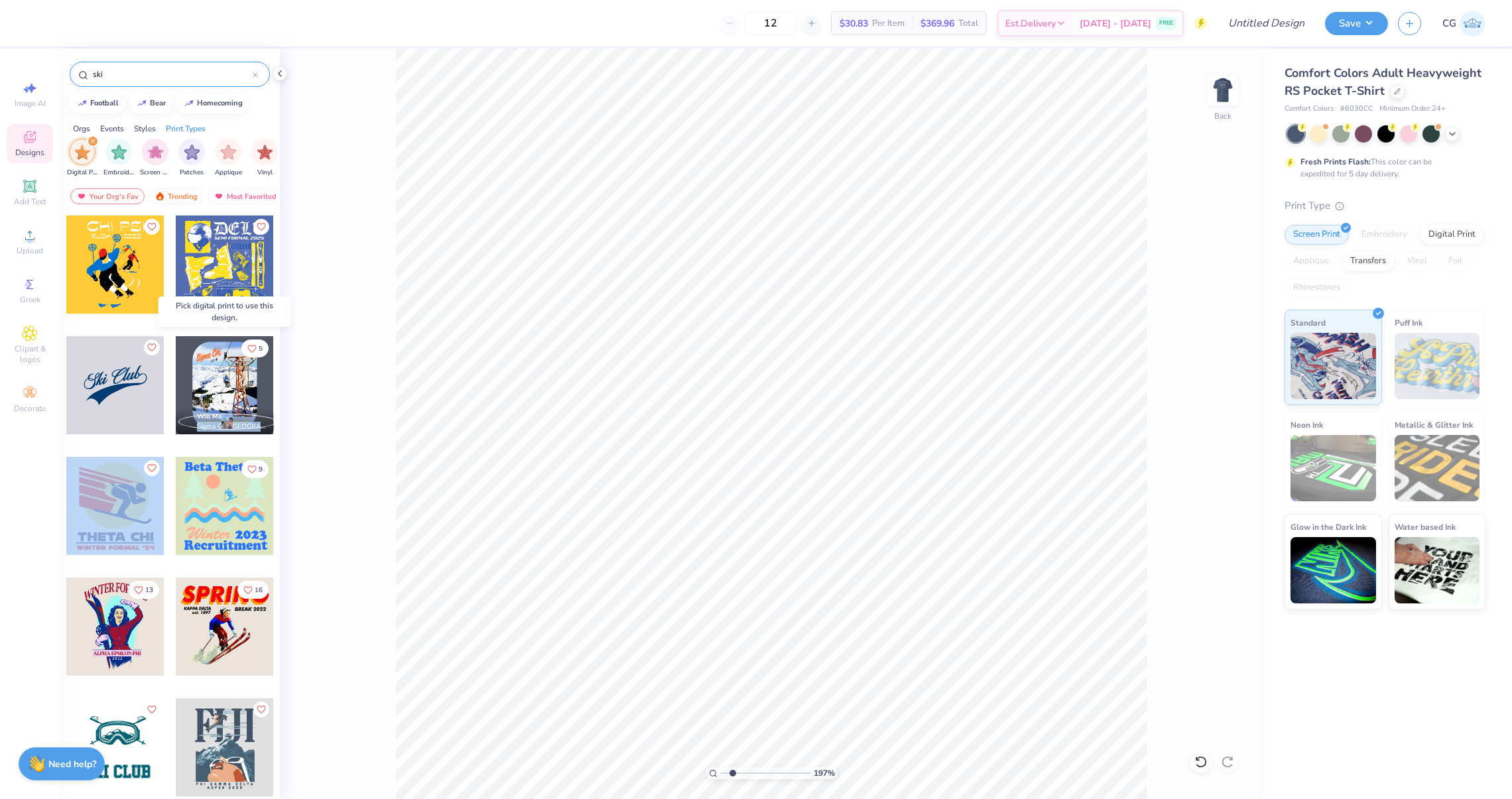
click at [208, 423] on span "Sigma Chi, Elon University" at bounding box center [233, 426] width 72 height 10
click at [220, 397] on div at bounding box center [224, 385] width 98 height 98
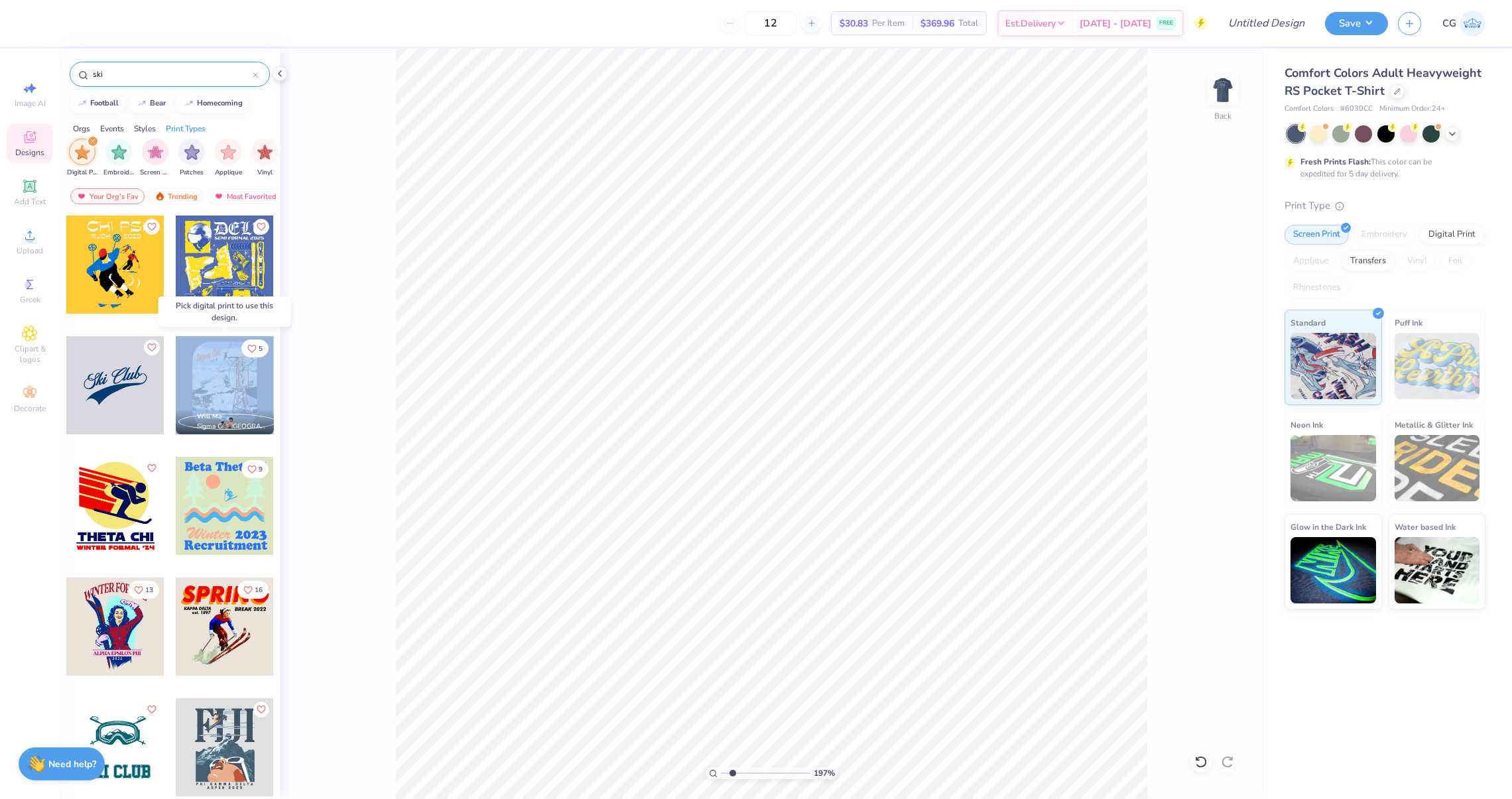
click at [220, 397] on div at bounding box center [224, 385] width 98 height 98
click at [90, 139] on icon "filter for Digital Print" at bounding box center [93, 141] width 5 height 5
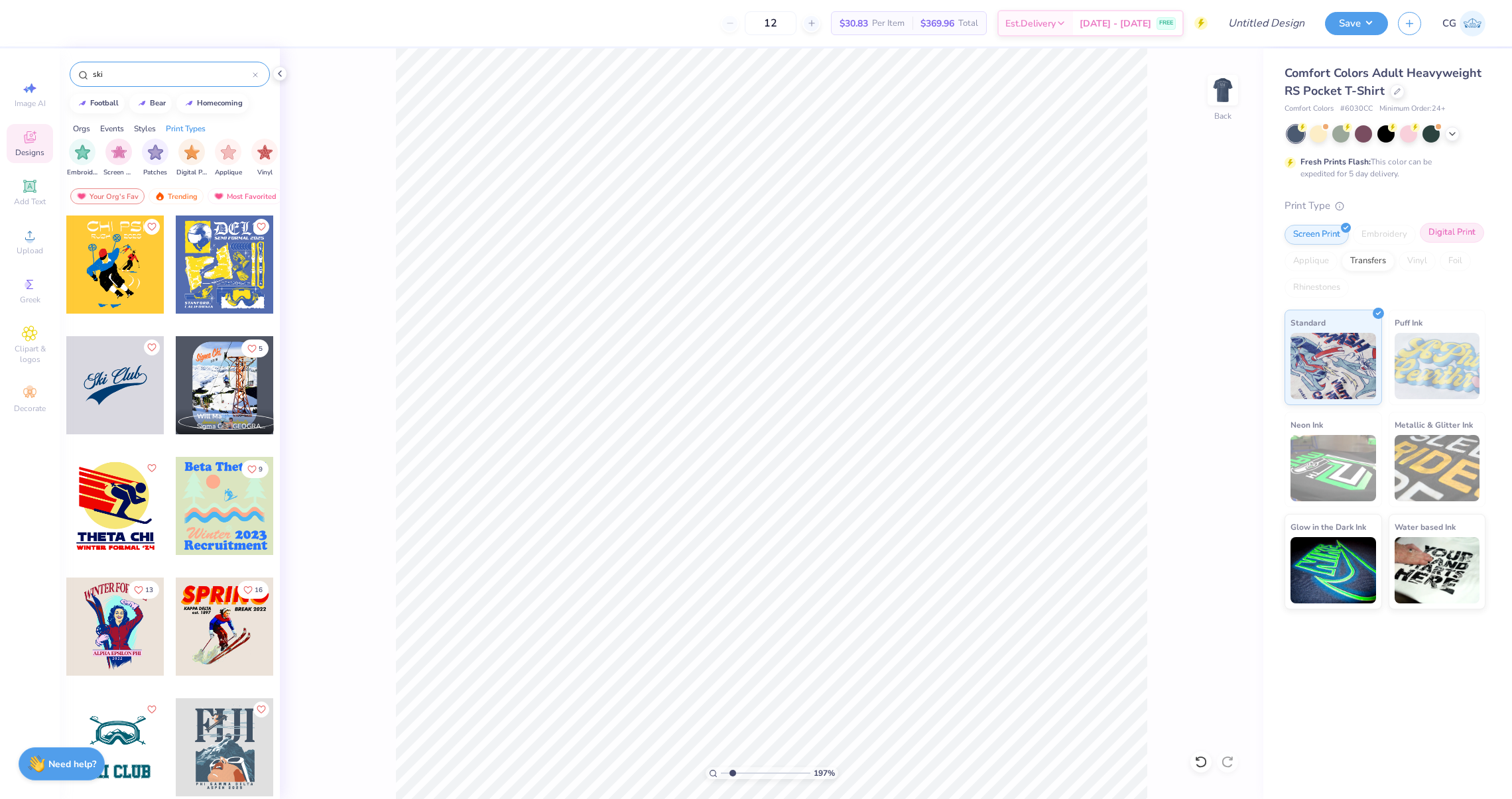
click at [1456, 228] on div "Digital Print" at bounding box center [1451, 232] width 64 height 20
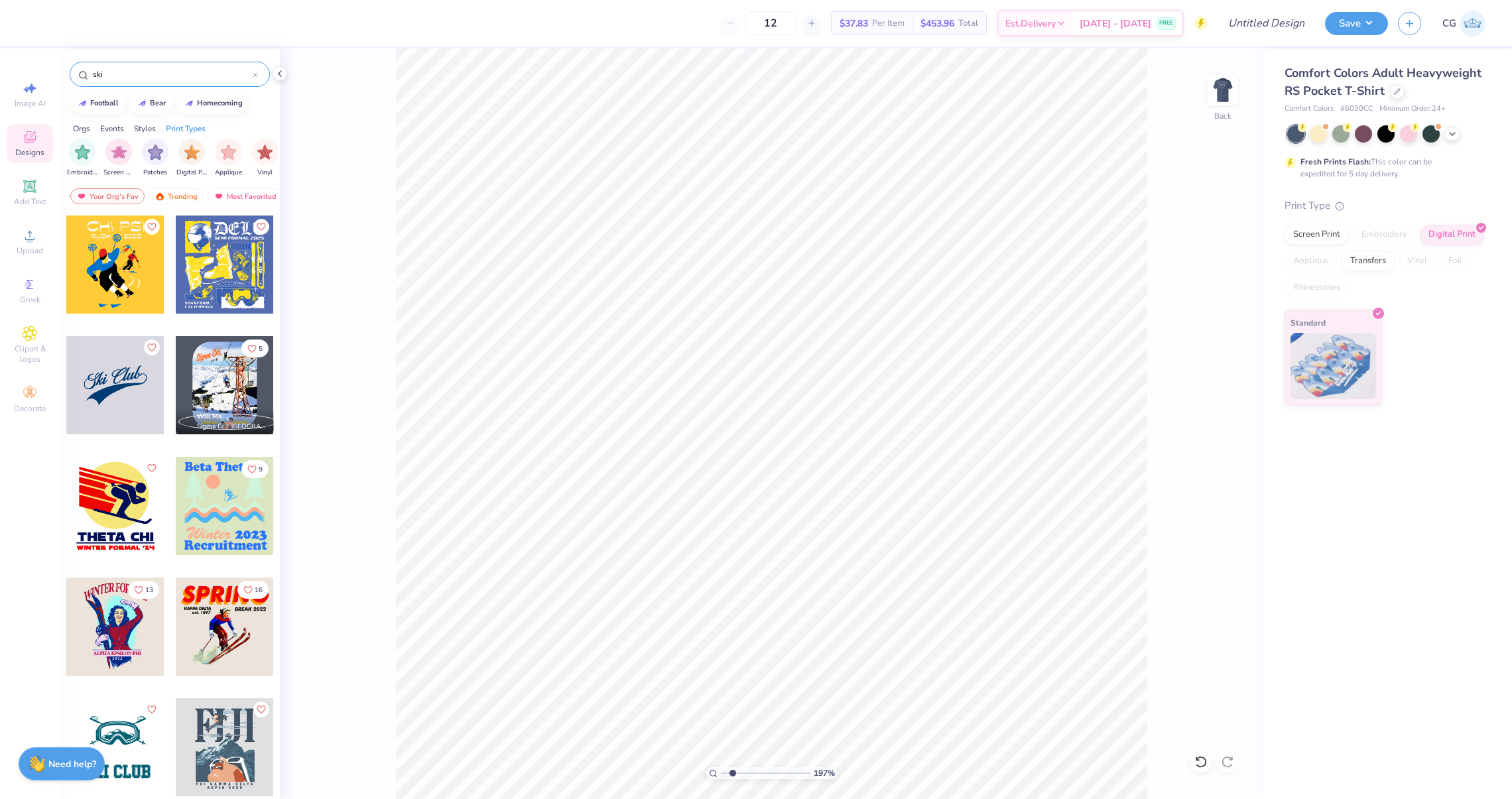
click at [209, 402] on div at bounding box center [224, 385] width 98 height 98
click at [806, 453] on li "Copy" at bounding box center [840, 460] width 104 height 26
drag, startPoint x: 724, startPoint y: 770, endPoint x: 711, endPoint y: 771, distance: 13.0
click at [721, 771] on input "range" at bounding box center [766, 773] width 90 height 12
click at [1213, 109] on img at bounding box center [1222, 90] width 53 height 53
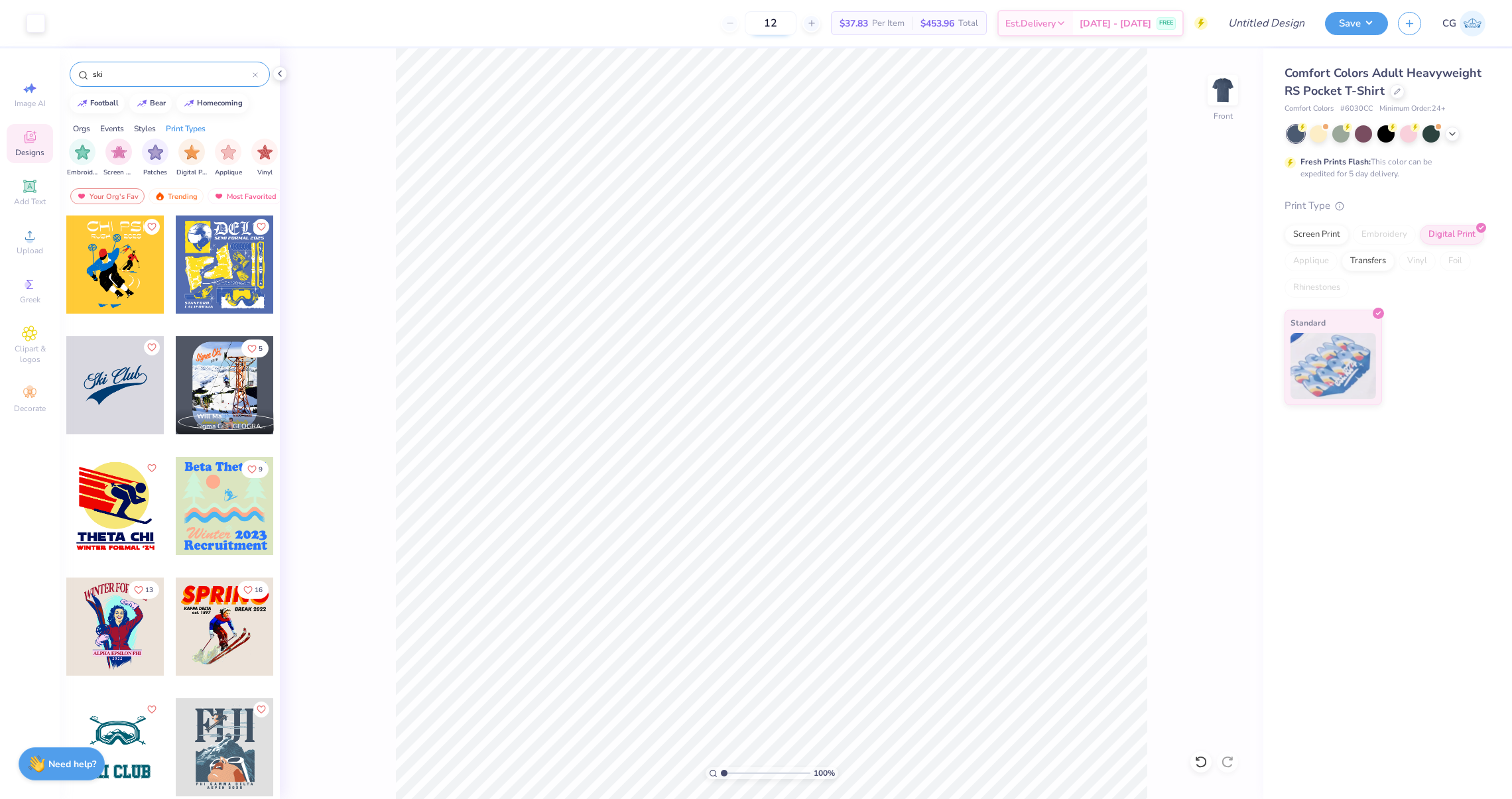
click at [772, 33] on input "12" at bounding box center [770, 23] width 52 height 24
drag, startPoint x: 795, startPoint y: 25, endPoint x: 737, endPoint y: 25, distance: 58.0
click at [737, 25] on div "12 $37.83 Per Item $453.96 Total Est. Delivery Sep 13 - 16 FREE" at bounding box center [631, 23] width 1153 height 46
click at [242, 388] on div at bounding box center [224, 385] width 98 height 98
click at [721, 770] on input "range" at bounding box center [766, 773] width 90 height 12
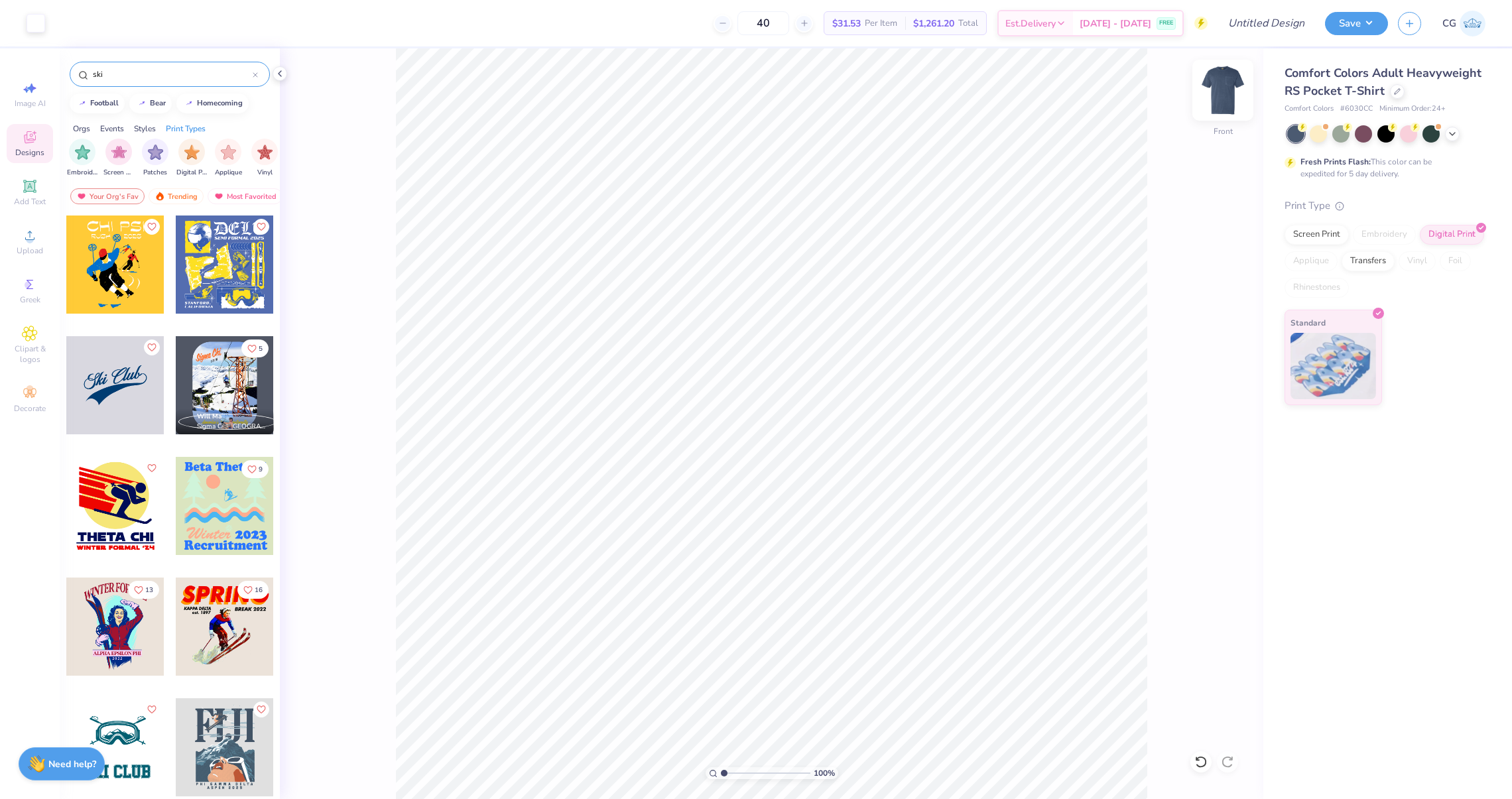
click at [1215, 98] on img at bounding box center [1222, 90] width 53 height 53
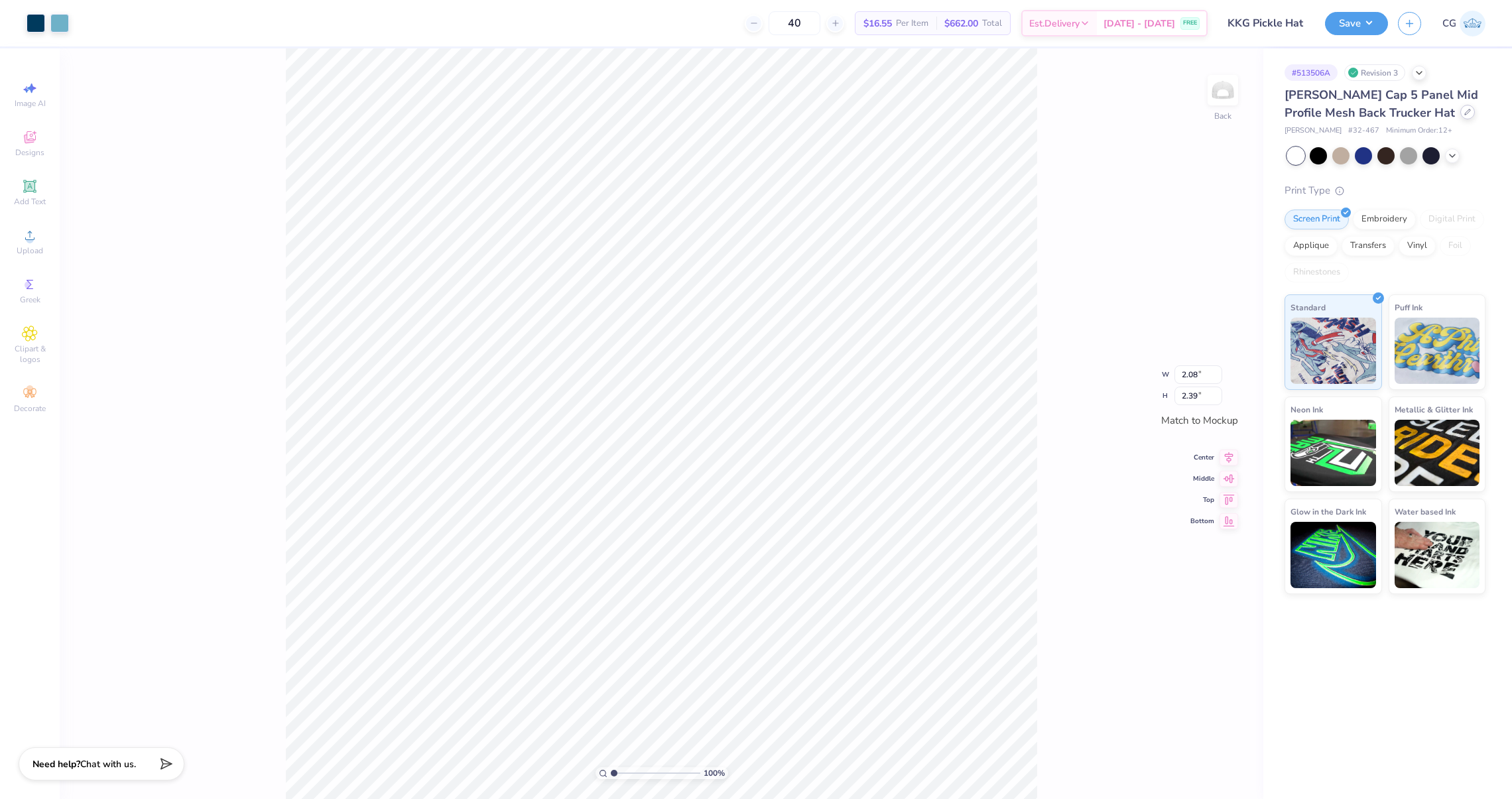
click at [1460, 108] on div at bounding box center [1468, 112] width 15 height 15
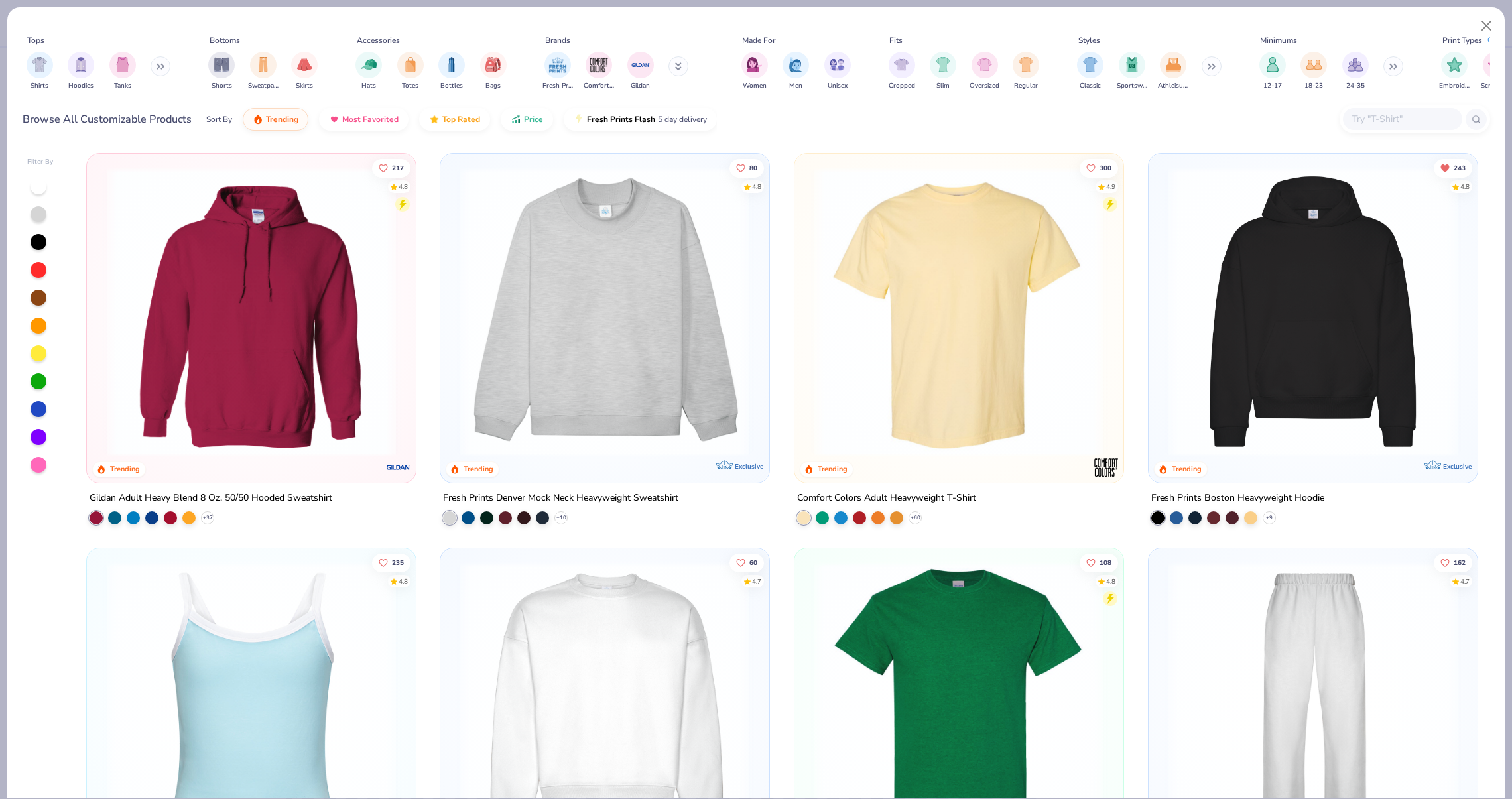
click at [381, 61] on div "Hats Totes Bottles Bags" at bounding box center [430, 71] width 159 height 49
click at [377, 62] on div "filter for Hats" at bounding box center [369, 63] width 27 height 27
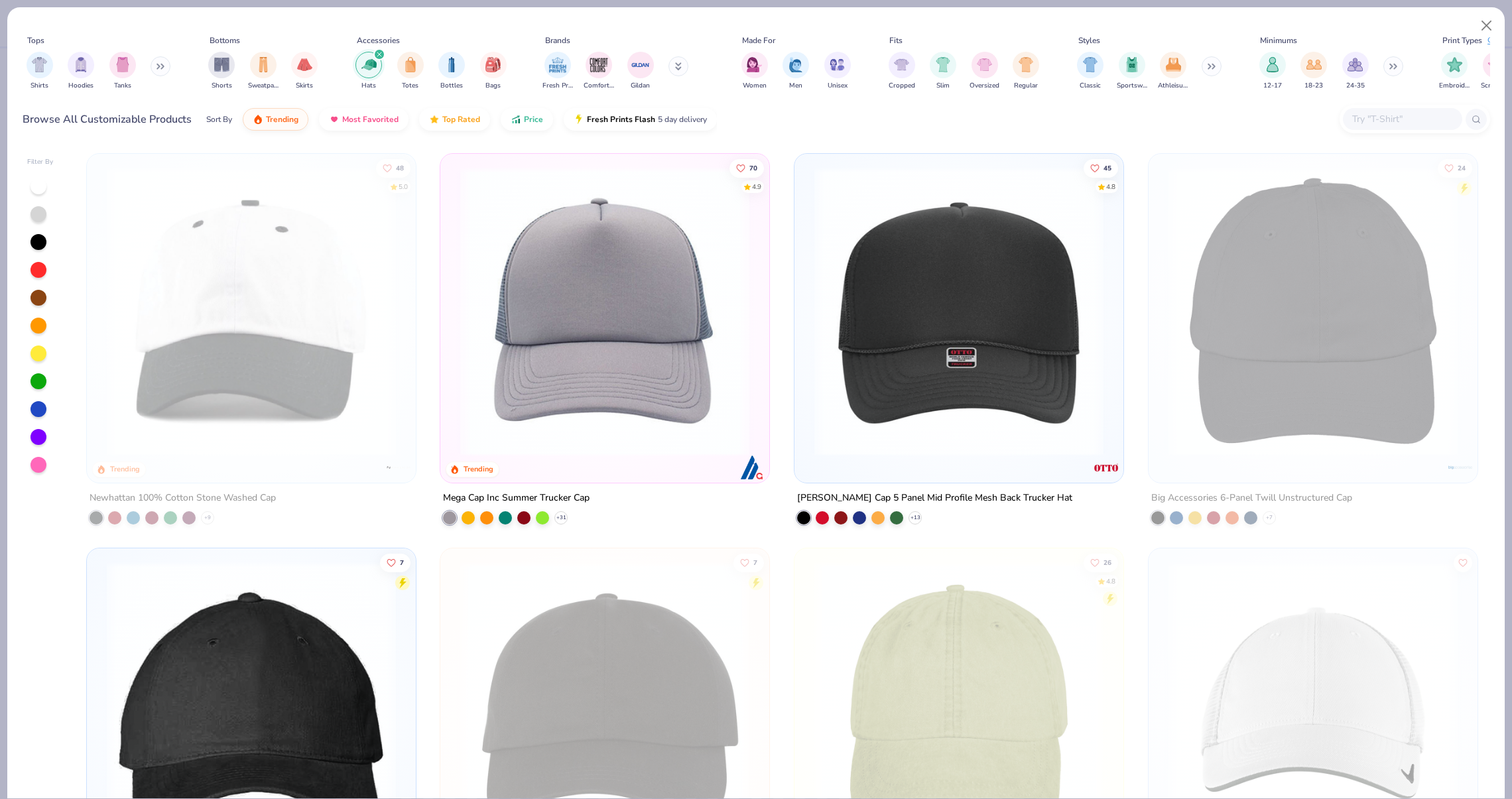
click at [670, 280] on img at bounding box center [604, 311] width 303 height 289
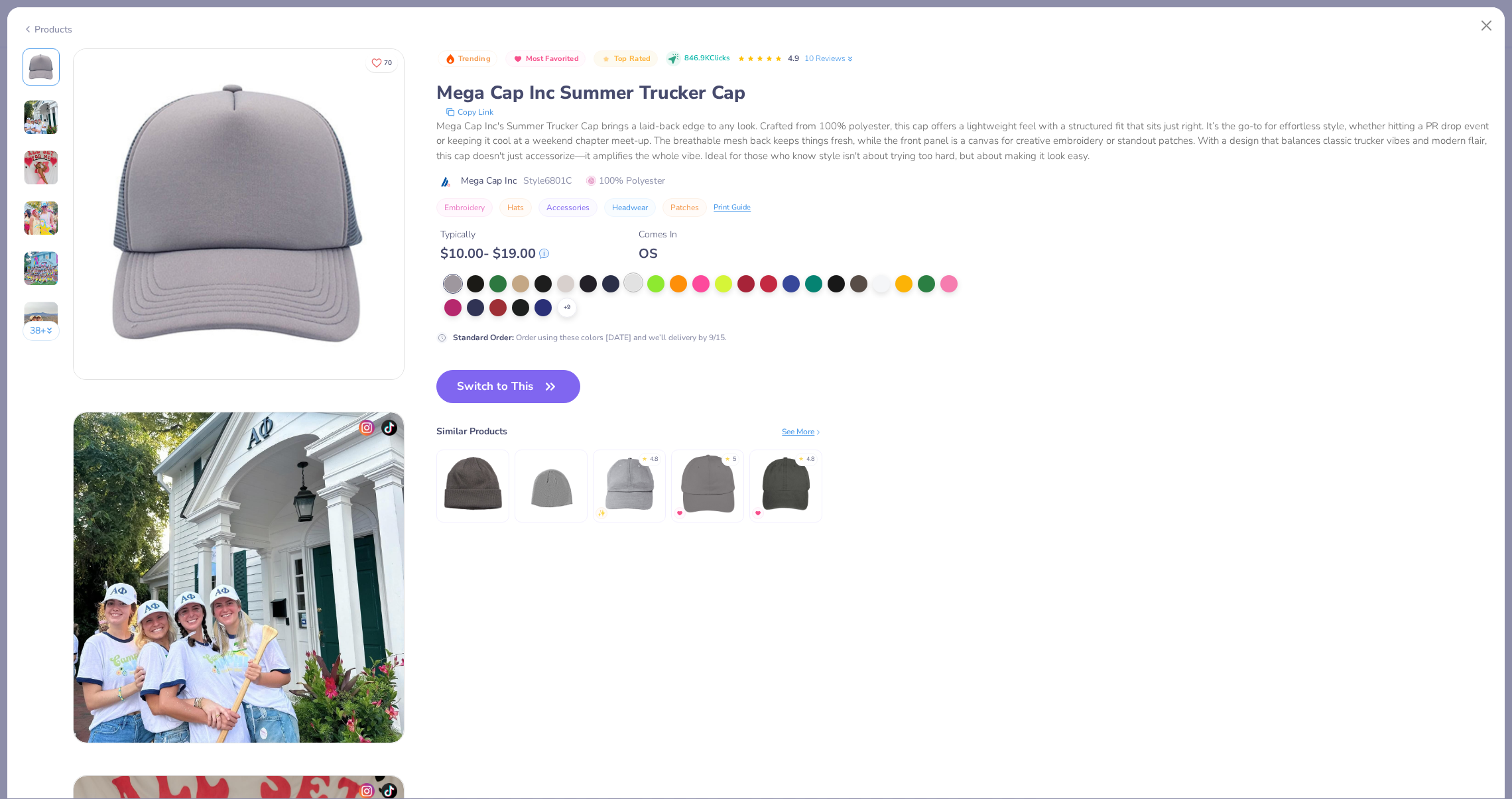
click at [638, 283] on div at bounding box center [633, 282] width 17 height 17
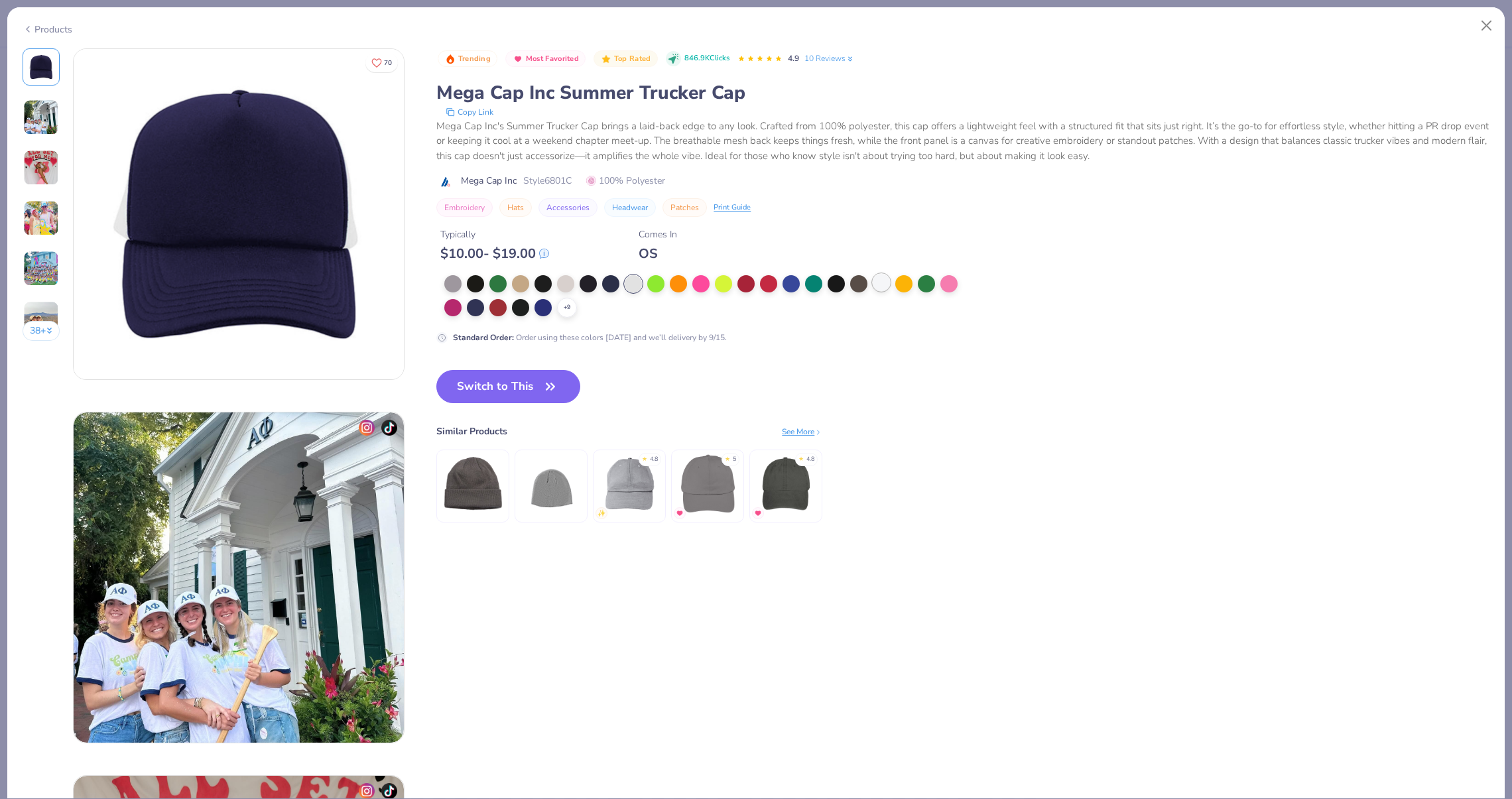
click at [880, 284] on div at bounding box center [881, 282] width 17 height 17
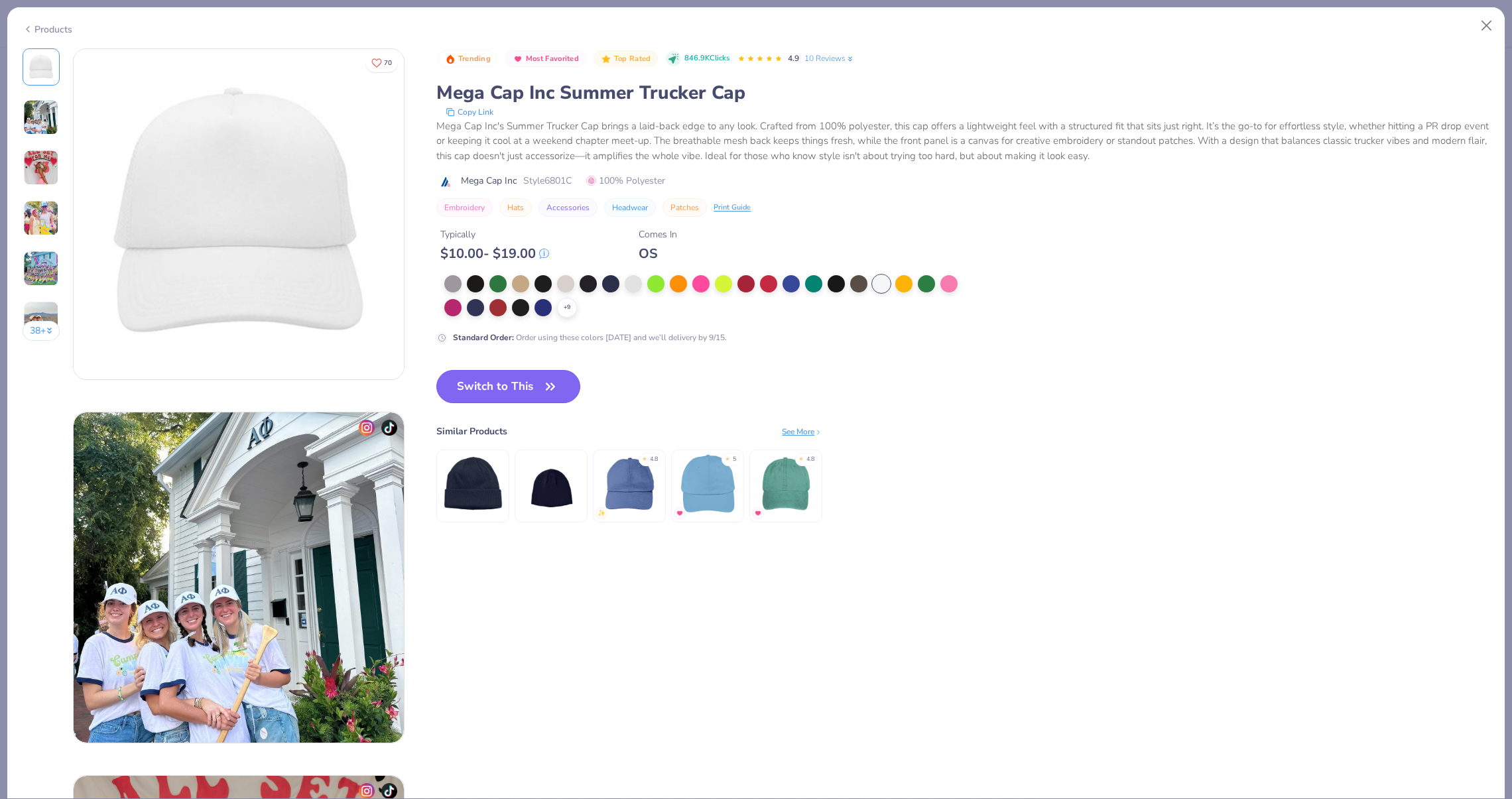
click at [486, 376] on button "Switch to This" at bounding box center [508, 386] width 144 height 33
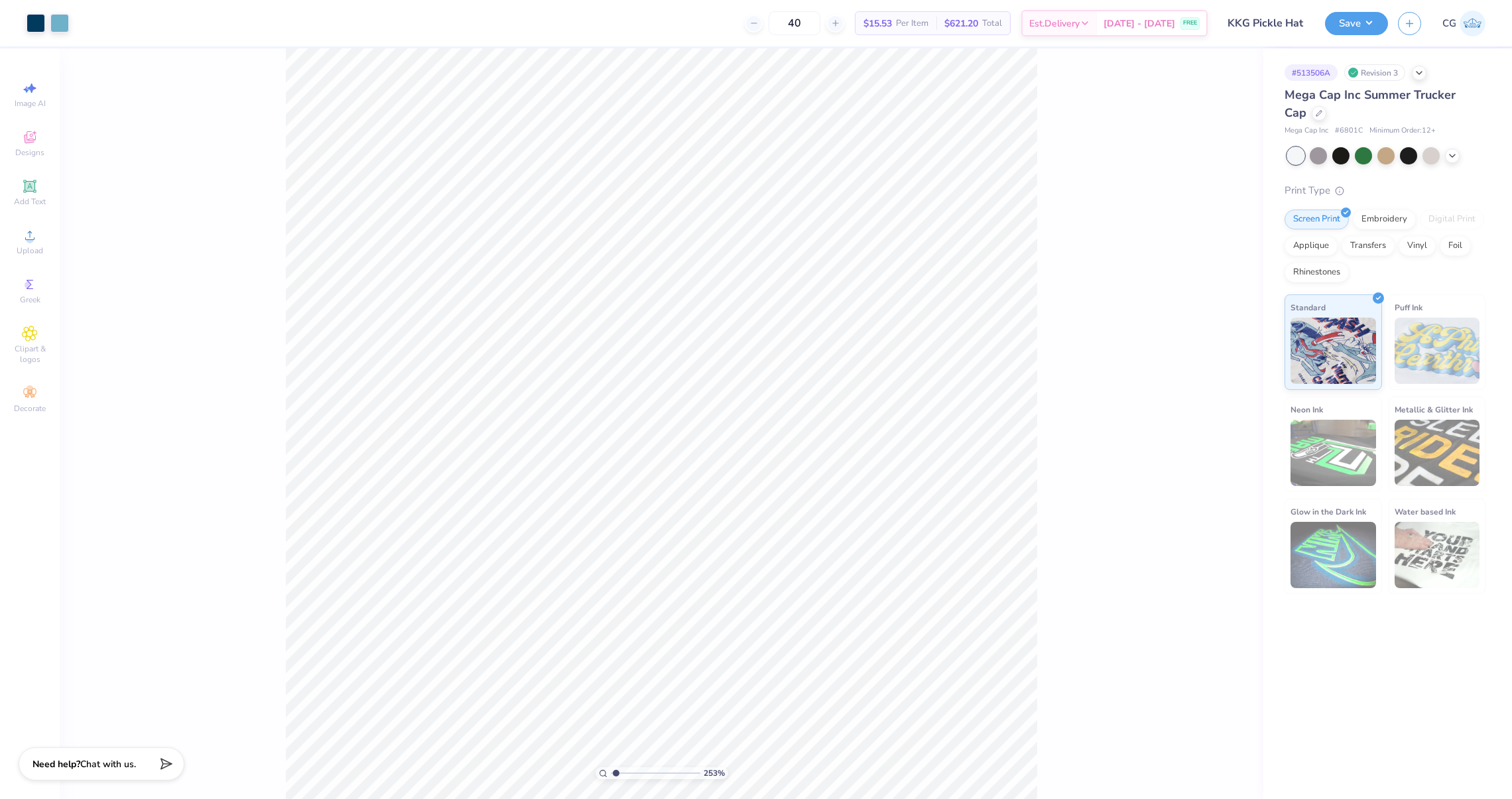
type input "1"
drag, startPoint x: 618, startPoint y: 771, endPoint x: 552, endPoint y: 770, distance: 66.0
click at [611, 770] on input "range" at bounding box center [656, 773] width 90 height 12
click at [1457, 152] on icon at bounding box center [1452, 155] width 10 height 10
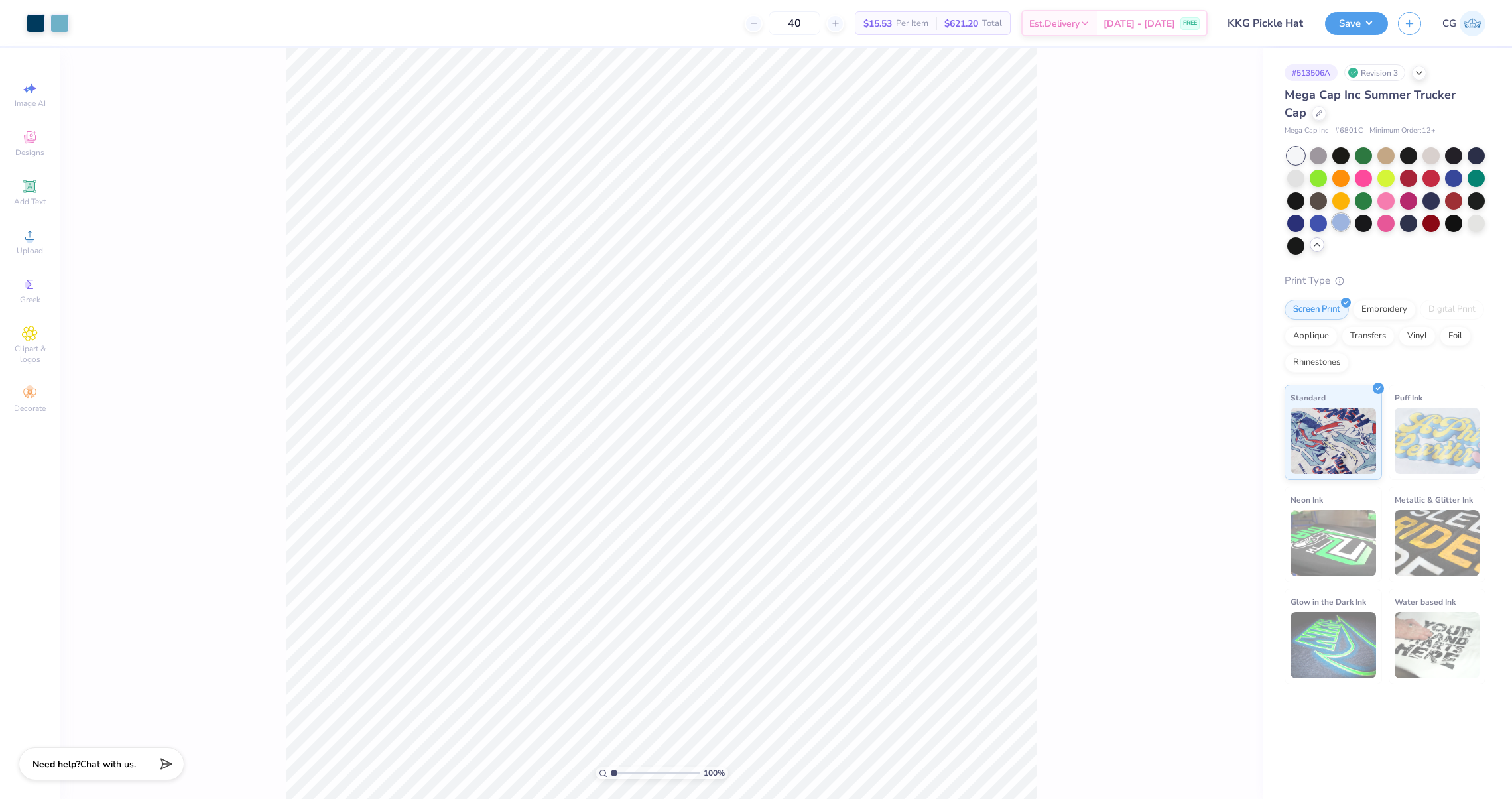
click at [1349, 226] on div at bounding box center [1340, 222] width 17 height 17
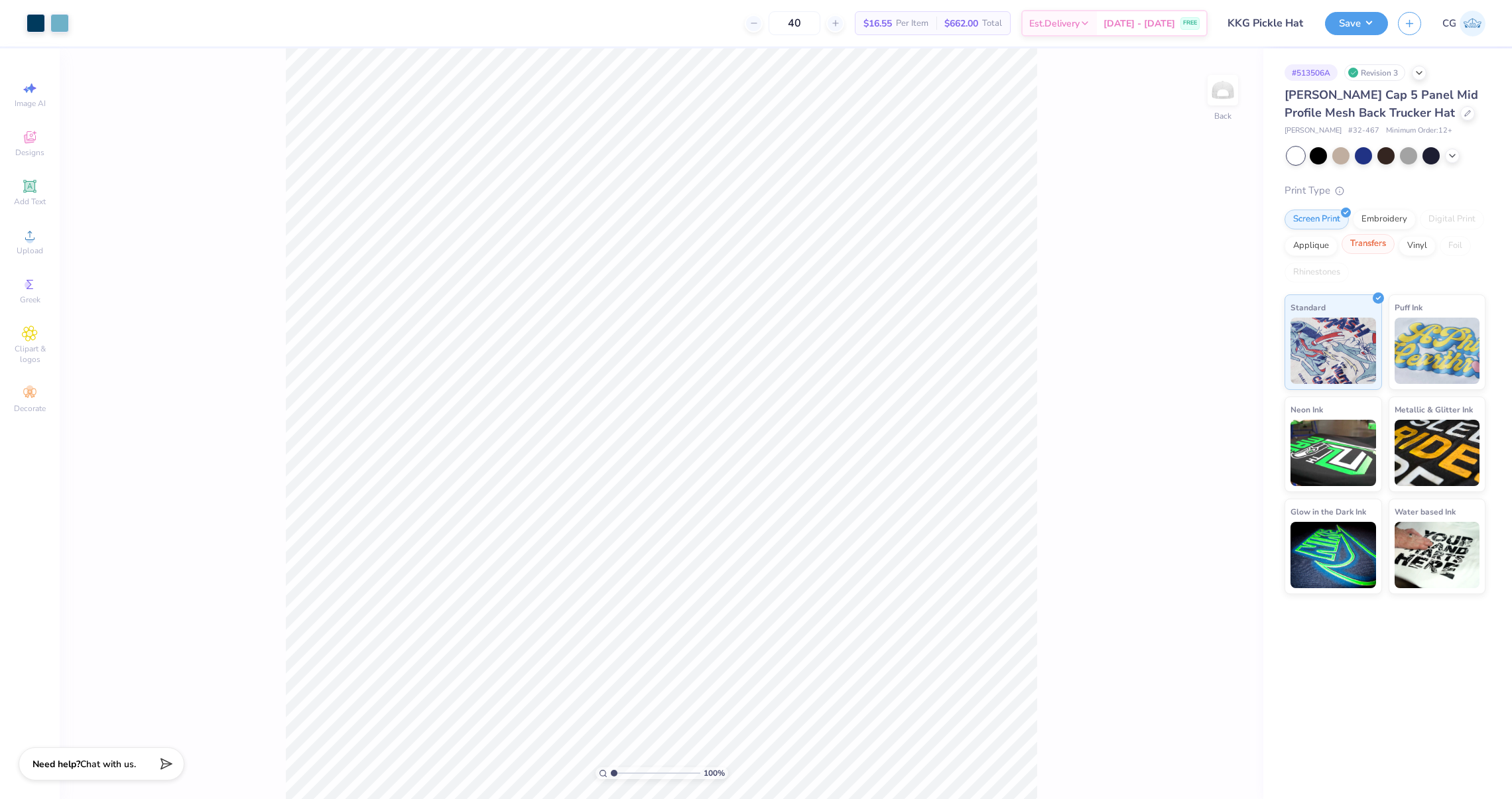
click at [1355, 251] on div "Transfers" at bounding box center [1368, 243] width 53 height 20
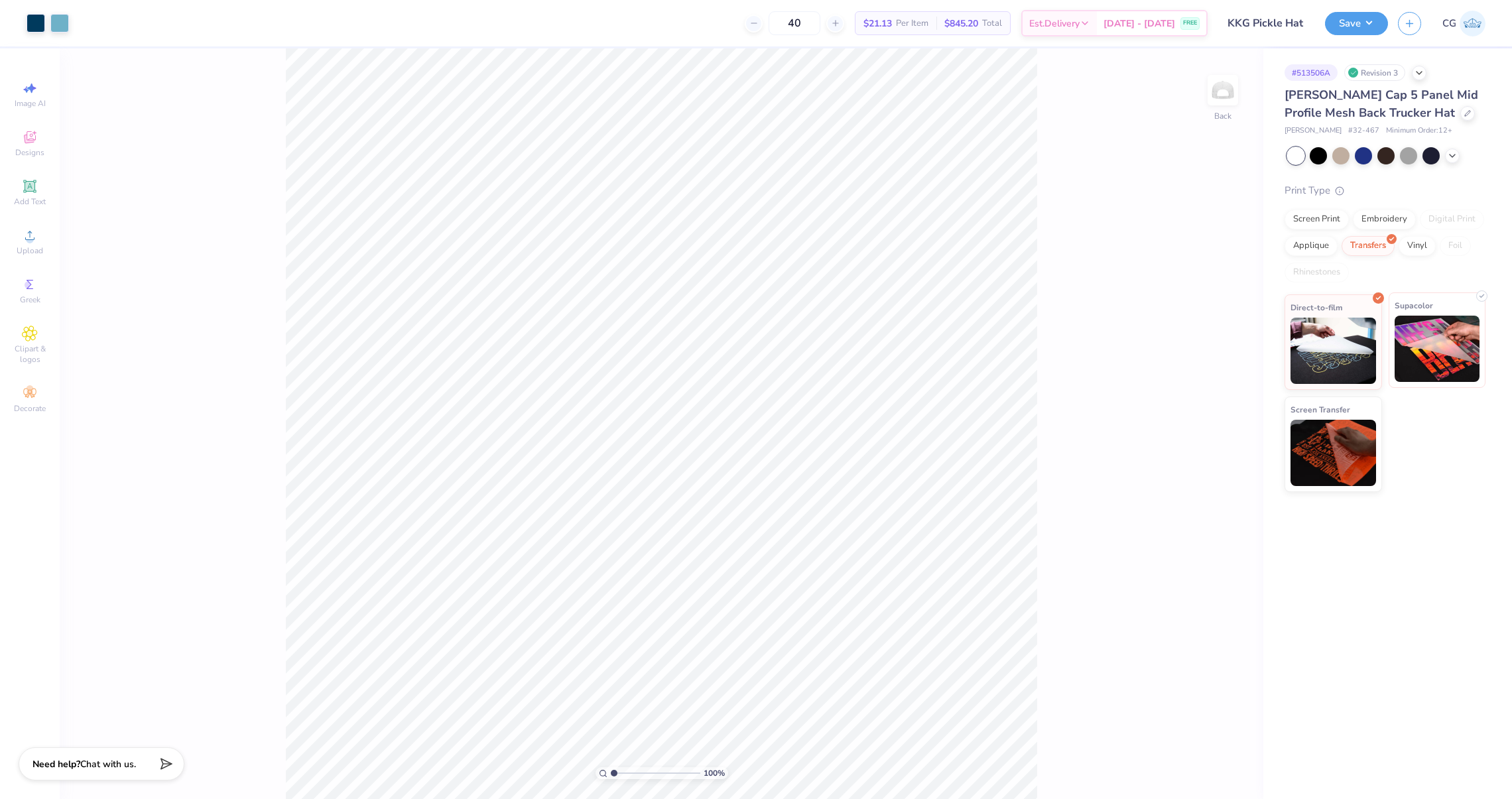
click at [1408, 331] on img at bounding box center [1437, 349] width 86 height 66
click at [1464, 114] on icon at bounding box center [1467, 112] width 7 height 7
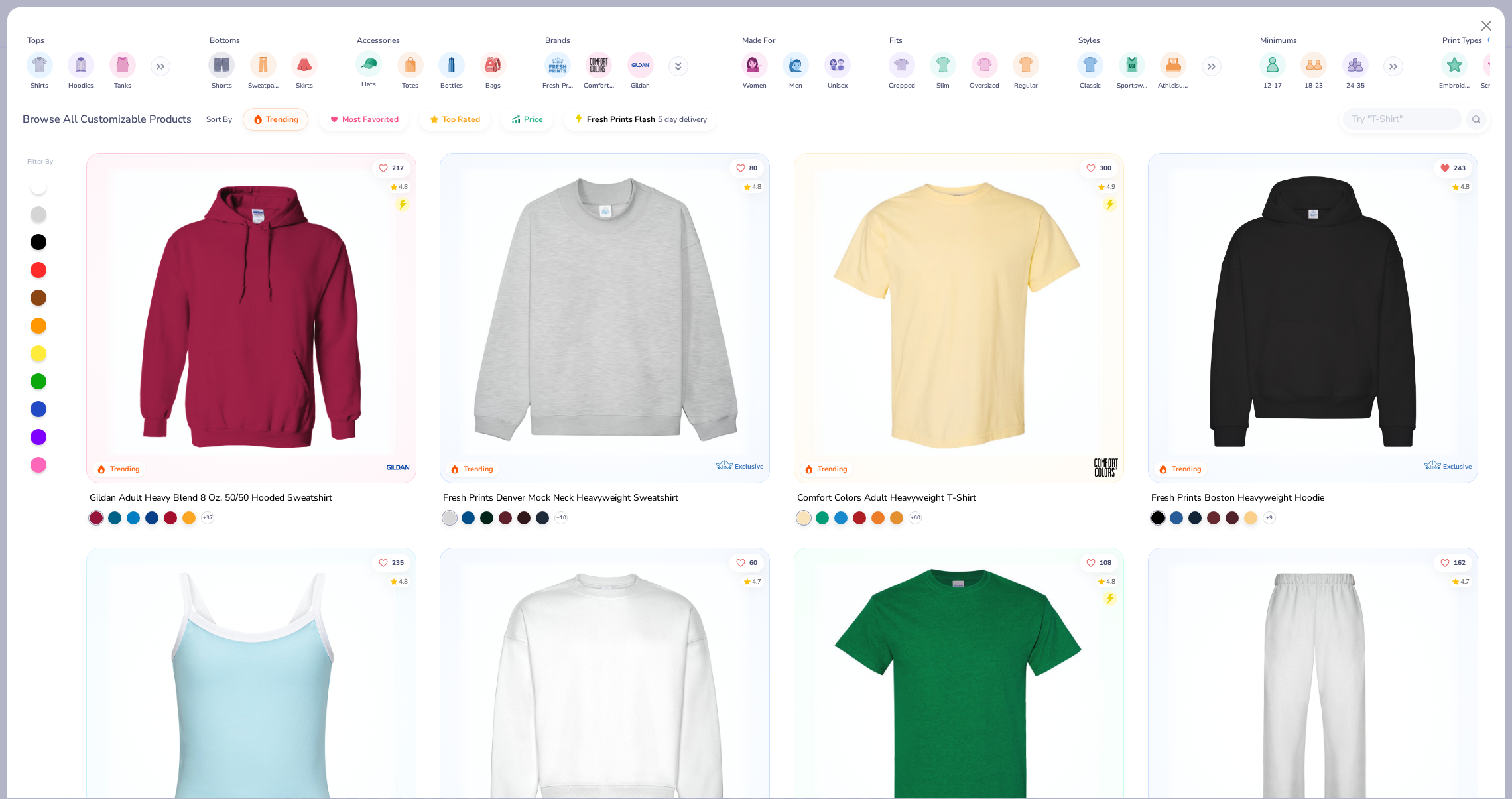
click at [380, 72] on div "Hats" at bounding box center [369, 69] width 27 height 39
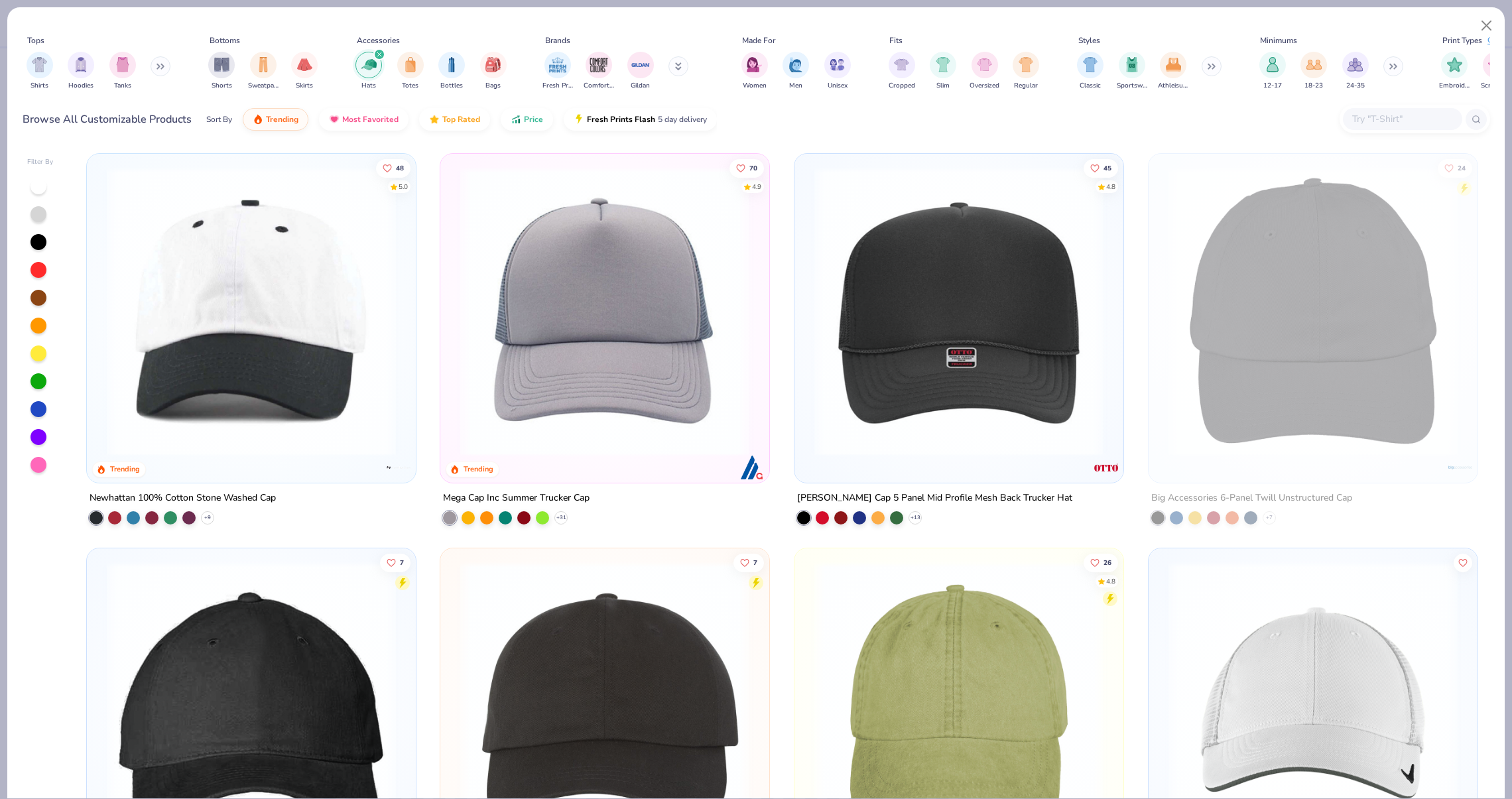
click at [587, 304] on img at bounding box center [604, 311] width 303 height 289
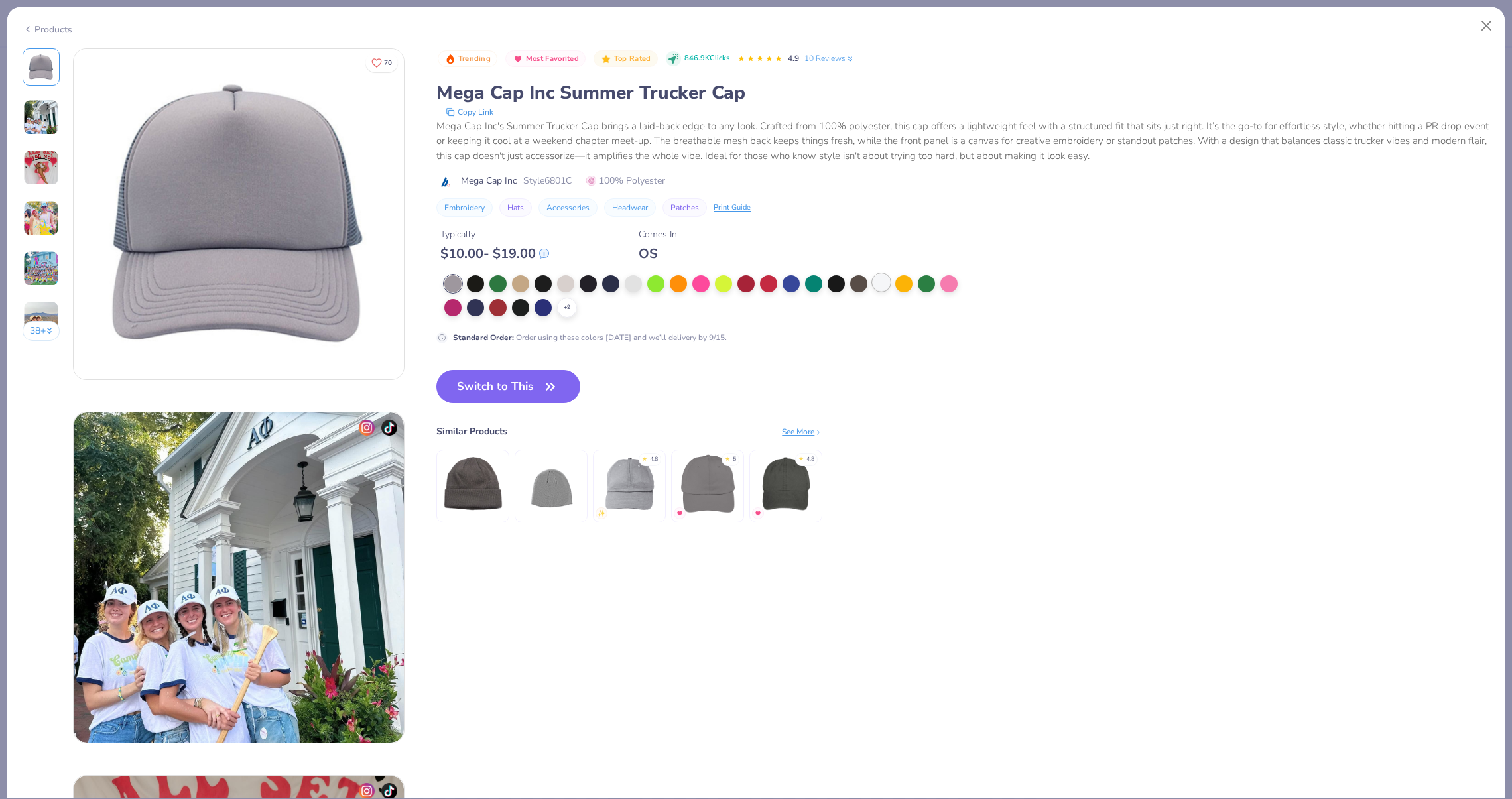
click at [880, 282] on div at bounding box center [881, 282] width 17 height 17
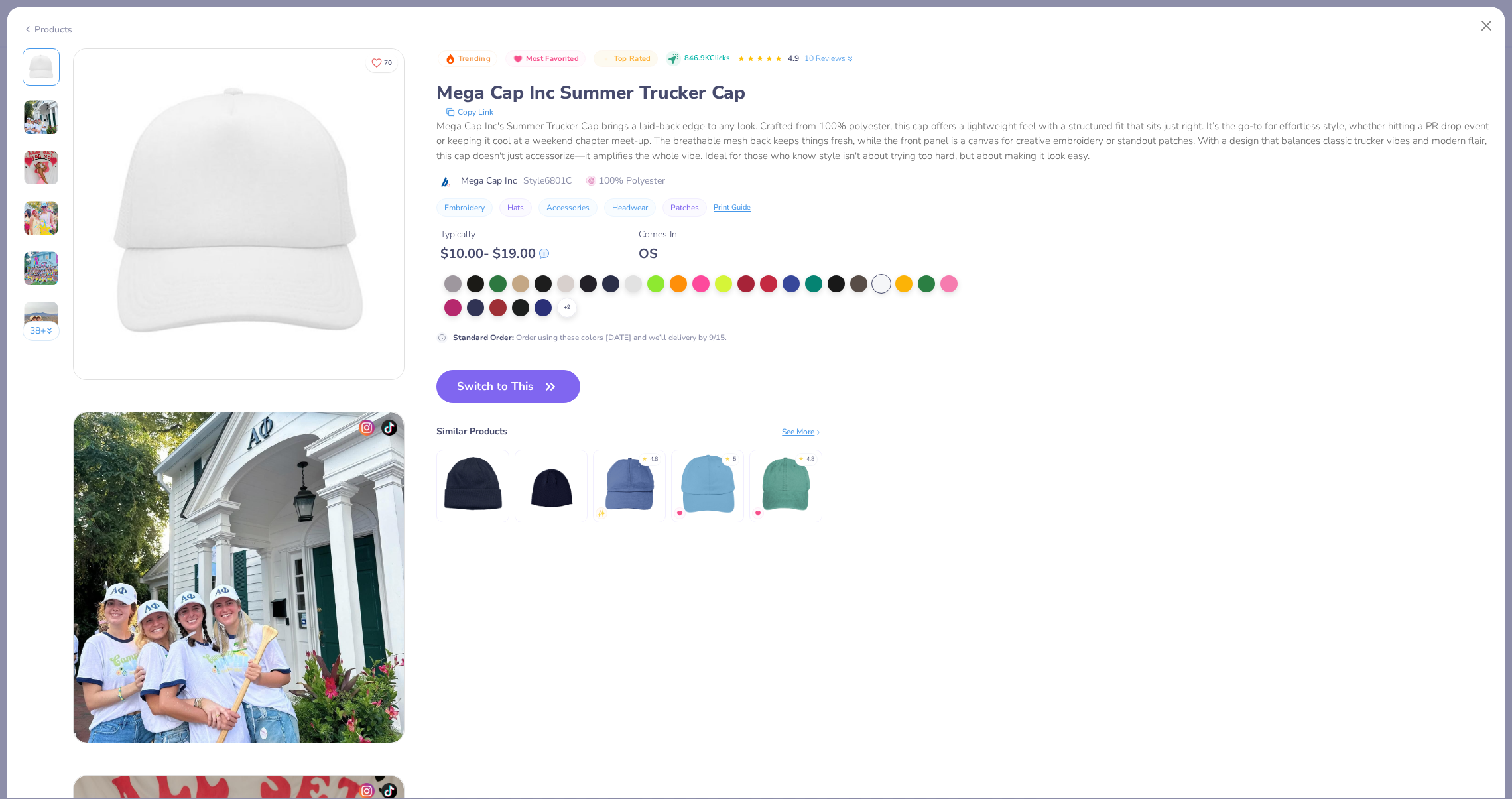
click at [559, 364] on div "Trending Most Favorited Top Rated 846.9K Clicks 4.9 10 Reviews Mega Cap Inc Sum…" at bounding box center [963, 299] width 1053 height 501
click at [557, 387] on icon "button" at bounding box center [550, 386] width 19 height 19
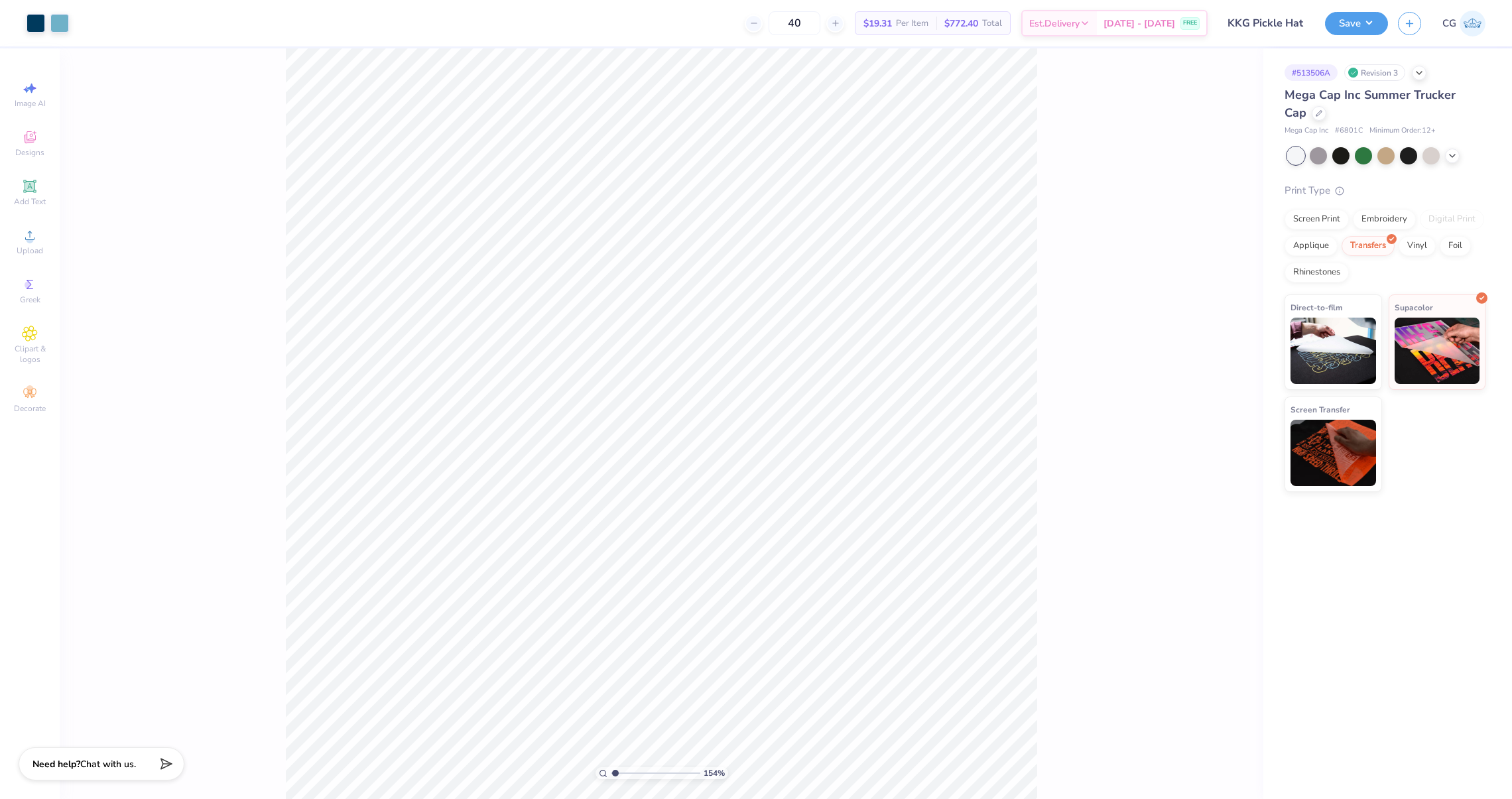
type input "1"
drag, startPoint x: 617, startPoint y: 771, endPoint x: 554, endPoint y: 772, distance: 63.0
click at [611, 772] on input "range" at bounding box center [656, 773] width 90 height 12
click at [1336, 222] on div "Screen Print" at bounding box center [1316, 217] width 64 height 20
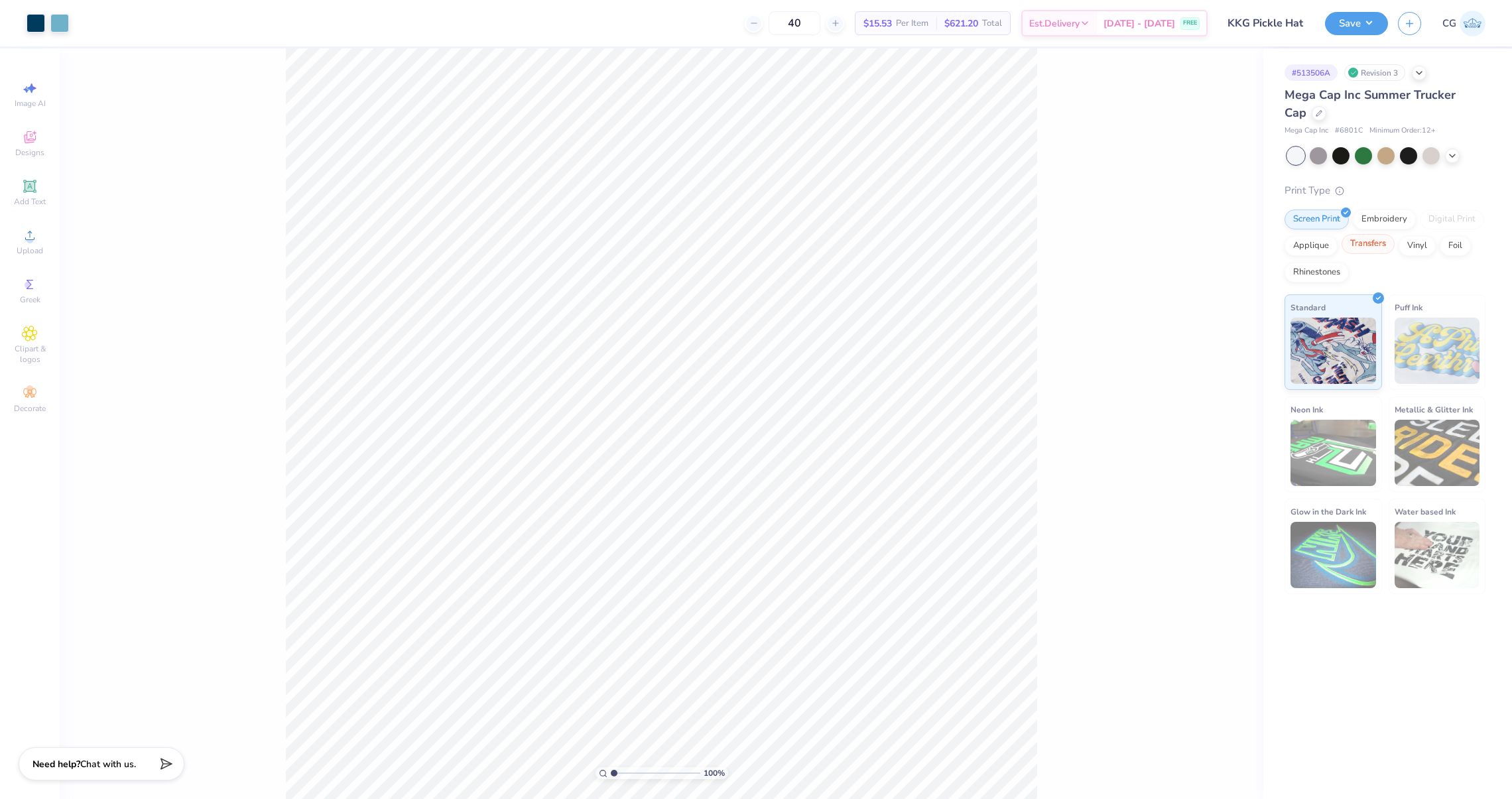
click at [1378, 249] on div "Transfers" at bounding box center [1368, 243] width 53 height 20
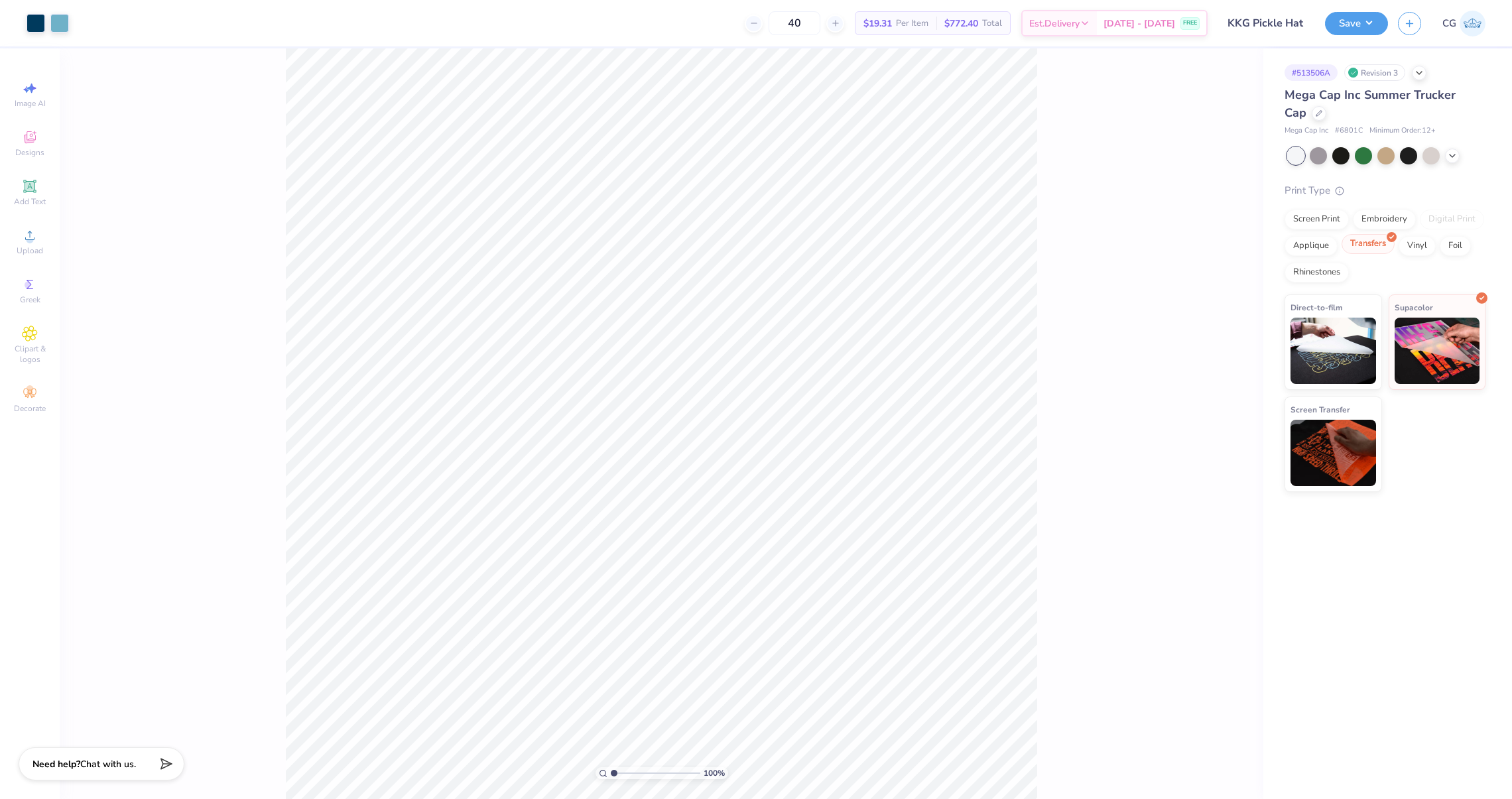
click at [1382, 246] on div "Transfers" at bounding box center [1368, 243] width 53 height 20
click at [1459, 158] on div at bounding box center [1386, 155] width 198 height 17
click at [1343, 13] on button "Save" at bounding box center [1357, 21] width 63 height 23
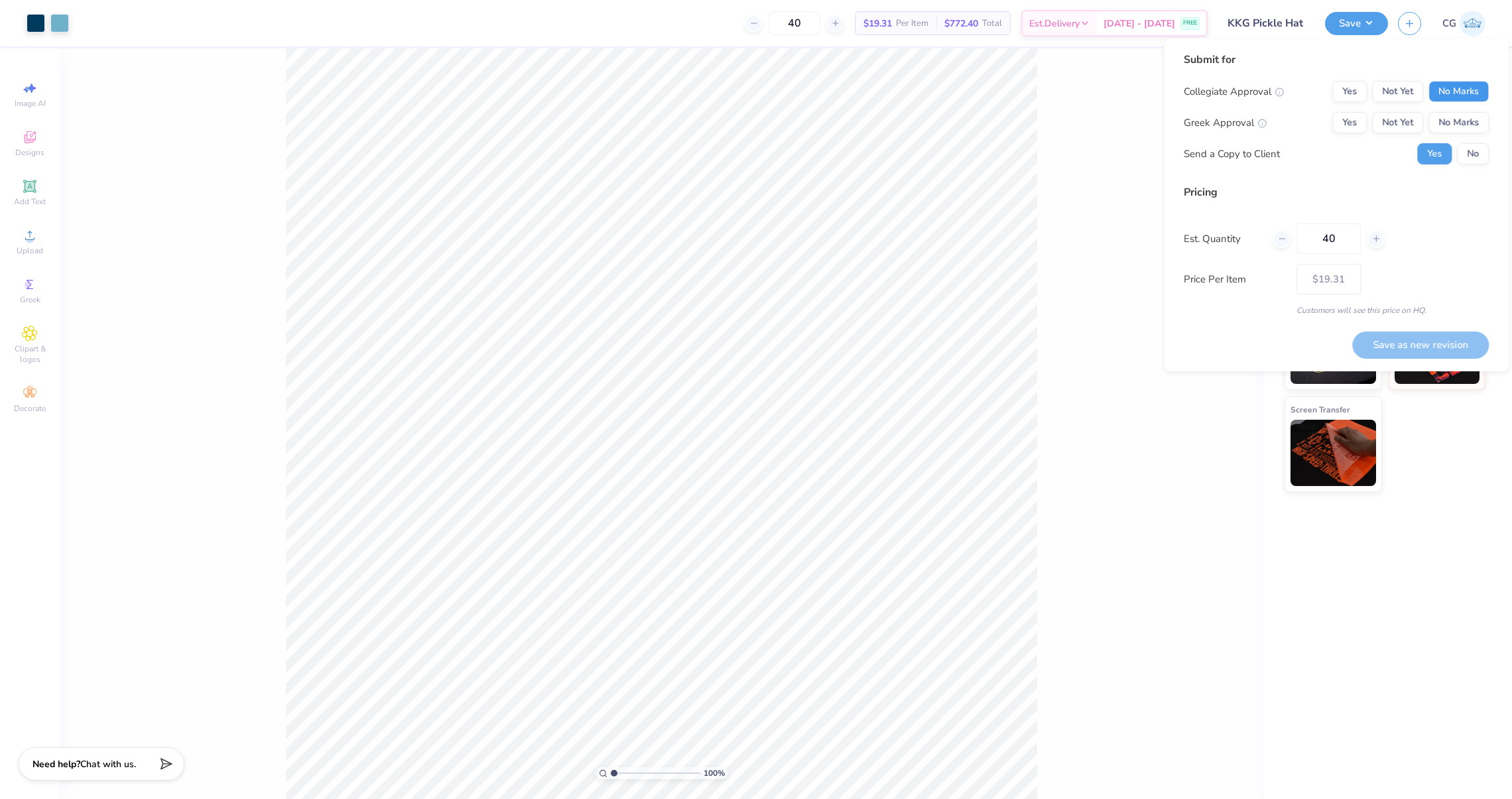
click at [1446, 91] on button "No Marks" at bounding box center [1458, 91] width 61 height 21
click at [1416, 115] on button "Not Yet" at bounding box center [1398, 122] width 51 height 21
click at [1473, 152] on button "No" at bounding box center [1472, 154] width 32 height 21
click at [1419, 334] on button "Save as new revision" at bounding box center [1420, 345] width 137 height 27
type input "$19.31"
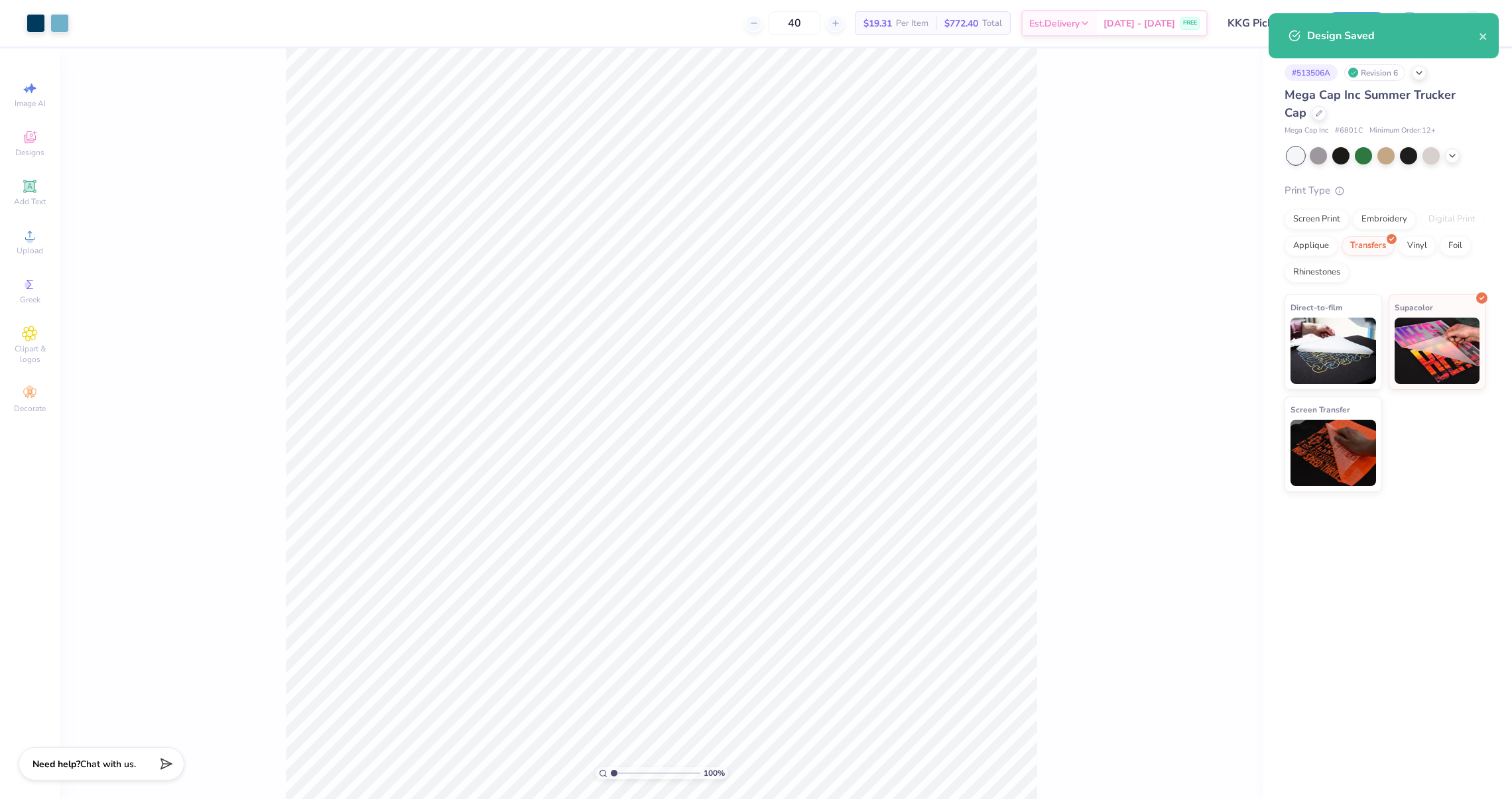
click at [1173, 270] on div "100 %" at bounding box center [661, 423] width 1203 height 750
click at [1378, 222] on div "Embroidery" at bounding box center [1384, 217] width 63 height 20
